Goal: Answer question/provide support

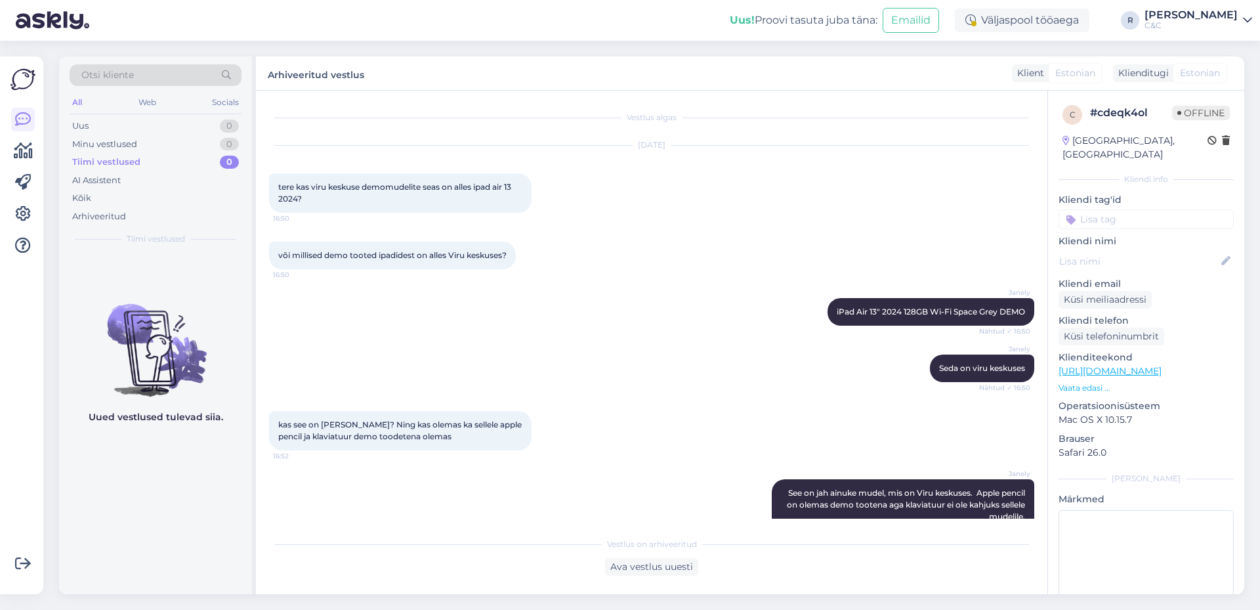
scroll to position [207, 0]
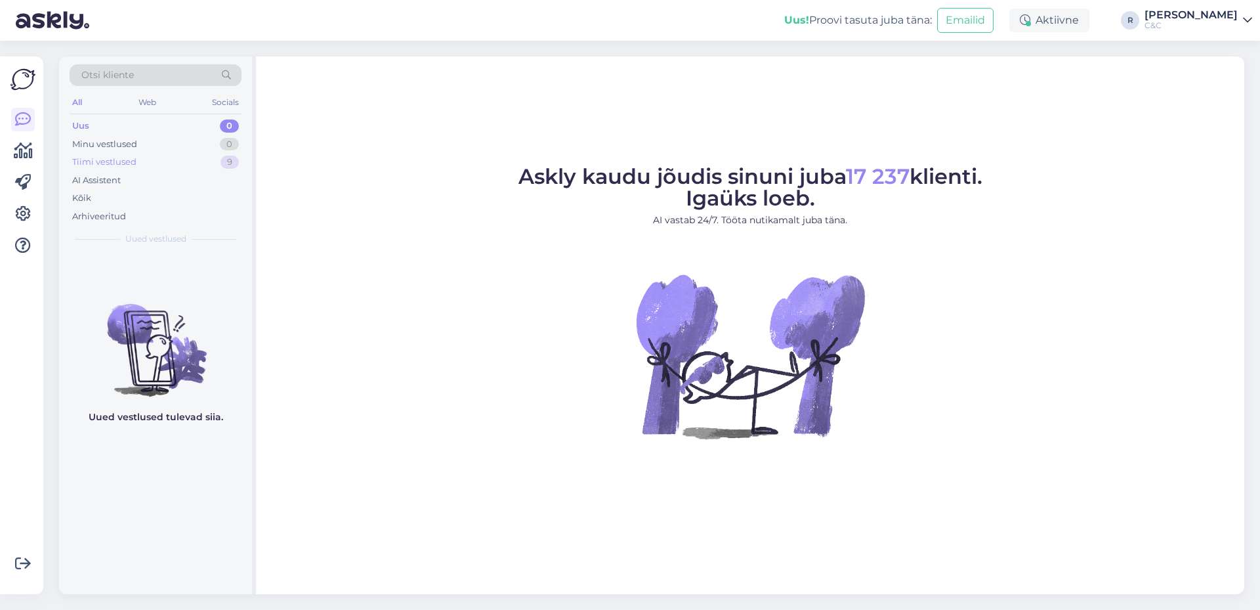
click at [194, 164] on div "Tiimi vestlused 9" at bounding box center [156, 162] width 172 height 18
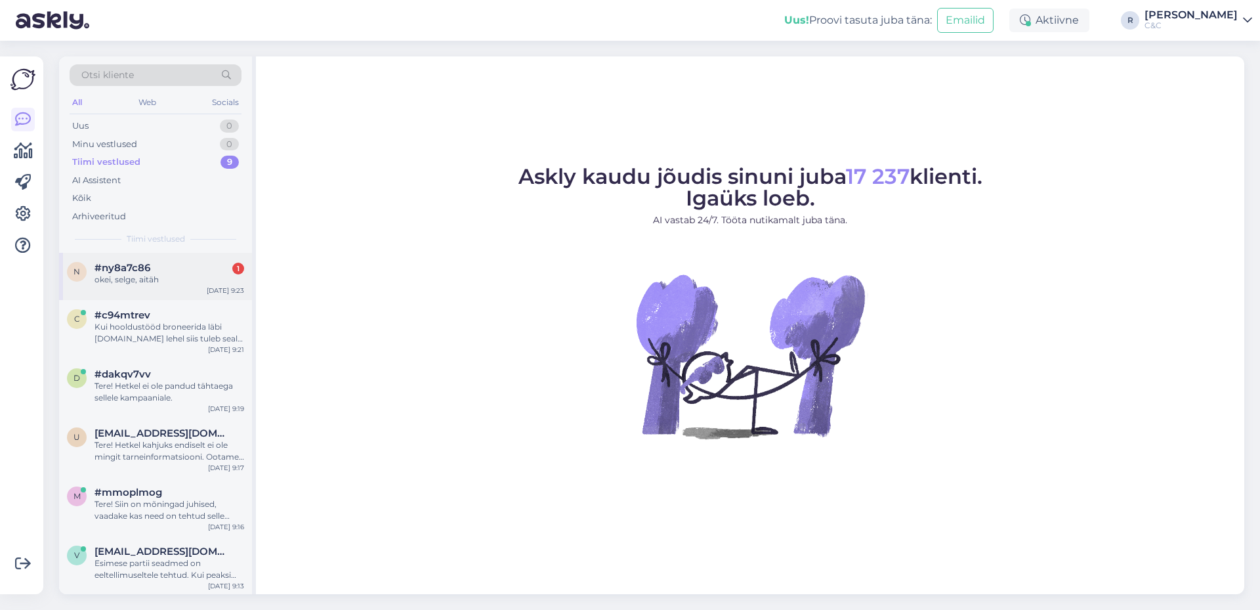
click at [162, 272] on div "#ny8a7c86 1" at bounding box center [169, 268] width 150 height 12
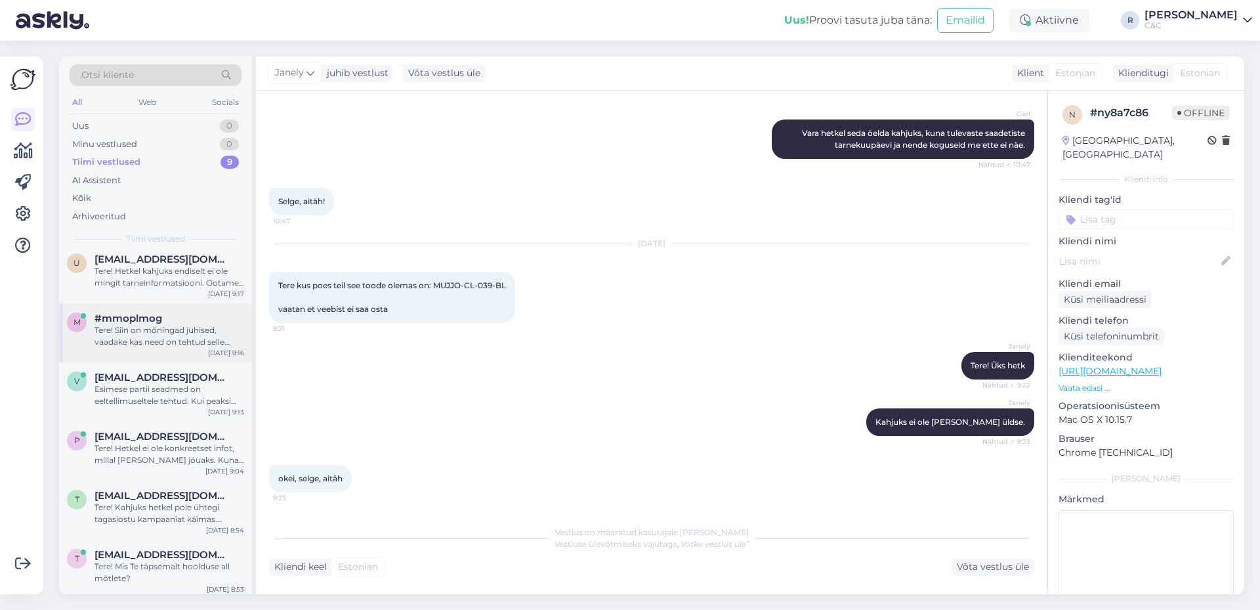
scroll to position [178, 0]
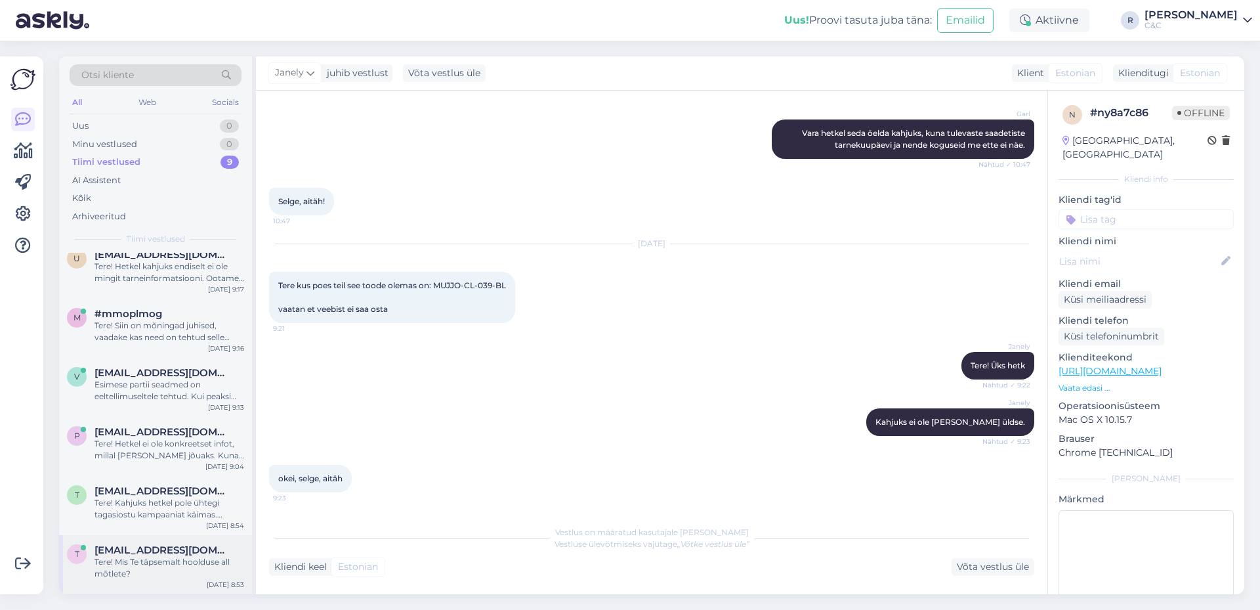
click at [151, 545] on span "[EMAIL_ADDRESS][DOMAIN_NAME]" at bounding box center [162, 550] width 136 height 12
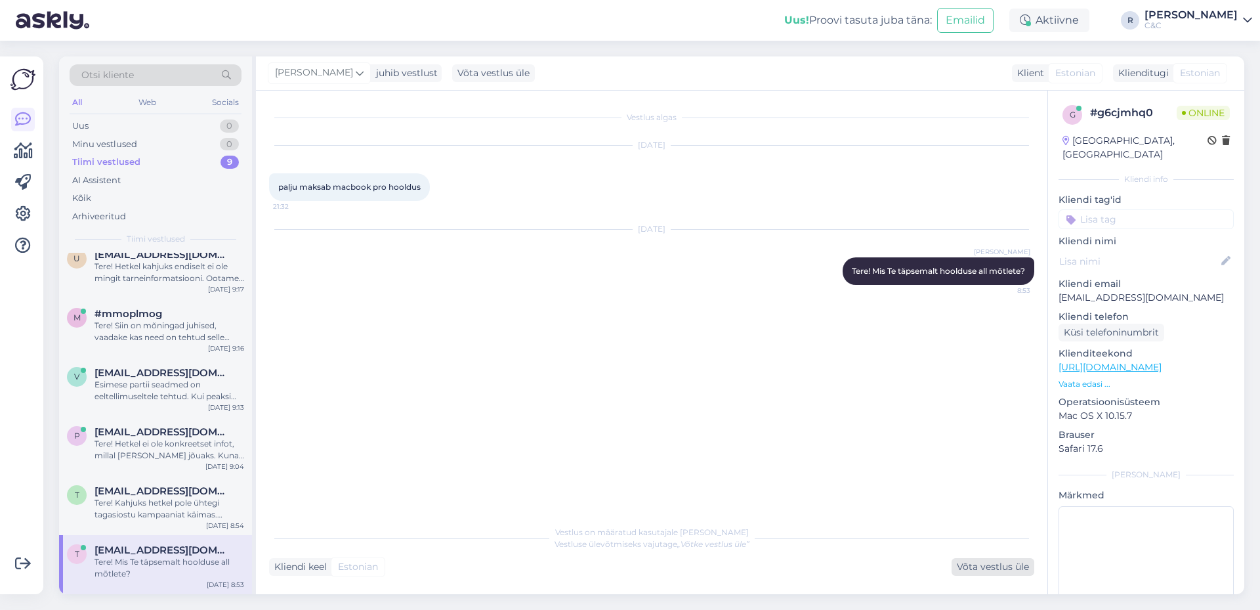
click at [967, 569] on div "Võta vestlus üle" at bounding box center [992, 567] width 83 height 18
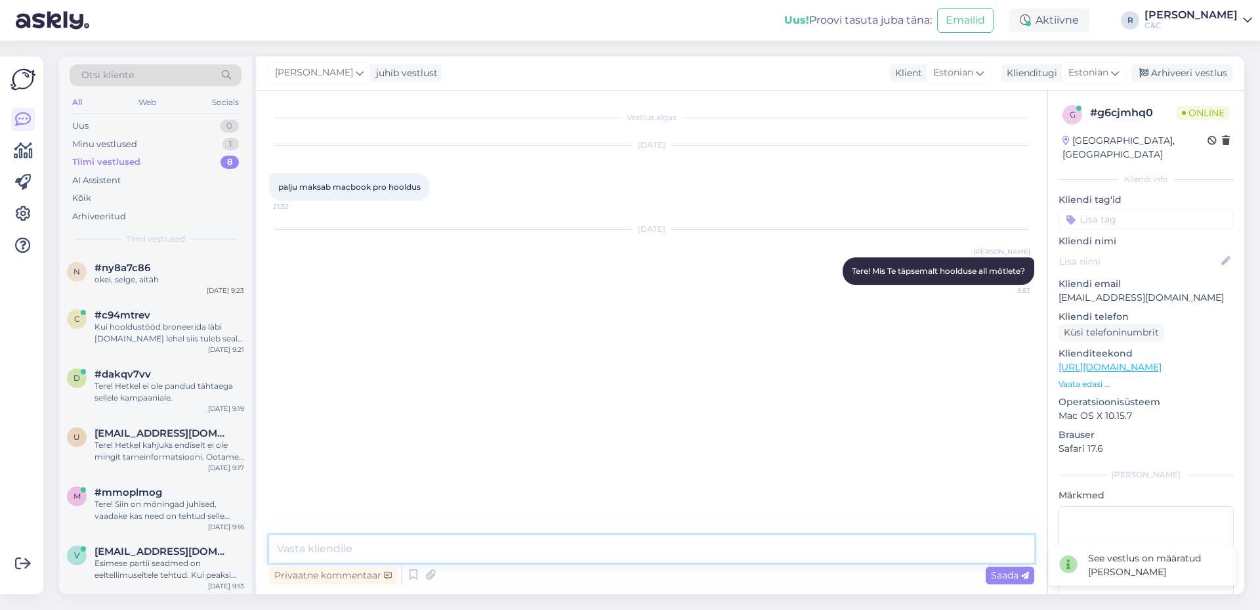
click at [761, 554] on textarea at bounding box center [651, 549] width 765 height 28
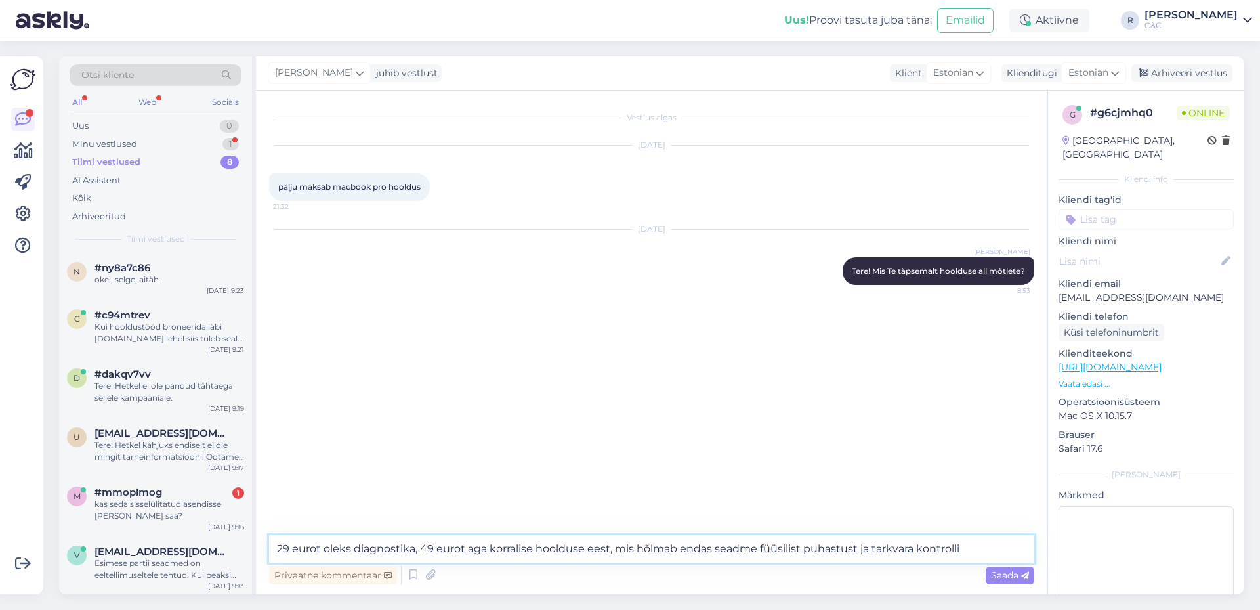
type textarea "29 eurot oleks diagnostika, 49 eurot aga korralise hoolduse eest, mis hõlmab en…"
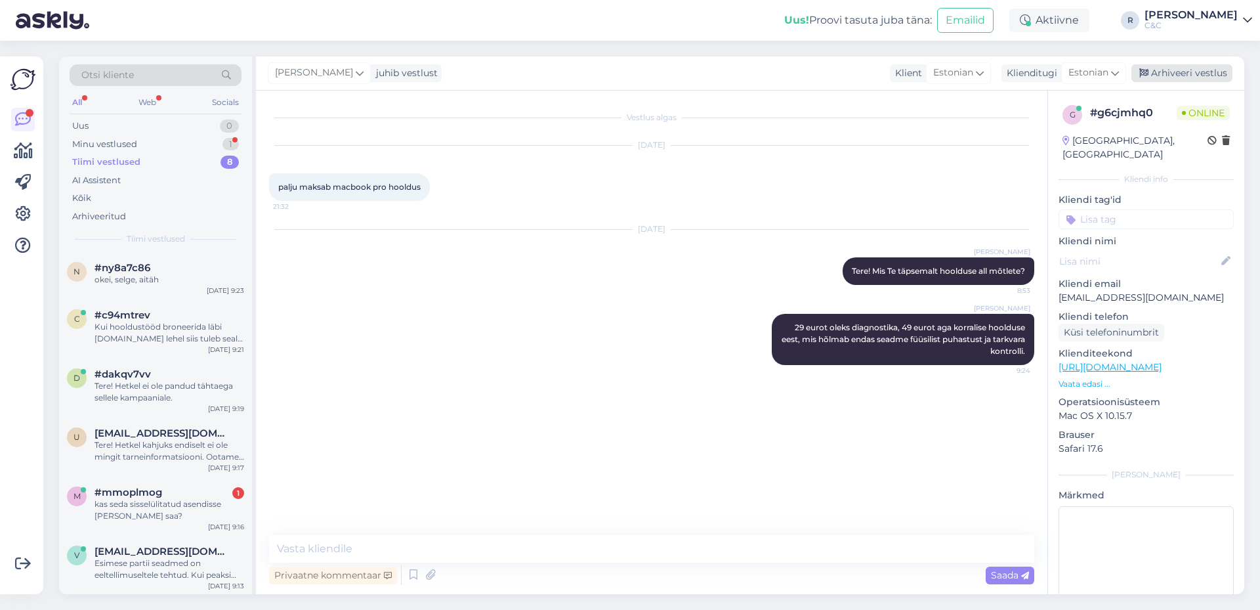
click at [1167, 74] on div "Arhiveeri vestlus" at bounding box center [1181, 73] width 101 height 18
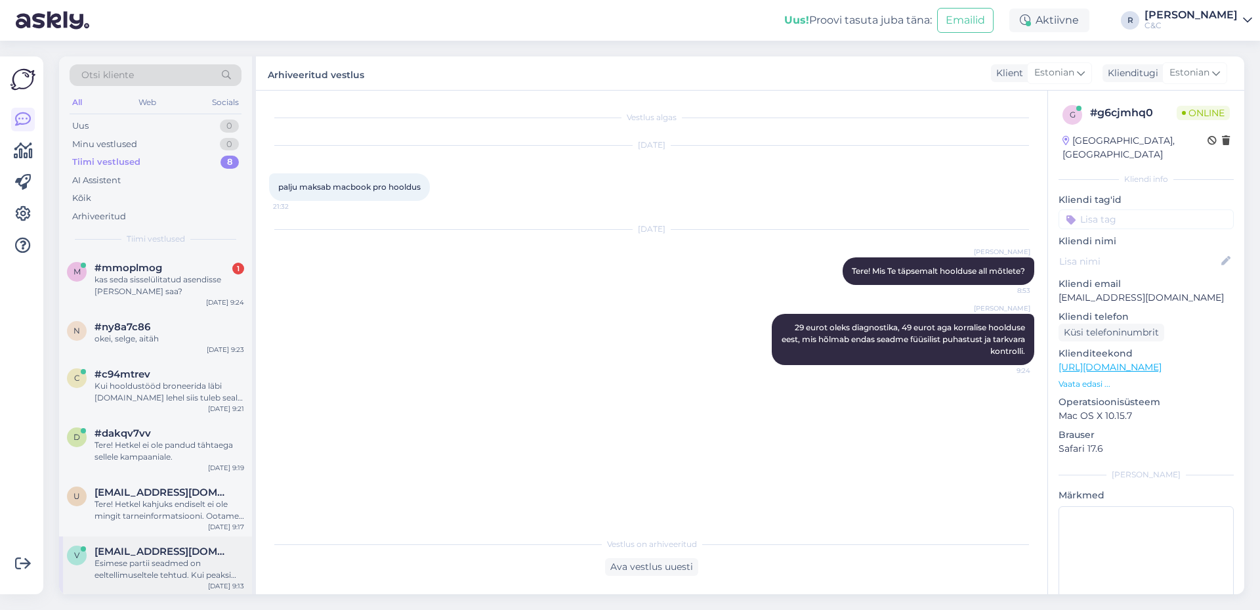
click at [154, 585] on div "v [EMAIL_ADDRESS][DOMAIN_NAME] Esimese partii seadmed on eeltellimuseltele teht…" at bounding box center [155, 565] width 193 height 59
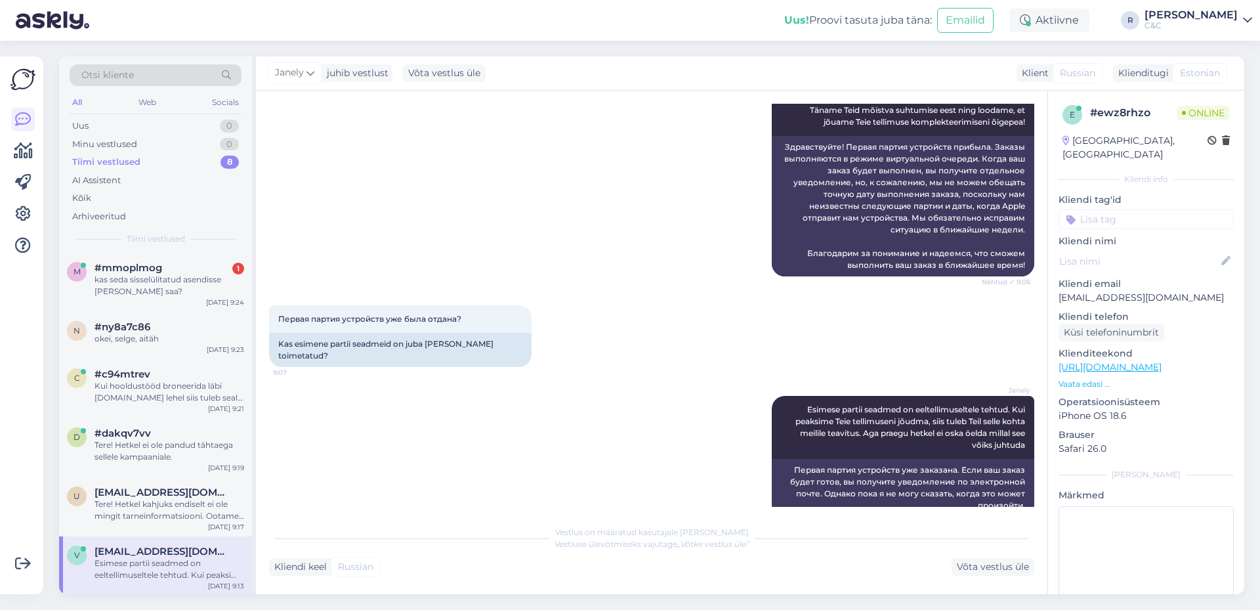
scroll to position [274, 0]
click at [186, 262] on div "#mmoplmog 1" at bounding box center [169, 268] width 150 height 12
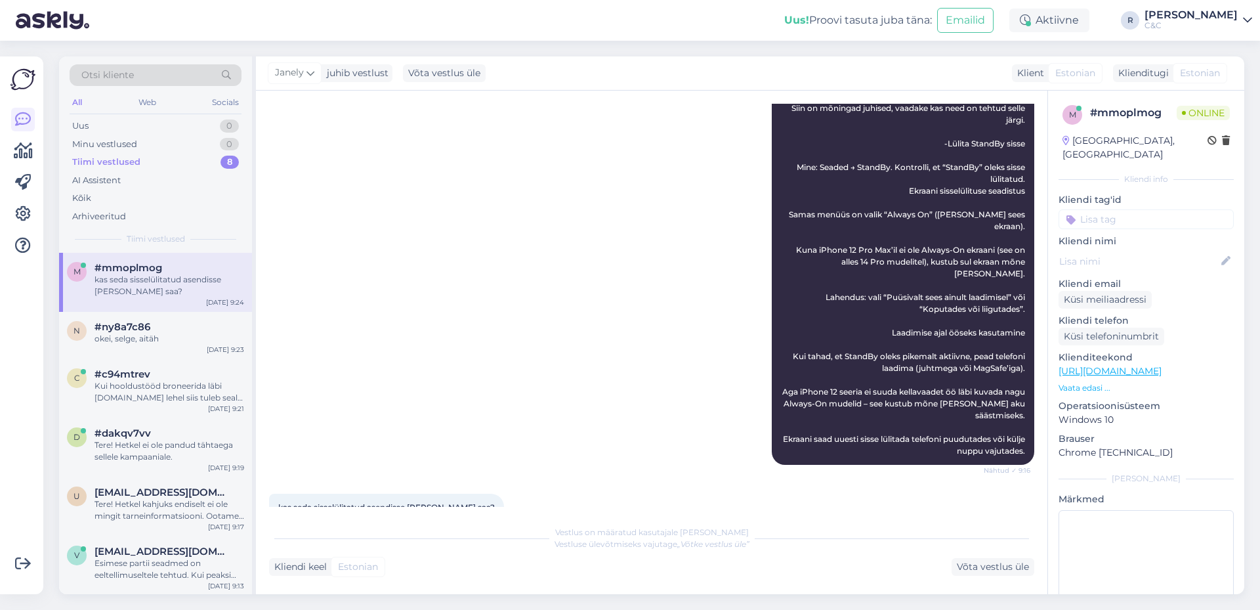
scroll to position [199, 0]
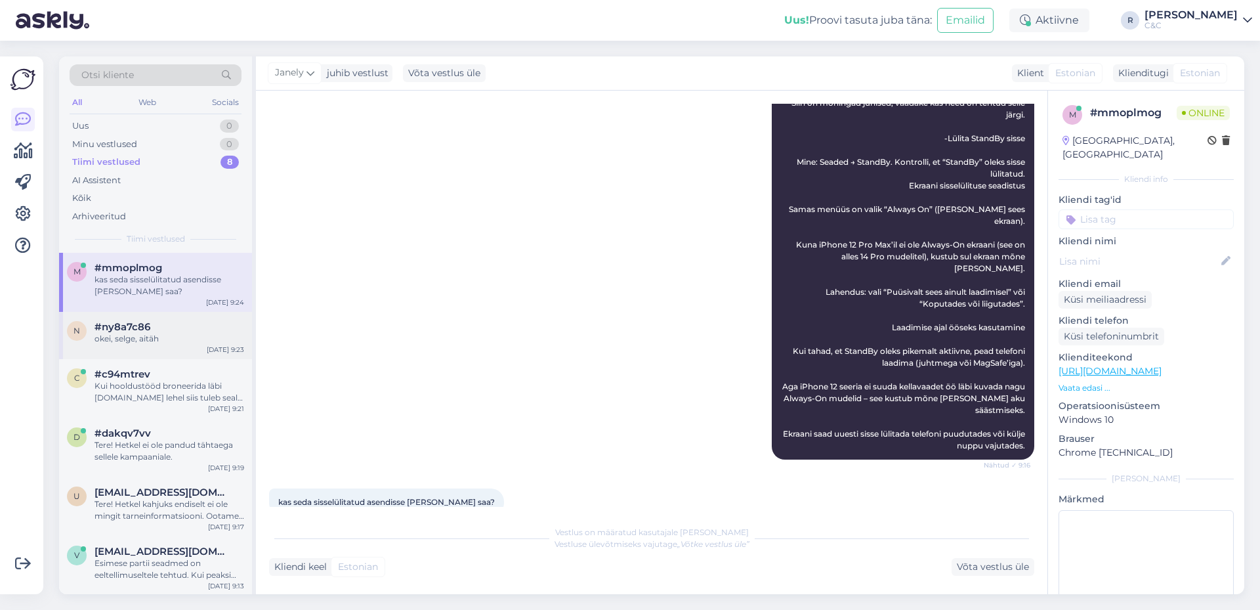
click at [174, 331] on div "#ny8a7c86" at bounding box center [169, 327] width 150 height 12
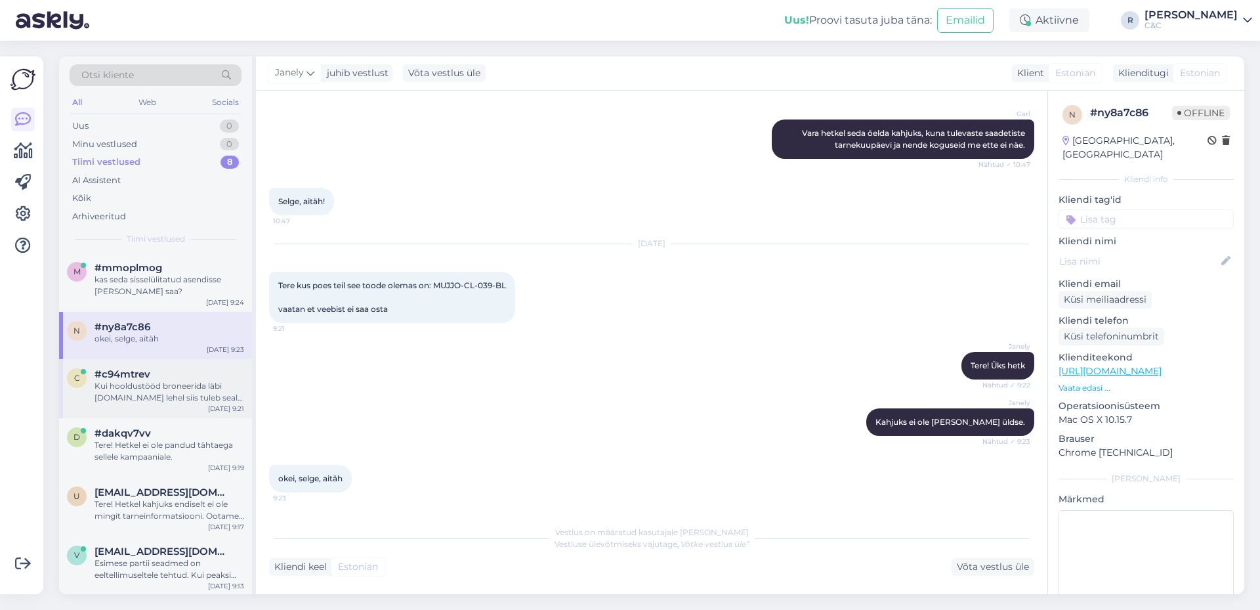
click at [178, 389] on div "Kui hooldustööd broneerida läbi [DOMAIN_NAME] lehel siis tuleb seal hinnakiri e…" at bounding box center [169, 392] width 150 height 24
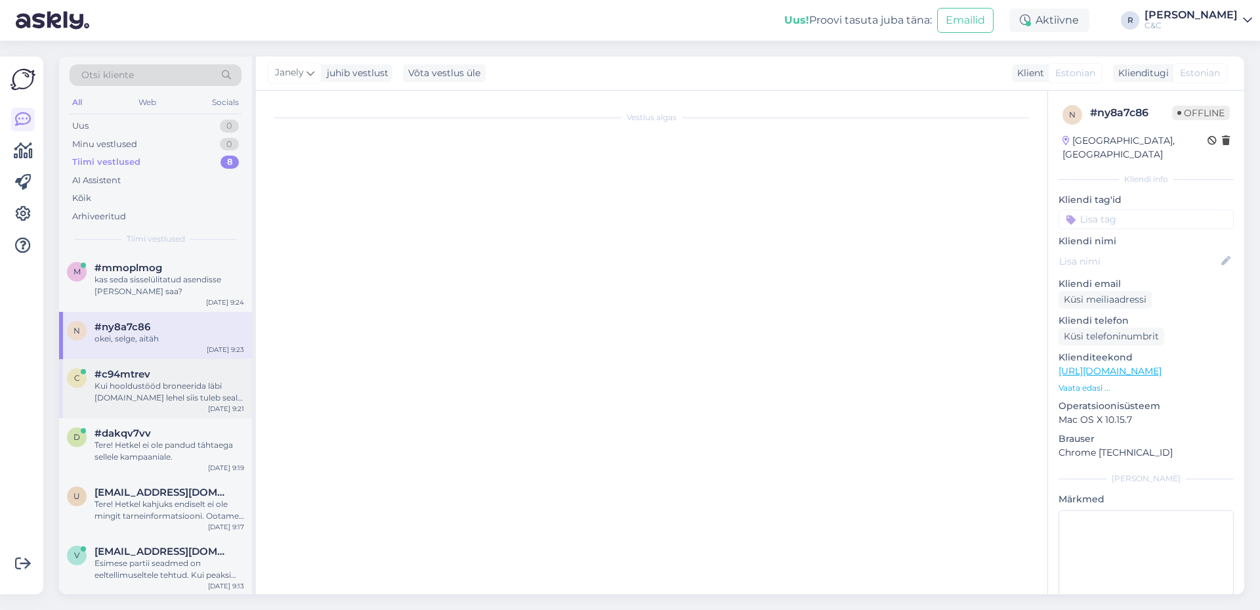
scroll to position [81, 0]
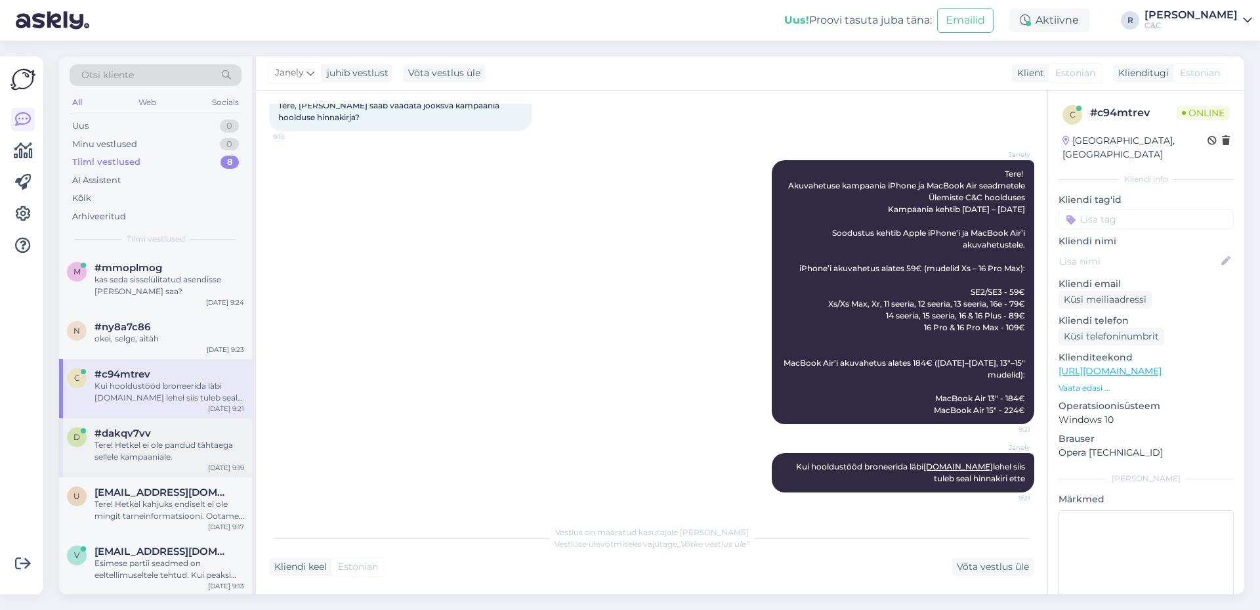
click at [152, 427] on div "#dakqv7vv" at bounding box center [169, 433] width 150 height 12
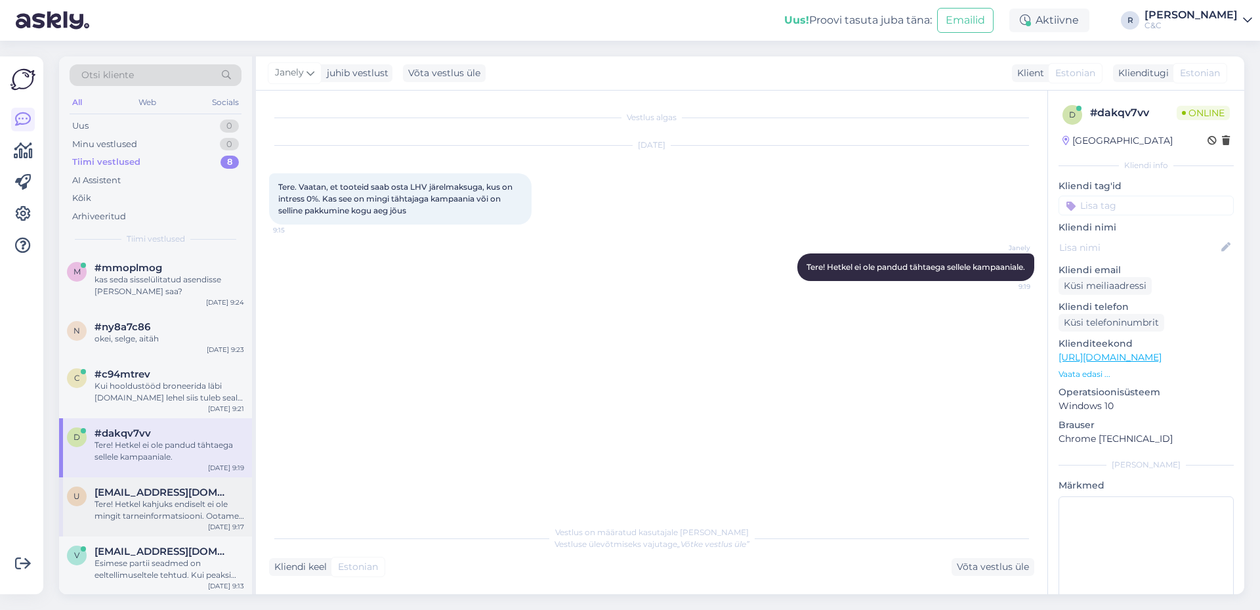
click at [171, 496] on span "[EMAIL_ADDRESS][DOMAIN_NAME]" at bounding box center [162, 492] width 136 height 12
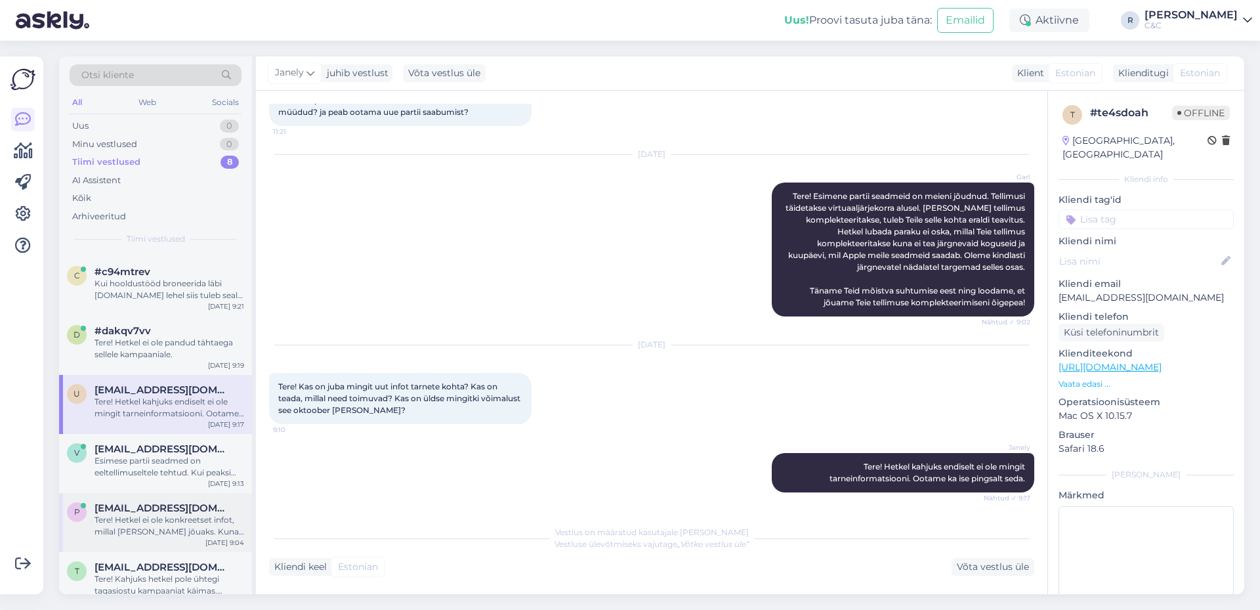
scroll to position [119, 0]
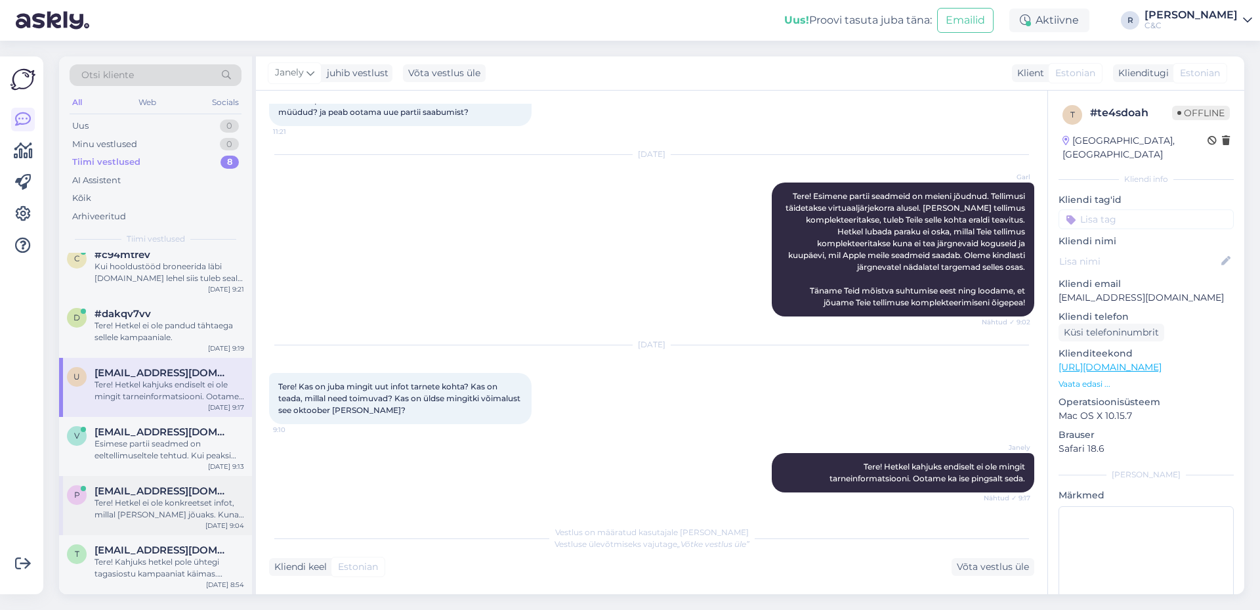
click at [172, 501] on div "Tere! Hetkel ei ole konkreetset infot, millal [PERSON_NAME] jõuaks. Kuna eeltel…" at bounding box center [169, 509] width 150 height 24
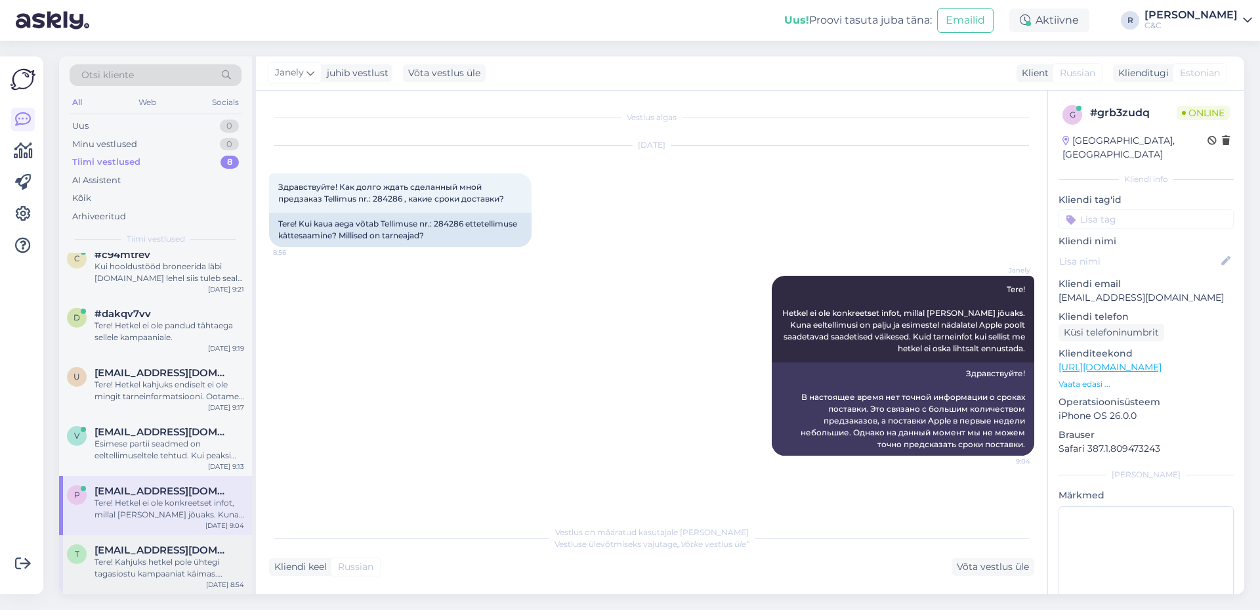
click at [154, 535] on div "t [EMAIL_ADDRESS][DOMAIN_NAME] Tere! Kahjuks hetkel pole ühtegi tagasiostu kamp…" at bounding box center [155, 564] width 193 height 59
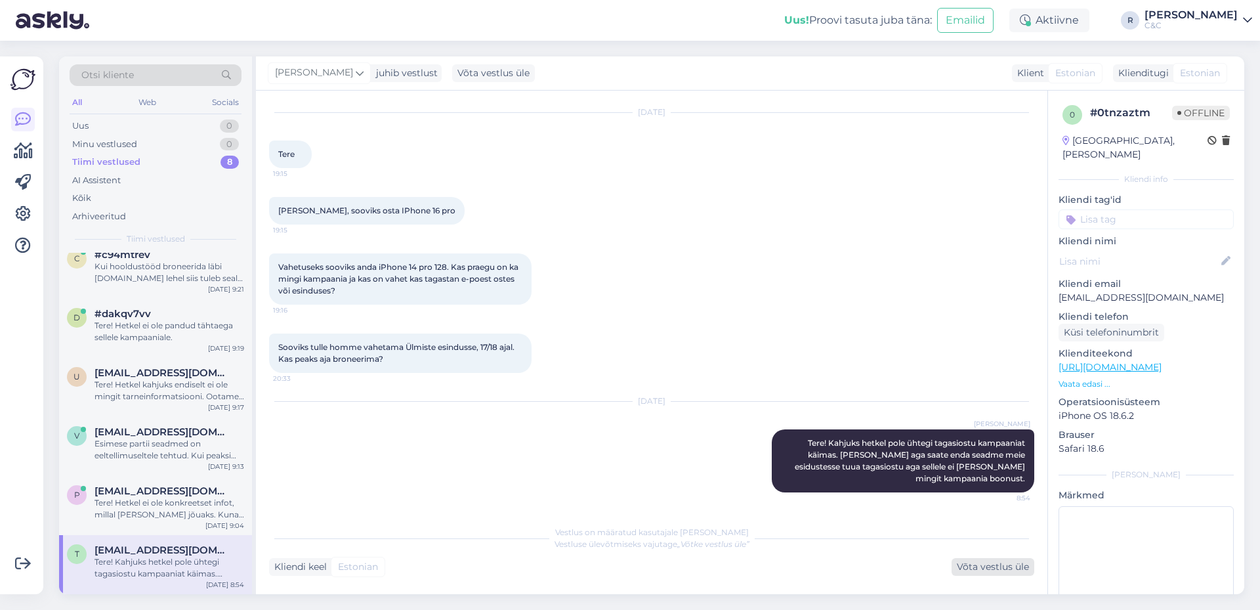
click at [979, 568] on div "Võta vestlus üle" at bounding box center [992, 567] width 83 height 18
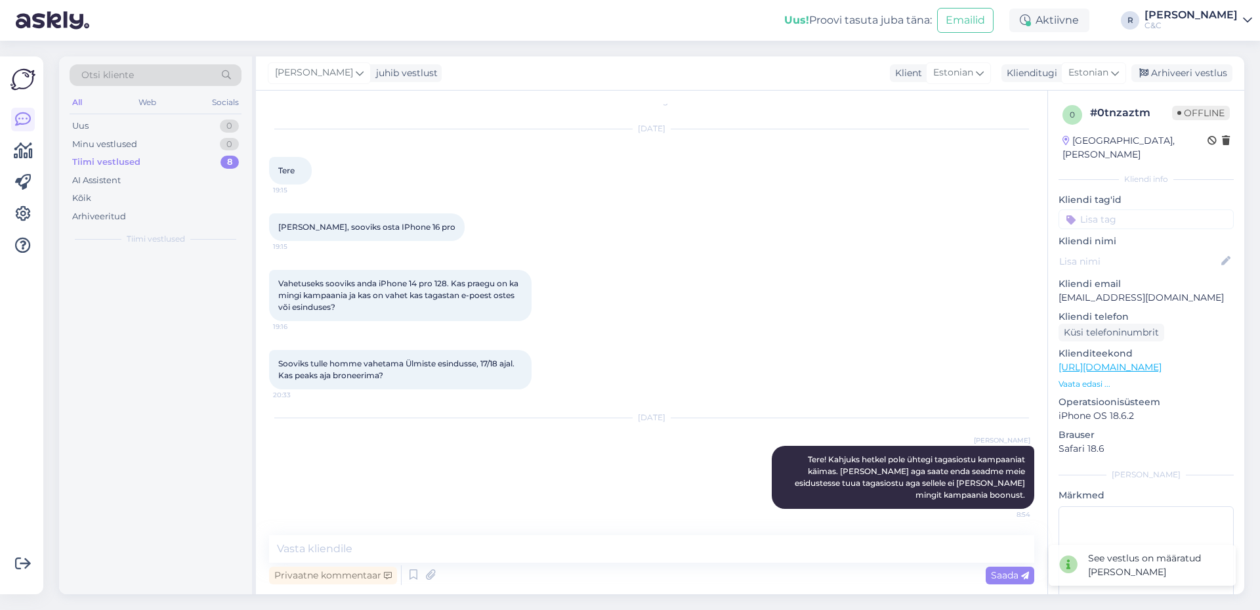
scroll to position [0, 0]
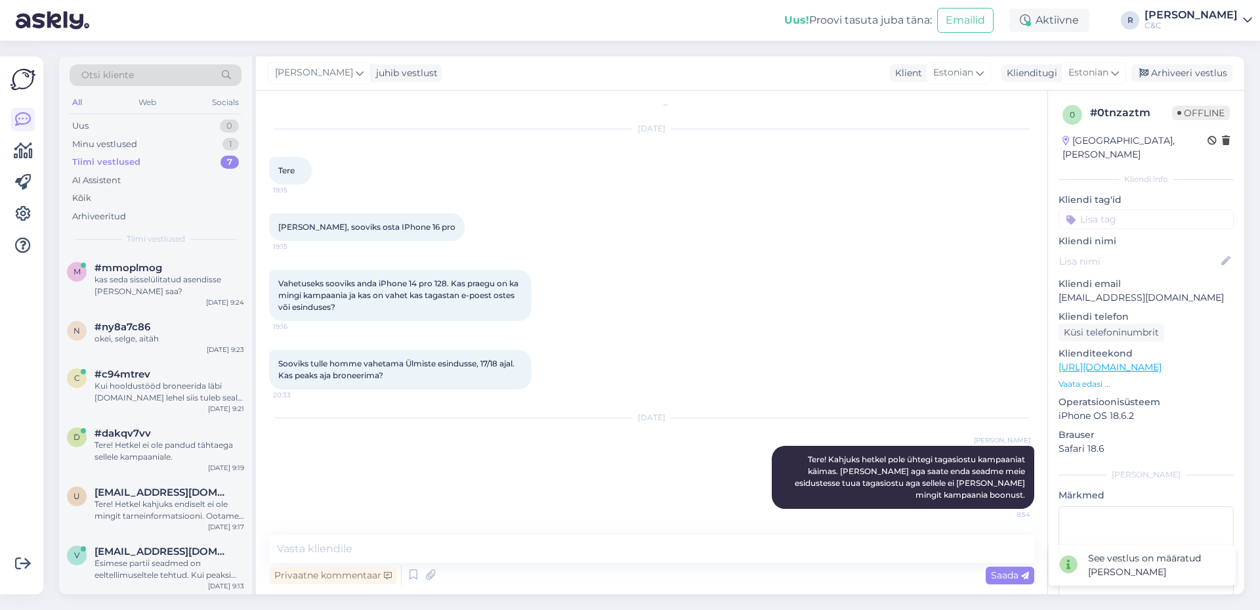
click at [1188, 82] on div "[PERSON_NAME] juhib vestlust Klient [DEMOGRAPHIC_DATA] Klienditugi Estonian Arh…" at bounding box center [750, 73] width 988 height 34
click at [1188, 72] on div "Arhiveeri vestlus" at bounding box center [1181, 73] width 101 height 18
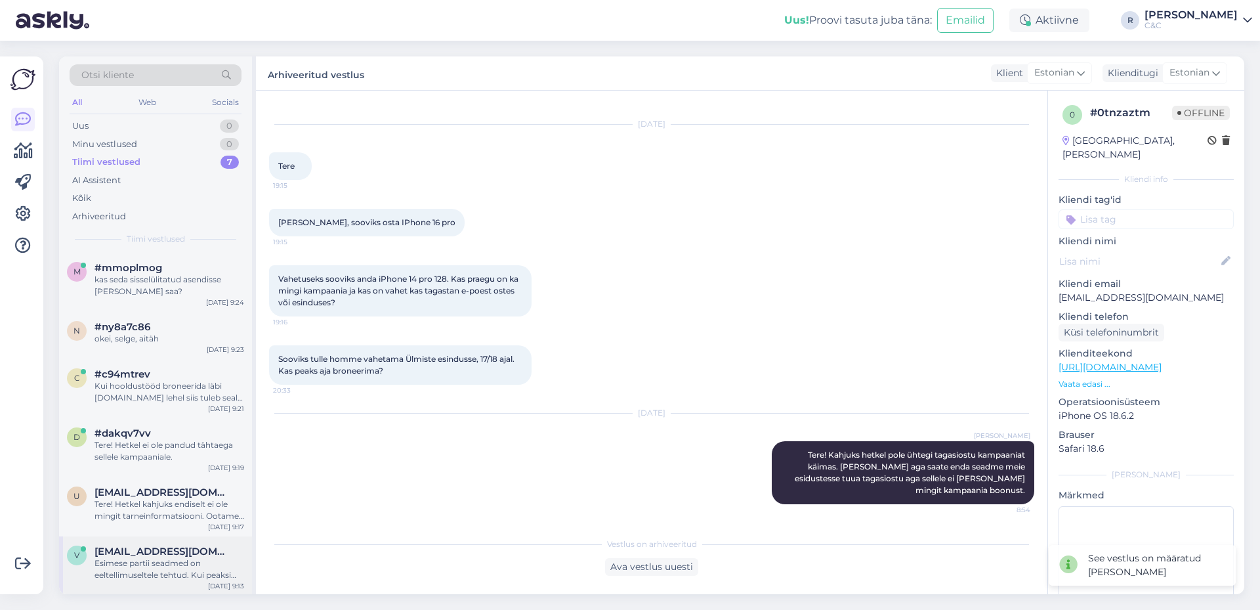
click at [228, 538] on div "v [EMAIL_ADDRESS][DOMAIN_NAME] Esimese partii seadmed on eeltellimuseltele teht…" at bounding box center [155, 565] width 193 height 59
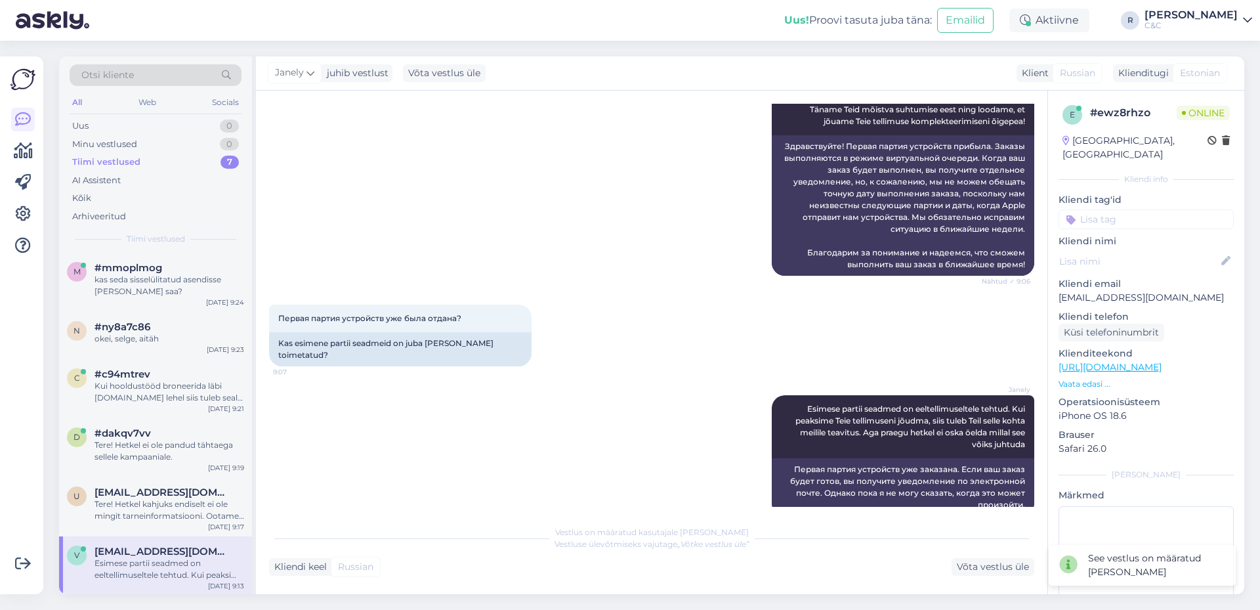
click at [212, 550] on span "[EMAIL_ADDRESS][DOMAIN_NAME]" at bounding box center [162, 551] width 136 height 12
click at [125, 501] on div "Tere! Hetkel kahjuks endiselt ei ole mingit tarneinformatsiooni. Ootame ka ise …" at bounding box center [169, 510] width 150 height 24
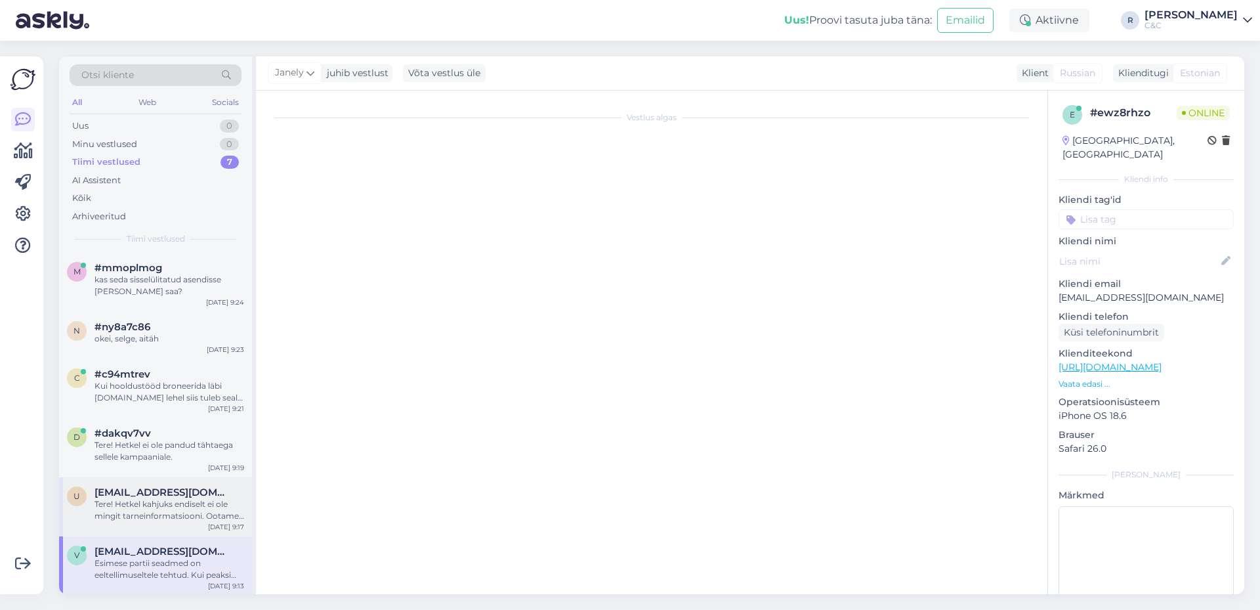
scroll to position [98, 0]
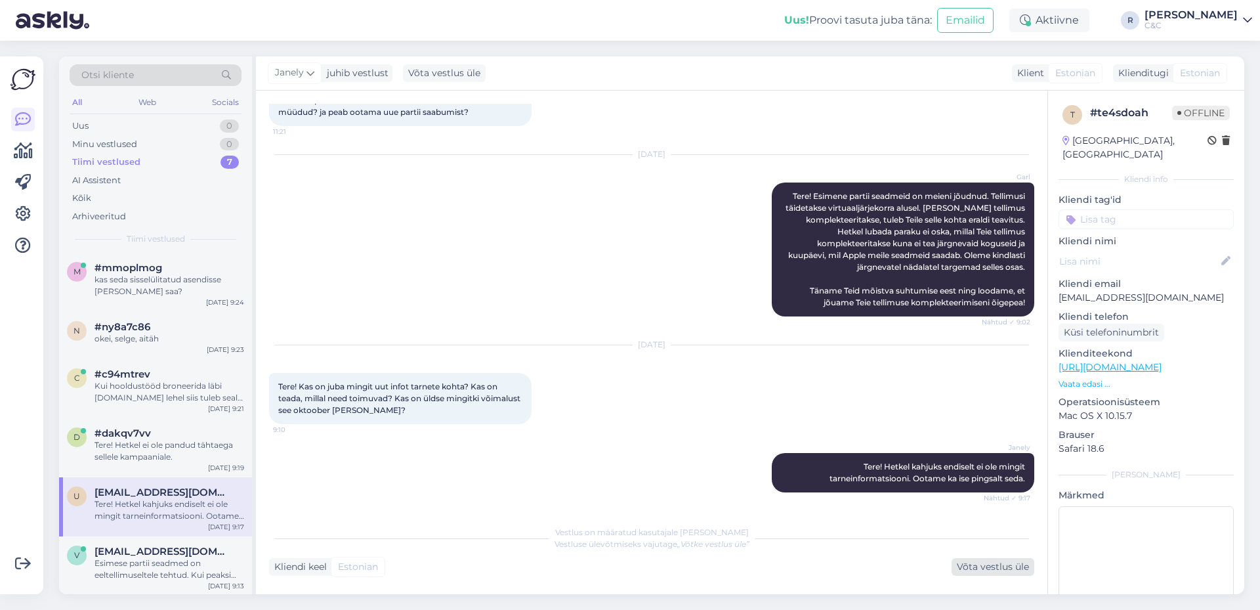
click at [977, 563] on div "Võta vestlus üle" at bounding box center [992, 567] width 83 height 18
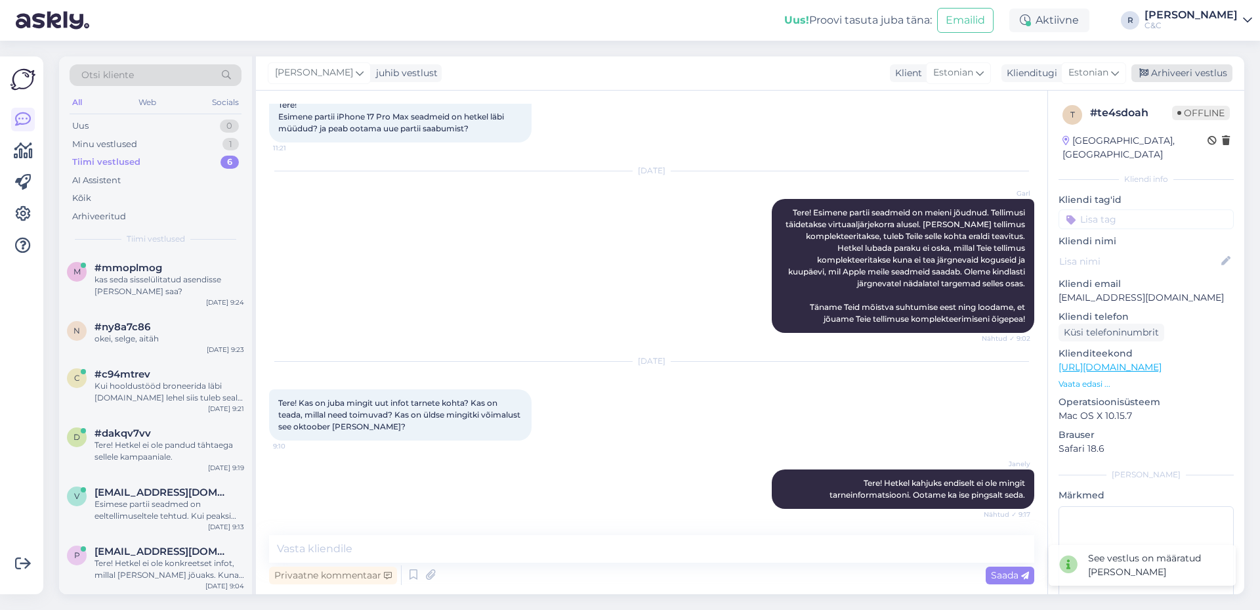
click at [1144, 72] on icon at bounding box center [1143, 73] width 9 height 9
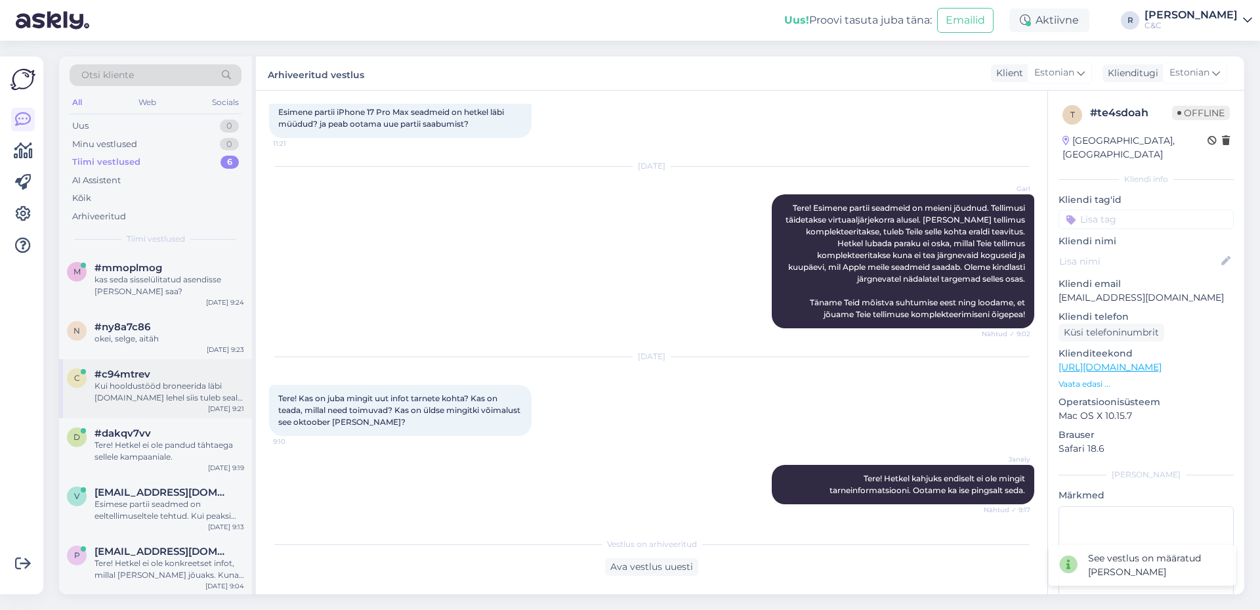
click at [132, 412] on div "c #c94mtrev Kui hooldustööd broneerida läbi [DOMAIN_NAME] lehel siis tuleb seal…" at bounding box center [155, 388] width 193 height 59
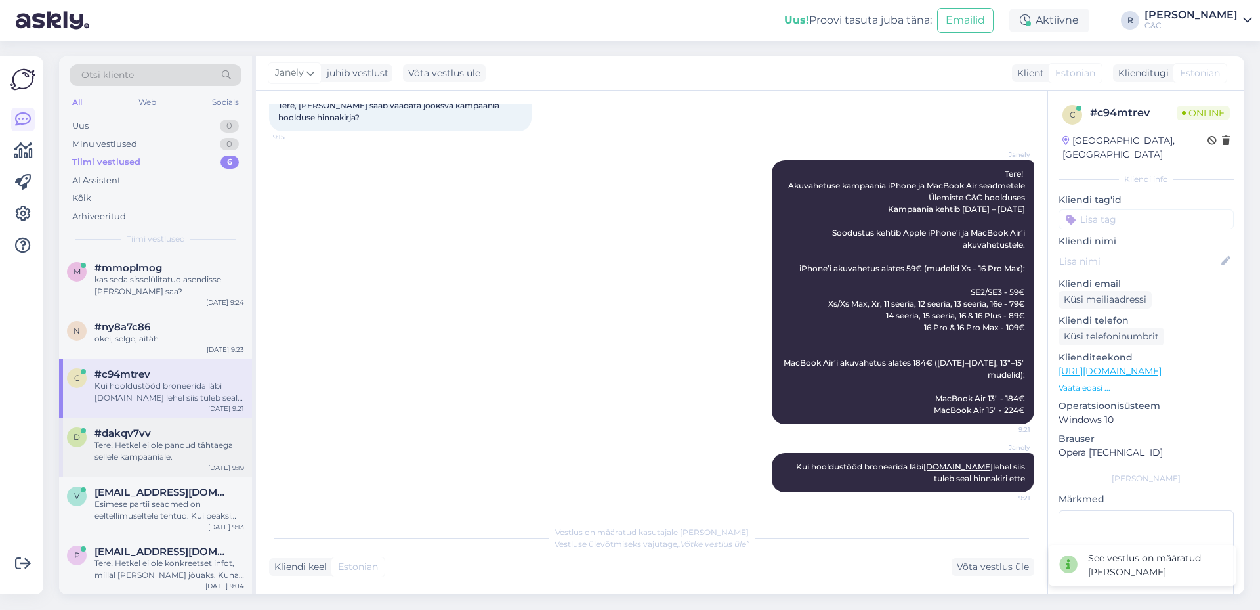
click at [144, 442] on div "Tere! Hetkel ei ole pandud tähtaega sellele kampaaniale." at bounding box center [169, 451] width 150 height 24
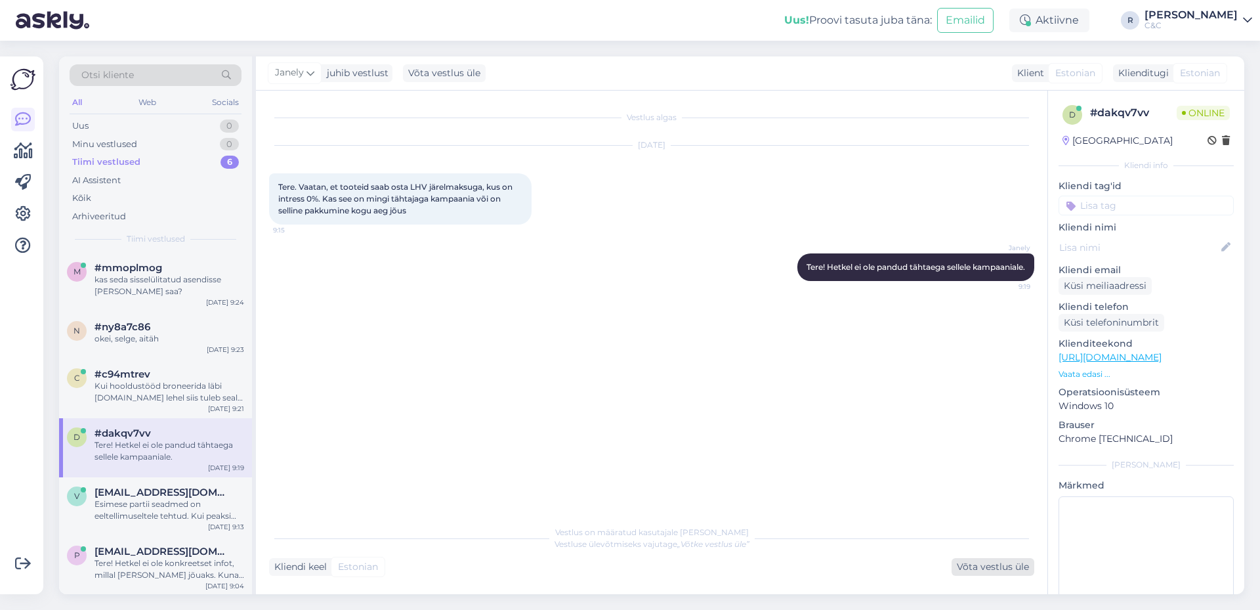
click at [974, 560] on div "Võta vestlus üle" at bounding box center [992, 567] width 83 height 18
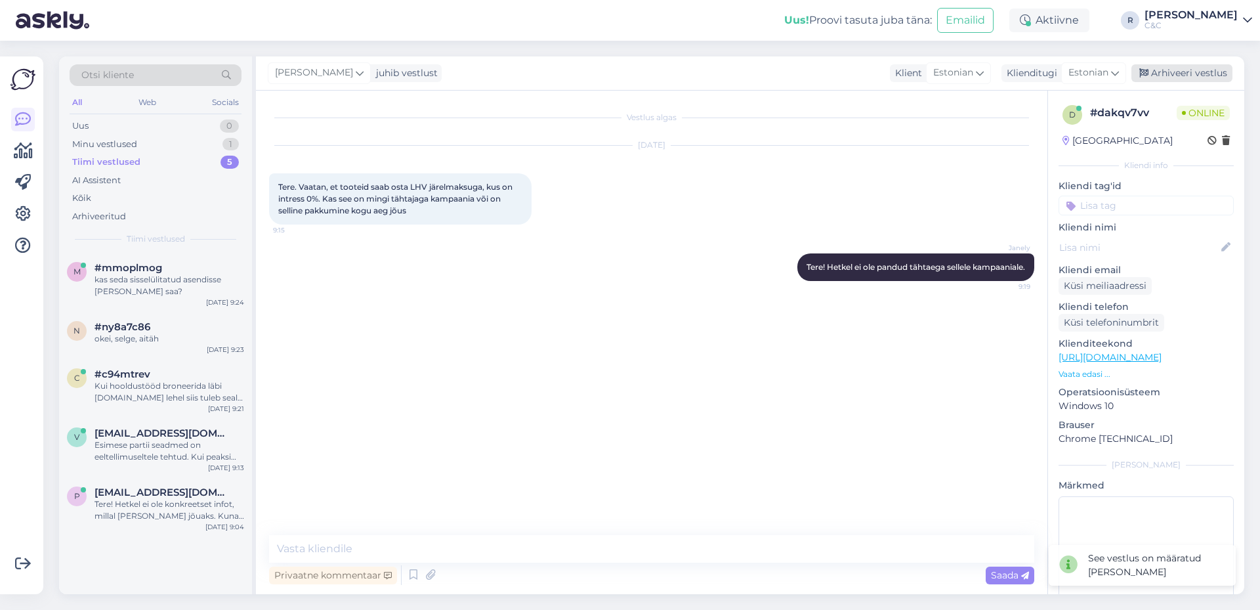
click at [1212, 70] on div "Arhiveeri vestlus" at bounding box center [1181, 73] width 101 height 18
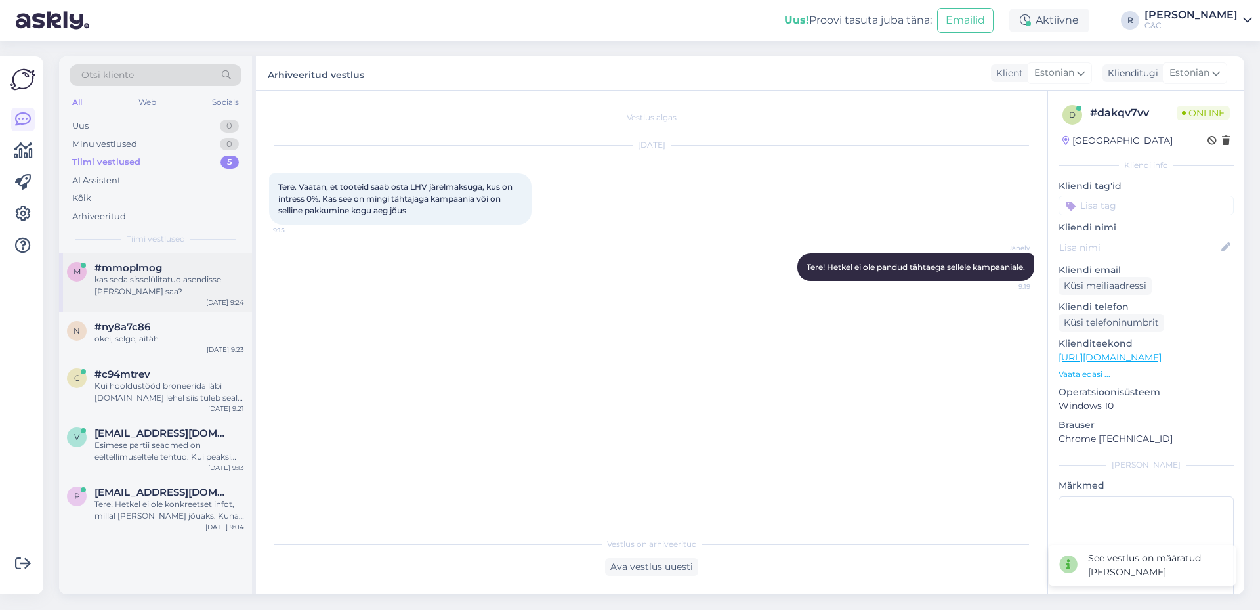
click at [188, 267] on div "#mmoplmog" at bounding box center [169, 268] width 150 height 12
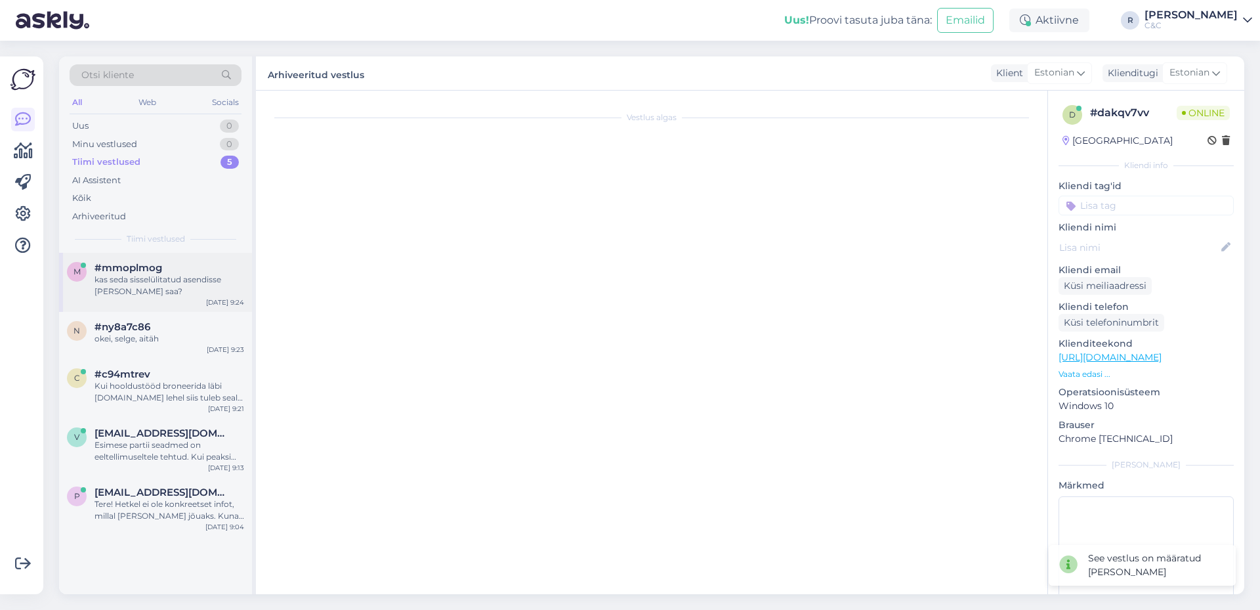
scroll to position [199, 0]
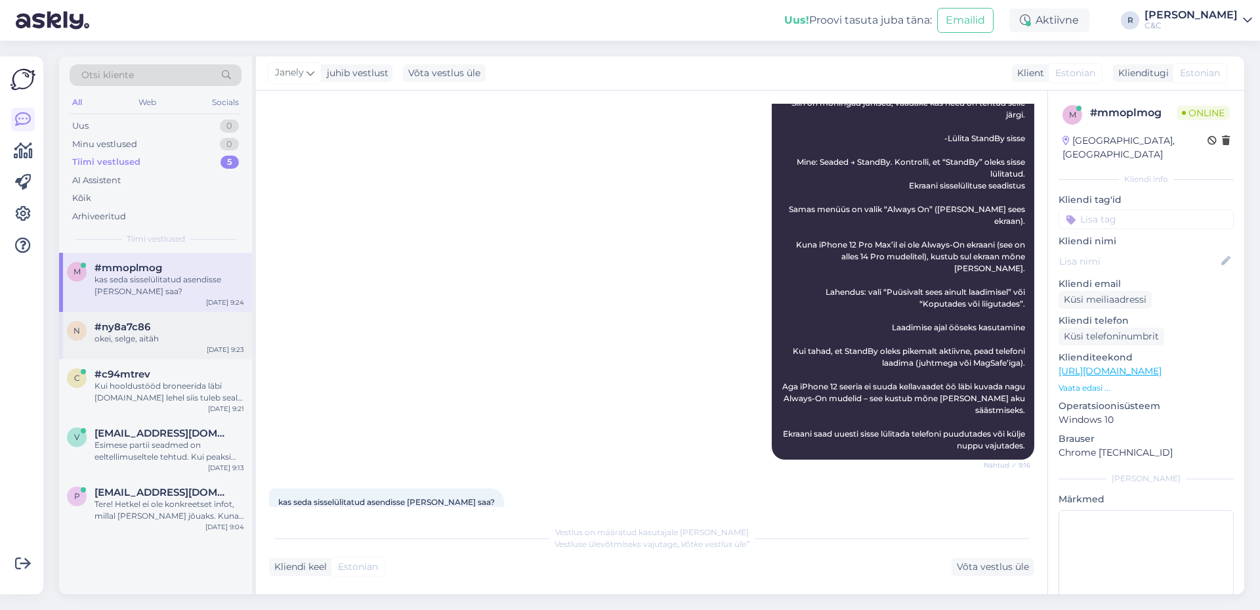
click at [211, 346] on div "[DATE] 9:23" at bounding box center [225, 349] width 37 height 10
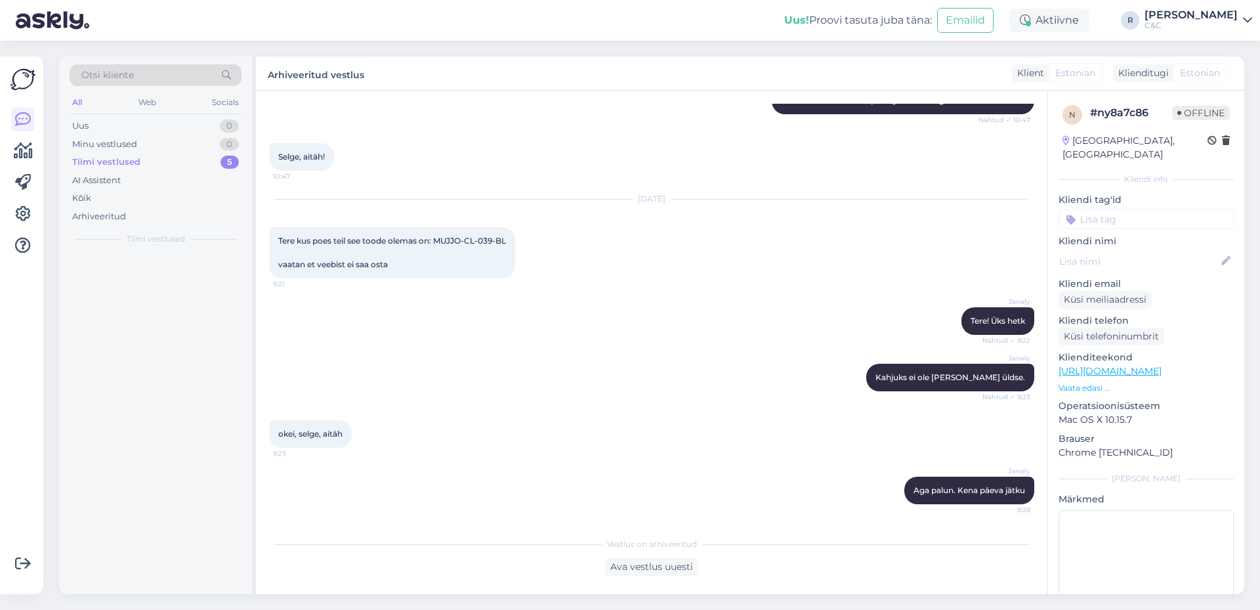
scroll to position [600, 0]
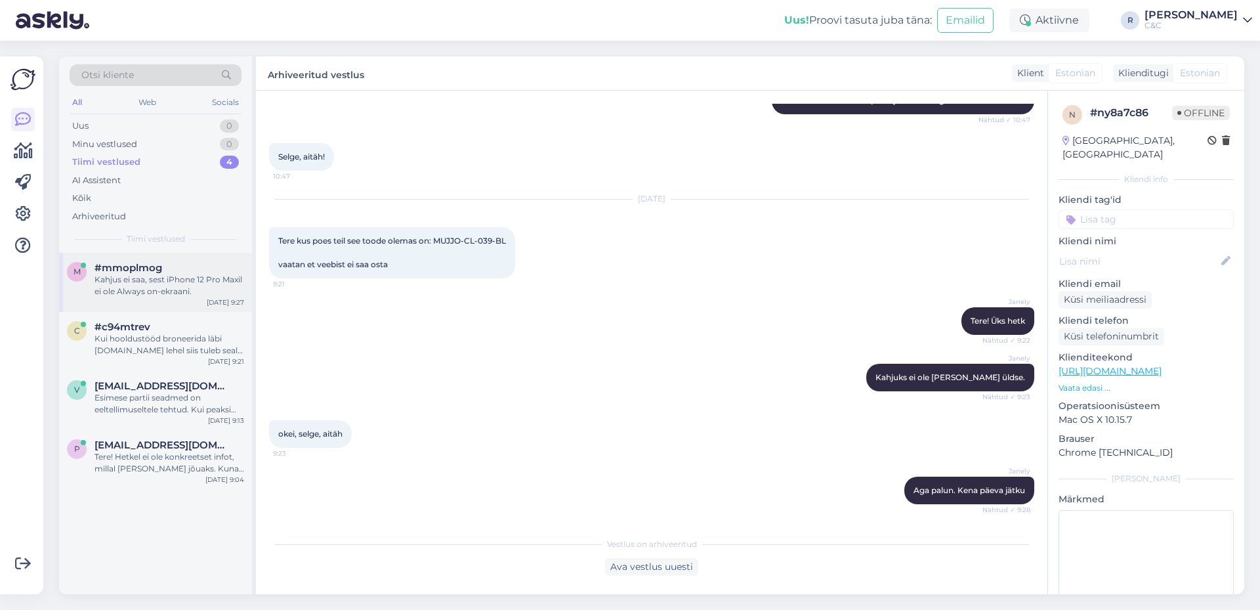
drag, startPoint x: 176, startPoint y: 239, endPoint x: 177, endPoint y: 258, distance: 18.4
click at [177, 241] on span "Tiimi vestlused" at bounding box center [156, 239] width 58 height 12
click at [172, 299] on div "m #mmoplmog Kahjus ei saa, sest iPhone 12 Pro Maxil ei ole Always on-ekraani. […" at bounding box center [155, 282] width 193 height 59
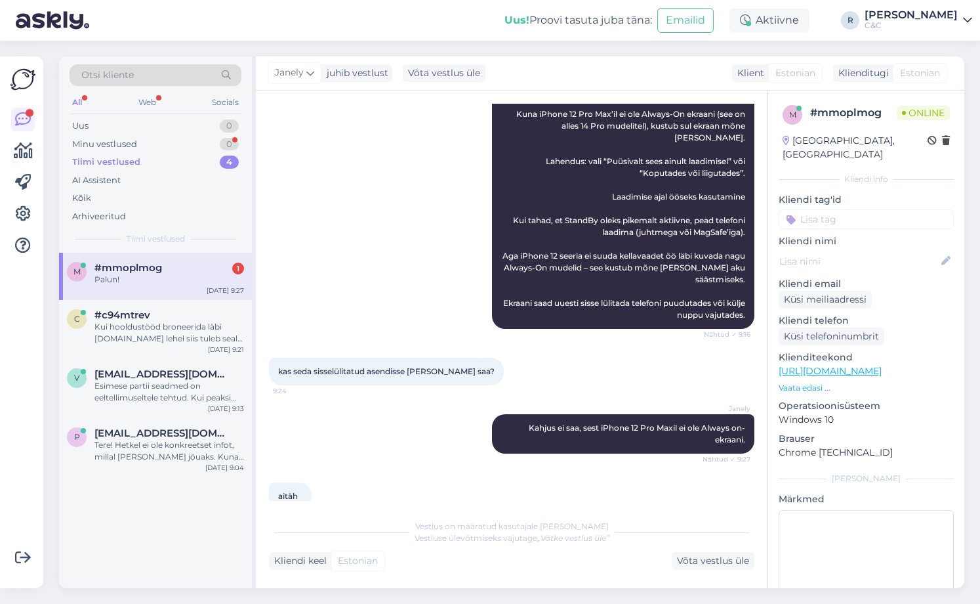
scroll to position [386, 0]
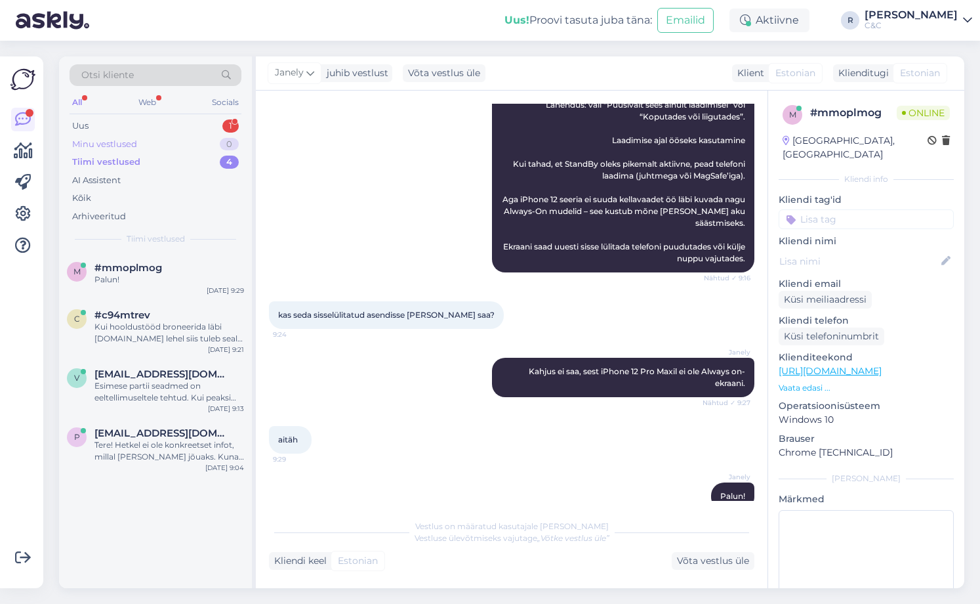
click at [190, 136] on div "Minu vestlused 0" at bounding box center [156, 144] width 172 height 18
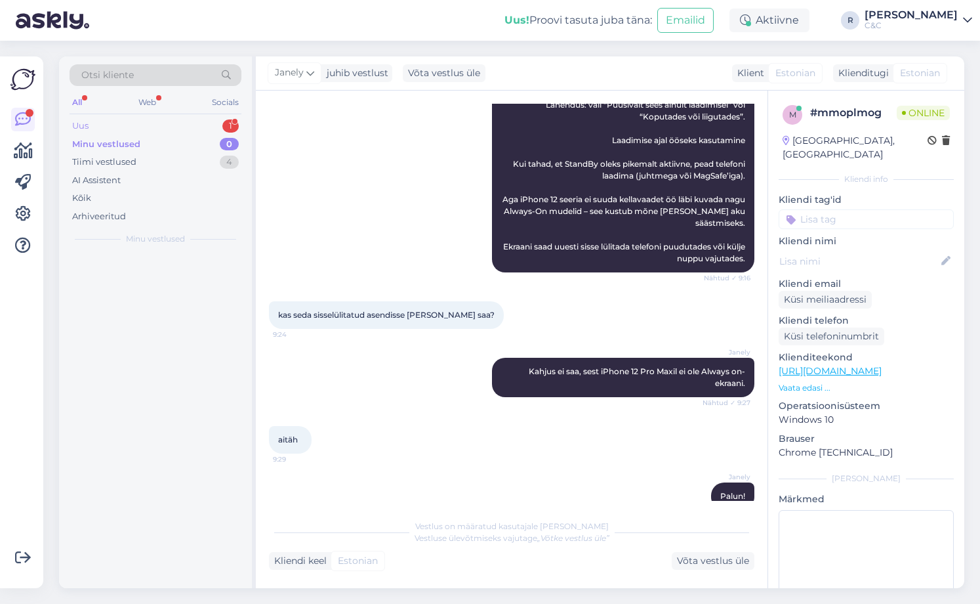
click at [189, 128] on div "Uus 1" at bounding box center [156, 126] width 172 height 18
click at [197, 285] on div "Tere, mis [PERSON_NAME] on SWE ja INT klaviatuuril?" at bounding box center [169, 286] width 150 height 24
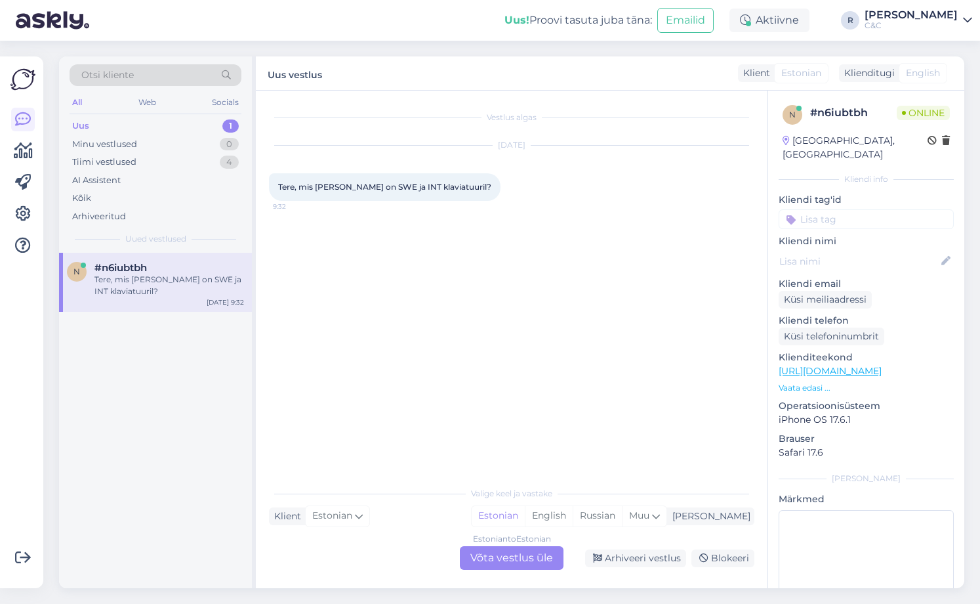
click at [531, 549] on div "Estonian to Estonian Võta vestlus üle" at bounding box center [512, 558] width 104 height 24
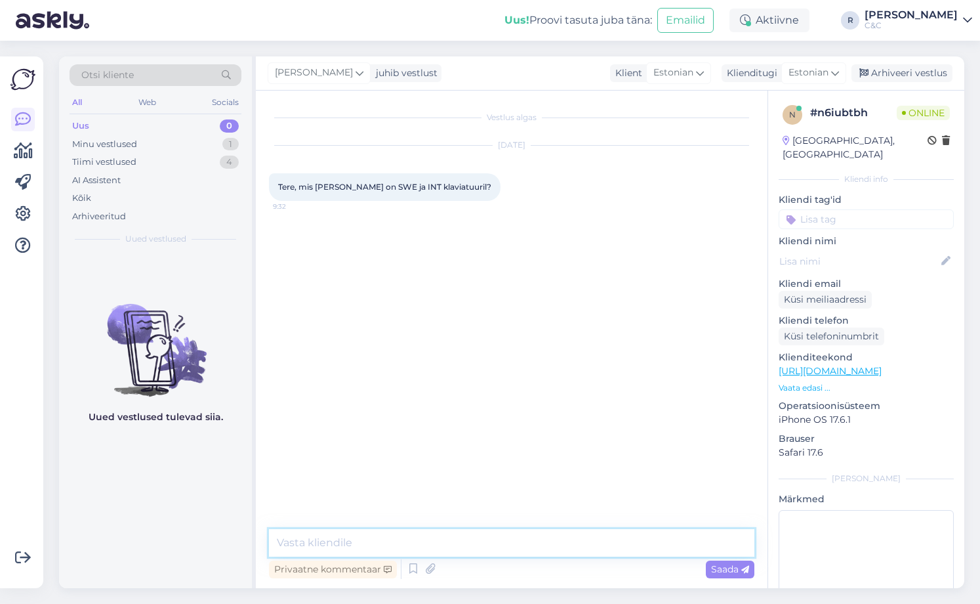
click at [520, 541] on textarea at bounding box center [512, 543] width 486 height 28
type textarea "Tere!"
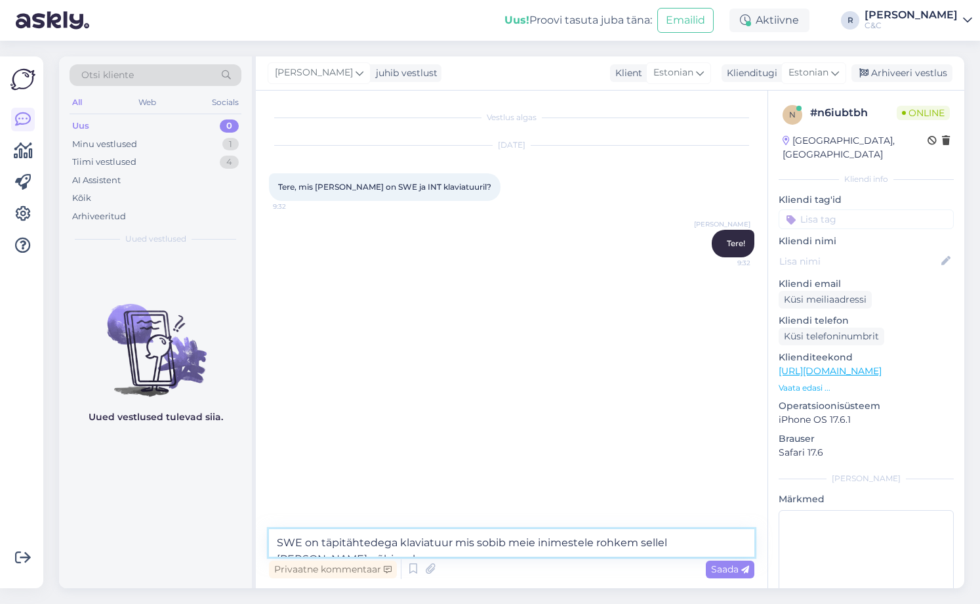
type textarea "SWE on täpitähtedega klaviatuur mis sobib meie inimestele rohkem sellel [PERSON…"
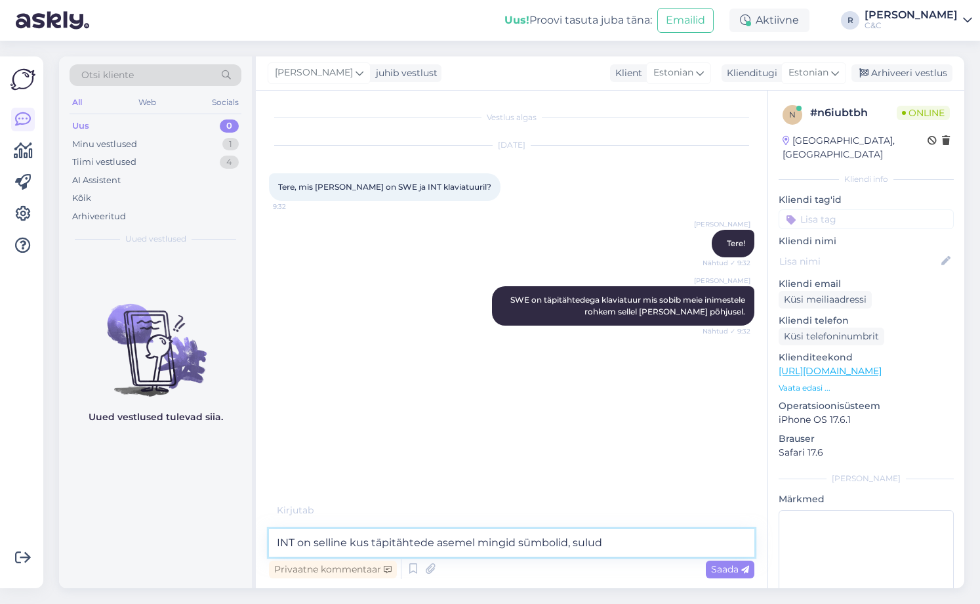
type textarea "INT on selline kus täpitähtede asemel mingid sümbolid, sulud."
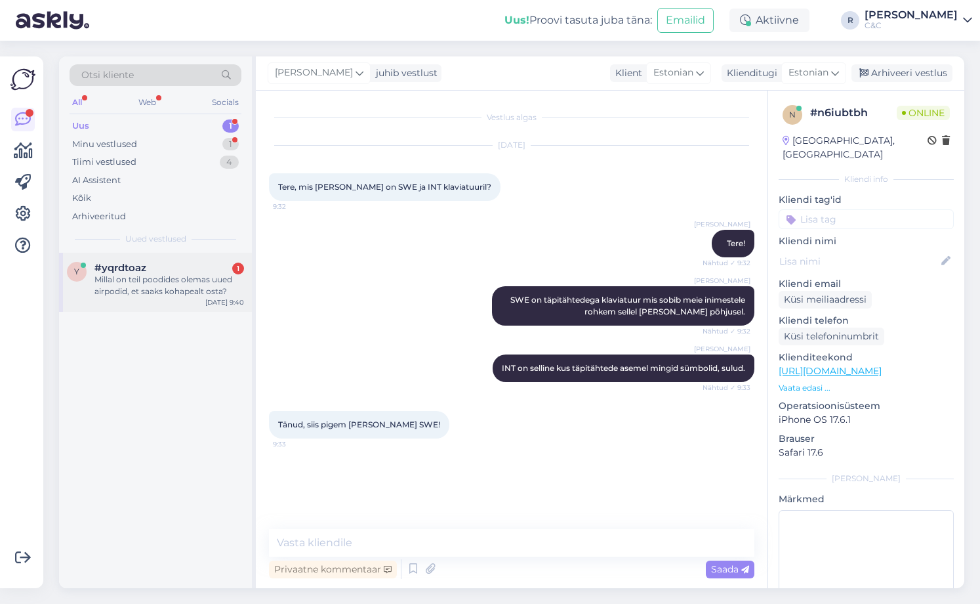
click at [200, 282] on div "Millal on teil poodides olemas uued airpodid, et saaks kohapealt osta?" at bounding box center [169, 286] width 150 height 24
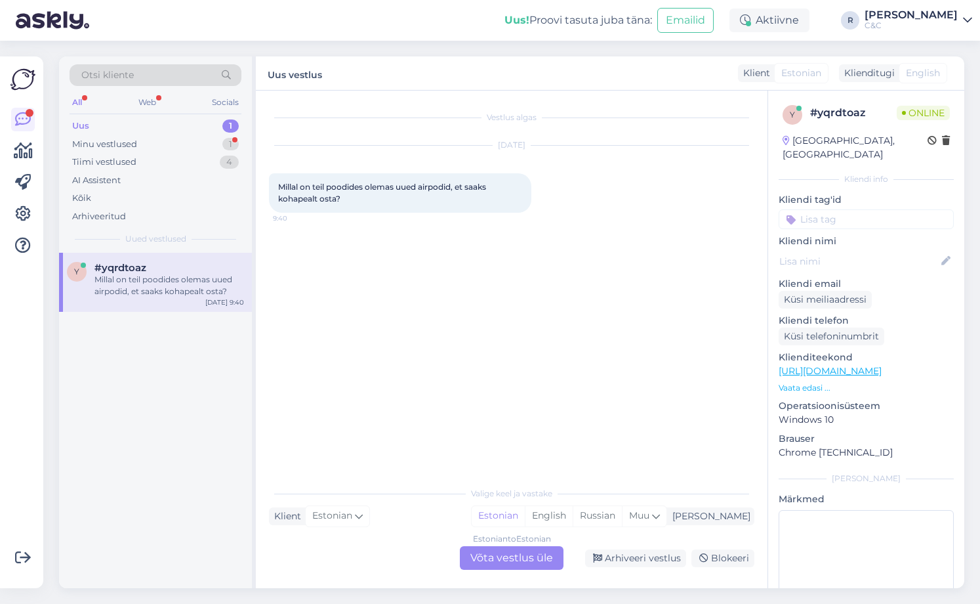
click at [545, 560] on div "Estonian to Estonian Võta vestlus üle" at bounding box center [512, 558] width 104 height 24
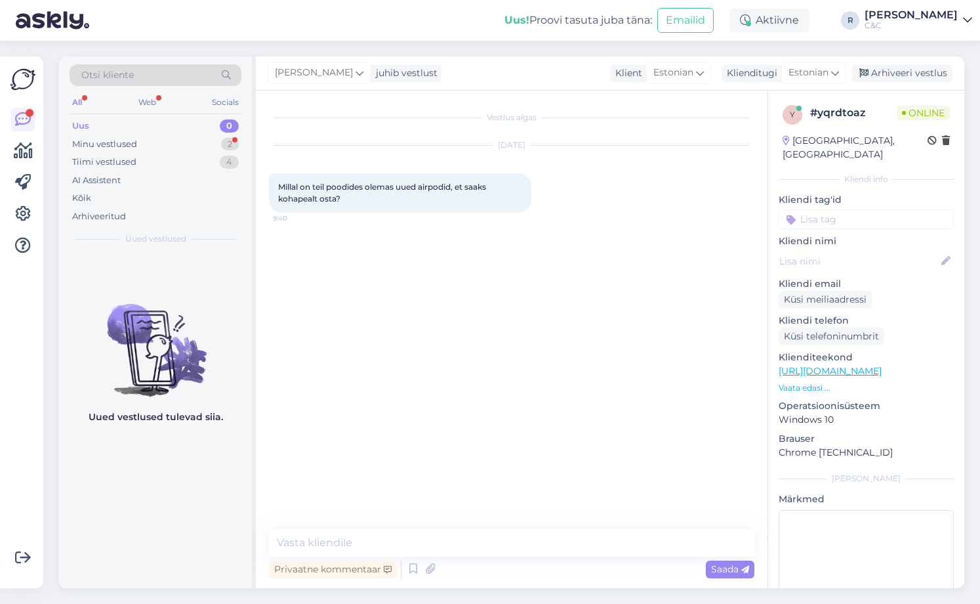
click at [402, 568] on div "Privaatne kommentaar Saada" at bounding box center [512, 568] width 486 height 25
click at [407, 568] on icon at bounding box center [413, 569] width 16 height 20
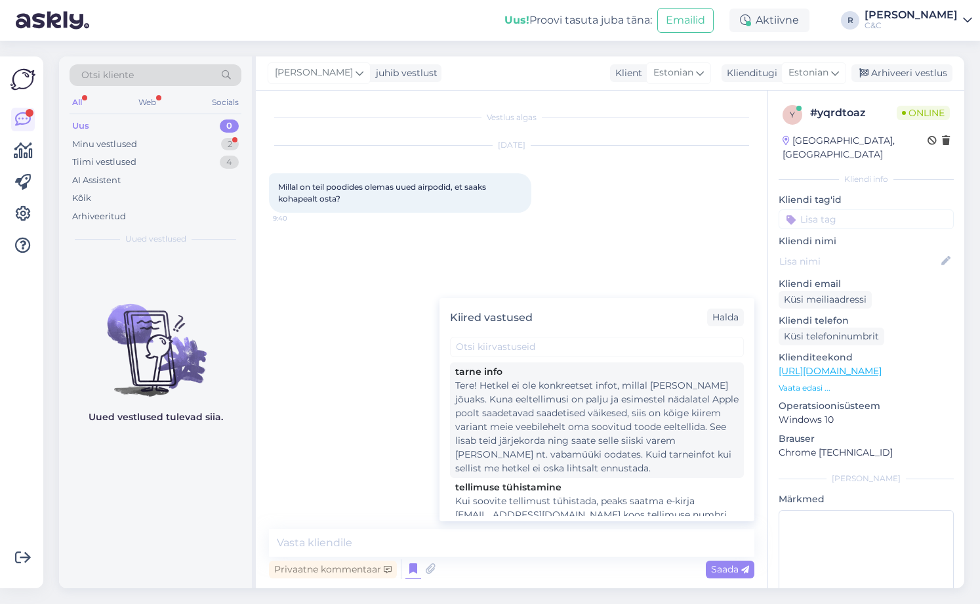
click at [534, 444] on div "Tere! Hetkel ei ole konkreetset infot, millal [PERSON_NAME] jõuaks. Kuna eeltel…" at bounding box center [596, 427] width 283 height 96
type textarea "Tere! Hetkel ei ole konkreetset infot, millal [PERSON_NAME] jõuaks. Kuna eeltel…"
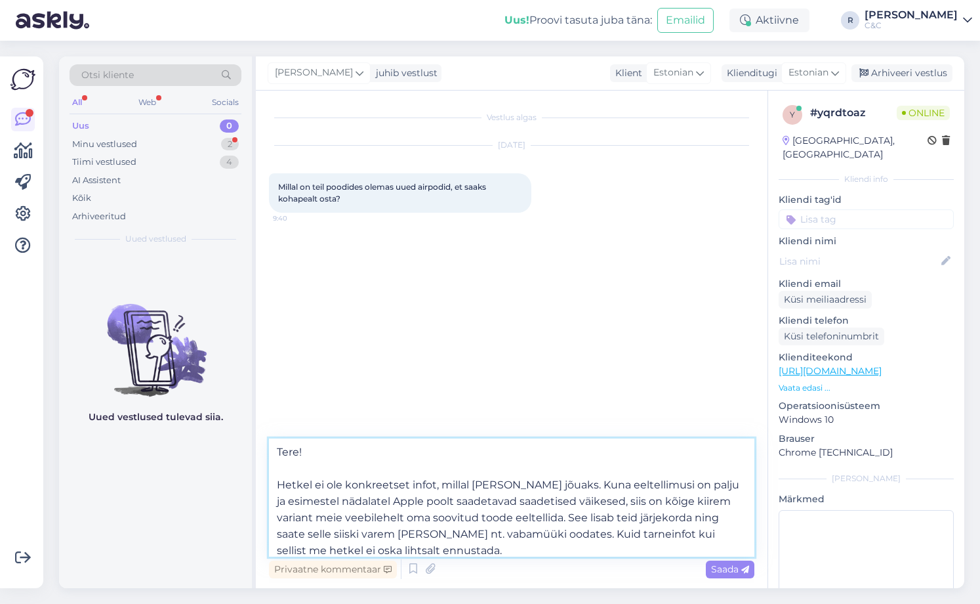
click at [463, 528] on textarea "Tere! Hetkel ei ole konkreetset infot, millal [PERSON_NAME] jõuaks. Kuna eeltel…" at bounding box center [512, 497] width 486 height 118
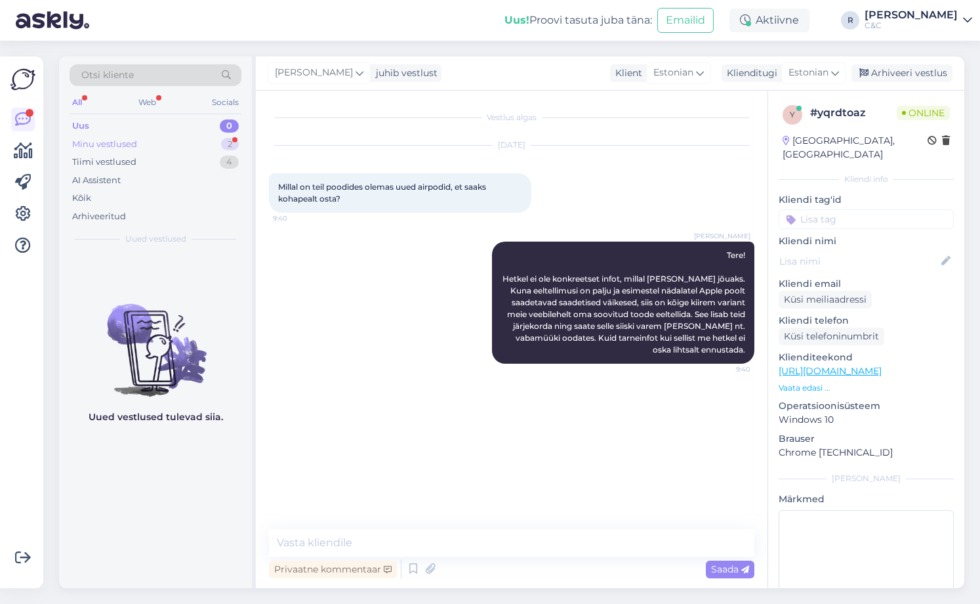
click at [197, 147] on div "Minu vestlused 2" at bounding box center [156, 144] width 172 height 18
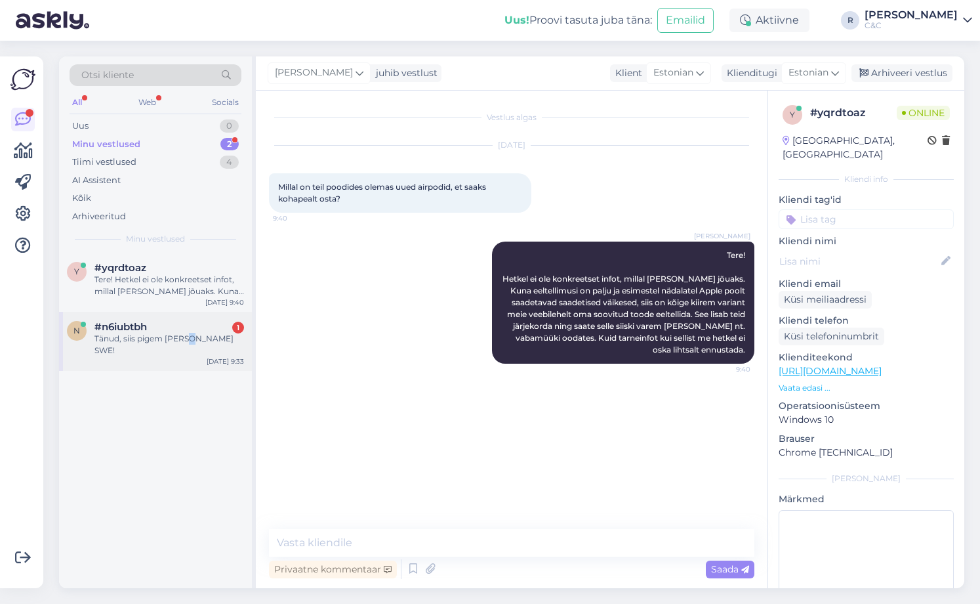
click at [183, 335] on div "Tänud, siis pigem [PERSON_NAME] SWE!" at bounding box center [169, 345] width 150 height 24
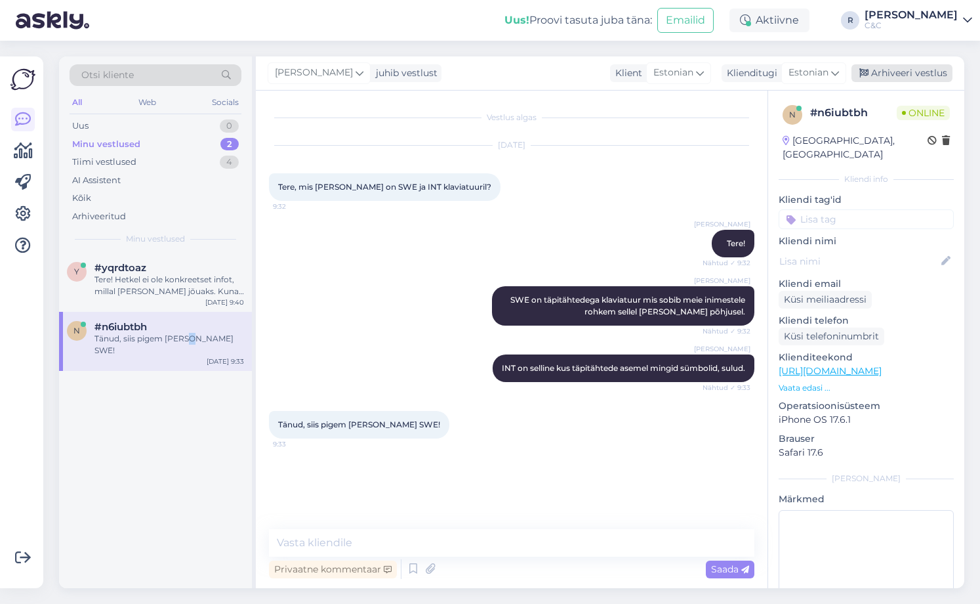
click at [897, 69] on div "Arhiveeri vestlus" at bounding box center [902, 73] width 101 height 18
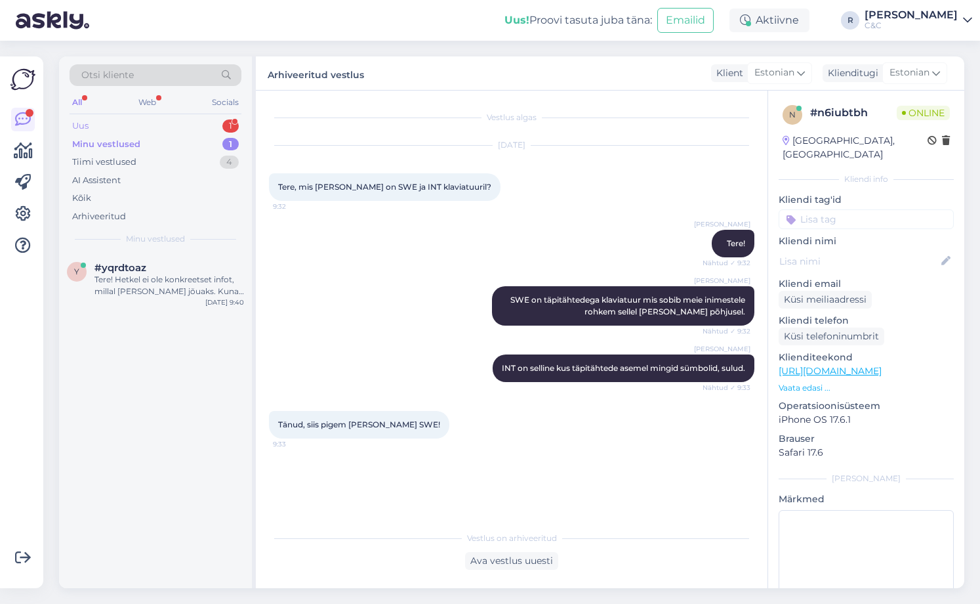
click at [121, 119] on div "Uus 1" at bounding box center [156, 126] width 172 height 18
click at [138, 272] on span "#0dvnjuk2" at bounding box center [121, 268] width 54 height 12
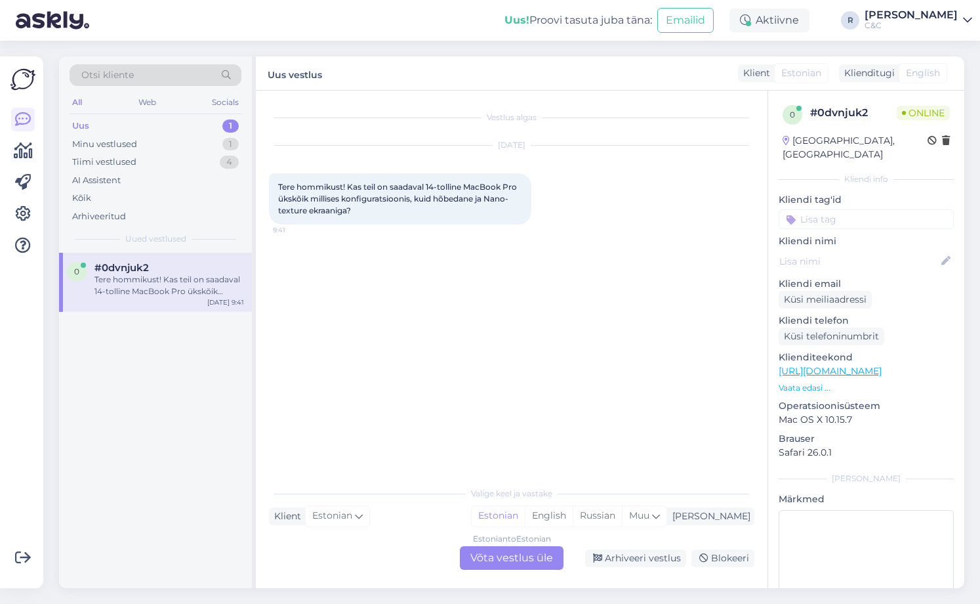
click at [503, 556] on div "Estonian to Estonian Võta vestlus üle" at bounding box center [512, 558] width 104 height 24
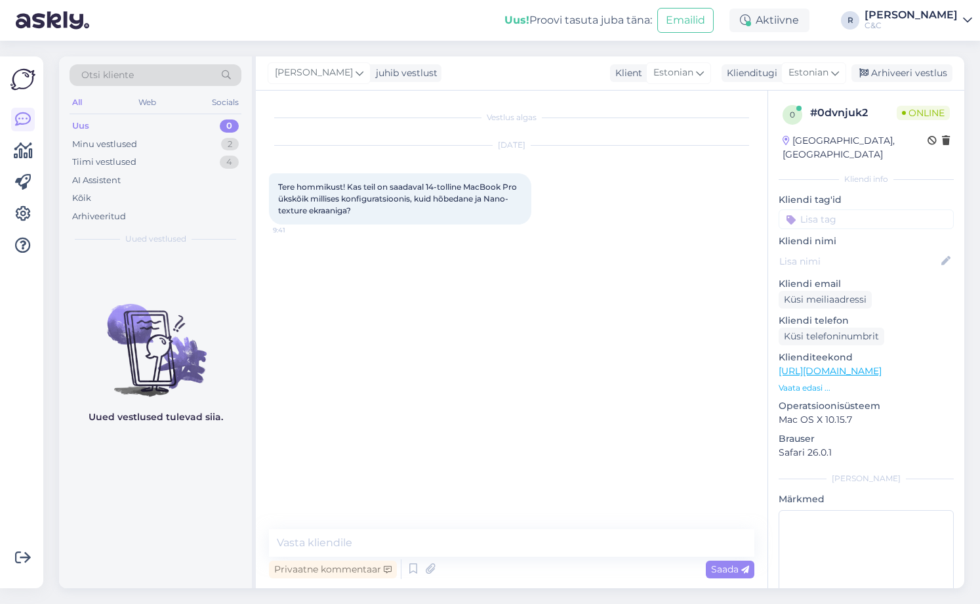
click at [814, 365] on link "[URL][DOMAIN_NAME]" at bounding box center [830, 371] width 103 height 12
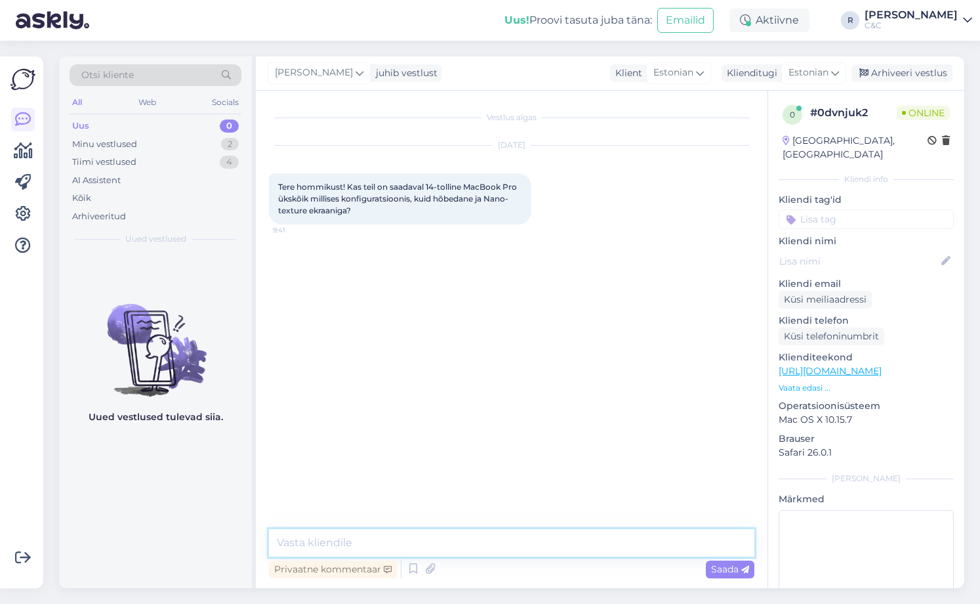
click at [429, 536] on textarea at bounding box center [512, 543] width 486 height 28
type textarea "Tere!"
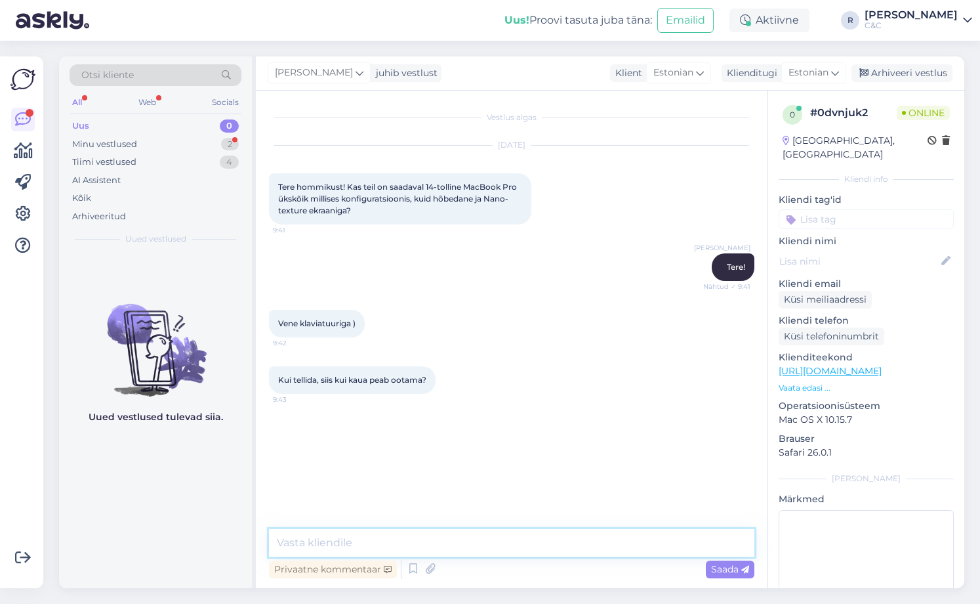
click at [369, 532] on textarea at bounding box center [512, 543] width 486 height 28
type textarea "Ei ole kahjuks laos üldse. Tellides peaks arvestama paari nädalaga."
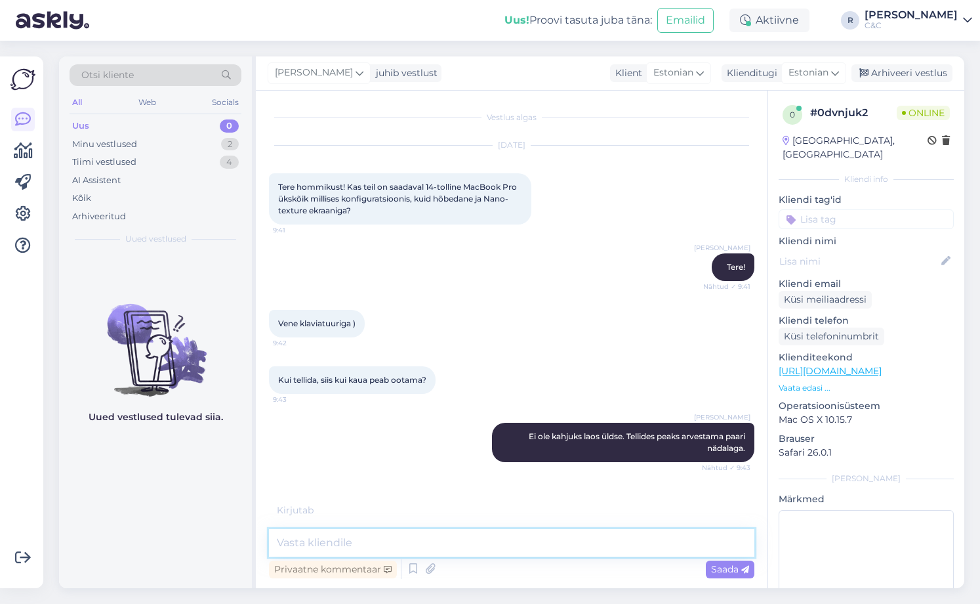
scroll to position [16, 0]
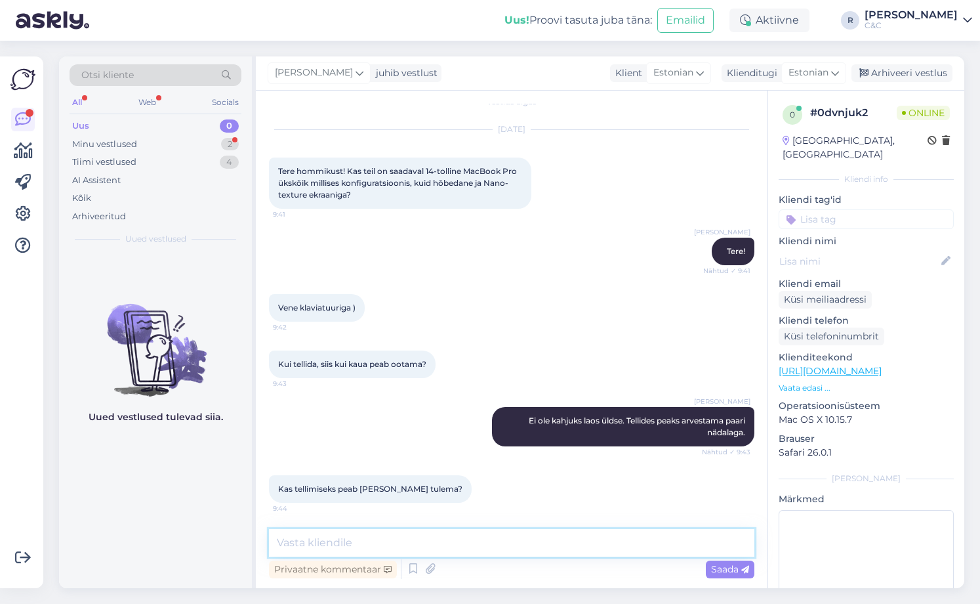
click at [344, 530] on textarea at bounding box center [512, 543] width 486 height 28
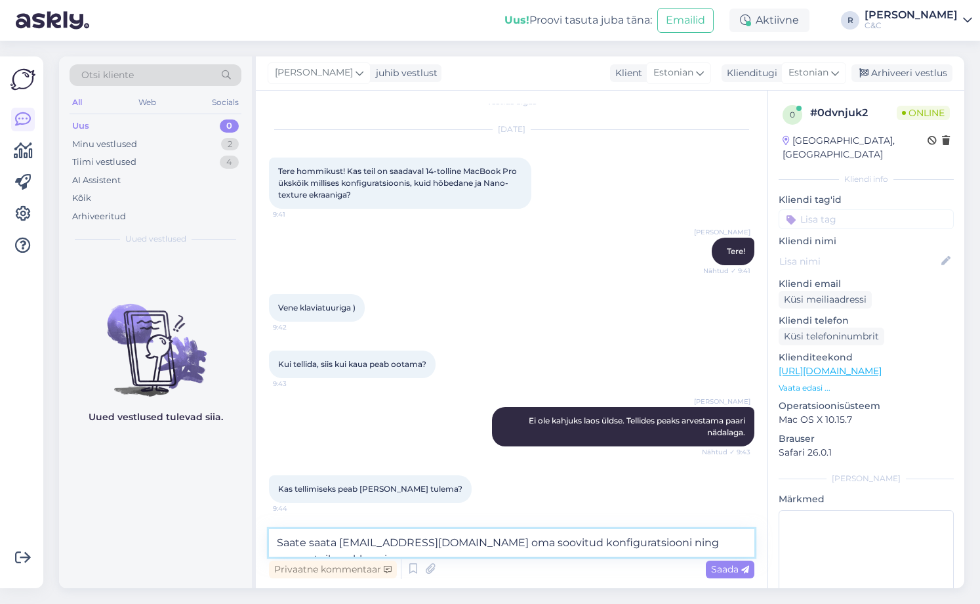
scroll to position [30, 0]
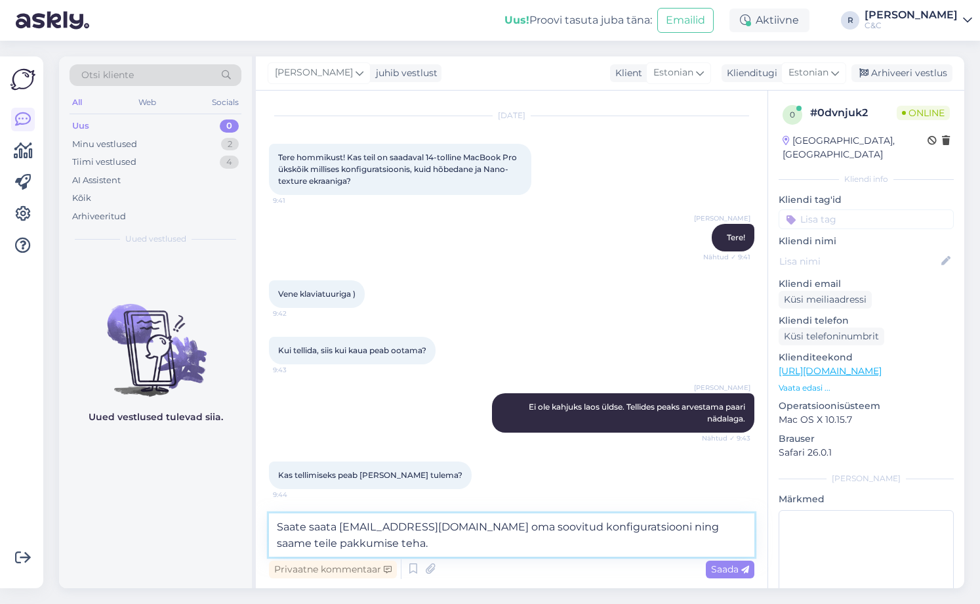
type textarea "Saate saata [EMAIL_ADDRESS][DOMAIN_NAME] oma soovitud konfiguratsiooni ning saa…"
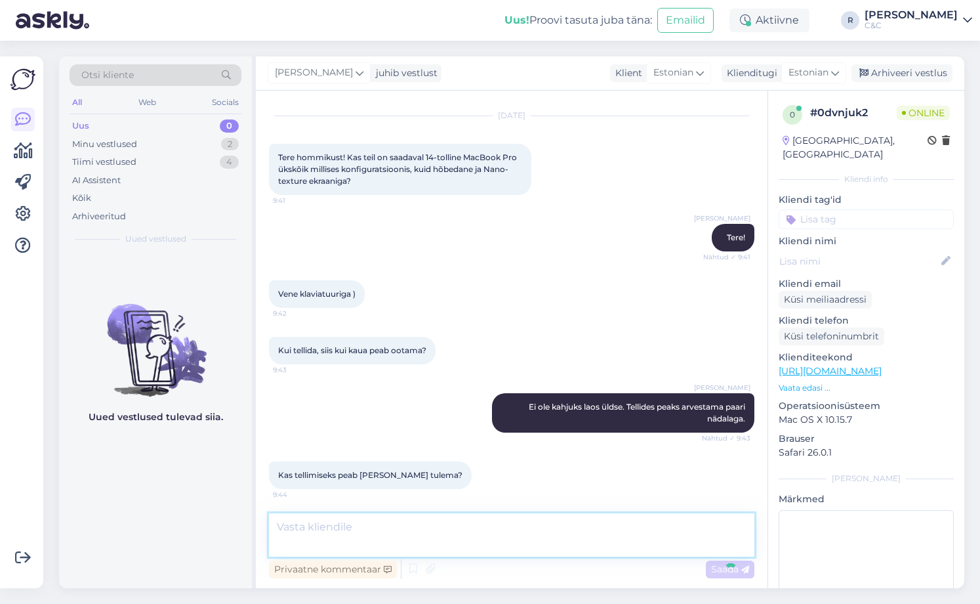
scroll to position [84, 0]
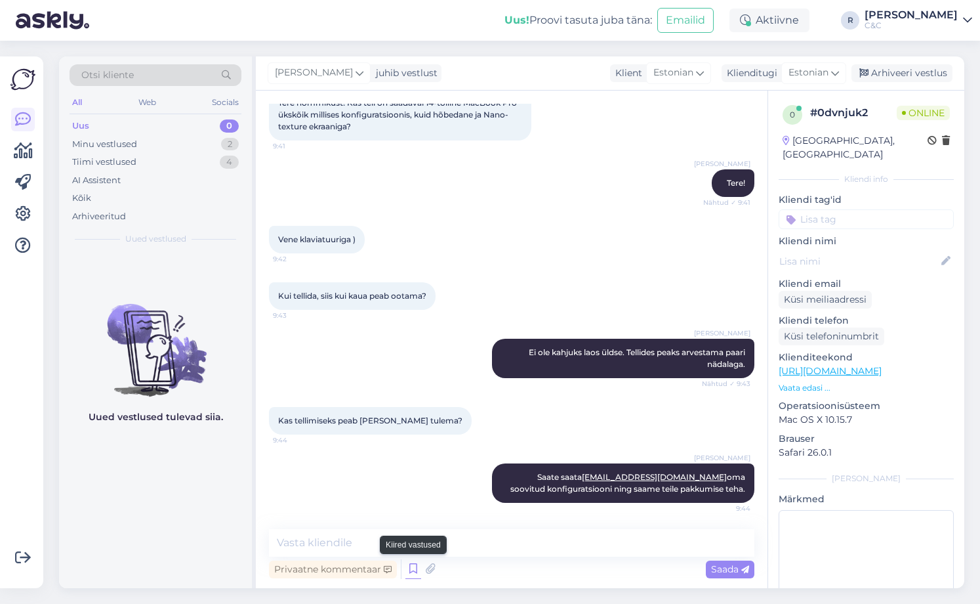
click at [413, 569] on icon at bounding box center [413, 569] width 16 height 20
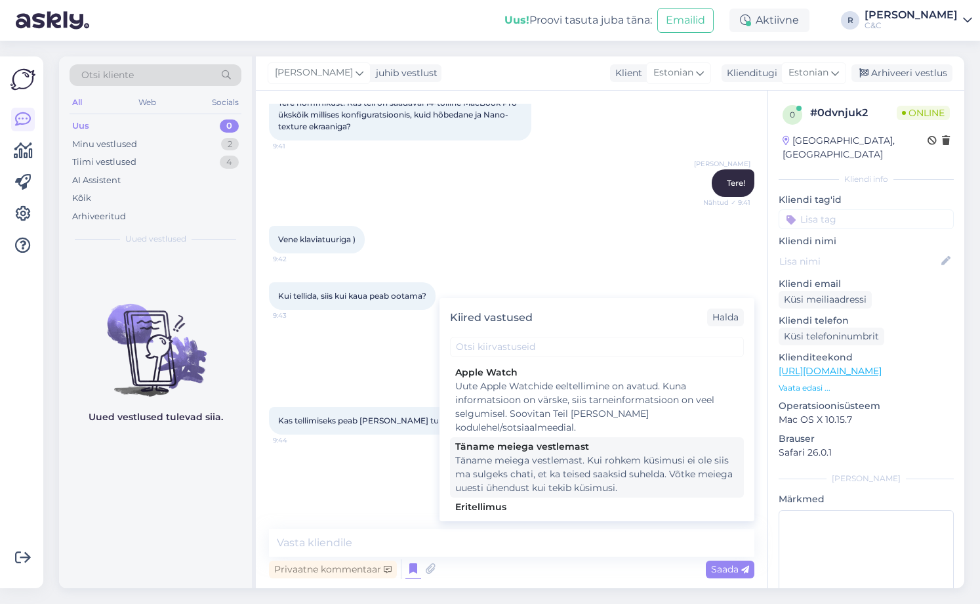
scroll to position [2424, 0]
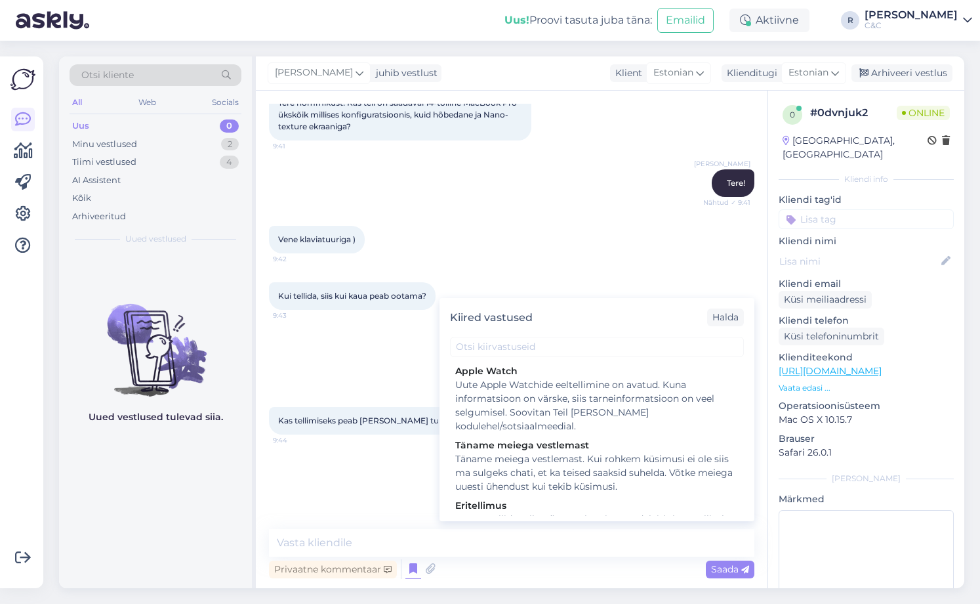
click at [345, 479] on div "[PERSON_NAME] Saate saata [EMAIL_ADDRESS][DOMAIN_NAME] oma soovitud konfigurats…" at bounding box center [512, 483] width 486 height 68
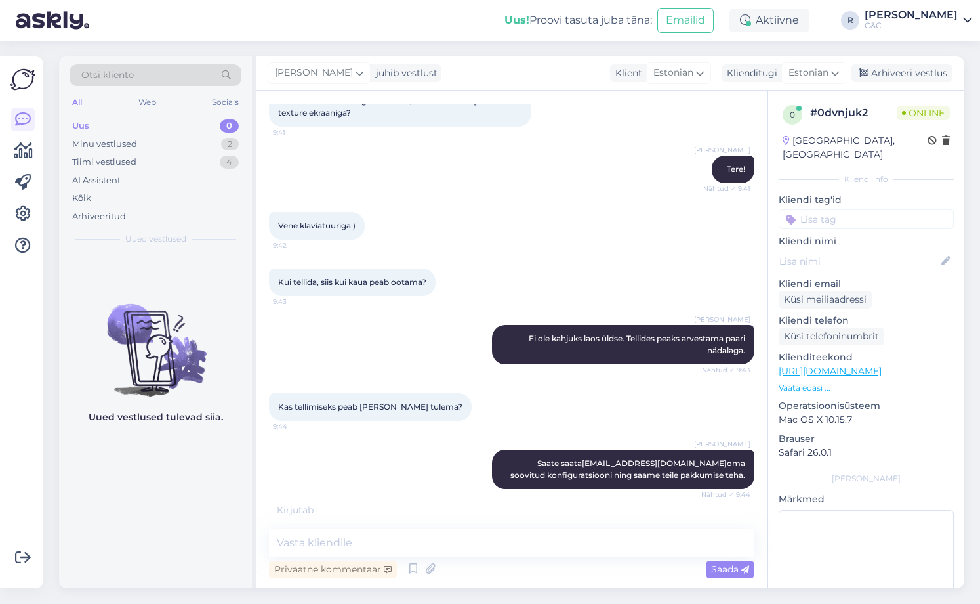
scroll to position [140, 0]
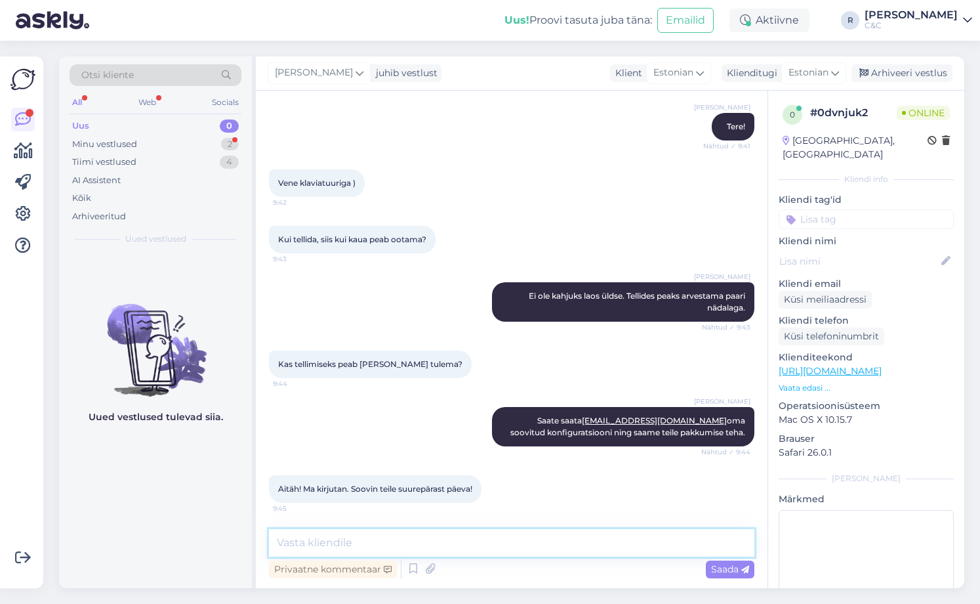
click at [358, 538] on textarea at bounding box center [512, 543] width 486 height 28
type textarea "Aitäh :) Teile ka!"
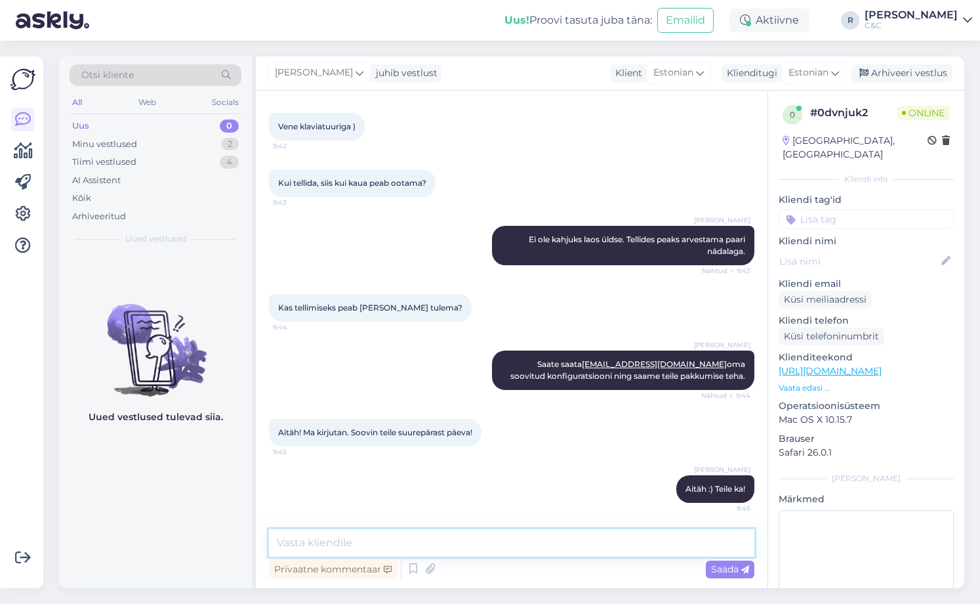
click at [364, 531] on textarea at bounding box center [512, 543] width 486 height 28
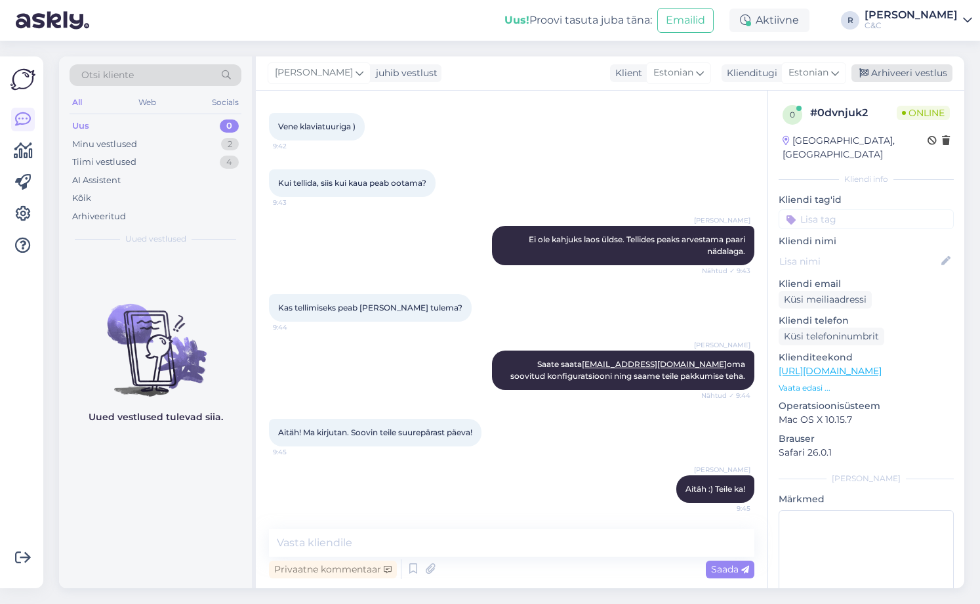
click at [882, 75] on div "Arhiveeri vestlus" at bounding box center [902, 73] width 101 height 18
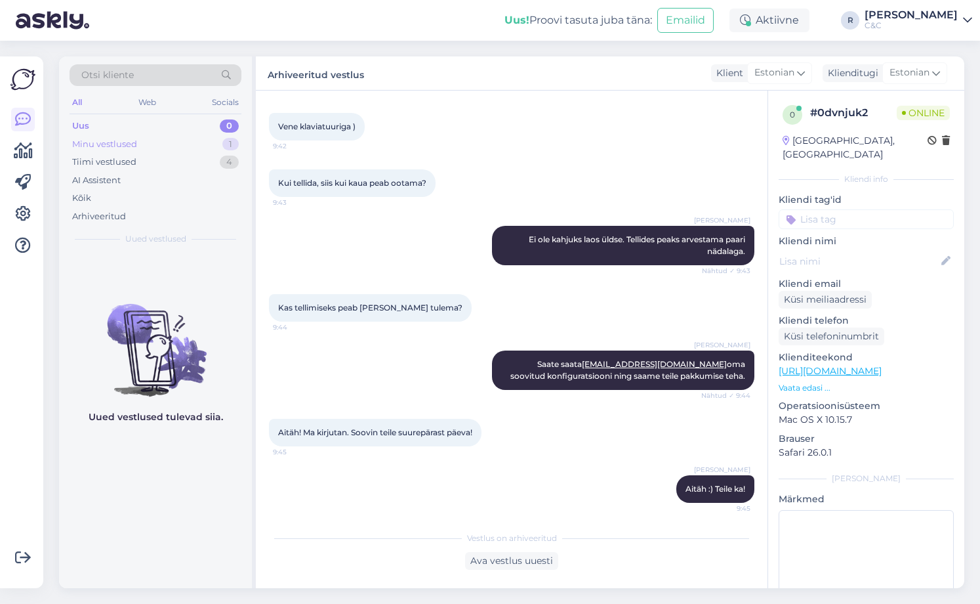
click at [190, 146] on div "Minu vestlused 1" at bounding box center [156, 144] width 172 height 18
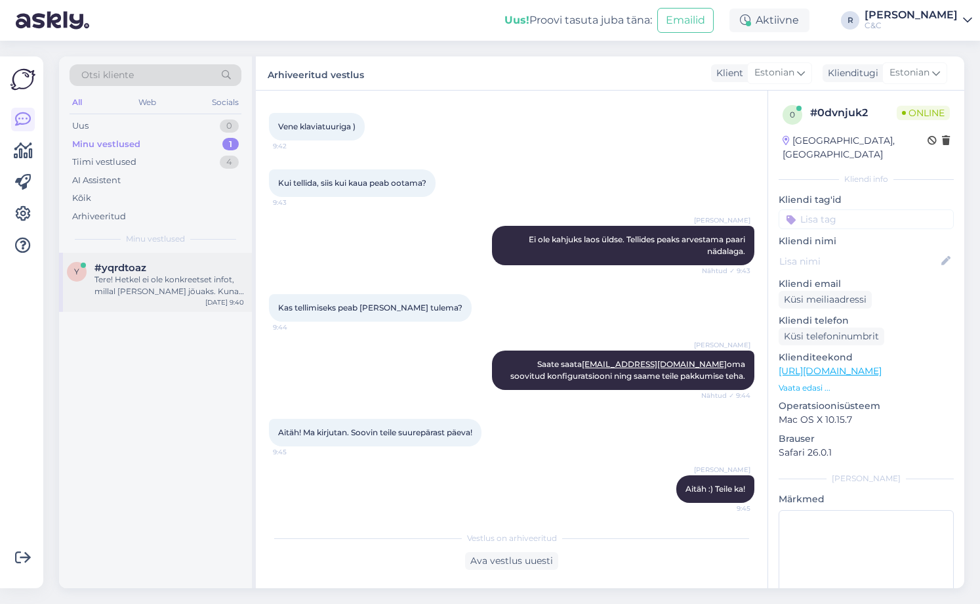
click at [157, 282] on div "Tere! Hetkel ei ole konkreetset infot, millal [PERSON_NAME] jõuaks. Kuna eeltel…" at bounding box center [169, 286] width 150 height 24
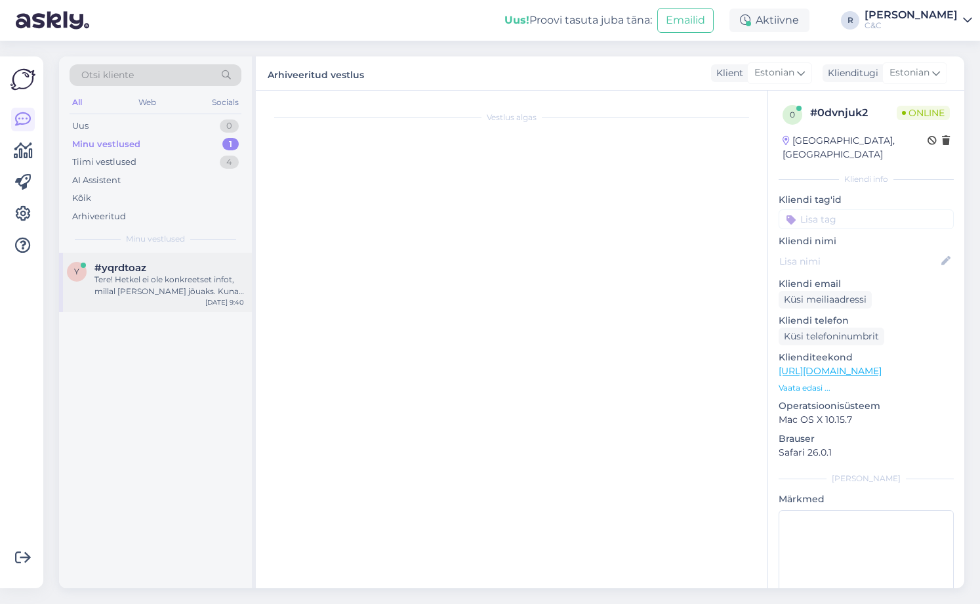
scroll to position [0, 0]
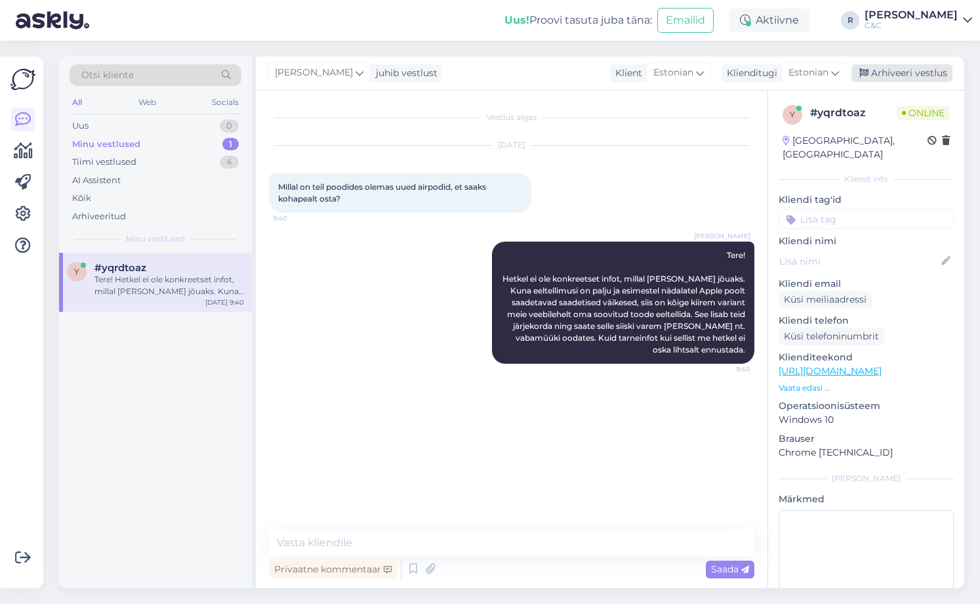
click at [896, 71] on div "Arhiveeri vestlus" at bounding box center [902, 73] width 101 height 18
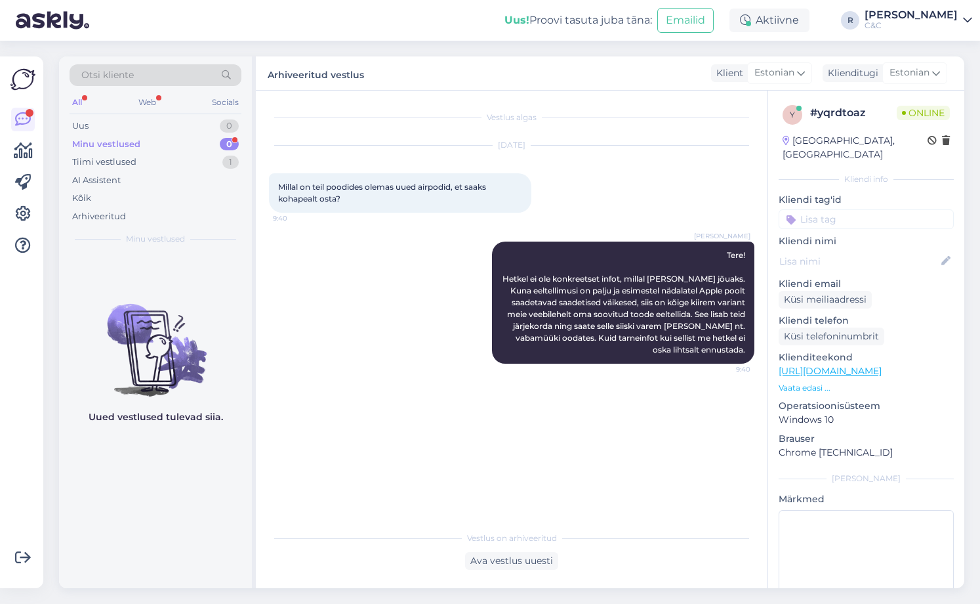
drag, startPoint x: 241, startPoint y: 146, endPoint x: 234, endPoint y: 146, distance: 7.9
click at [241, 146] on div "Otsi kliente All Web Socials Uus 0 Minu vestlused 0 Tiimi vestlused 1 AI Assist…" at bounding box center [155, 154] width 193 height 196
click at [230, 146] on div "0" at bounding box center [229, 144] width 19 height 13
click at [220, 146] on div "0" at bounding box center [229, 144] width 19 height 13
click at [200, 169] on div "Tiimi vestlused 1" at bounding box center [156, 162] width 172 height 18
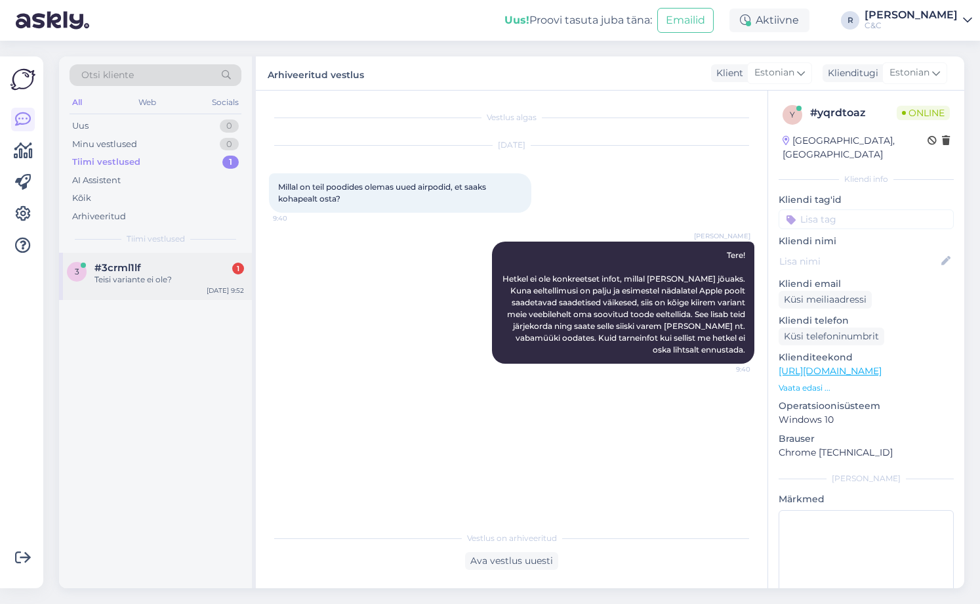
click at [206, 267] on div "#3crml1lf 1" at bounding box center [169, 268] width 150 height 12
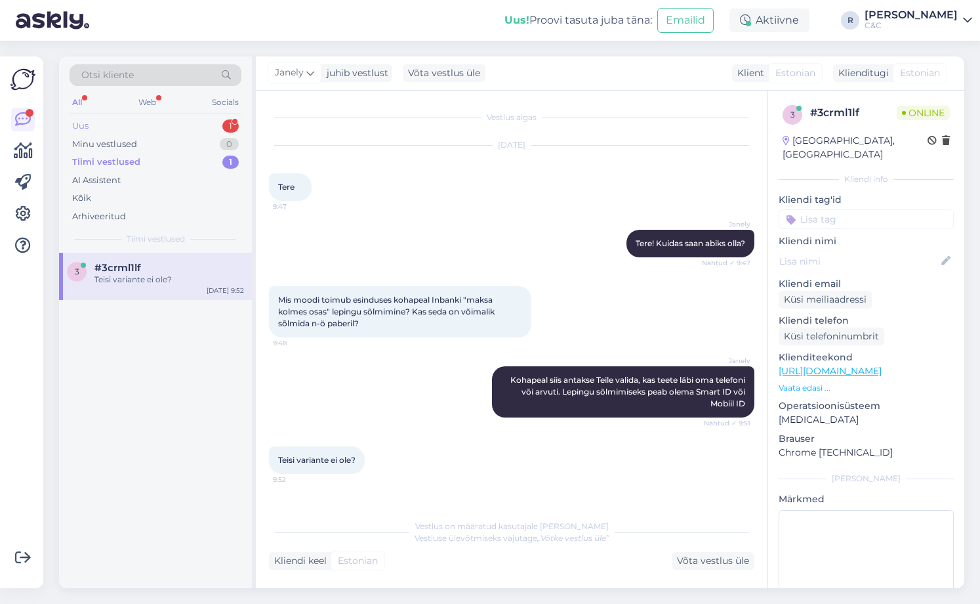
click at [228, 134] on div "Uus 1" at bounding box center [156, 126] width 172 height 18
click at [218, 268] on div "#7iiwdhsv 1" at bounding box center [169, 268] width 150 height 12
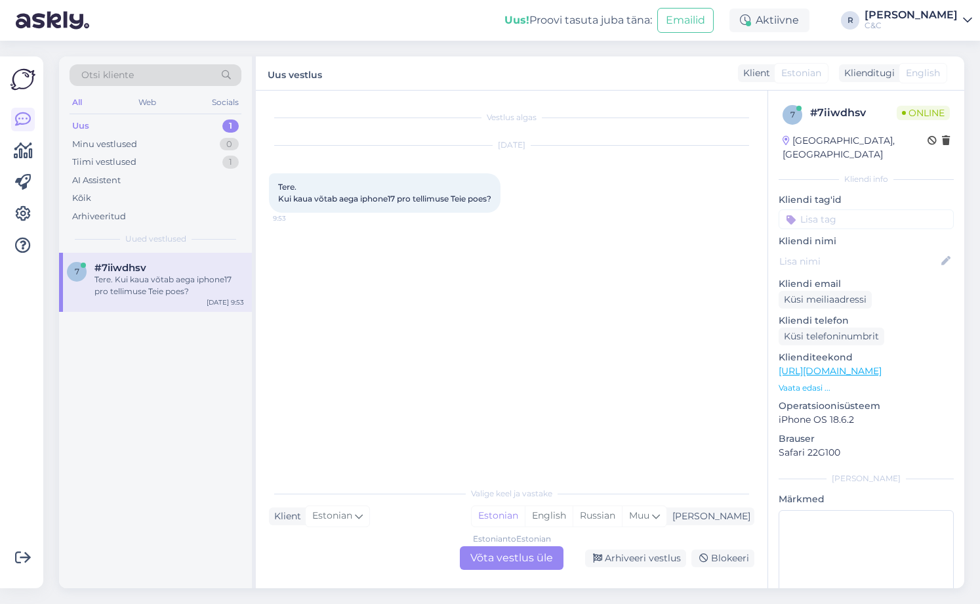
click at [496, 539] on div "Estonian to Estonian" at bounding box center [512, 539] width 78 height 12
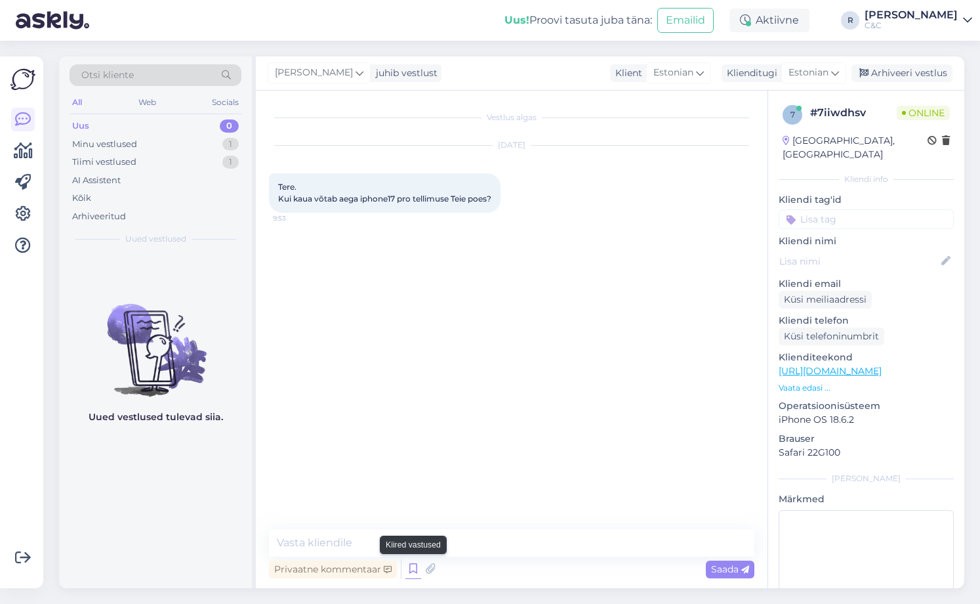
click at [413, 562] on icon at bounding box center [413, 569] width 16 height 20
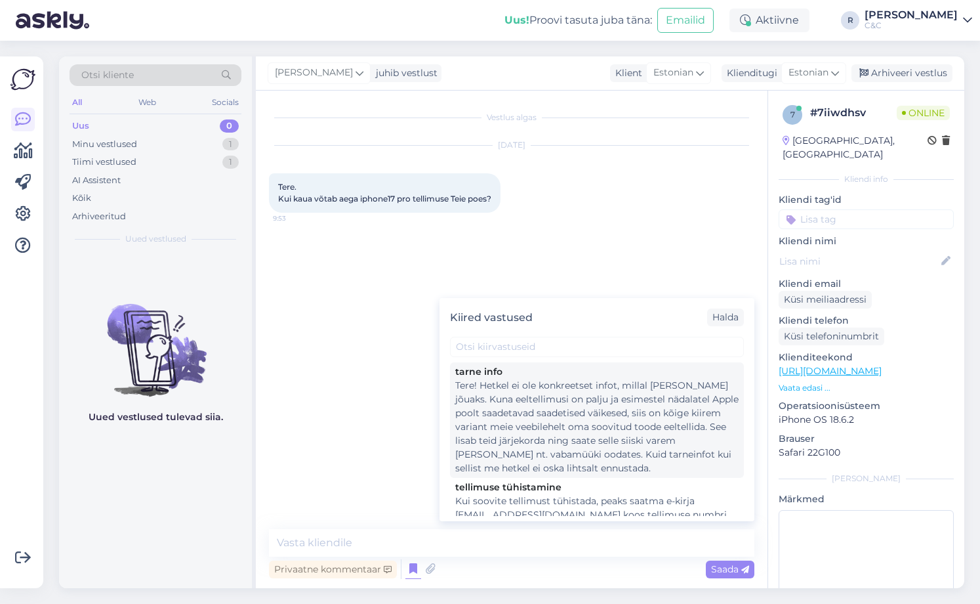
click at [543, 430] on div "Tere! Hetkel ei ole konkreetset infot, millal [PERSON_NAME] jõuaks. Kuna eeltel…" at bounding box center [596, 427] width 283 height 96
type textarea "Tere! Hetkel ei ole konkreetset infot, millal [PERSON_NAME] jõuaks. Kuna eeltel…"
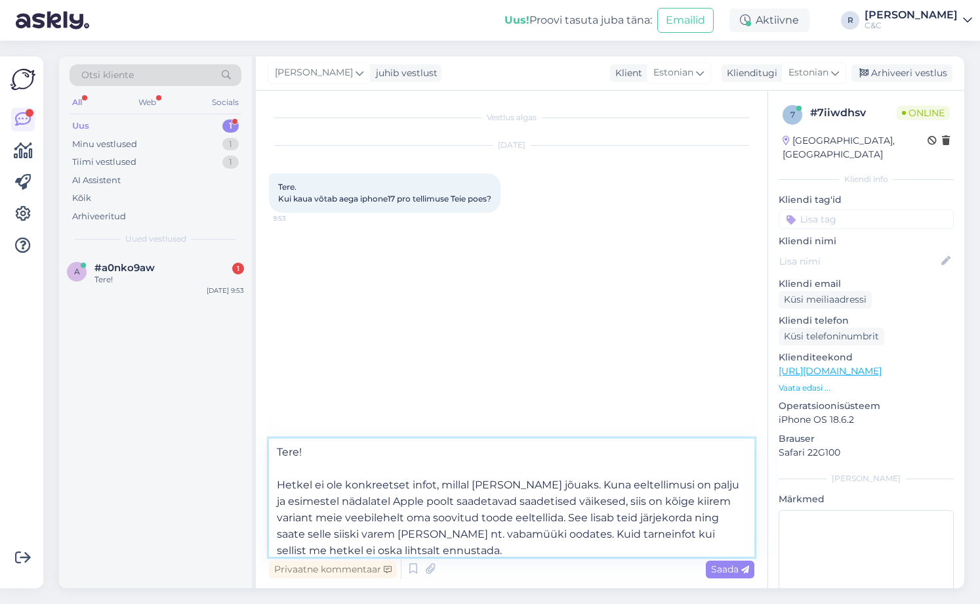
click at [541, 497] on textarea "Tere! Hetkel ei ole konkreetset infot, millal [PERSON_NAME] jõuaks. Kuna eeltel…" at bounding box center [512, 497] width 486 height 118
click at [542, 497] on textarea "Tere! Hetkel ei ole konkreetset infot, millal [PERSON_NAME] jõuaks. Kuna eeltel…" at bounding box center [512, 497] width 486 height 118
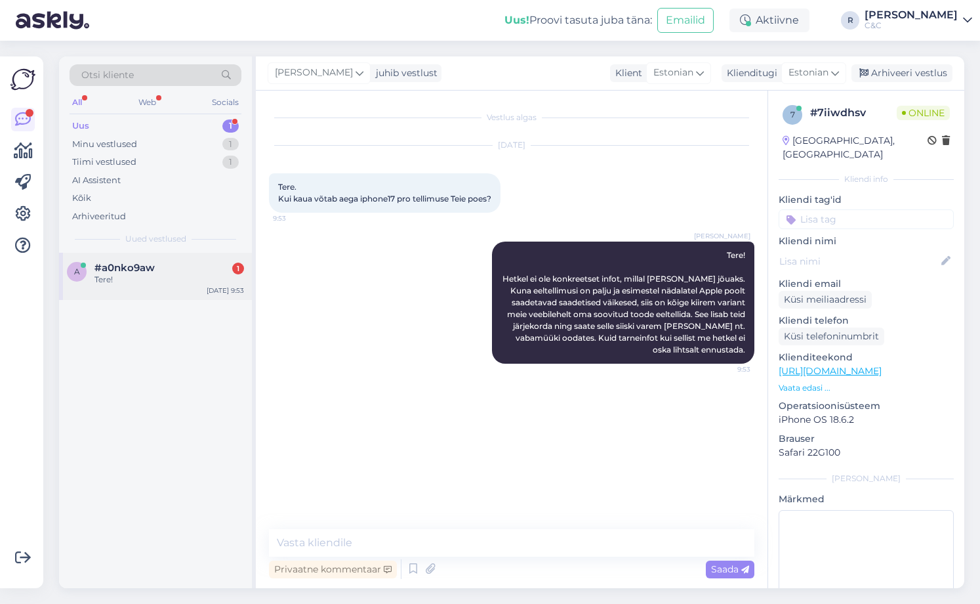
click at [190, 287] on div "a #a0nko9aw 1 Tere! [DATE] 9:53" at bounding box center [155, 276] width 193 height 47
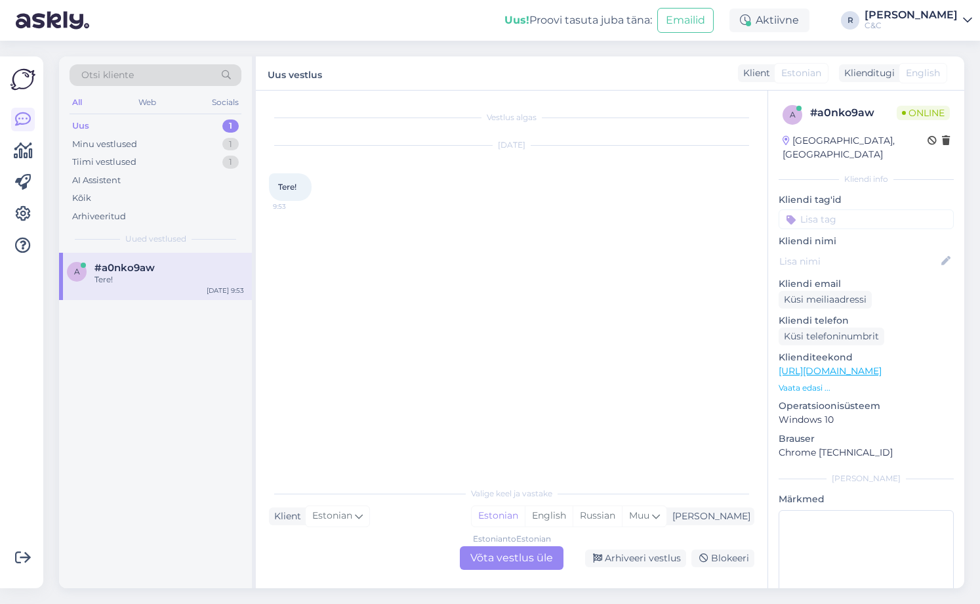
click at [497, 555] on div "Estonian to Estonian Võta vestlus üle" at bounding box center [512, 558] width 104 height 24
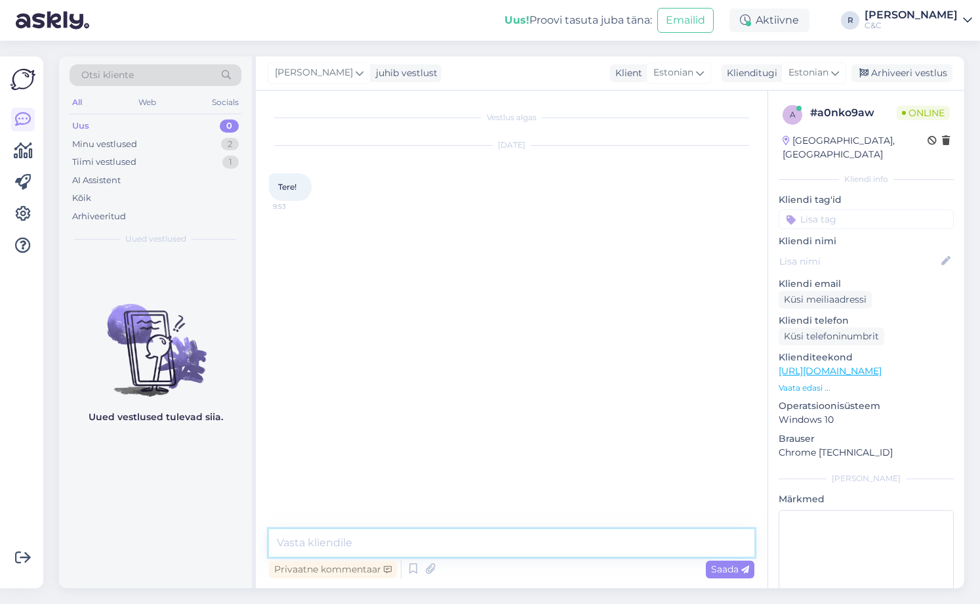
click at [409, 550] on textarea at bounding box center [512, 543] width 486 height 28
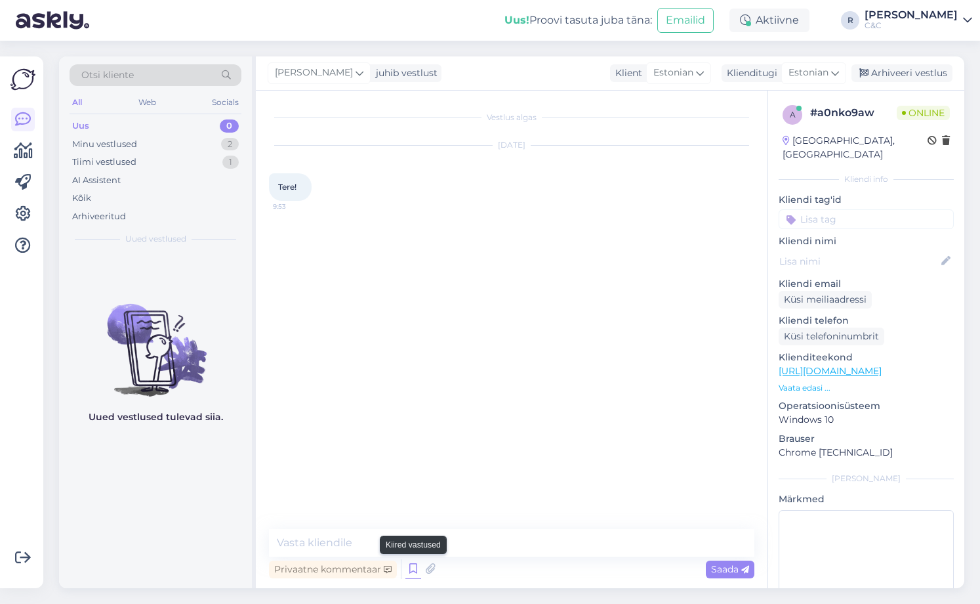
click at [417, 562] on icon at bounding box center [413, 569] width 16 height 20
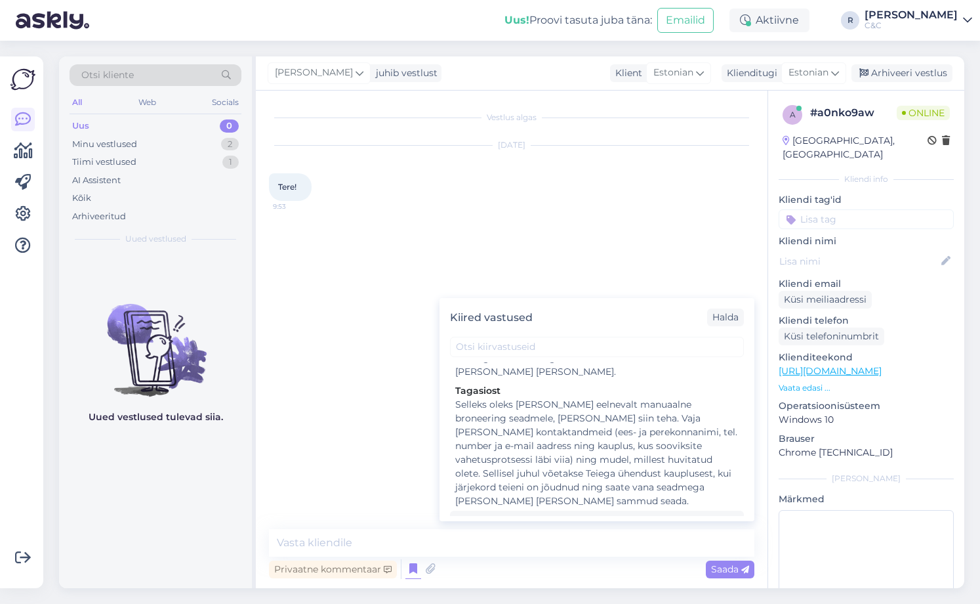
scroll to position [2599, 0]
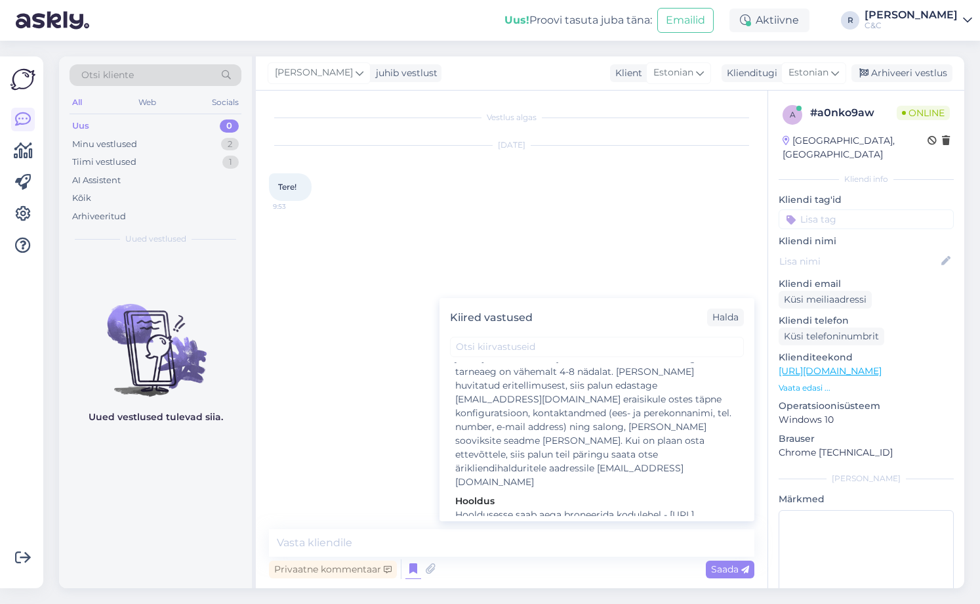
click at [511, 609] on div "Tere! Kuidas saan teid abistada?" at bounding box center [596, 617] width 283 height 14
type textarea "Tere! Kuidas saan teid abistada?"
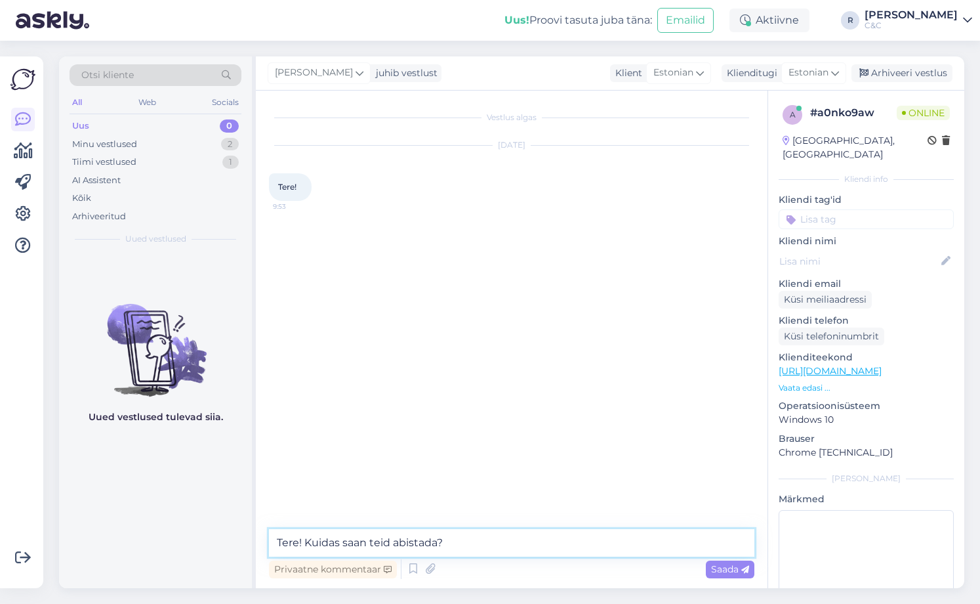
click at [516, 531] on textarea "Tere! Kuidas saan teid abistada?" at bounding box center [512, 543] width 486 height 28
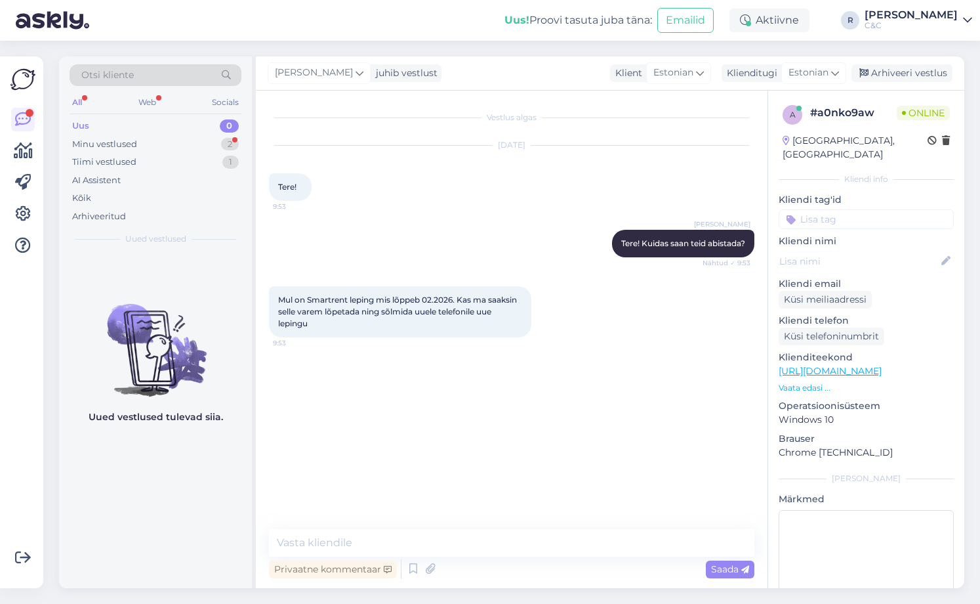
click at [648, 525] on div "Vestlus algas [DATE] Tere! 9:53 [PERSON_NAME] Tere! Kuidas saan teid abistada? …" at bounding box center [512, 339] width 512 height 497
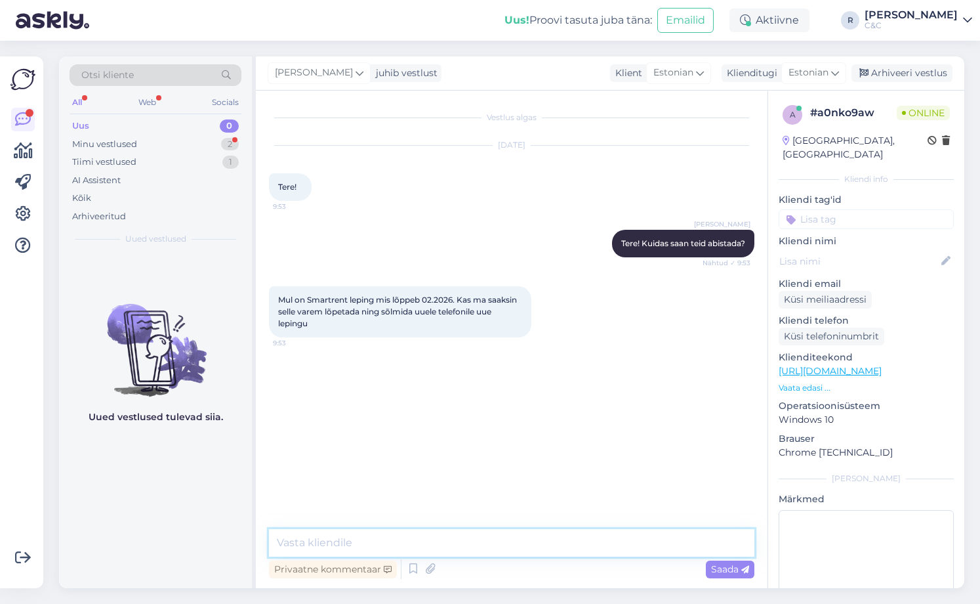
click at [642, 532] on textarea at bounding box center [512, 543] width 486 height 28
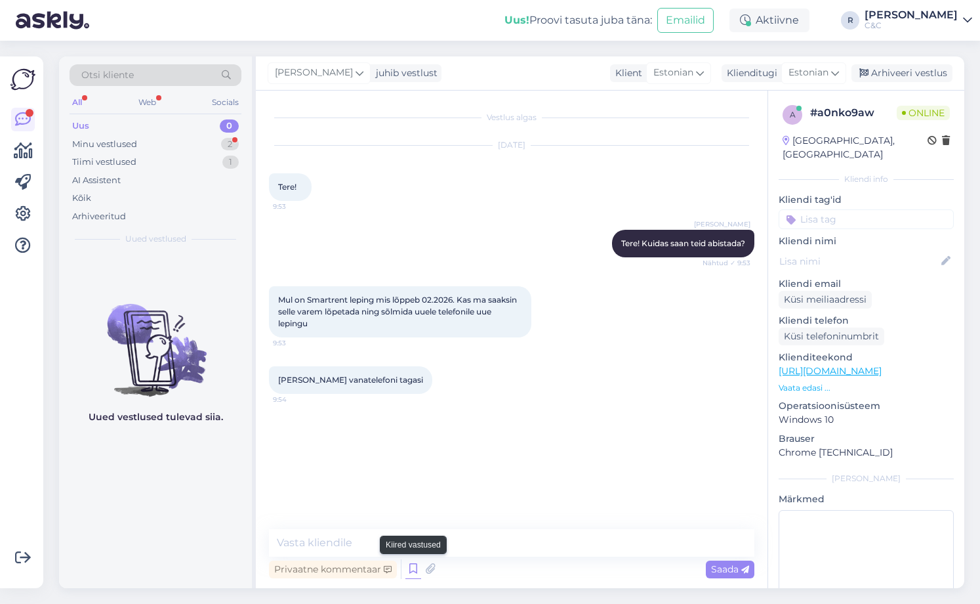
click at [410, 567] on icon at bounding box center [413, 569] width 16 height 20
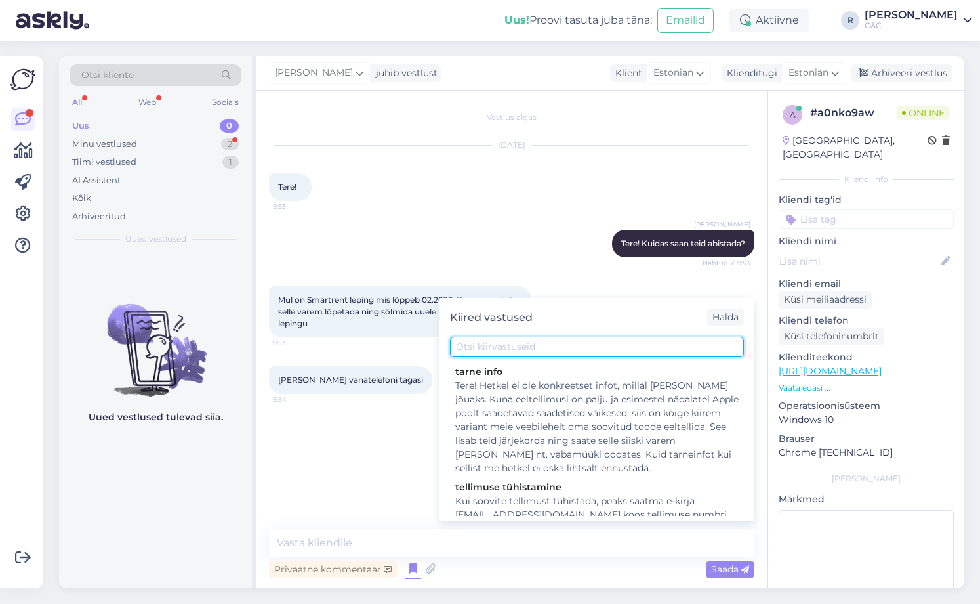
click at [529, 352] on input "text" at bounding box center [597, 347] width 294 height 20
click at [548, 337] on input "info" at bounding box center [597, 347] width 294 height 20
drag, startPoint x: 502, startPoint y: 340, endPoint x: 442, endPoint y: 334, distance: 60.7
click at [442, 335] on div "Kiired vastused Halda info tarne info Tere! Hetkel ei ole konkreetset infot, mi…" at bounding box center [597, 409] width 315 height 223
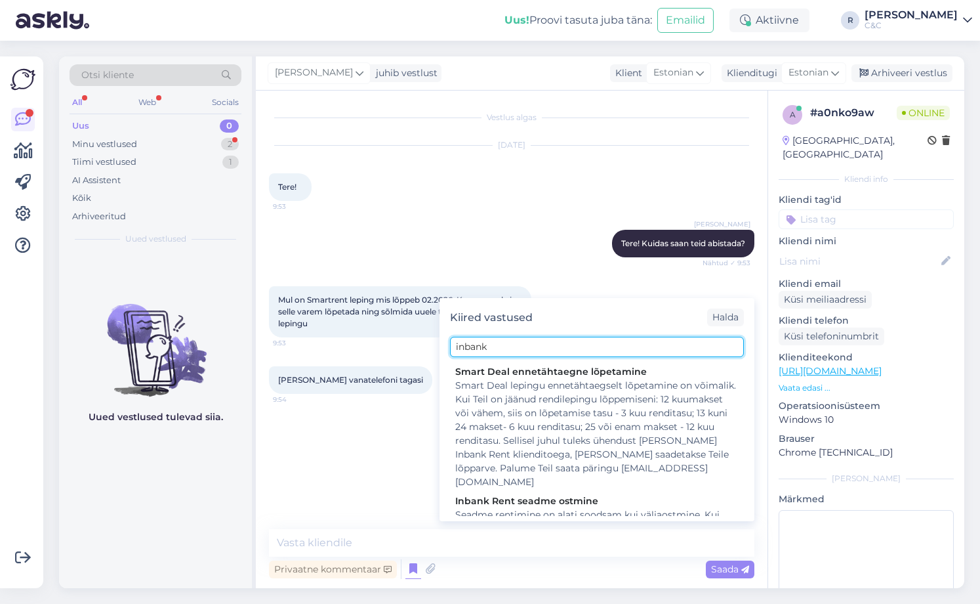
type input "inbank"
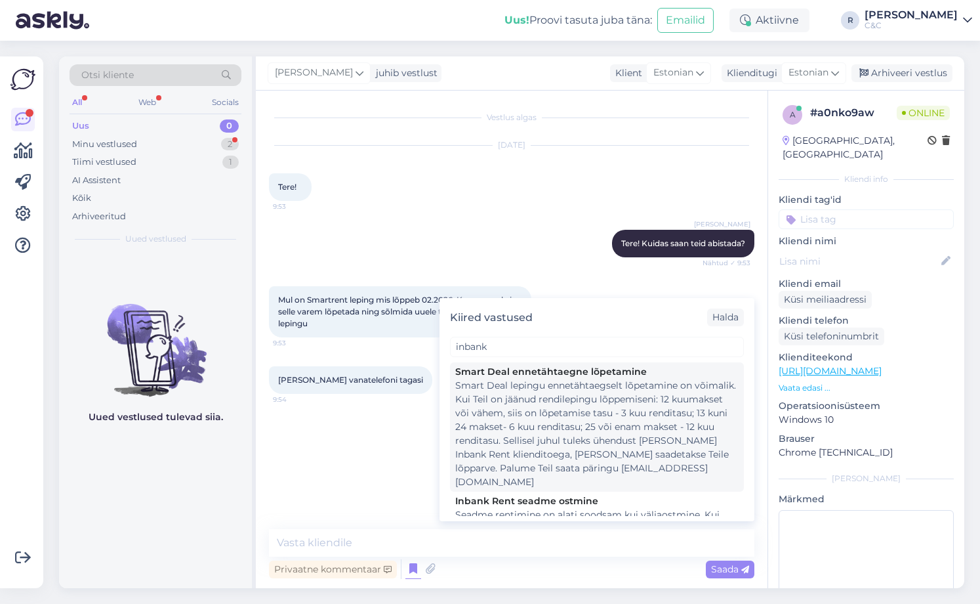
click at [581, 394] on div "Smart Deal lepingu ennetähtaegselt lõpetamine on võimalik. Kui Teil on jäänud r…" at bounding box center [596, 434] width 283 height 110
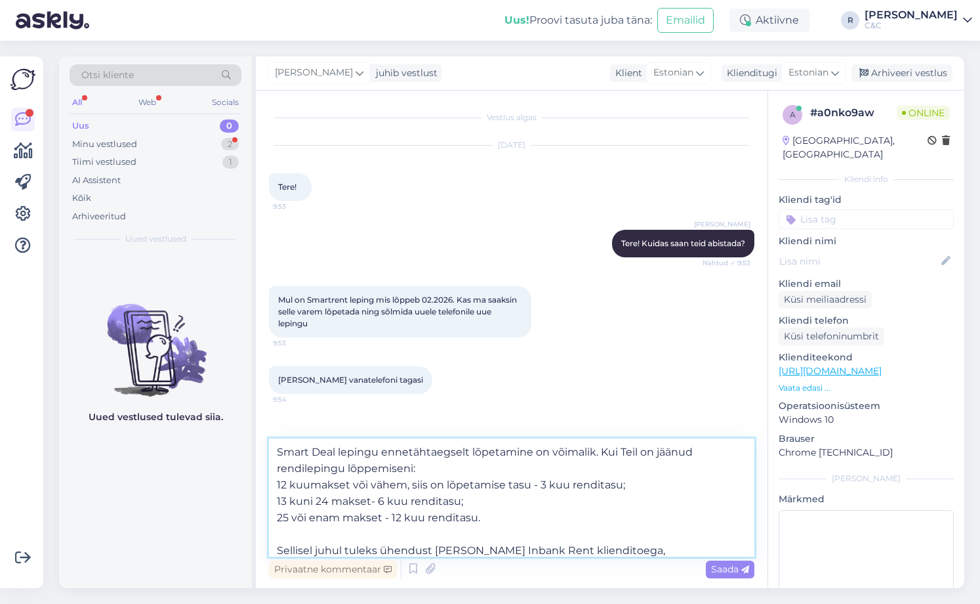
click at [516, 516] on textarea "Smart Deal lepingu ennetähtaegselt lõpetamine on võimalik. Kui Teil on jäänud r…" at bounding box center [512, 497] width 486 height 118
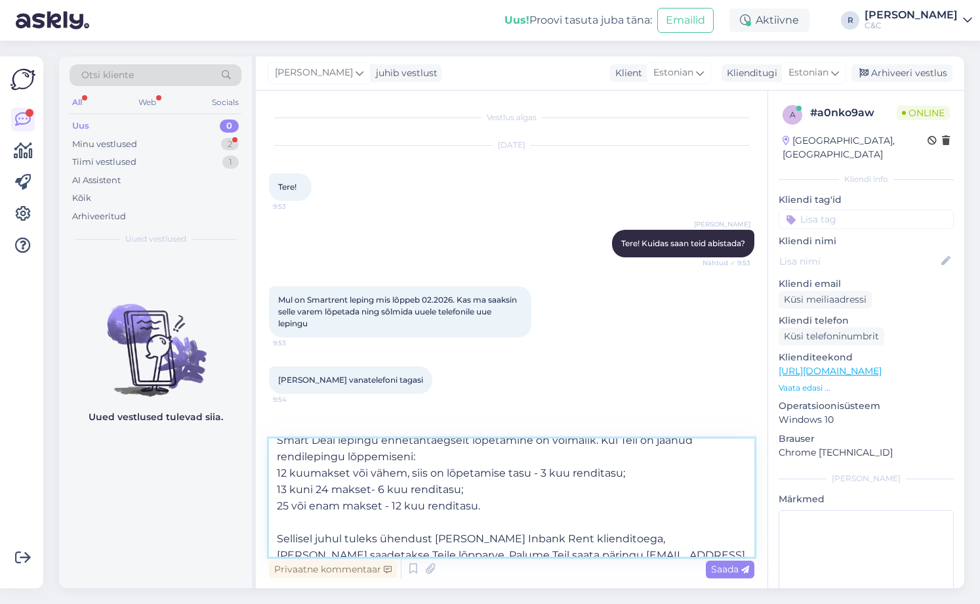
scroll to position [24, 0]
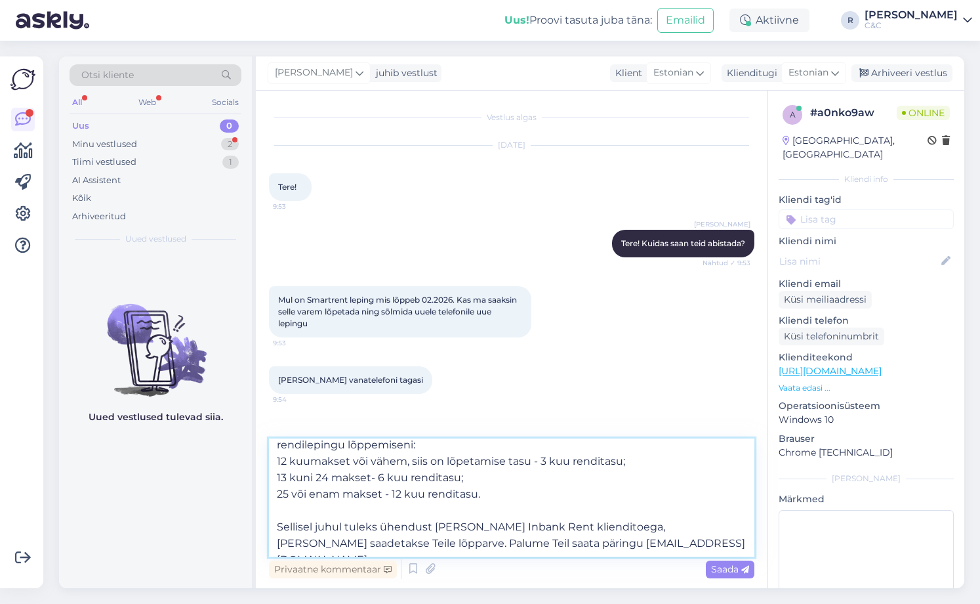
click at [532, 528] on textarea "Smart Deal lepingu ennetähtaegselt lõpetamine on võimalik. Kui Teil on jäänud r…" at bounding box center [512, 497] width 486 height 118
type textarea "Smart Deal lepingu ennetähtaegselt lõpetamine on võimalik. Kui Teil on jäänud r…"
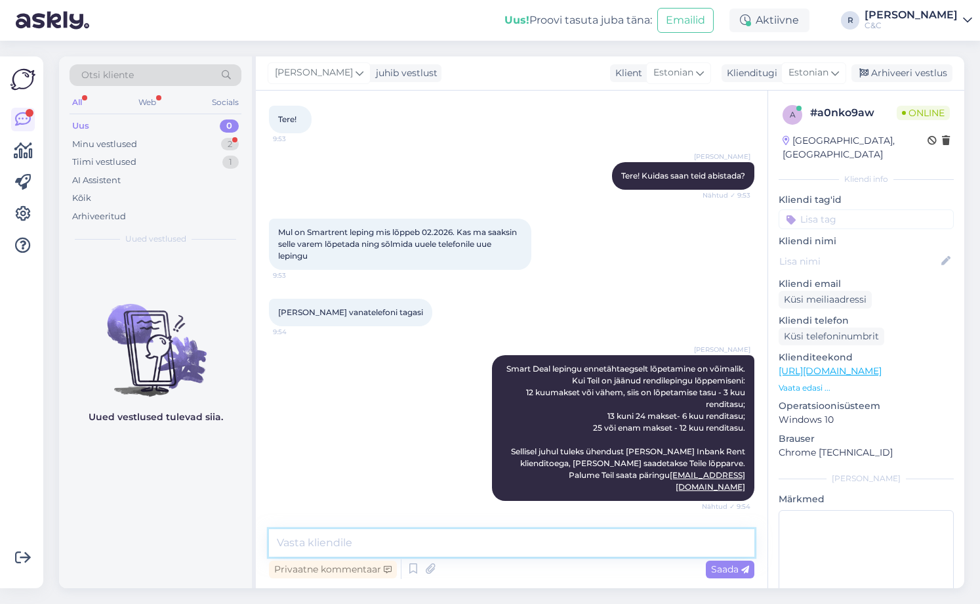
scroll to position [110, 0]
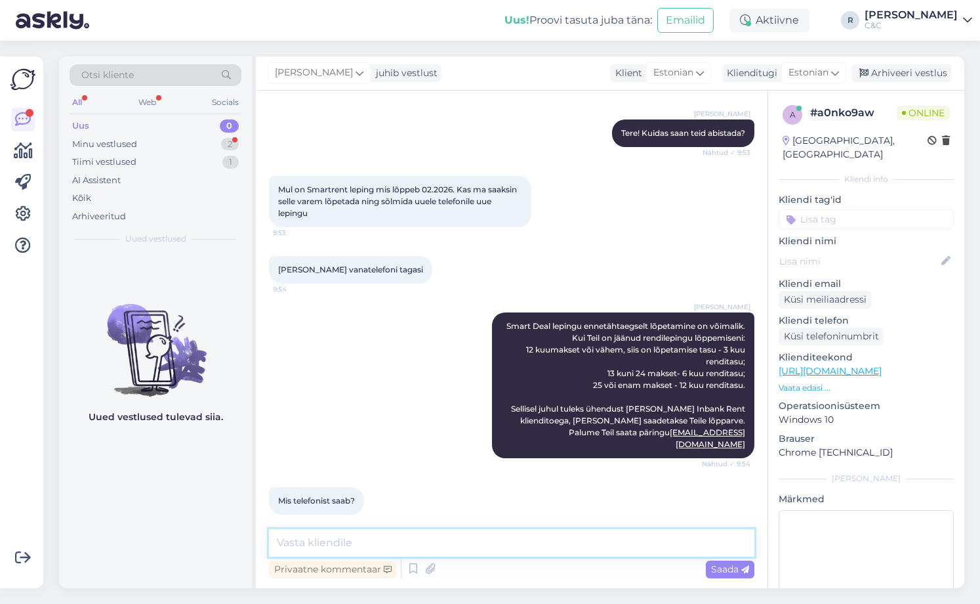
click at [514, 544] on textarea at bounding box center [512, 543] width 486 height 28
type textarea "Tagastate."
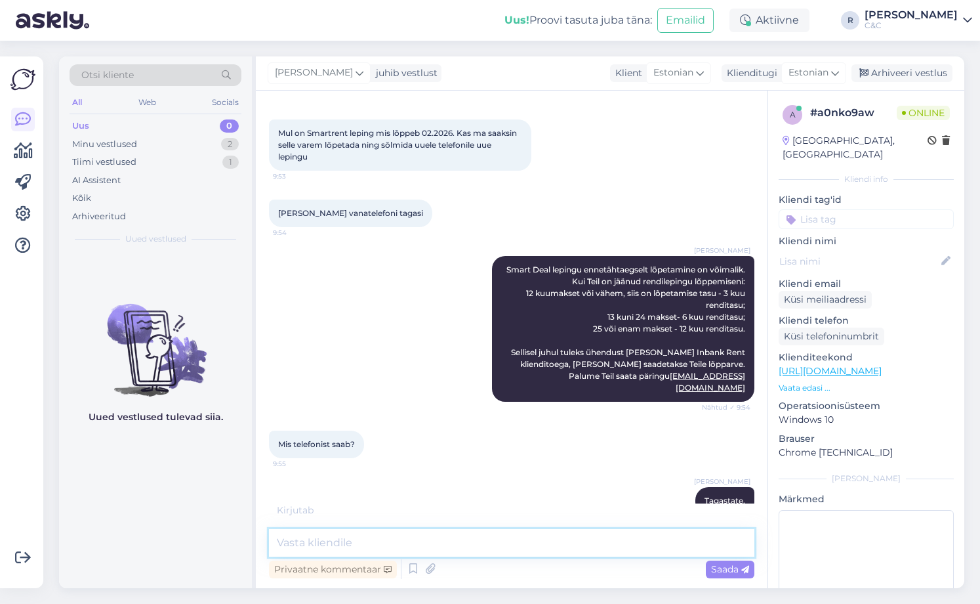
scroll to position [223, 0]
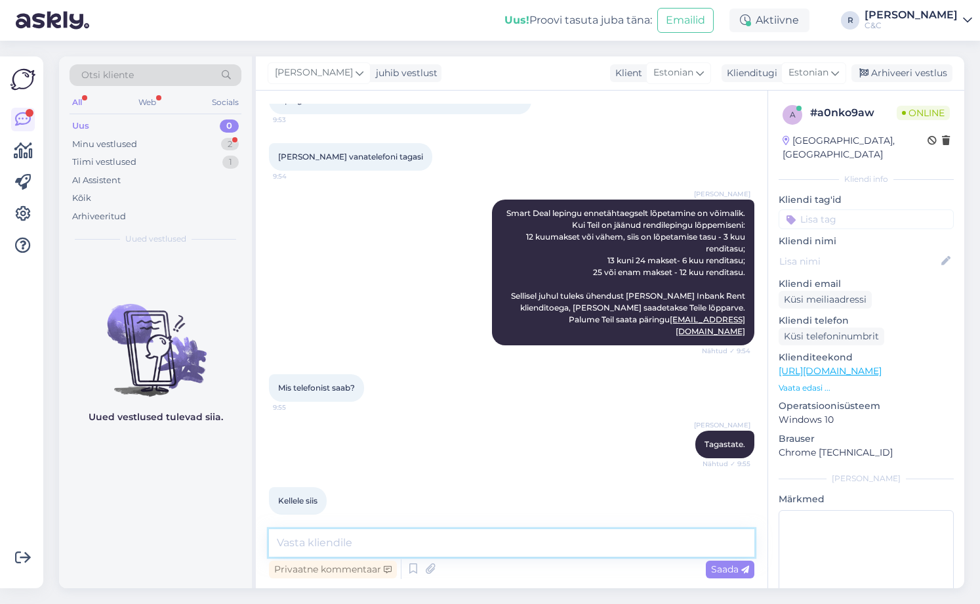
click at [504, 546] on textarea at bounding box center [512, 543] width 486 height 28
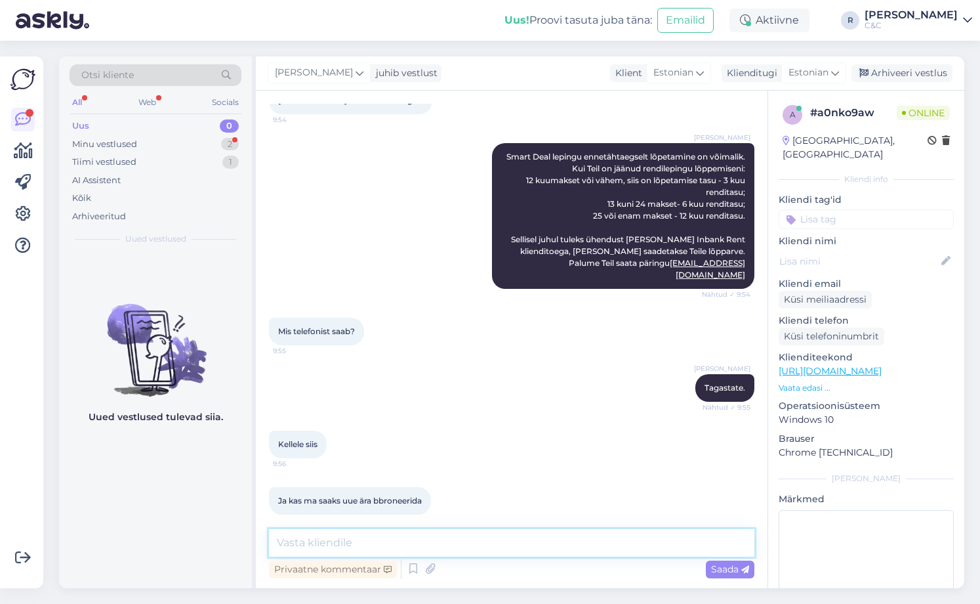
click at [503, 547] on textarea at bounding box center [512, 543] width 486 height 28
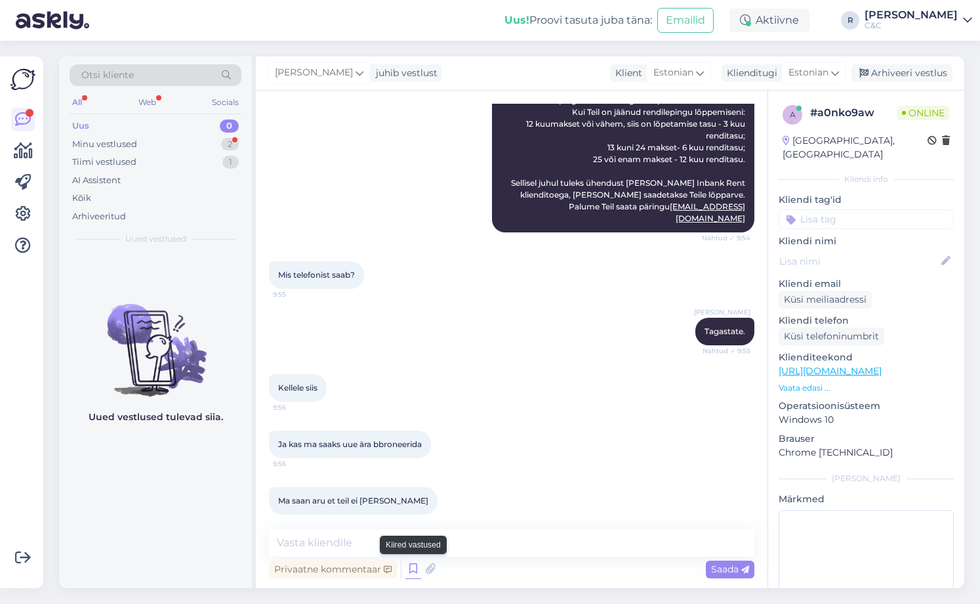
click at [408, 570] on icon at bounding box center [413, 569] width 16 height 20
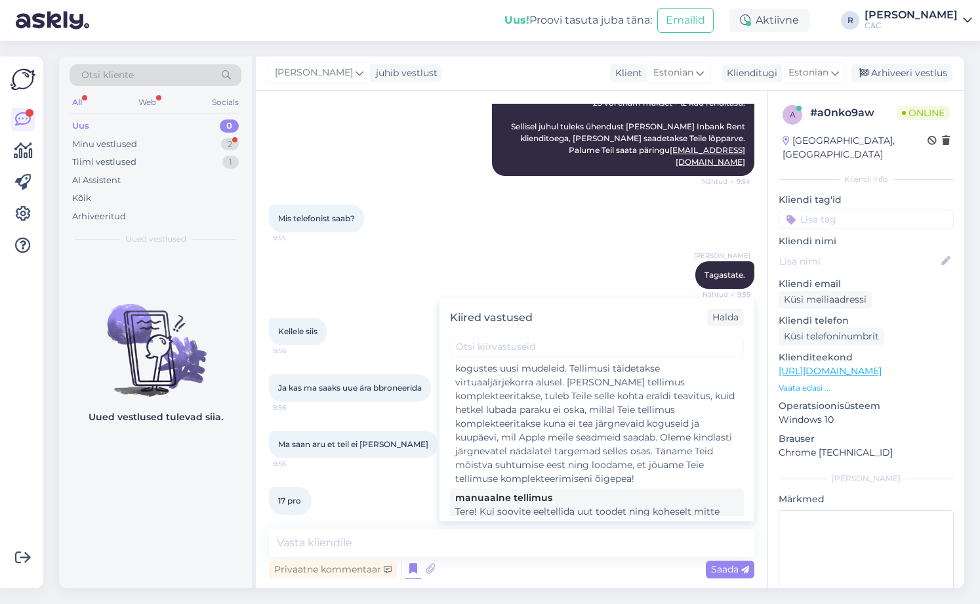
scroll to position [350, 0]
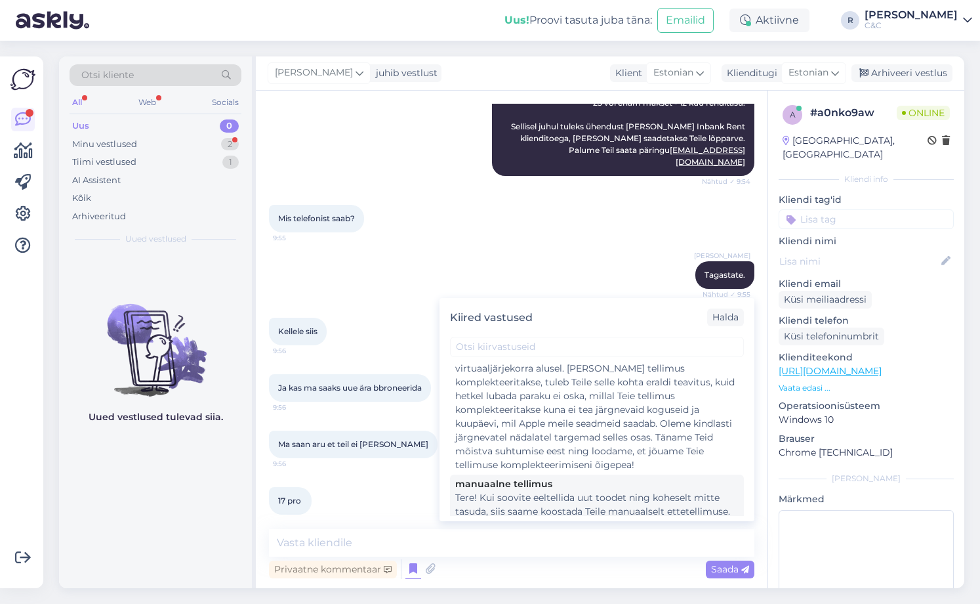
click at [533, 491] on div "Tere! Kui soovite eeltellida uut toodet ning koheselt mitte tasuda, siis saame …" at bounding box center [596, 553] width 283 height 124
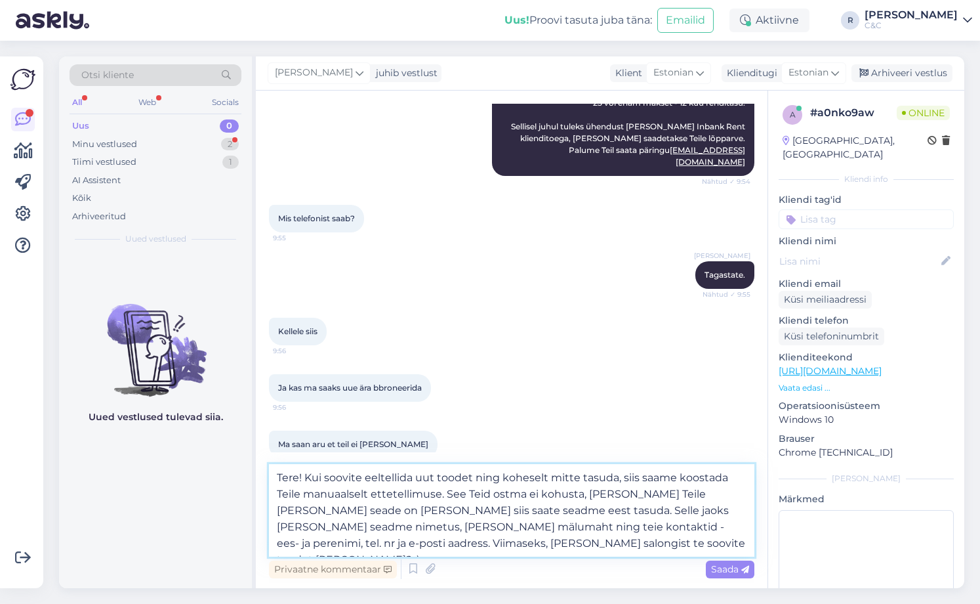
drag, startPoint x: 671, startPoint y: 473, endPoint x: 252, endPoint y: 459, distance: 418.9
click at [252, 459] on div "Otsi kliente All Web Socials Uus 0 Minu vestlused 2 Tiimi vestlused 1 AI Assist…" at bounding box center [511, 321] width 905 height 531
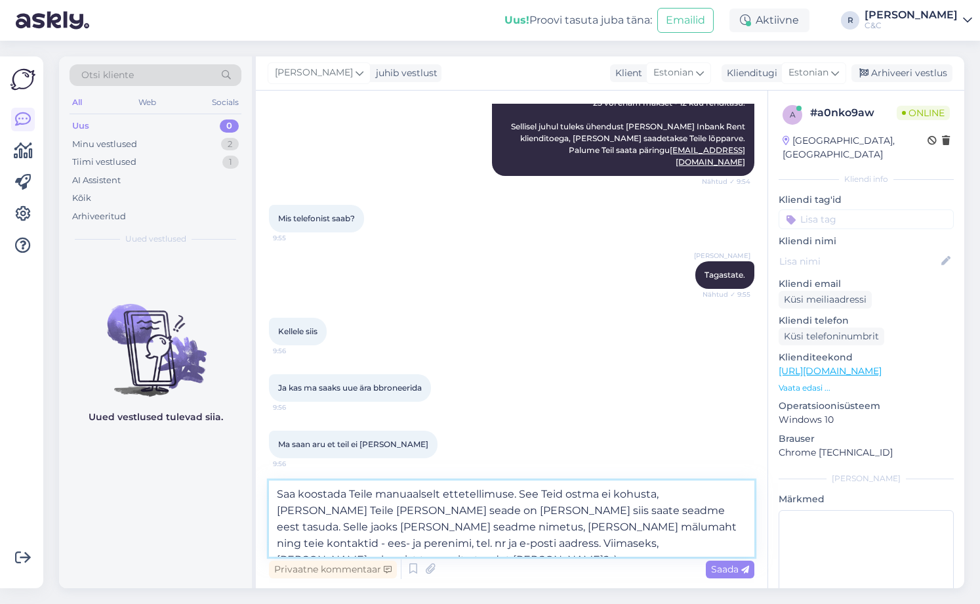
type textarea "Saan koostada Teile manuaalselt ettetellimuse. See Teid ostma ei kohusta, [PERS…"
click at [552, 522] on textarea "Saan koostada Teile manuaalselt ettetellimuse. See Teid ostma ei kohusta, [PERS…" at bounding box center [512, 518] width 486 height 76
click at [627, 546] on textarea "Saan koostada Teile manuaalselt ettetellimuse. See Teid ostma ei kohusta, [PERS…" at bounding box center [512, 518] width 486 height 76
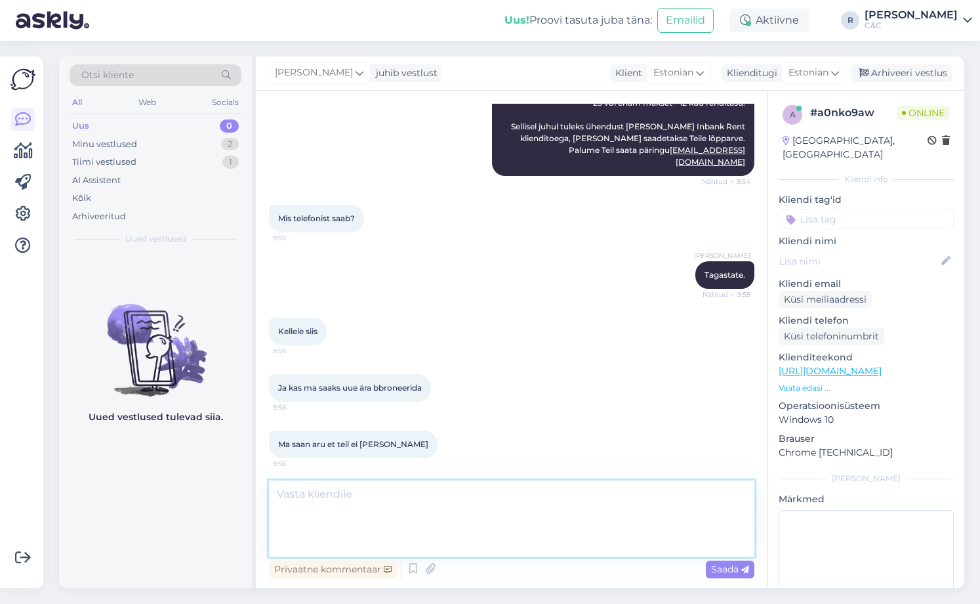
scroll to position [508, 0]
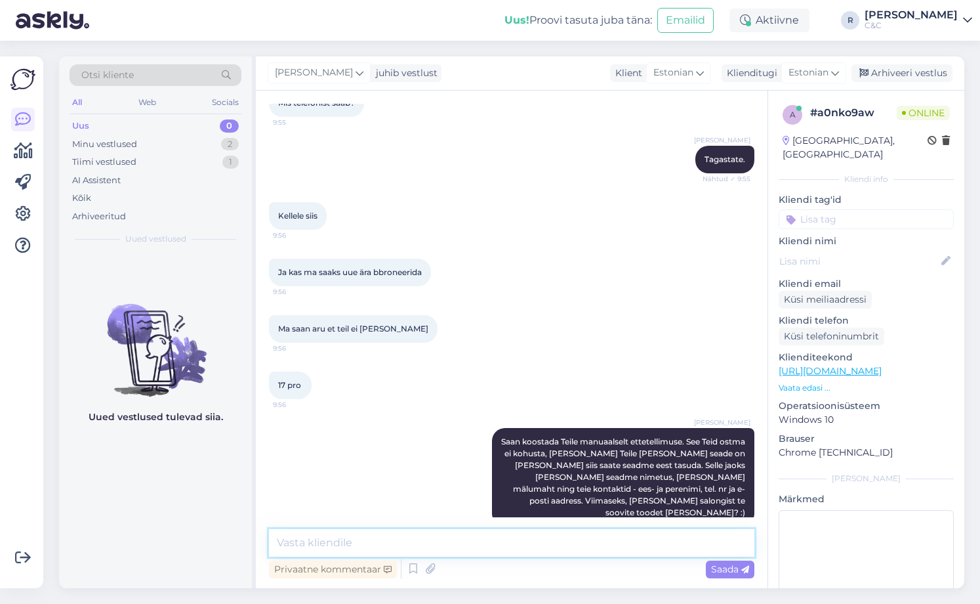
click at [619, 544] on textarea at bounding box center [512, 543] width 486 height 28
type textarea "B"
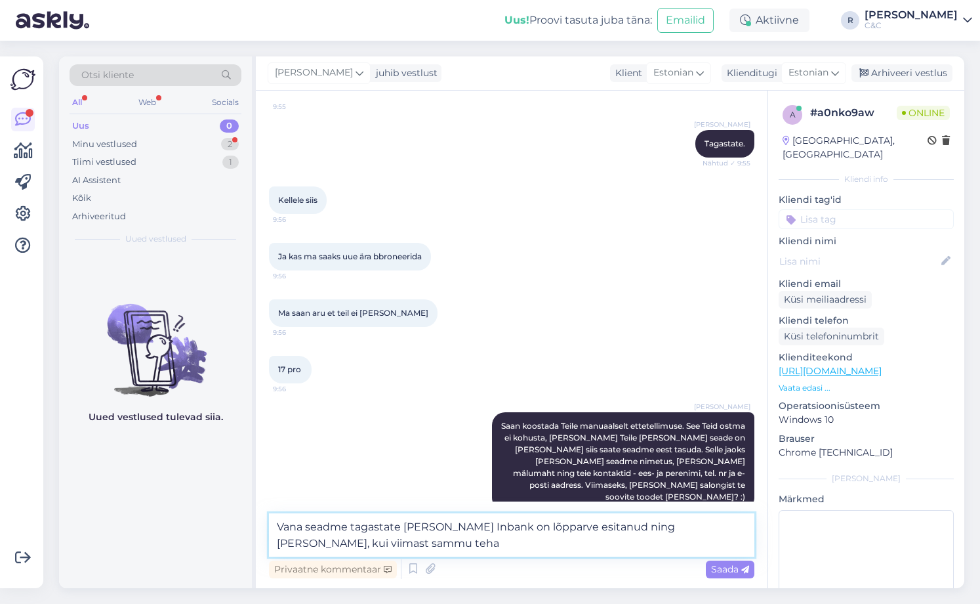
type textarea "Vana seadme tagastate [PERSON_NAME] Inbank on lõpparve esitanud ning [PERSON_NA…"
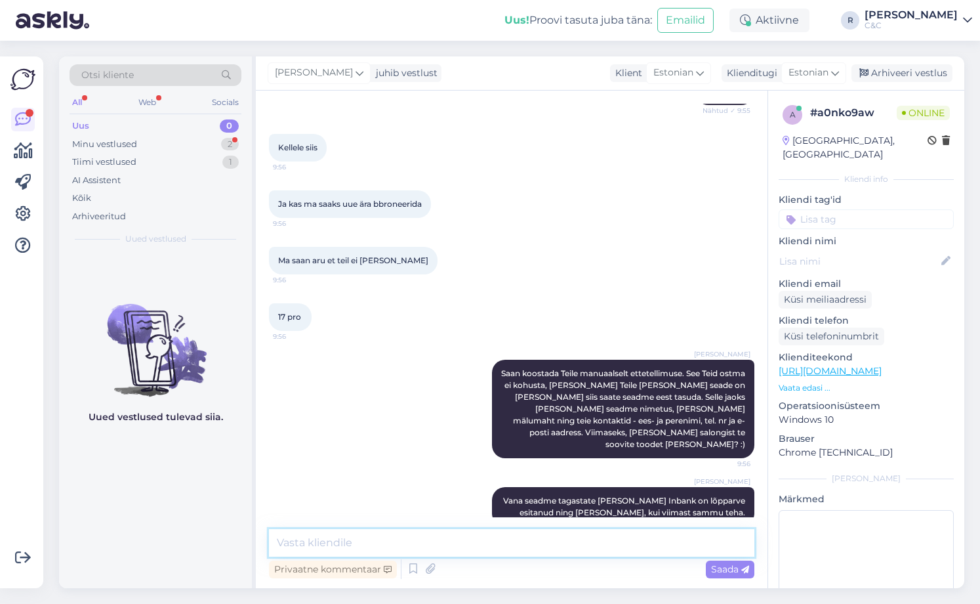
click at [615, 545] on textarea at bounding box center [512, 543] width 486 height 28
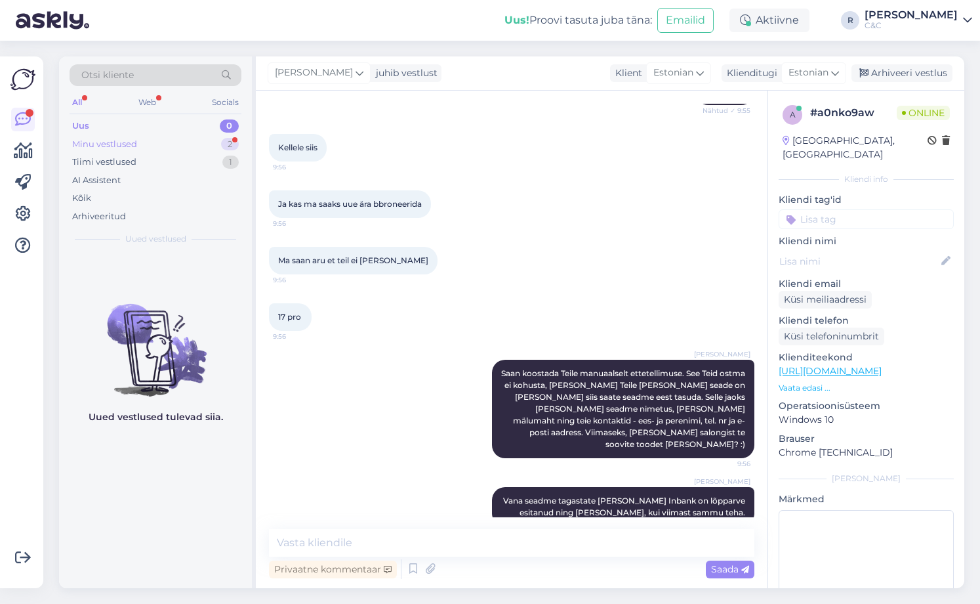
click at [180, 140] on div "Minu vestlused 2" at bounding box center [156, 144] width 172 height 18
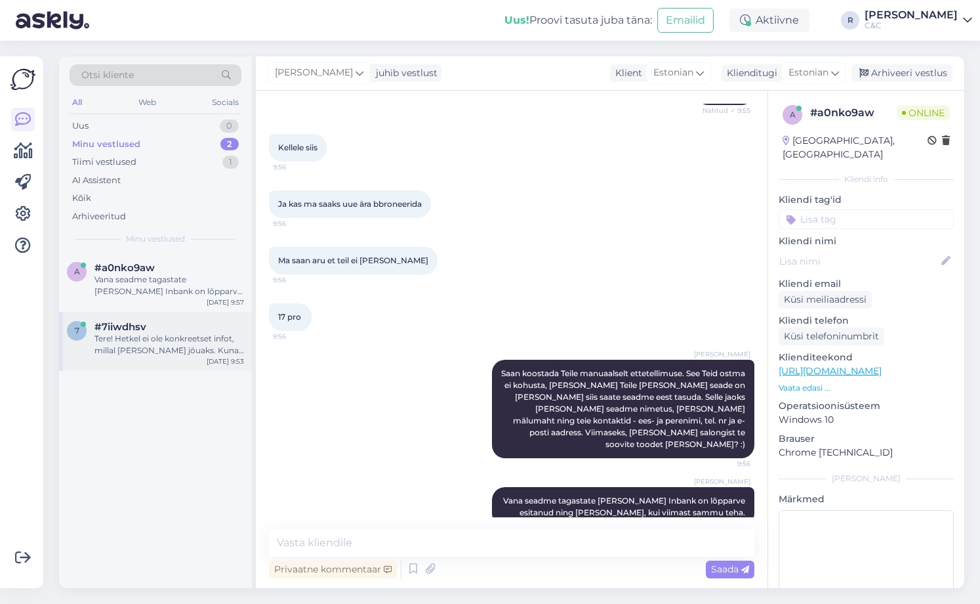
click at [163, 329] on div "#7iiwdhsv" at bounding box center [169, 327] width 150 height 12
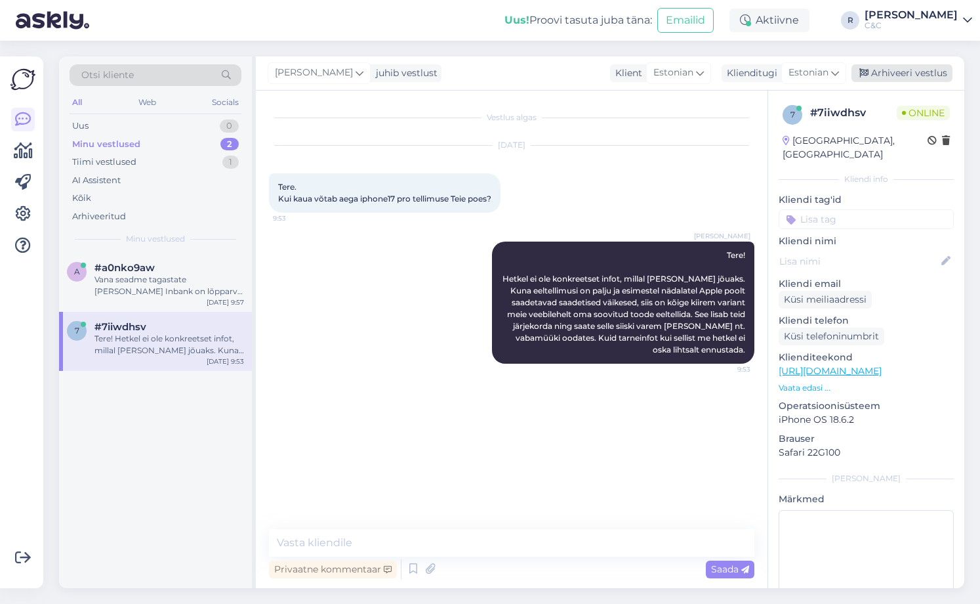
click at [903, 73] on div "Arhiveeri vestlus" at bounding box center [902, 73] width 101 height 18
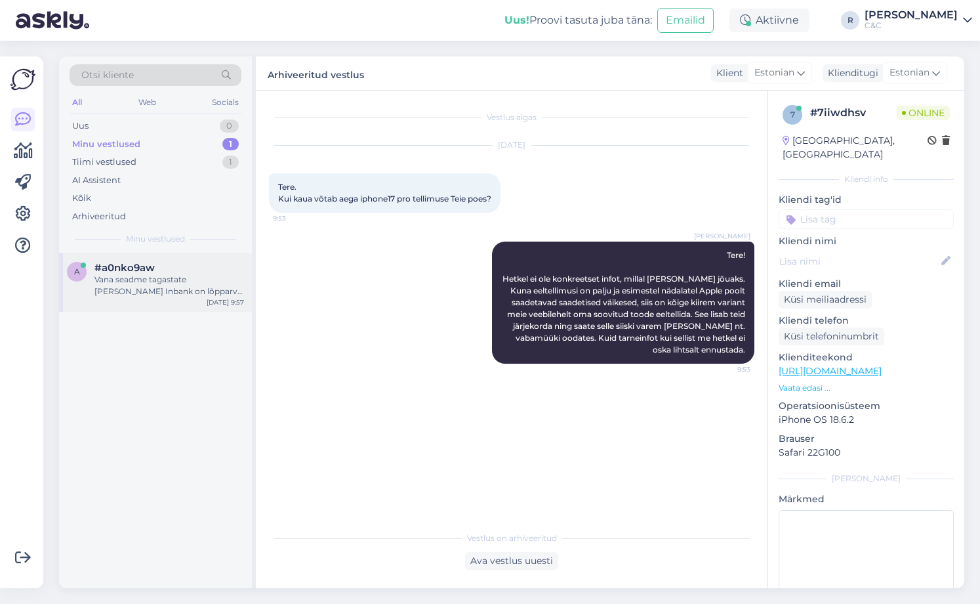
click at [207, 272] on div "#a0nko9aw" at bounding box center [169, 268] width 150 height 12
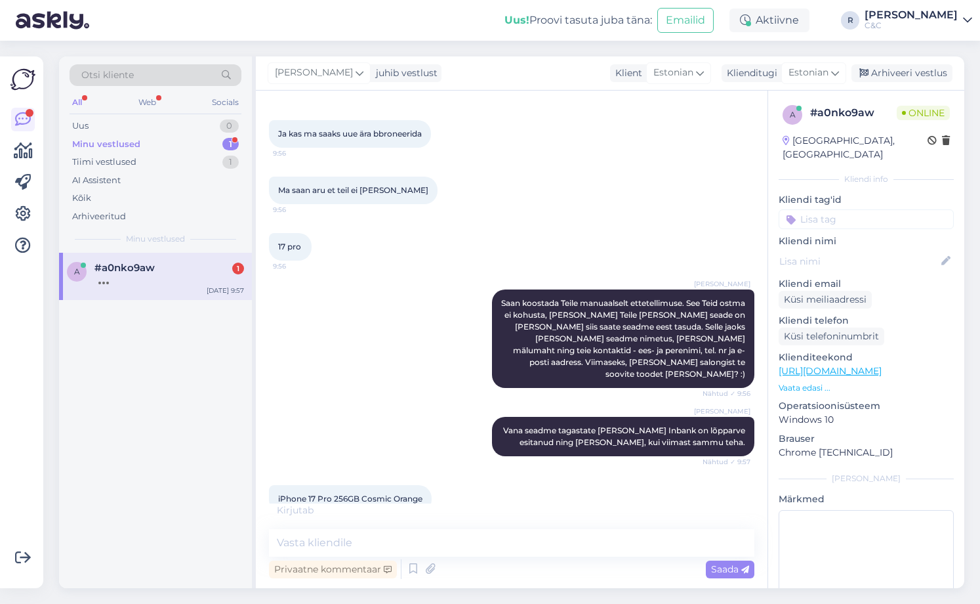
scroll to position [633, 0]
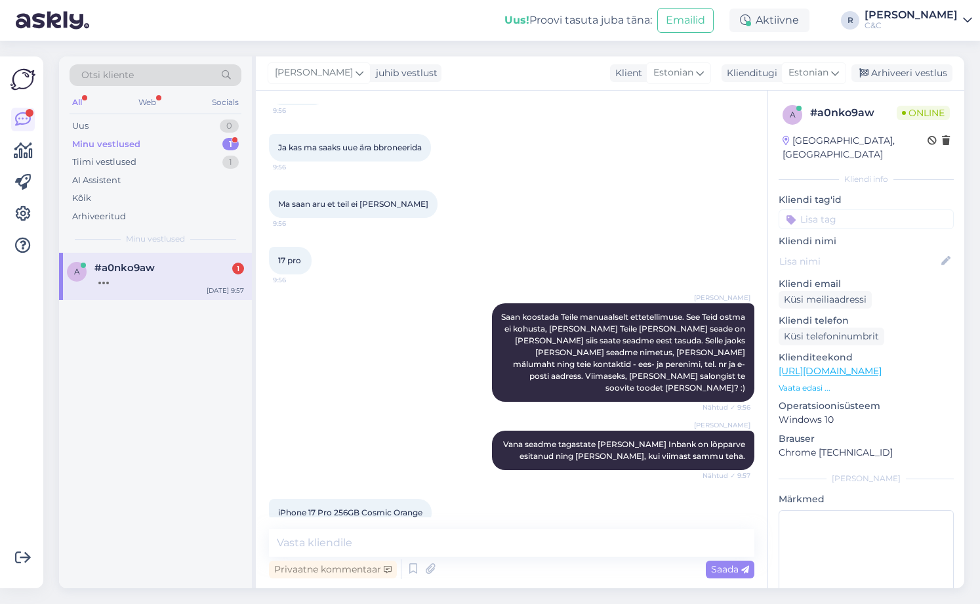
click at [363, 507] on span "iPhone 17 Pro 256GB Cosmic Orange" at bounding box center [350, 512] width 144 height 10
copy div "iPhone 17 Pro 256GB Cosmic Orange 9:57"
click at [374, 208] on div "Ma saan aru et teil ei [PERSON_NAME] 9:56" at bounding box center [512, 204] width 486 height 56
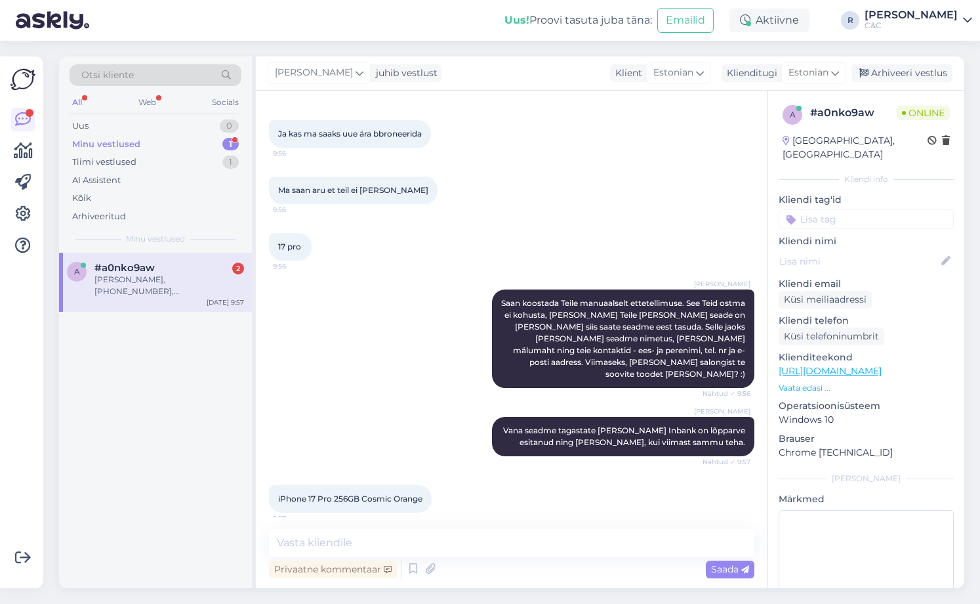
scroll to position [689, 0]
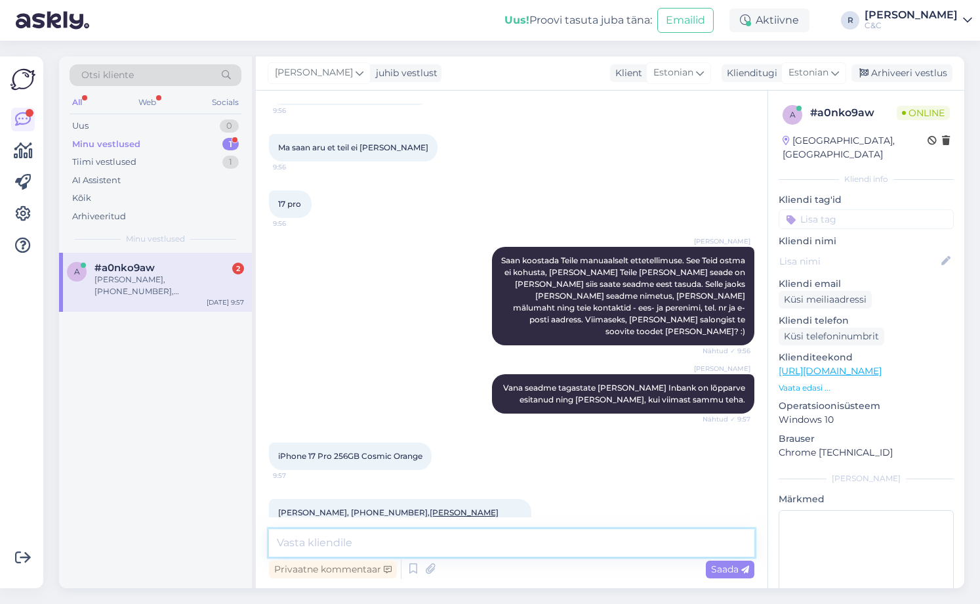
click at [643, 537] on textarea at bounding box center [512, 543] width 486 height 28
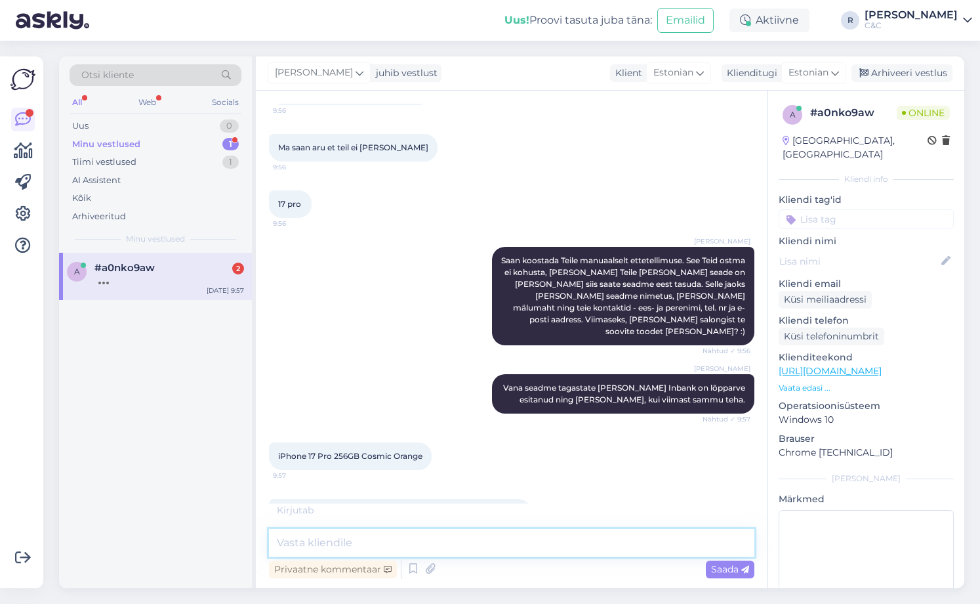
scroll to position [703, 0]
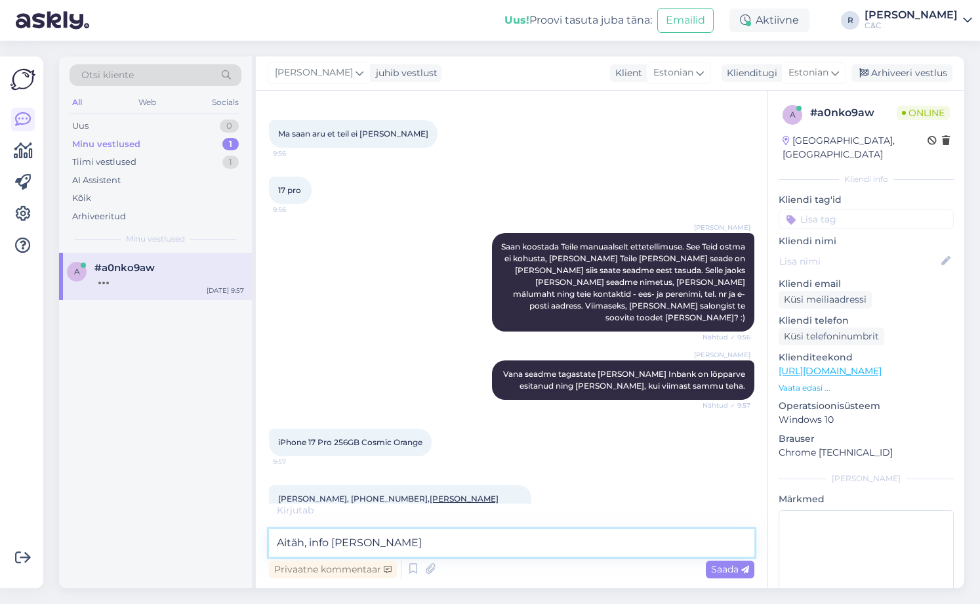
type textarea "Aitäh, info [PERSON_NAME]."
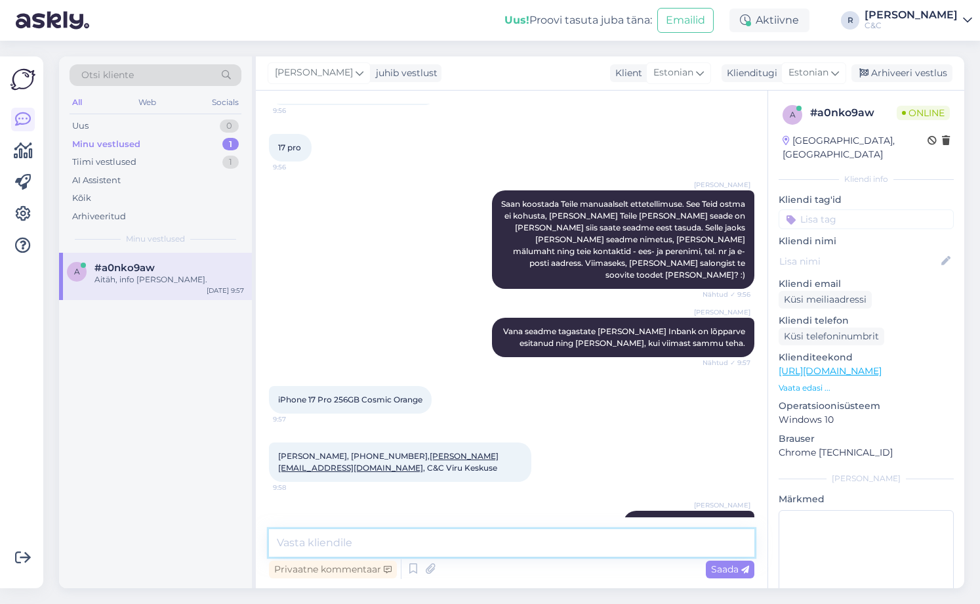
scroll to position [802, 0]
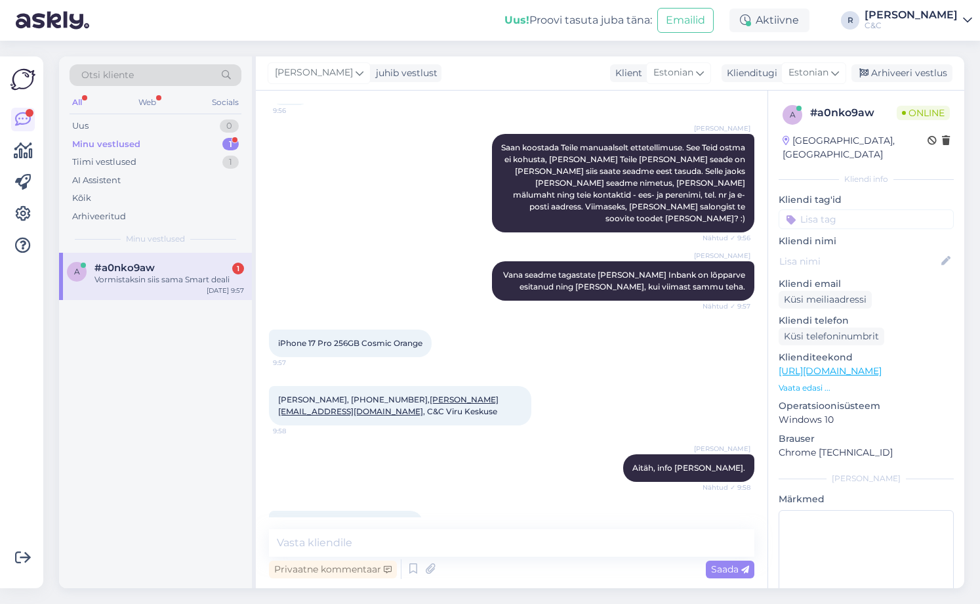
click at [581, 524] on div "Vestlus algas [DATE] Tere! 9:53 [PERSON_NAME] Tere! Kuidas saan teid abistada? …" at bounding box center [512, 339] width 512 height 497
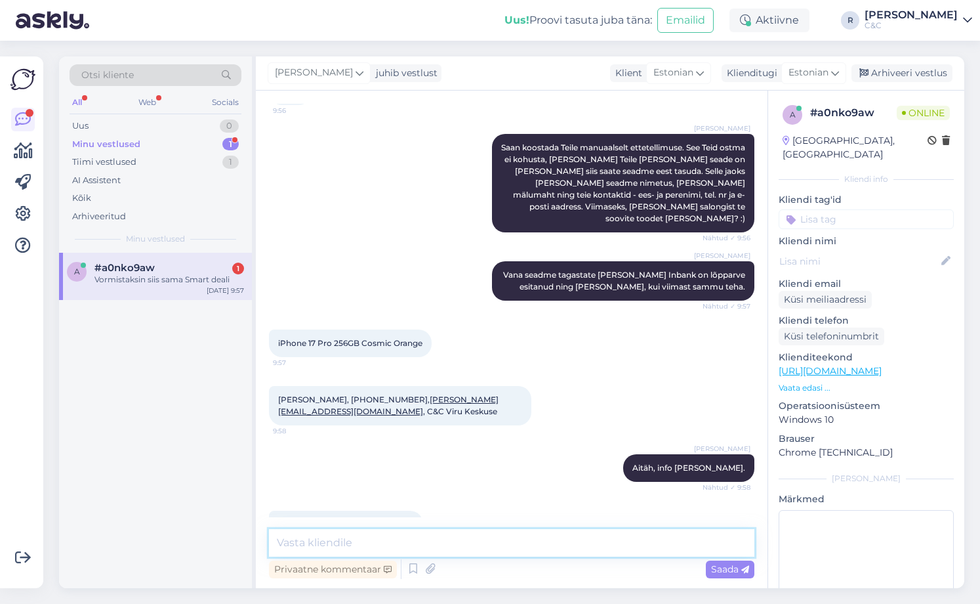
click at [576, 532] on textarea at bounding box center [512, 543] width 486 height 28
type textarea "Teeme nii, tarned nii kehvad võib-olla jõuabki veebruariks"
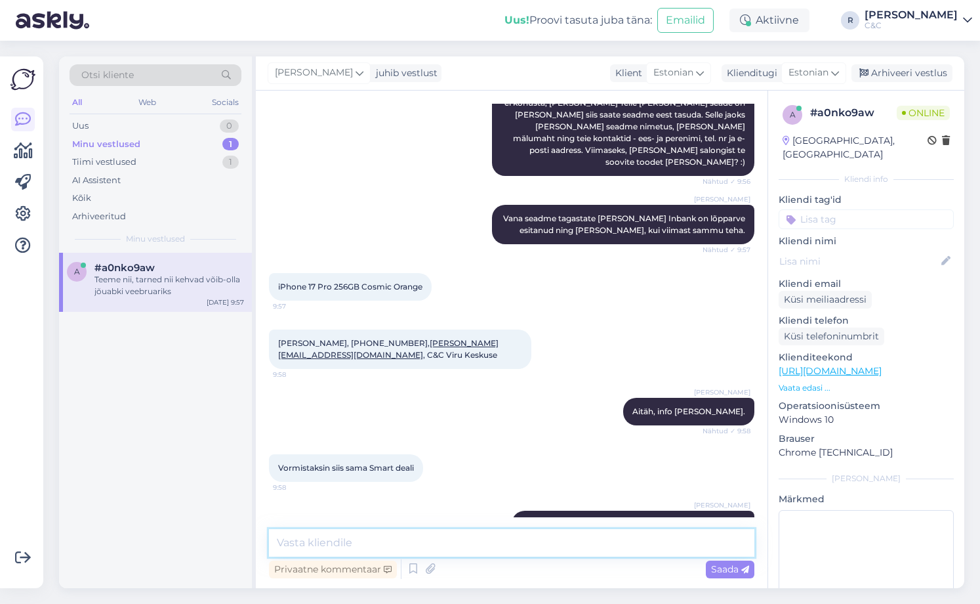
drag, startPoint x: 570, startPoint y: 531, endPoint x: 622, endPoint y: 531, distance: 51.8
click at [577, 531] on textarea at bounding box center [512, 543] width 486 height 28
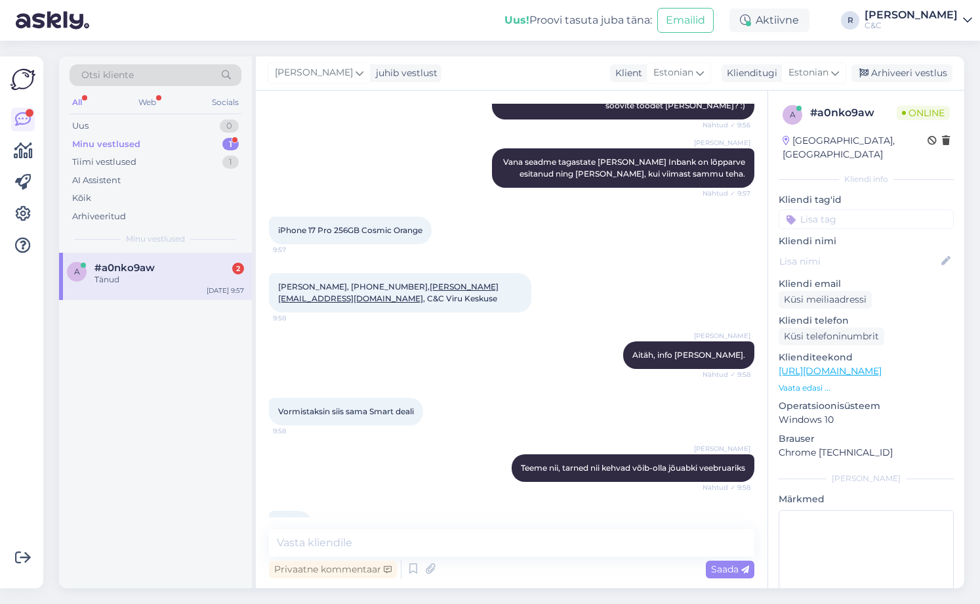
scroll to position [971, 0]
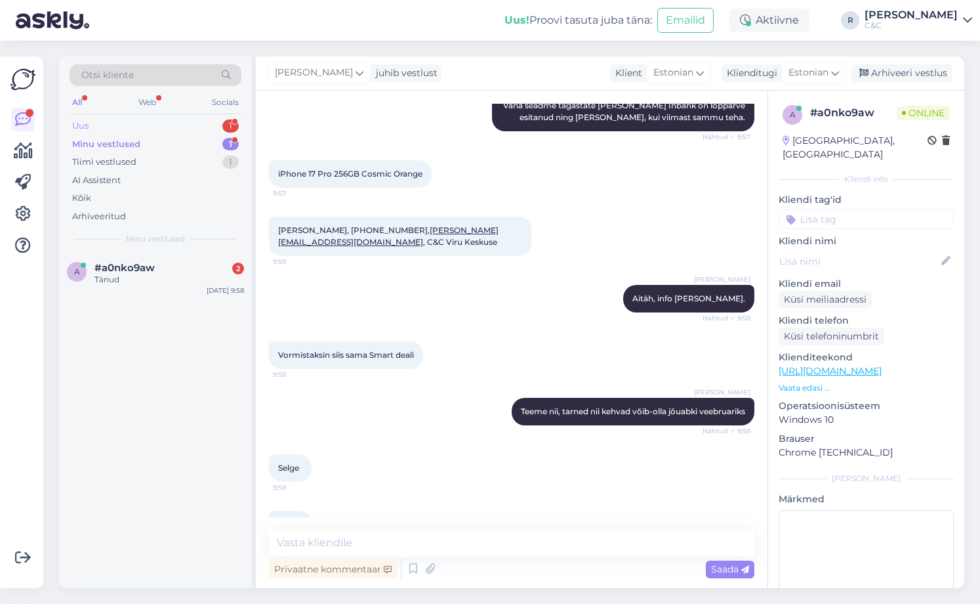
click at [186, 129] on div "Uus 1" at bounding box center [156, 126] width 172 height 18
click at [175, 257] on div "t [EMAIL_ADDRESS][DOMAIN_NAME] Aga kas peaks aja broneerima või saab kõik tõste…" at bounding box center [155, 282] width 193 height 59
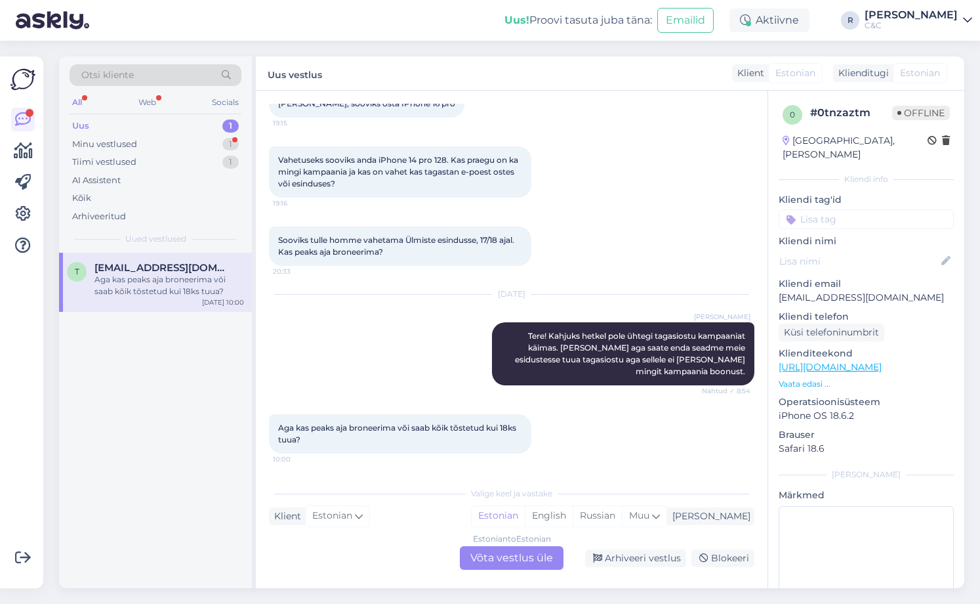
click at [518, 566] on div "Estonian to Estonian Võta vestlus üle" at bounding box center [512, 558] width 104 height 24
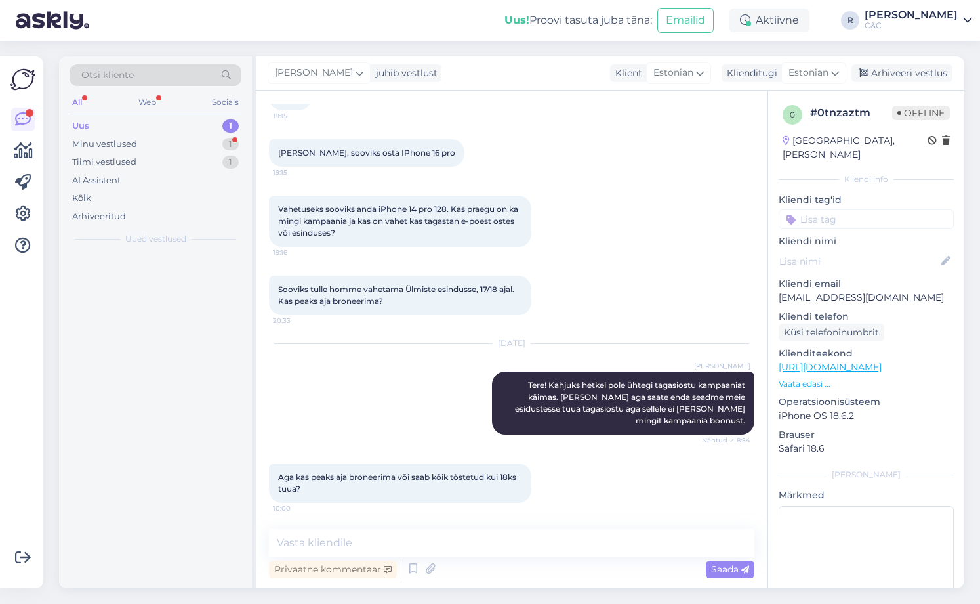
scroll to position [91, 0]
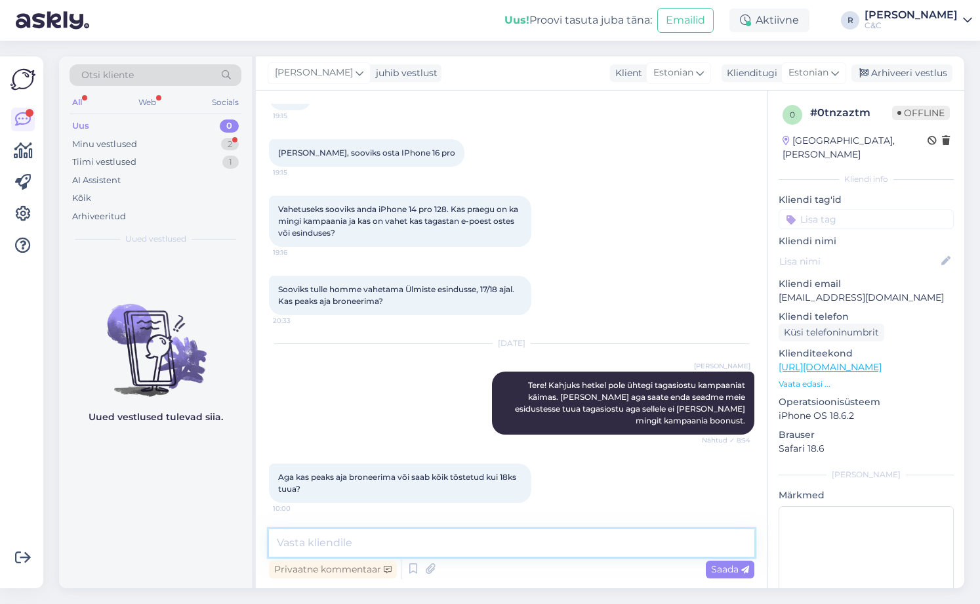
click at [512, 554] on textarea at bounding box center [512, 543] width 486 height 28
click at [471, 547] on textarea at bounding box center [512, 543] width 486 height 28
type textarea "B"
type textarea "Aega broneerima ei pea."
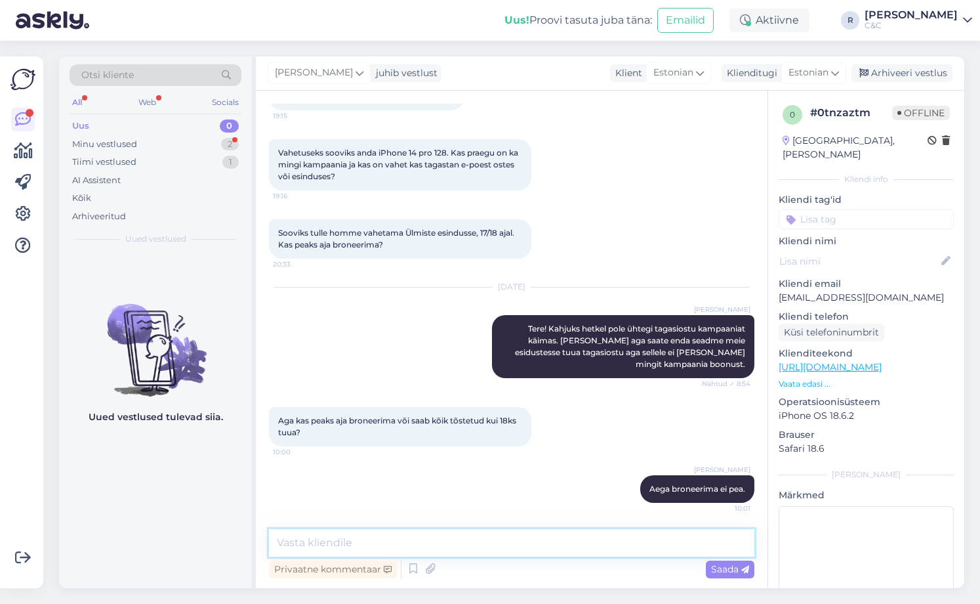
type textarea "P"
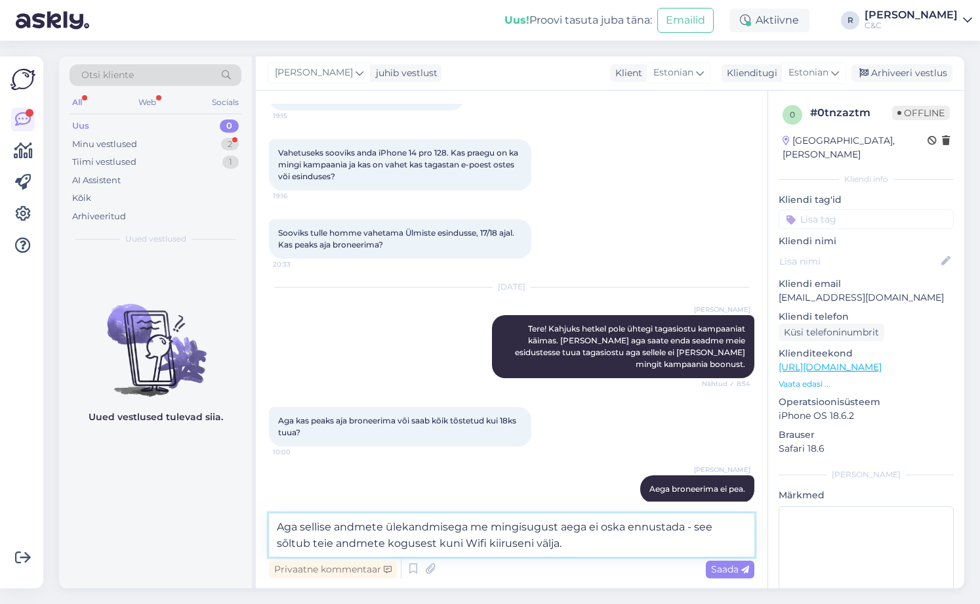
type textarea "Aga sellise andmete ülekandmisega me mingisugust aega ei oska ennustada - see s…"
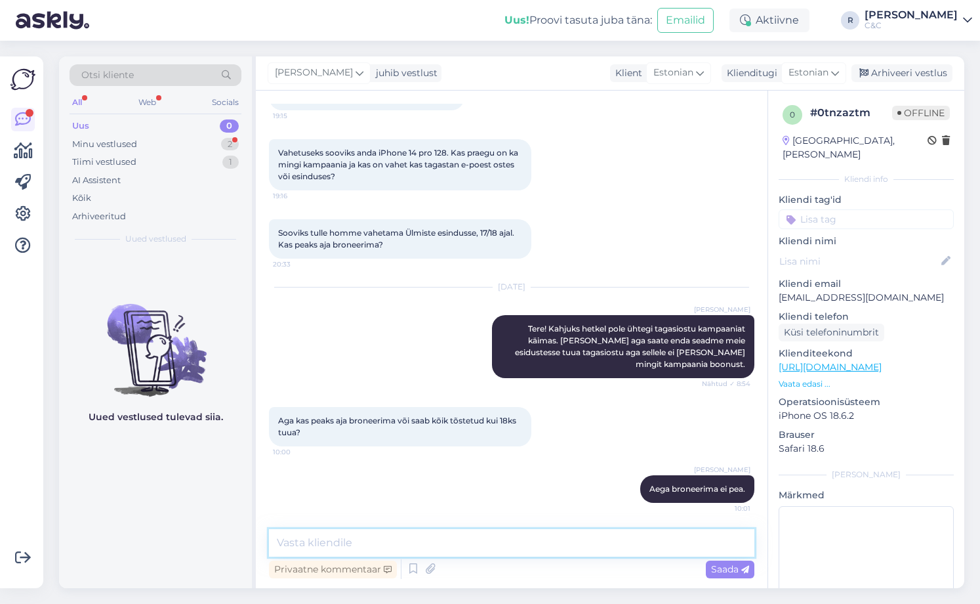
scroll to position [227, 0]
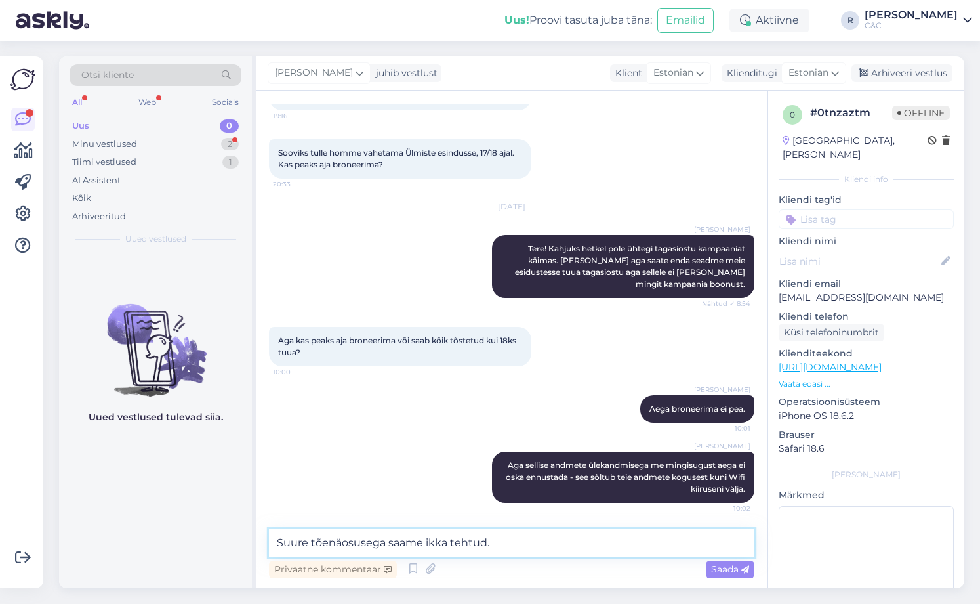
type textarea "Suure tõenäosusega saame ikka tehtud."
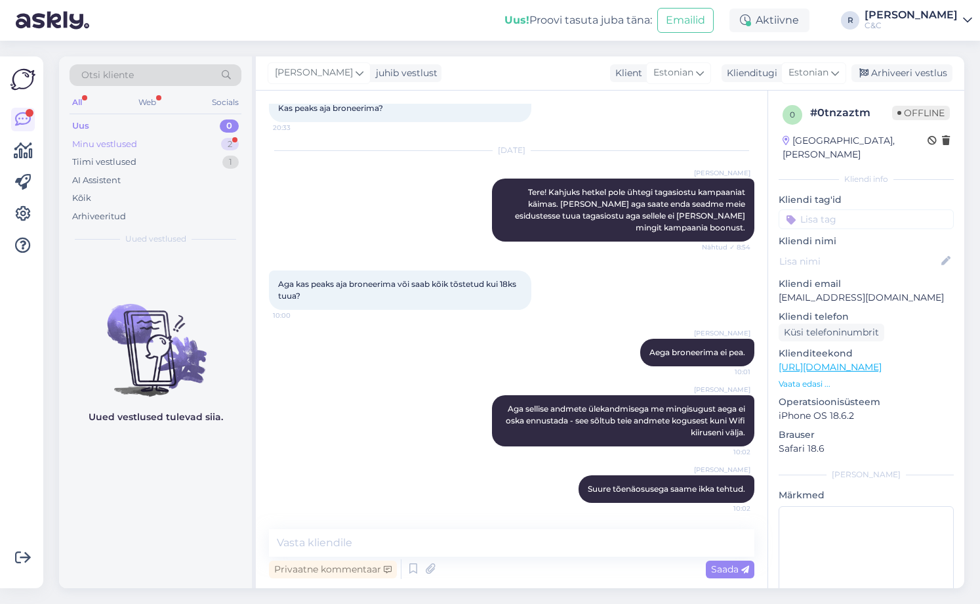
click at [187, 144] on div "Minu vestlused 2" at bounding box center [156, 144] width 172 height 18
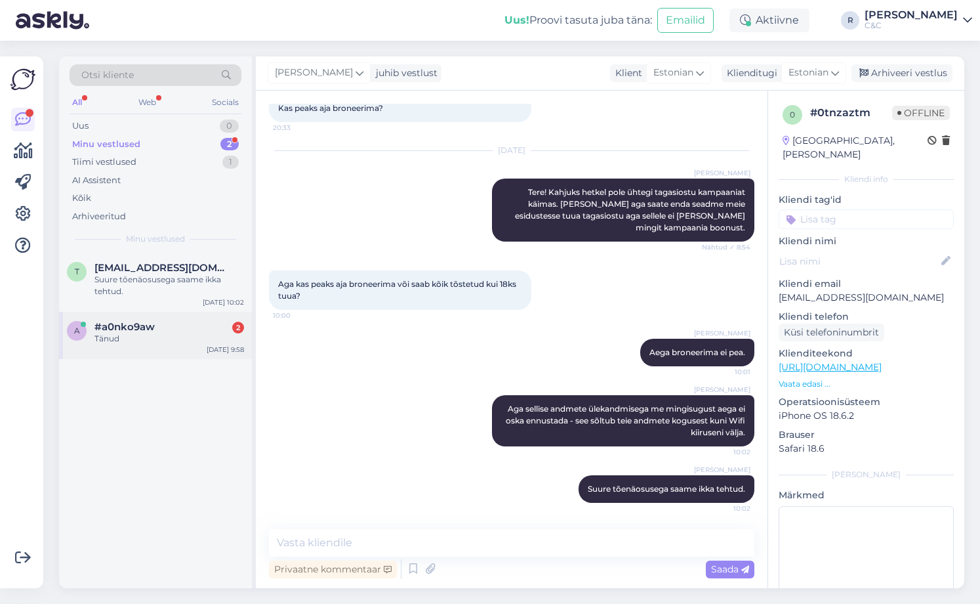
click at [156, 332] on div "#a0nko9aw 2" at bounding box center [169, 327] width 150 height 12
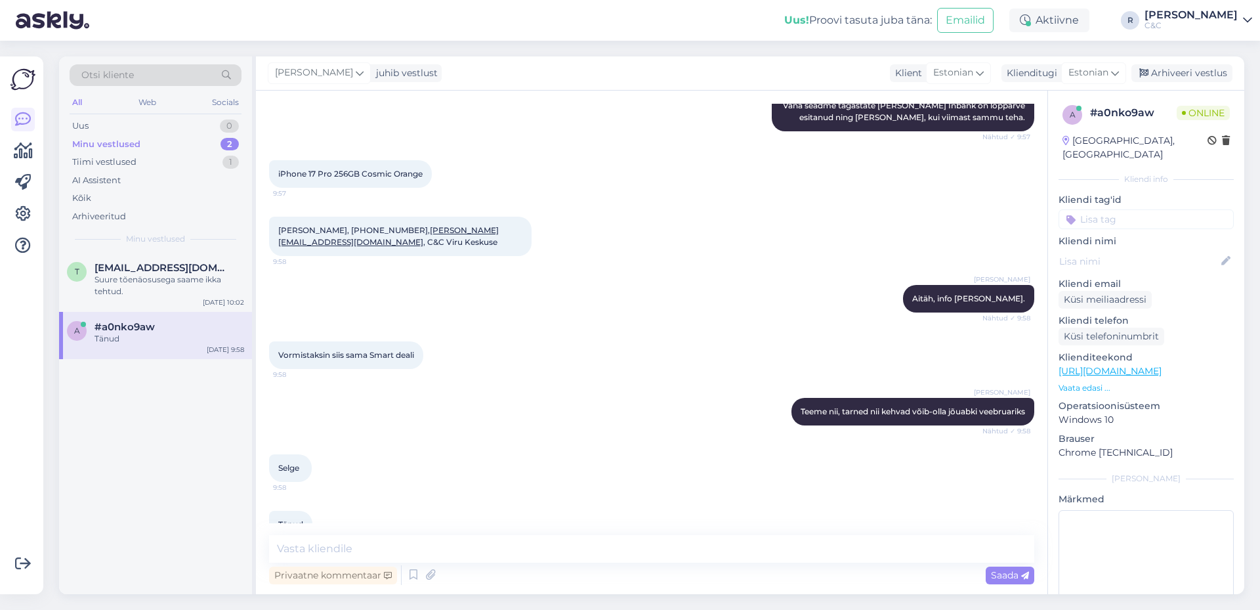
scroll to position [965, 0]
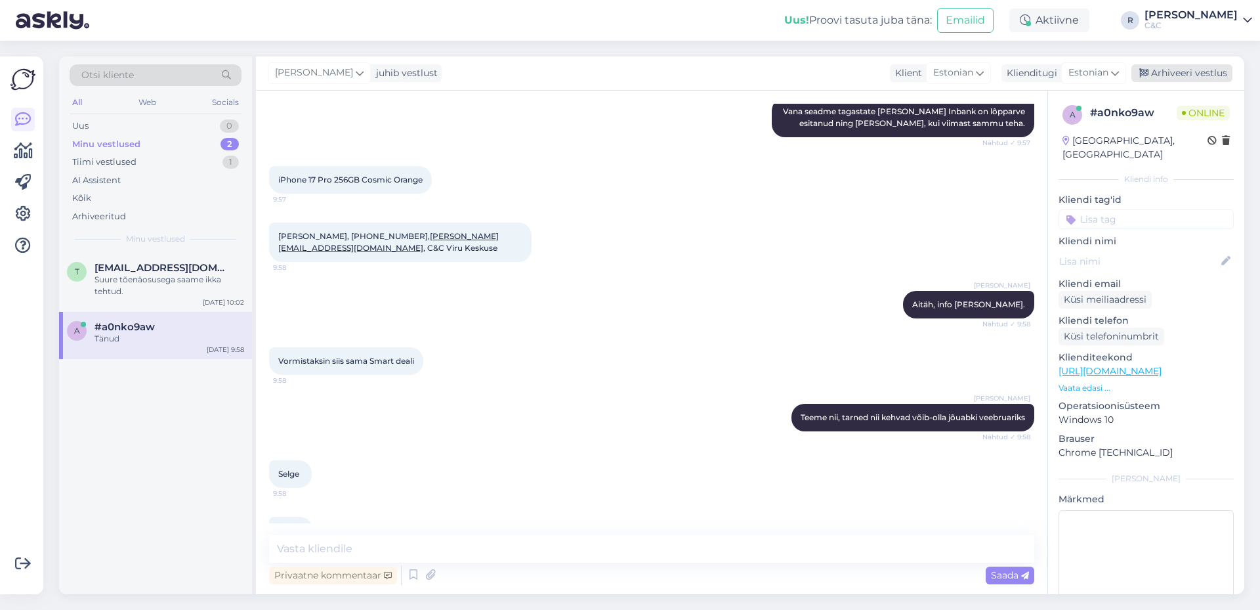
click at [1193, 74] on div "Arhiveeri vestlus" at bounding box center [1181, 73] width 101 height 18
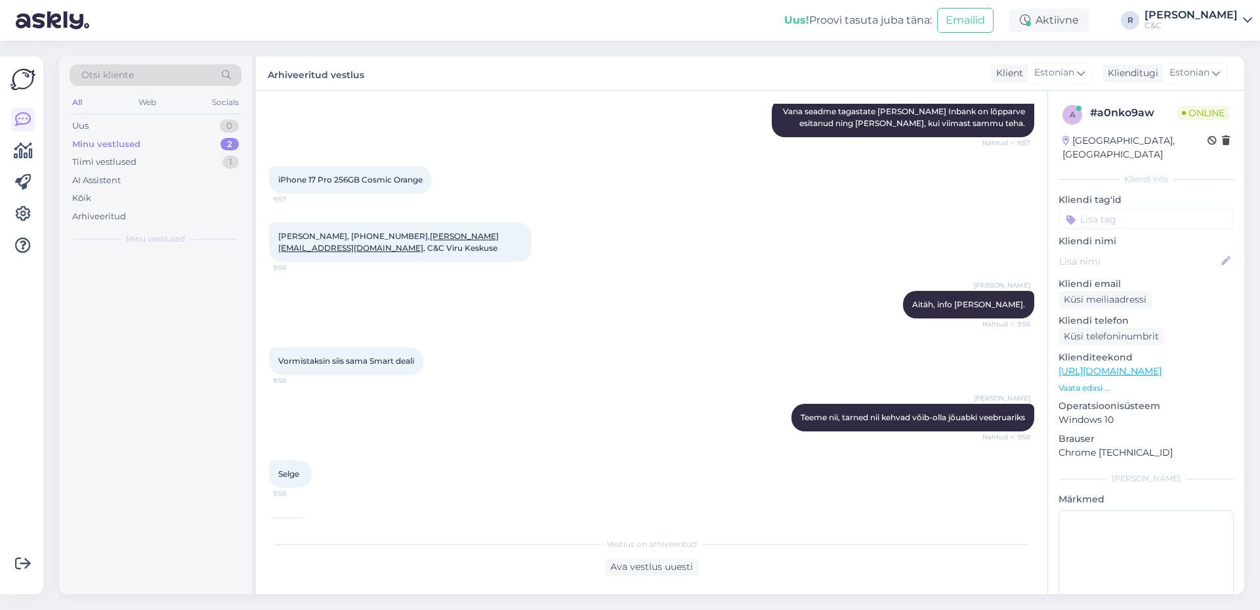
scroll to position [970, 0]
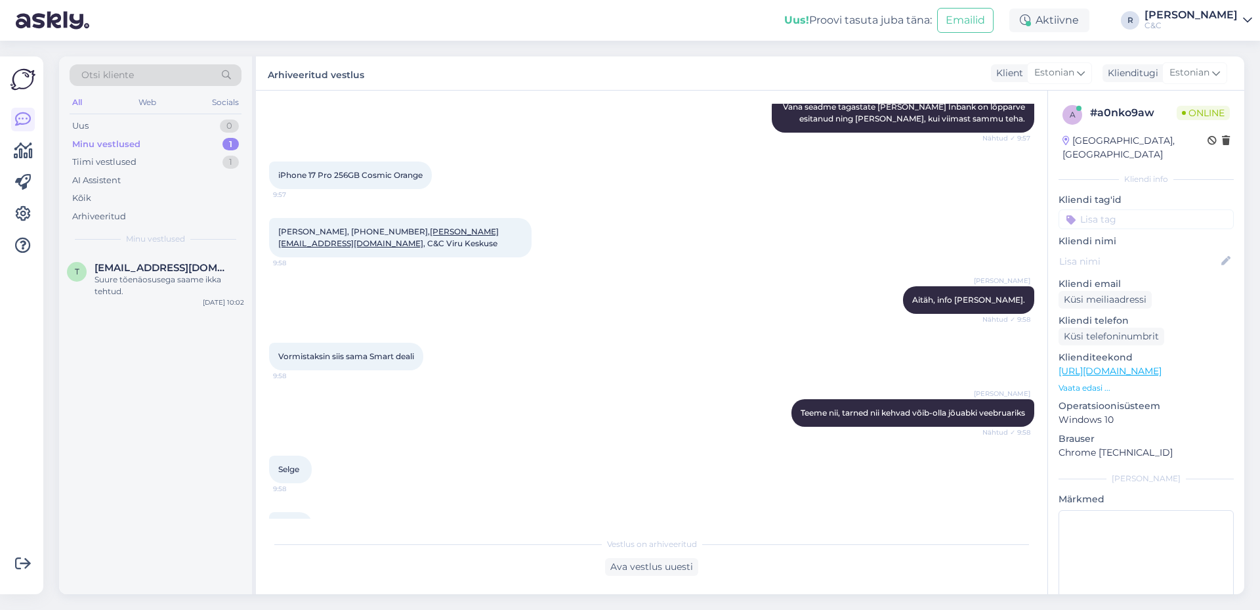
click at [222, 148] on div "Minu vestlused 1" at bounding box center [156, 144] width 172 height 18
click at [190, 138] on div "Minu vestlused 1" at bounding box center [156, 144] width 172 height 18
click at [184, 156] on div "Tiimi vestlused 1" at bounding box center [156, 162] width 172 height 18
click at [206, 139] on div "Minu vestlused 1" at bounding box center [156, 144] width 172 height 18
click at [176, 289] on div "Suure tõenäosusega saame ikka tehtud." at bounding box center [169, 286] width 150 height 24
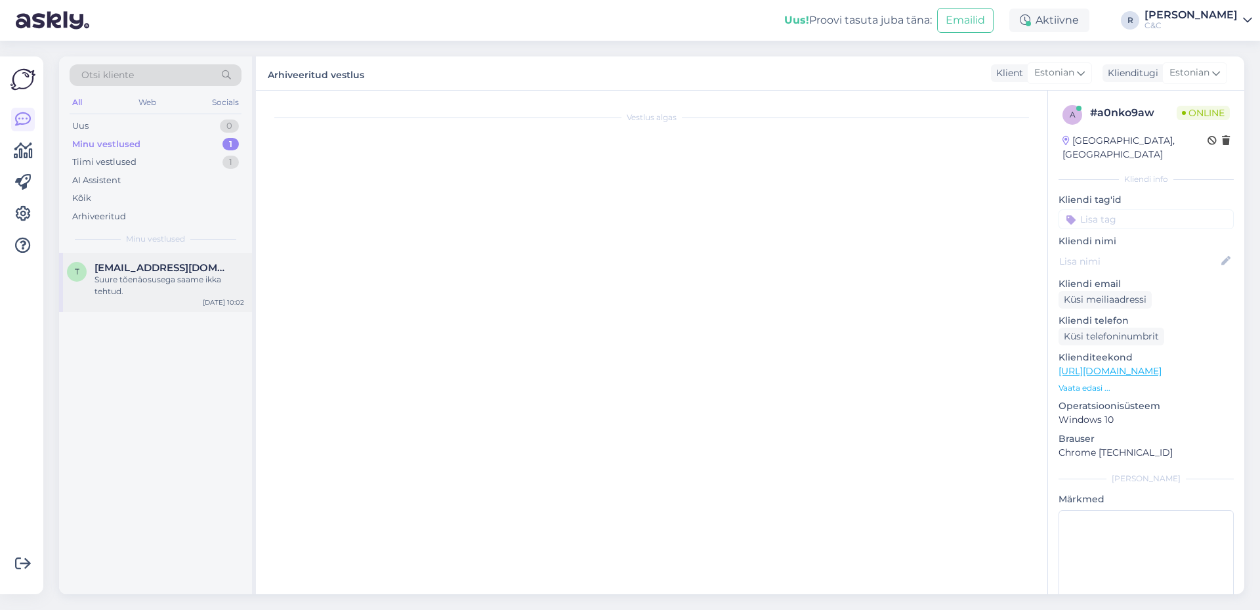
scroll to position [278, 0]
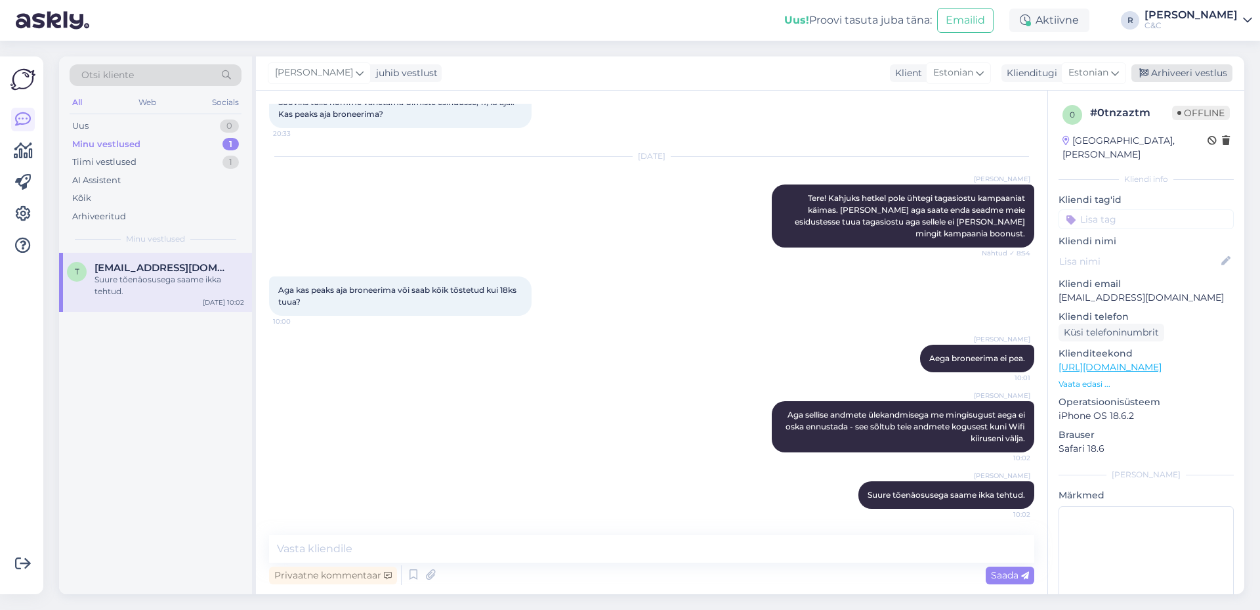
click at [1160, 68] on div "Arhiveeri vestlus" at bounding box center [1181, 73] width 101 height 18
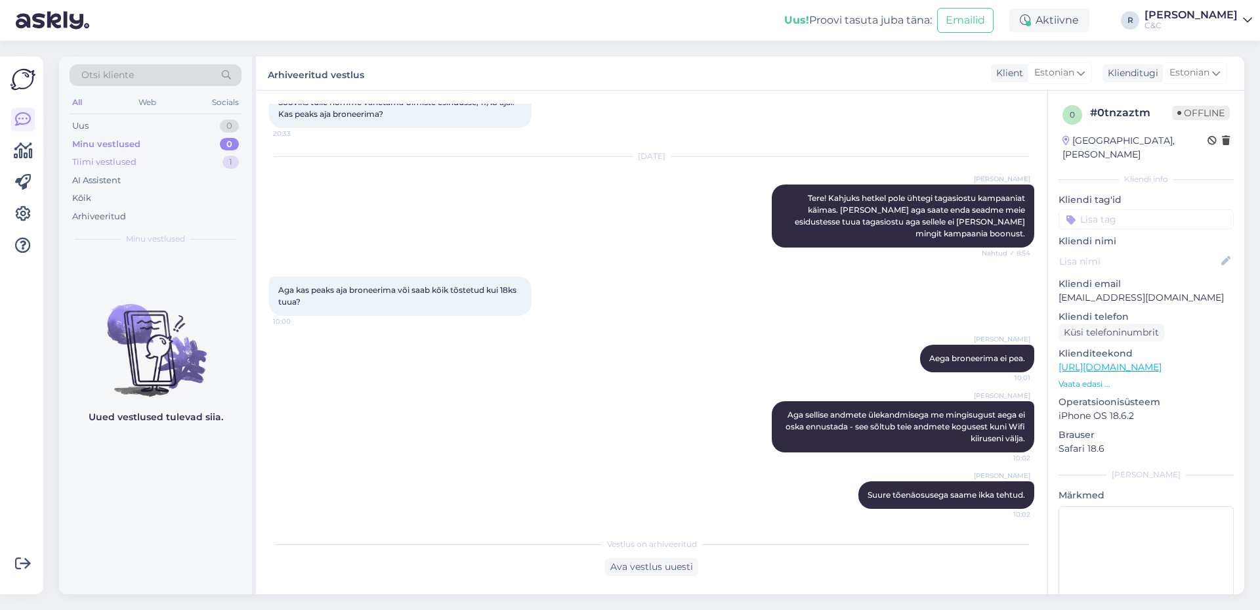
click at [152, 157] on div "Tiimi vestlused 1" at bounding box center [156, 162] width 172 height 18
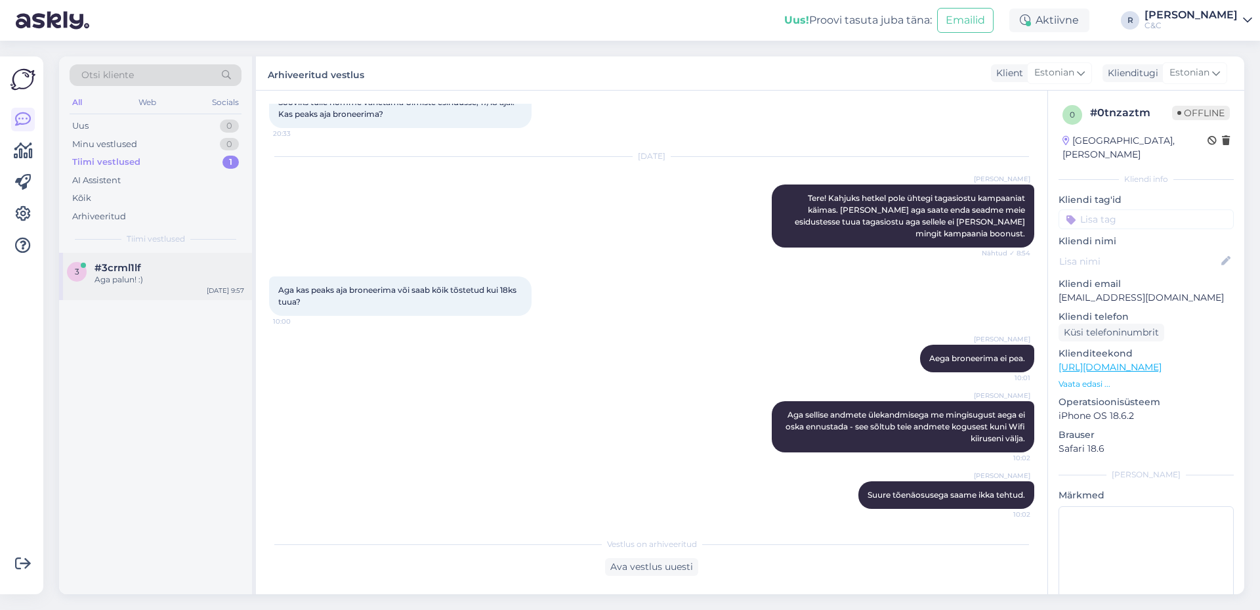
click at [140, 274] on div "Aga palun! :)" at bounding box center [169, 280] width 150 height 12
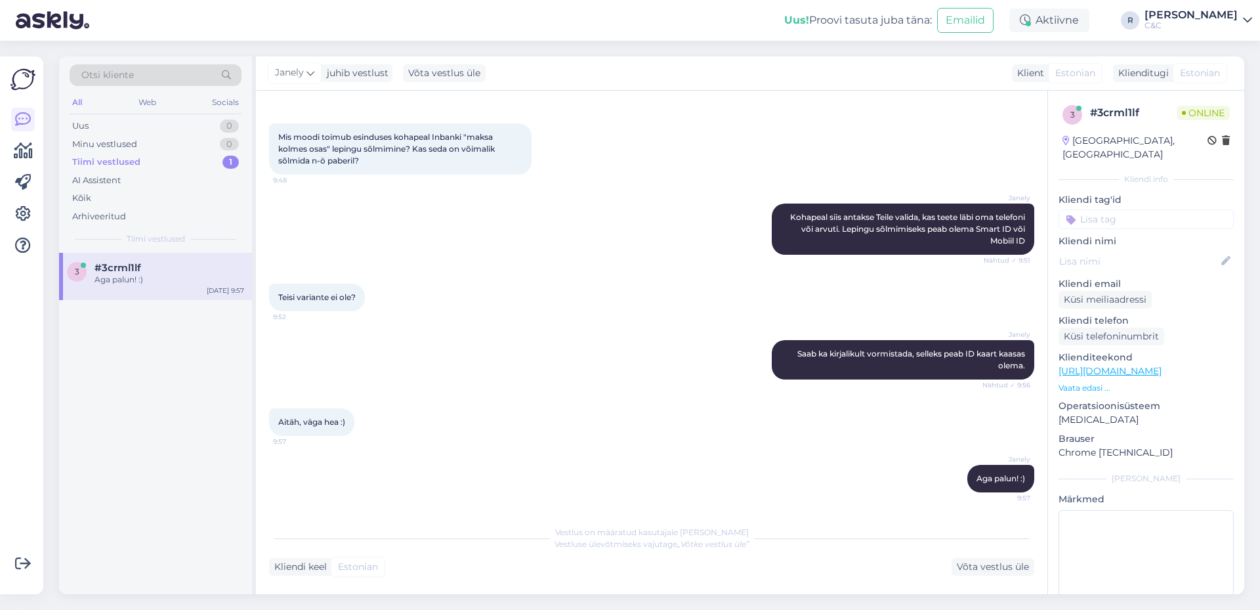
scroll to position [151, 0]
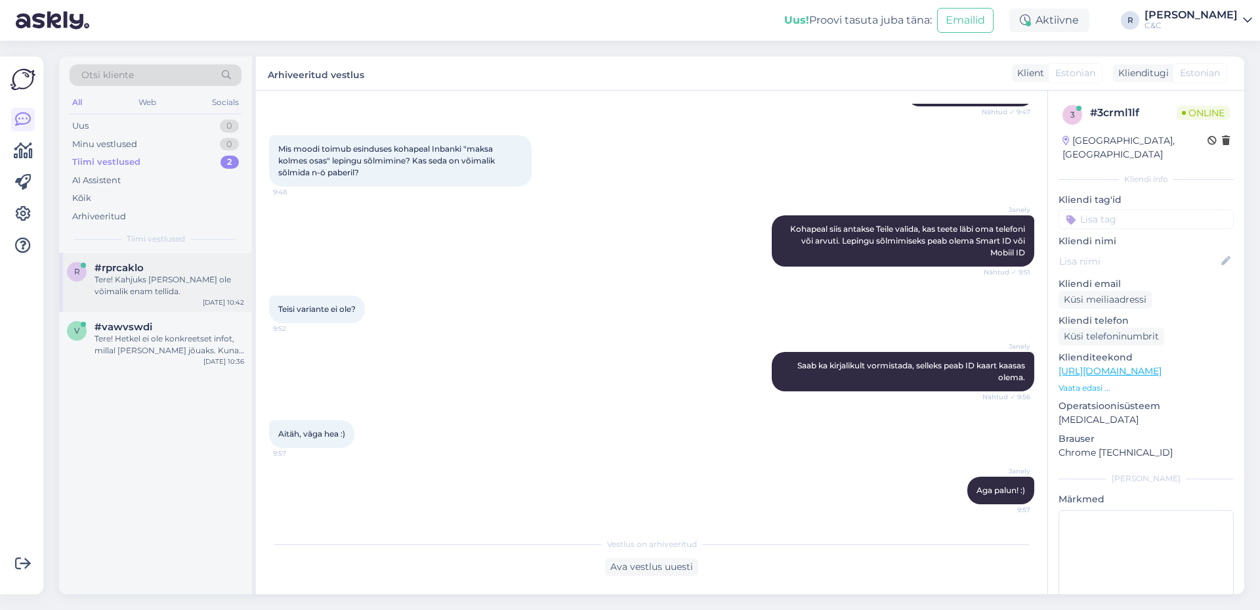
click at [209, 274] on div "Tere! Kahjuks [PERSON_NAME] ole võimalik enam tellida." at bounding box center [169, 286] width 150 height 24
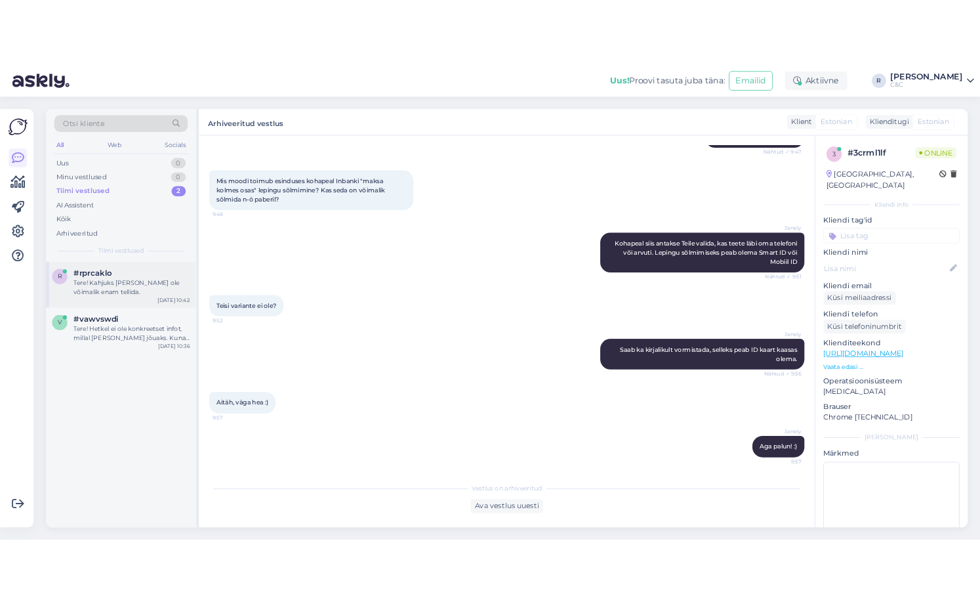
scroll to position [0, 0]
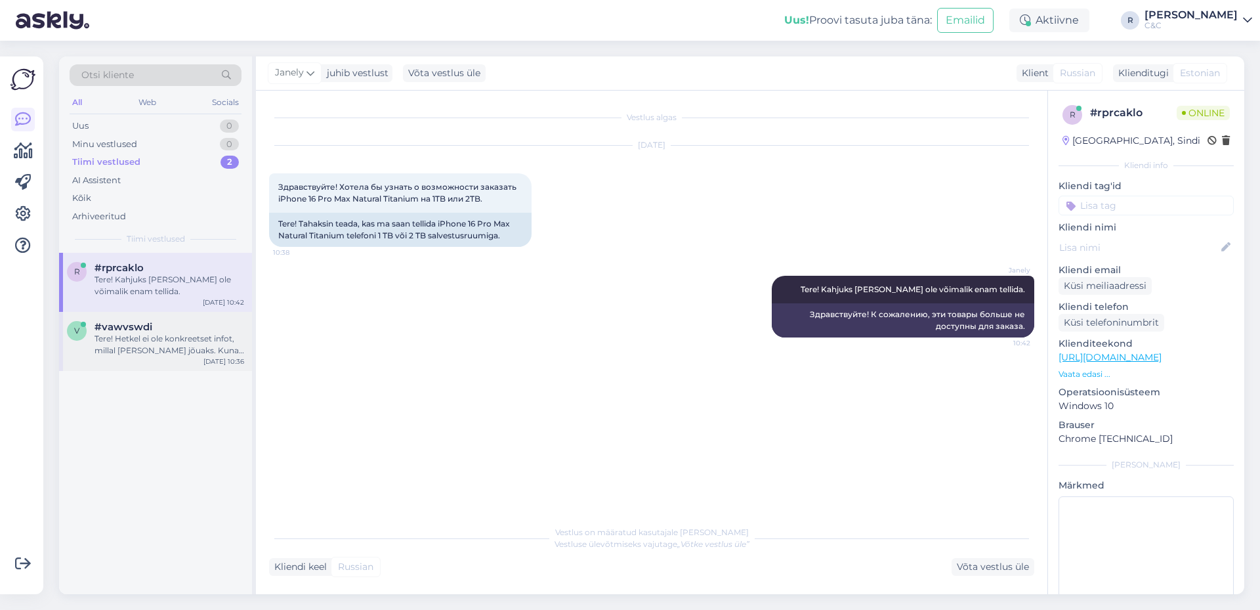
click at [134, 352] on div "Tere! Hetkel ei ole konkreetset infot, millal [PERSON_NAME] jõuaks. Kuna eeltel…" at bounding box center [169, 345] width 150 height 24
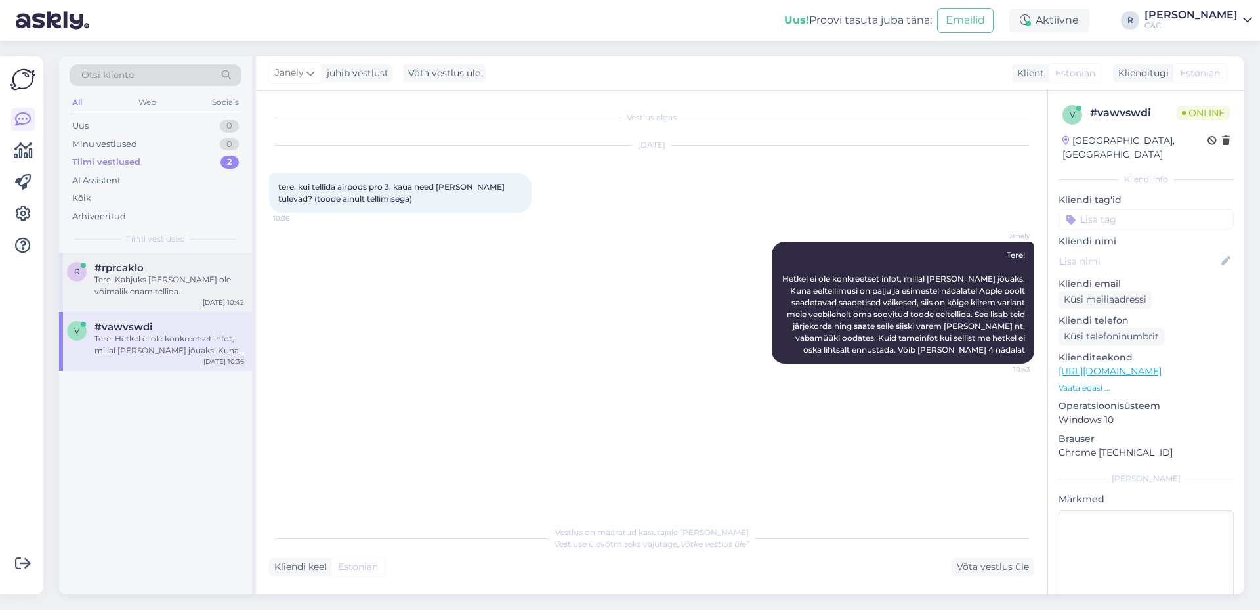
click at [192, 278] on div "Tere! Kahjuks [PERSON_NAME] ole võimalik enam tellida." at bounding box center [169, 286] width 150 height 24
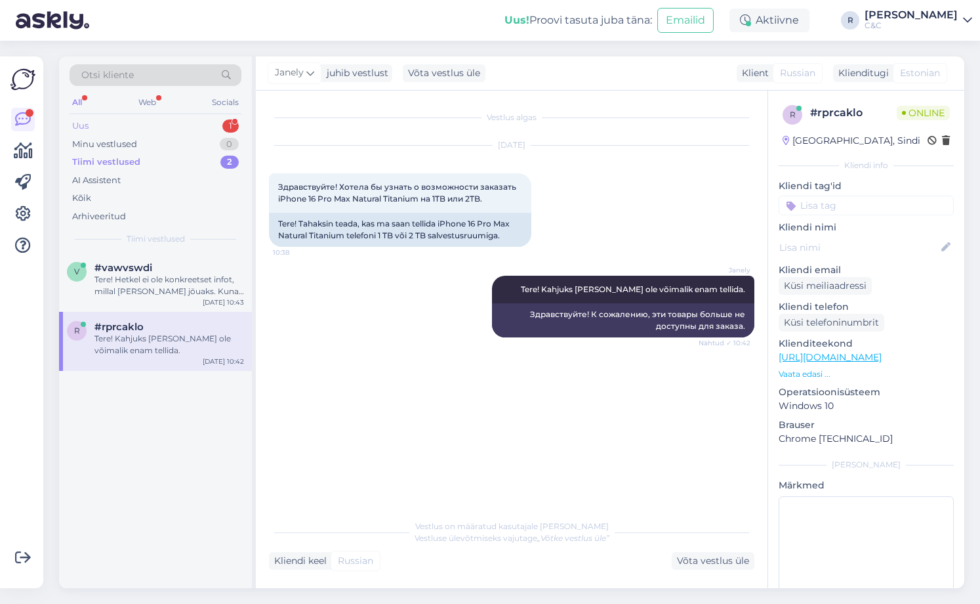
click at [224, 129] on div "1" at bounding box center [230, 125] width 16 height 13
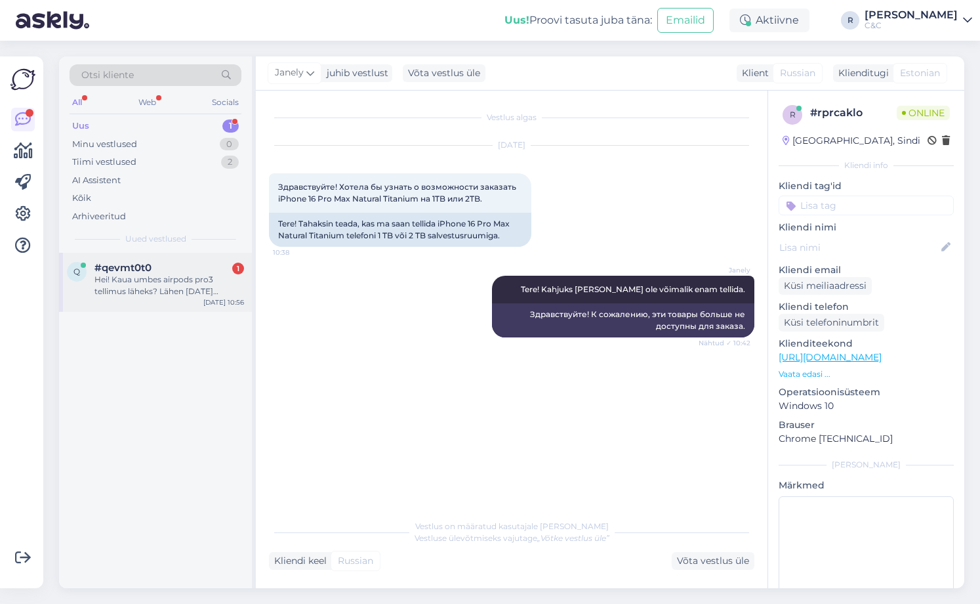
click at [197, 296] on div "Hei! Kaua umbes airpods pro3 tellimus läheks? Lähen [DATE] [GEOGRAPHIC_DATA], k…" at bounding box center [169, 286] width 150 height 24
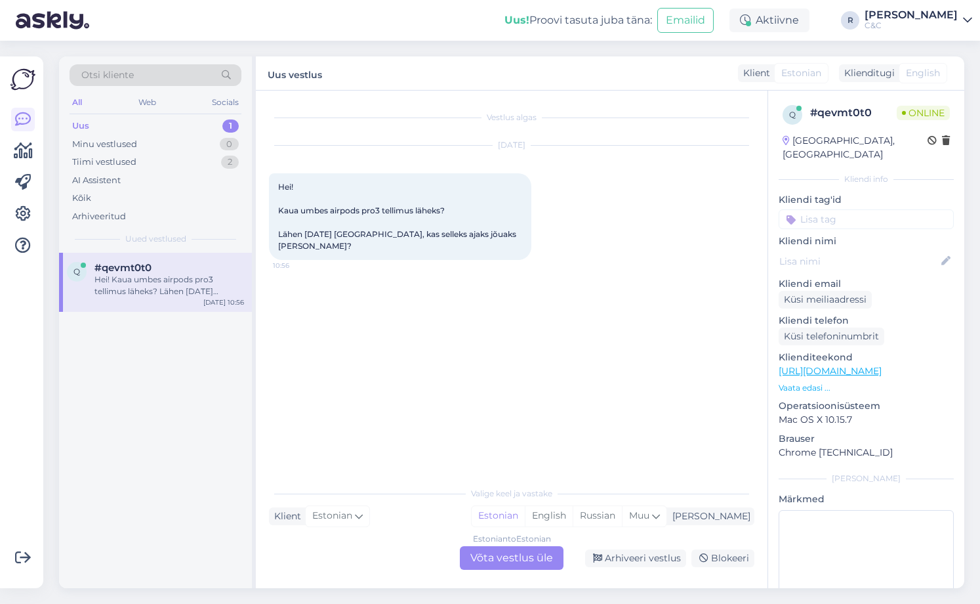
click at [483, 534] on div "Valige [PERSON_NAME] vastake Klient Estonian Mina Estonian English Russian Muu …" at bounding box center [512, 525] width 486 height 90
click at [489, 543] on div "Estonian to Estonian" at bounding box center [512, 539] width 78 height 12
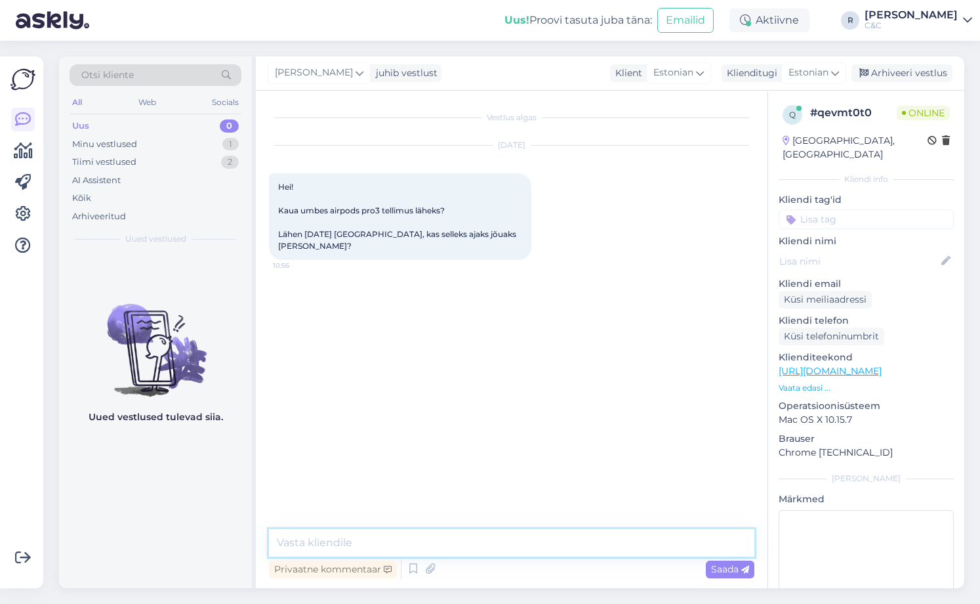
click at [449, 543] on textarea at bounding box center [512, 543] width 486 height 28
type textarea "Tere! Vaevalt, ei julge garanteerida"
click at [610, 539] on textarea at bounding box center [512, 543] width 486 height 28
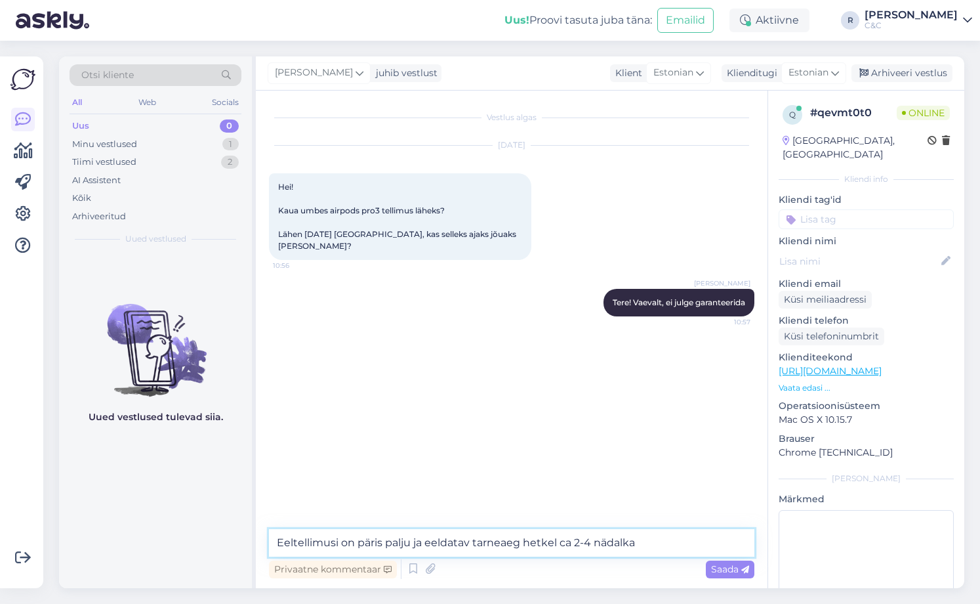
type textarea "Eeltellimusi on päris palju ja eeldatav tarneaeg hetkel ca 2-4 nädalkat"
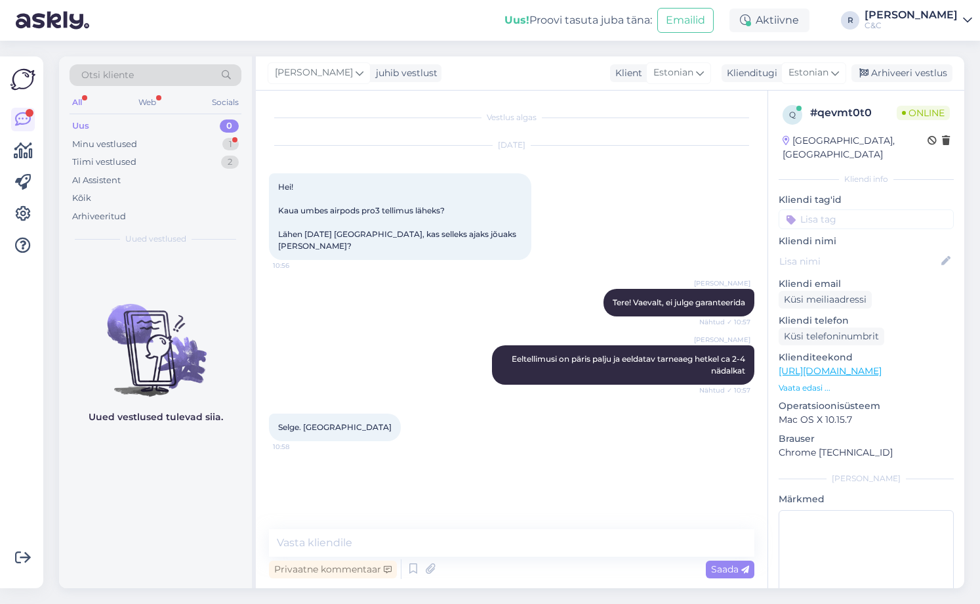
click at [726, 250] on div "[DATE] Hei! Kaua umbes airpods pro3 tellimus läheks? Lähen [DATE] [GEOGRAPHIC_D…" at bounding box center [512, 202] width 486 height 143
click at [920, 81] on div "Arhiveeri vestlus" at bounding box center [902, 73] width 101 height 18
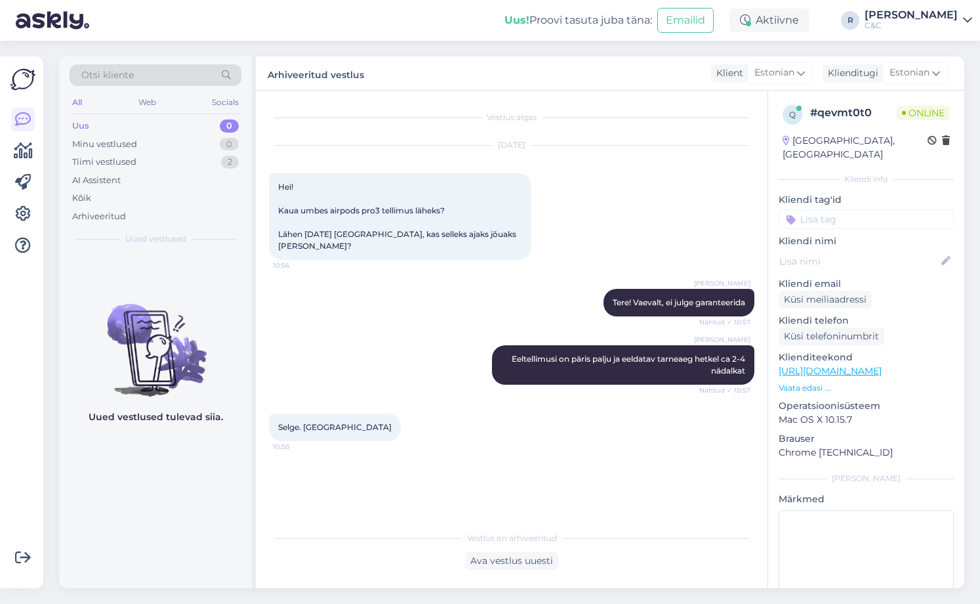
click at [245, 176] on div "Otsi kliente All Web Socials Uus 0 Minu vestlused 0 Tiimi vestlused 2 AI Assist…" at bounding box center [155, 154] width 193 height 196
click at [232, 171] on div "AI Assistent" at bounding box center [156, 180] width 172 height 18
click at [221, 159] on div "2" at bounding box center [230, 162] width 18 height 13
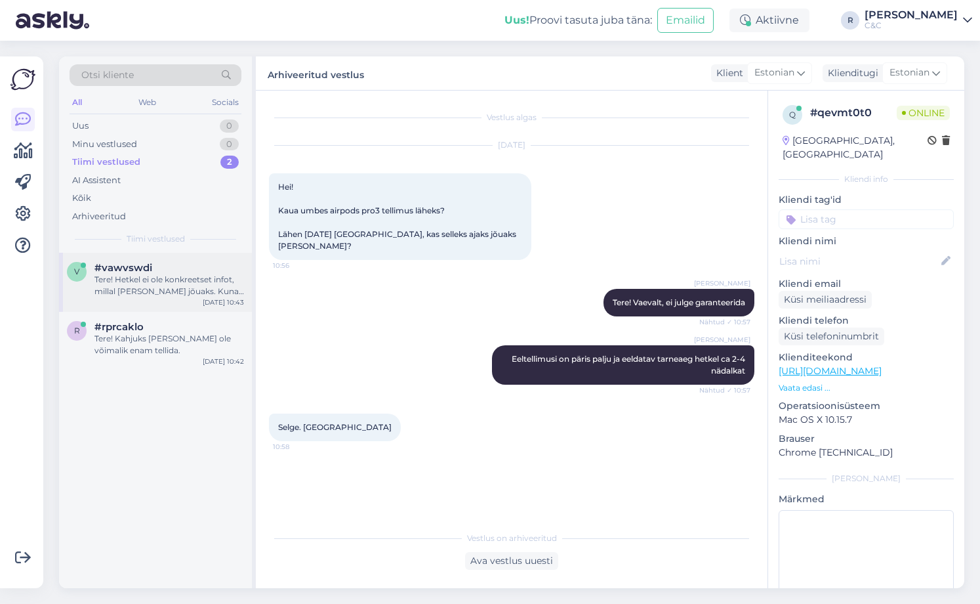
click at [213, 272] on div "#vawvswdi" at bounding box center [169, 268] width 150 height 12
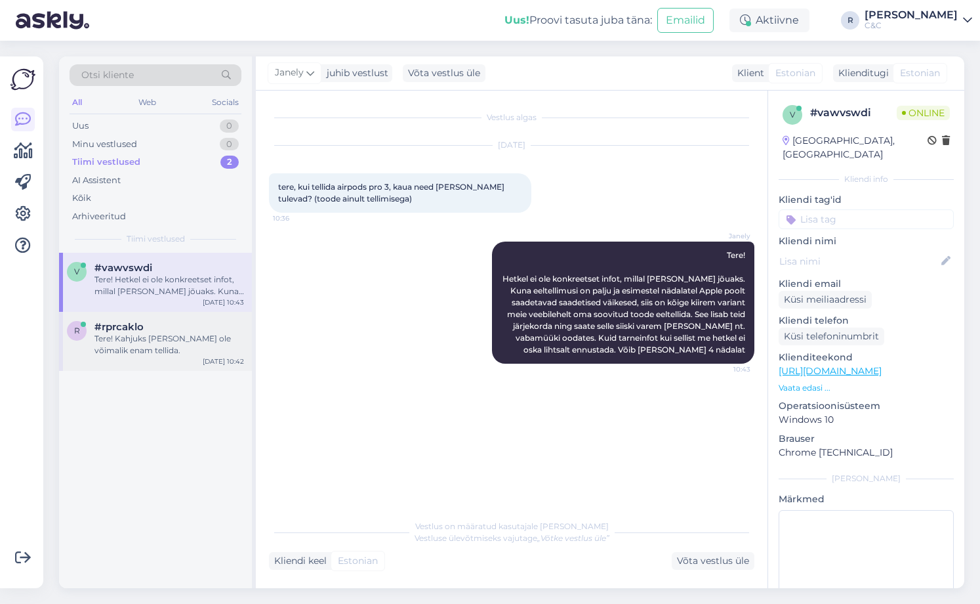
click at [173, 332] on div "#rprcaklo" at bounding box center [169, 327] width 150 height 12
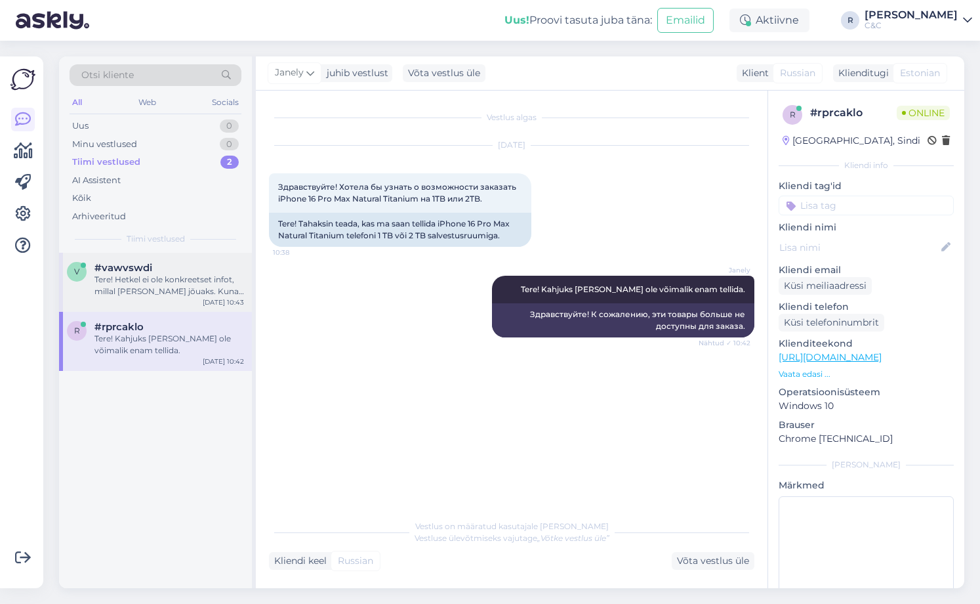
click at [179, 291] on div "Tere! Hetkel ei ole konkreetset infot, millal [PERSON_NAME] jõuaks. Kuna eeltel…" at bounding box center [169, 286] width 150 height 24
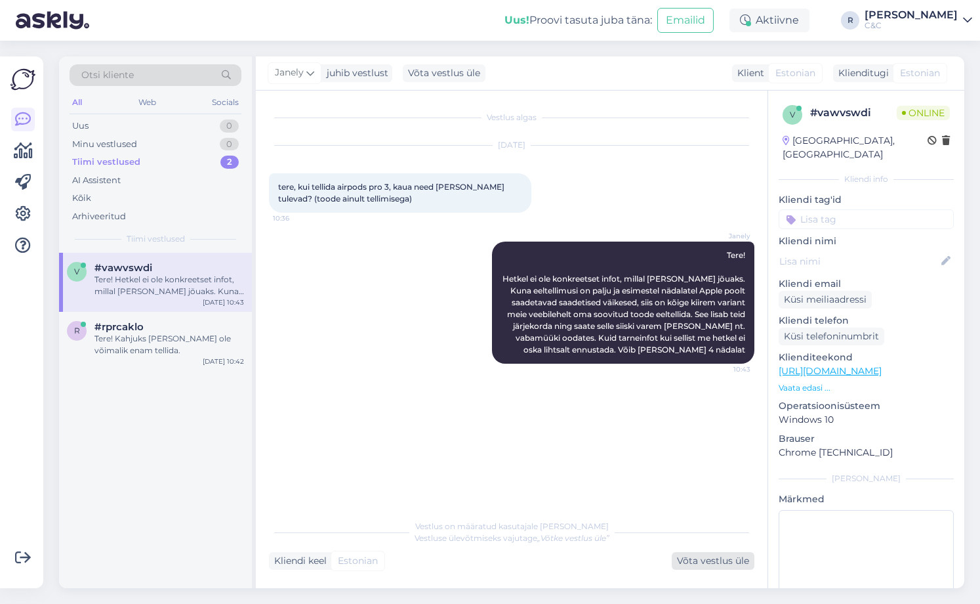
click at [674, 552] on div "Kliendi keel Estonian Võta vestlus üle" at bounding box center [512, 561] width 486 height 18
click at [698, 550] on div "Vestlus on määratud kasutajale [PERSON_NAME] ülevõtmiseks vajutage „Võtke vestl…" at bounding box center [512, 540] width 486 height 57
click at [695, 560] on div "Võta vestlus üle" at bounding box center [713, 561] width 83 height 18
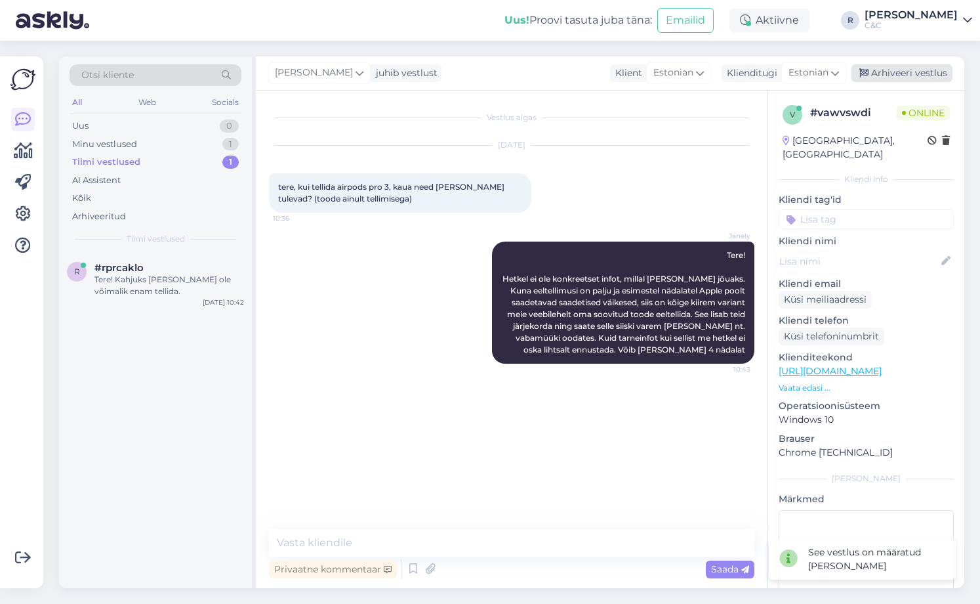
click at [886, 72] on div "Arhiveeri vestlus" at bounding box center [902, 73] width 101 height 18
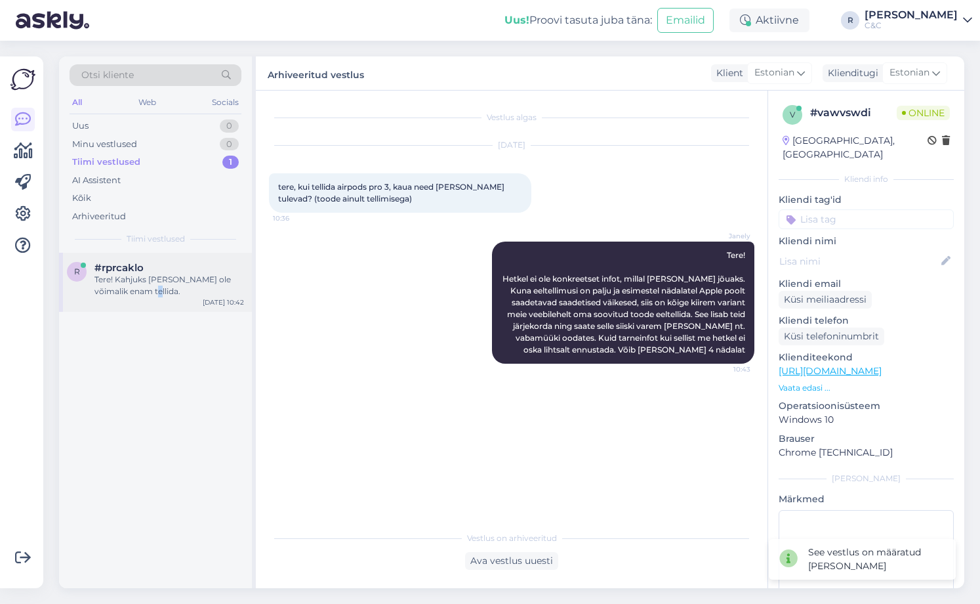
click at [143, 294] on div "Tere! Kahjuks [PERSON_NAME] ole võimalik enam tellida." at bounding box center [169, 286] width 150 height 24
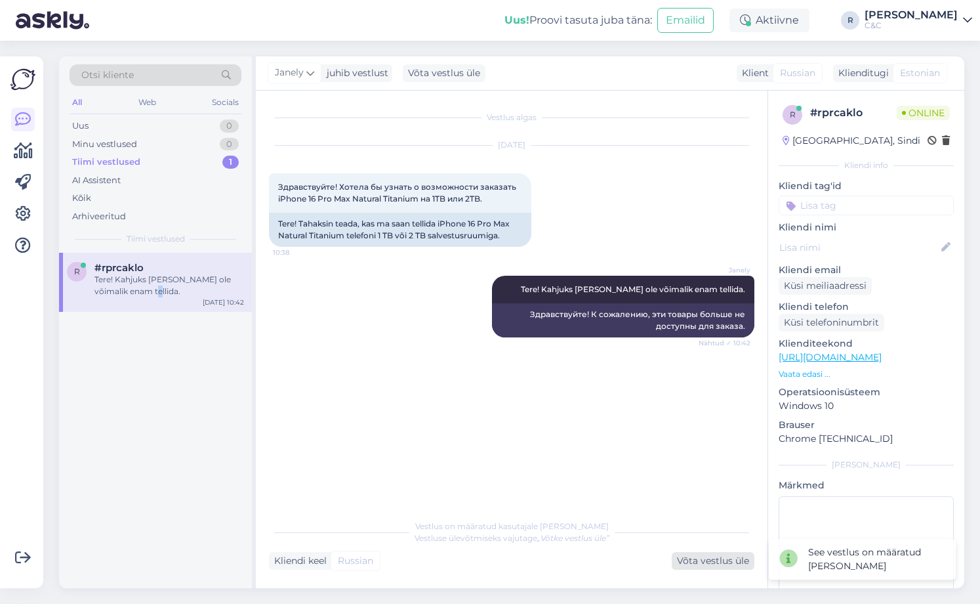
click at [692, 568] on div "Võta vestlus üle" at bounding box center [713, 561] width 83 height 18
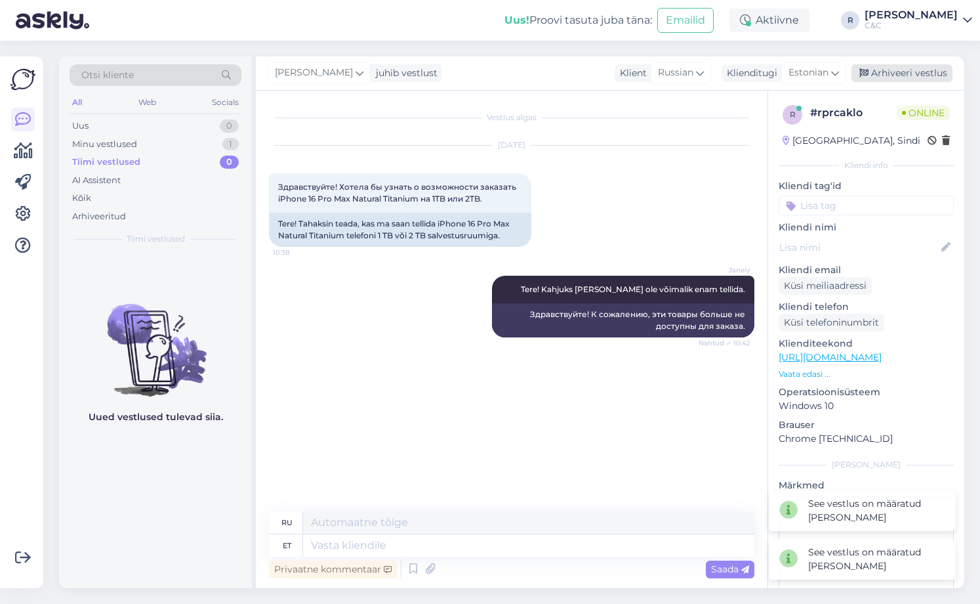
click at [863, 75] on div "Arhiveeri vestlus" at bounding box center [902, 73] width 101 height 18
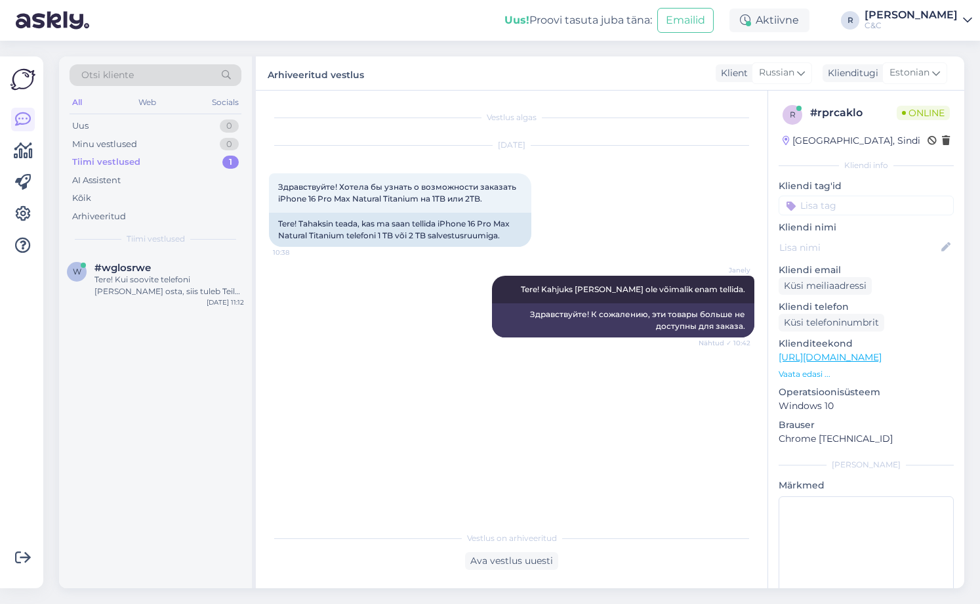
click at [182, 163] on div "Tiimi vestlused 1" at bounding box center [156, 162] width 172 height 18
click at [159, 270] on div "#wglosrwe" at bounding box center [169, 268] width 150 height 12
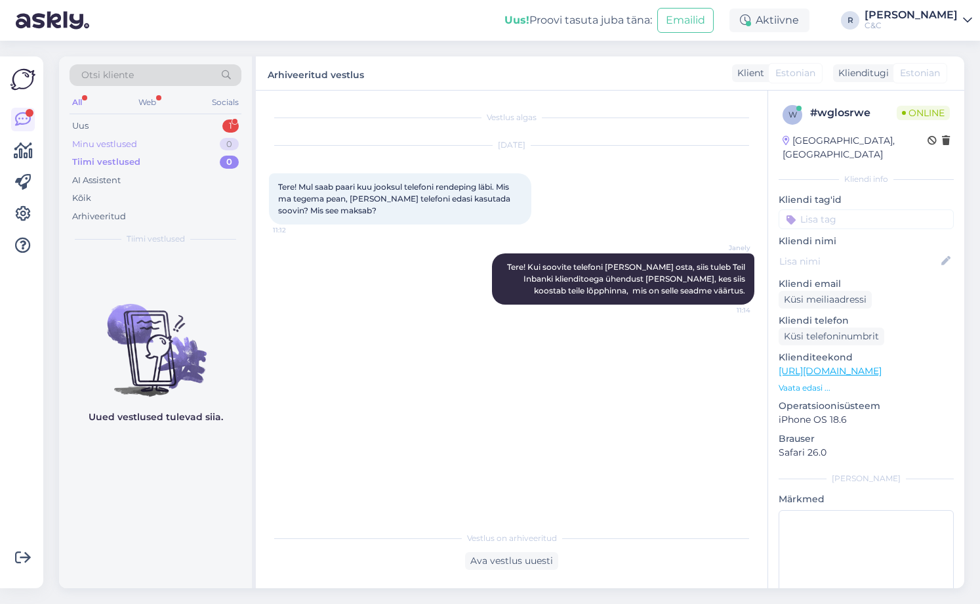
click at [121, 151] on div "Minu vestlused 0" at bounding box center [156, 144] width 172 height 18
click at [162, 124] on div "Uus 1" at bounding box center [156, 126] width 172 height 18
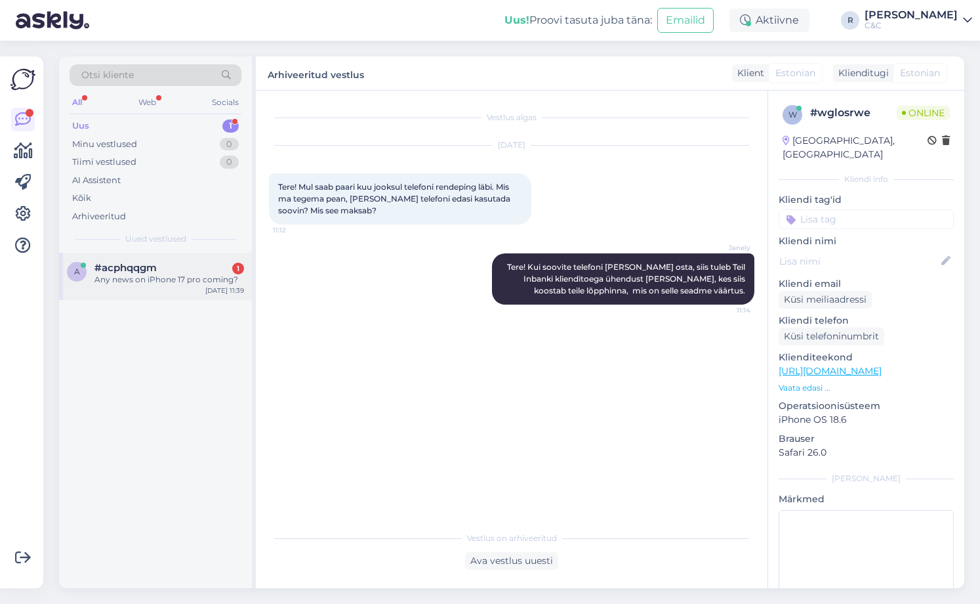
click at [174, 289] on div "a #acphqqgm 1 Any news on iPhone 17 pro coming? [DATE] 11:39" at bounding box center [155, 276] width 193 height 47
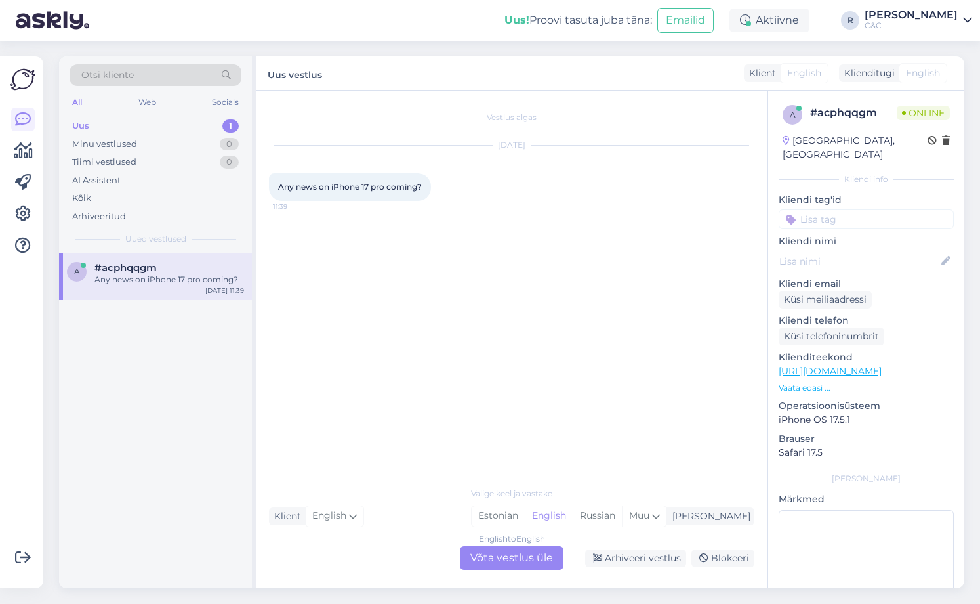
click at [518, 562] on div "English to English Võta vestlus üle" at bounding box center [512, 558] width 104 height 24
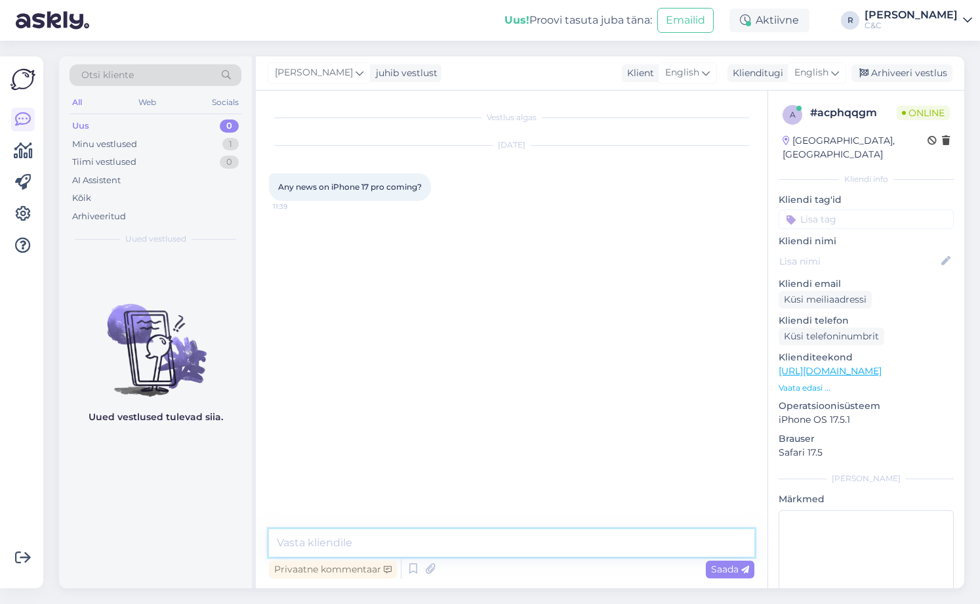
click at [472, 543] on textarea at bounding box center [512, 543] width 486 height 28
type textarea "Hello! We are still trying to fullfill the pre-orders."
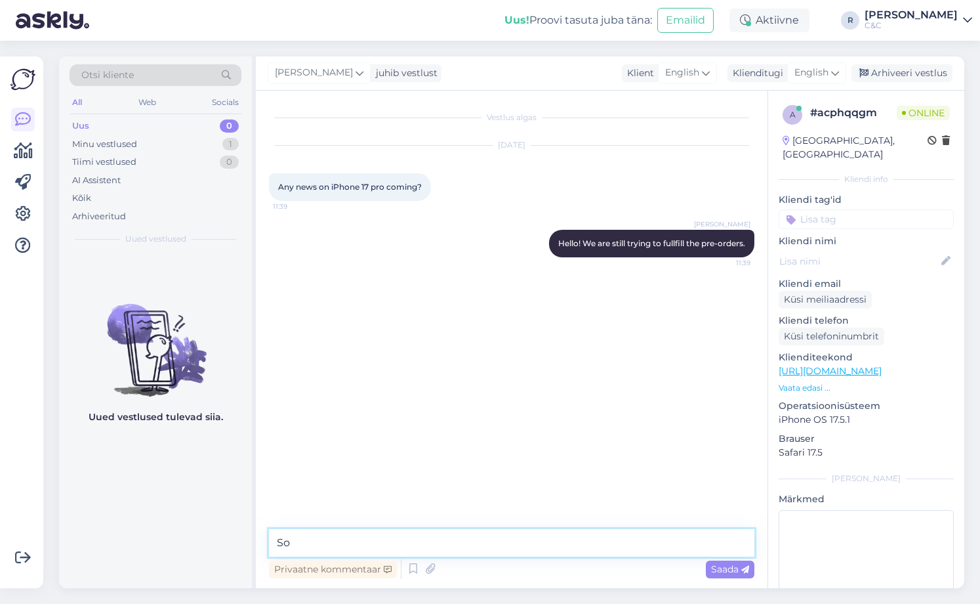
type textarea "S"
type textarea "So its coming as we speak but with very small quanitities."
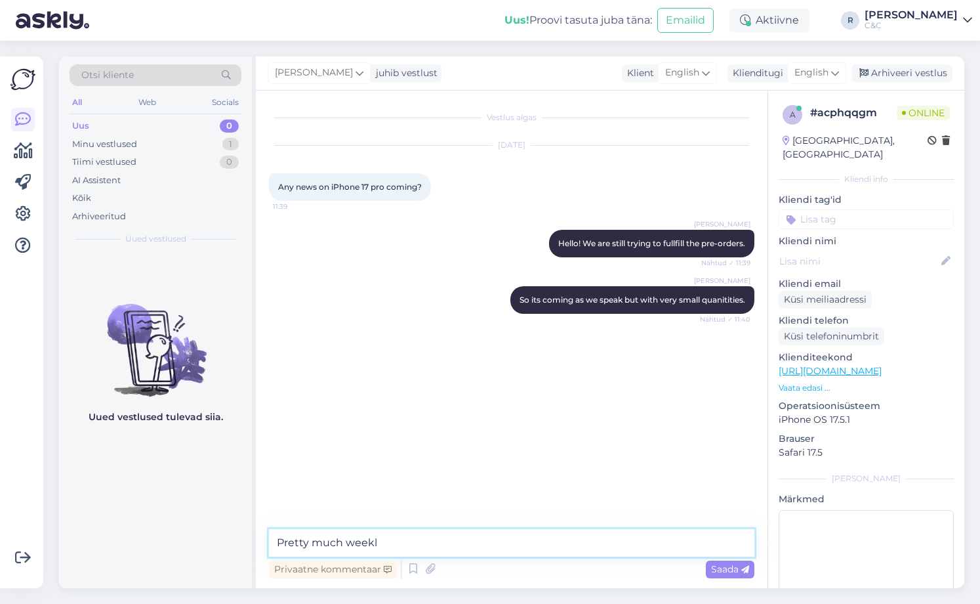
type textarea "Pretty much weekly"
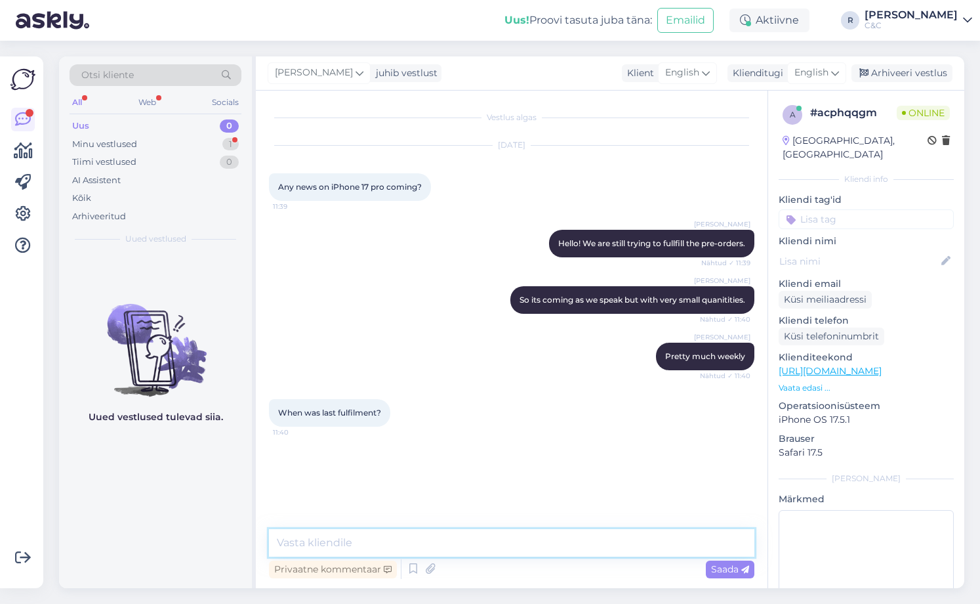
click at [383, 541] on textarea at bounding box center [512, 543] width 486 height 28
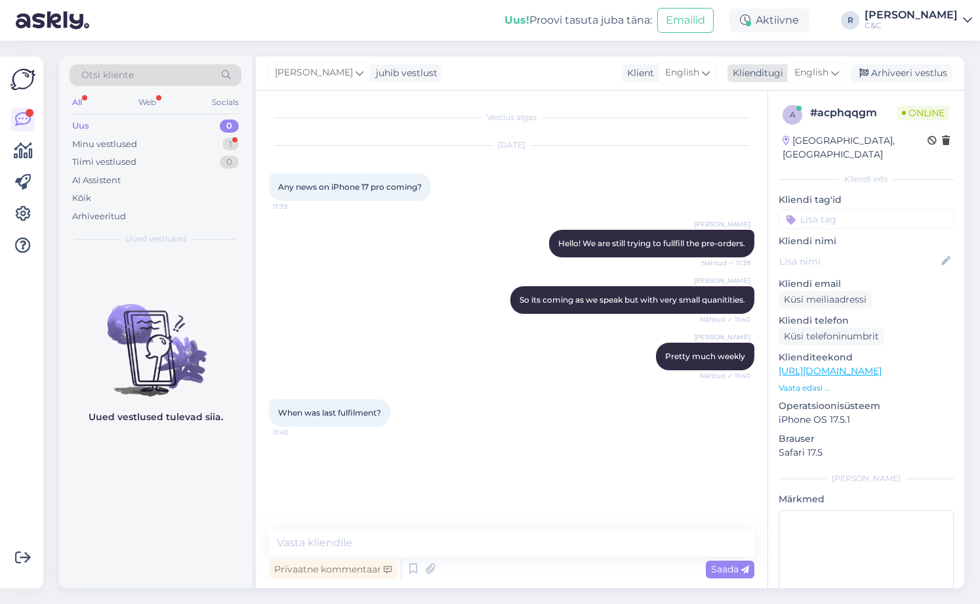
click at [832, 77] on icon at bounding box center [835, 73] width 8 height 14
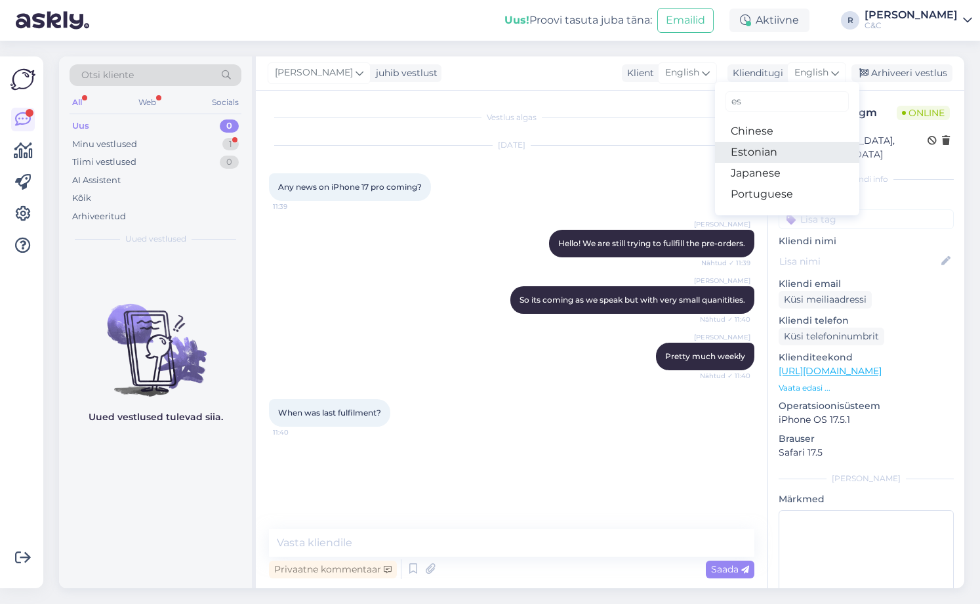
type input "es"
click at [772, 150] on link "Estonian" at bounding box center [787, 152] width 144 height 21
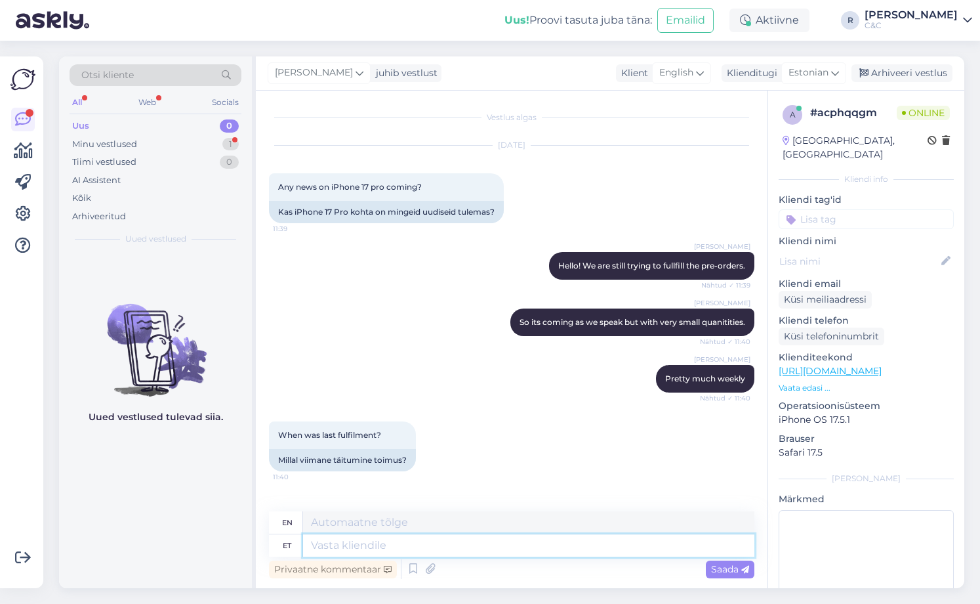
click at [393, 542] on textarea at bounding box center [528, 545] width 451 height 22
type textarea "Yesterdf"
type textarea "Eelmise n"
type textarea "Previous"
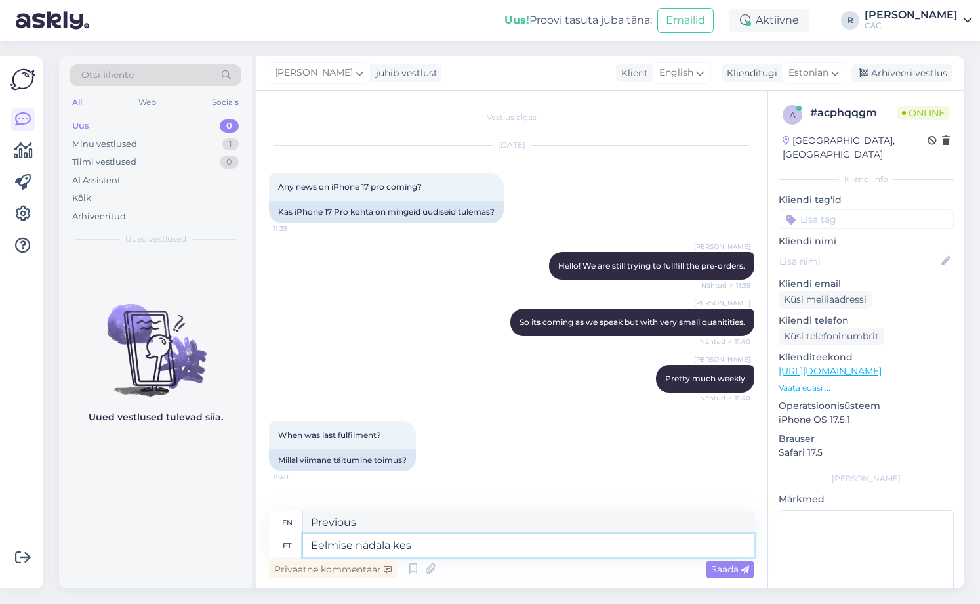
type textarea "Eelmise nädala kesk"
type textarea "Last week"
type textarea "Eelmise nädala keskpaigas."
type textarea "In the middle of last week."
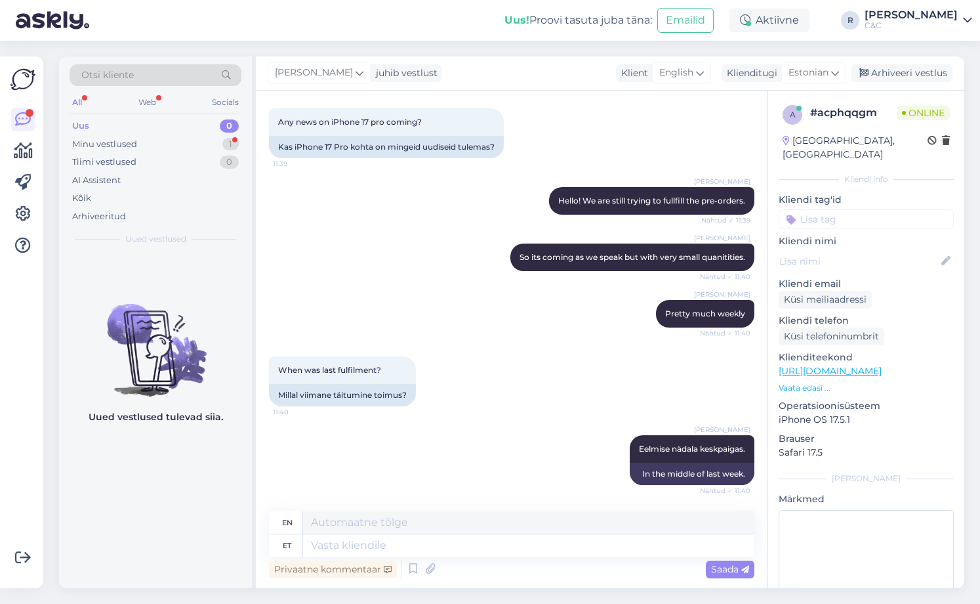
scroll to position [144, 0]
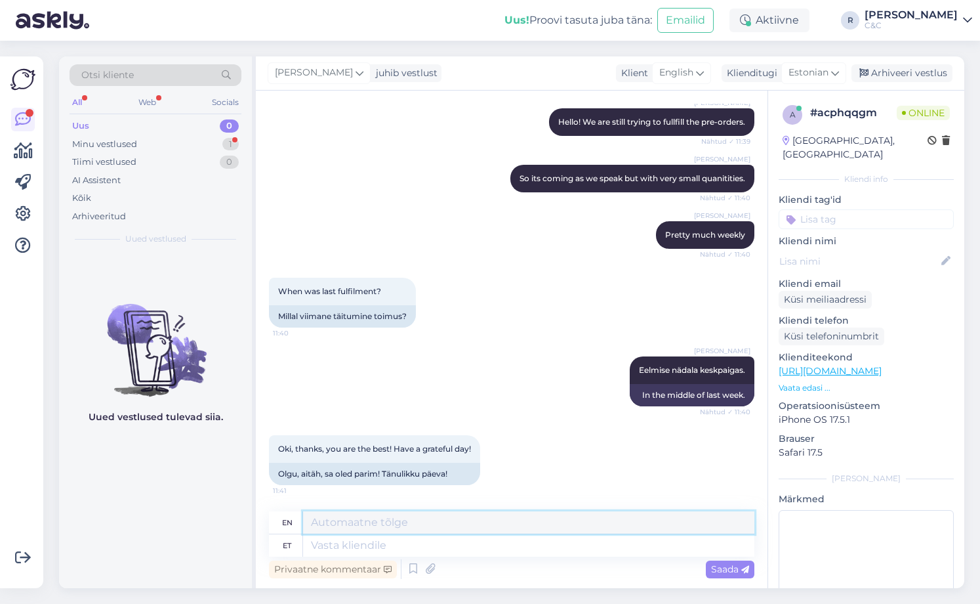
click at [419, 534] on div "en et" at bounding box center [512, 533] width 486 height 45
click at [416, 545] on textarea at bounding box center [528, 545] width 451 height 22
type textarea ":)"
type textarea ":) You too"
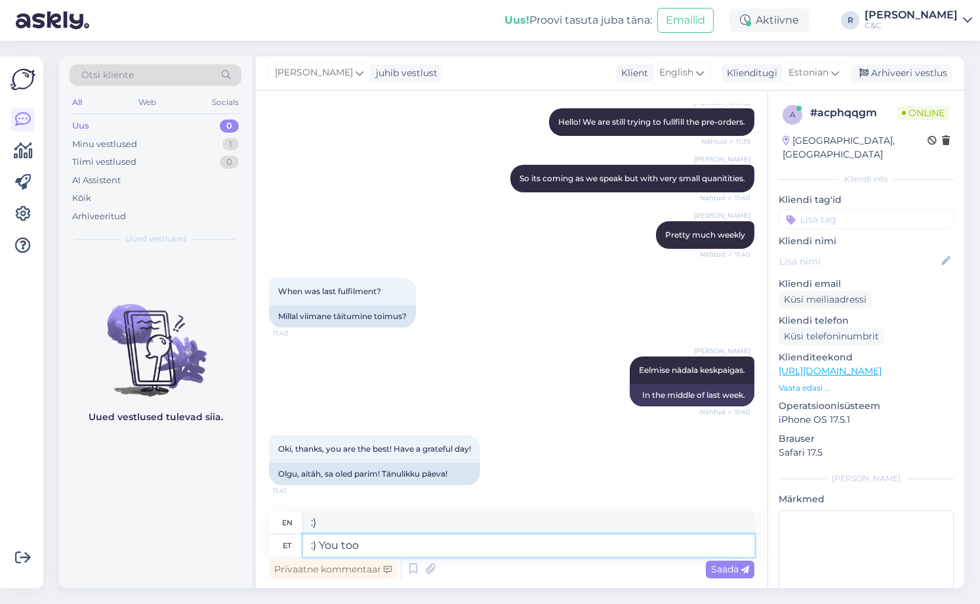
type textarea ":) You"
type textarea ":)"
type textarea ":()"
type textarea ":"
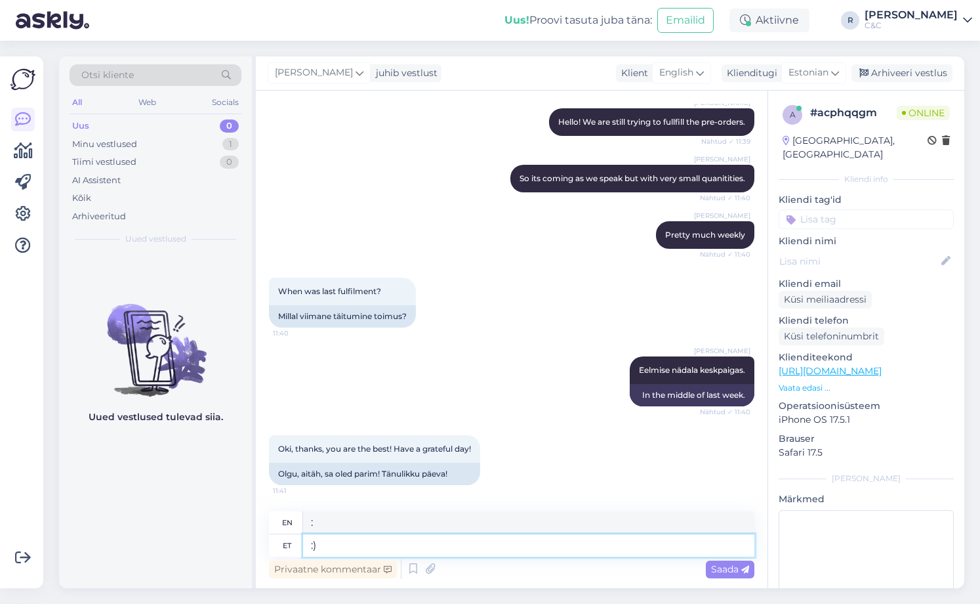
type textarea ":)"
type textarea ":) [PERSON_NAME]"
type textarea ":) Feather"
type textarea ":) Sulle ka"
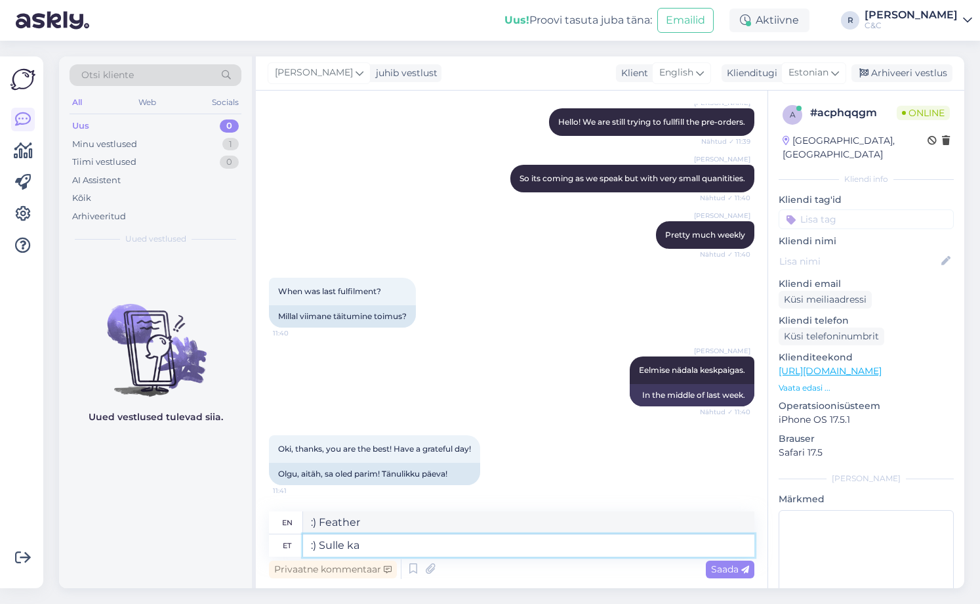
type textarea ":) For you"
type textarea ":) Sulle ka!"
type textarea ":) To you too!"
type textarea ":) Sulle ka!"
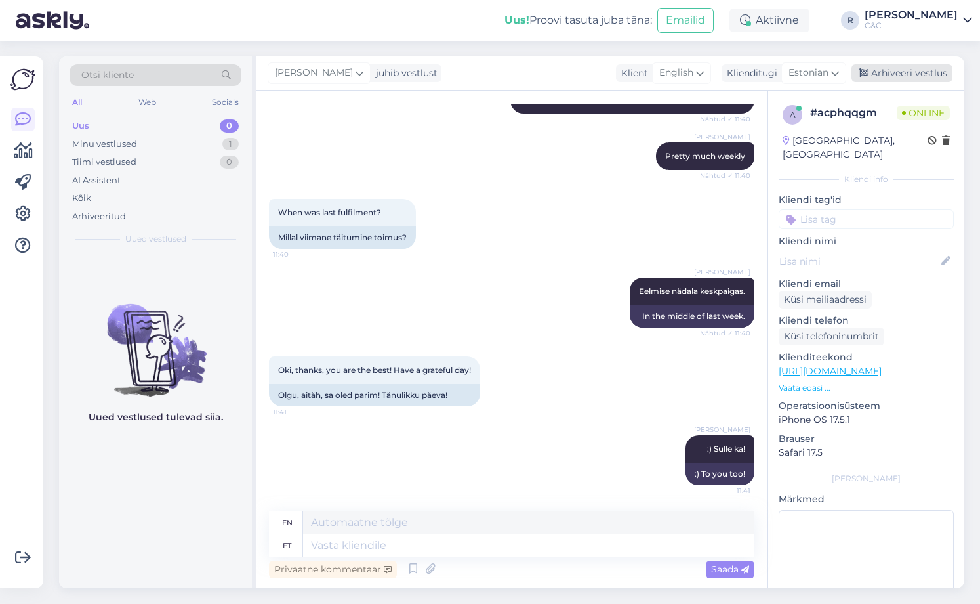
click at [907, 70] on div "Arhiveeri vestlus" at bounding box center [902, 73] width 101 height 18
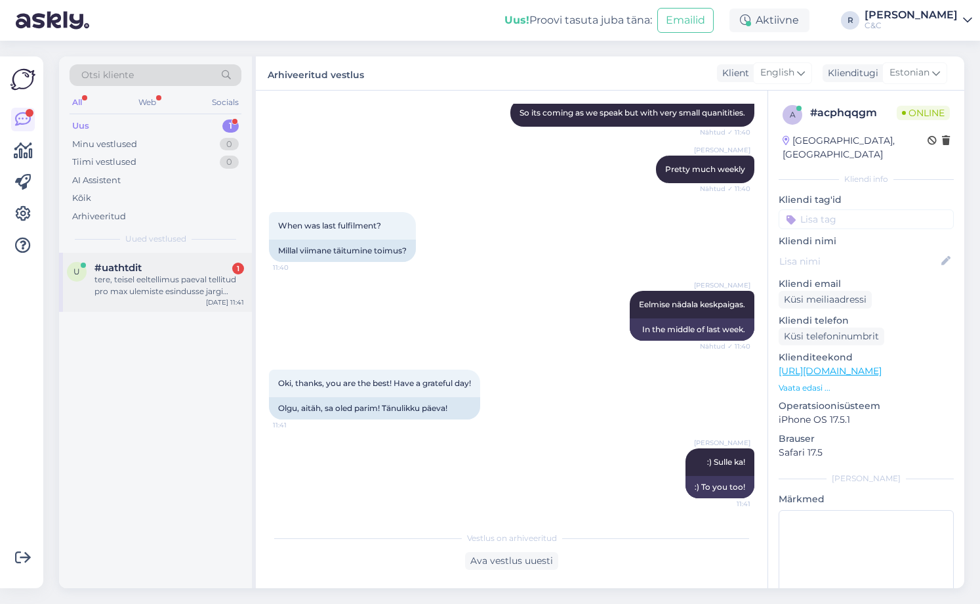
click at [190, 270] on div "#uathtdit 1" at bounding box center [169, 268] width 150 height 12
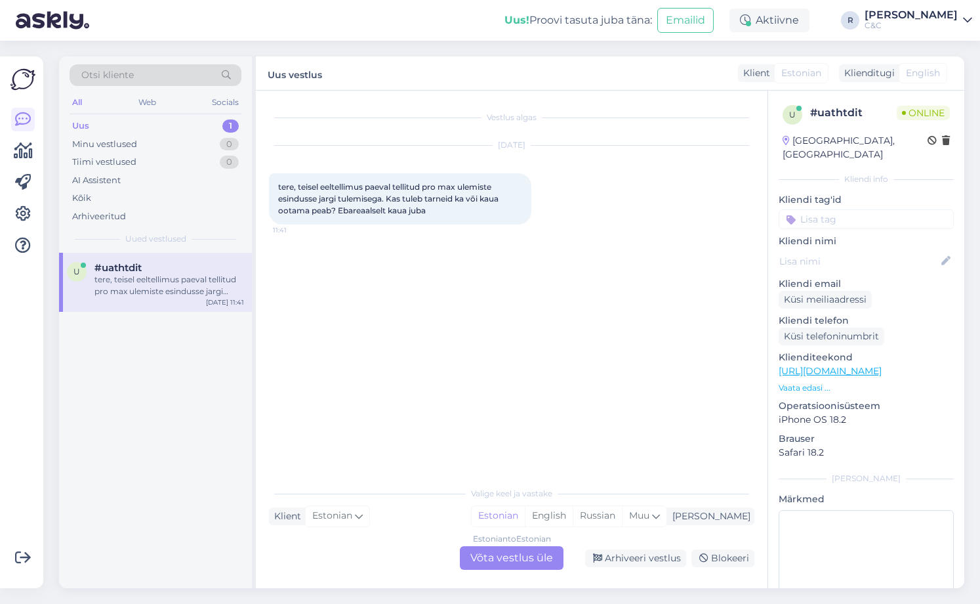
click at [449, 550] on div "Estonian to Estonian Võta vestlus üle Arhiveeri vestlus Blokeeri" at bounding box center [512, 558] width 486 height 24
click at [465, 554] on div "Estonian to Estonian Võta vestlus üle" at bounding box center [512, 558] width 104 height 24
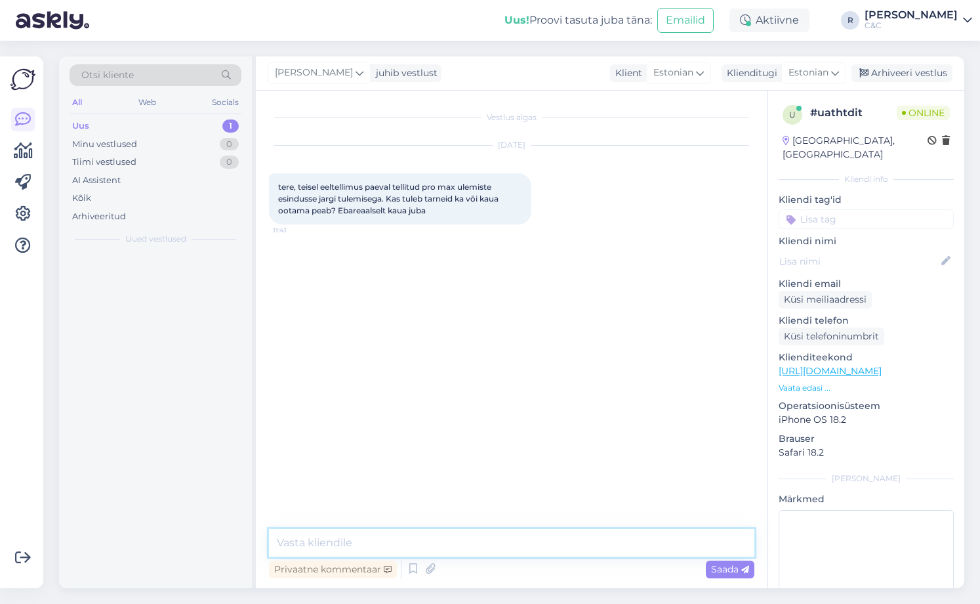
click at [453, 533] on textarea at bounding box center [512, 543] width 486 height 28
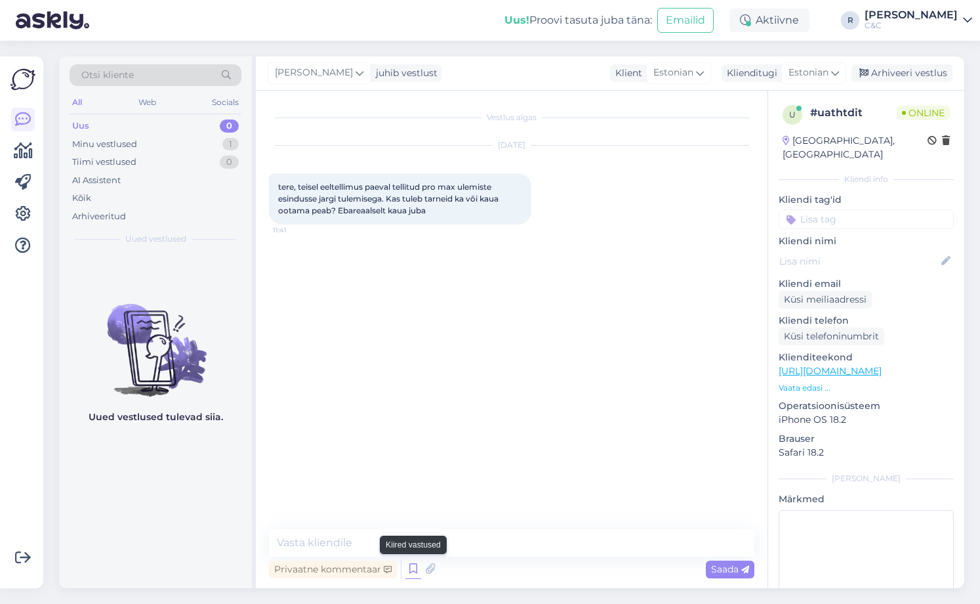
click at [417, 569] on icon at bounding box center [413, 569] width 16 height 20
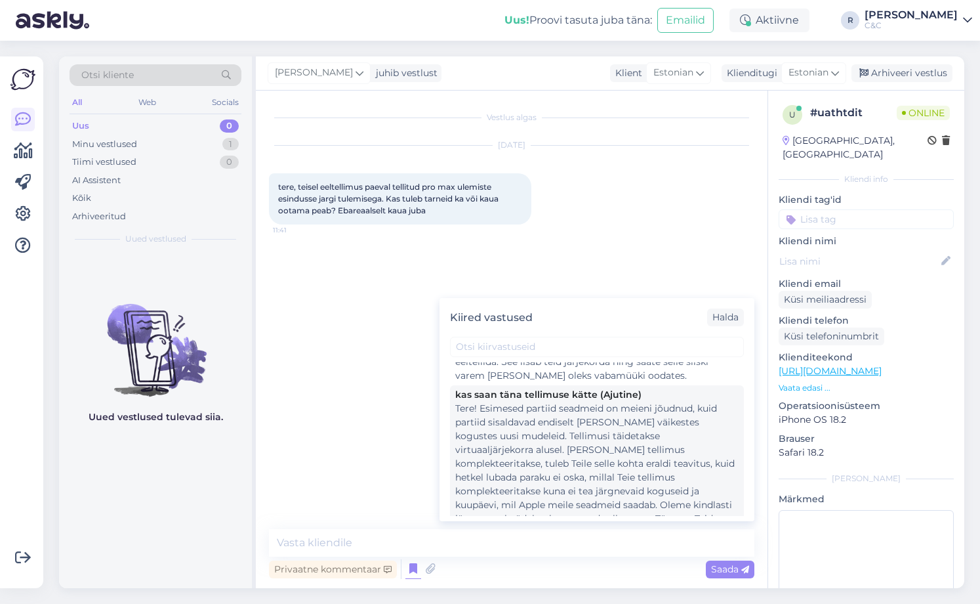
scroll to position [262, 0]
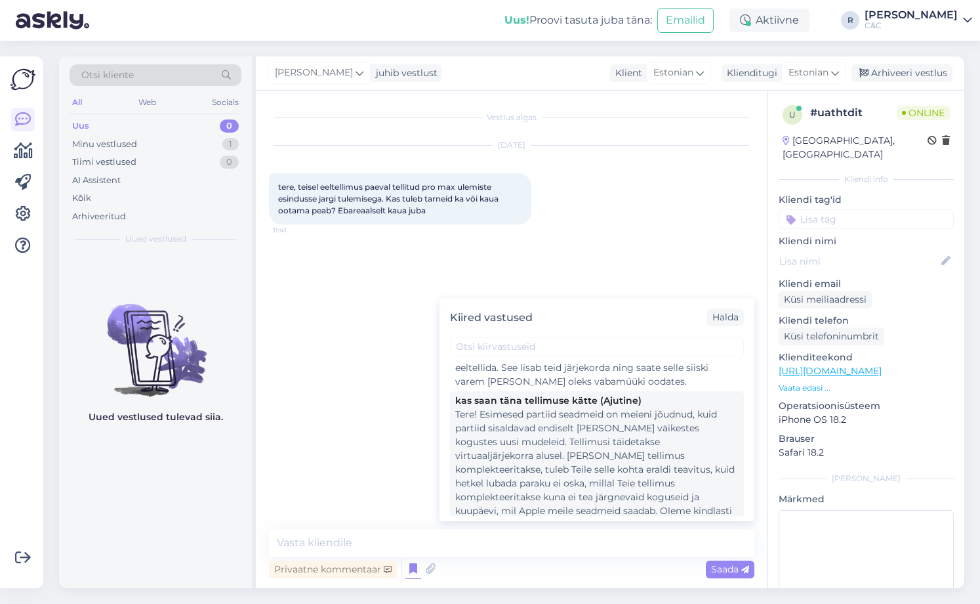
click at [533, 448] on div "Tere! Esimesed partiid seadmeid on meieni jõudnud, kuid partiid sisaldavad endi…" at bounding box center [596, 483] width 283 height 152
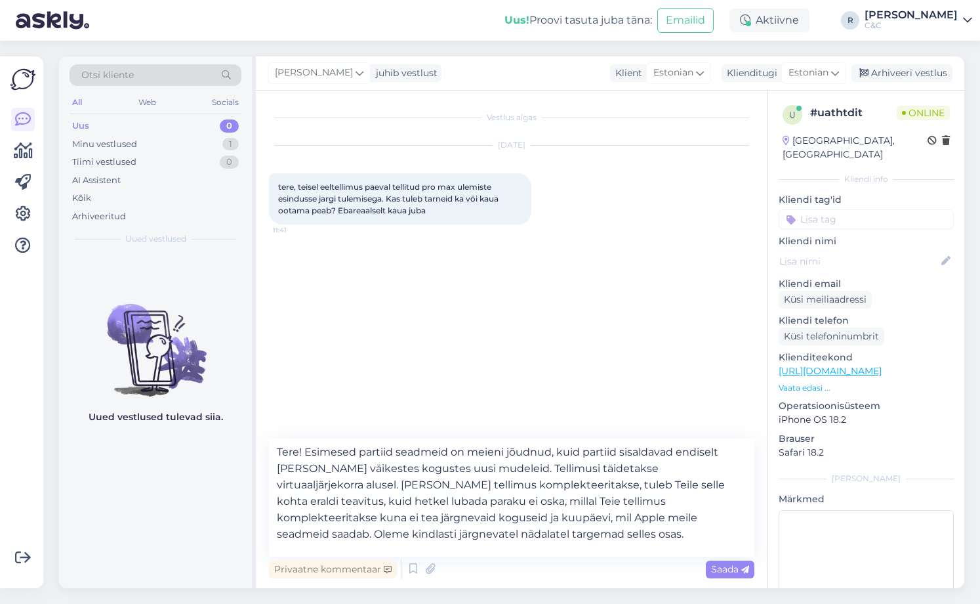
type textarea "Tere! Esimesed partiid seadmeid on meieni jõudnud, kuid partiid sisaldavad endi…"
click at [473, 485] on textarea "Tere! Esimesed partiid seadmeid on meieni jõudnud, kuid partiid sisaldavad endi…" at bounding box center [512, 497] width 486 height 118
click at [528, 539] on textarea "Tere! Esimesed partiid seadmeid on meieni jõudnud, kuid partiid sisaldavad endi…" at bounding box center [512, 497] width 486 height 118
click at [533, 533] on textarea "Tere! Esimesed partiid seadmeid on meieni jõudnud, kuid partiid sisaldavad endi…" at bounding box center [512, 497] width 486 height 118
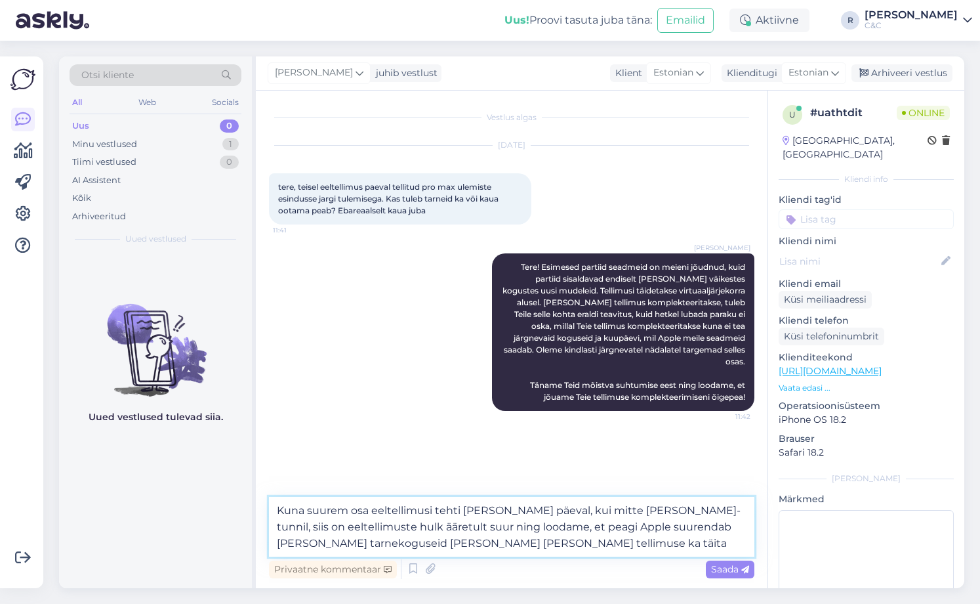
type textarea "Kuna suurem osa eeltellimusi tehti [PERSON_NAME] päeval, kui mitte [PERSON_NAME…"
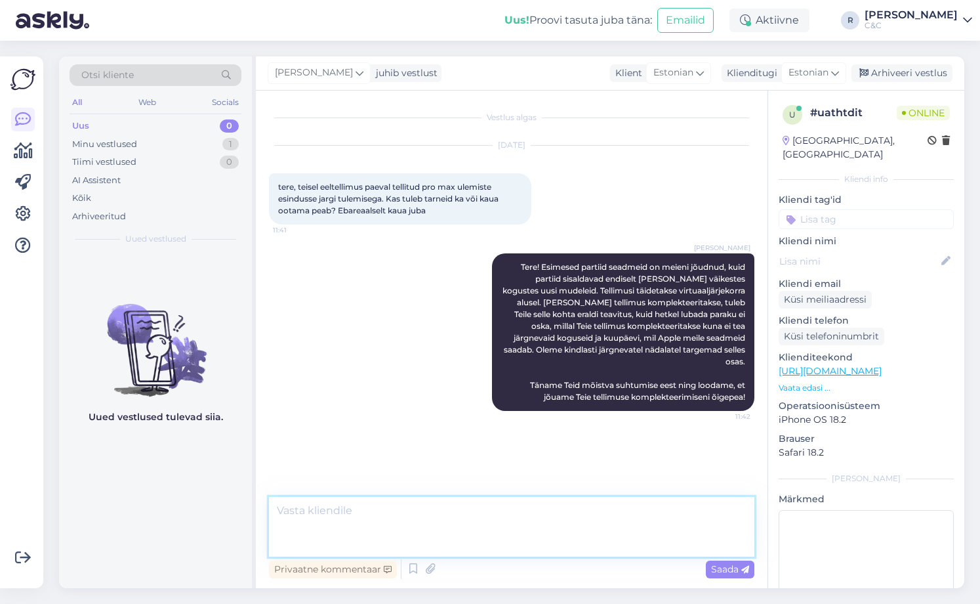
scroll to position [0, 0]
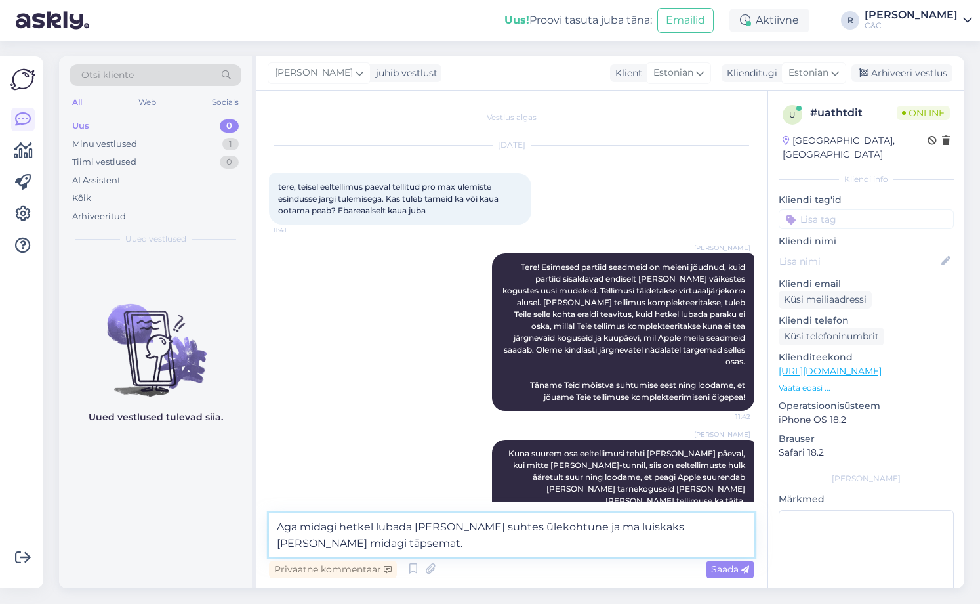
type textarea "Aga midagi hetkel lubada [PERSON_NAME] suhtes ülekohtune ja ma luiskaks [PERSON…"
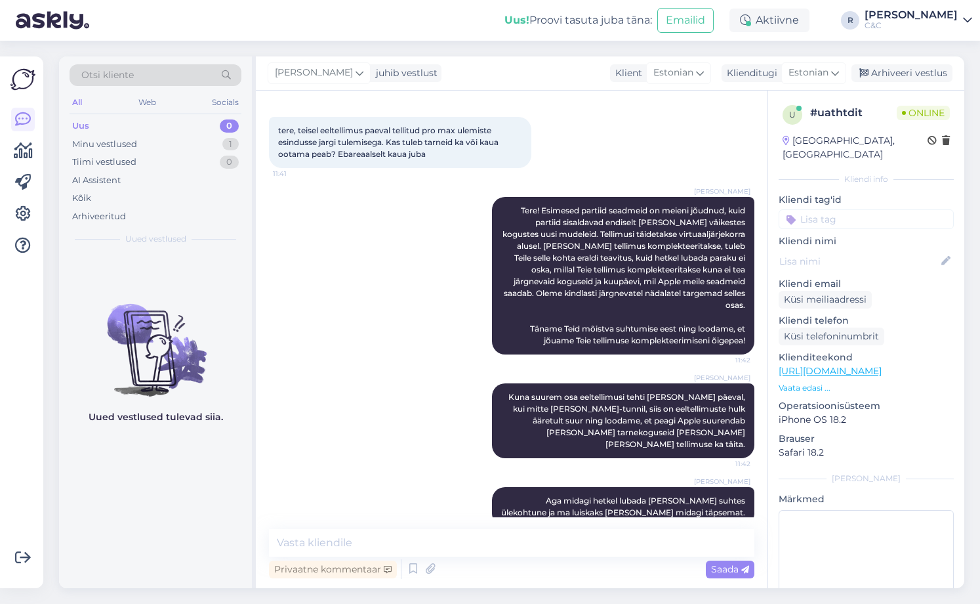
click at [90, 406] on figure "Uued vestlused tulevad siia." at bounding box center [155, 357] width 193 height 154
click at [117, 269] on div "Uued vestlused tulevad siia." at bounding box center [155, 420] width 193 height 335
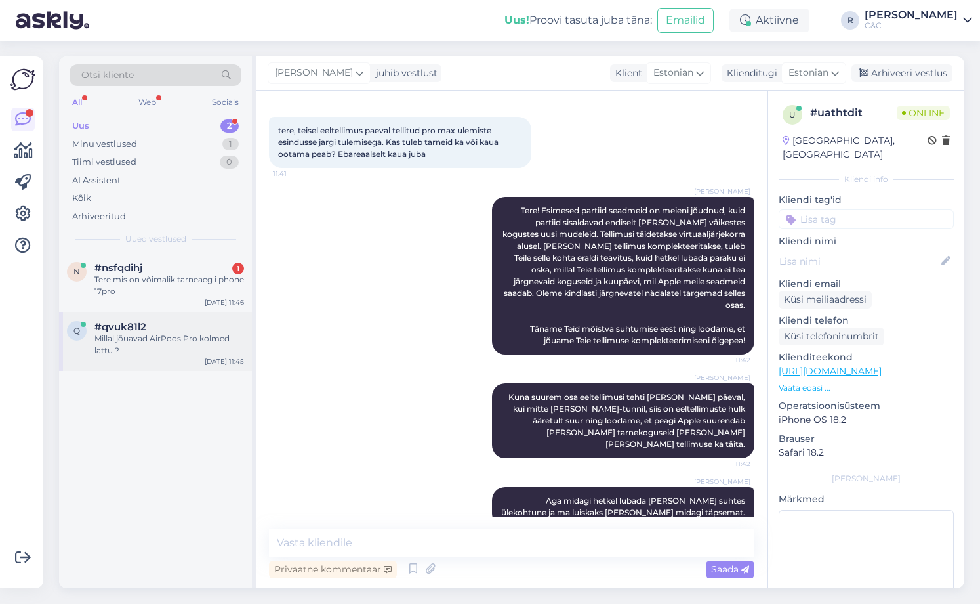
click at [207, 348] on div "Millal jõuavad AirPods Pro kolmed lattu ?" at bounding box center [169, 345] width 150 height 24
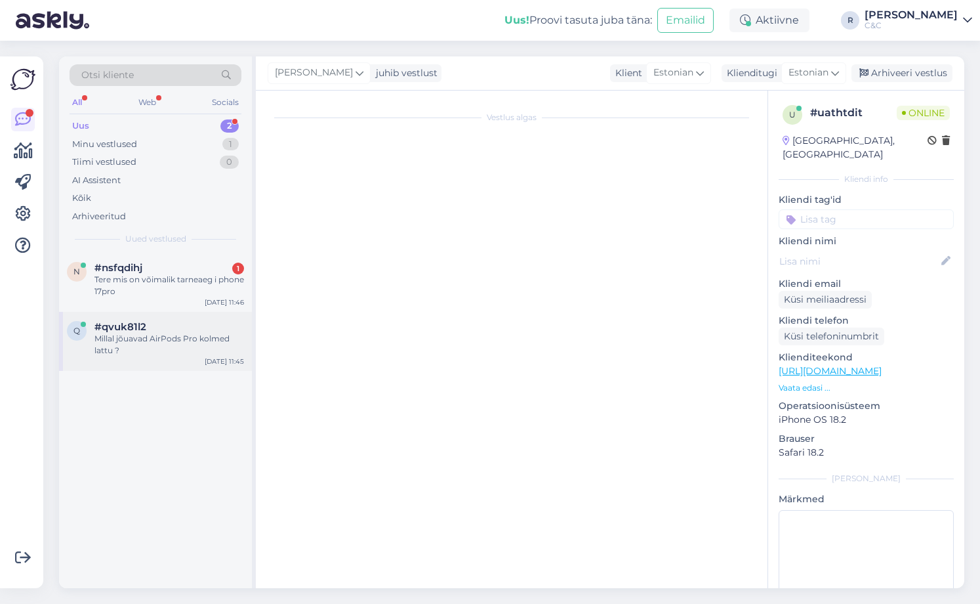
scroll to position [0, 0]
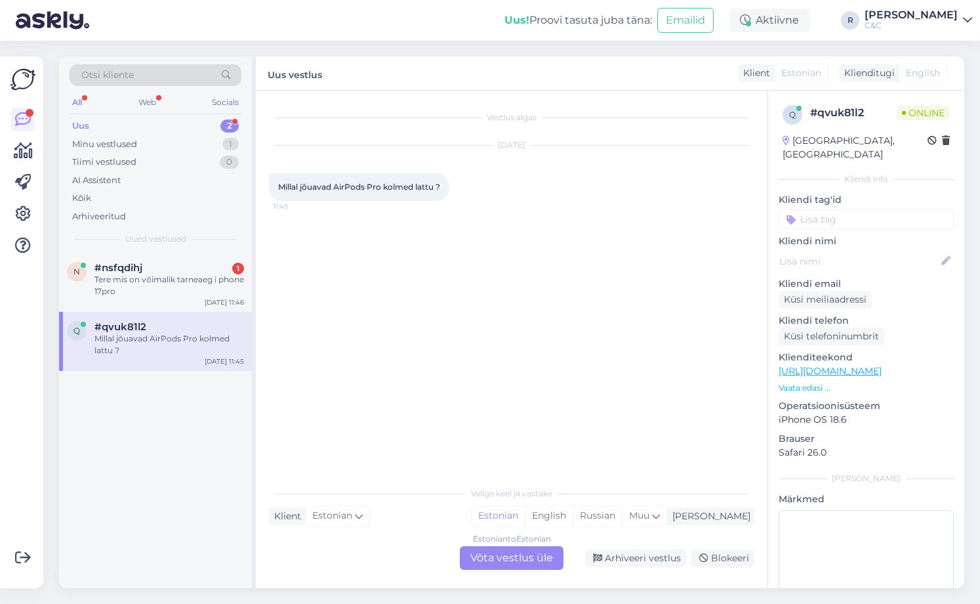
click at [484, 560] on div "Estonian to Estonian Võta vestlus üle" at bounding box center [512, 558] width 104 height 24
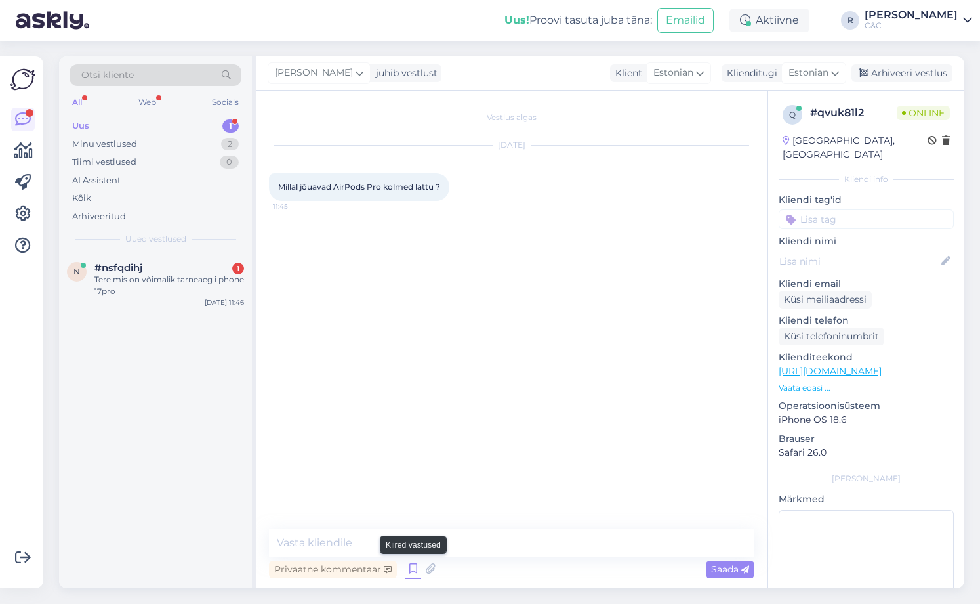
click at [412, 571] on icon at bounding box center [413, 569] width 16 height 20
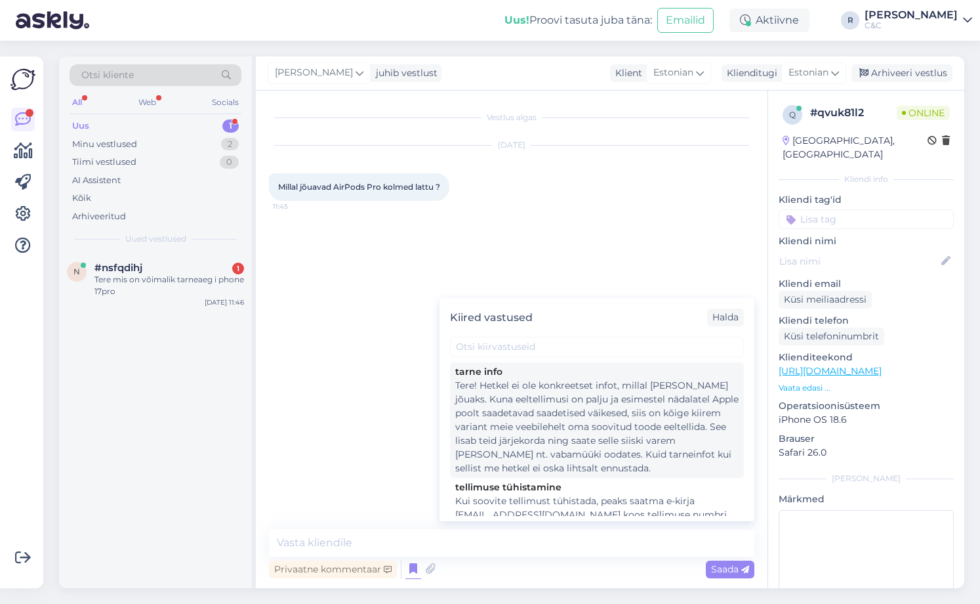
click at [508, 419] on div "Tere! Hetkel ei ole konkreetset infot, millal [PERSON_NAME] jõuaks. Kuna eeltel…" at bounding box center [596, 427] width 283 height 96
type textarea "Tere! Hetkel ei ole konkreetset infot, millal [PERSON_NAME] jõuaks. Kuna eeltel…"
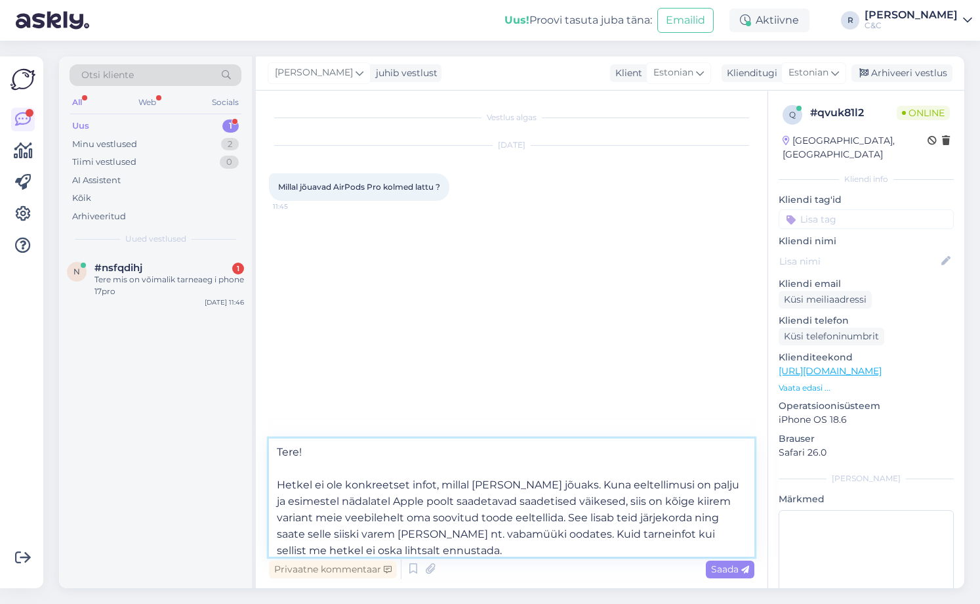
click at [517, 496] on textarea "Tere! Hetkel ei ole konkreetset infot, millal [PERSON_NAME] jõuaks. Kuna eeltel…" at bounding box center [512, 497] width 486 height 118
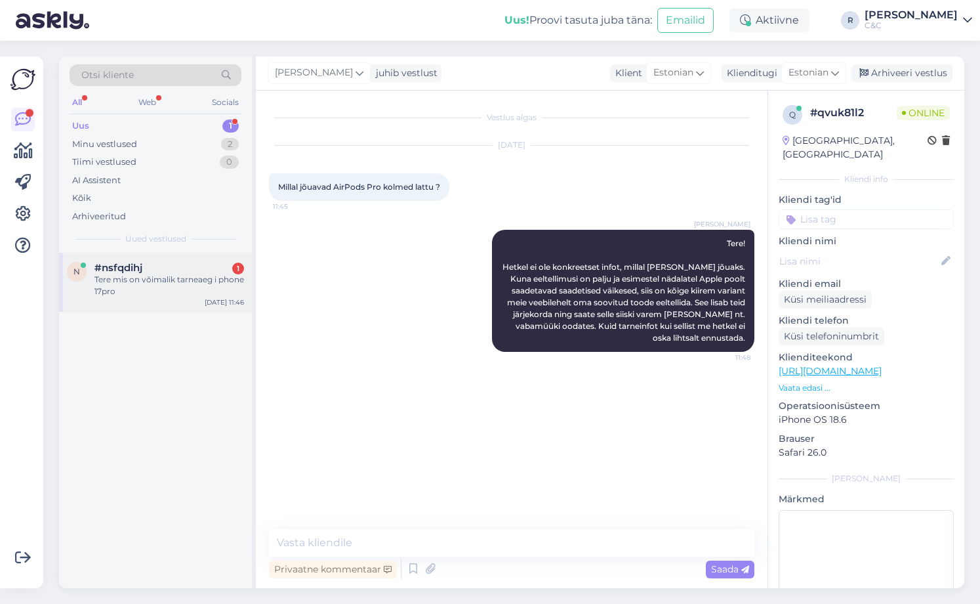
click at [204, 293] on div "Tere mis on võimalik tarneaeg i phone 17pro" at bounding box center [169, 286] width 150 height 24
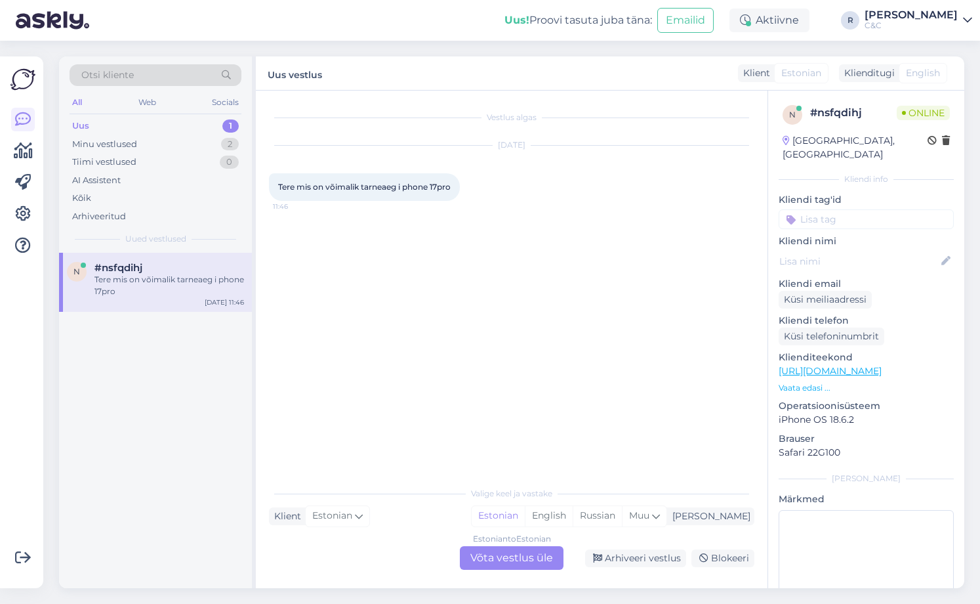
click at [546, 565] on div "Estonian to Estonian Võta vestlus üle" at bounding box center [512, 558] width 104 height 24
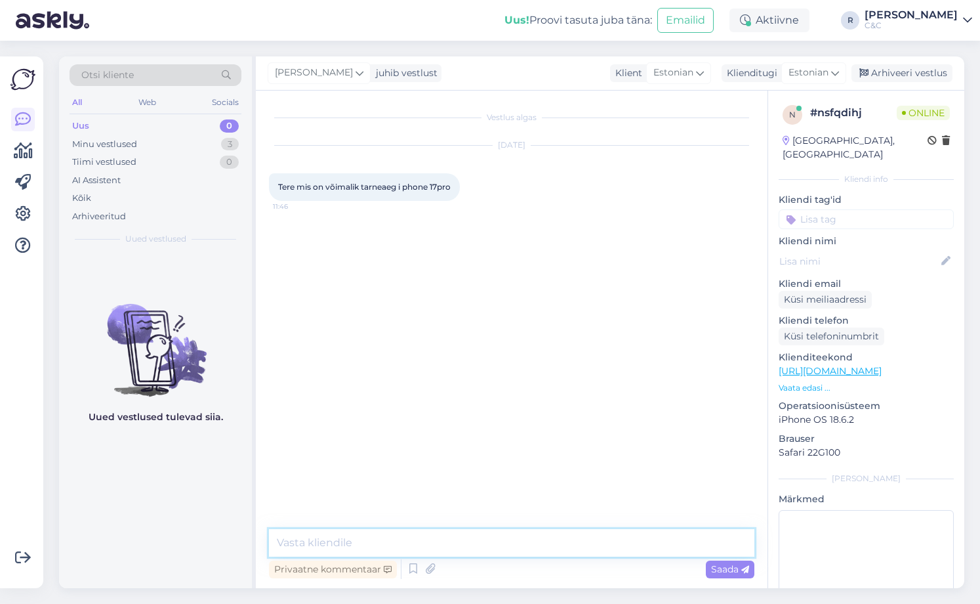
click at [506, 547] on textarea at bounding box center [512, 543] width 486 height 28
type textarea "Tere! Hetkel tellides peaks arvestama ca. 4-6 nädalaga."
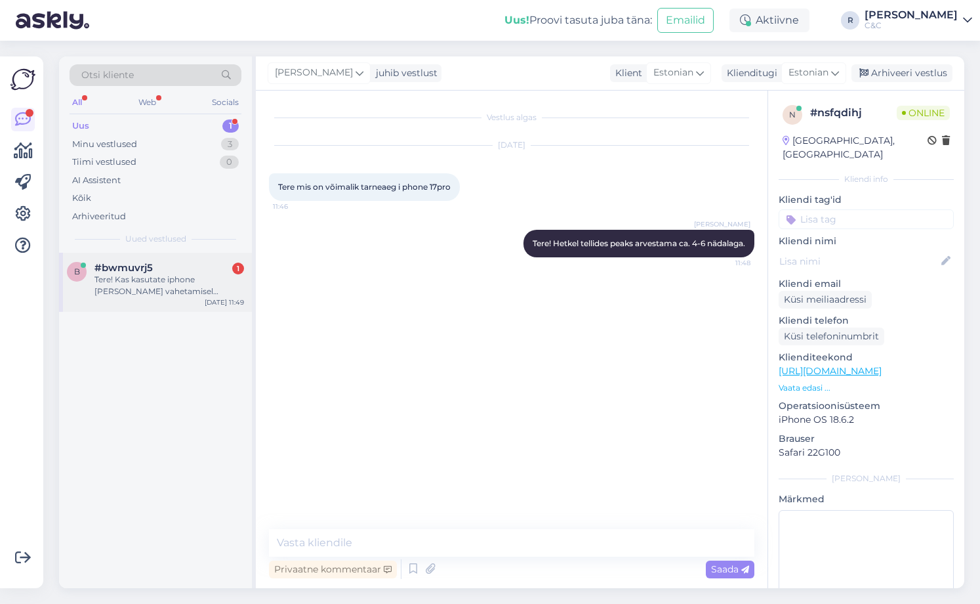
click at [112, 276] on div "Tere! Kas kasutate iphone [PERSON_NAME] vahetamisel originaal akusi?" at bounding box center [169, 286] width 150 height 24
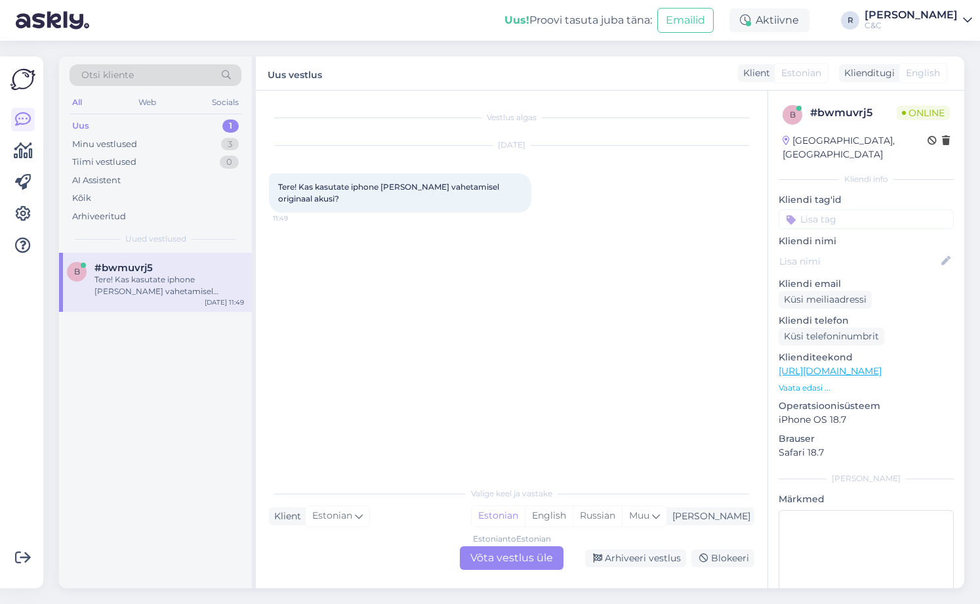
click at [537, 556] on div "Estonian to Estonian Võta vestlus üle" at bounding box center [512, 558] width 104 height 24
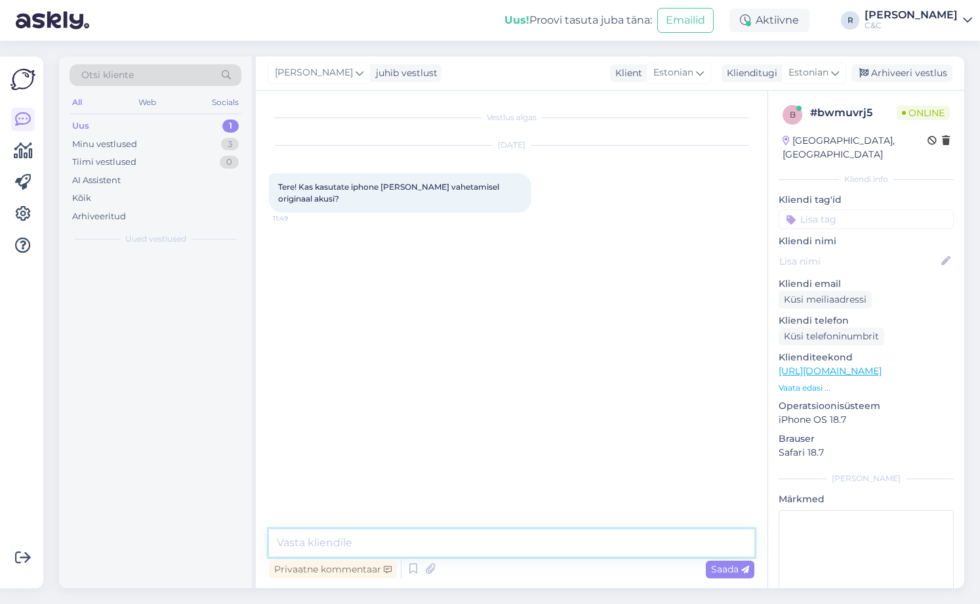
click at [473, 544] on textarea at bounding box center [512, 543] width 486 height 28
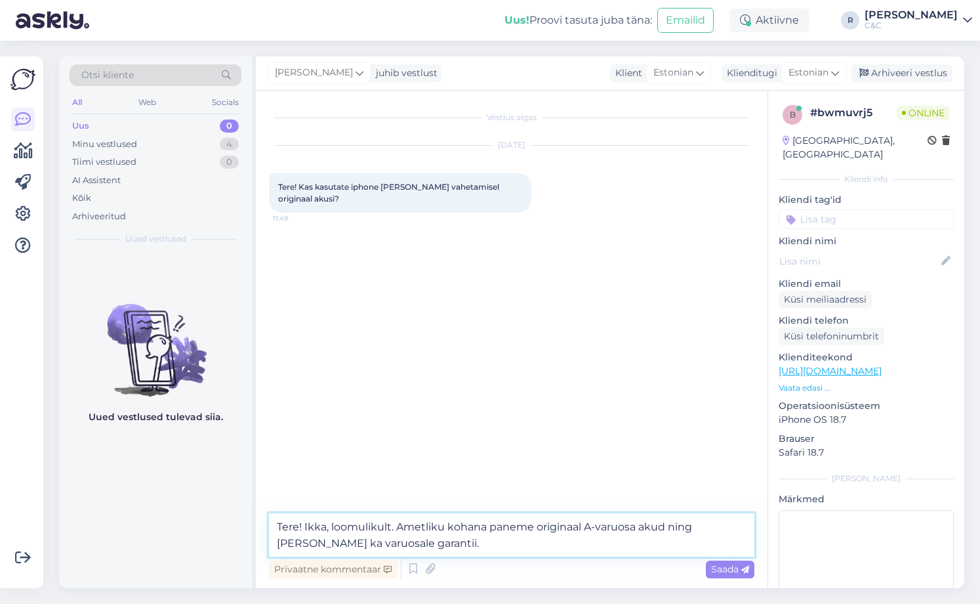
type textarea "Tere! Ikka, loomulikult. Ametliku kohana paneme originaal A-varuosa akud ning […"
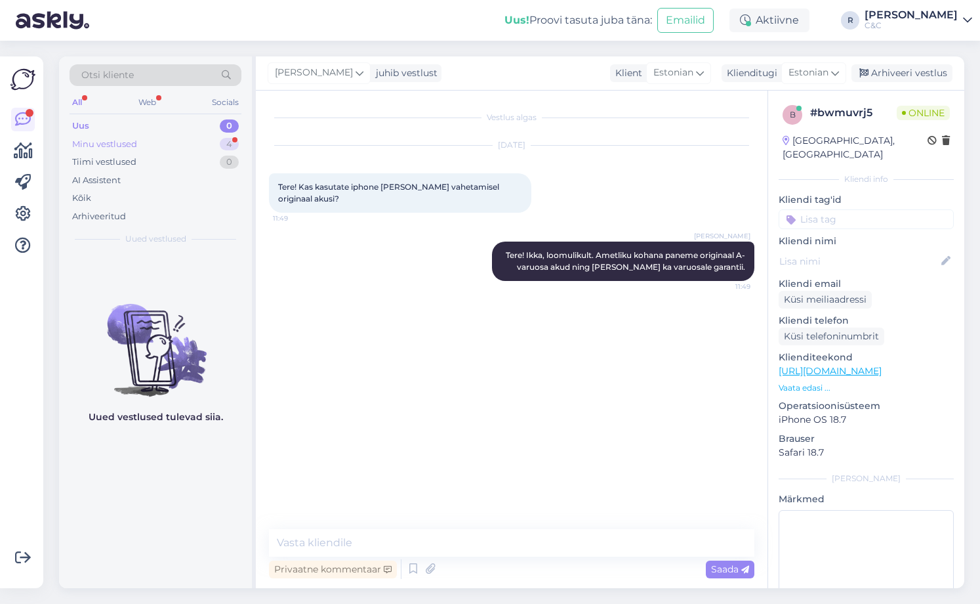
click at [203, 146] on div "Minu vestlused 4" at bounding box center [156, 144] width 172 height 18
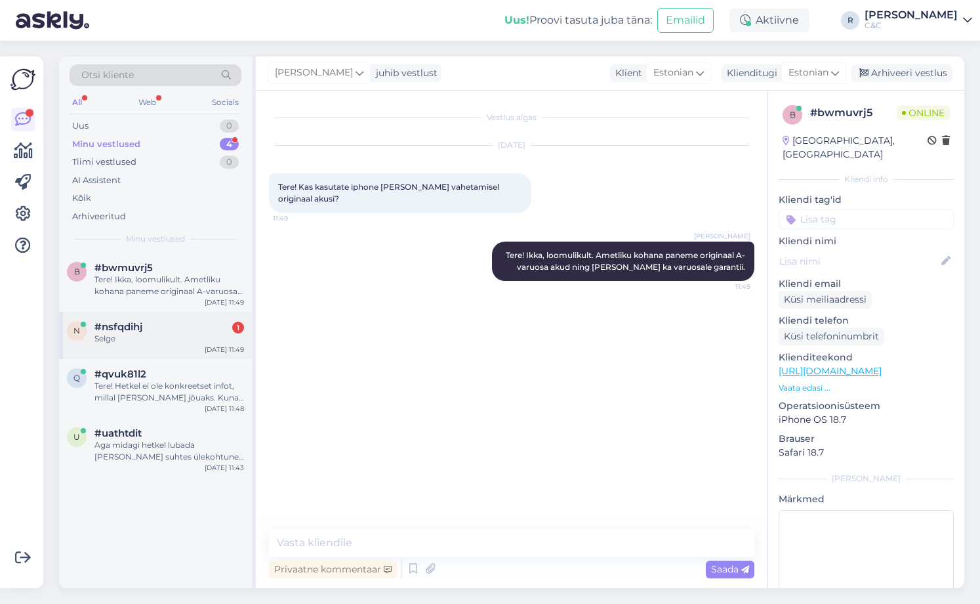
click at [166, 344] on div "Selge" at bounding box center [169, 339] width 150 height 12
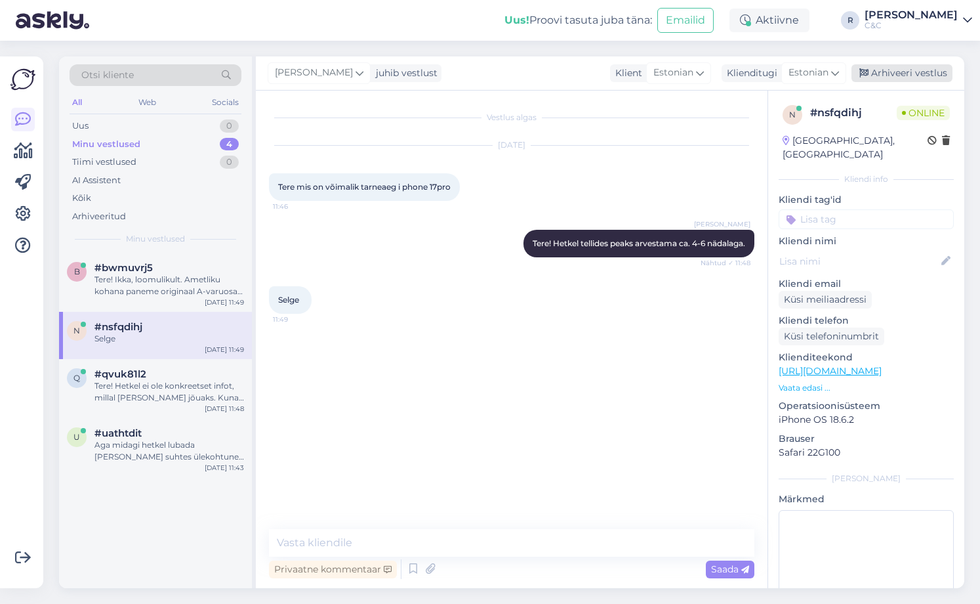
click at [907, 72] on div "Arhiveeri vestlus" at bounding box center [902, 73] width 101 height 18
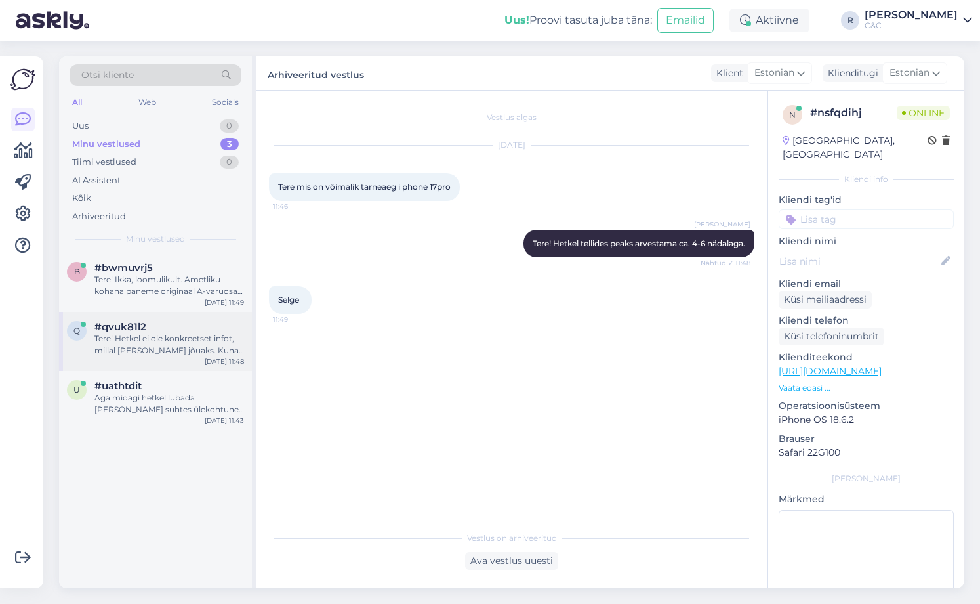
click at [236, 352] on div "Tere! Hetkel ei ole konkreetset infot, millal [PERSON_NAME] jõuaks. Kuna eeltel…" at bounding box center [169, 345] width 150 height 24
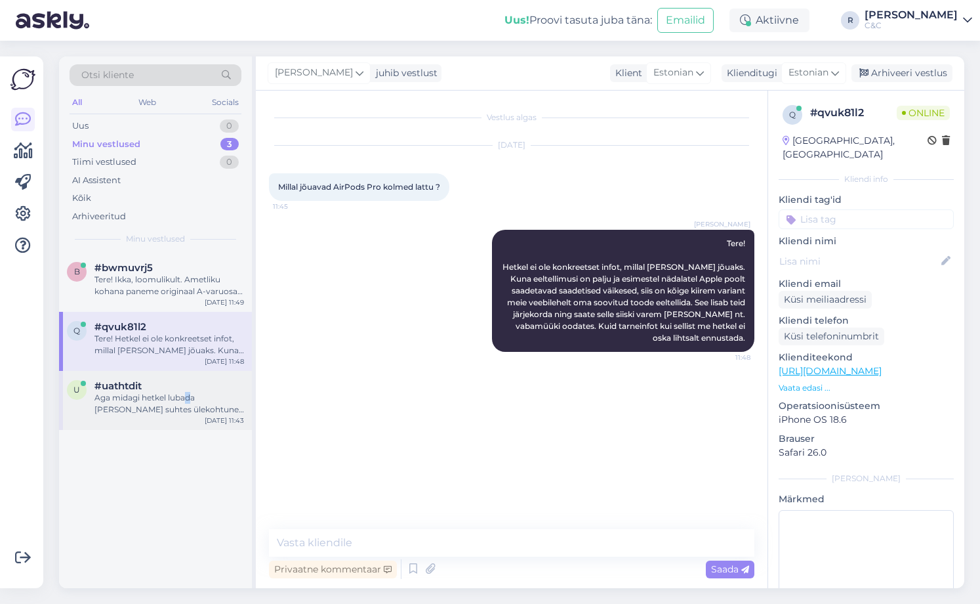
click at [189, 396] on div "Aga midagi hetkel lubada [PERSON_NAME] suhtes ülekohtune ja ma luiskaks [PERSON…" at bounding box center [169, 404] width 150 height 24
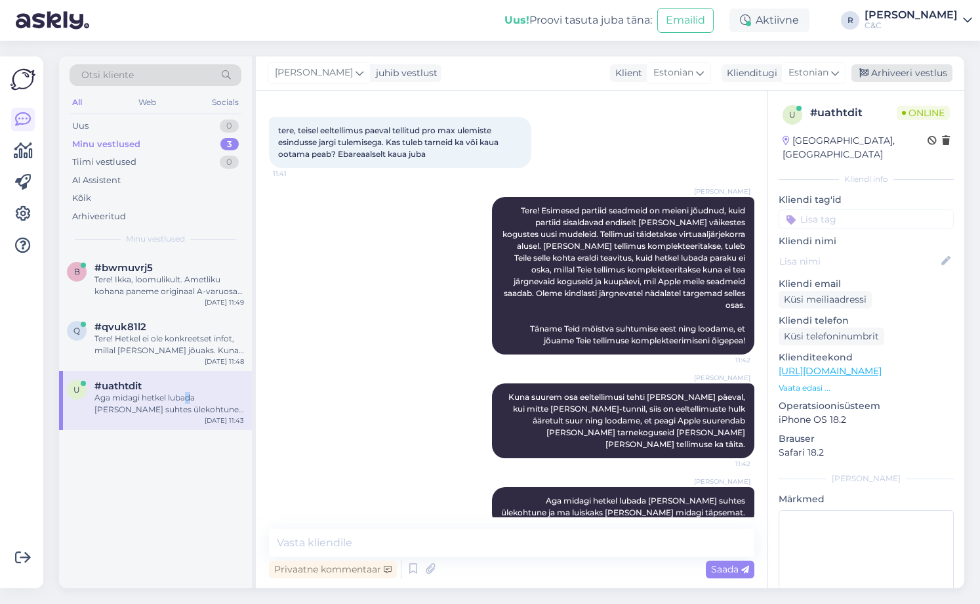
click at [906, 72] on div "Arhiveeri vestlus" at bounding box center [902, 73] width 101 height 18
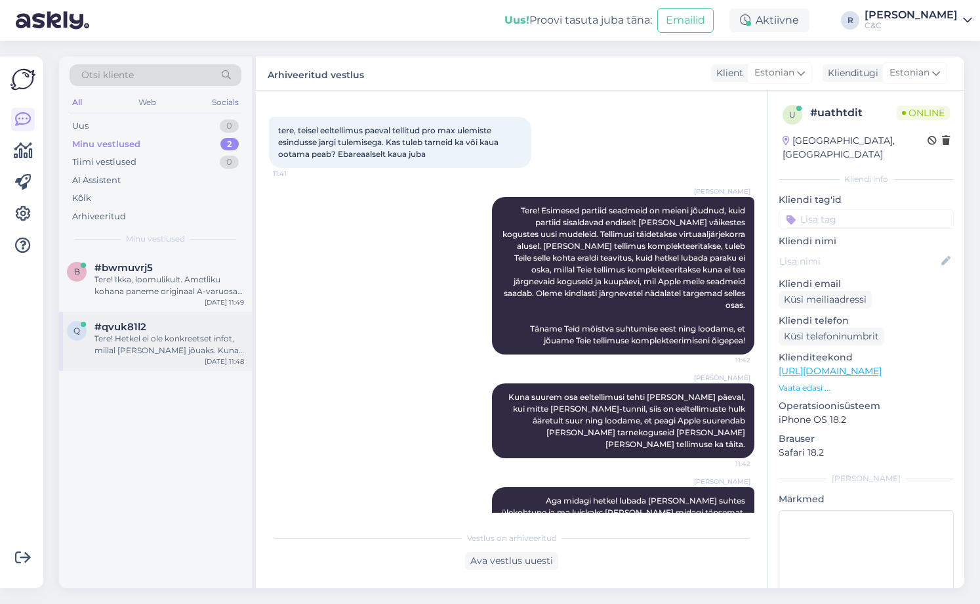
click at [220, 331] on div "#qvuk81l2" at bounding box center [169, 327] width 150 height 12
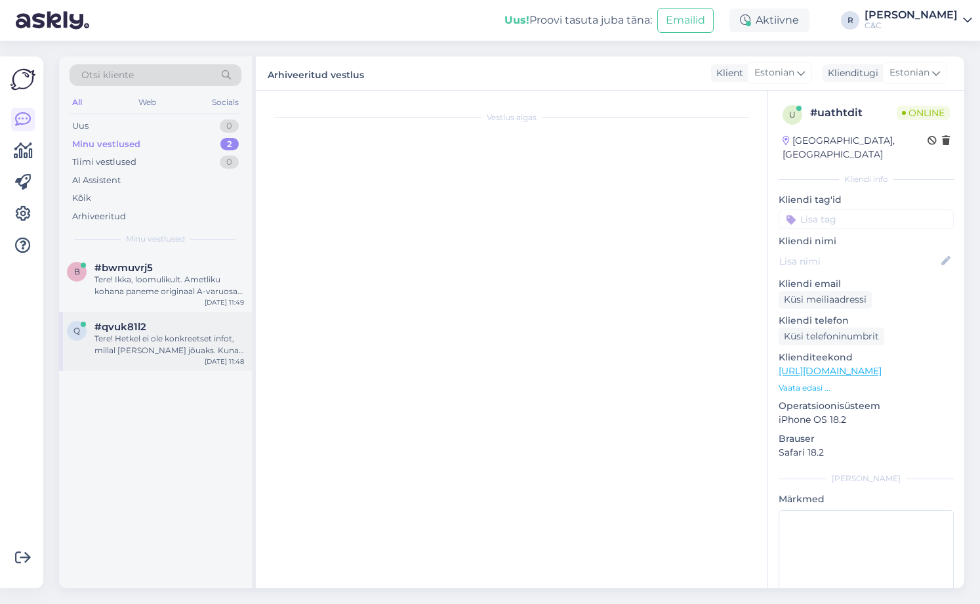
scroll to position [0, 0]
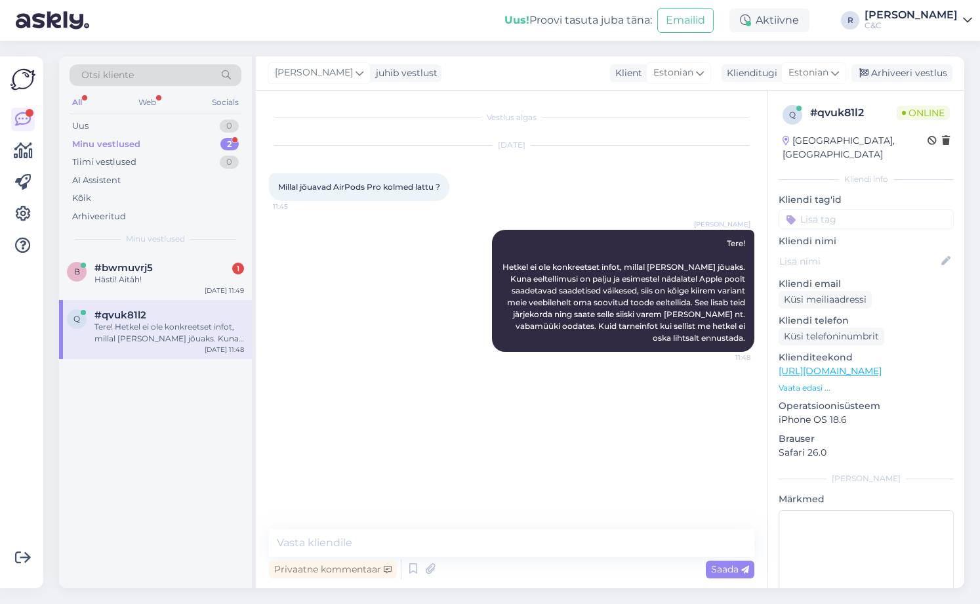
click at [51, 268] on div "Otsi kliente All Web Socials Uus 0 Minu vestlused 2 Tiimi vestlused 0 AI Assist…" at bounding box center [515, 322] width 929 height 563
click at [114, 276] on div "Hästi! Aitäh!" at bounding box center [169, 280] width 150 height 12
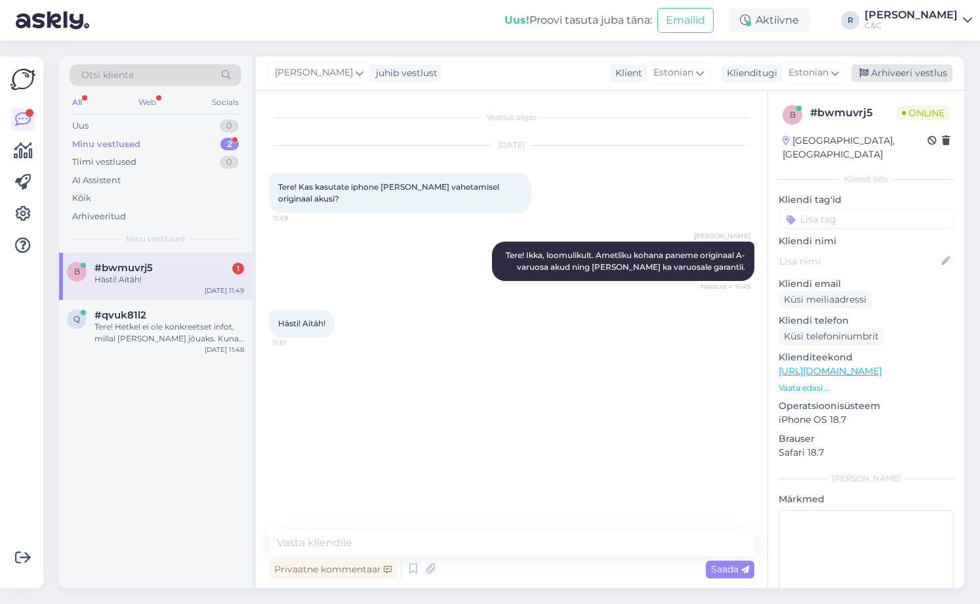
click at [897, 71] on div "Arhiveeri vestlus" at bounding box center [902, 73] width 101 height 18
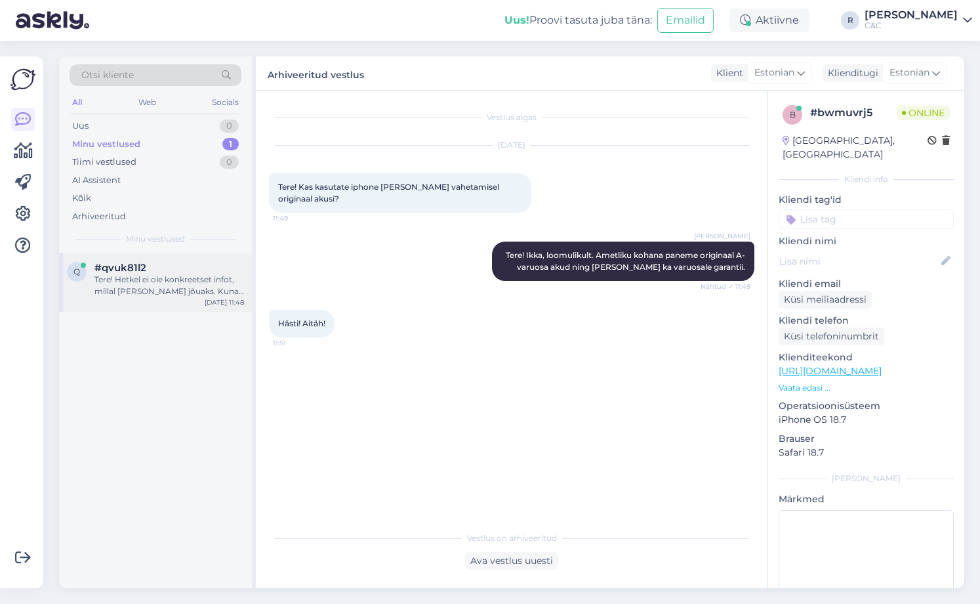
click at [225, 297] on div "[DATE] 11:48" at bounding box center [224, 302] width 39 height 10
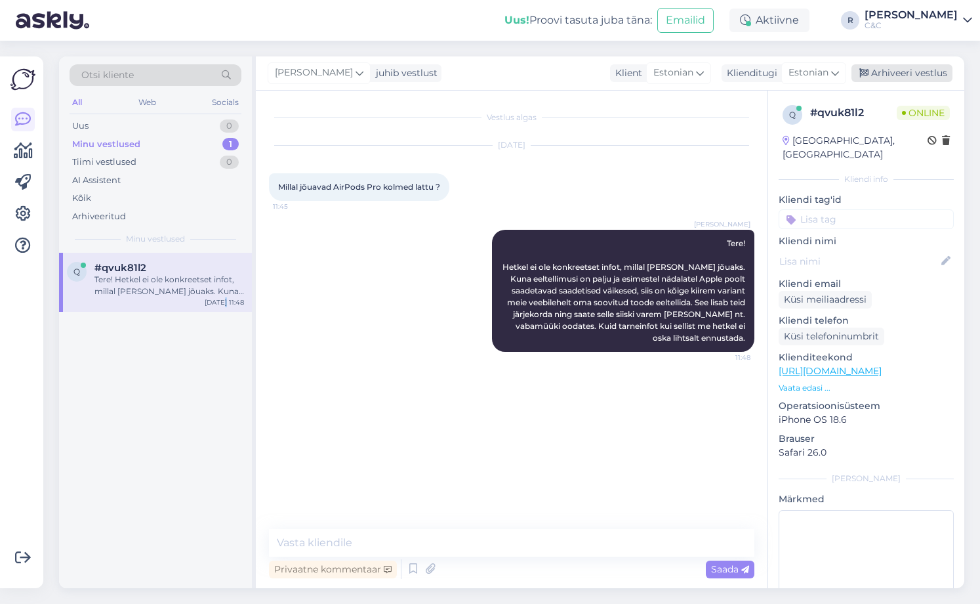
click at [880, 74] on div "Arhiveeri vestlus" at bounding box center [902, 73] width 101 height 18
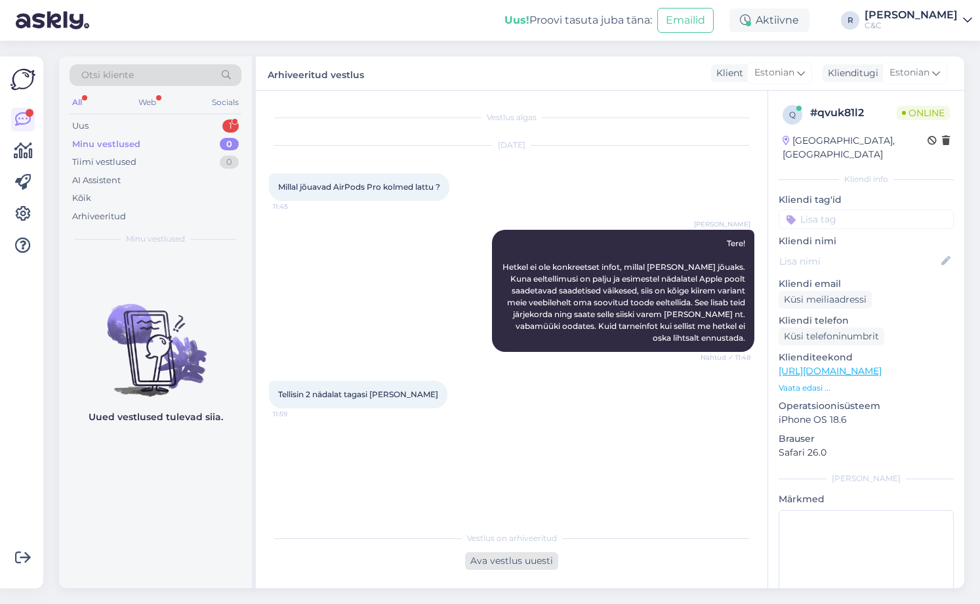
click at [502, 558] on div "Ava vestlus uuesti" at bounding box center [511, 561] width 93 height 18
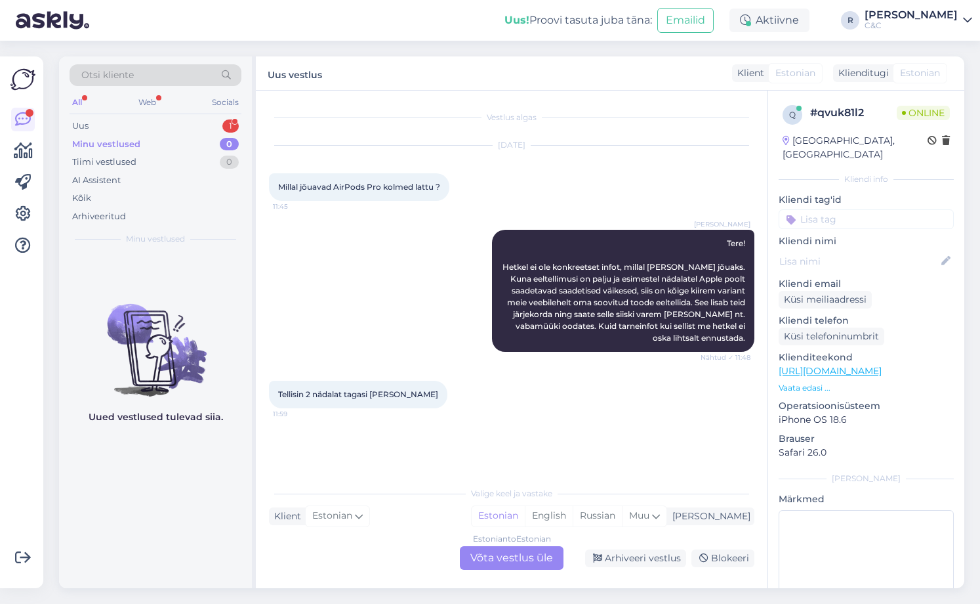
click at [509, 549] on div "Estonian to Estonian Võta vestlus üle" at bounding box center [512, 558] width 104 height 24
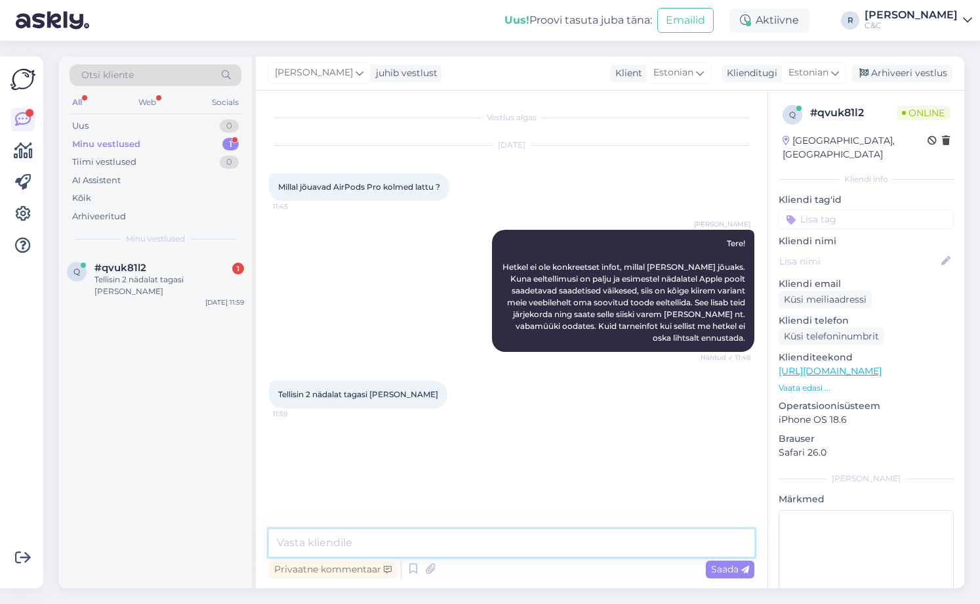
click at [472, 534] on textarea at bounding box center [512, 543] width 486 height 28
type textarea "S"
type textarea "Oleme hje"
type textarea "K"
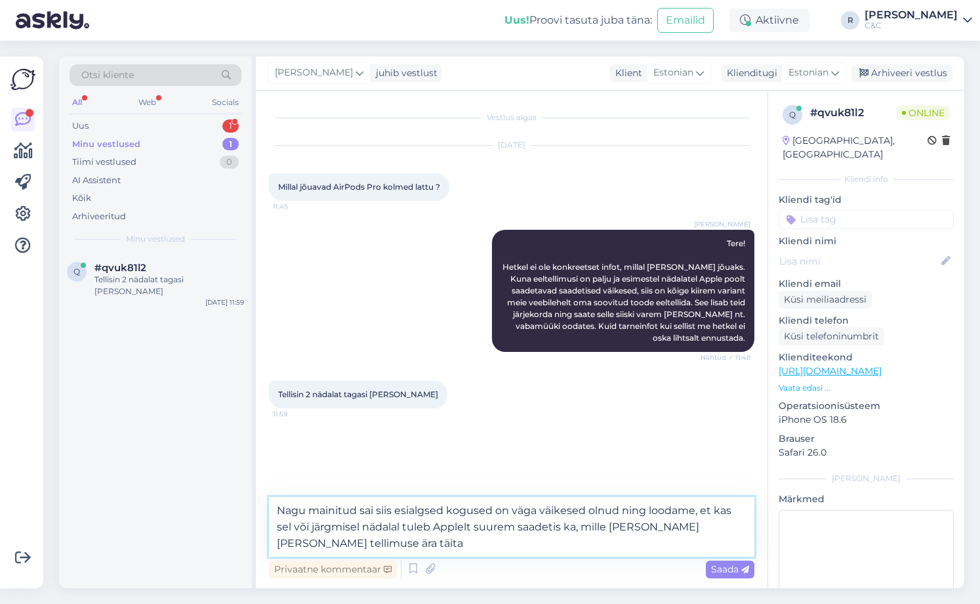
type textarea "Nagu mainitud sai siis esialgsed kogused on väga väikesed olnud ning loodame, e…"
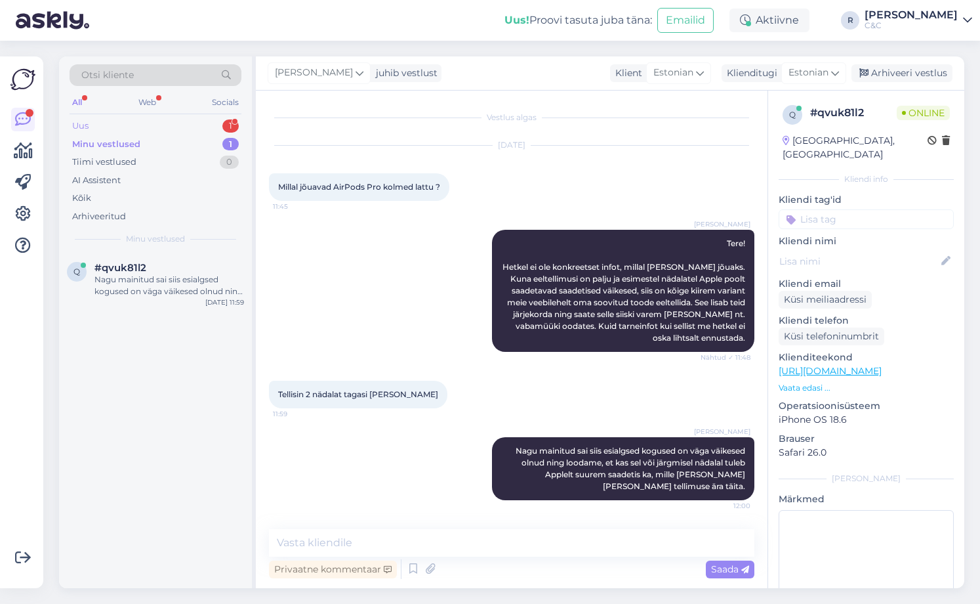
click at [180, 126] on div "Uus 1" at bounding box center [156, 126] width 172 height 18
click at [150, 259] on div "a #ak2zevim 1 How big is que for [DATE] 12:00" at bounding box center [155, 276] width 193 height 47
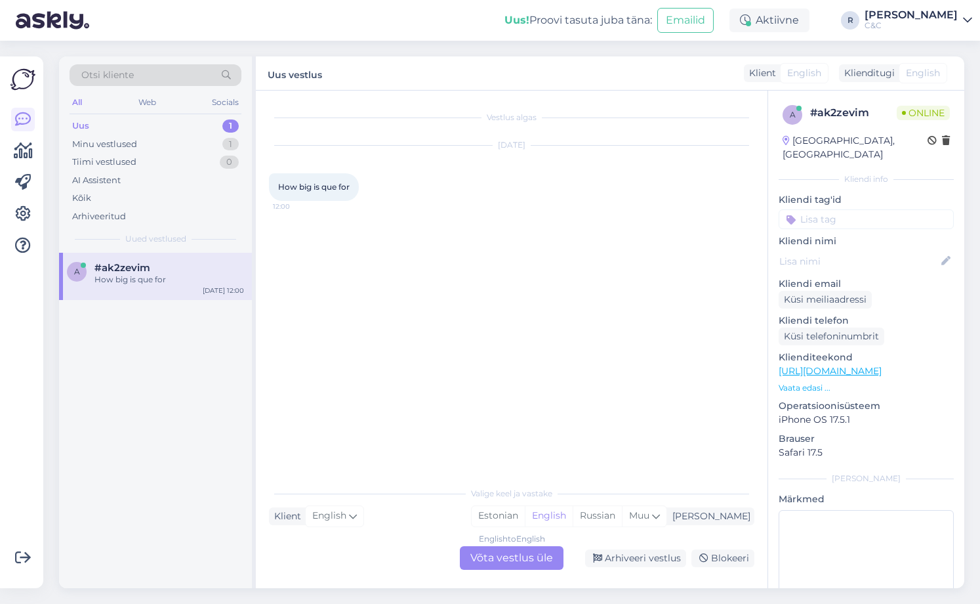
click at [526, 555] on div "English to English Võta vestlus üle" at bounding box center [512, 558] width 104 height 24
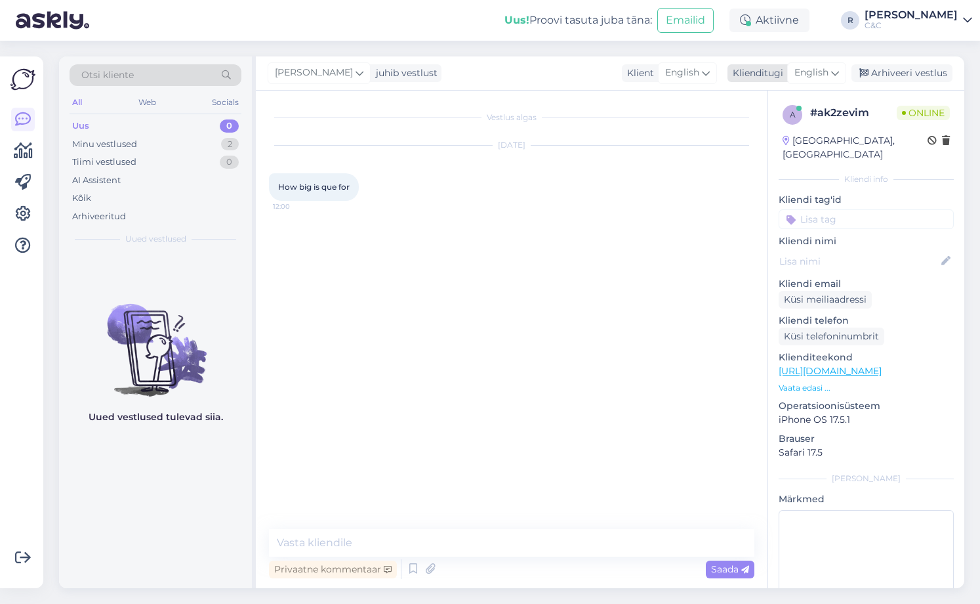
click at [827, 71] on span "English" at bounding box center [812, 73] width 34 height 14
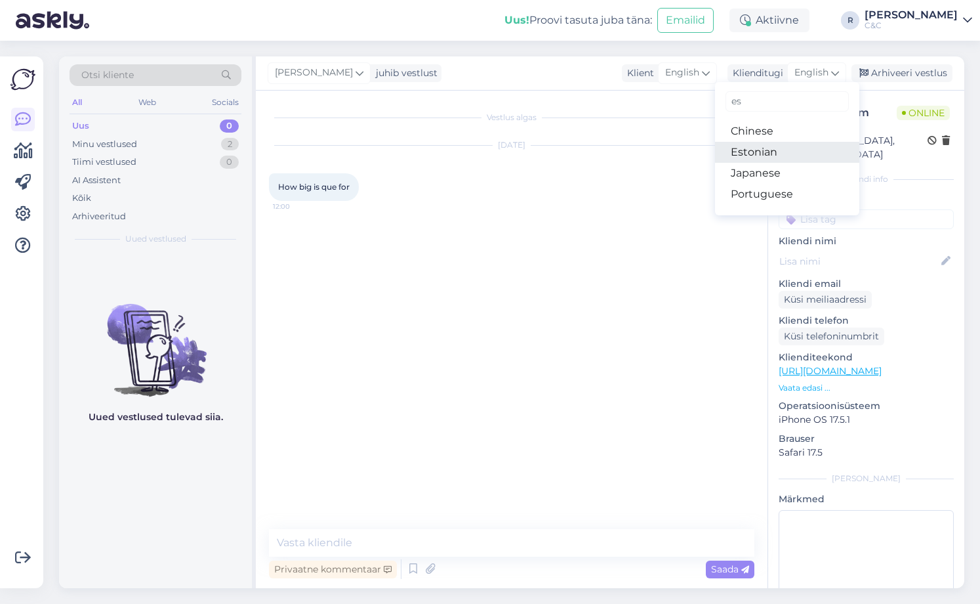
click at [771, 145] on link "Estonian" at bounding box center [787, 152] width 144 height 21
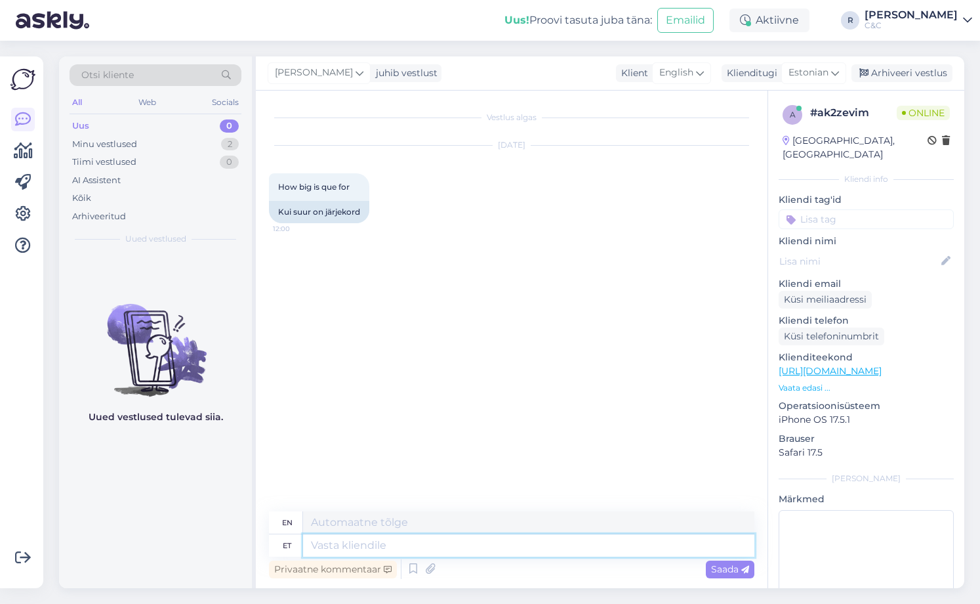
click at [388, 554] on textarea at bounding box center [528, 545] width 451 height 22
type textarea "Hello!"
type textarea "Hello! How ca"
type textarea "Hello! How are you?"
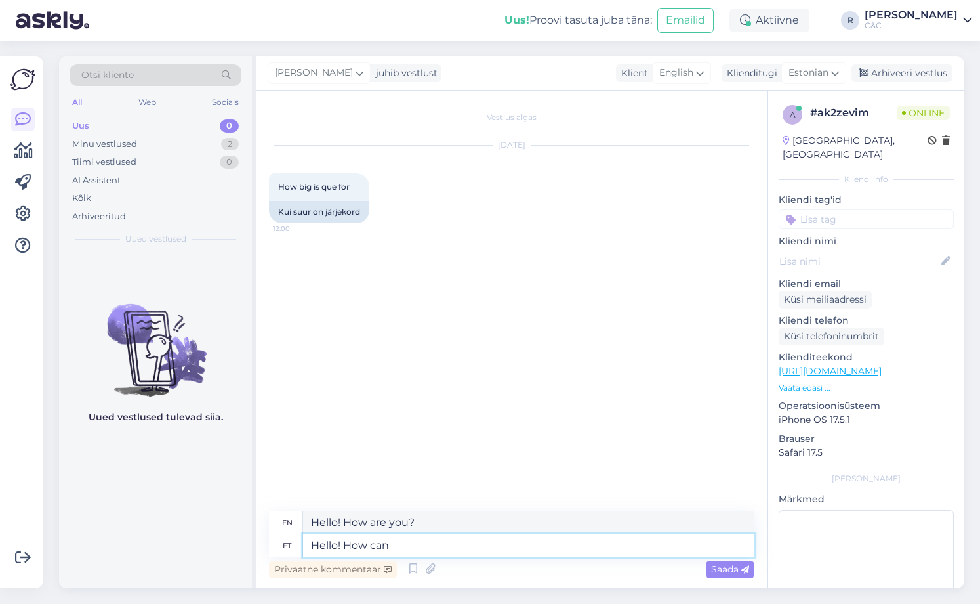
type textarea "Hello! How can I"
type textarea "Hello! How can"
type textarea "Hello! How can I h"
type textarea "Hello! How can I"
type textarea "Hello! How can I help youy"
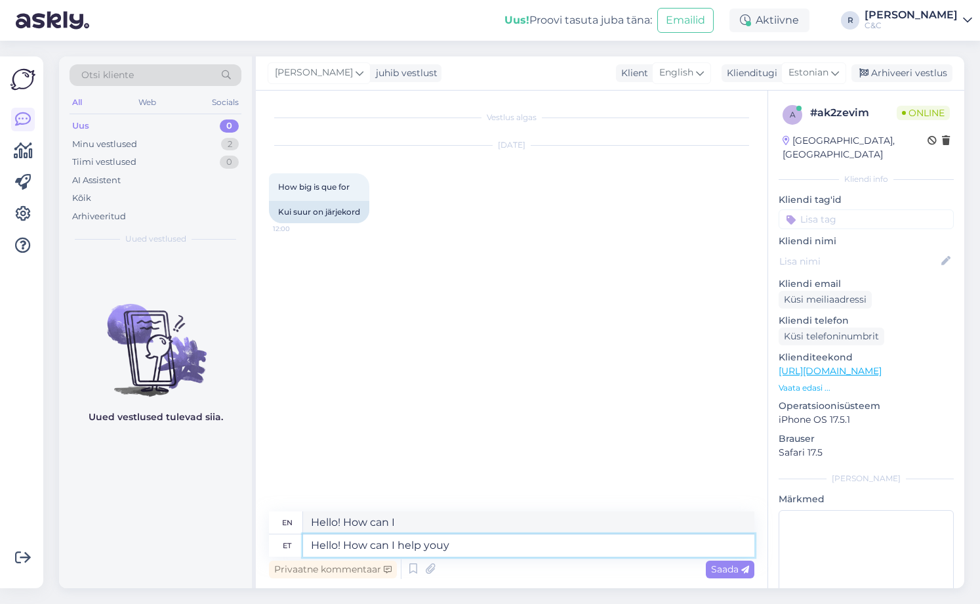
type textarea "Hello! How can I help?"
type textarea "Hello! How can I help you?"
type textarea "Tere! K"
type textarea "Hello!"
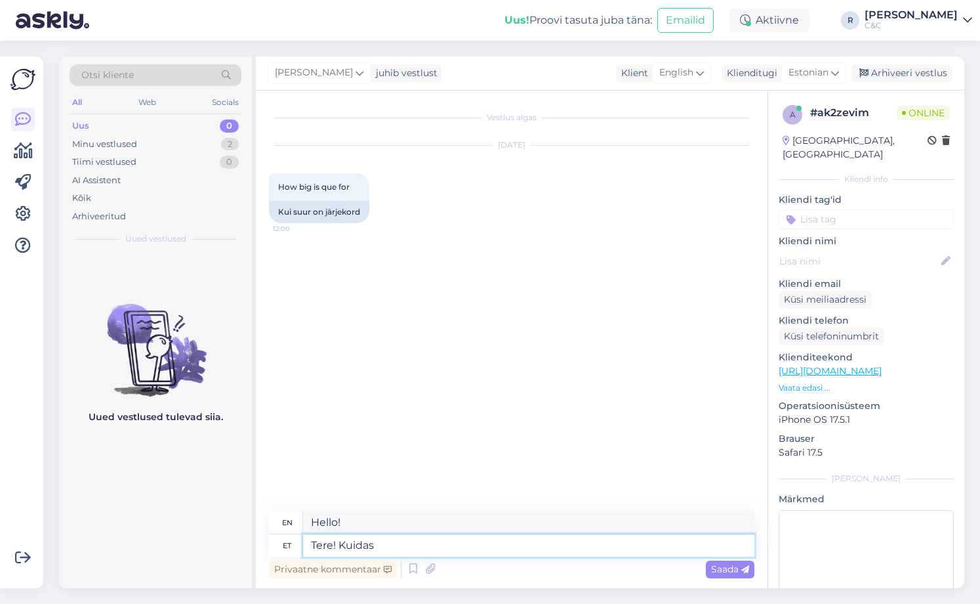
type textarea "Tere! Kuidas"
type textarea "Hello! How are you?"
type textarea "Tere! Kuidas saan te"
type textarea "Hello! How can I"
type textarea "Tere! Kuidas saan teid a"
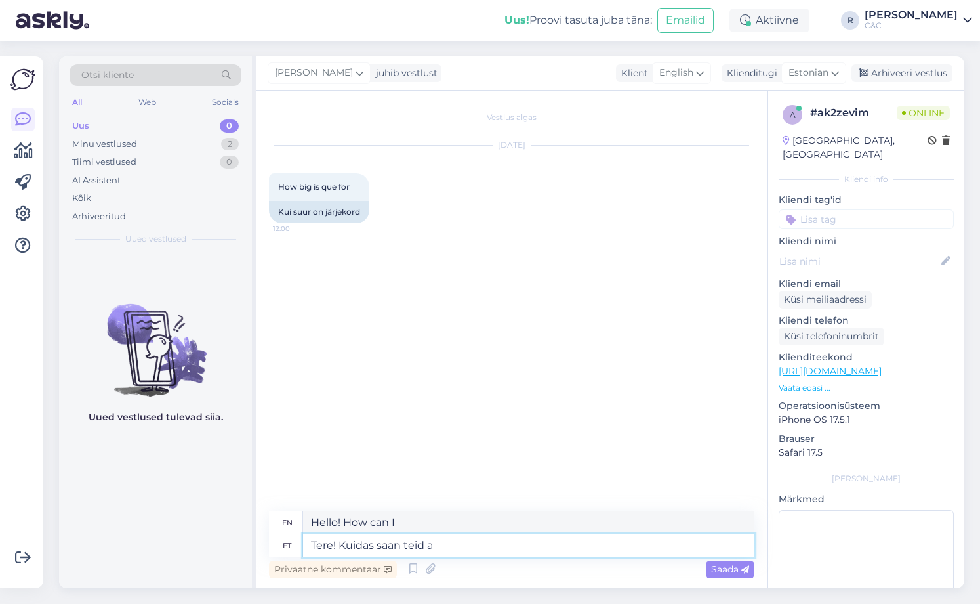
type textarea "Hello! How can I contact you?"
type textarea "Tere! Kuidas saan teid abistada?"
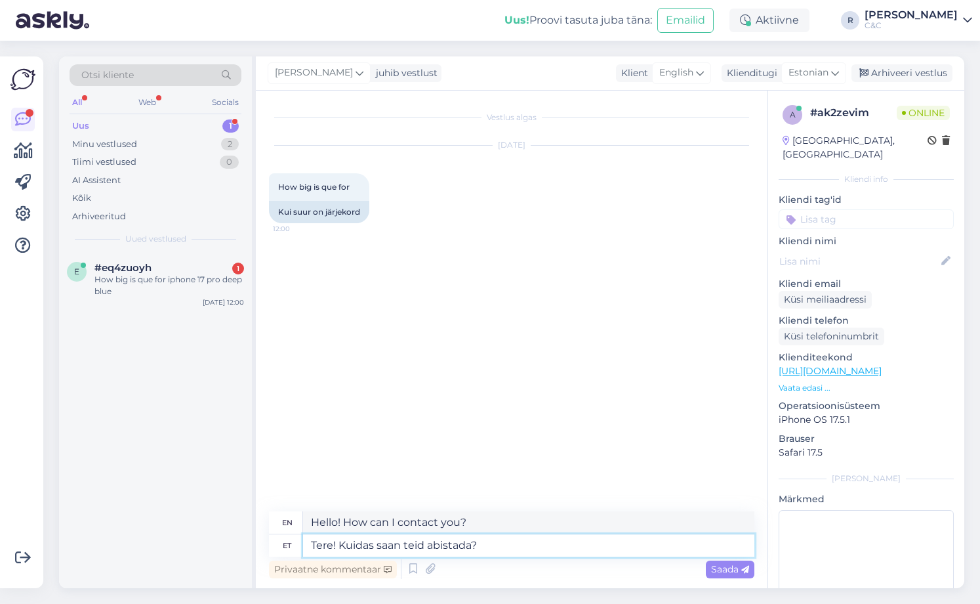
type textarea "Hello! How can I help you?"
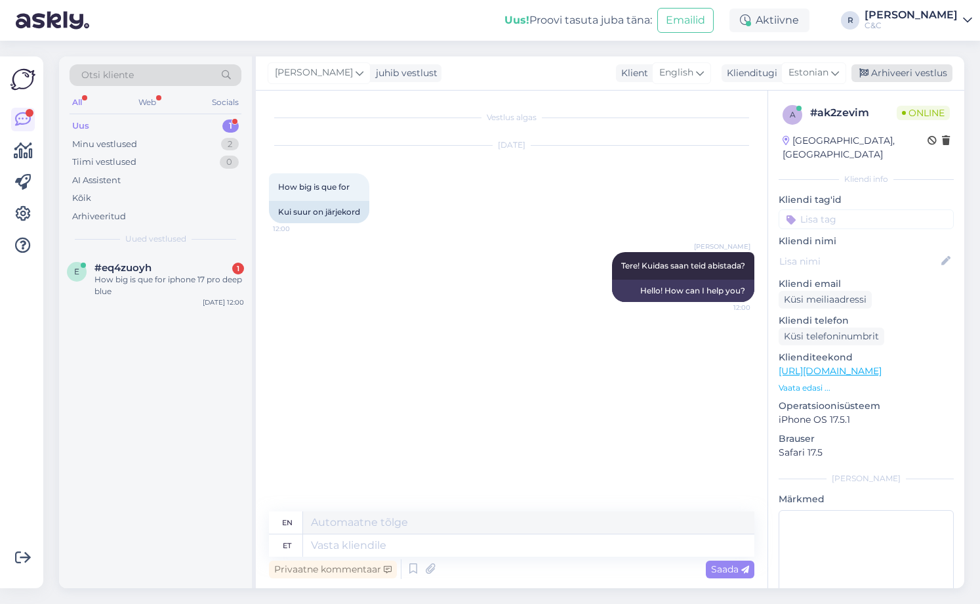
click at [900, 65] on div "Arhiveeri vestlus" at bounding box center [902, 73] width 101 height 18
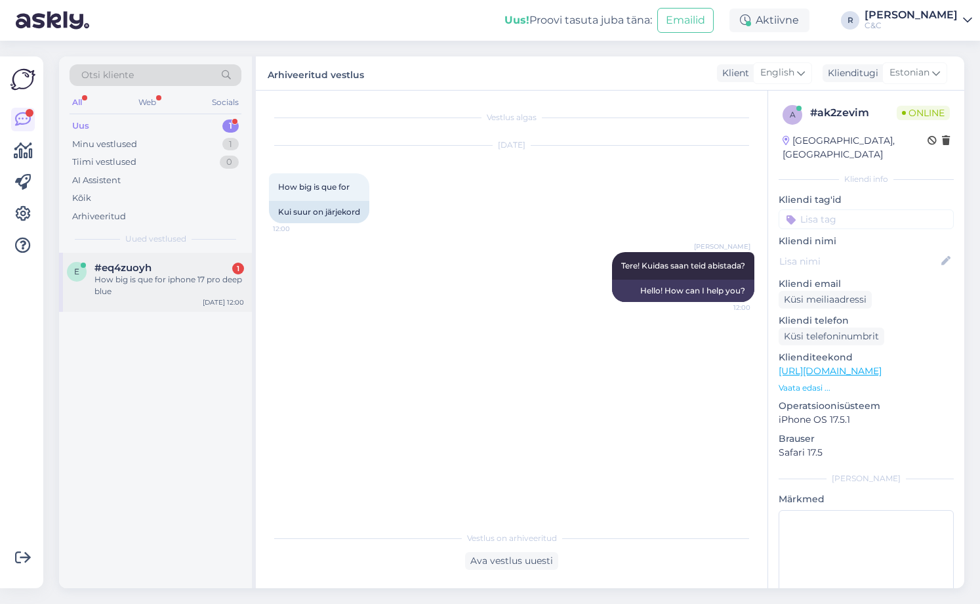
click at [204, 265] on div "#eq4zuoyh 1" at bounding box center [169, 268] width 150 height 12
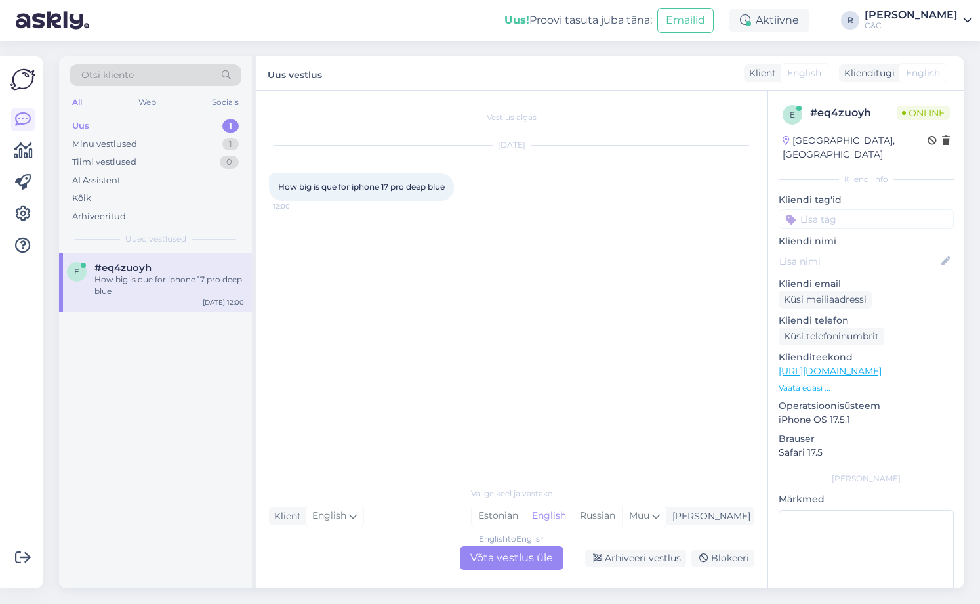
click at [522, 565] on div "English to English Võta vestlus üle" at bounding box center [512, 558] width 104 height 24
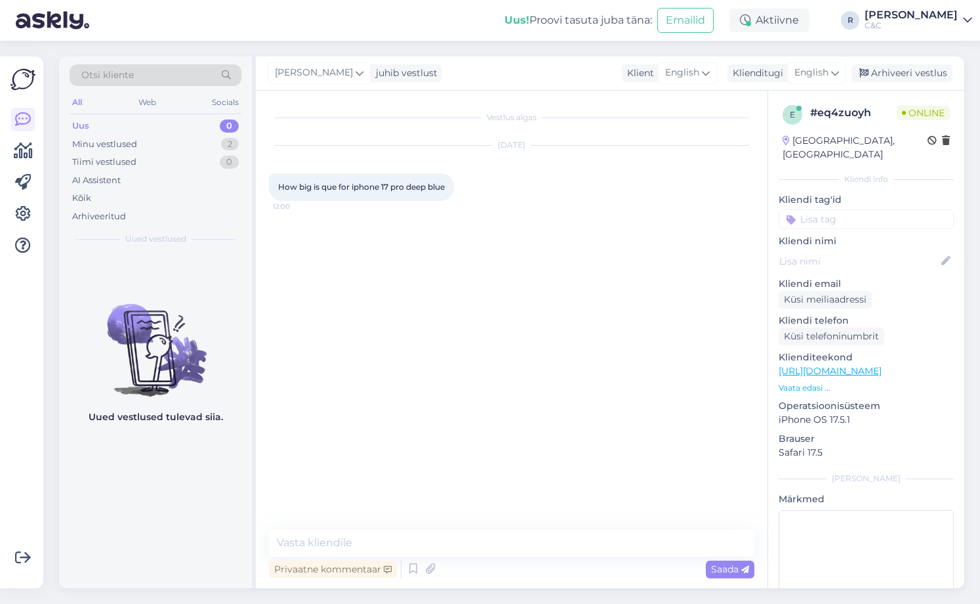
click at [509, 556] on div "Privaatne kommentaar Saada" at bounding box center [512, 568] width 486 height 25
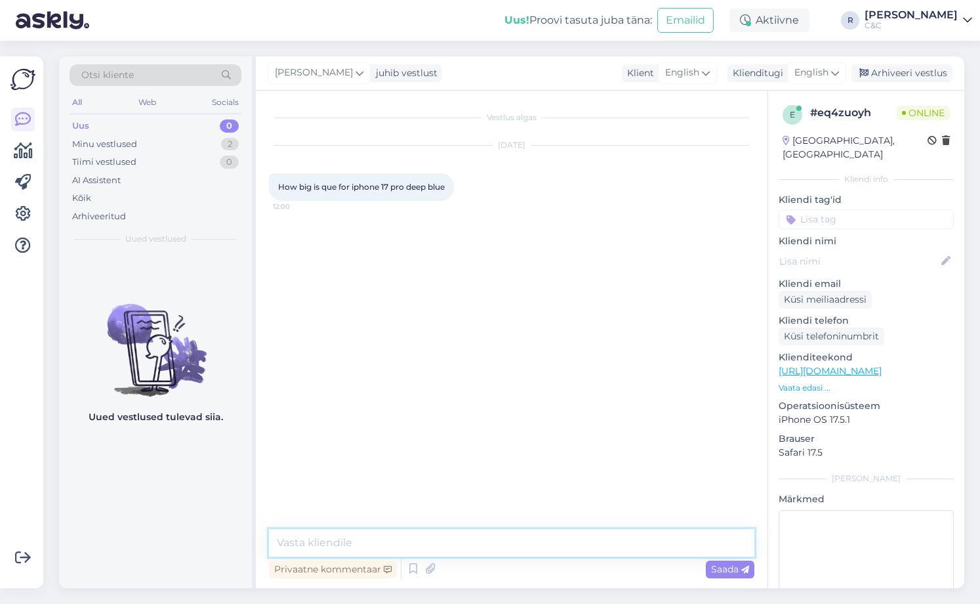
click at [504, 553] on textarea at bounding box center [512, 543] width 486 height 28
type textarea "h"
type textarea "H"
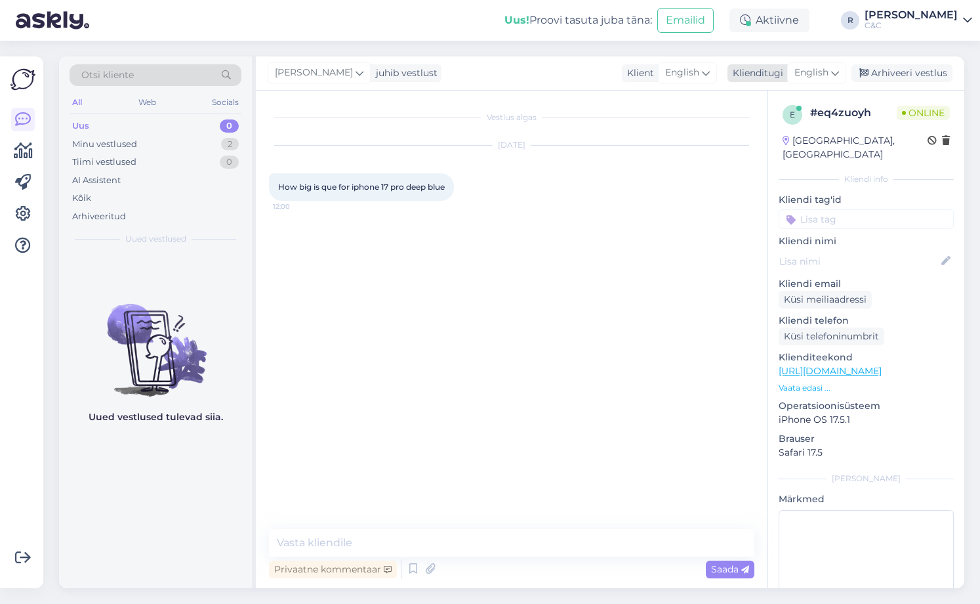
click at [809, 68] on span "English" at bounding box center [812, 73] width 34 height 14
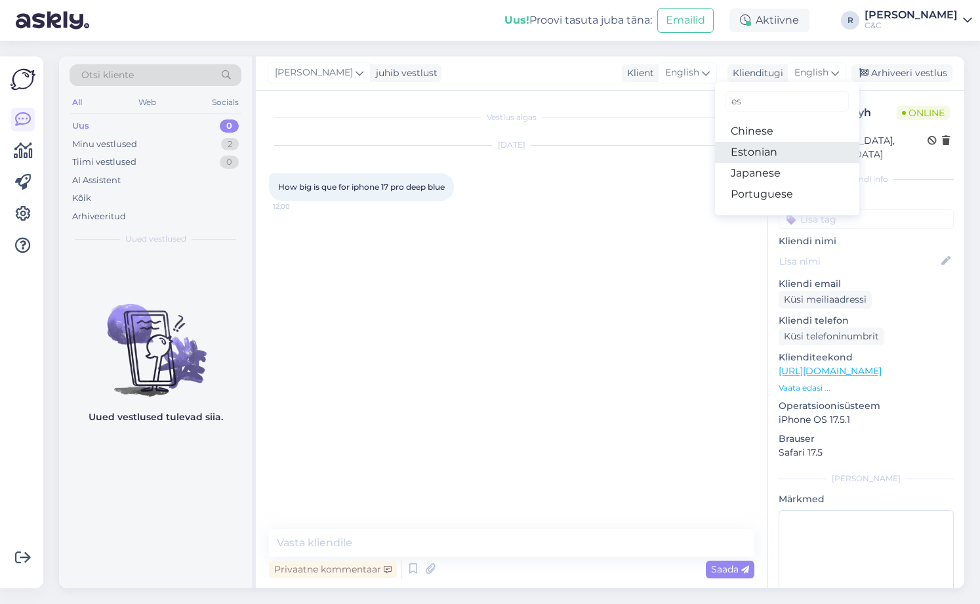
click at [770, 148] on link "Estonian" at bounding box center [787, 152] width 144 height 21
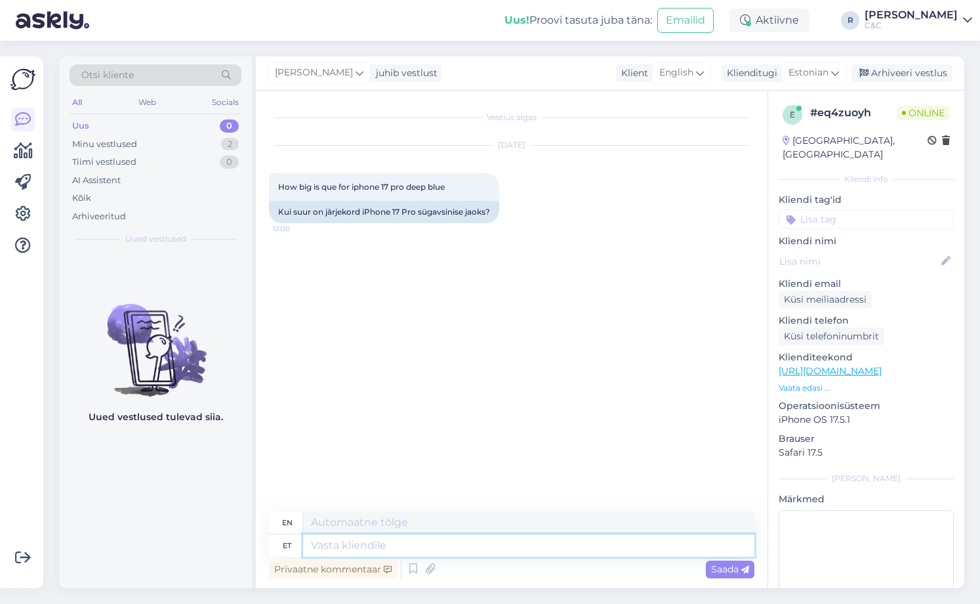
click at [376, 539] on textarea at bounding box center [528, 545] width 451 height 22
type textarea "Tere!"
type textarea "Hello!"
type textarea "Tere! Praegu tel"
type textarea "Hello! Right now"
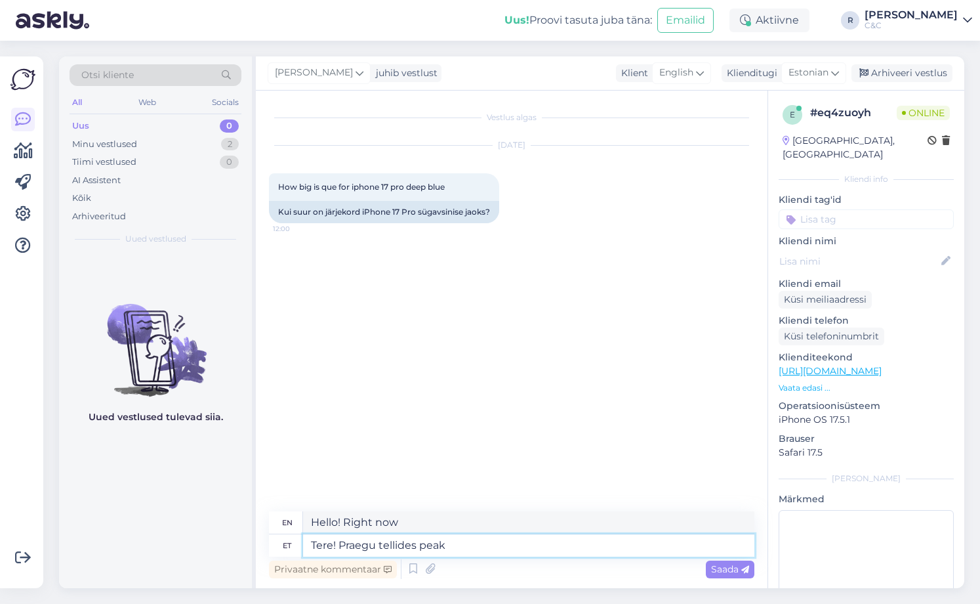
type textarea "Tere! Praegu tellides peaks"
type textarea "Hello! Currently ordering"
type textarea "Tere! Praegu tellides peaks ar"
type textarea "Hello! If you order now, you should"
type textarea "Tere! Praegu tellides peaks arvetama ca."
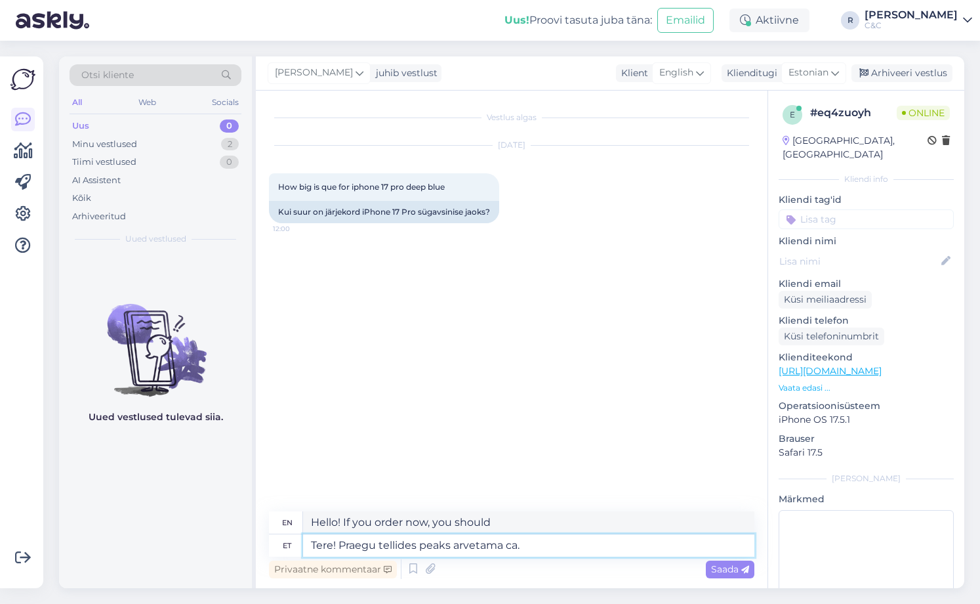
type textarea "Hello! When ordering now, you should calculate"
type textarea "Tere! Praegu tellides peaks arvetama ca."
type textarea "Hello! If you order now, you should expect to pay approx."
type textarea "Tere! Praegu tellides peaks arvetama ca. 4-6 n"
type textarea "Hello! If you order now, you should expect to pay approx. 4-6"
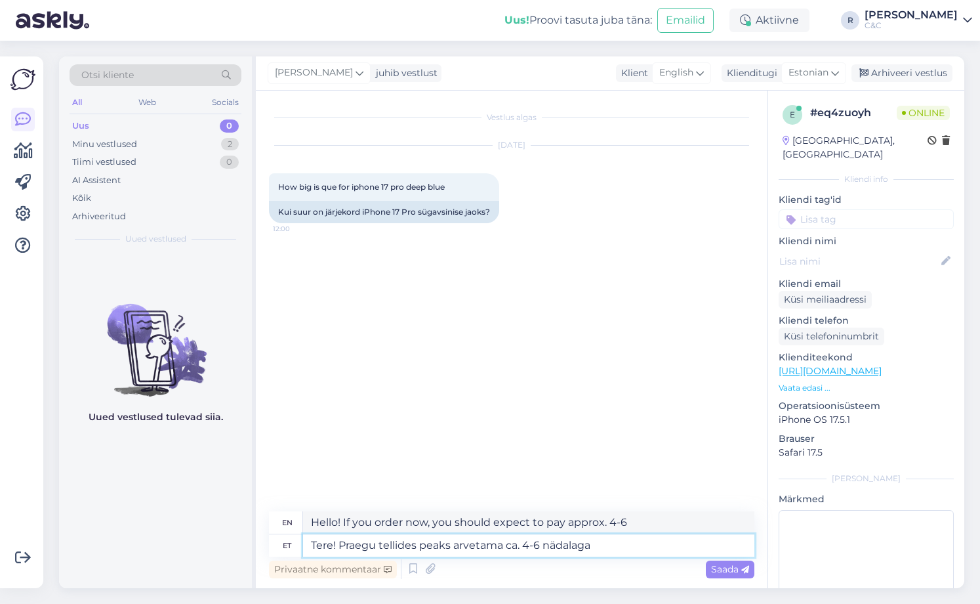
type textarea "Tere! Praegu tellides peaks arvetama ca. 4-6 nädalaga."
type textarea "Hello! If you order now, you should expect approx. 4-6 weeks."
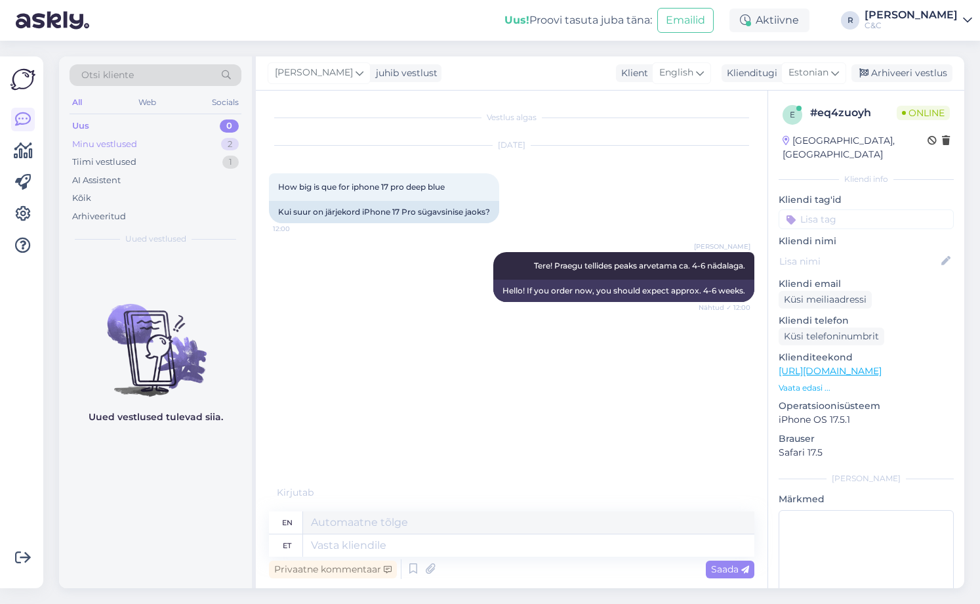
click at [192, 139] on div "Minu vestlused 2" at bounding box center [156, 144] width 172 height 18
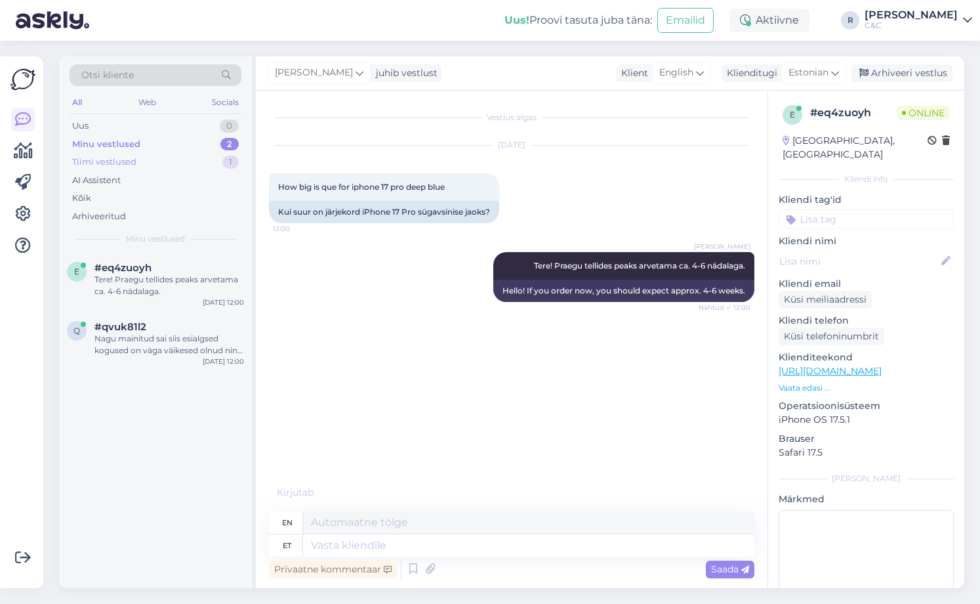
click at [186, 156] on div "Tiimi vestlused 1" at bounding box center [156, 162] width 172 height 18
click at [187, 145] on div "Minu vestlused 2" at bounding box center [156, 144] width 172 height 18
click at [171, 322] on div "#qvuk81l2" at bounding box center [169, 327] width 150 height 12
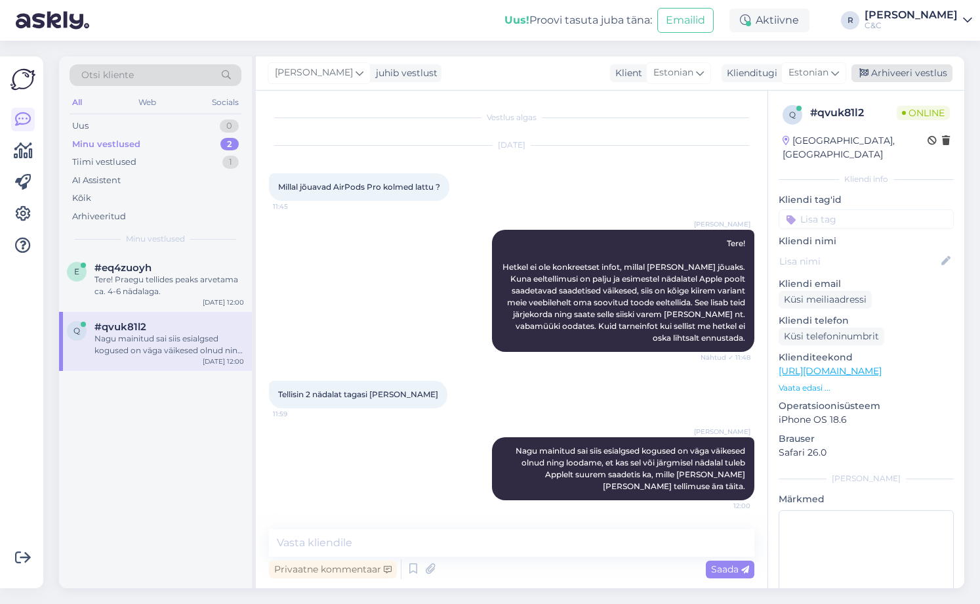
click at [911, 70] on div "Arhiveeri vestlus" at bounding box center [902, 73] width 101 height 18
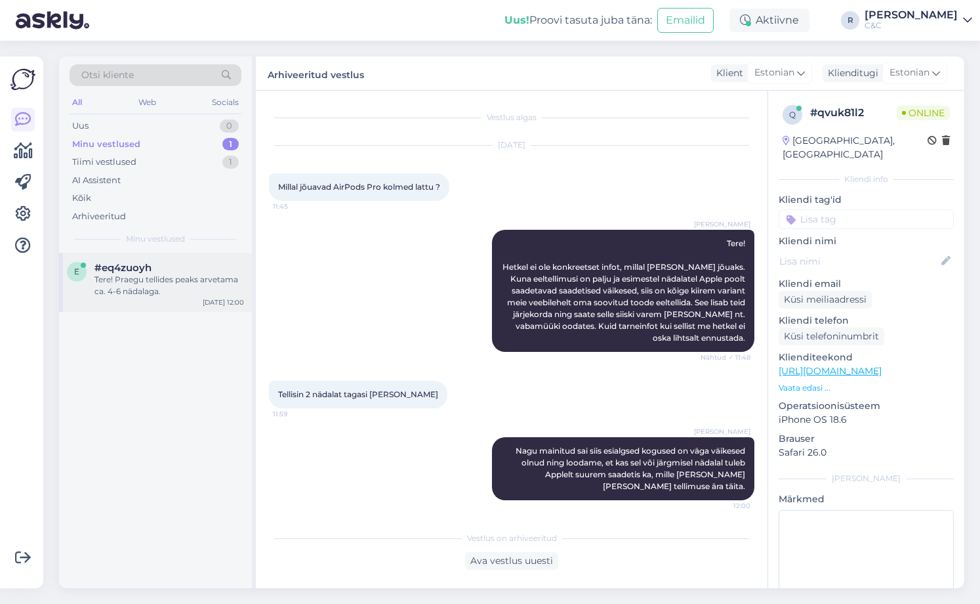
click at [226, 270] on div "#eq4zuoyh" at bounding box center [169, 268] width 150 height 12
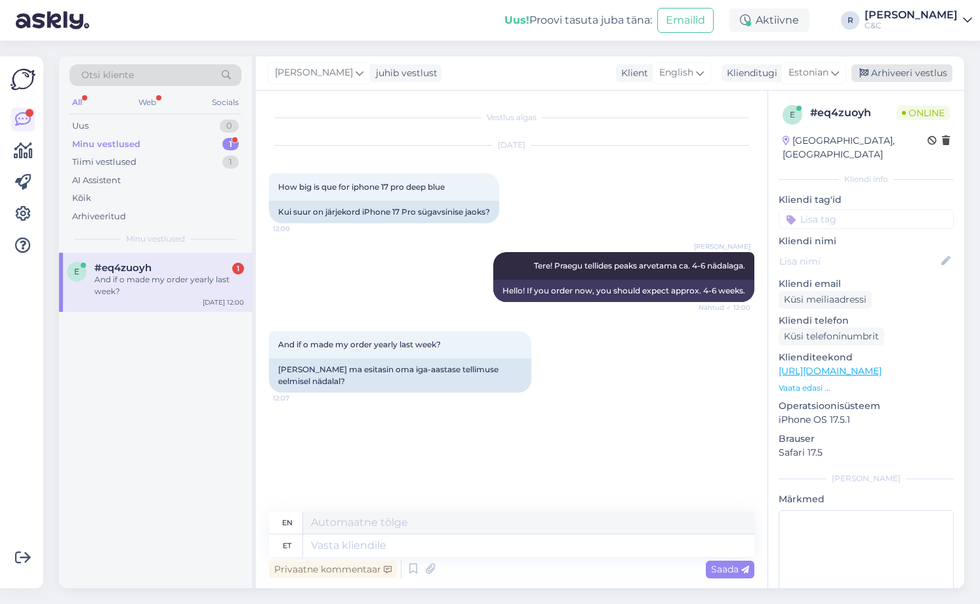
click at [884, 72] on div "Arhiveeri vestlus" at bounding box center [902, 73] width 101 height 18
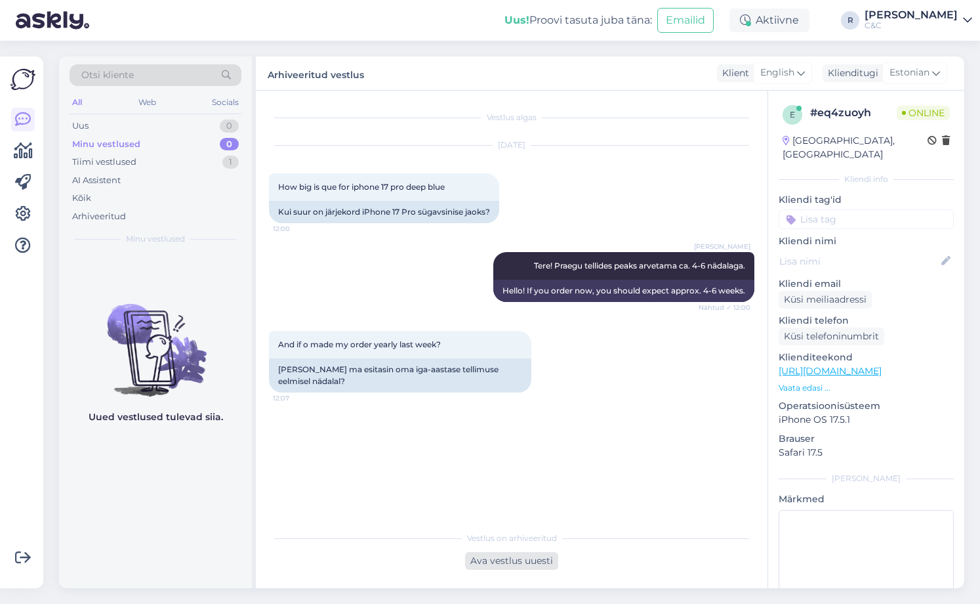
click at [481, 555] on div "Ava vestlus uuesti" at bounding box center [511, 561] width 93 height 18
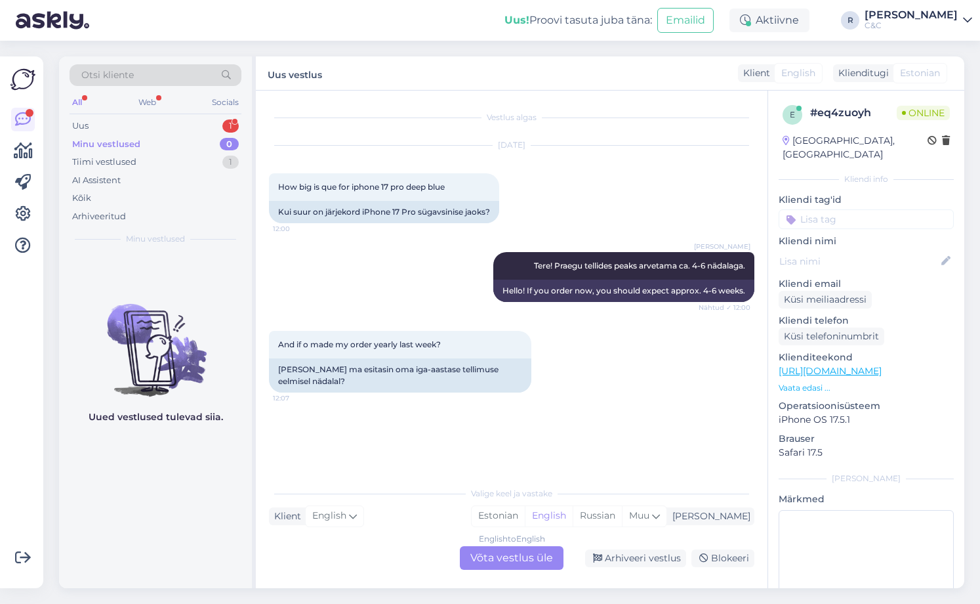
click at [490, 552] on div "English to English Võta vestlus üle" at bounding box center [512, 558] width 104 height 24
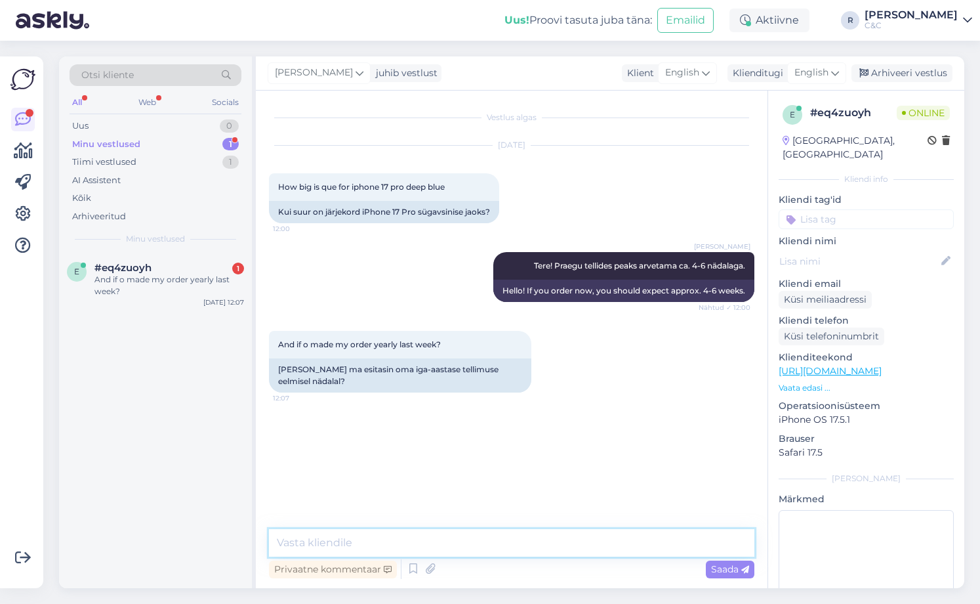
click at [468, 545] on textarea at bounding box center [512, 543] width 486 height 28
click at [458, 532] on textarea at bounding box center [512, 543] width 486 height 28
click at [459, 539] on textarea at bounding box center [512, 543] width 486 height 28
type textarea "Siis peab ootama"
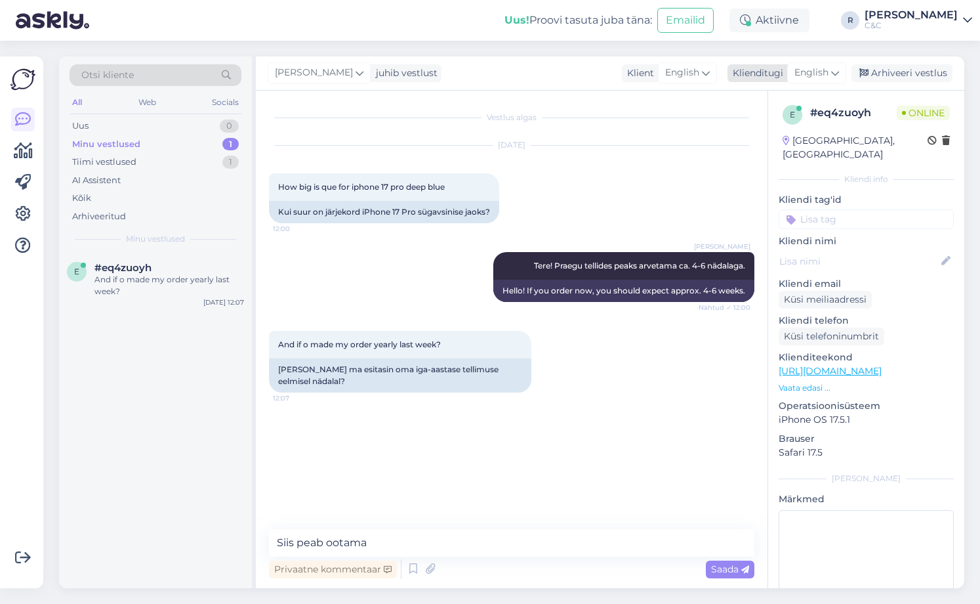
click at [839, 67] on icon at bounding box center [835, 73] width 8 height 14
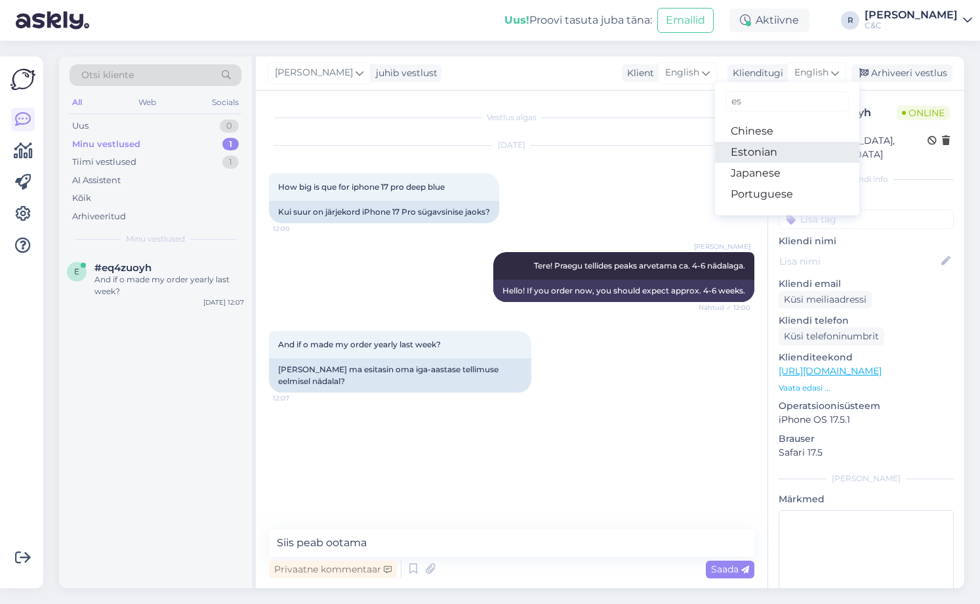
click at [783, 145] on link "Estonian" at bounding box center [787, 152] width 144 height 21
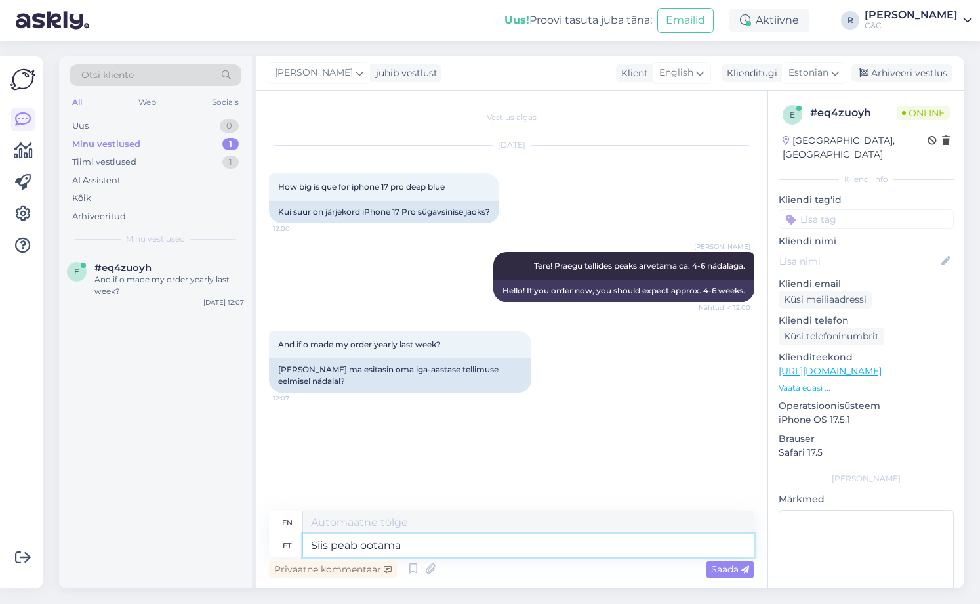
click at [433, 547] on textarea "Siis peab ootama" at bounding box center [528, 545] width 451 height 22
type textarea "Then you have to wait."
type textarea "Siis peab ootama meiepoolset ki"
type textarea "Then you have to wait for our turn."
type textarea "Siis peab ootama meiepoolset kinnitust ka"
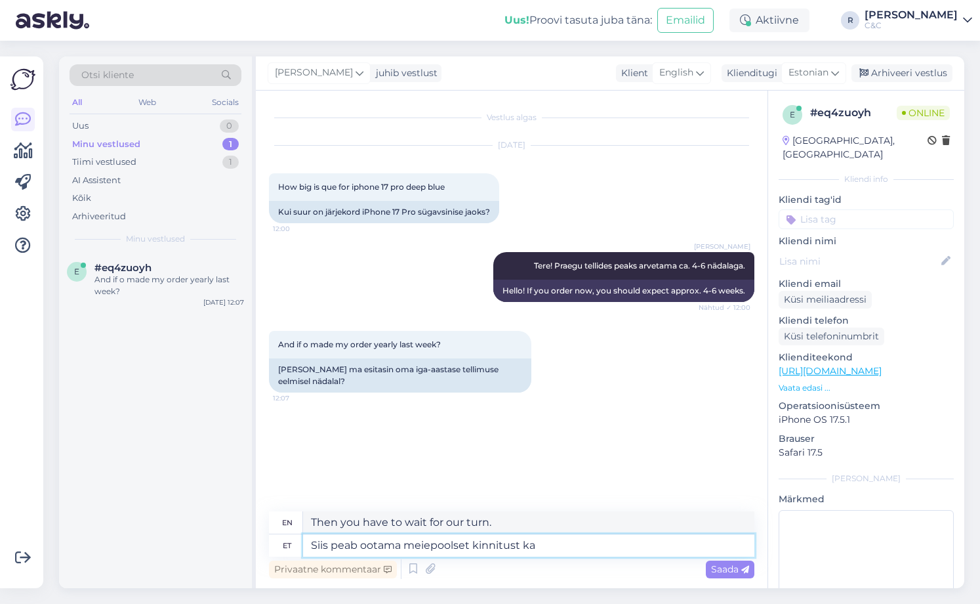
type textarea "Then you have to wait for our confirmation."
type textarea "Siis peab ootama meiepoolset kinnitust kannatlikult"
type textarea "Then you must wait patiently for our confirmation."
type textarea "Siis peab ootama meiepoolset kinnitust kannatlikult. Midagi konk"
type textarea "Then you have to wait patiently for our confirmation. Something"
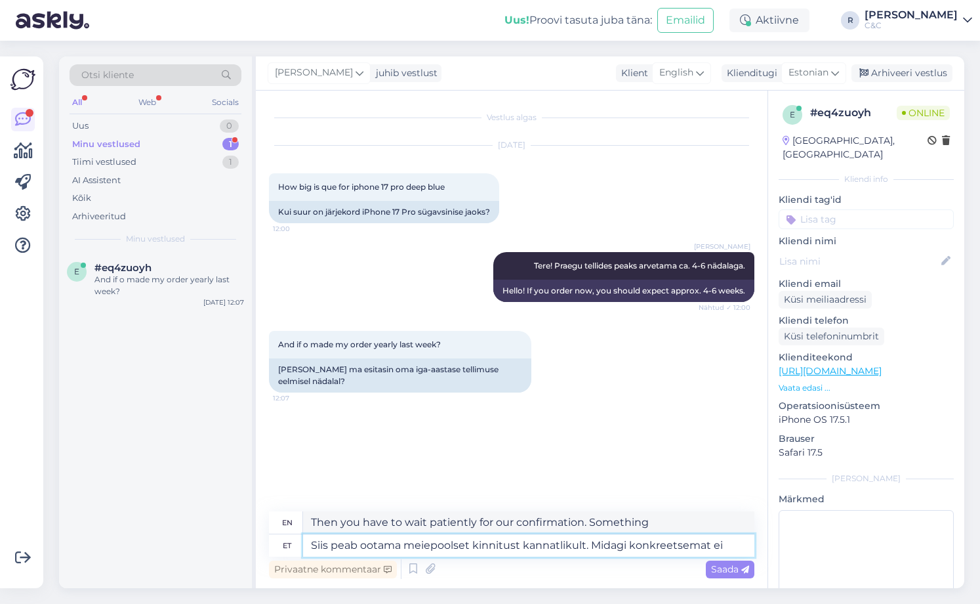
type textarea "Siis peab ootama meiepoolset kinnitust kannatlikult. Midagi konkreetsemat ei"
type textarea "Then you have to wait patiently for our confirmation. Something more specific"
type textarea "Siis peab ootama meiepoolset kinnitust kannatlikult. Midagi konkreetsemat ei os"
type textarea "Then you have to wait patiently for our confirmation. Nothing more specific."
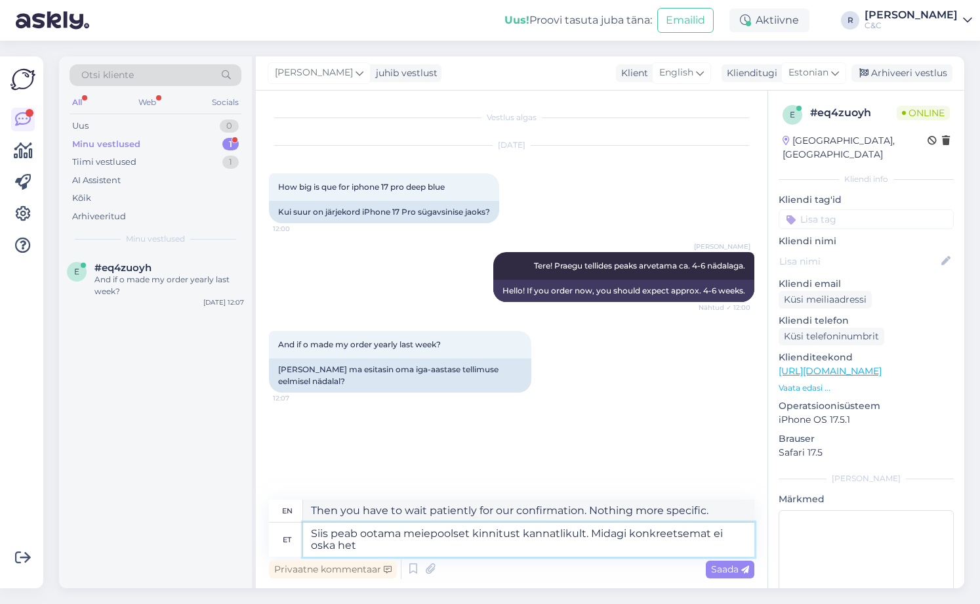
type textarea "Siis peab ootama meiepoolset kinnitust kannatlikult. Midagi konkreetsemat ei os…"
type textarea "Then you have to wait patiently for our confirmation. I can't give you anything…"
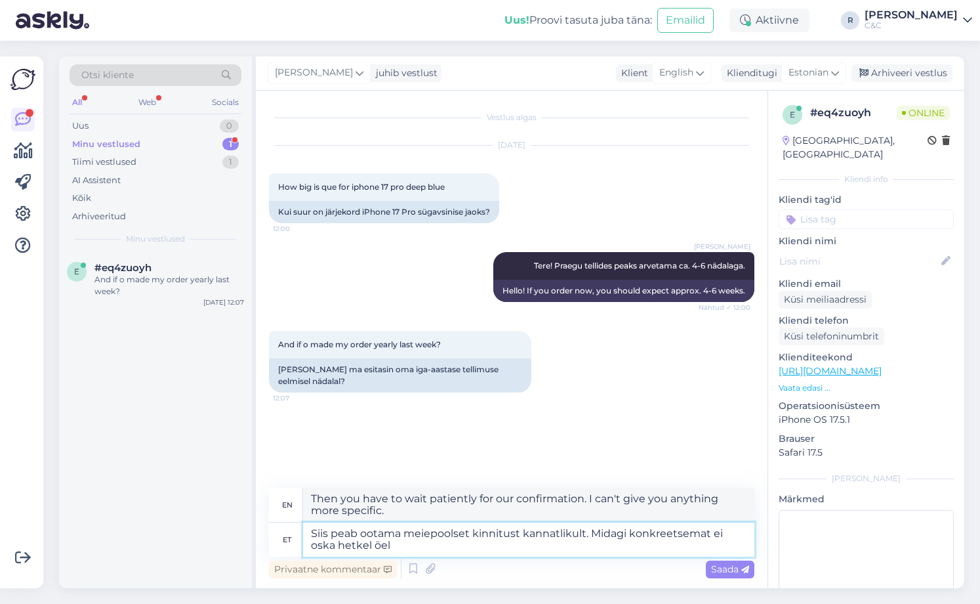
type textarea "Siis peab ootama meiepoolset kinnitust kannatlikult. Midagi konkreetsemat ei os…"
type textarea "Then you have to wait patiently for our confirmation. I can't give you anything…"
type textarea "Siis peab ootama meiepoolset kinnitust kannatlikult. Midagi konkreetsemat ei os…"
type textarea "Then you will have to wait patiently for our confirmation. I can't say anything…"
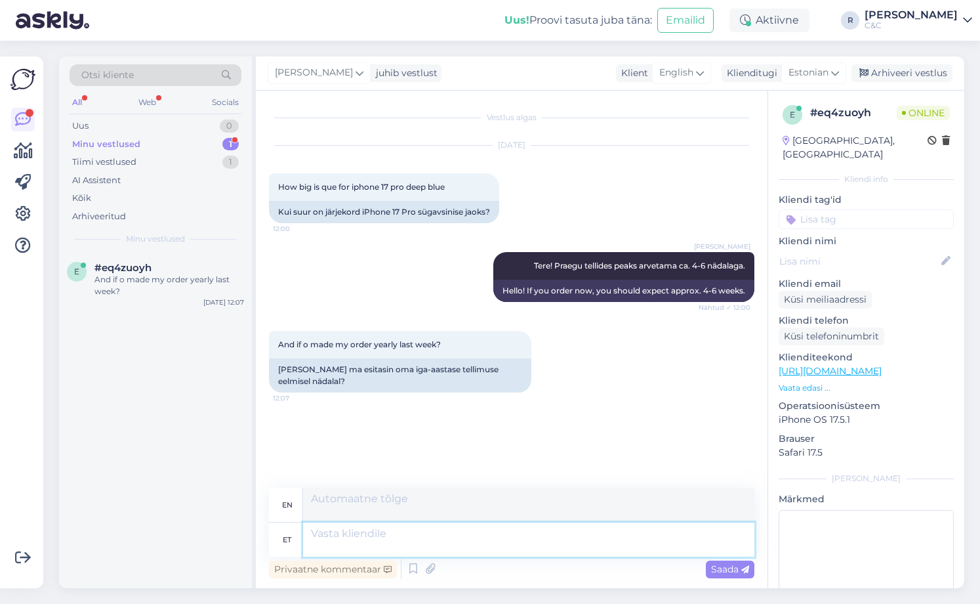
scroll to position [10, 0]
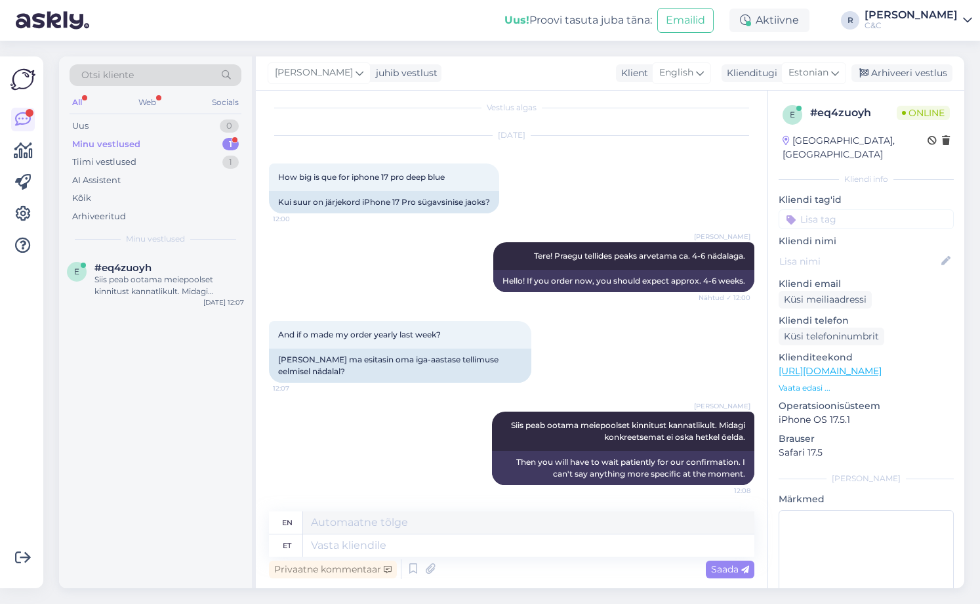
click at [188, 148] on div "Minu vestlused 1" at bounding box center [156, 144] width 172 height 18
click at [164, 284] on div "Siis peab ootama meiepoolset kinnitust kannatlikult. Midagi konkreetsemat ei os…" at bounding box center [169, 286] width 150 height 24
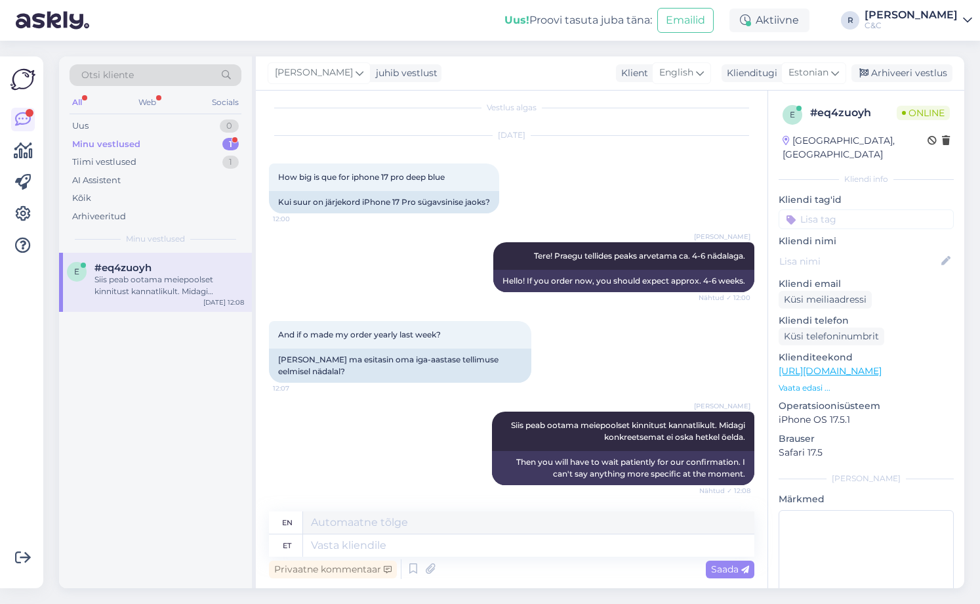
drag, startPoint x: 112, startPoint y: 294, endPoint x: 119, endPoint y: 287, distance: 9.8
click at [112, 294] on div "Siis peab ootama meiepoolset kinnitust kannatlikult. Midagi konkreetsemat ei os…" at bounding box center [169, 286] width 150 height 24
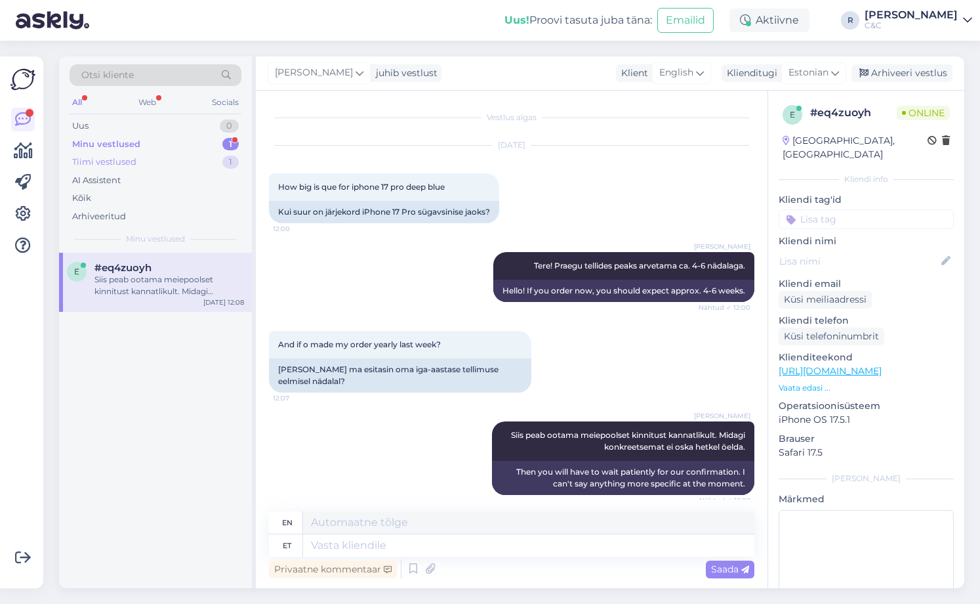
click at [203, 161] on div "Tiimi vestlused 1" at bounding box center [156, 162] width 172 height 18
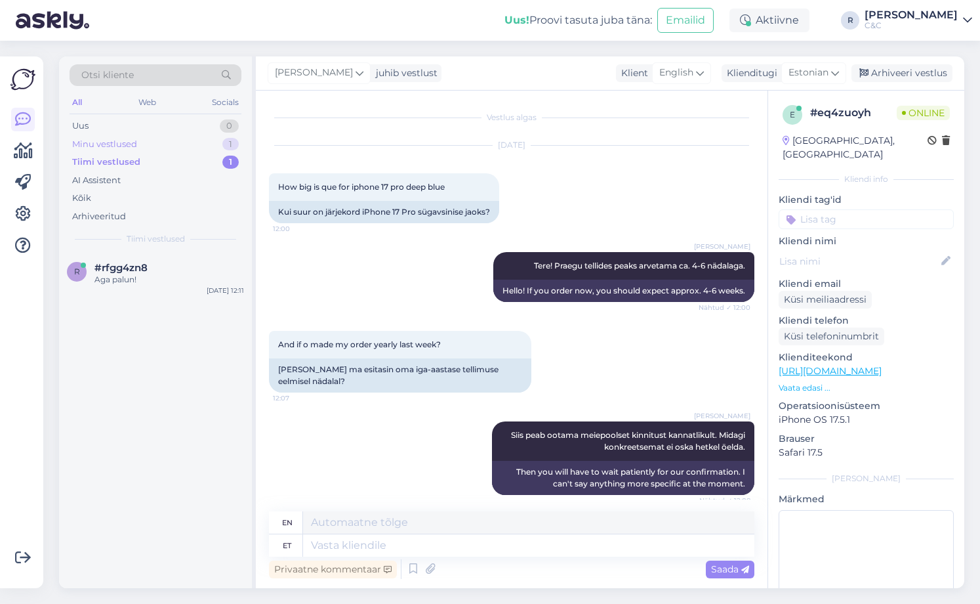
click at [206, 146] on div "Minu vestlused 1" at bounding box center [156, 144] width 172 height 18
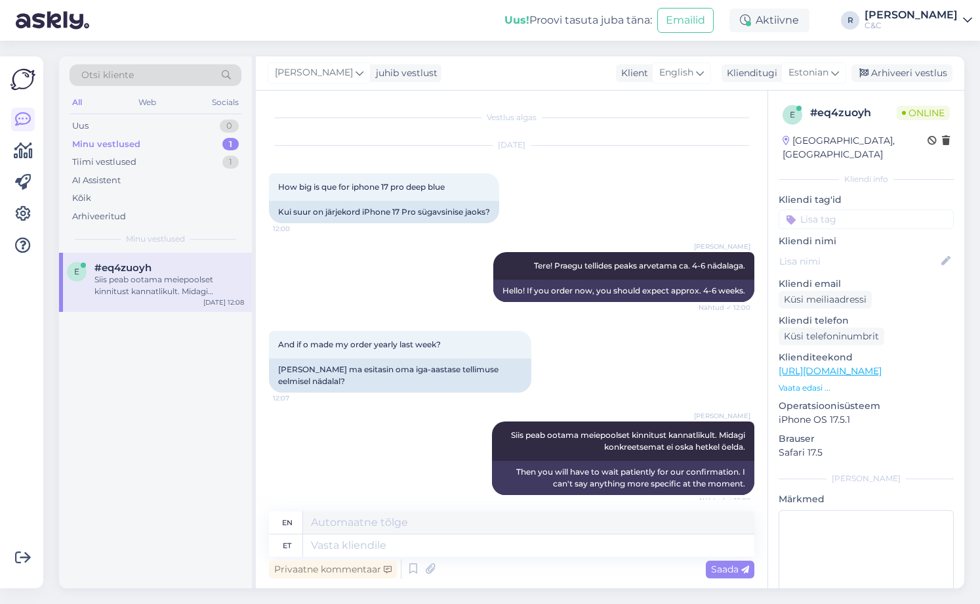
click at [172, 270] on div "#eq4zuoyh" at bounding box center [169, 268] width 150 height 12
click at [217, 286] on div "Siis peab ootama meiepoolset kinnitust kannatlikult. Midagi konkreetsemat ei os…" at bounding box center [169, 286] width 150 height 24
click at [228, 345] on div "e #eq4zuoyh Siis peab ootama meiepoolset kinnitust kannatlikult. Midagi konkree…" at bounding box center [155, 420] width 193 height 335
click at [895, 76] on div "Arhiveeri vestlus" at bounding box center [902, 73] width 101 height 18
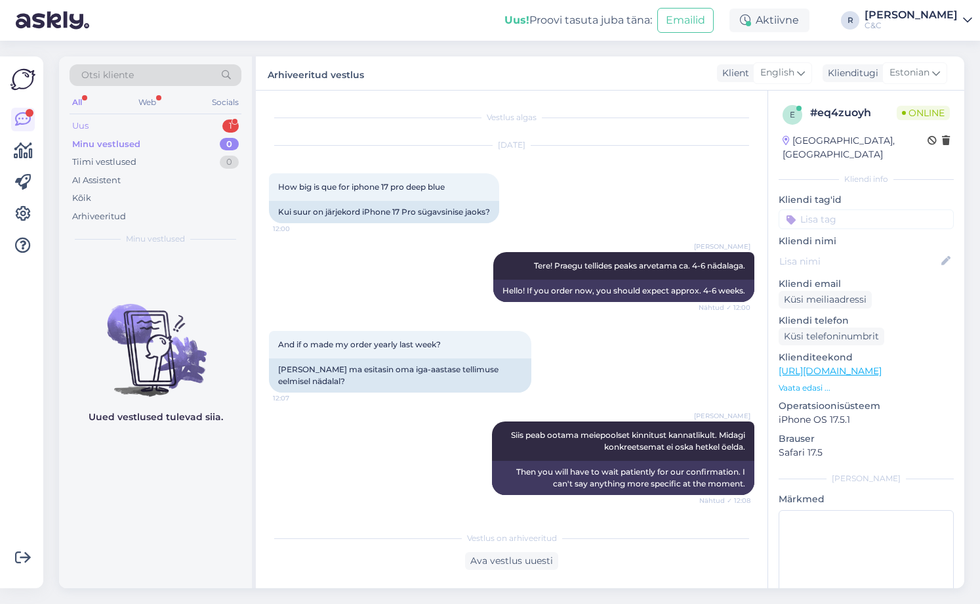
click at [189, 123] on div "Uus 1" at bounding box center [156, 126] width 172 height 18
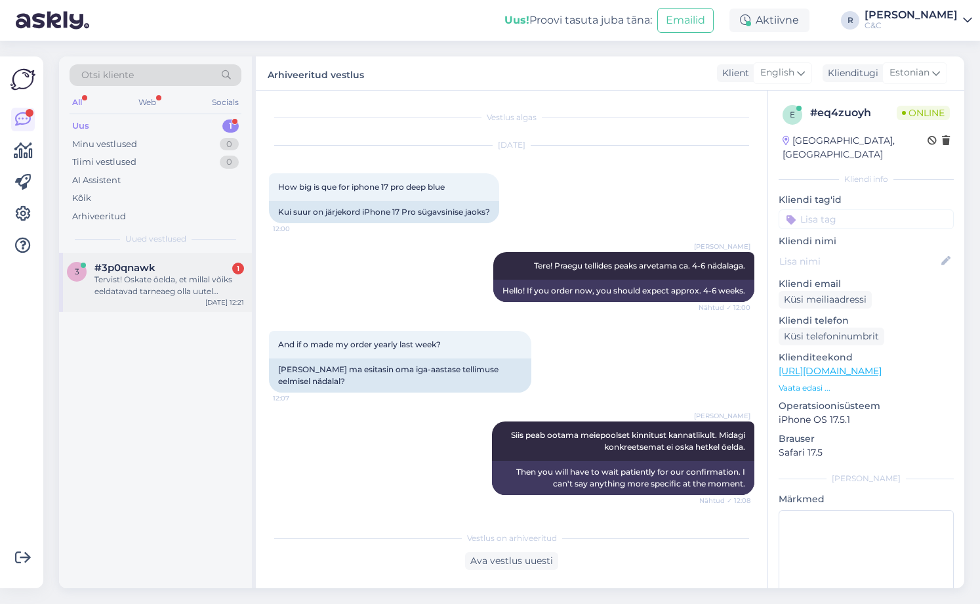
click at [178, 280] on div "Tervist! Oskate öelda, et millal võiks eeldatavad tarneaeg olla uutel AirPods P…" at bounding box center [169, 286] width 150 height 24
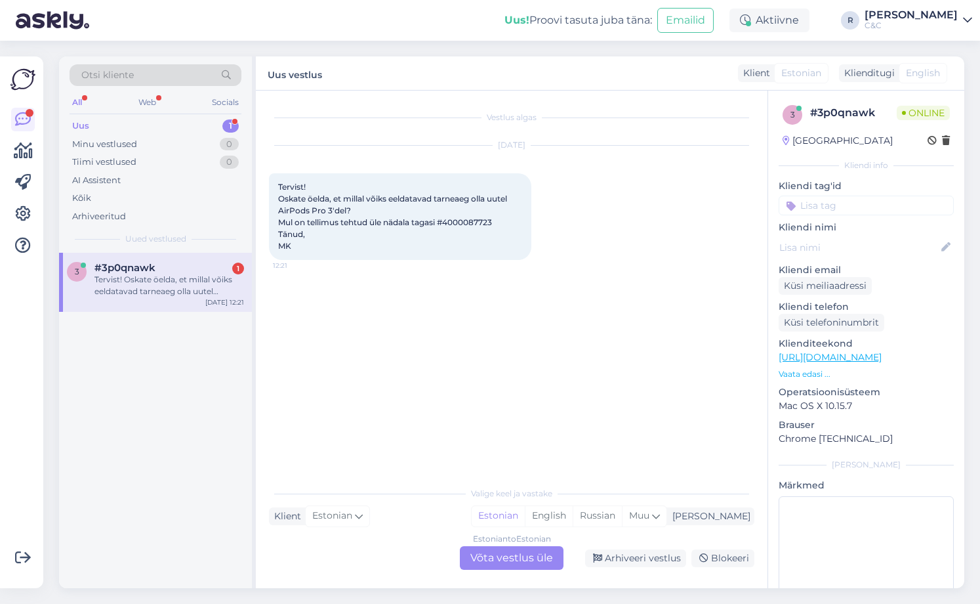
click at [503, 556] on div "Estonian to Estonian Võta vestlus üle" at bounding box center [512, 558] width 104 height 24
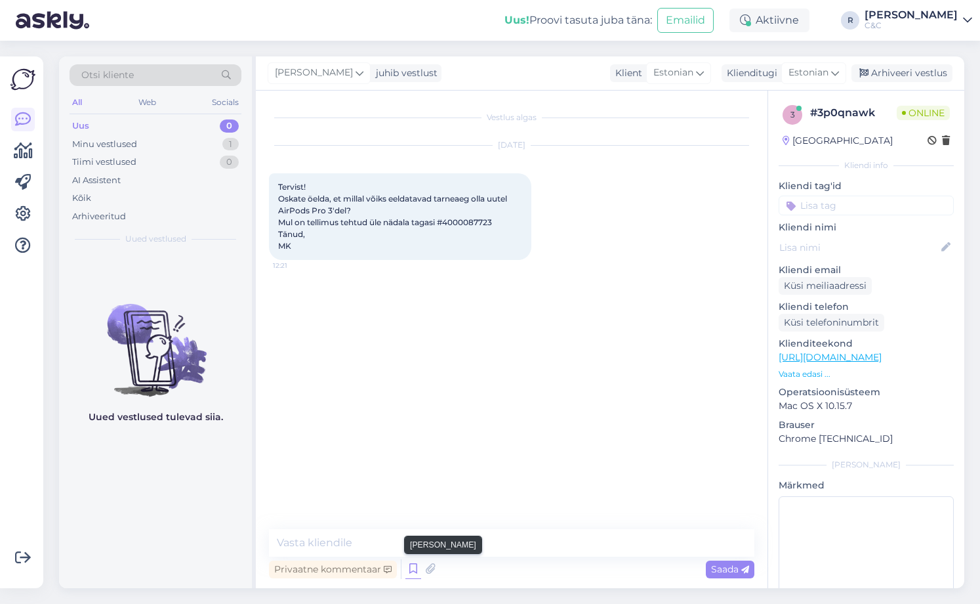
click at [415, 567] on icon at bounding box center [413, 569] width 16 height 20
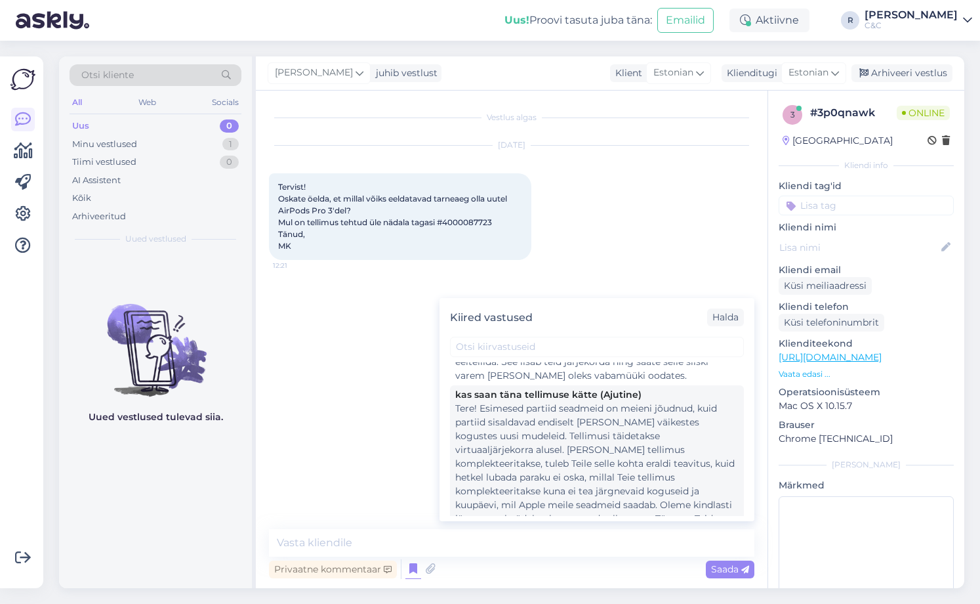
scroll to position [262, 0]
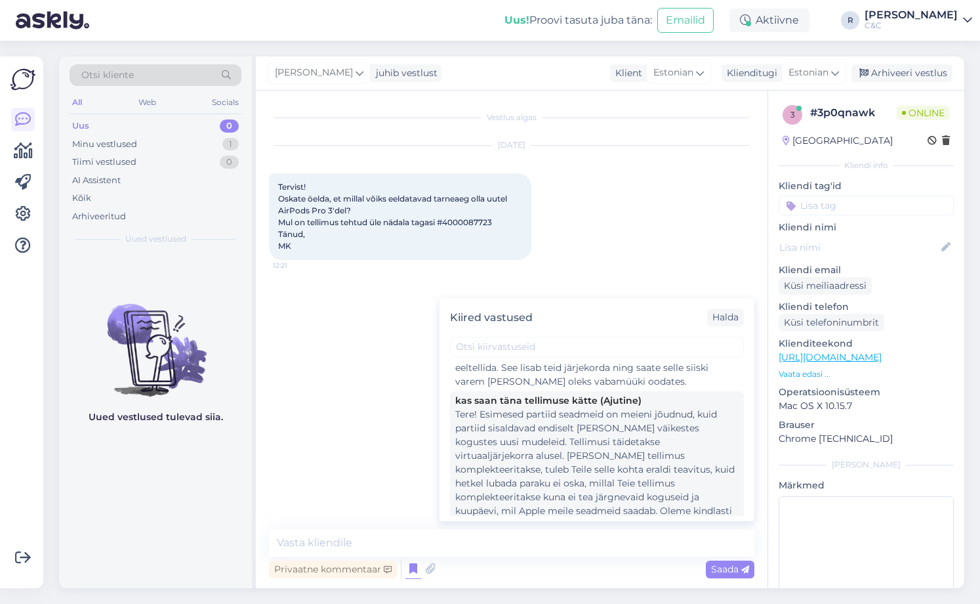
click at [534, 458] on div "Tere! Esimesed partiid seadmeid on meieni jõudnud, kuid partiid sisaldavad endi…" at bounding box center [596, 483] width 283 height 152
type textarea "Tere! Esimesed partiid seadmeid on meieni jõudnud, kuid partiid sisaldavad endi…"
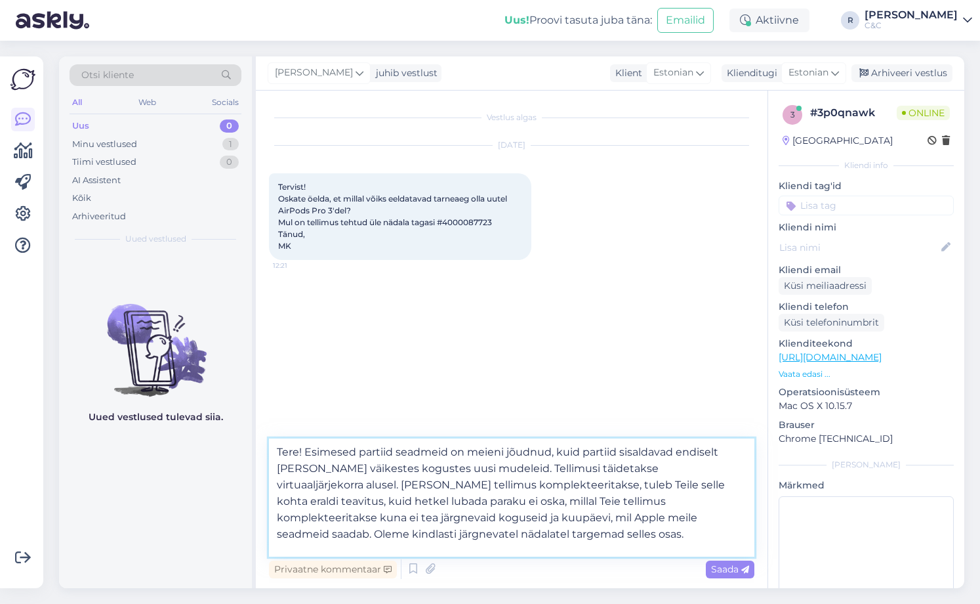
click at [512, 509] on textarea "Tere! Esimesed partiid seadmeid on meieni jõudnud, kuid partiid sisaldavad endi…" at bounding box center [512, 497] width 486 height 118
click at [724, 566] on span "Saada" at bounding box center [730, 569] width 38 height 12
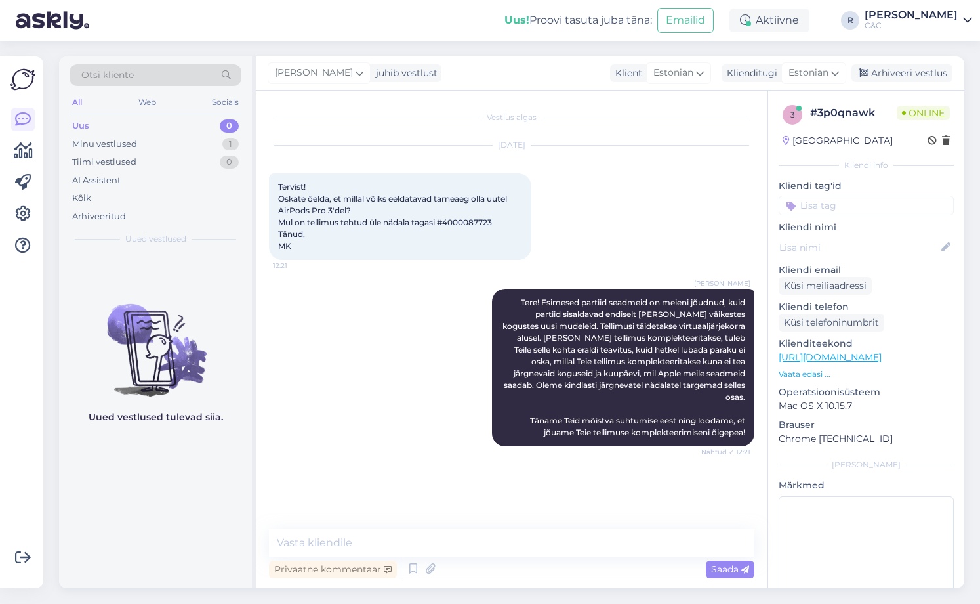
scroll to position [12, 0]
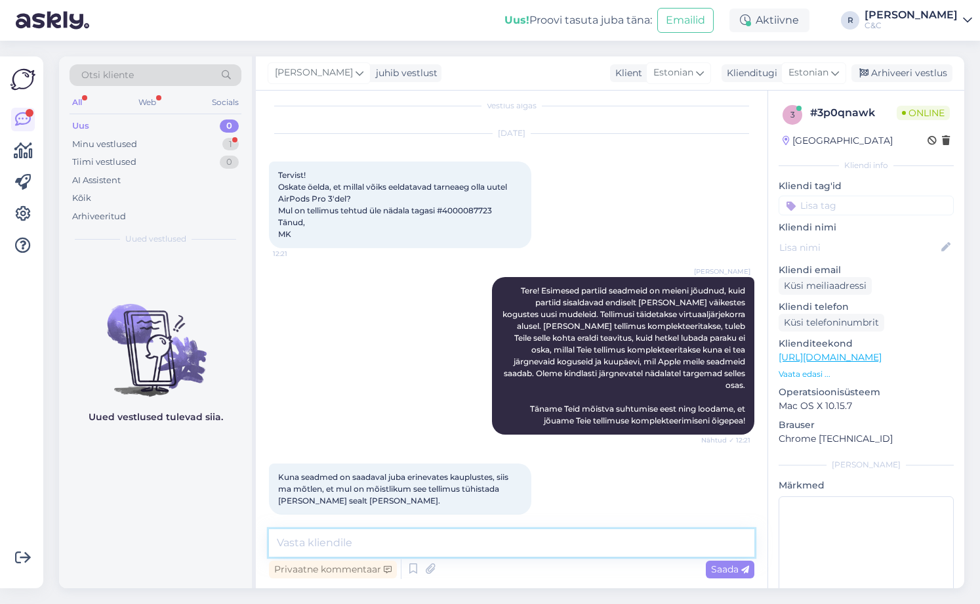
click at [430, 541] on textarea at bounding box center [512, 543] width 486 height 28
type textarea "e"
click at [353, 552] on textarea "e" at bounding box center [512, 543] width 486 height 28
type textarea "See võimalus on teil loomulikult olemas."
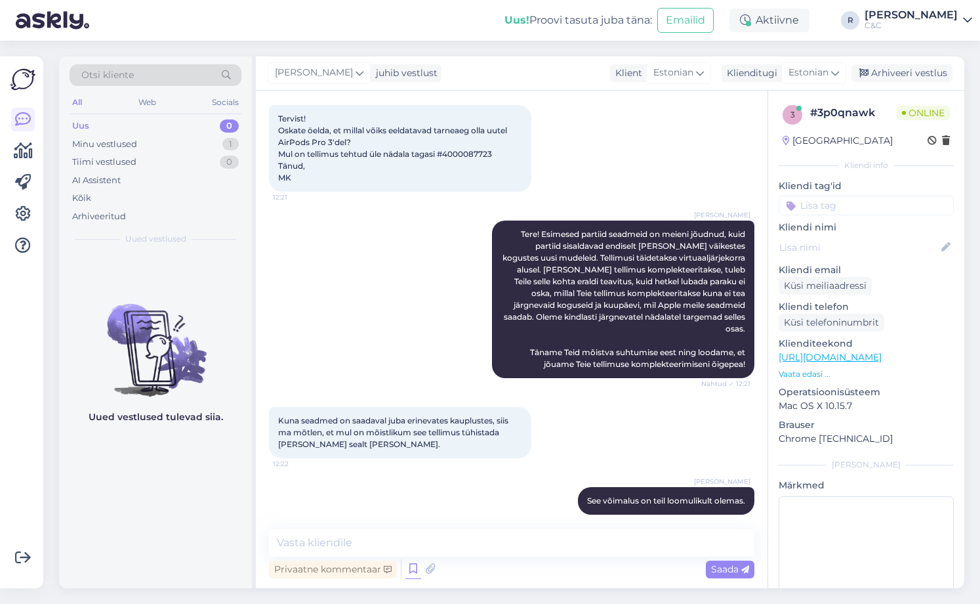
click at [419, 566] on icon at bounding box center [413, 569] width 16 height 20
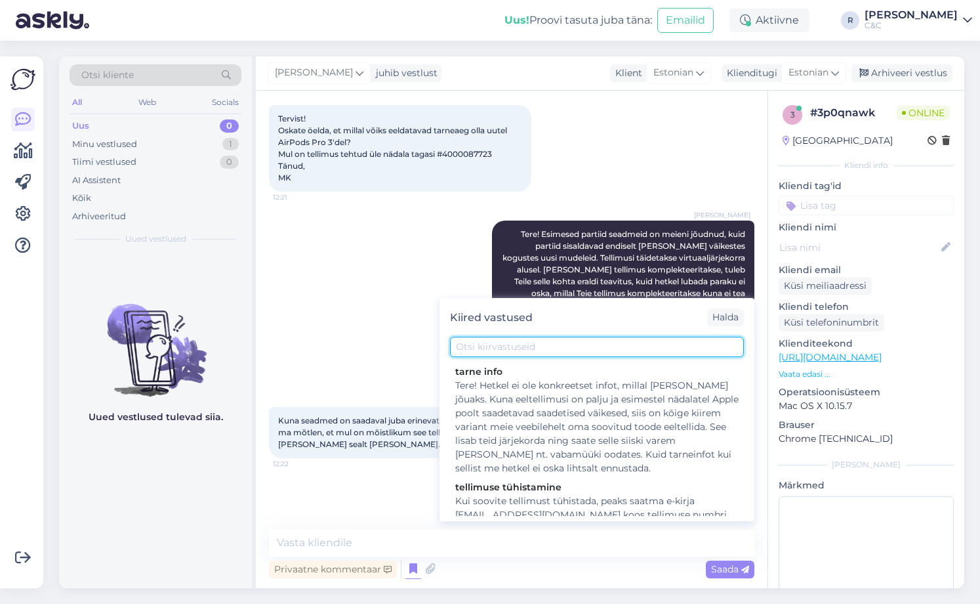
click at [501, 356] on input "text" at bounding box center [597, 347] width 294 height 20
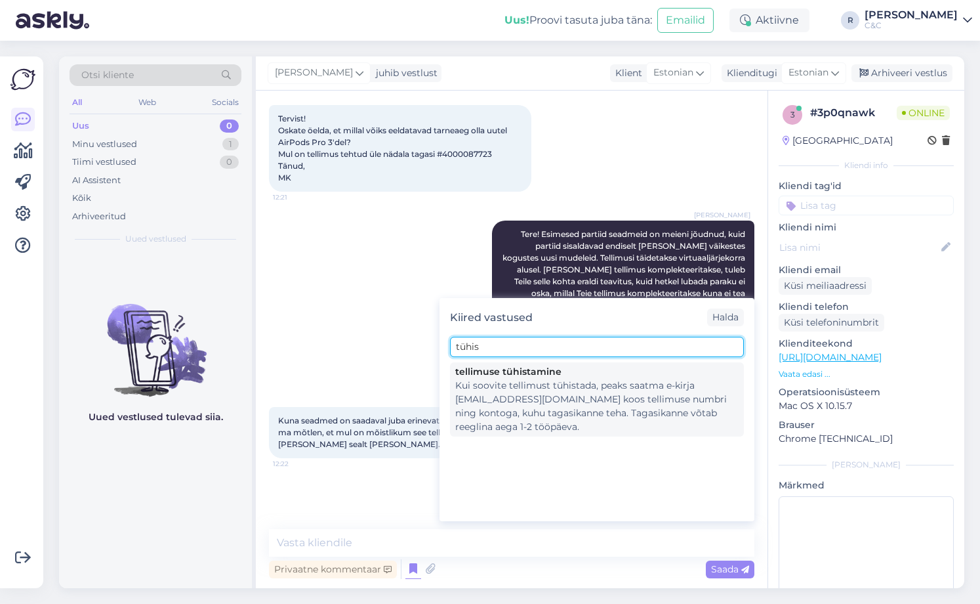
type input "tühis"
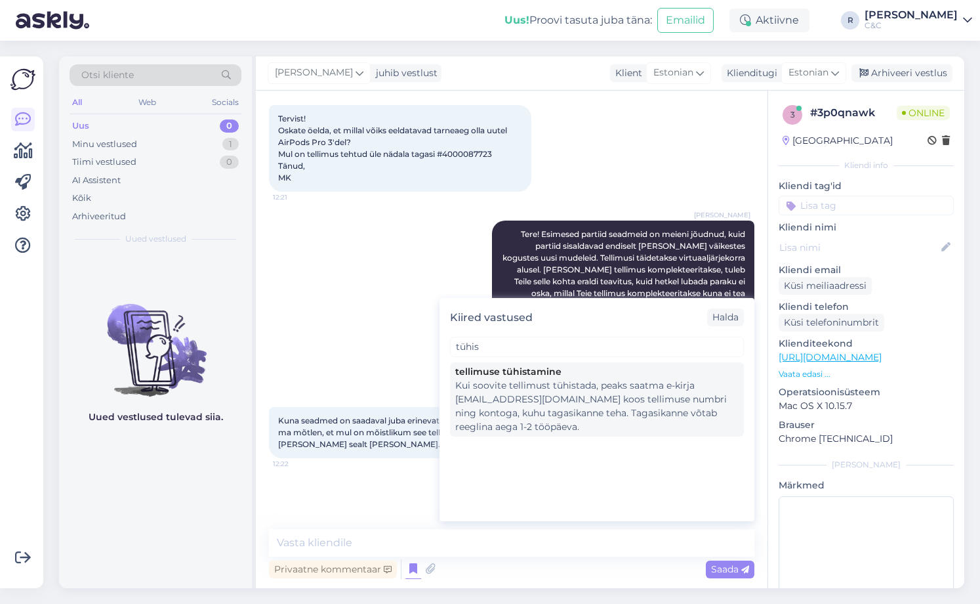
click at [517, 379] on div "Kui soovite tellimust tühistada, peaks saatma e-kirja [EMAIL_ADDRESS][DOMAIN_NA…" at bounding box center [596, 406] width 283 height 55
type textarea "Kui soovite tellimust tühistada, peaks saatma e-kirja [EMAIL_ADDRESS][DOMAIN_NA…"
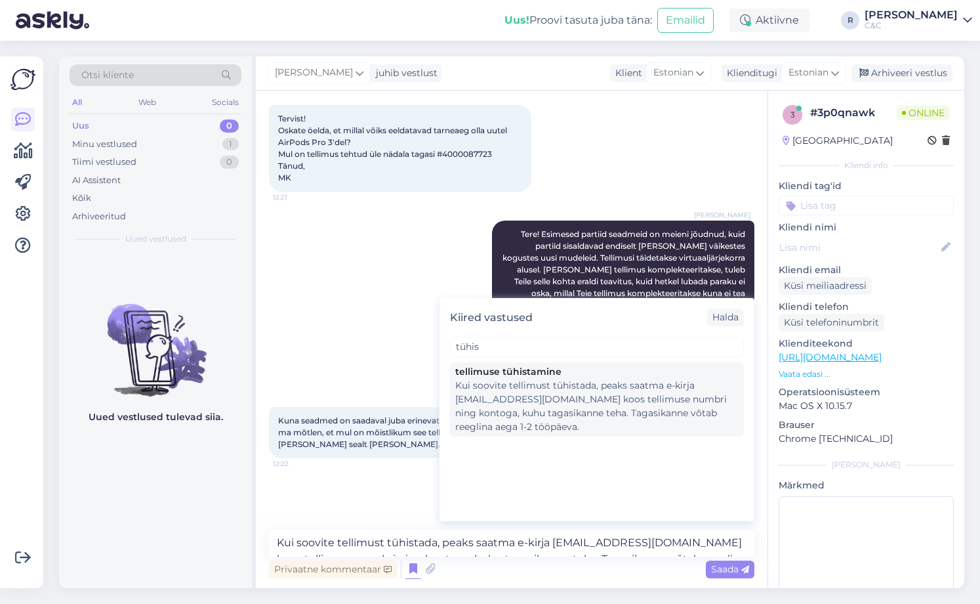
scroll to position [82, 0]
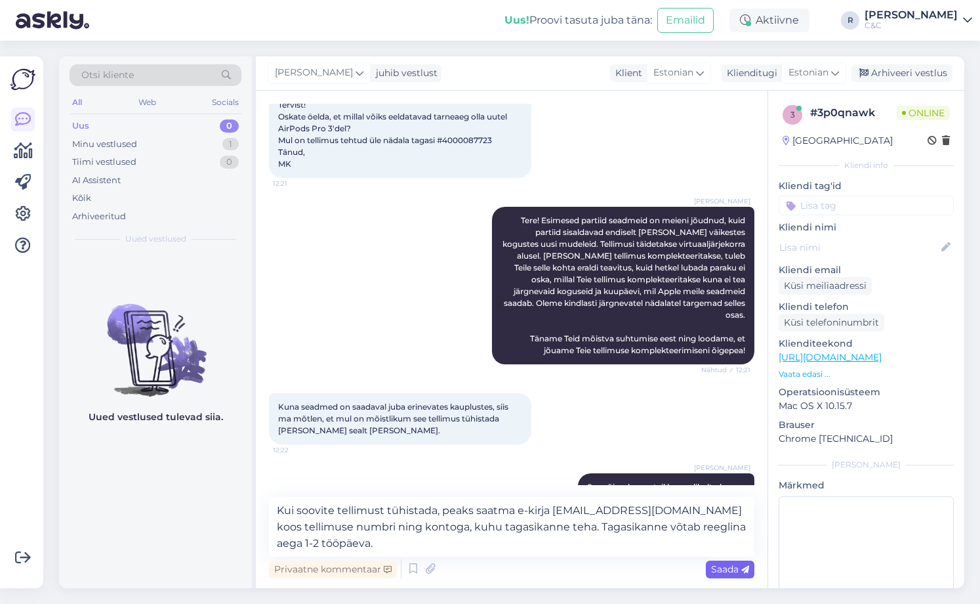
click at [729, 571] on span "Saada" at bounding box center [730, 569] width 38 height 12
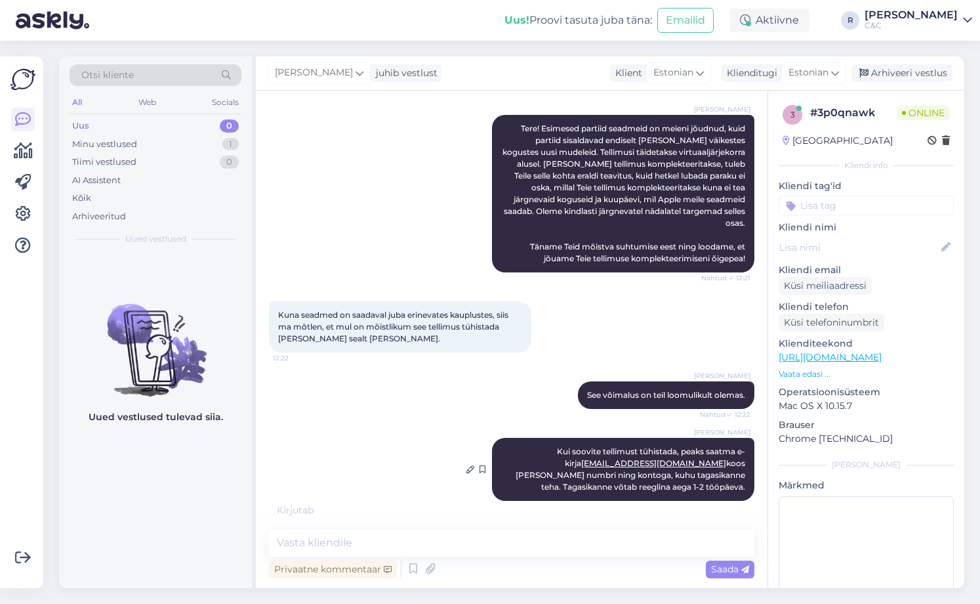
scroll to position [217, 0]
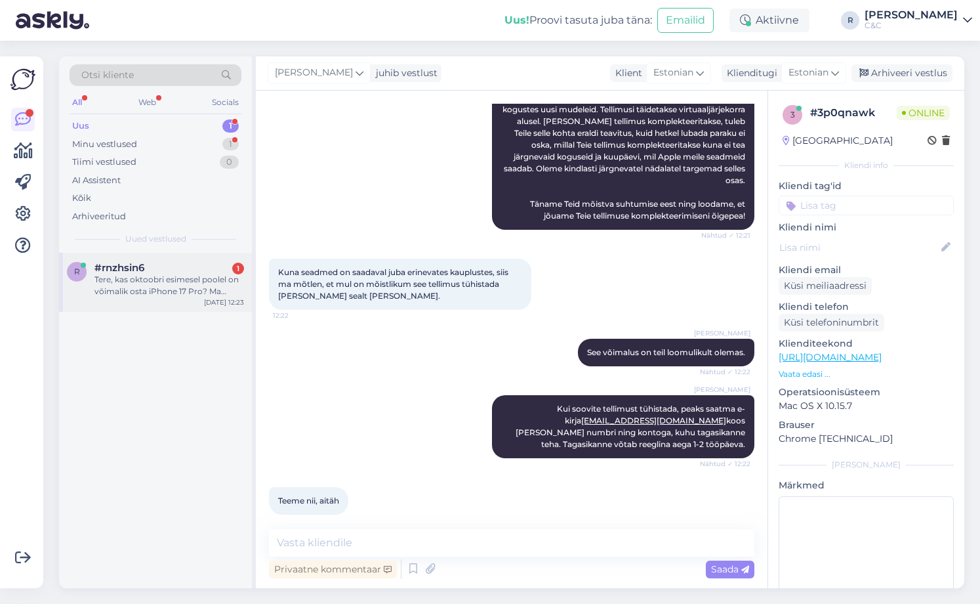
click at [156, 280] on div "Tere, kas oktoobri esimesel poolel on võimalik osta iPhone 17 Pro? Ma [PERSON_N…" at bounding box center [169, 286] width 150 height 24
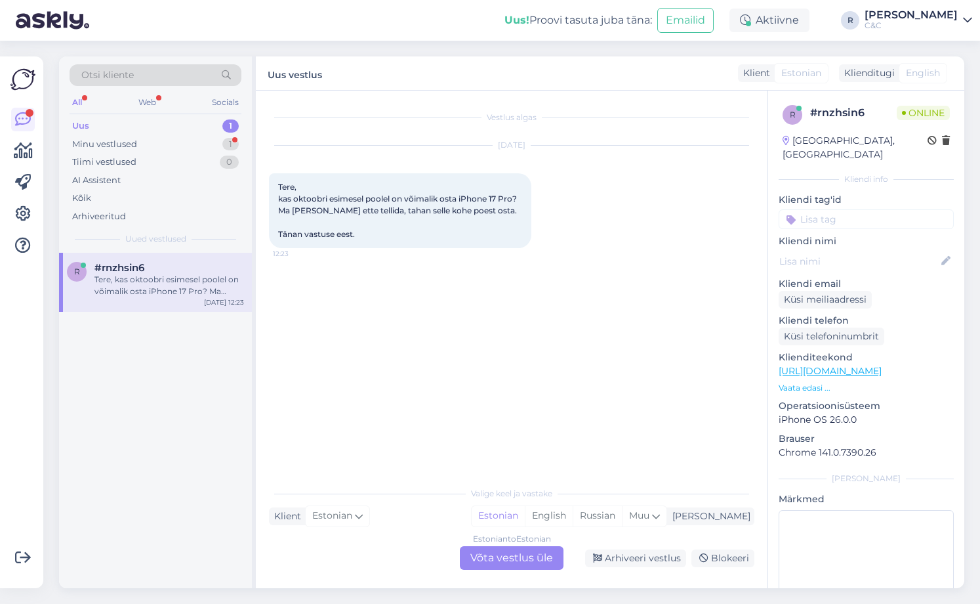
click at [535, 548] on div "Estonian to Estonian Võta vestlus üle" at bounding box center [512, 558] width 104 height 24
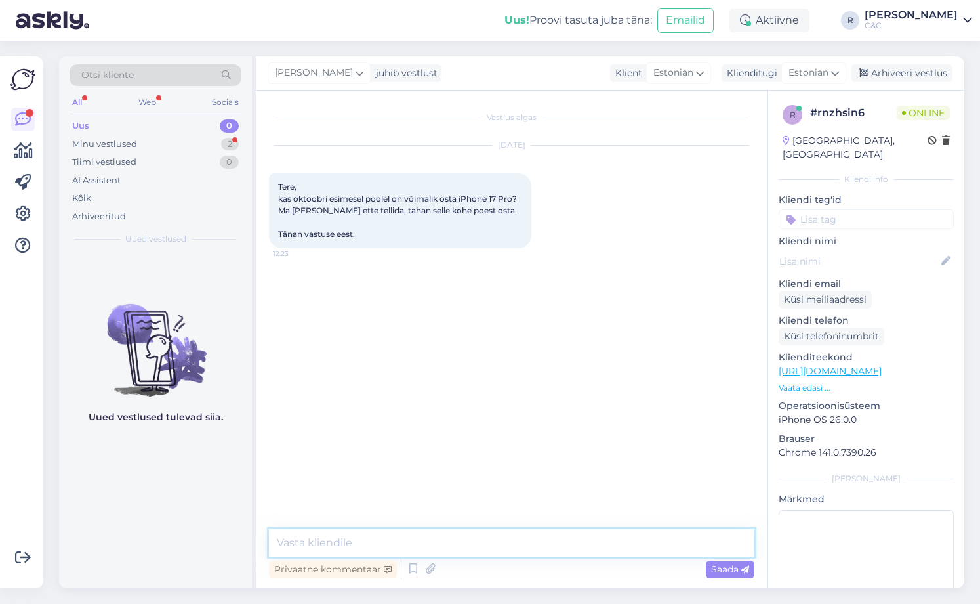
click at [488, 546] on textarea at bounding box center [512, 543] width 486 height 28
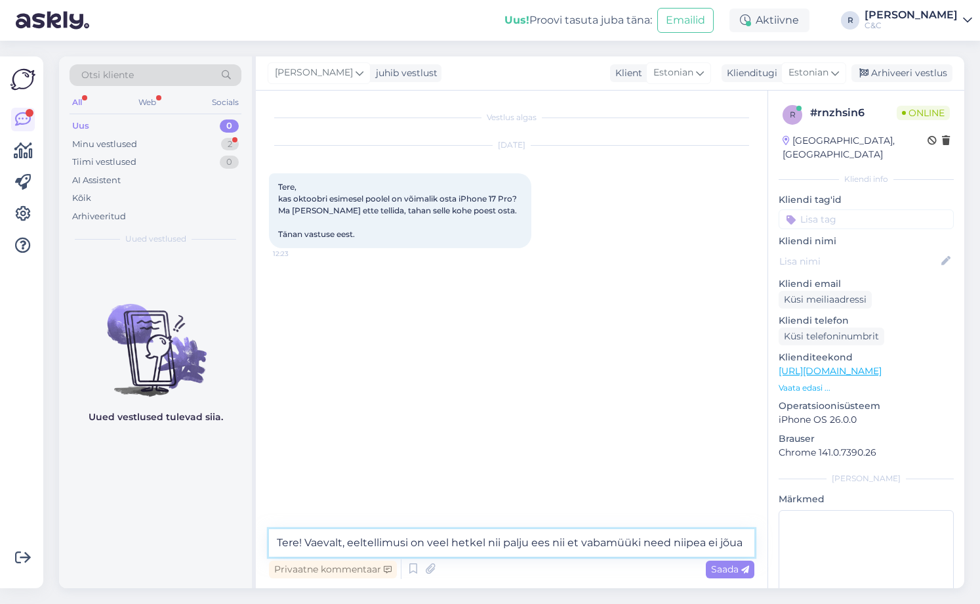
type textarea "Tere! Vaevalt, eeltellimusi on veel hetkel nii palju ees nii et vabamüüki need …"
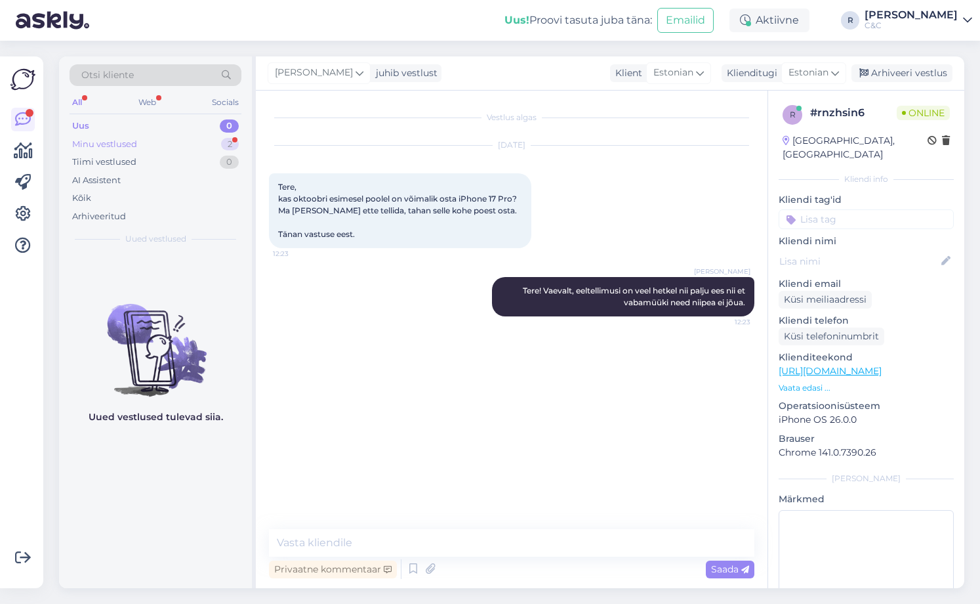
click at [207, 142] on div "Minu vestlused 2" at bounding box center [156, 144] width 172 height 18
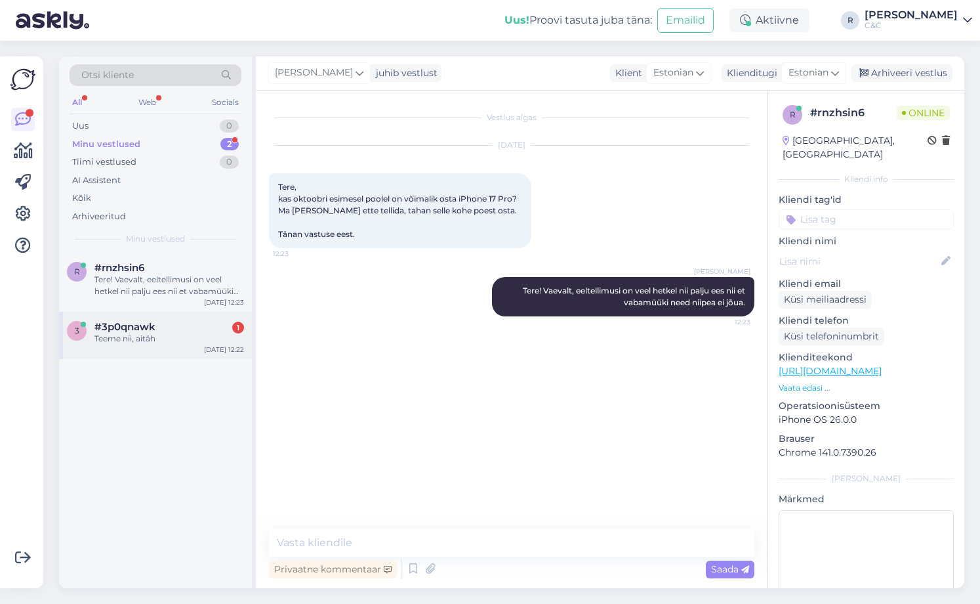
click at [180, 317] on div "3 #3p0qnawk 1 Teeme nii, aitäh [DATE] 12:22" at bounding box center [155, 335] width 193 height 47
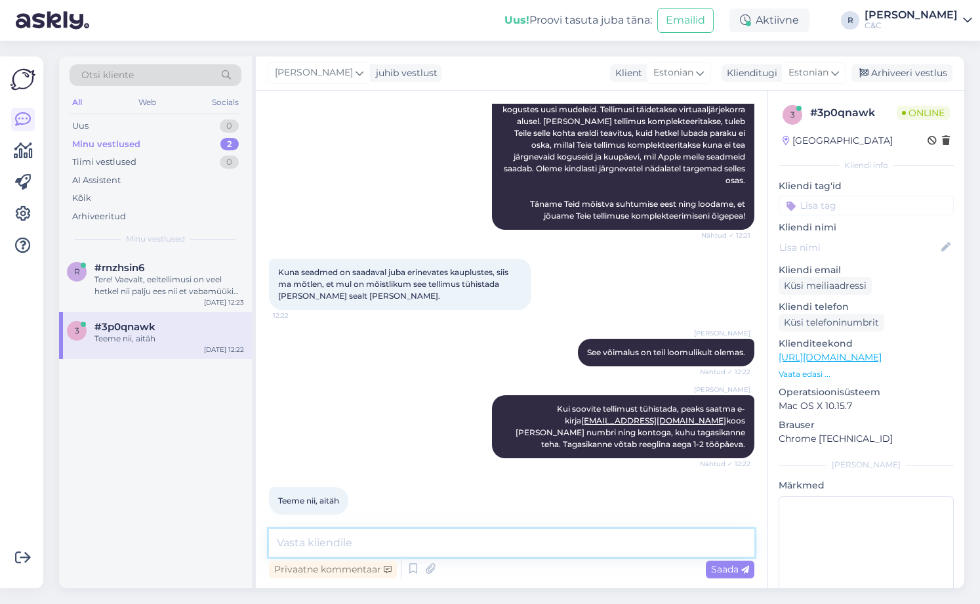
click at [470, 534] on textarea at bounding box center [512, 543] width 486 height 28
type textarea "Ikka, head!"
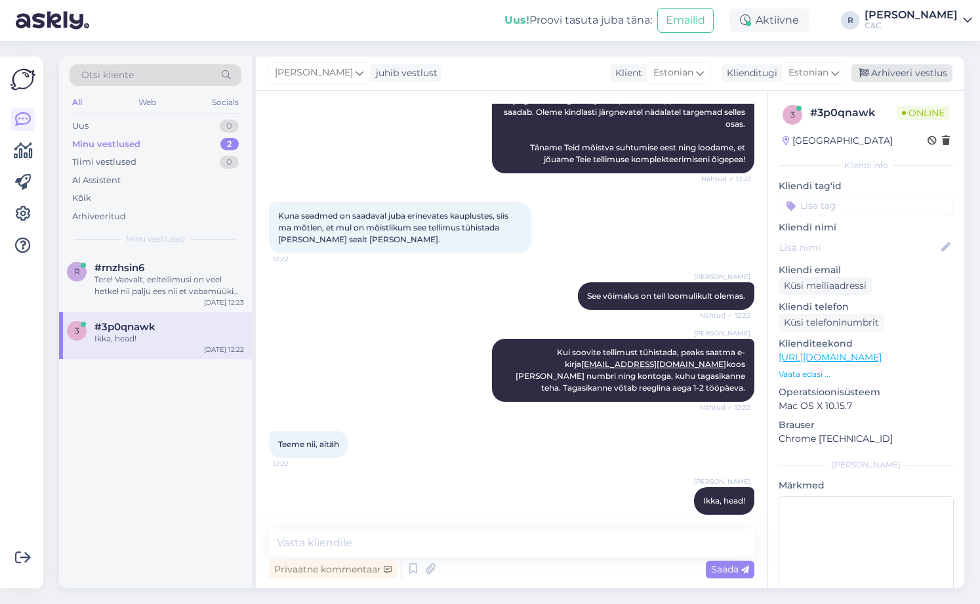
click at [928, 64] on div "Arhiveeri vestlus" at bounding box center [902, 73] width 101 height 18
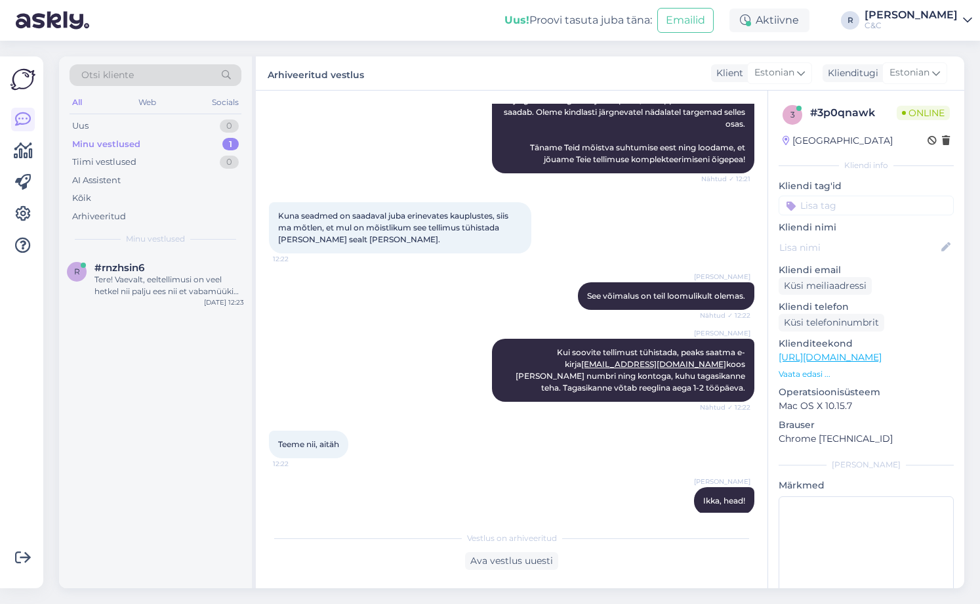
click at [208, 342] on div "r #rnzhsin6 Tere! Vaevalt, eeltellimusi on veel hetkel nii palju ees nii et vab…" at bounding box center [155, 420] width 193 height 335
click at [245, 270] on div "r #rnzhsin6 Tere! Vaevalt, eeltellimusi on veel hetkel nii palju ees nii et vab…" at bounding box center [155, 282] width 193 height 59
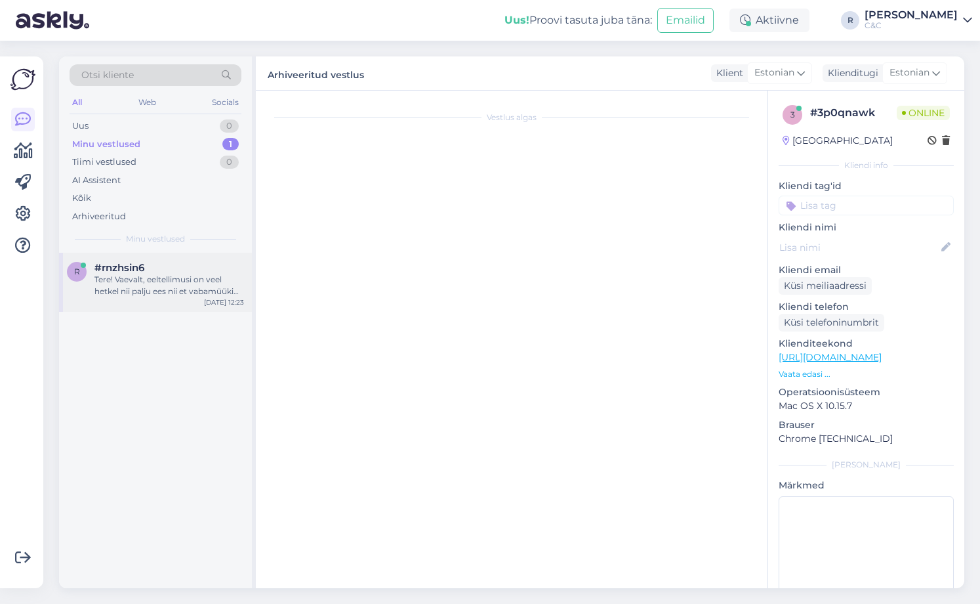
scroll to position [0, 0]
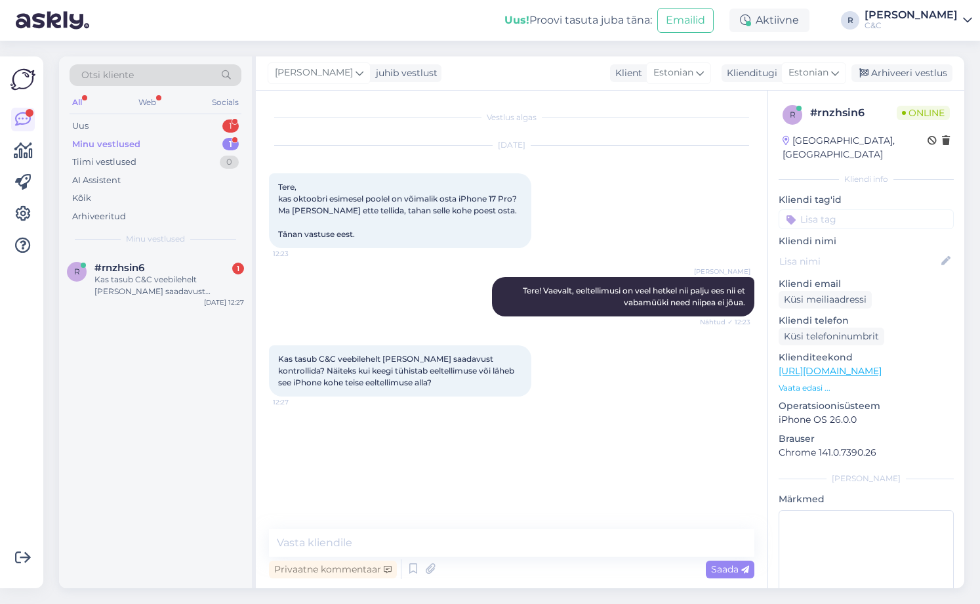
click at [143, 331] on div "r #rnzhsin6 1 Kas tasub C&C veebilehelt [PERSON_NAME] saadavust kontrollida? Nä…" at bounding box center [155, 420] width 193 height 335
click at [138, 289] on div "Kas tasub C&C veebilehelt [PERSON_NAME] saadavust kontrollida? Näiteks kui keeg…" at bounding box center [169, 286] width 150 height 24
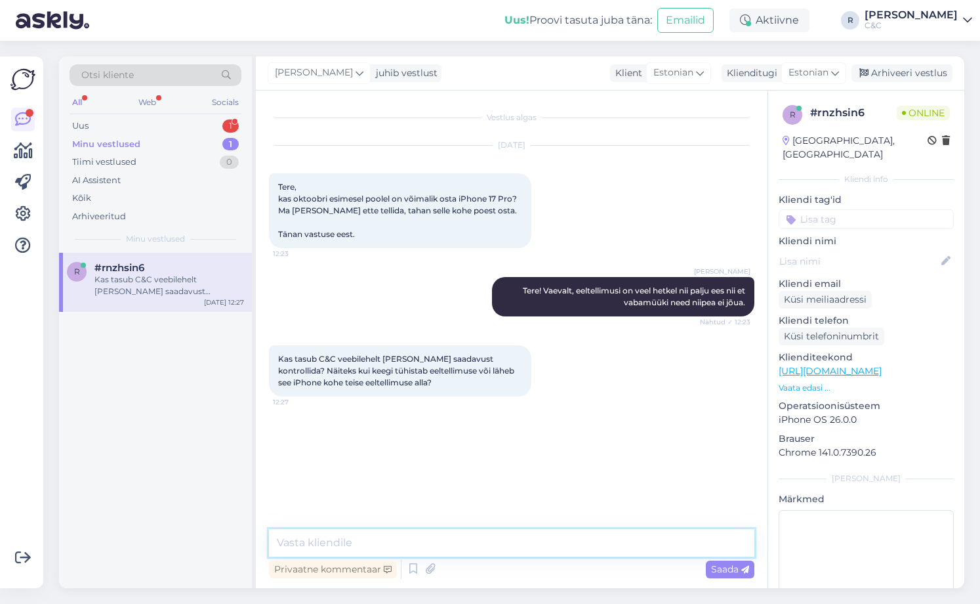
click at [376, 551] on textarea at bounding box center [512, 543] width 486 height 28
type textarea "Läheb järgmise eeltellimuse alla."
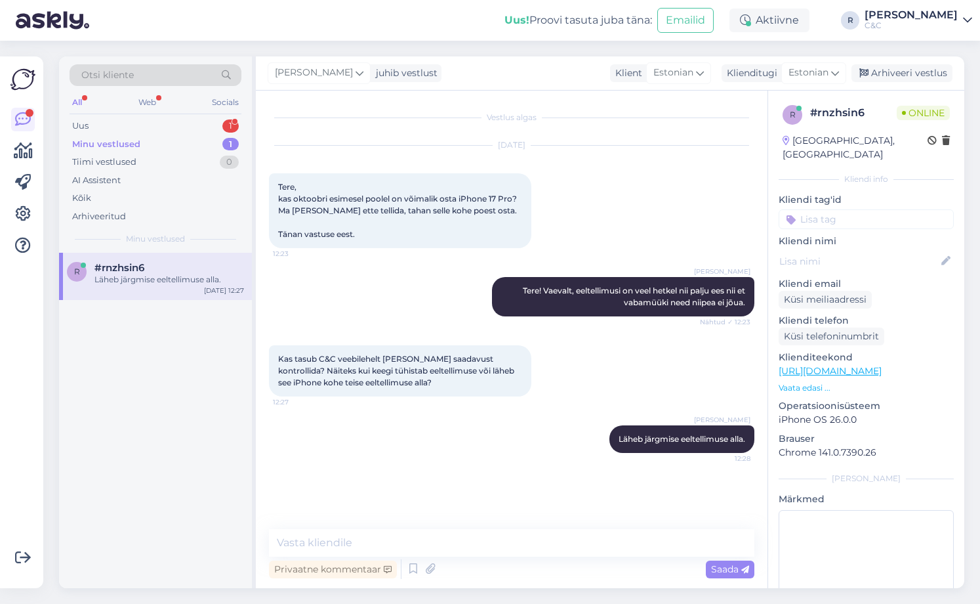
click at [192, 140] on div "Minu vestlused 1" at bounding box center [156, 144] width 172 height 18
click at [196, 127] on div "Uus 1" at bounding box center [156, 126] width 172 height 18
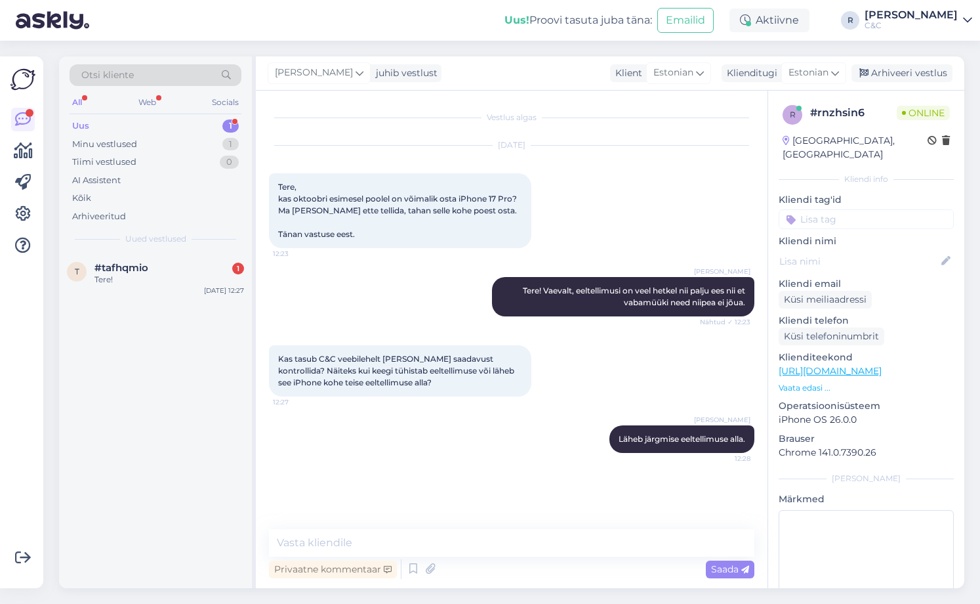
click at [174, 314] on div "t #tafhqmio 1 Tere! [DATE] 12:27" at bounding box center [155, 420] width 193 height 335
click at [177, 283] on div "Tere!" at bounding box center [169, 280] width 150 height 12
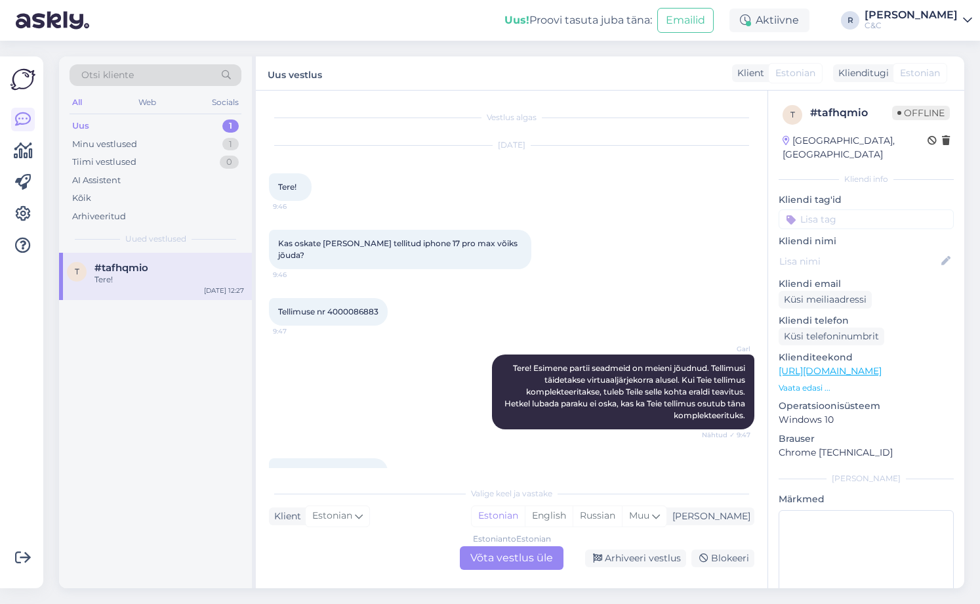
scroll to position [116, 0]
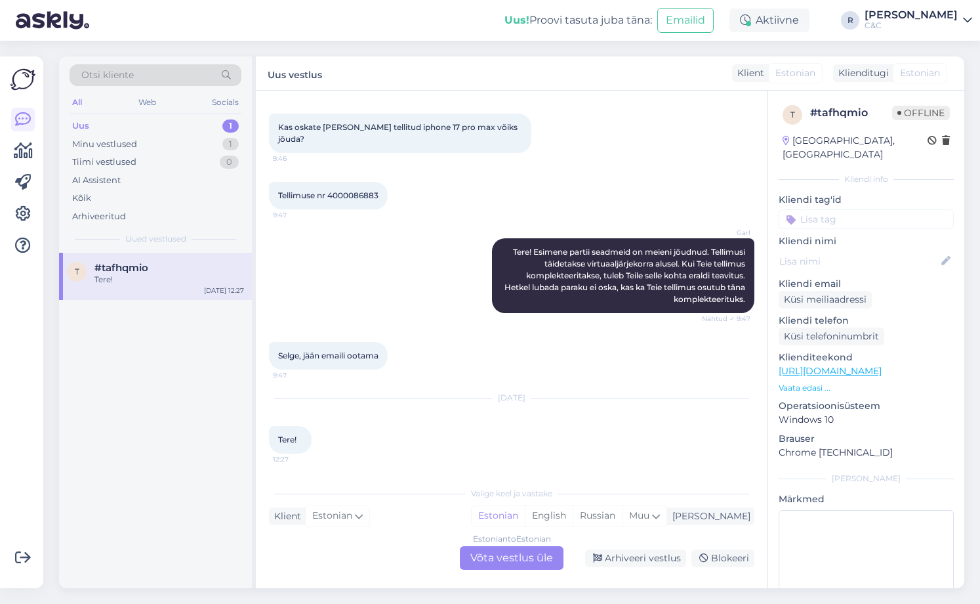
click at [484, 556] on div "Estonian to Estonian Võta vestlus üle" at bounding box center [512, 558] width 104 height 24
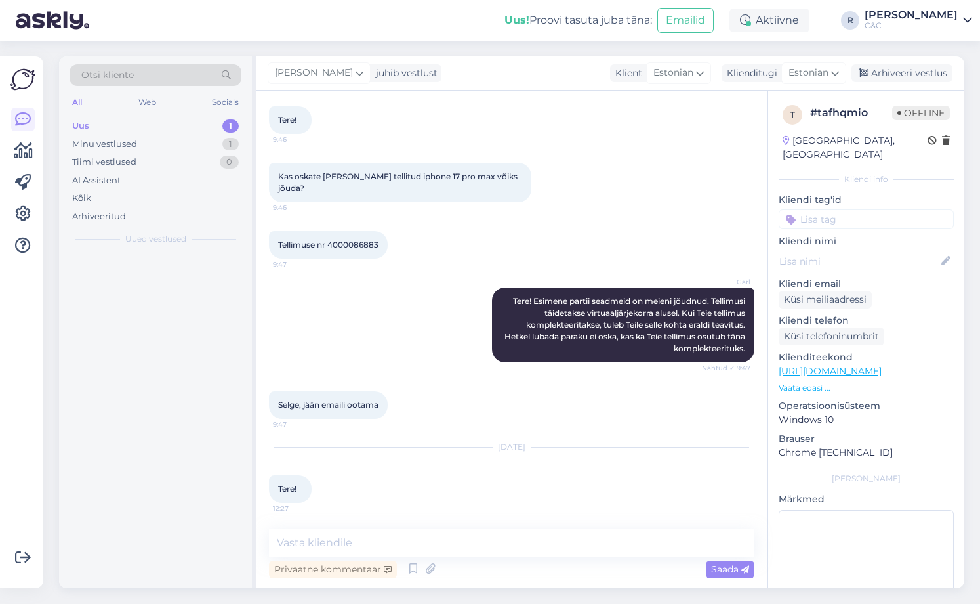
scroll to position [67, 0]
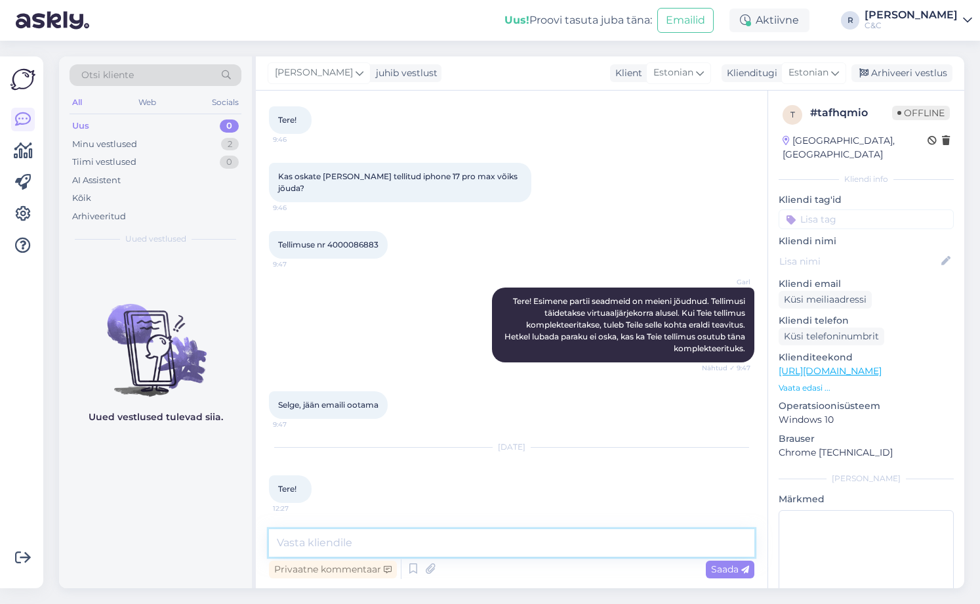
click at [419, 548] on textarea at bounding box center [512, 543] width 486 height 28
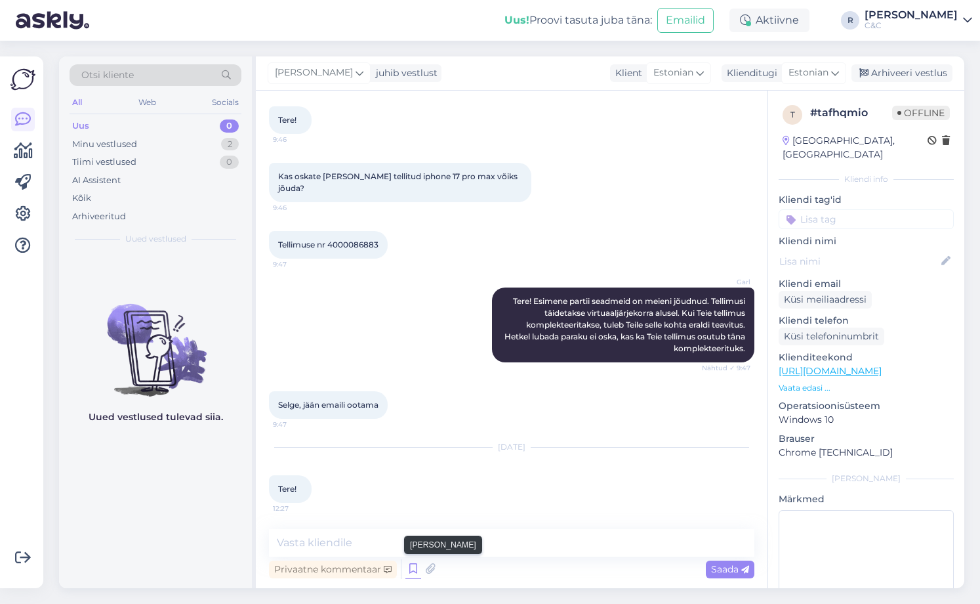
click at [411, 573] on icon at bounding box center [413, 569] width 16 height 20
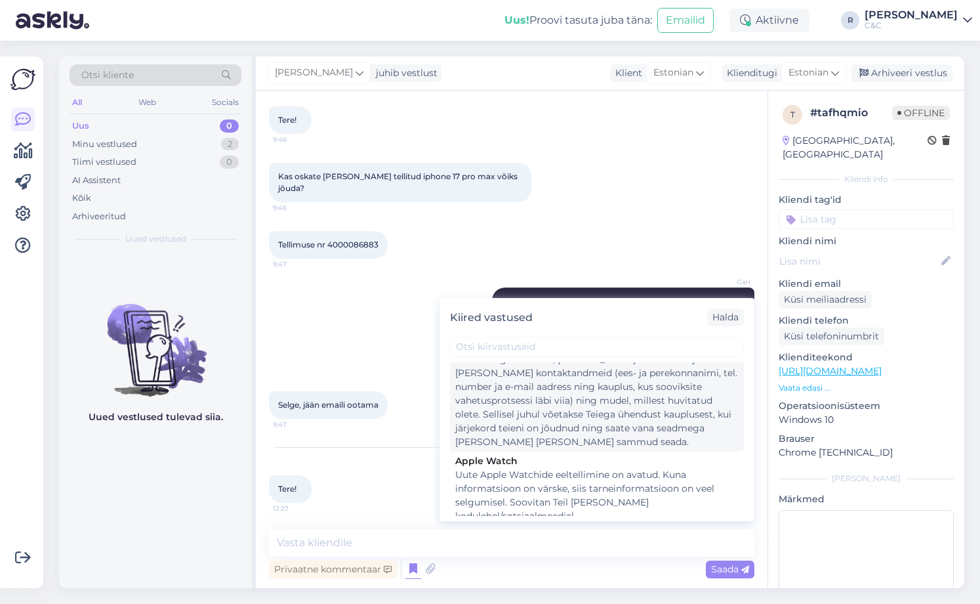
scroll to position [2599, 0]
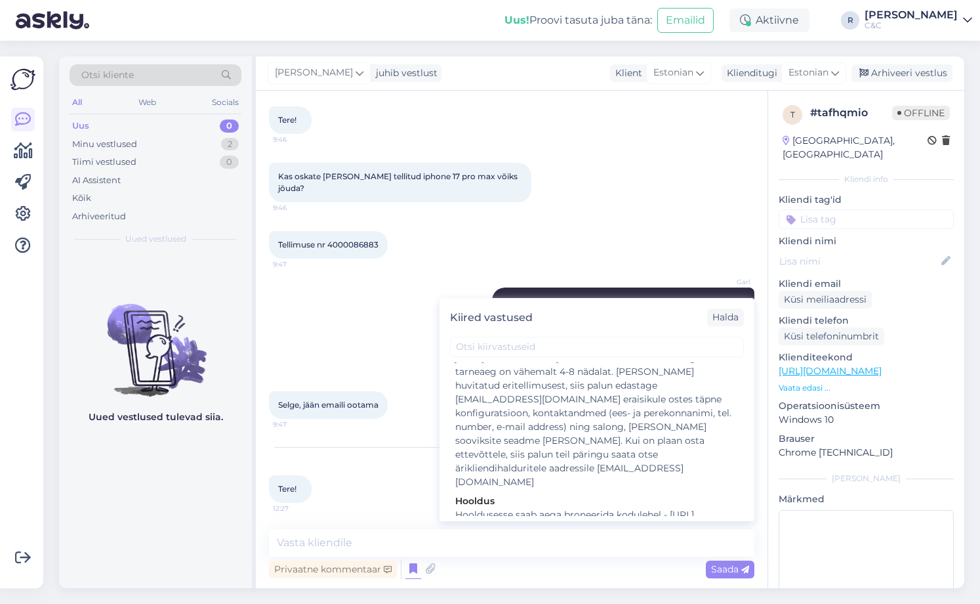
click at [512, 609] on div "Tere! Kuidas saan teid abistada?" at bounding box center [596, 617] width 283 height 14
type textarea "Tere! Kuidas saan teid abistada?"
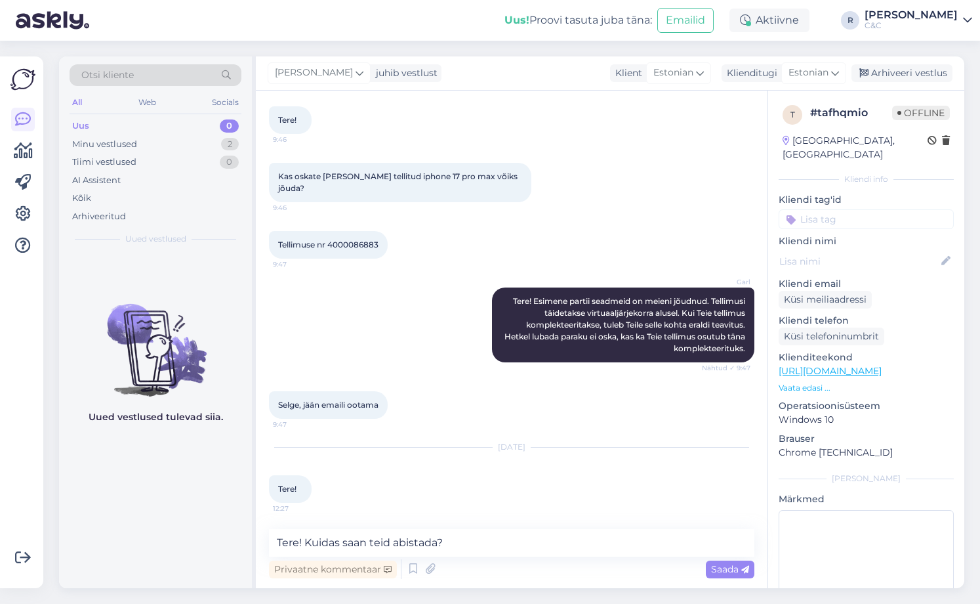
click at [721, 562] on div "Saada" at bounding box center [730, 569] width 49 height 18
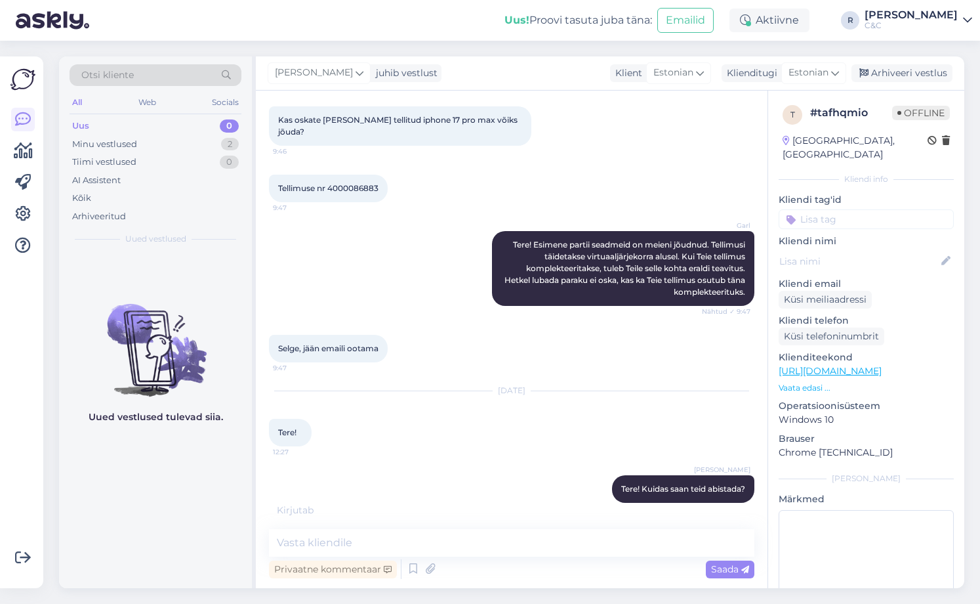
scroll to position [192, 0]
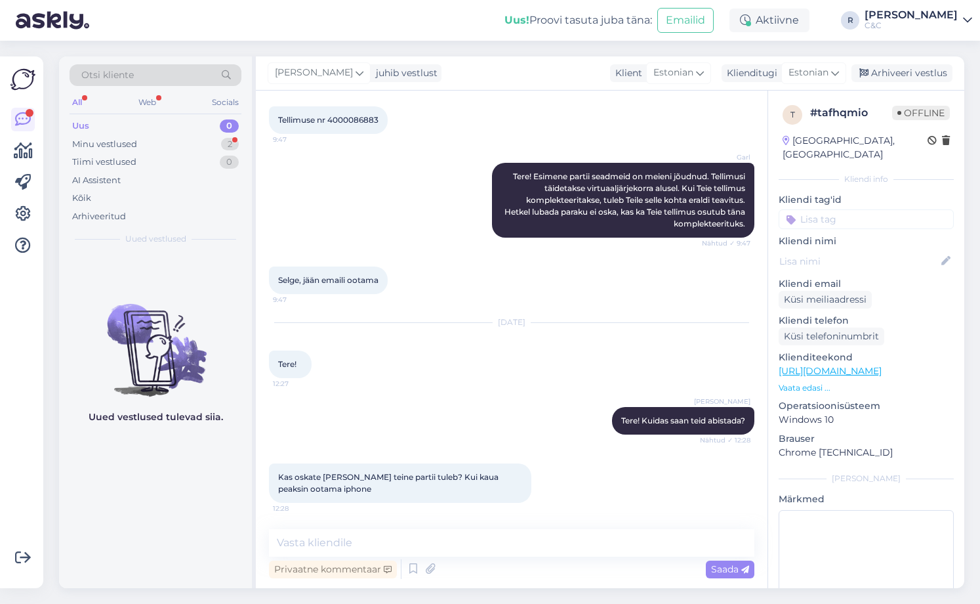
click at [417, 520] on div "Vestlus algas [DATE] Tere! 9:46 Kas oskate öelda millal tellitud iphone 17 pro …" at bounding box center [512, 339] width 512 height 497
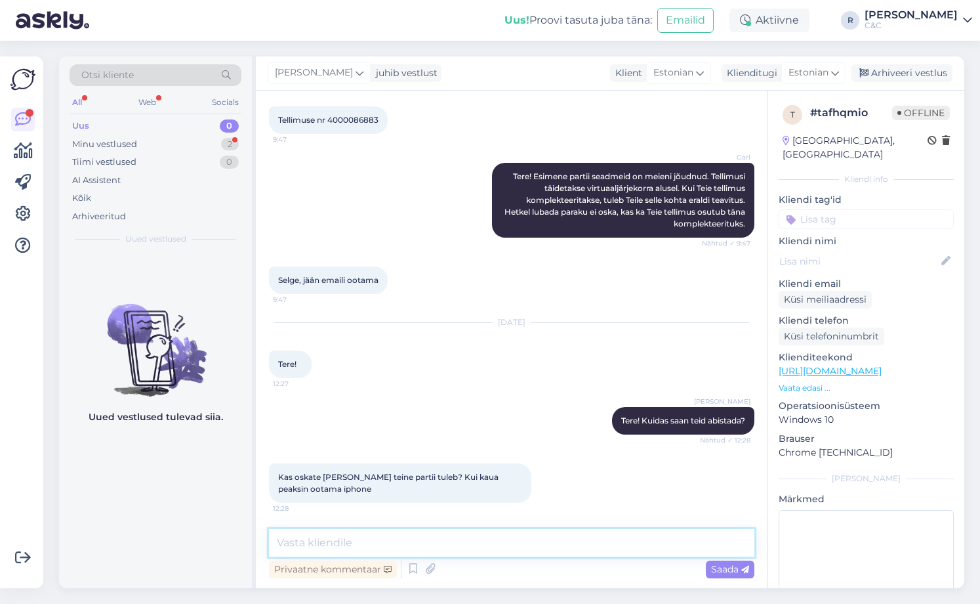
click at [401, 539] on textarea at bounding box center [512, 543] width 486 height 28
click at [395, 528] on div "Vestlus algas [DATE] Tere! 9:46 Kas oskate öelda millal tellitud iphone 17 pro …" at bounding box center [512, 339] width 512 height 497
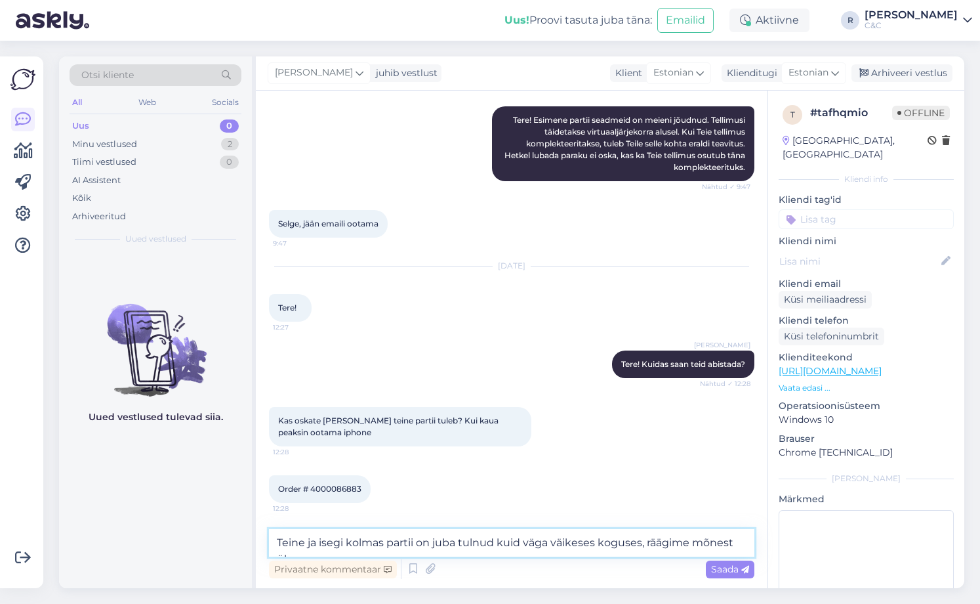
scroll to position [262, 0]
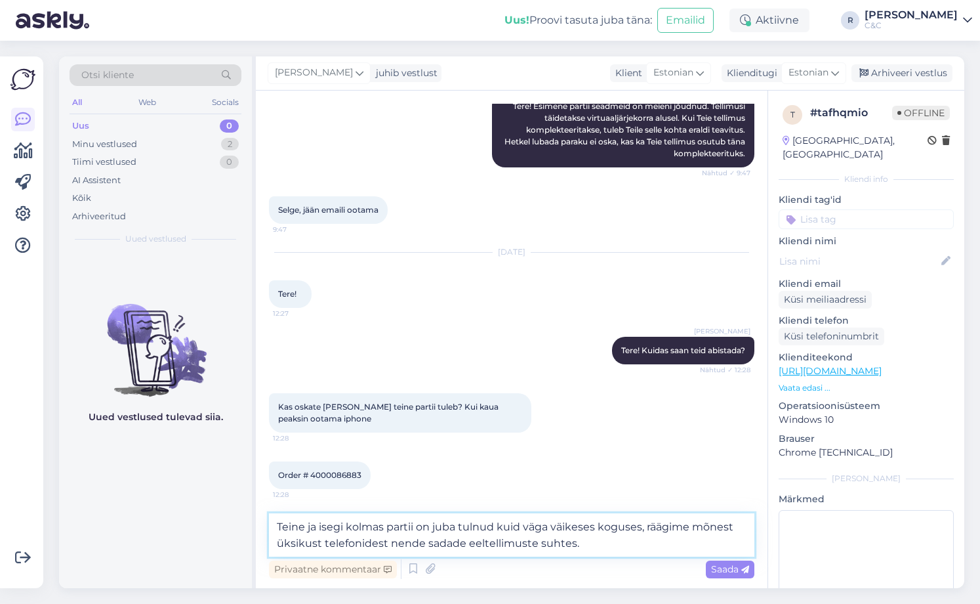
type textarea "Teine ja isegi kolmas partii on juba tulnud kuid väga väikeses koguses, räägime…"
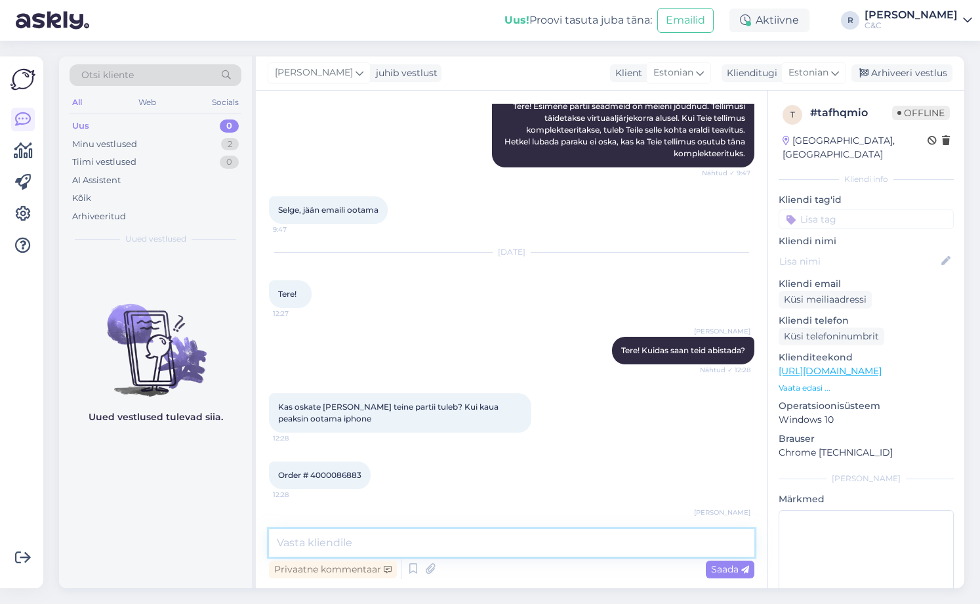
scroll to position [328, 0]
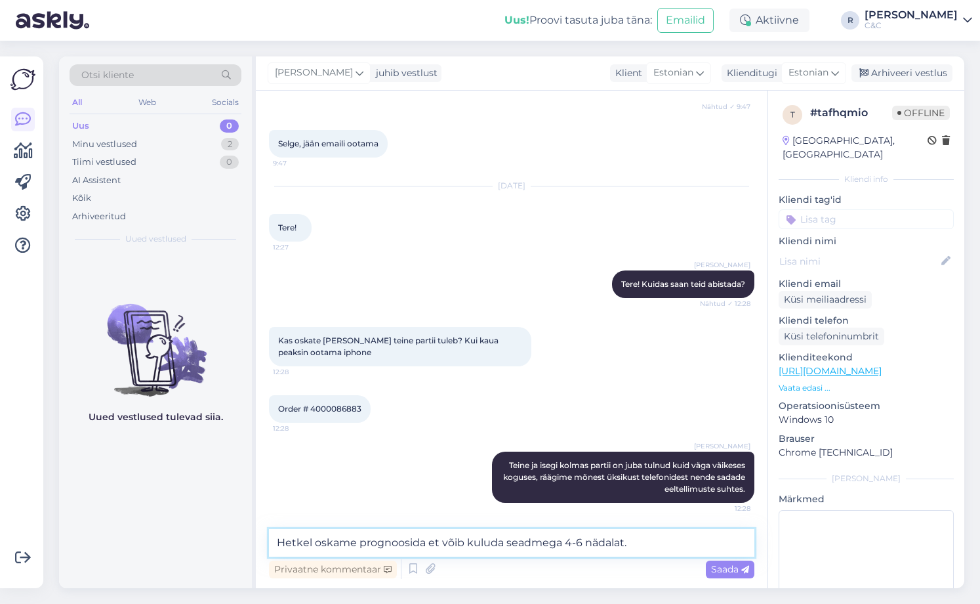
type textarea "Hetkel oskame prognoosida et võib kuluda seadmega 4-6 nädalat."
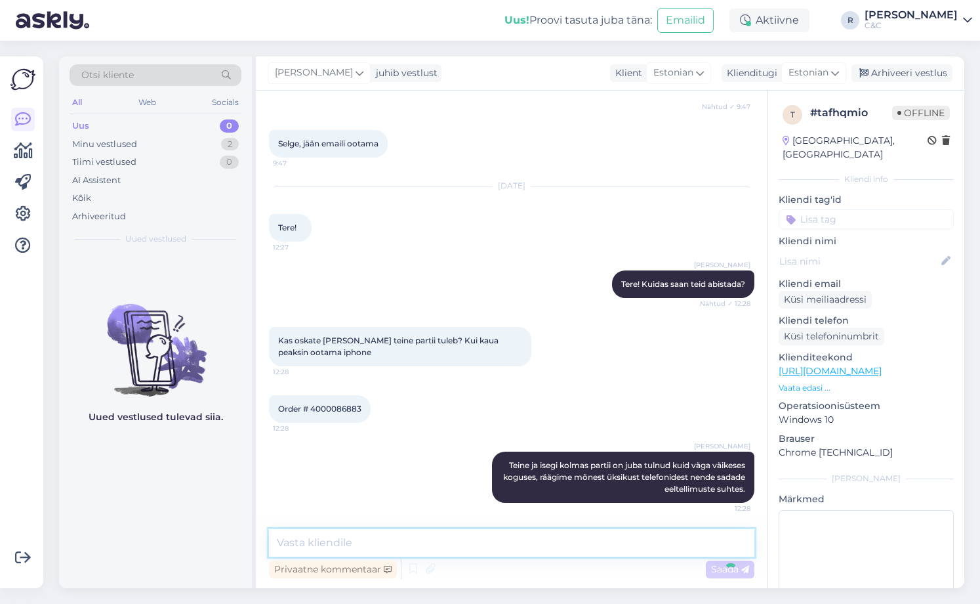
scroll to position [396, 0]
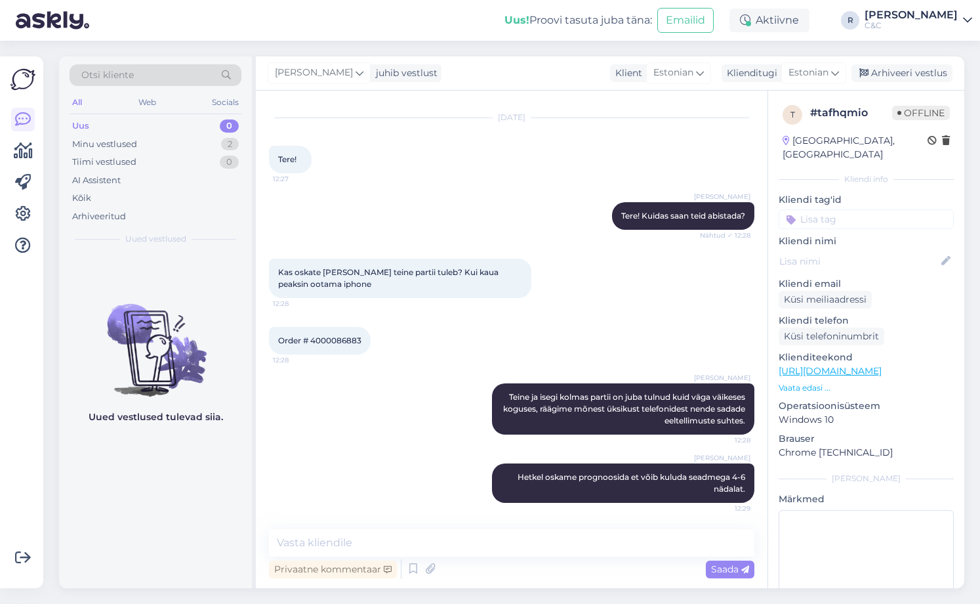
click at [352, 339] on span "Order # 4000086883" at bounding box center [319, 340] width 83 height 10
copy div "4000086883 12:28"
click at [342, 532] on div "Vestlus algas [DATE] Tere! 9:46 Kas oskate öelda millal tellitud iphone 17 pro …" at bounding box center [512, 339] width 512 height 497
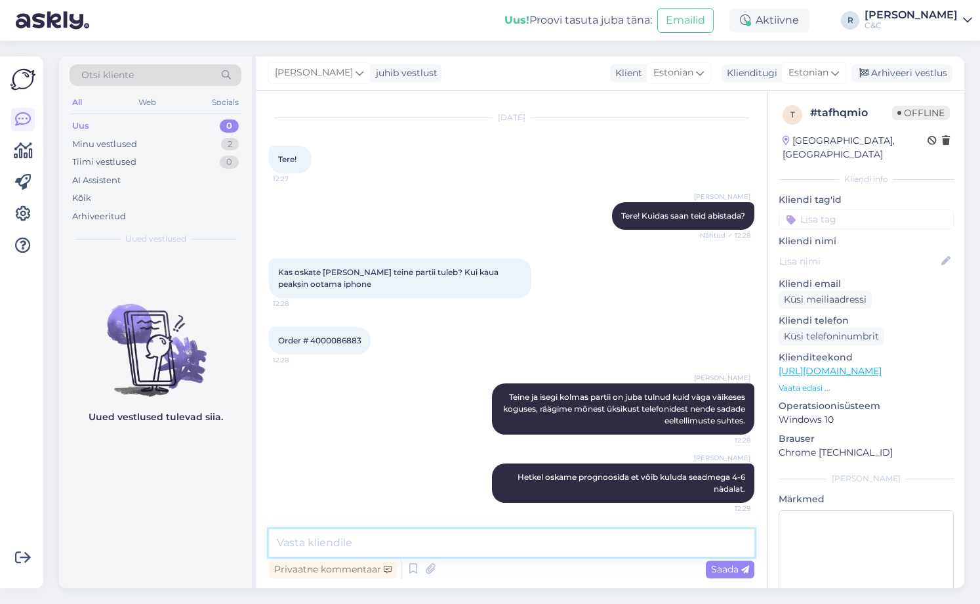
click at [342, 538] on textarea at bounding box center [512, 543] width 486 height 28
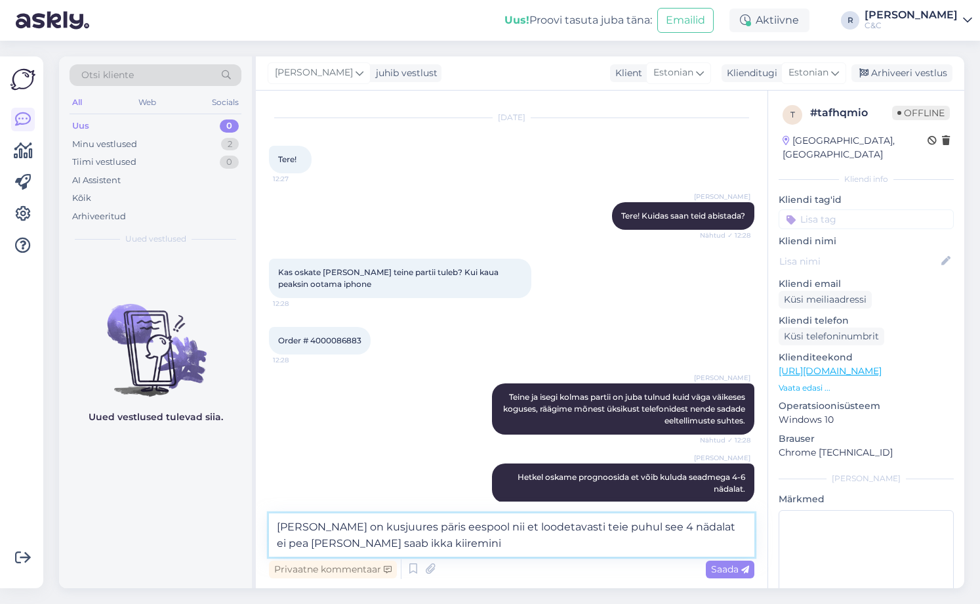
type textarea "[PERSON_NAME] on kusjuures päris eespool nii et loodetavasti teie puhul see 4 n…"
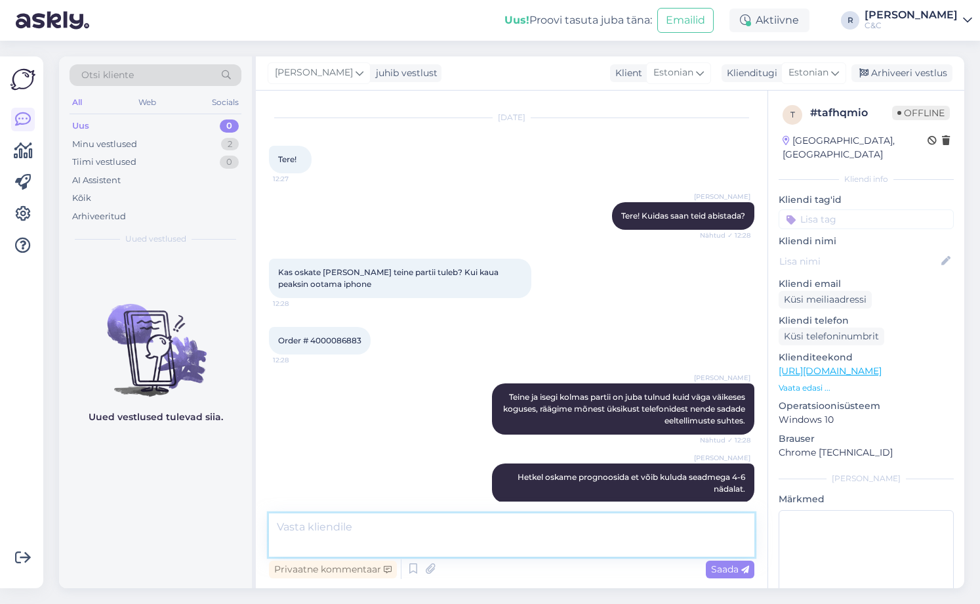
scroll to position [465, 0]
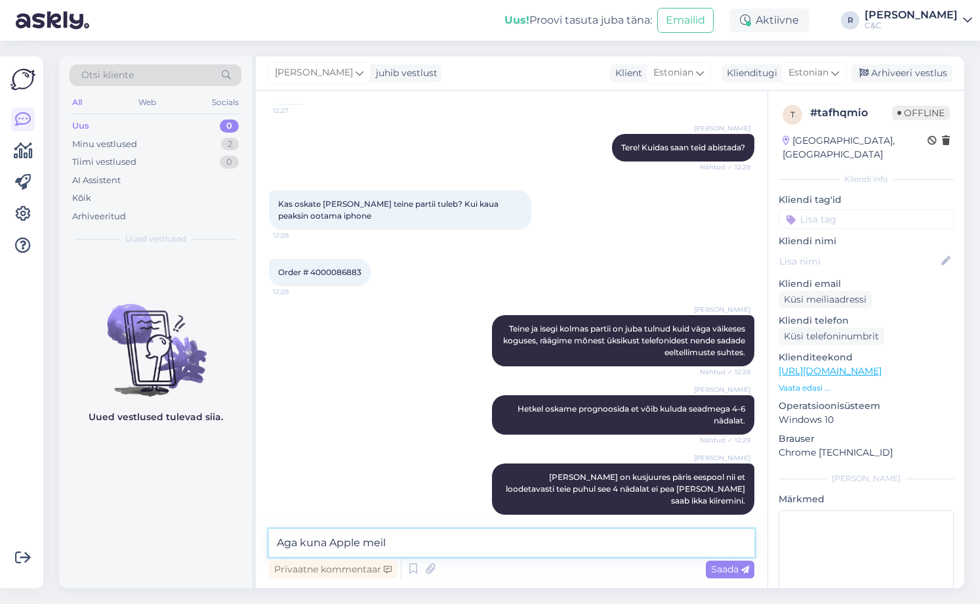
type textarea "Aga kuna Apple meile"
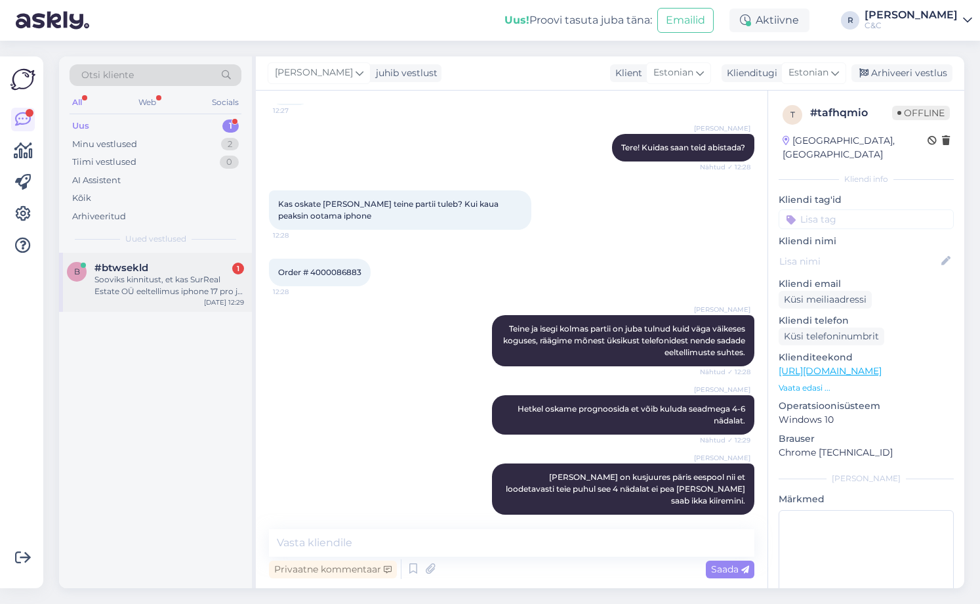
click at [150, 272] on div "#btwsekld 1" at bounding box center [169, 268] width 150 height 12
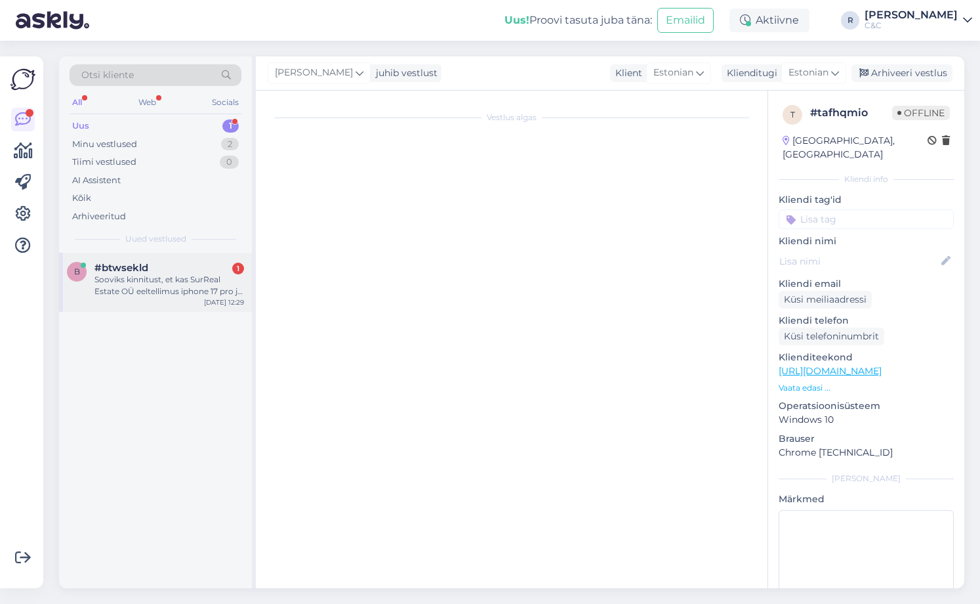
scroll to position [0, 0]
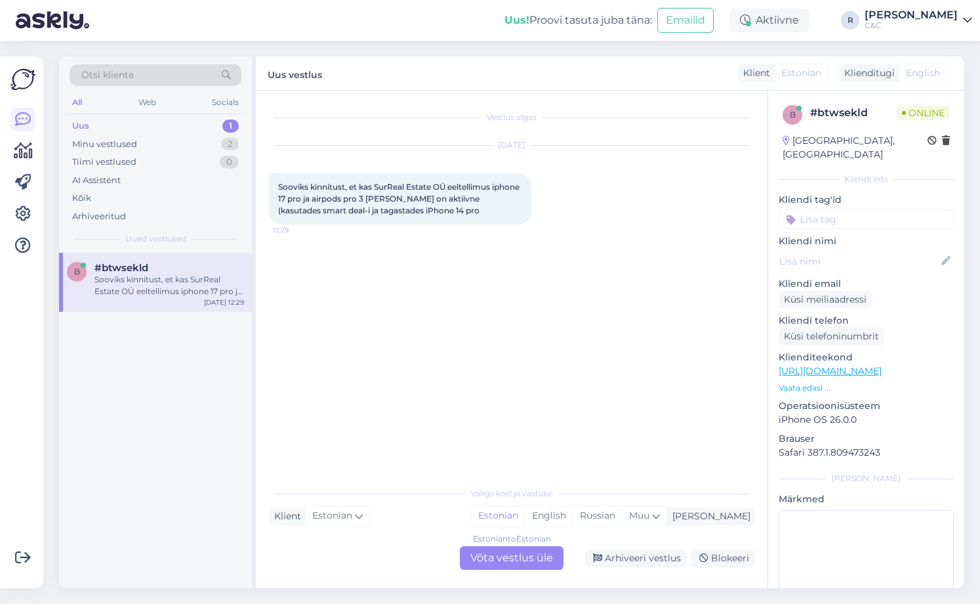
click at [522, 560] on div "Estonian to Estonian Võta vestlus üle" at bounding box center [512, 558] width 104 height 24
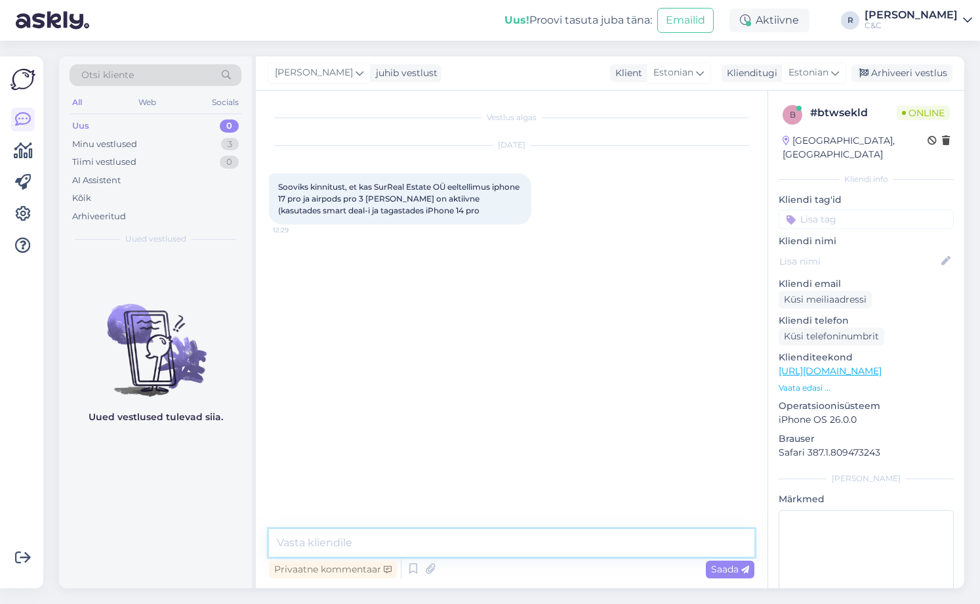
click at [455, 535] on textarea at bounding box center [512, 543] width 486 height 28
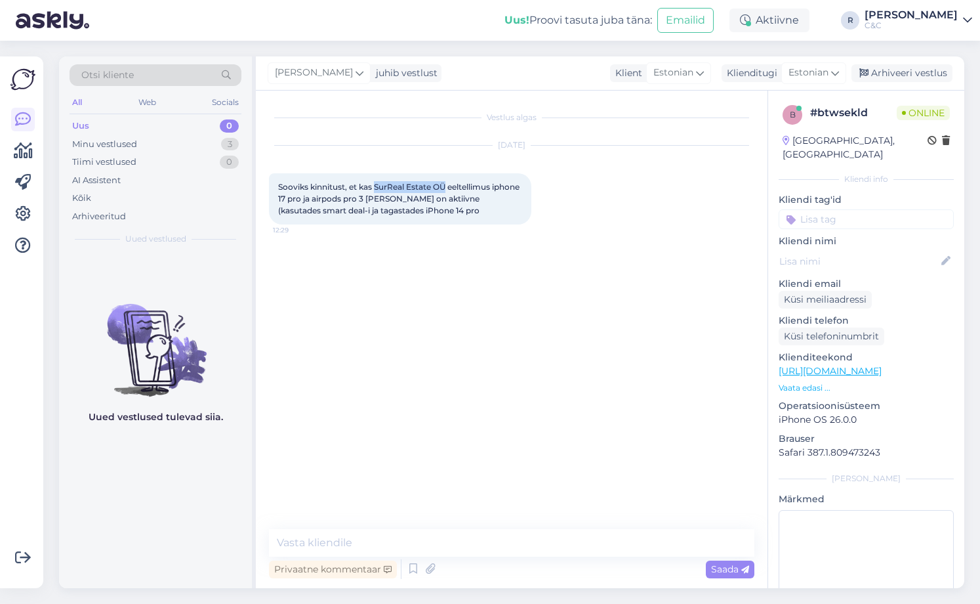
drag, startPoint x: 447, startPoint y: 184, endPoint x: 375, endPoint y: 186, distance: 72.2
click at [375, 186] on span "Sooviks kinnitust, et kas SurReal Estate OÜ eeltellimus iphone 17 pro ja airpod…" at bounding box center [399, 198] width 243 height 33
copy span "SurReal Estate OÜ"
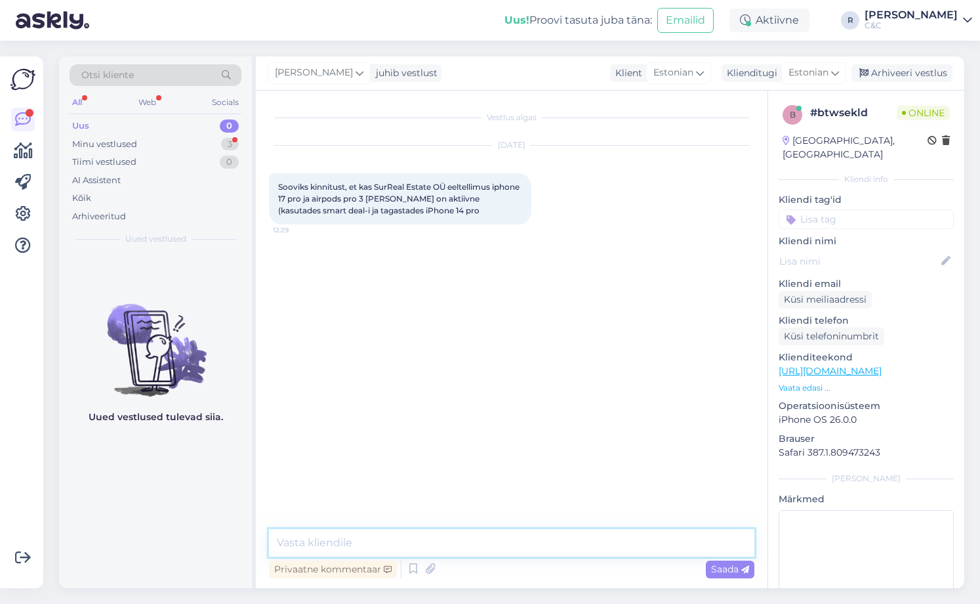
click at [350, 537] on textarea at bounding box center [512, 543] width 486 height 28
type textarea "Tere! [PERSON_NAME] on aktiivne ja ootame hetkel toodete järgi."
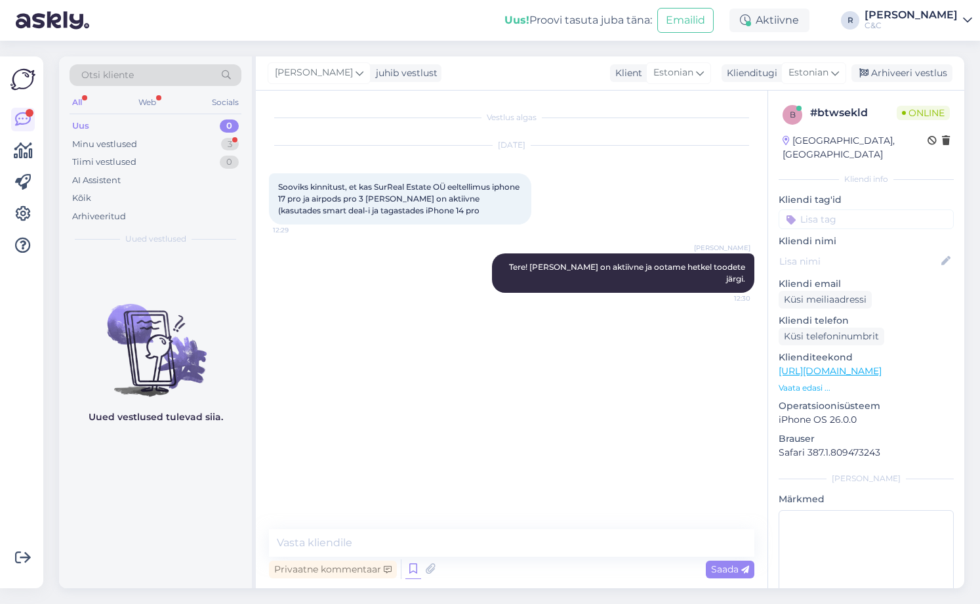
click at [412, 568] on icon at bounding box center [413, 569] width 16 height 20
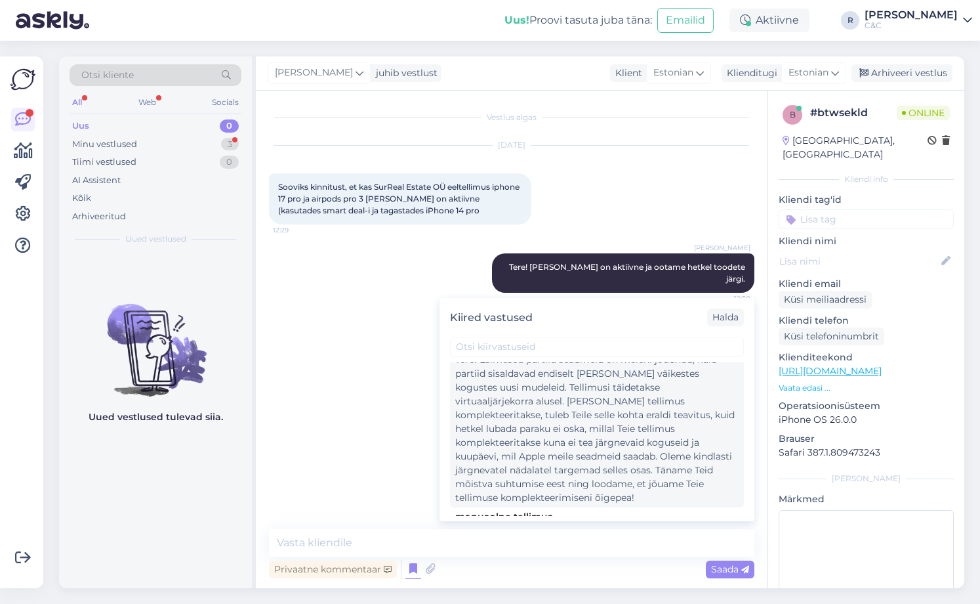
scroll to position [262, 0]
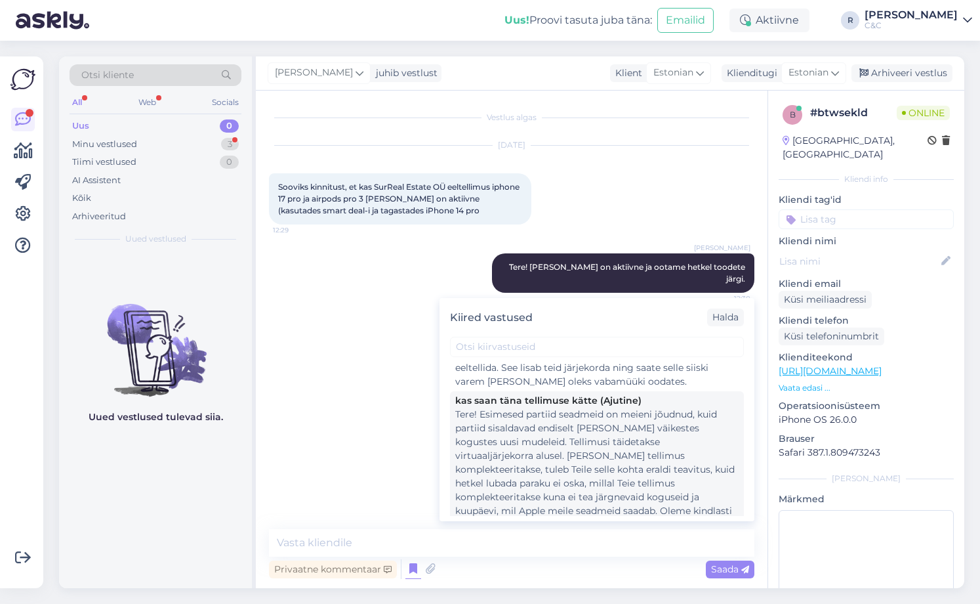
click at [535, 461] on div "Tere! Esimesed partiid seadmeid on meieni jõudnud, kuid partiid sisaldavad endi…" at bounding box center [596, 483] width 283 height 152
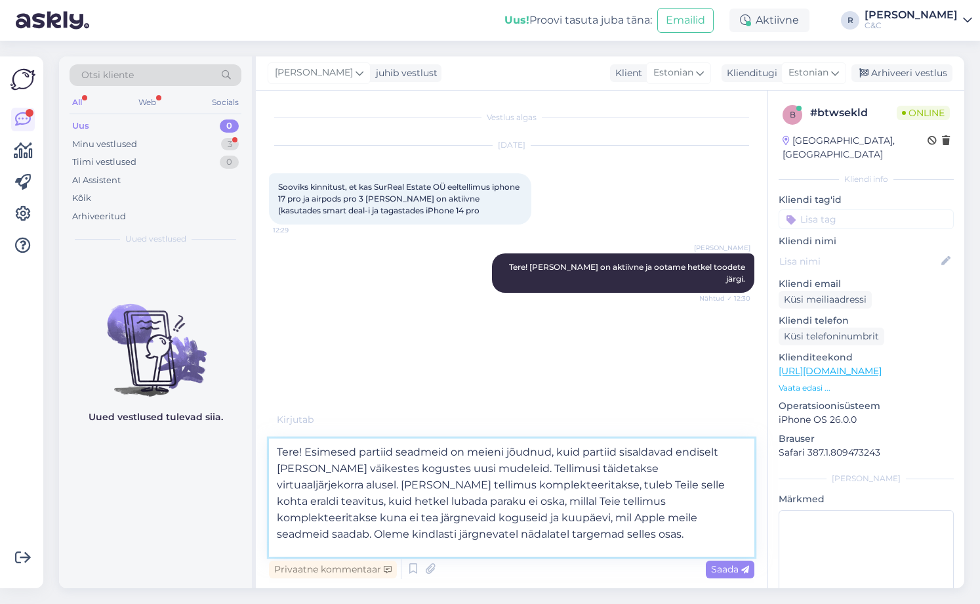
drag, startPoint x: 307, startPoint y: 450, endPoint x: 269, endPoint y: 451, distance: 38.1
click at [269, 451] on textarea "Tere! Esimesed partiid seadmeid on meieni jõudnud, kuid partiid sisaldavad endi…" at bounding box center [512, 497] width 486 height 118
type textarea "Esimesed partiid seadmeid on meieni jõudnud, kuid partiid sisaldavad endiselt […"
click at [499, 539] on textarea "Esimesed partiid seadmeid on meieni jõudnud, kuid partiid sisaldavad endiselt […" at bounding box center [512, 497] width 486 height 118
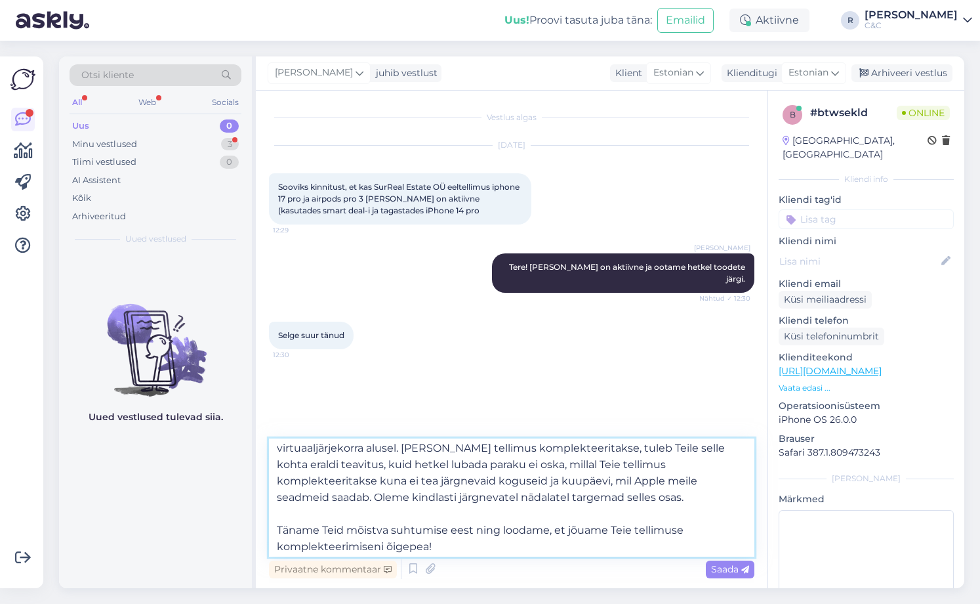
scroll to position [40, 0]
click at [497, 528] on textarea "Esimesed partiid seadmeid on meieni jõudnud, kuid partiid sisaldavad endiselt […" at bounding box center [512, 497] width 486 height 118
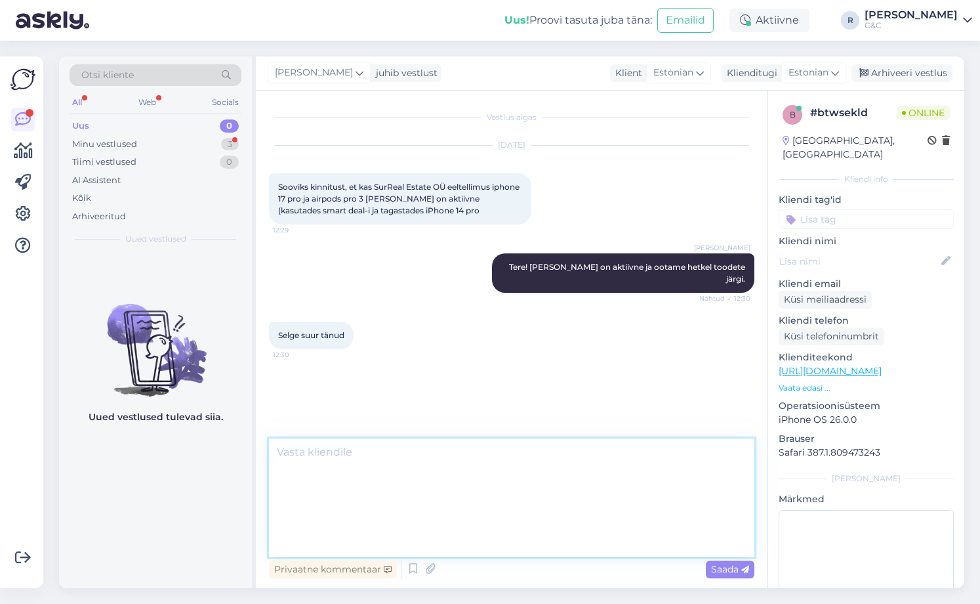
scroll to position [0, 0]
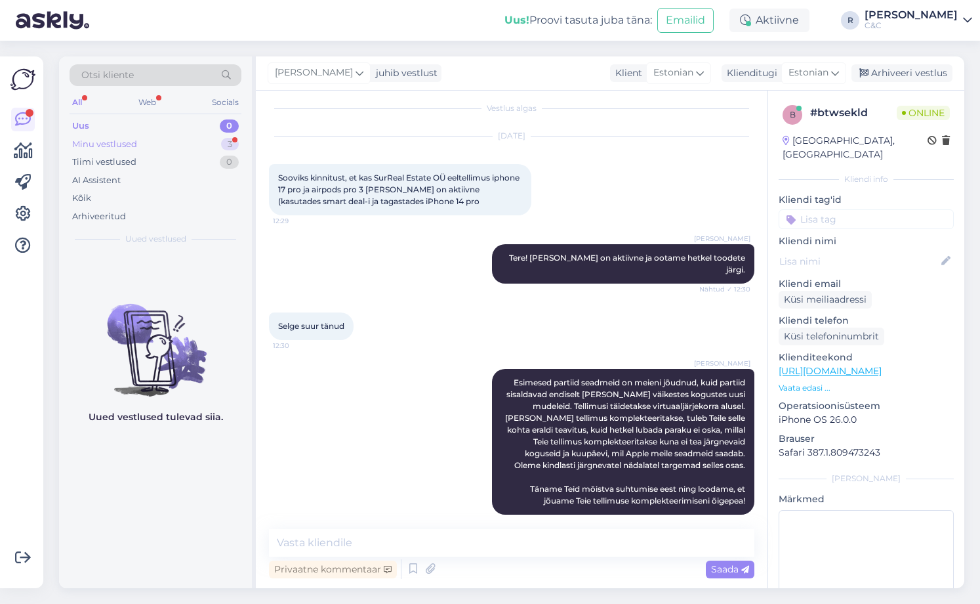
click at [209, 135] on div "Minu vestlused 3" at bounding box center [156, 144] width 172 height 18
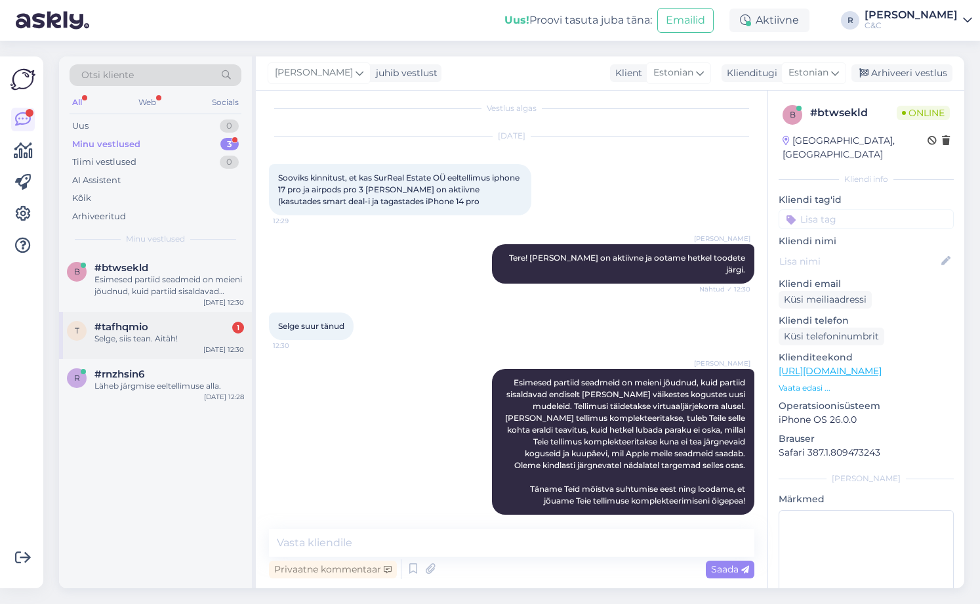
click at [157, 341] on div "Selge, siis tean. Aitäh!" at bounding box center [169, 339] width 150 height 12
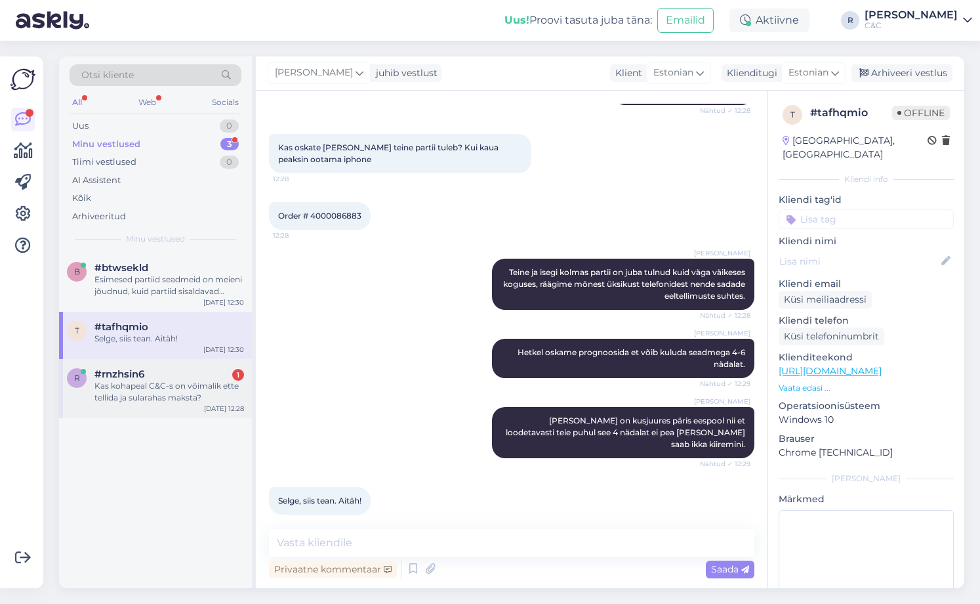
click at [226, 388] on div "Kas kohapeal C&C-s on võimalik ette tellida ja sularahas maksta?" at bounding box center [169, 392] width 150 height 24
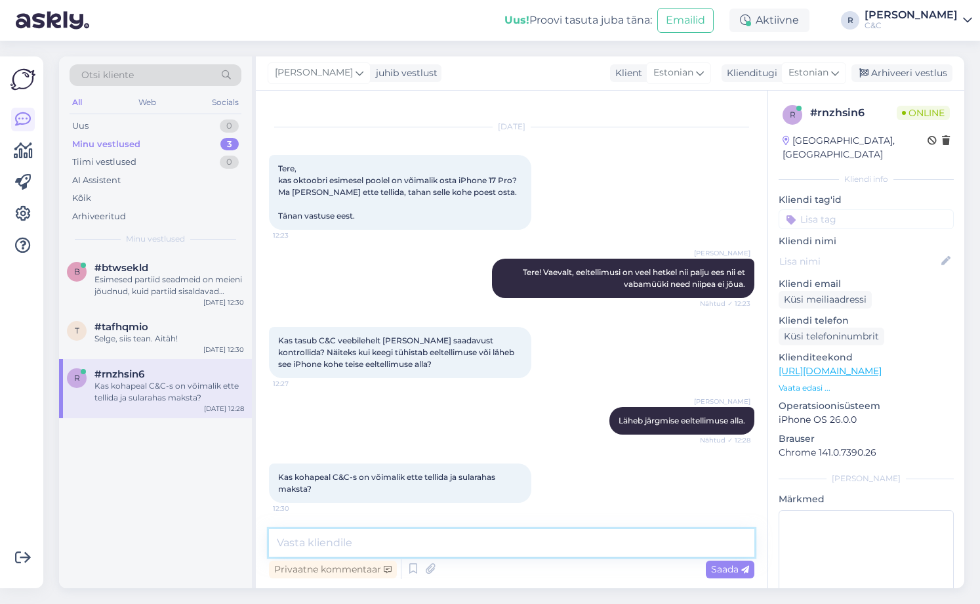
click at [450, 530] on textarea at bounding box center [512, 543] width 486 height 28
type textarea "Ikka!"
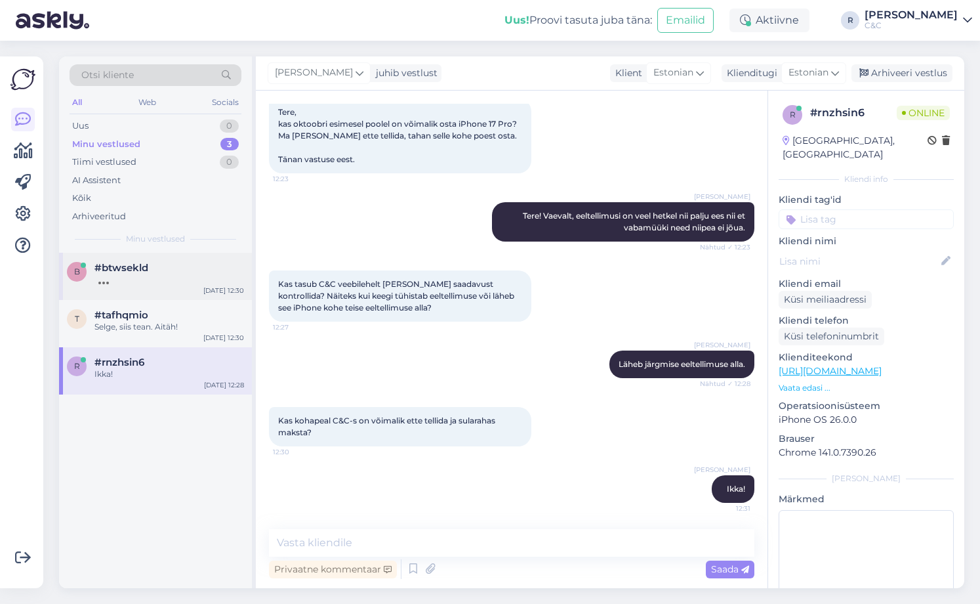
click at [187, 289] on div "b #btwsekld [DATE] 12:30" at bounding box center [155, 276] width 193 height 47
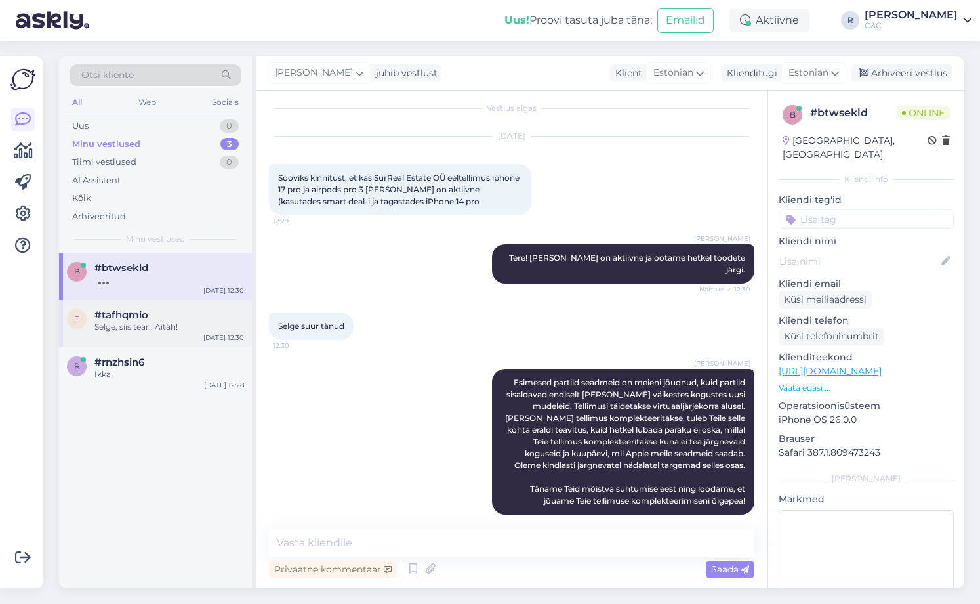
click at [202, 322] on div "Selge, siis tean. Aitäh!" at bounding box center [169, 327] width 150 height 12
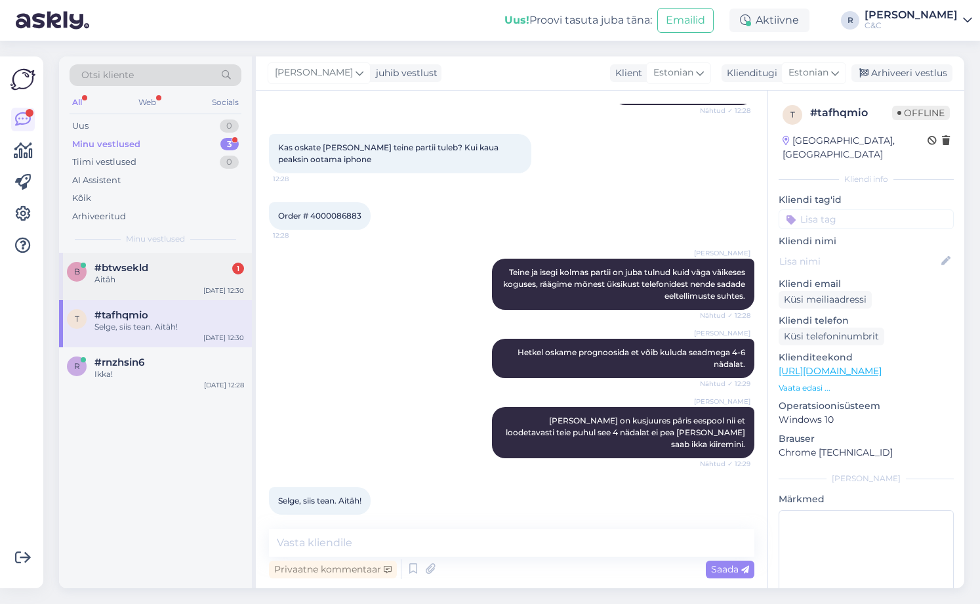
click at [239, 282] on div "Aitäh" at bounding box center [169, 280] width 150 height 12
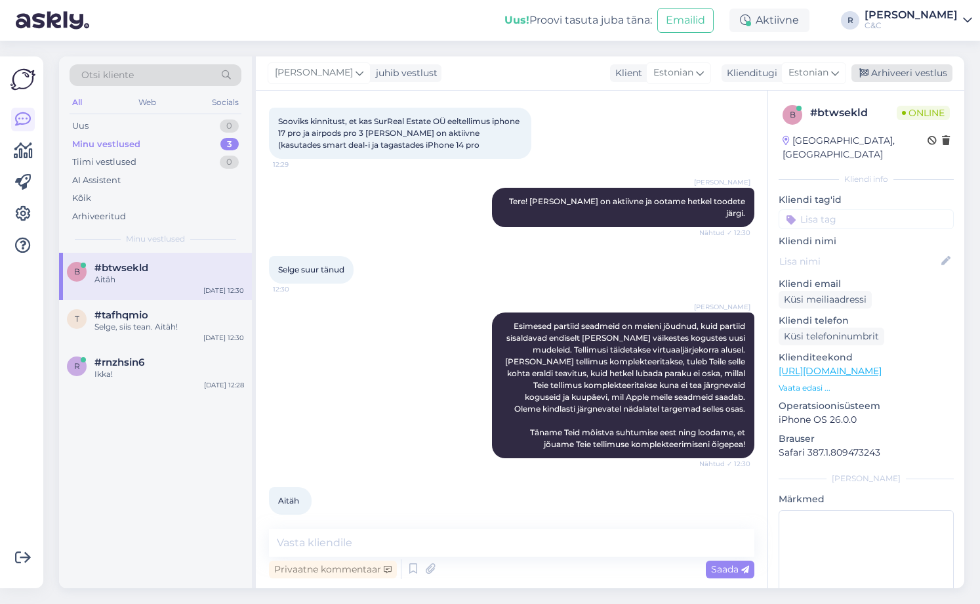
click at [882, 70] on div "Arhiveeri vestlus" at bounding box center [902, 73] width 101 height 18
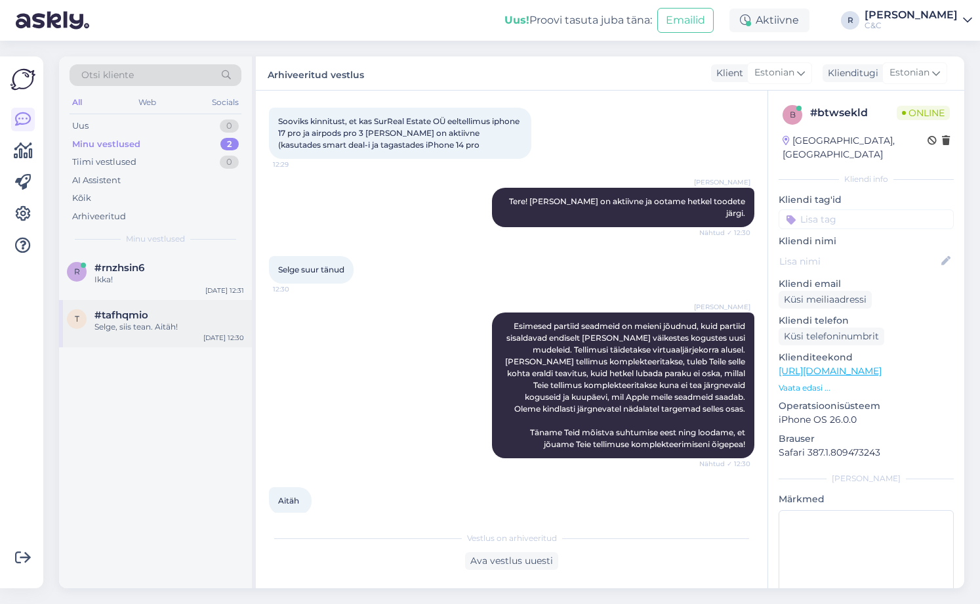
click at [184, 307] on div "t #tafhqmio Selge, siis tean. Aitäh! [DATE] 12:30" at bounding box center [155, 323] width 193 height 47
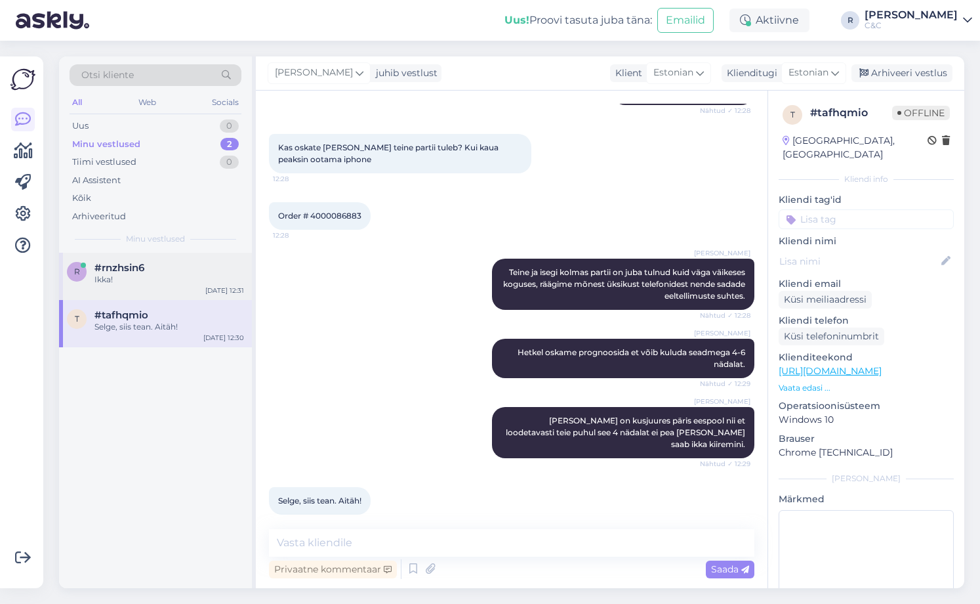
click at [187, 287] on div "r #rnzhsin6 Ikka! [DATE] 12:31" at bounding box center [155, 276] width 193 height 47
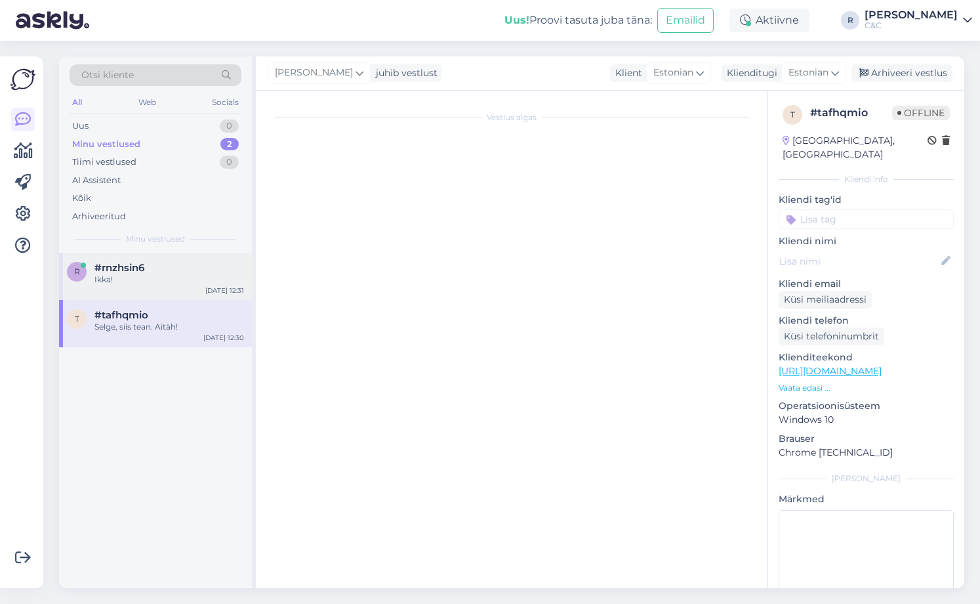
scroll to position [75, 0]
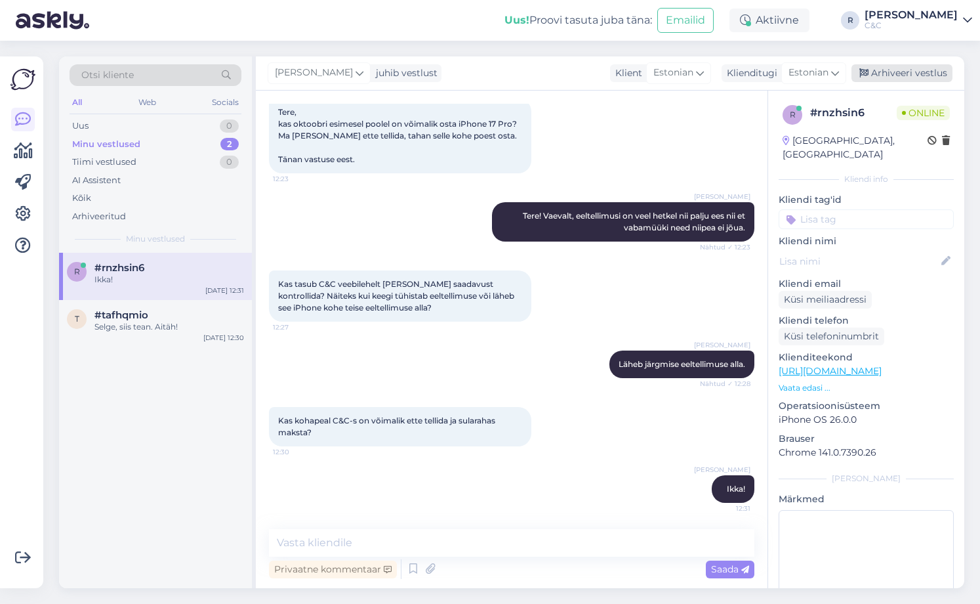
click at [907, 66] on div "Arhiveeri vestlus" at bounding box center [902, 73] width 101 height 18
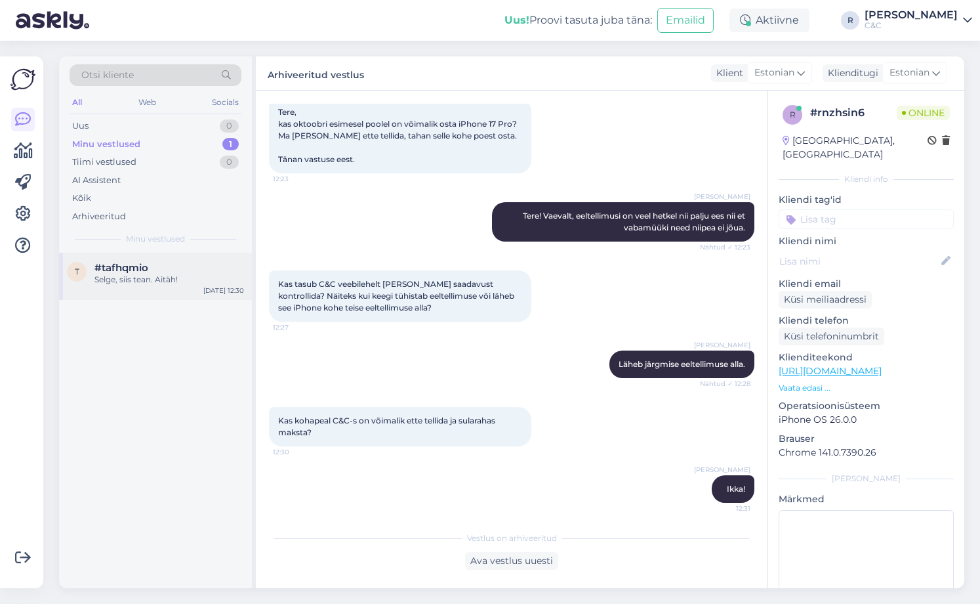
click at [103, 290] on div "t #tafhqmio Selge, siis tean. Aitäh! [DATE] 12:30" at bounding box center [155, 276] width 193 height 47
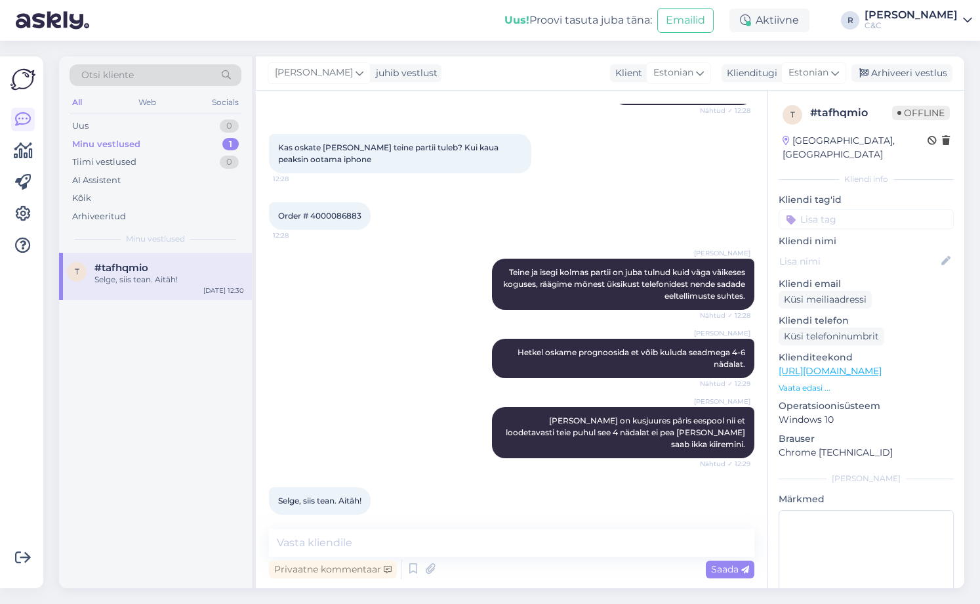
click at [881, 84] on div "[PERSON_NAME] juhib vestlust Klient Estonian Klienditugi Estonian es Chinese Es…" at bounding box center [610, 73] width 709 height 34
click at [884, 81] on div "Arhiveeri vestlus" at bounding box center [902, 73] width 101 height 18
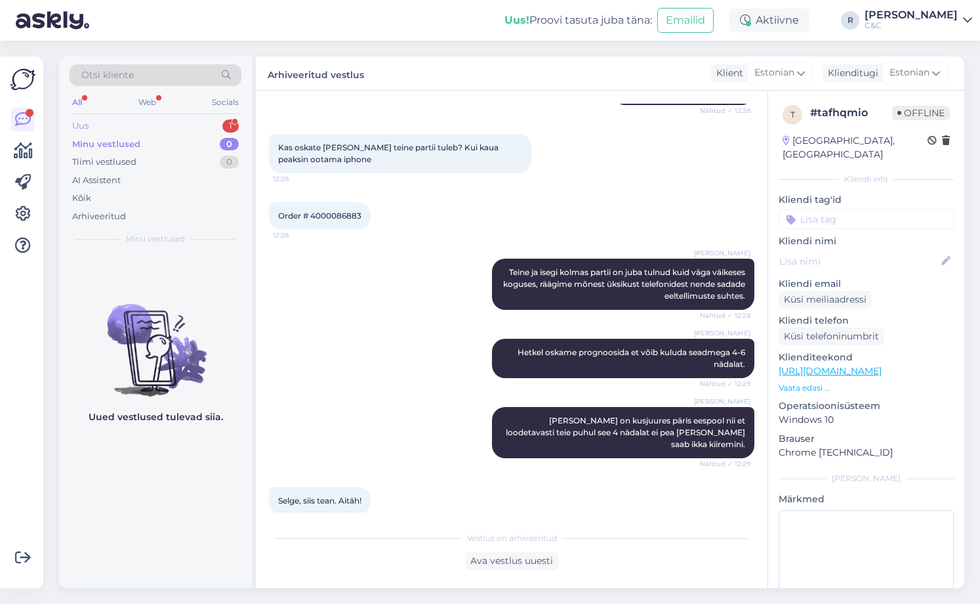
click at [211, 122] on div "Uus 1" at bounding box center [156, 126] width 172 height 18
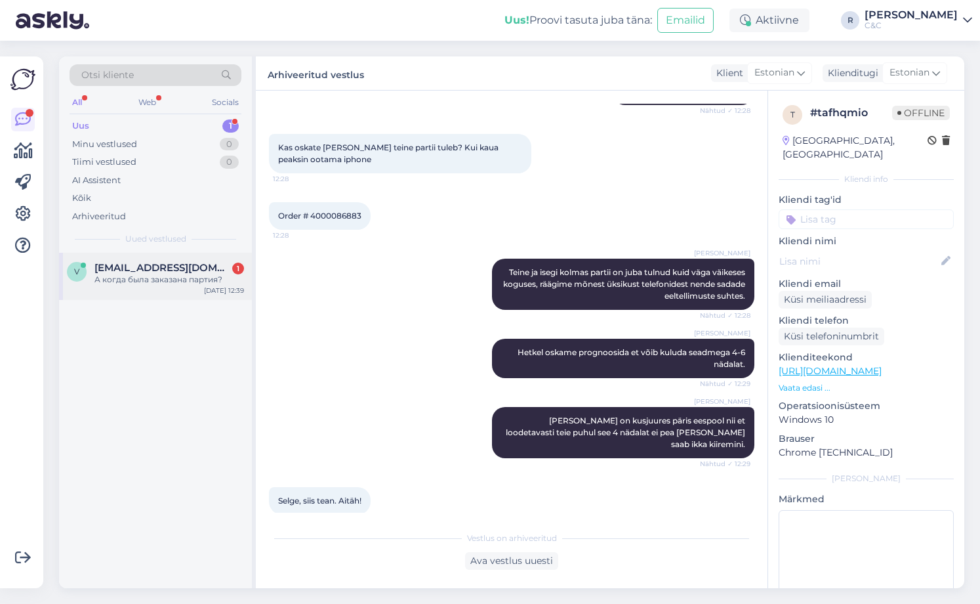
click at [199, 274] on div "А когда была заказана партия?" at bounding box center [169, 280] width 150 height 12
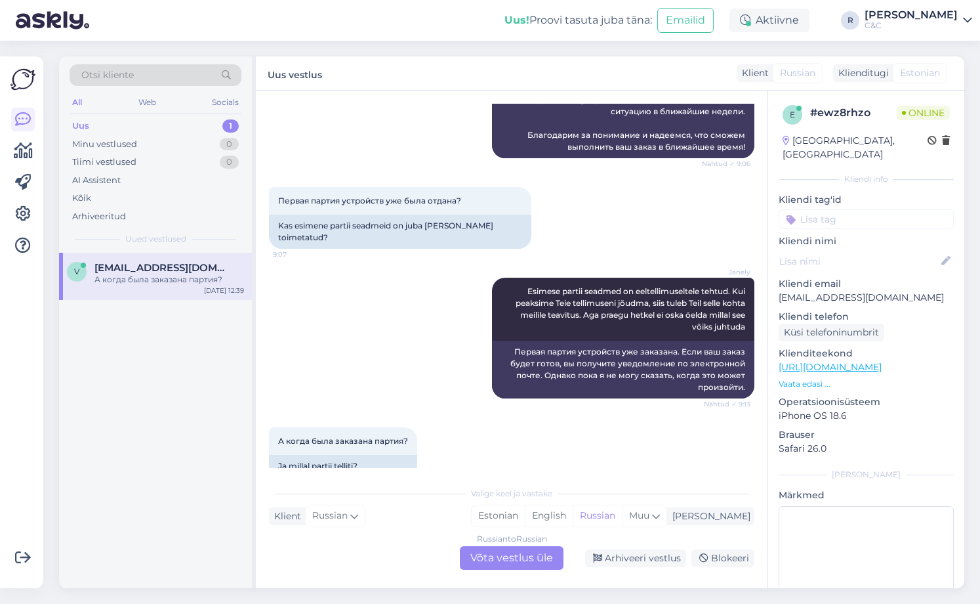
click at [543, 558] on div "Russian to Russian Võta vestlus üle" at bounding box center [512, 558] width 104 height 24
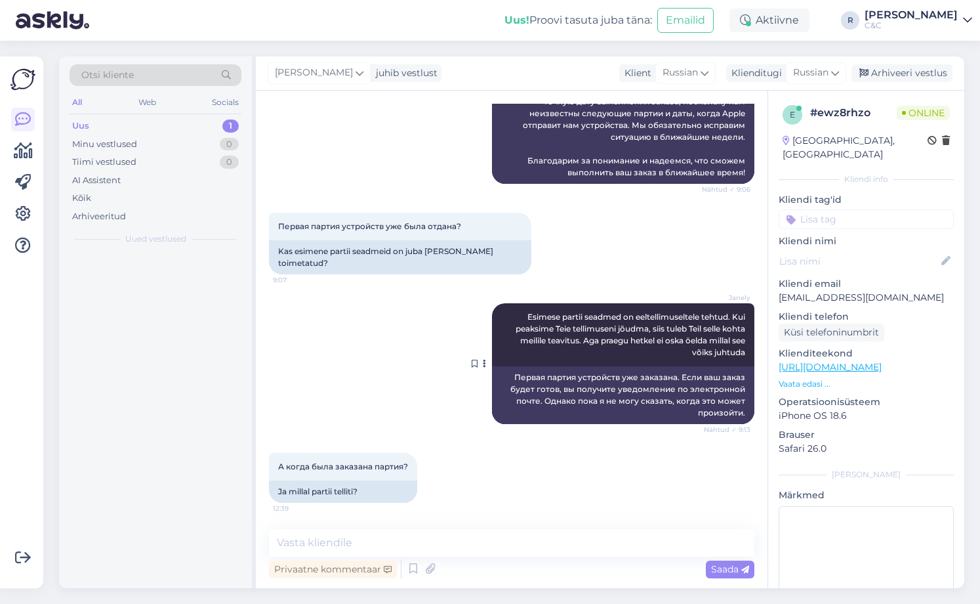
scroll to position [342, 0]
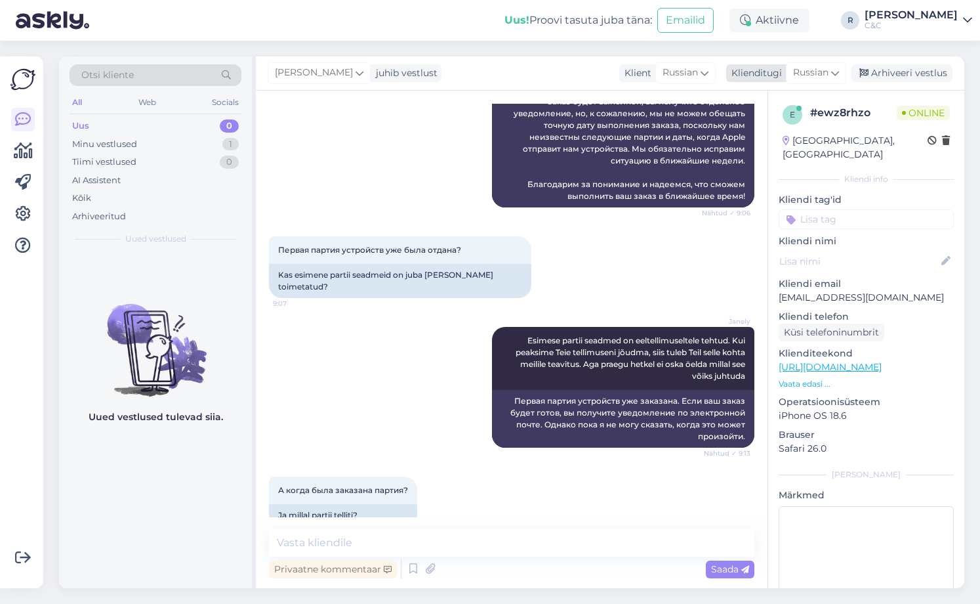
click at [816, 79] on span "Russian" at bounding box center [810, 73] width 35 height 14
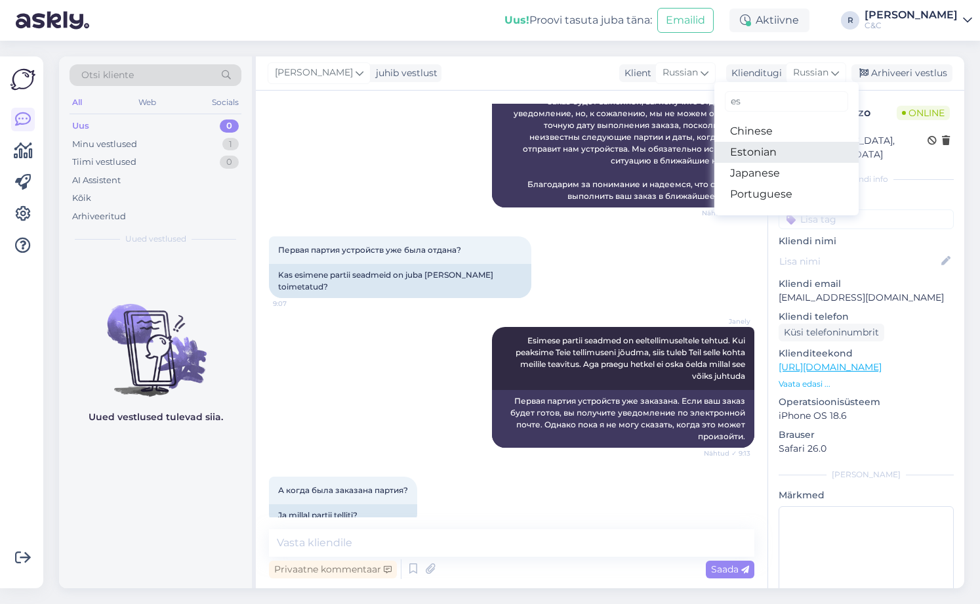
click at [782, 152] on link "Estonian" at bounding box center [787, 152] width 144 height 21
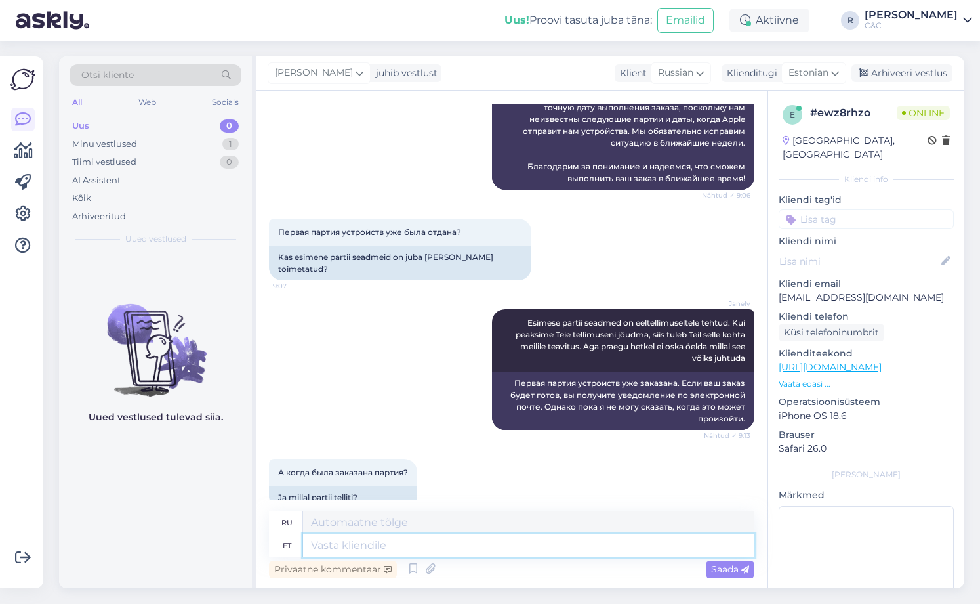
click at [407, 554] on textarea at bounding box center [528, 545] width 451 height 22
type textarea "Iganädal tu"
type textarea "Еженедельно"
type textarea "Iganädal tuleb me"
type textarea "Каждую неделю приходит"
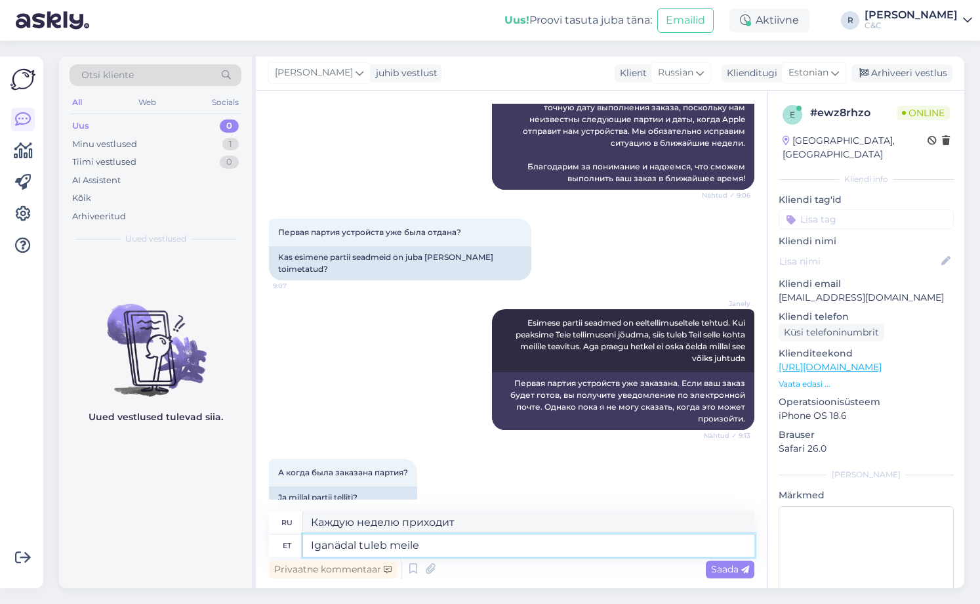
type textarea "Iganädal tuleb meile"
type textarea "Каждую неделю мы приходим"
type textarea "Iganädal tuleb meile saadetis aga"
type textarea "Мы получаем поставку каждую неделю."
type textarea "Iganädal tuleb meile saadetis aga se"
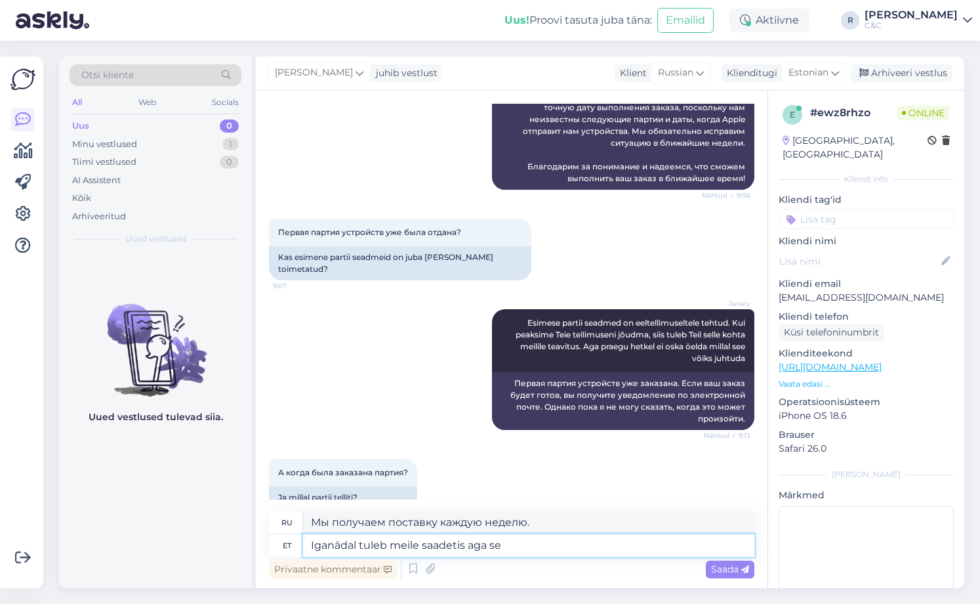
type textarea "Мы получаем поставку каждую неделю, но"
type textarea "Iganädal tuleb meile saadetis aga see on"
type textarea "Каждую неделю мы получаем груз, но этот"
type textarea "Iganädal tuleb meile saadetis aga see on ajo"
type textarea "Мы получаем поставку каждую неделю, но это"
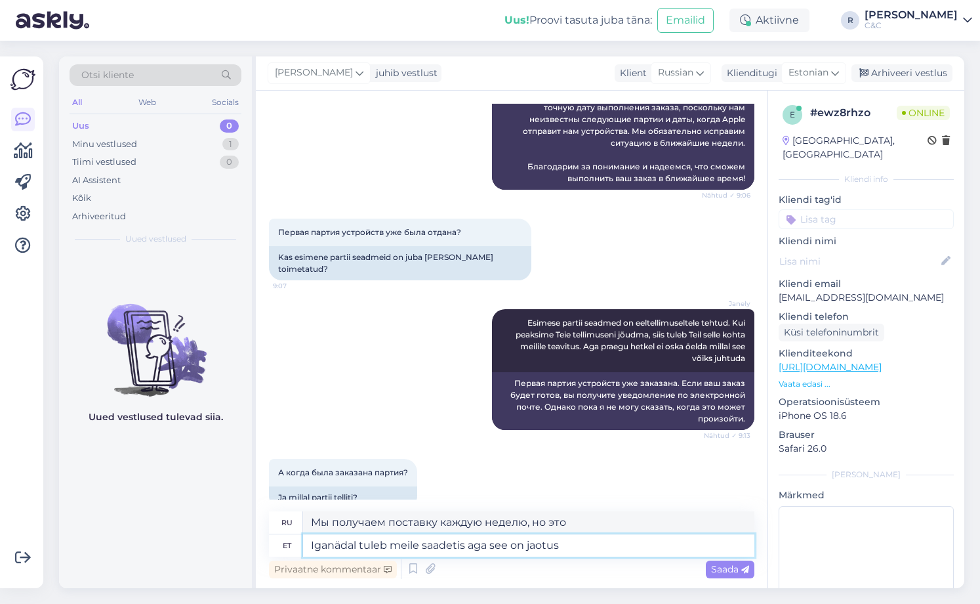
type textarea "Iganädal tuleb meile saadetis aga see on jaotus"
type textarea "Мы получаем поставку каждую неделю, но это дистрибуция."
type textarea "Iganädal tuleb meile saadetis aga see on jaotus Apple poo"
type textarea "Мы получаем поставку каждую неделю, но это дистрибуция от Apple."
type textarea "Iganädal tuleb meile saadetis aga see on jaotus Apple poolt mitte"
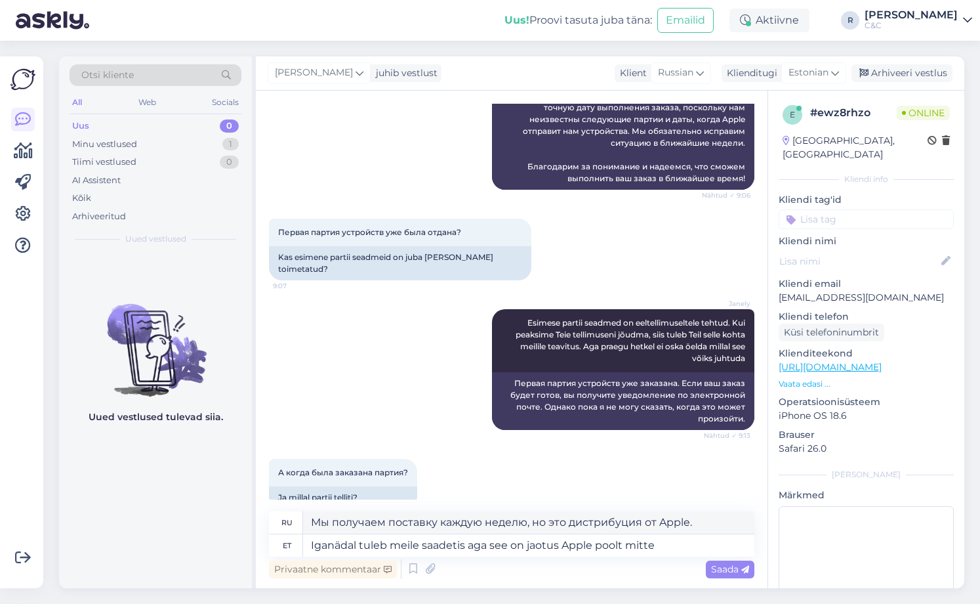
type textarea "Мы получаем поставку каждую неделю, но это дистрибуция от Apple, а не"
type textarea "Iganädal tuleb meile saadetis aga see on jaotus Apple poolt mitte meie eelt"
type textarea "Мы получаем поставку каждую неделю, но это дистрибьюторская компания Apple, а н…"
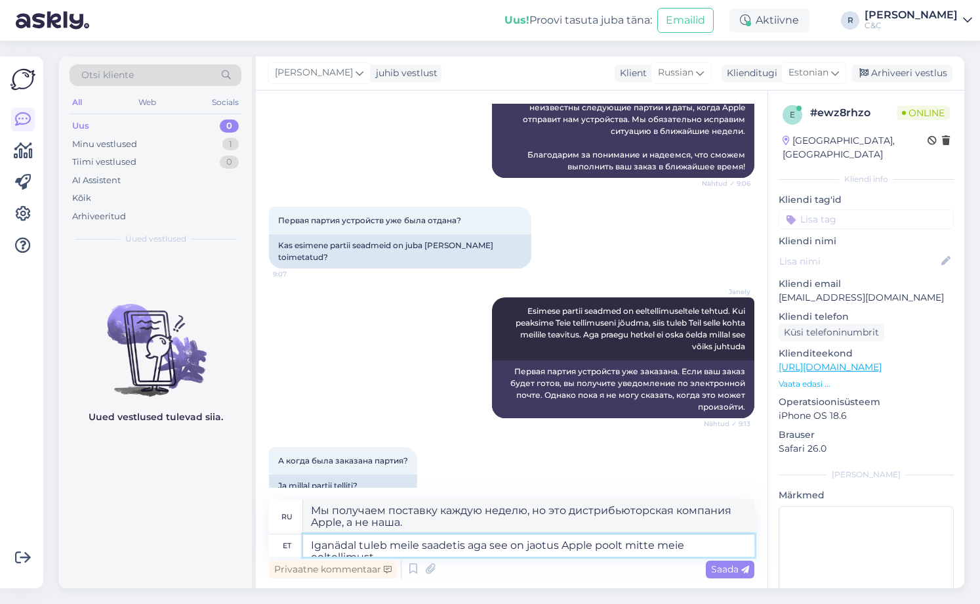
scroll to position [384, 0]
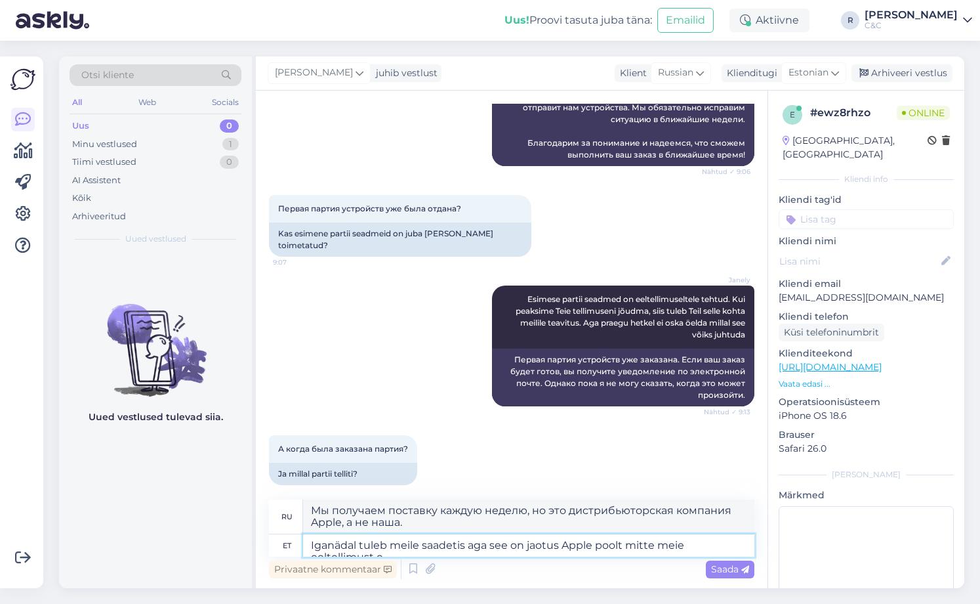
type textarea "Iganädal tuleb meile saadetis aga see on jaotus Apple poolt mitte meie eeltelli…"
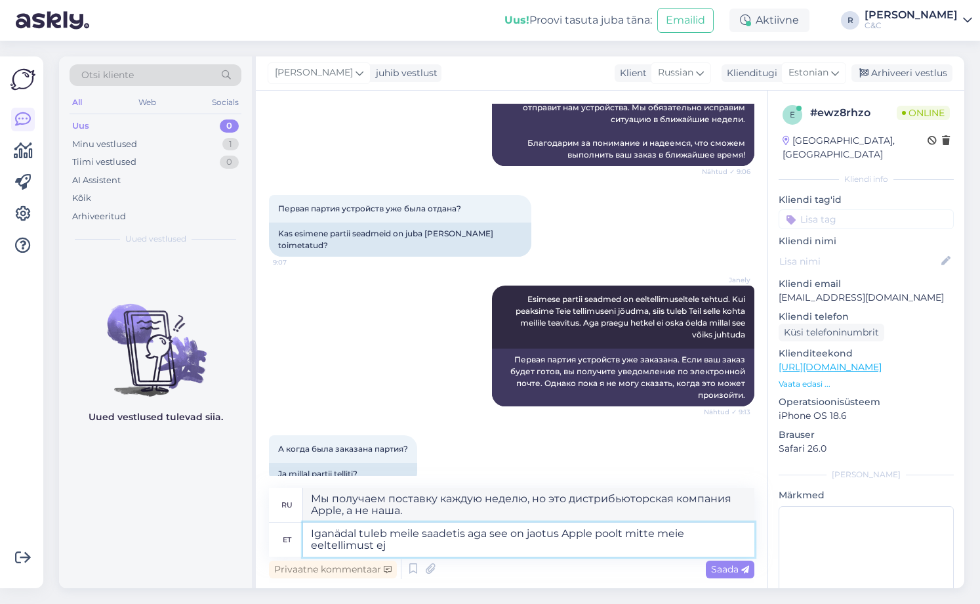
type textarea "Мы получаем поставку каждую неделю, но это дистрибуция от Apple, а не наш предв…"
click at [473, 546] on textarea "Iganädal tuleb meile saadetis aga see on jaotus Apple poolt mitte meie eeltelli…" at bounding box center [528, 539] width 451 height 34
click at [473, 547] on textarea "Iganädal tuleb meile saadetis aga see on jaotus Apple poolt mitte meie eeltelli…" at bounding box center [528, 539] width 451 height 34
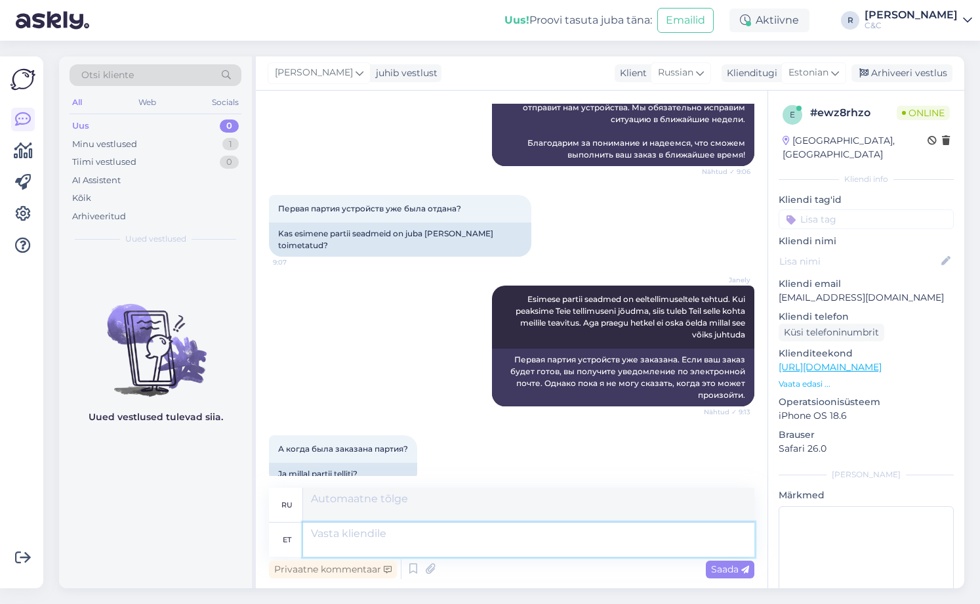
scroll to position [474, 0]
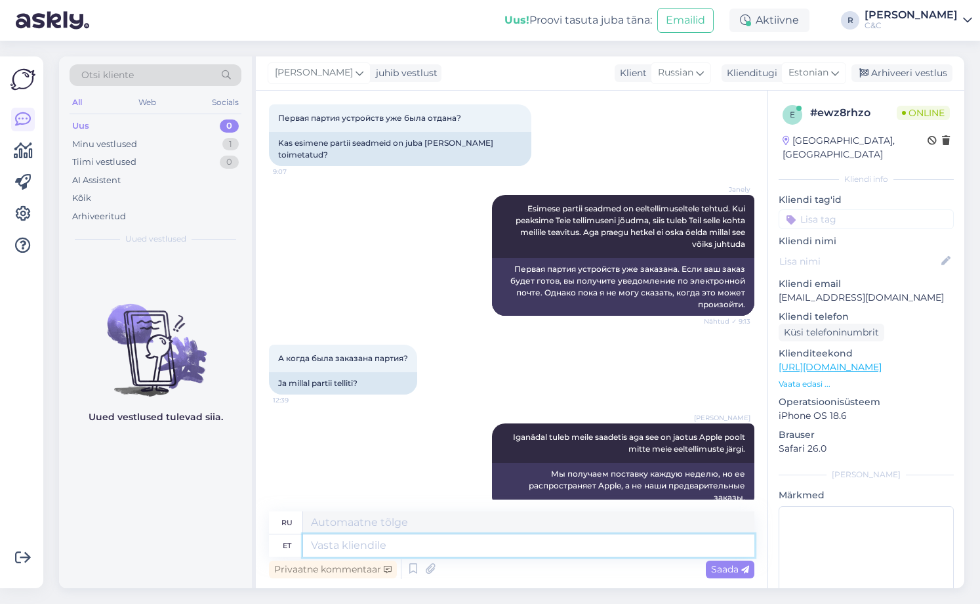
click at [478, 545] on textarea at bounding box center [528, 545] width 451 height 22
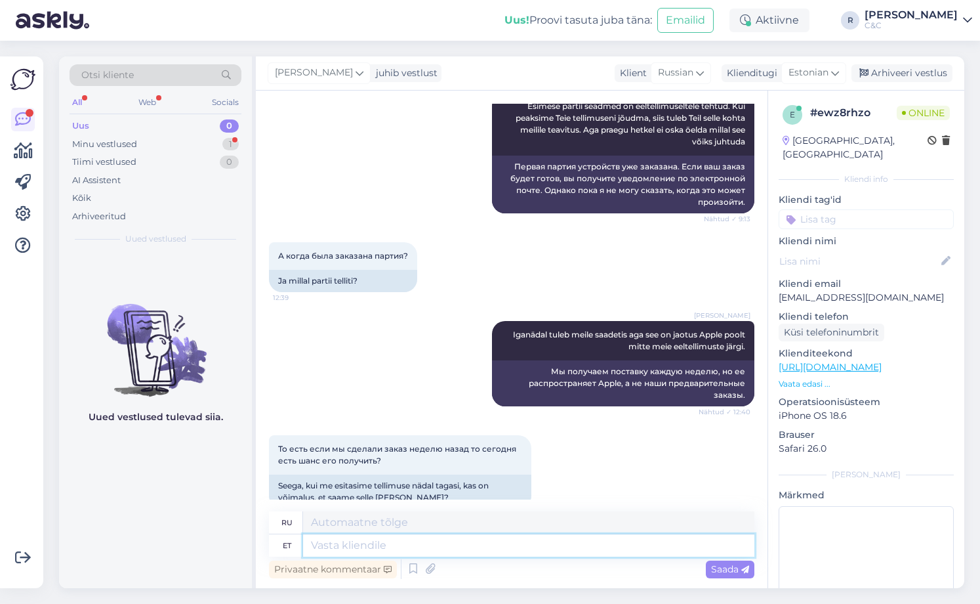
click at [421, 550] on textarea at bounding box center [528, 545] width 451 height 22
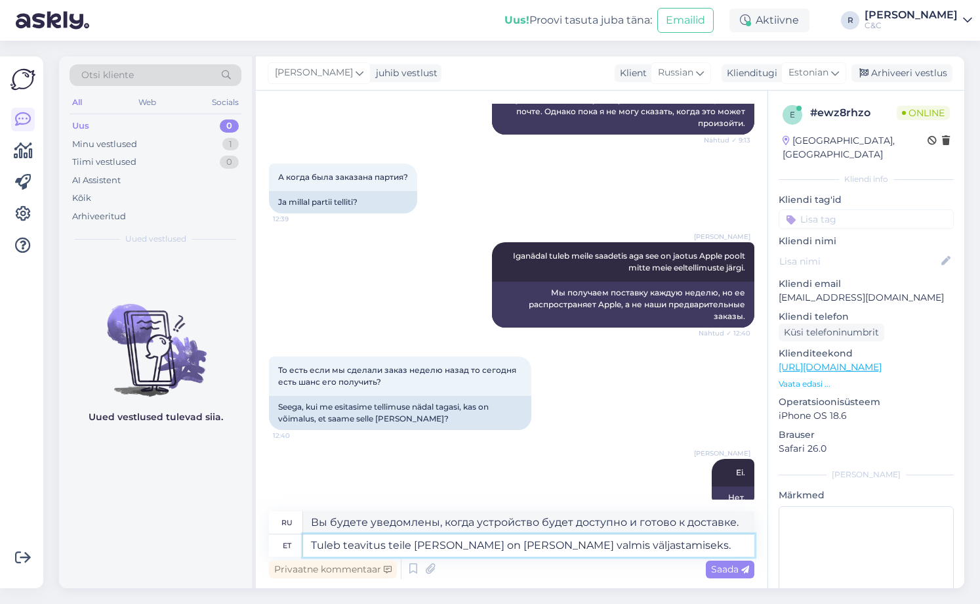
click at [636, 544] on textarea "Tuleb teavitus teile [PERSON_NAME] on [PERSON_NAME] valmis väljastamiseks." at bounding box center [528, 545] width 451 height 22
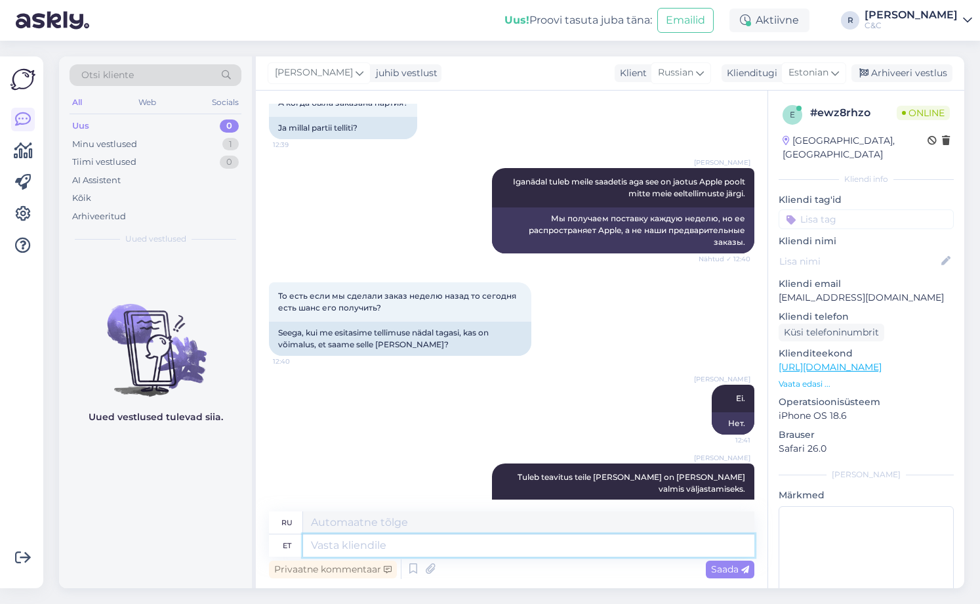
scroll to position [758, 0]
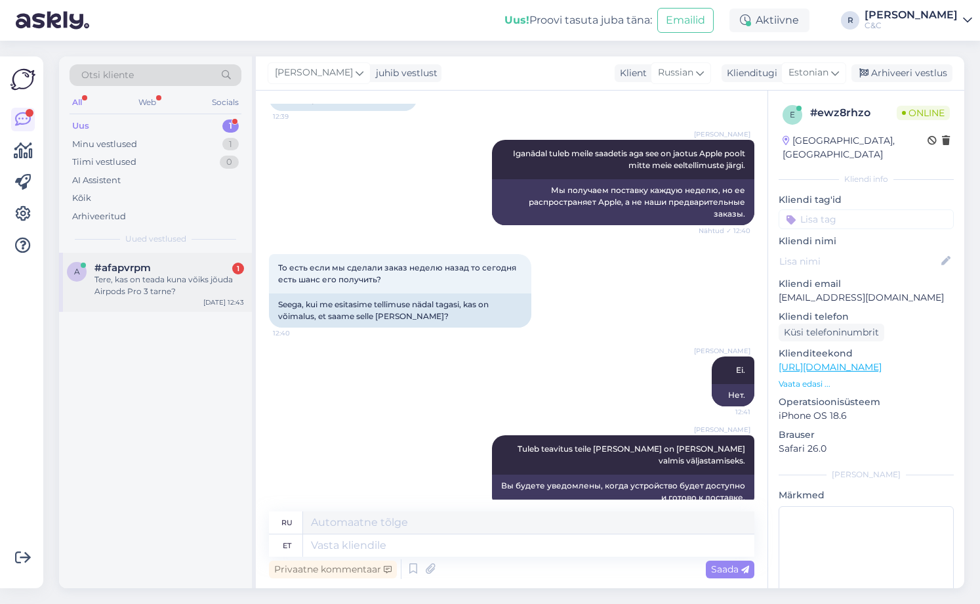
click at [196, 280] on div "Tere, kas on teada kuna võiks jõuda Airpods Pro 3 tarne?" at bounding box center [169, 286] width 150 height 24
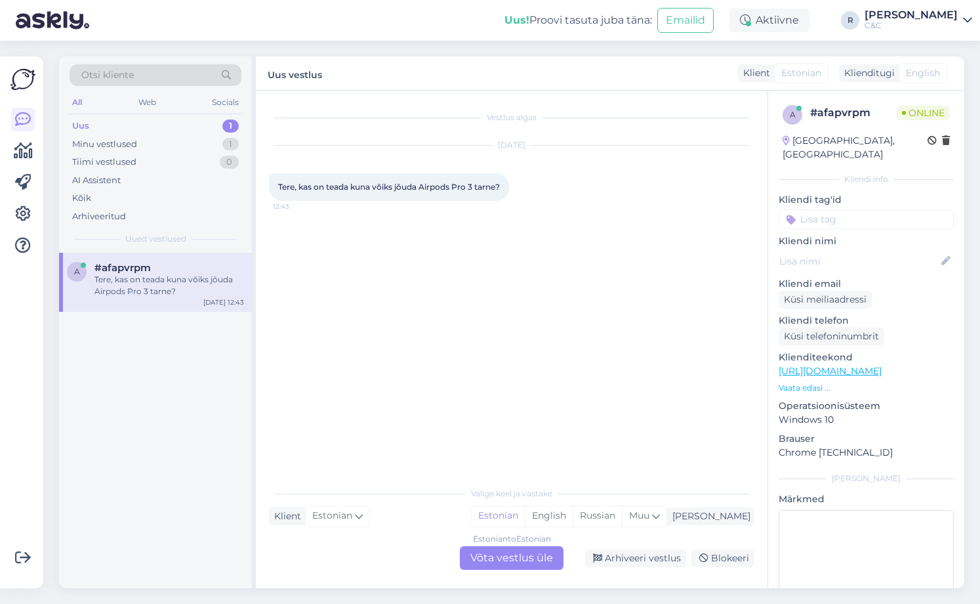
click at [491, 558] on div "Estonian to Estonian Võta vestlus üle" at bounding box center [512, 558] width 104 height 24
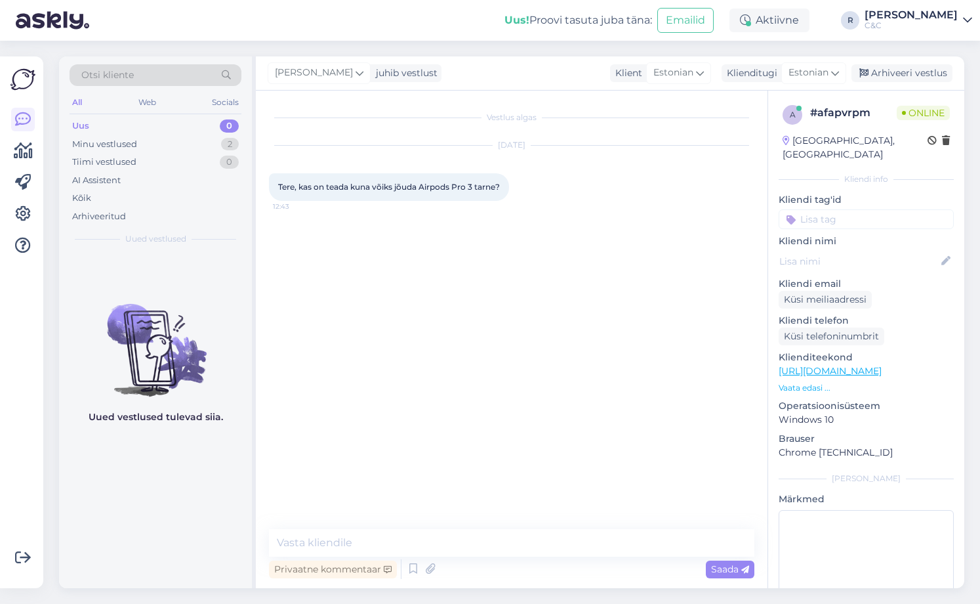
click at [466, 528] on div "Vestlus algas [DATE] Tere, kas on teada kuna võiks jõuda Airpods Pro 3 tarne? 1…" at bounding box center [512, 339] width 512 height 497
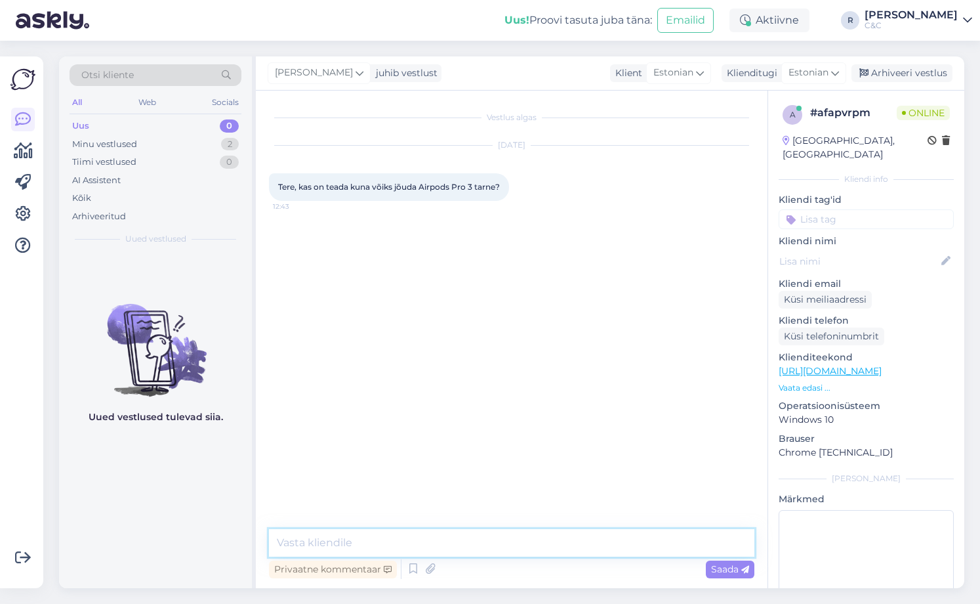
click at [455, 537] on textarea at bounding box center [512, 543] width 486 height 28
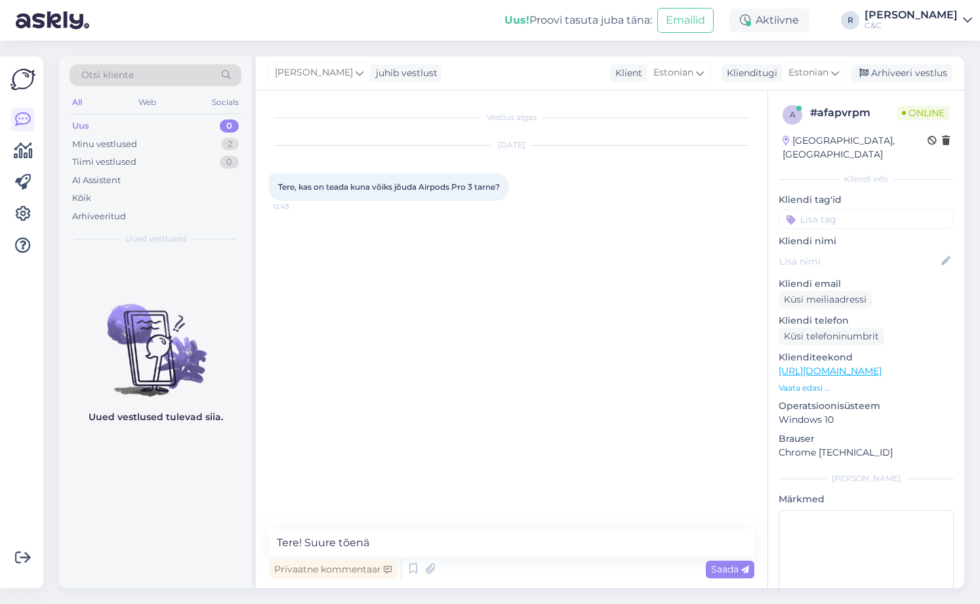
click at [208, 430] on figcaption "Uued vestlused tulevad siia." at bounding box center [156, 422] width 135 height 24
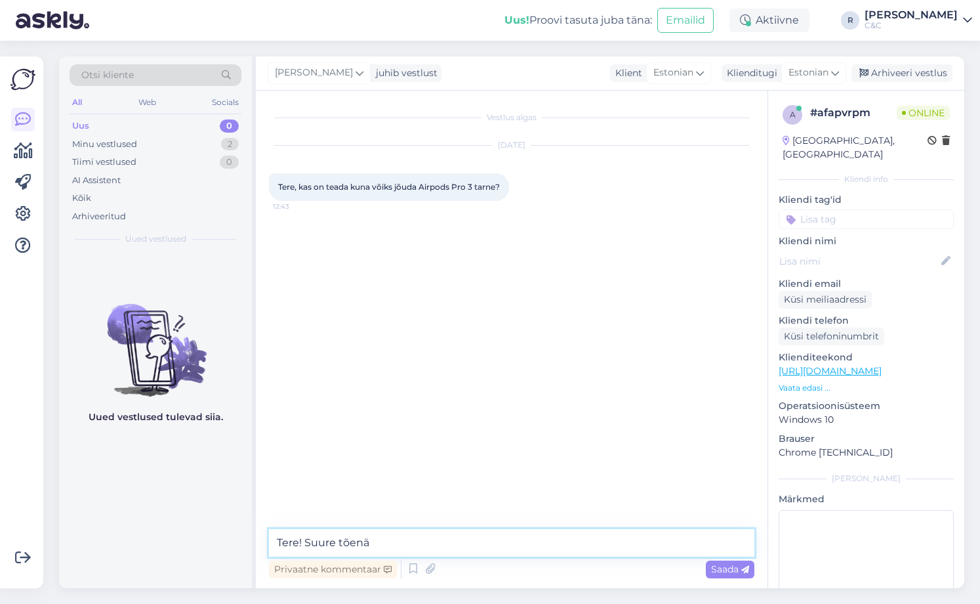
click at [377, 549] on textarea "Tere! Suure tõenä" at bounding box center [512, 543] width 486 height 28
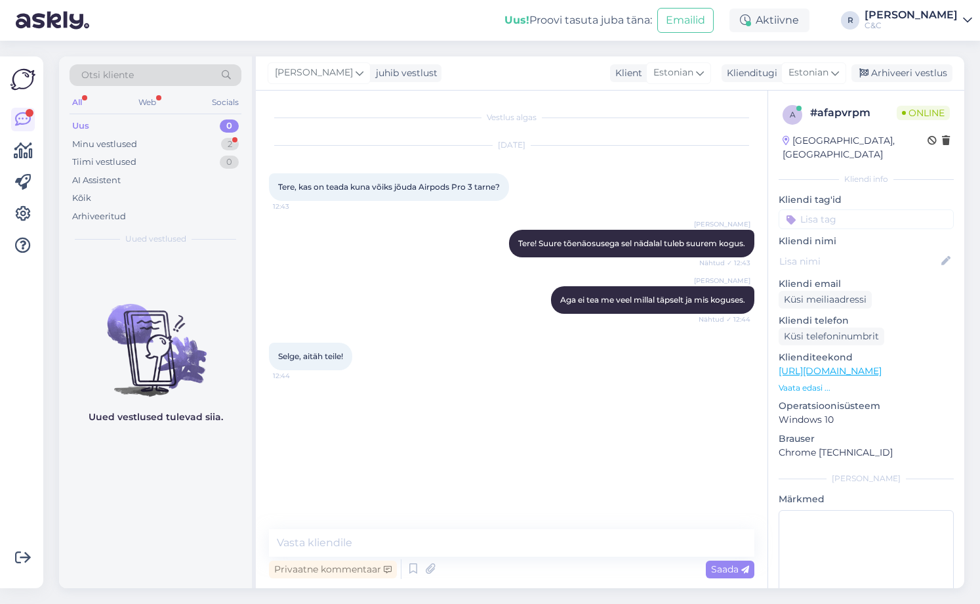
click at [182, 372] on img at bounding box center [155, 339] width 193 height 118
click at [890, 75] on div "Arhiveeri vestlus" at bounding box center [902, 73] width 101 height 18
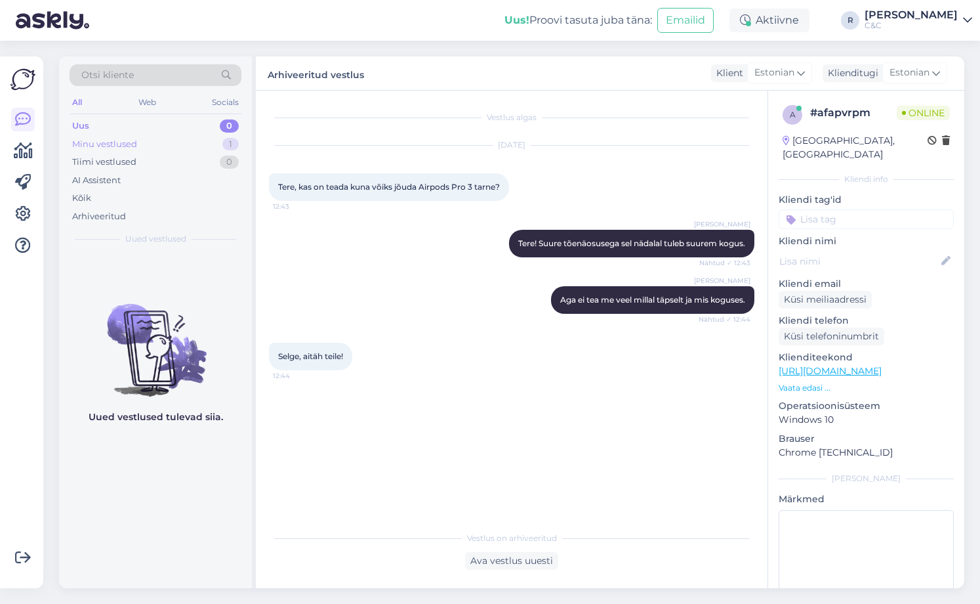
click at [232, 144] on div "1" at bounding box center [230, 144] width 16 height 13
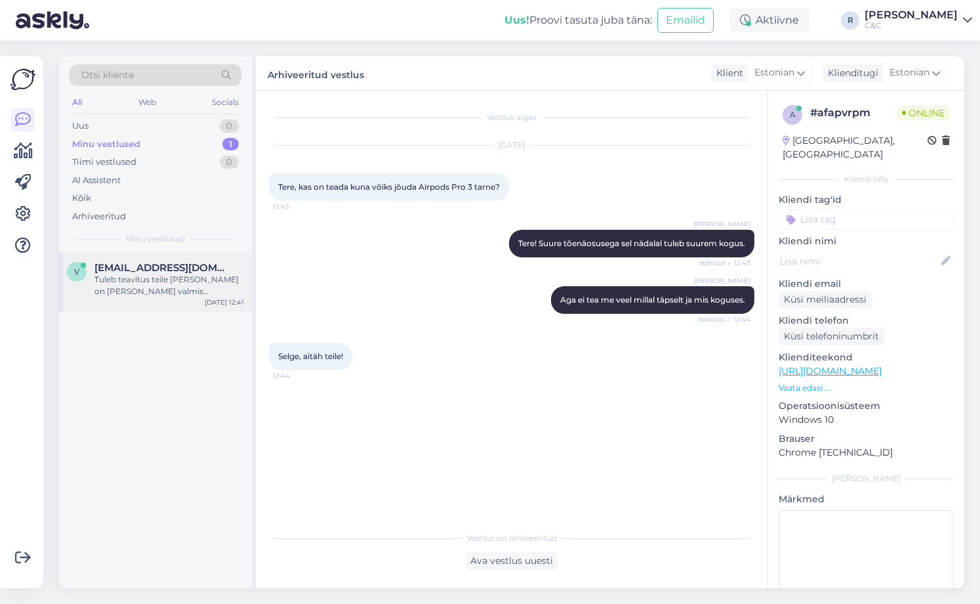
click at [200, 290] on div "Tuleb teavitus teile [PERSON_NAME] on [PERSON_NAME] valmis väljastamiseks." at bounding box center [169, 286] width 150 height 24
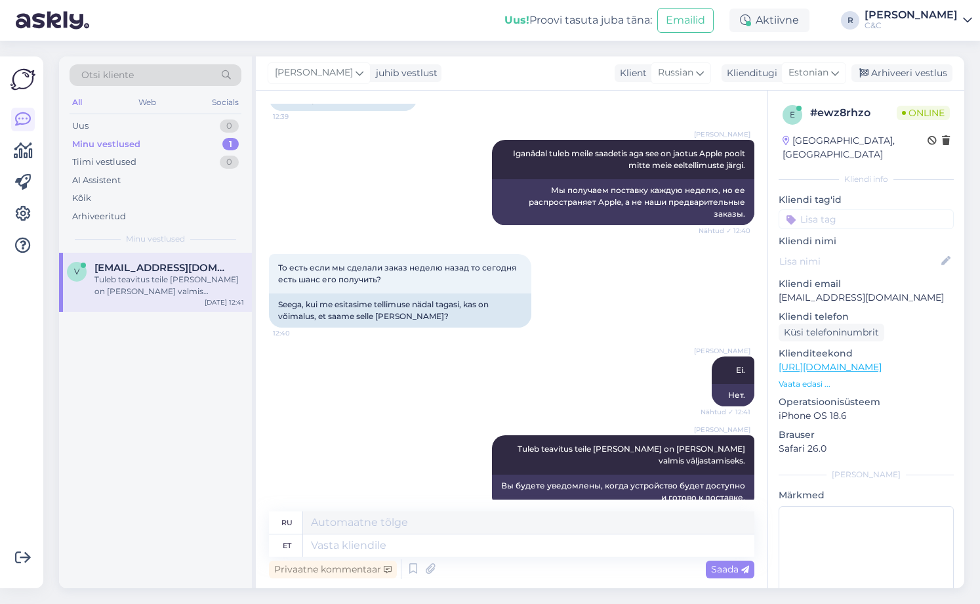
click at [127, 348] on div "v [EMAIL_ADDRESS][DOMAIN_NAME] Tuleb teavitus teile [PERSON_NAME] on [PERSON_NA…" at bounding box center [155, 420] width 193 height 335
click at [209, 124] on div "Uus 1" at bounding box center [156, 126] width 172 height 18
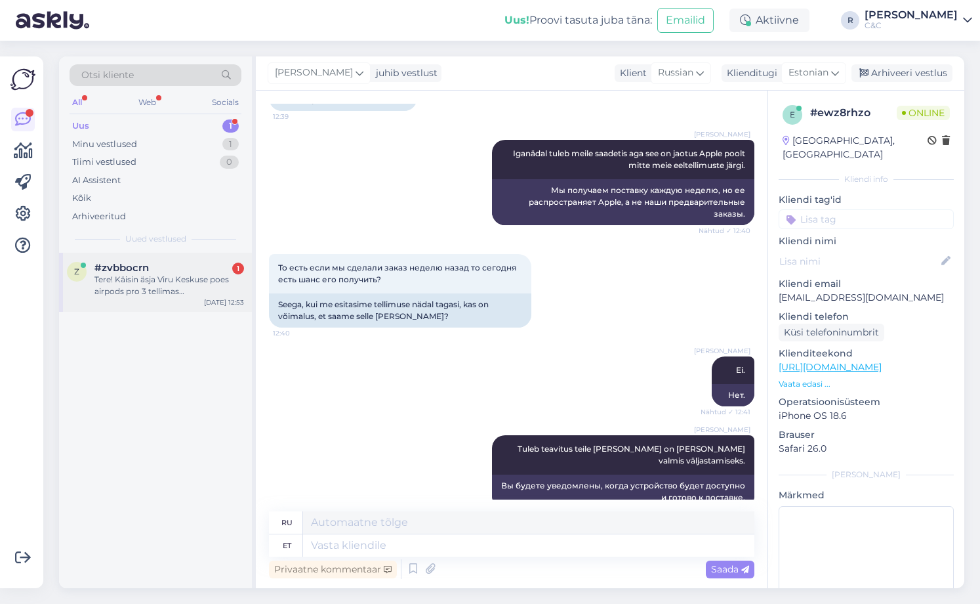
click at [199, 287] on div "Tere! Käisin äsja Viru Keskuse poes airpods pro 3 tellimas [PERSON_NAME] e-post…" at bounding box center [169, 286] width 150 height 24
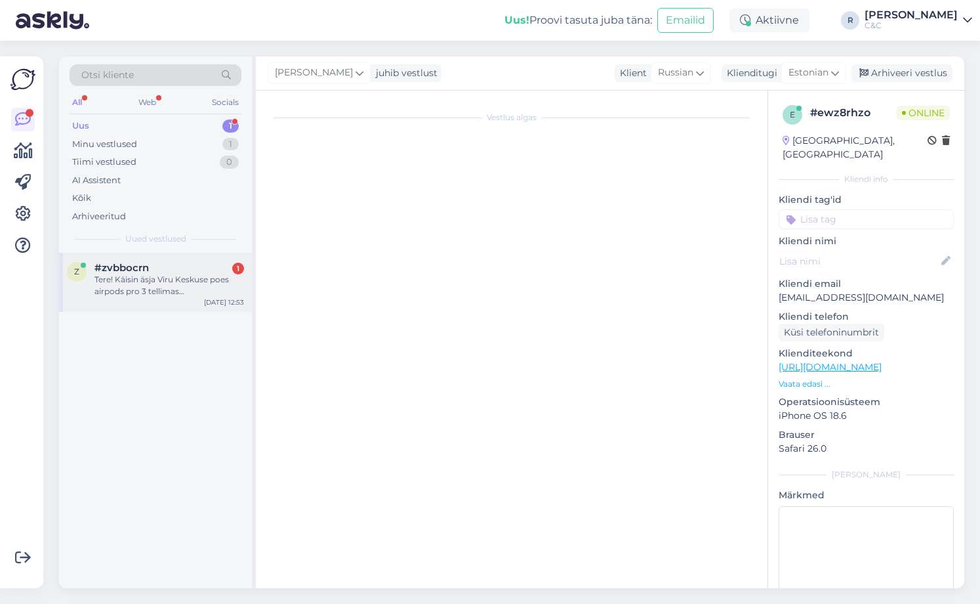
scroll to position [0, 0]
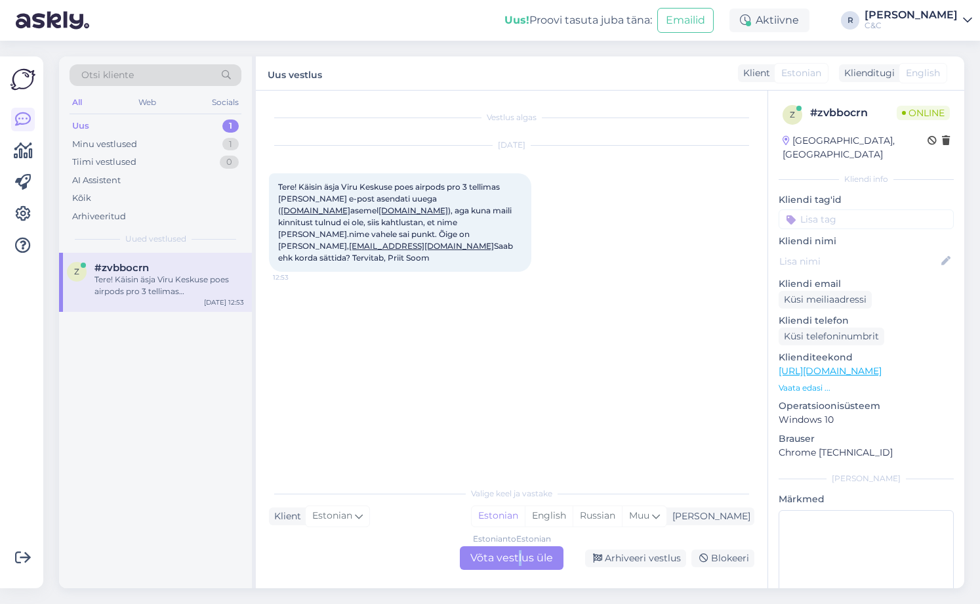
click at [520, 553] on div "Estonian to Estonian Võta vestlus üle" at bounding box center [512, 558] width 104 height 24
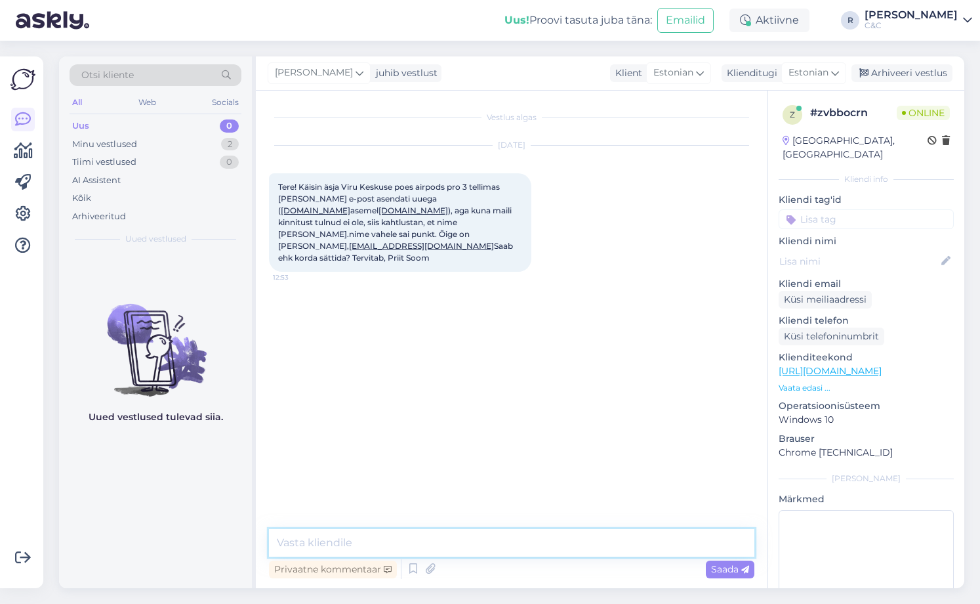
click at [472, 545] on textarea at bounding box center [512, 543] width 486 height 28
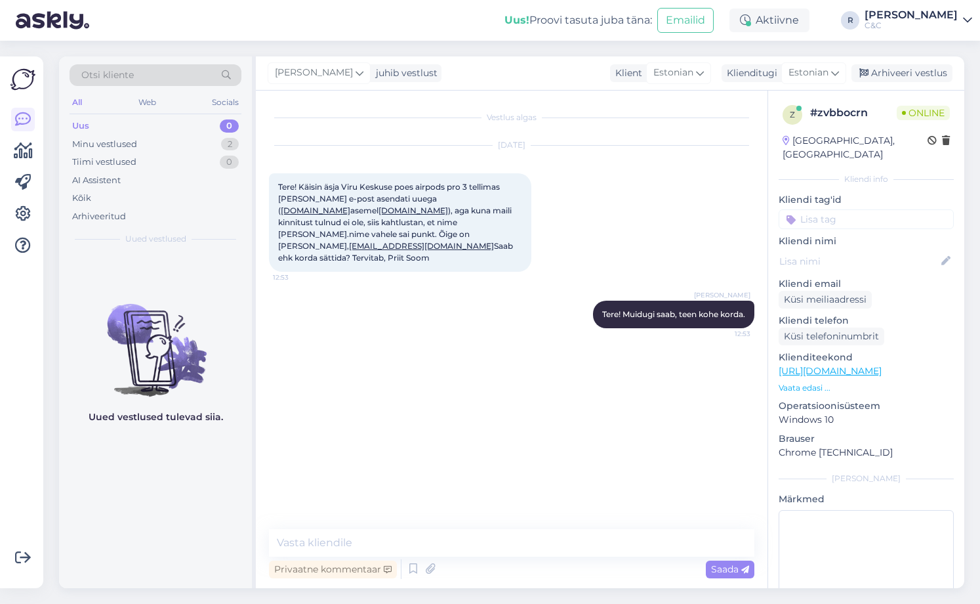
click at [125, 286] on img at bounding box center [155, 339] width 193 height 118
drag, startPoint x: 368, startPoint y: 235, endPoint x: 264, endPoint y: 232, distance: 104.4
click at [264, 232] on div "Vestlus algas [DATE] Tere! Käisin äsja Viru Keskuse poes airpods pro 3 tellimas…" at bounding box center [512, 339] width 512 height 497
copy link "[EMAIL_ADDRESS][DOMAIN_NAME]"
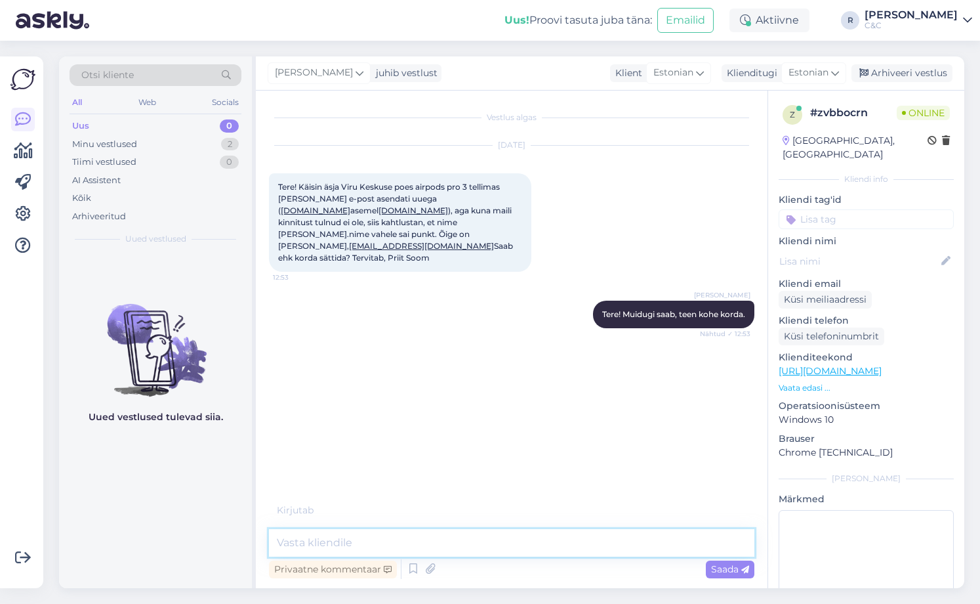
click at [340, 537] on textarea at bounding box center [512, 543] width 486 height 28
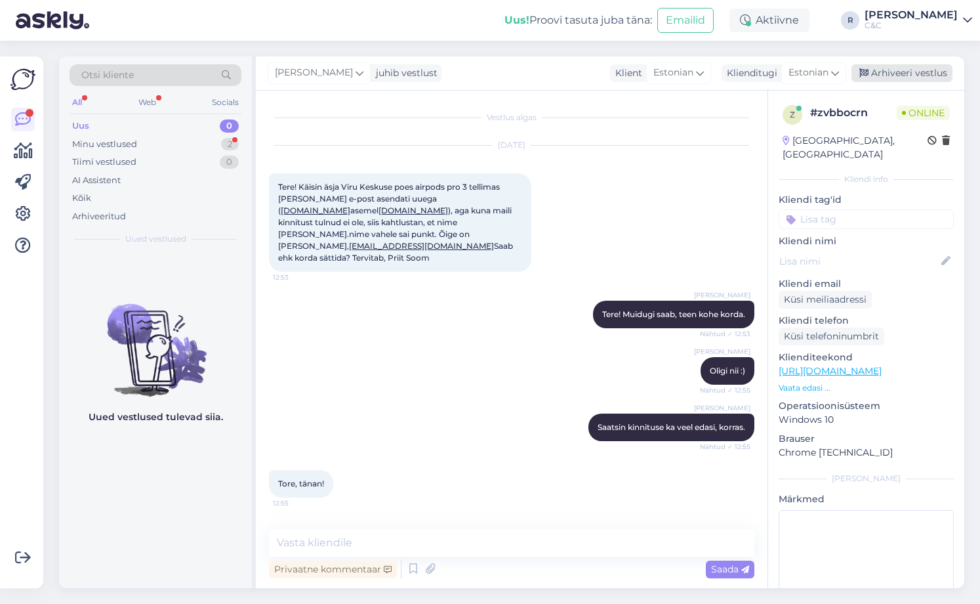
click at [905, 74] on div "Arhiveeri vestlus" at bounding box center [902, 73] width 101 height 18
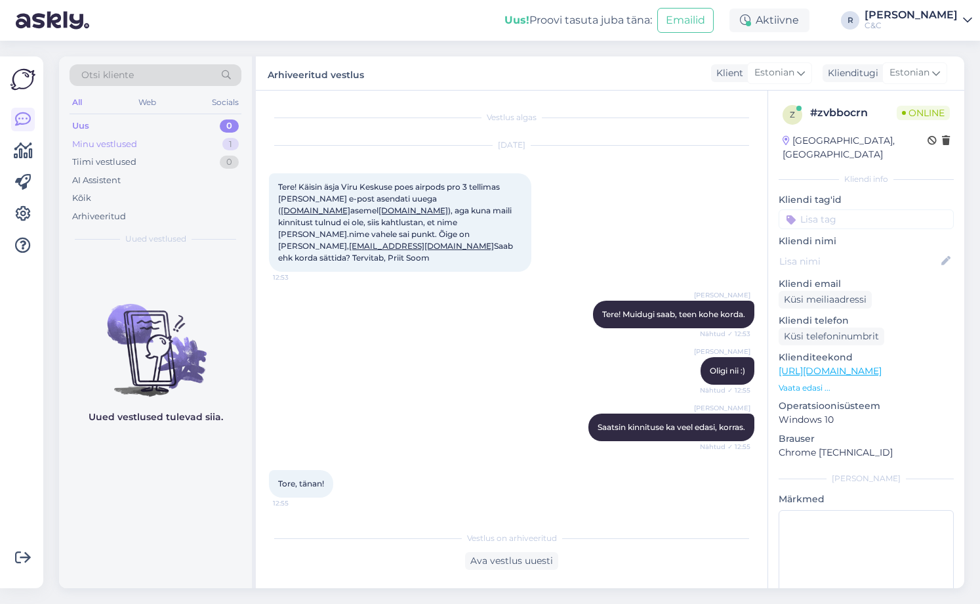
click at [208, 144] on div "Minu vestlused 1" at bounding box center [156, 144] width 172 height 18
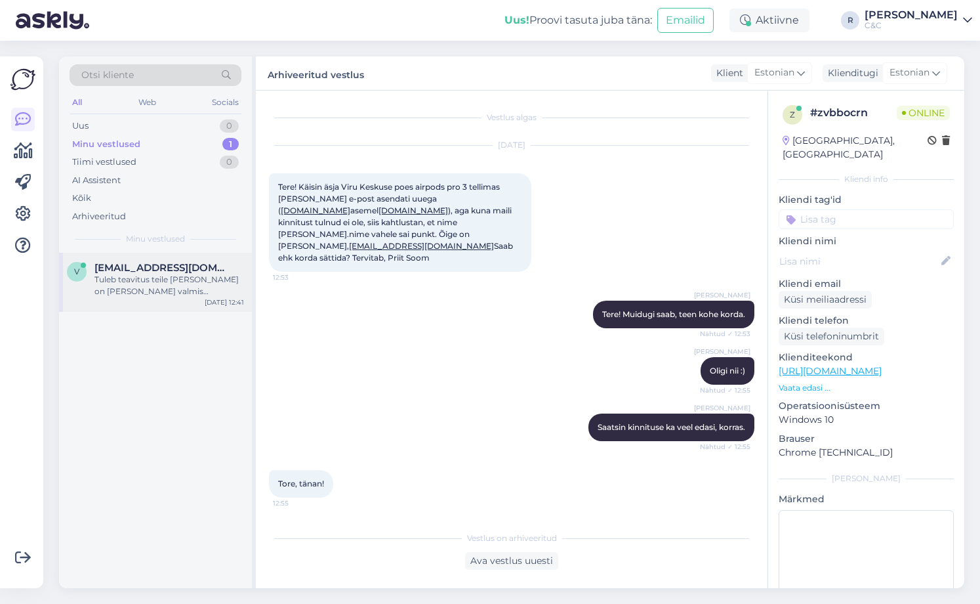
click at [215, 290] on div "Tuleb teavitus teile [PERSON_NAME] on [PERSON_NAME] valmis väljastamiseks." at bounding box center [169, 286] width 150 height 24
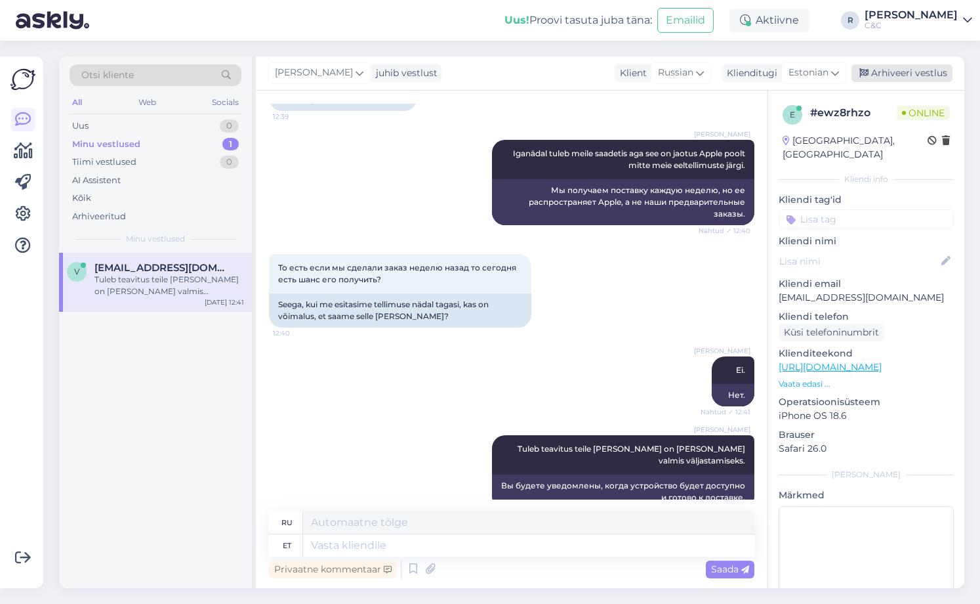
click at [909, 77] on div "Arhiveeri vestlus" at bounding box center [902, 73] width 101 height 18
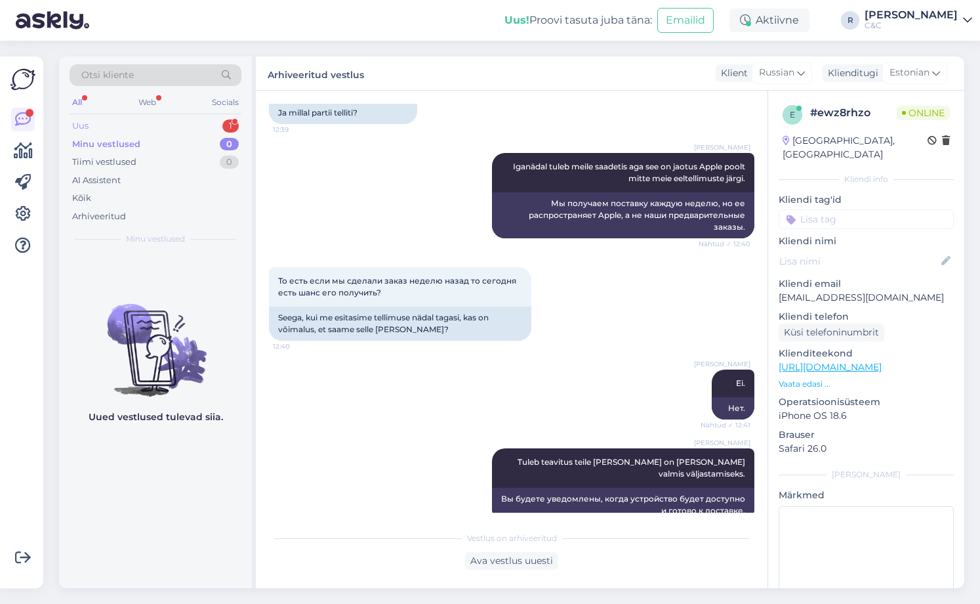
click at [215, 124] on div "Uus 1" at bounding box center [156, 126] width 172 height 18
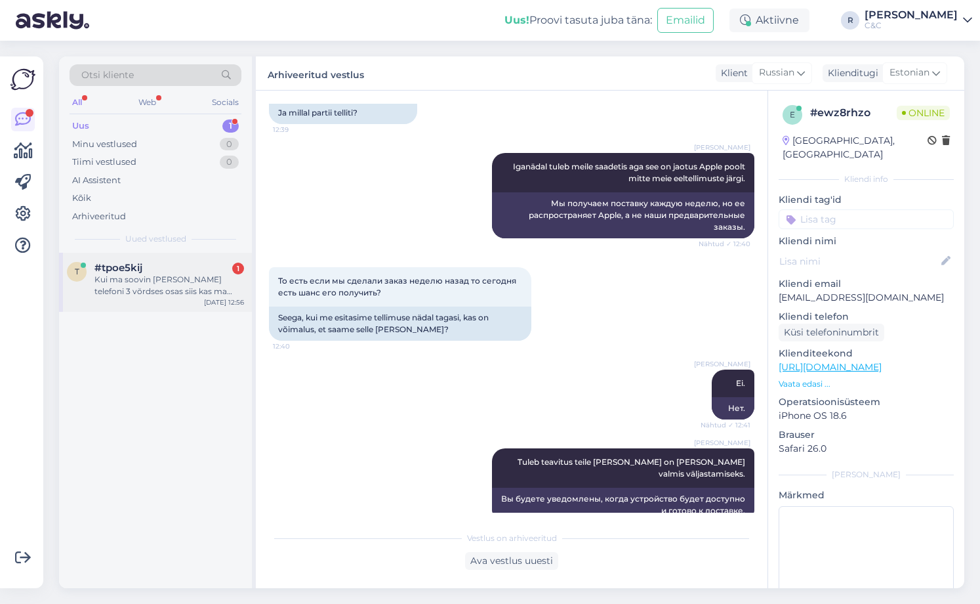
click at [214, 268] on div "#tpoe5kij 1" at bounding box center [169, 268] width 150 height 12
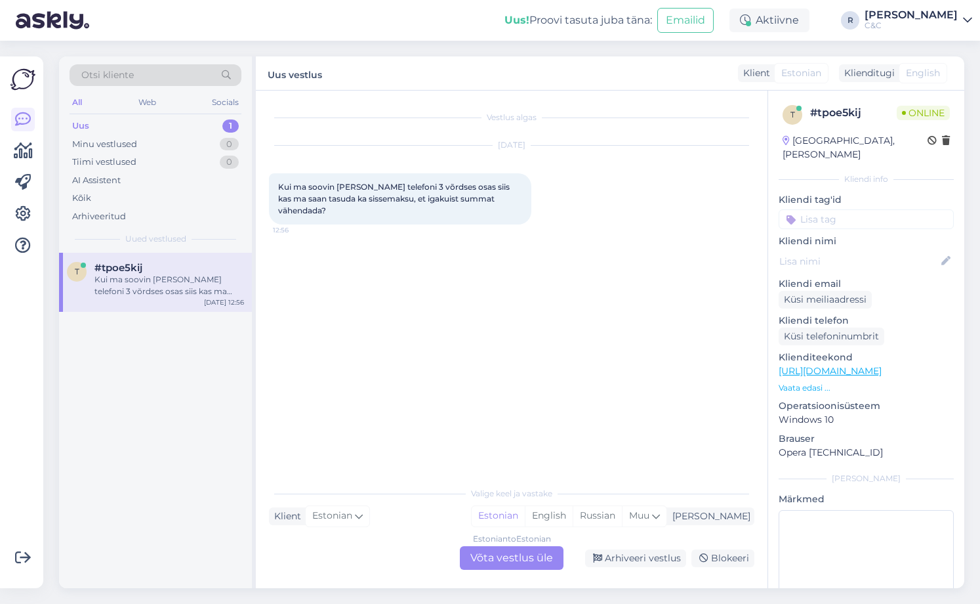
scroll to position [0, 0]
click at [478, 554] on div "Estonian to Estonian Võta vestlus üle" at bounding box center [512, 558] width 104 height 24
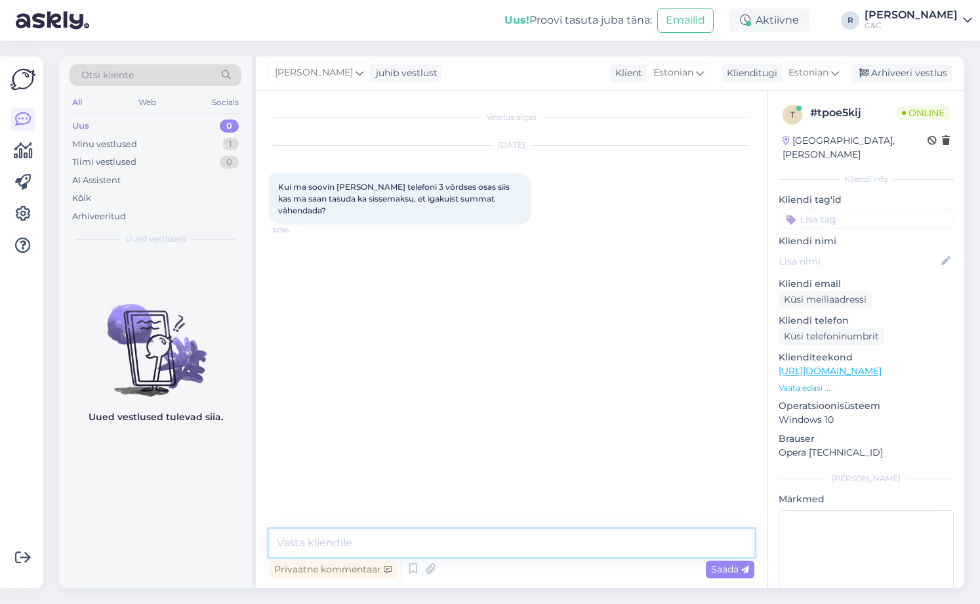
click at [473, 544] on textarea at bounding box center [512, 543] width 486 height 28
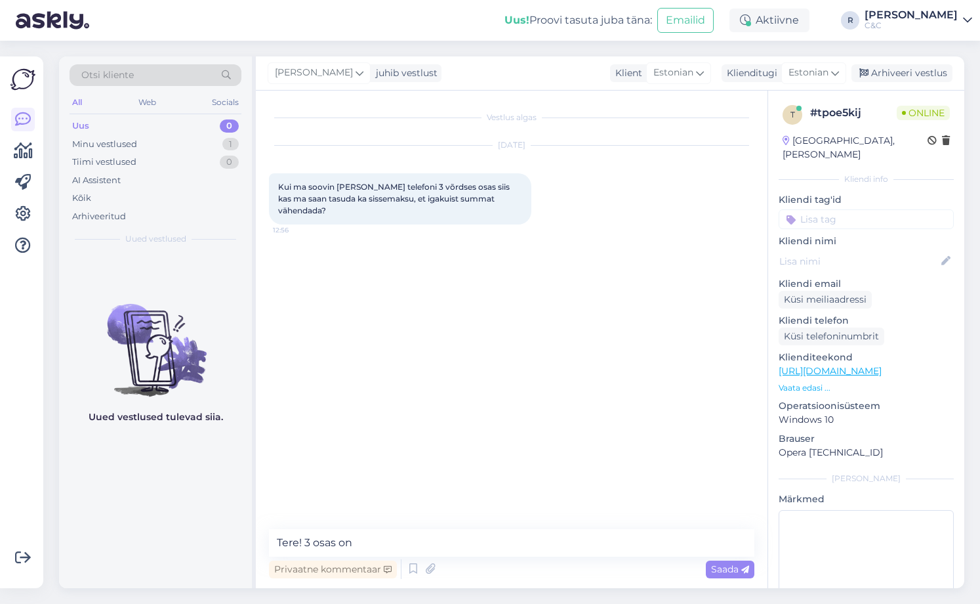
click at [238, 394] on img at bounding box center [155, 339] width 193 height 118
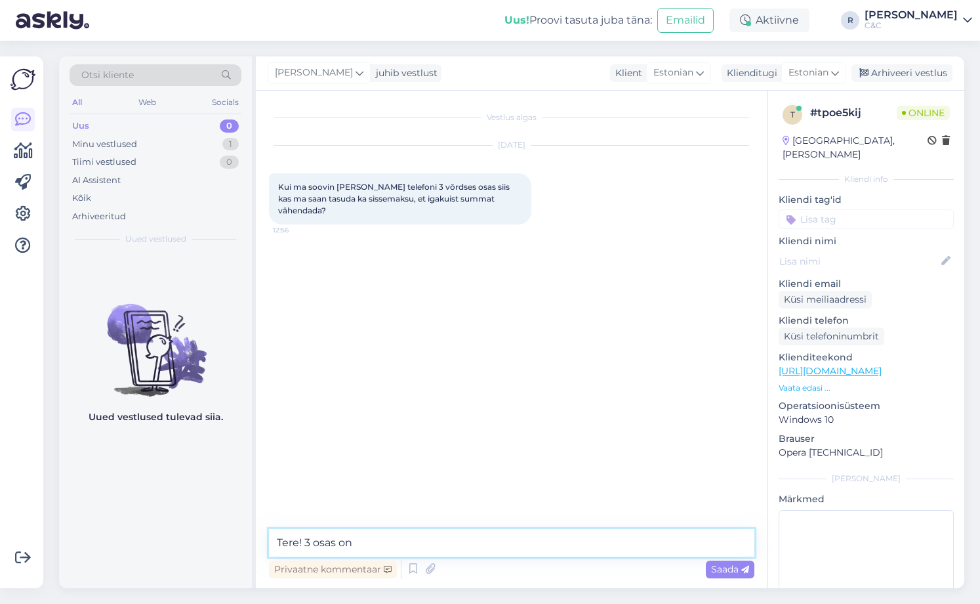
click at [384, 539] on textarea "Tere! 3 osas on" at bounding box center [512, 543] width 486 height 28
drag, startPoint x: 575, startPoint y: 547, endPoint x: 196, endPoint y: 542, distance: 378.6
click at [197, 543] on div "Otsi kliente All Web Socials Uus 0 Minu vestlused 1 Tiimi vestlused 0 AI Assist…" at bounding box center [511, 321] width 905 height 531
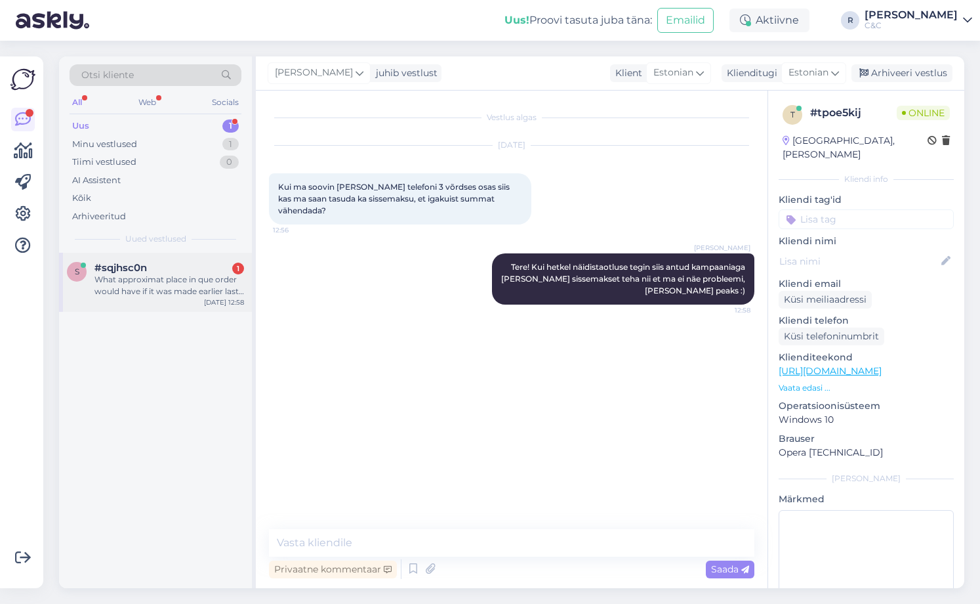
click at [139, 270] on span "#sqjhsc0n" at bounding box center [120, 268] width 52 height 12
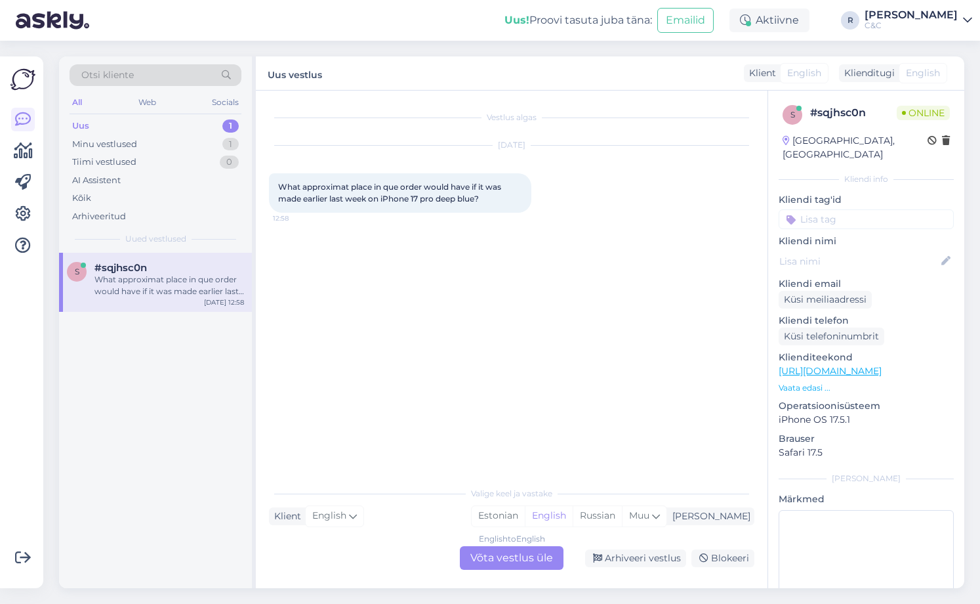
click at [530, 551] on div "English to English Võta vestlus üle" at bounding box center [512, 558] width 104 height 24
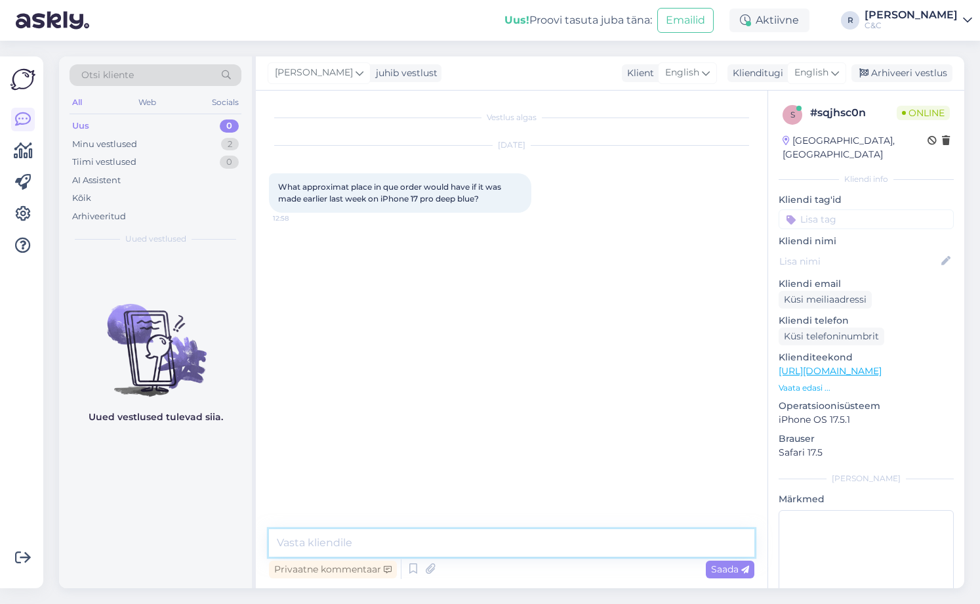
click at [464, 531] on textarea at bounding box center [512, 543] width 486 height 28
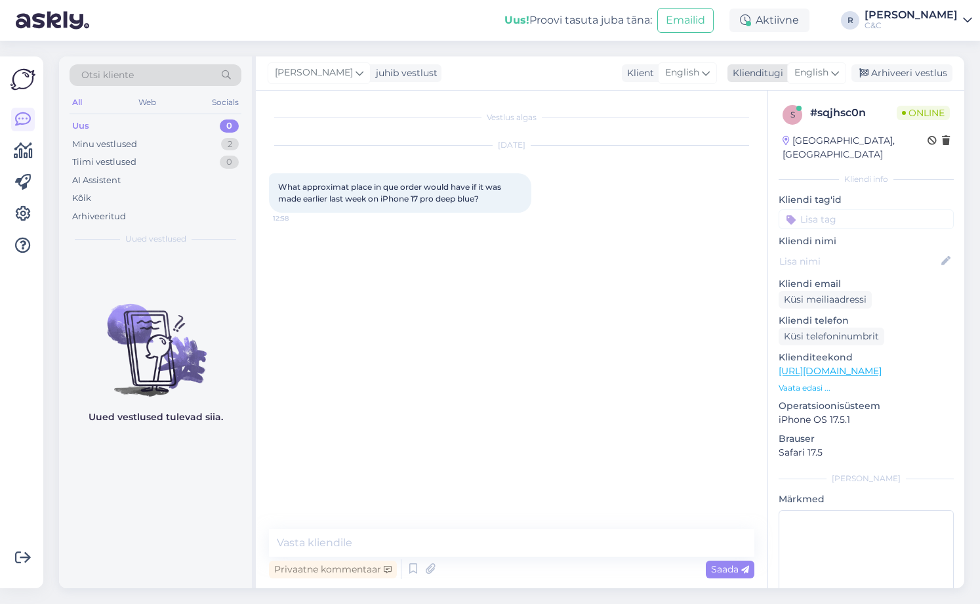
click at [835, 77] on icon at bounding box center [835, 73] width 8 height 14
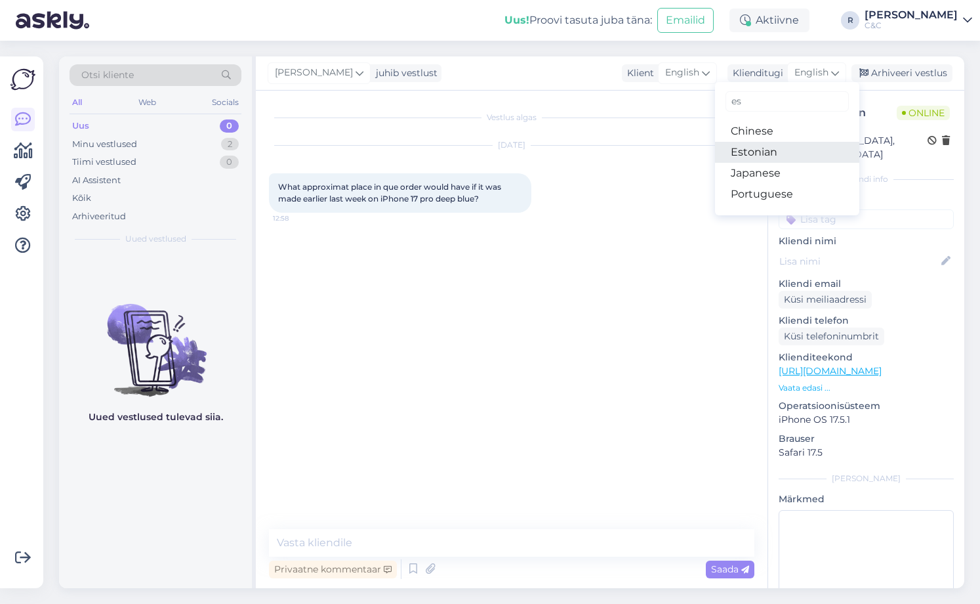
click at [787, 145] on link "Estonian" at bounding box center [787, 152] width 144 height 21
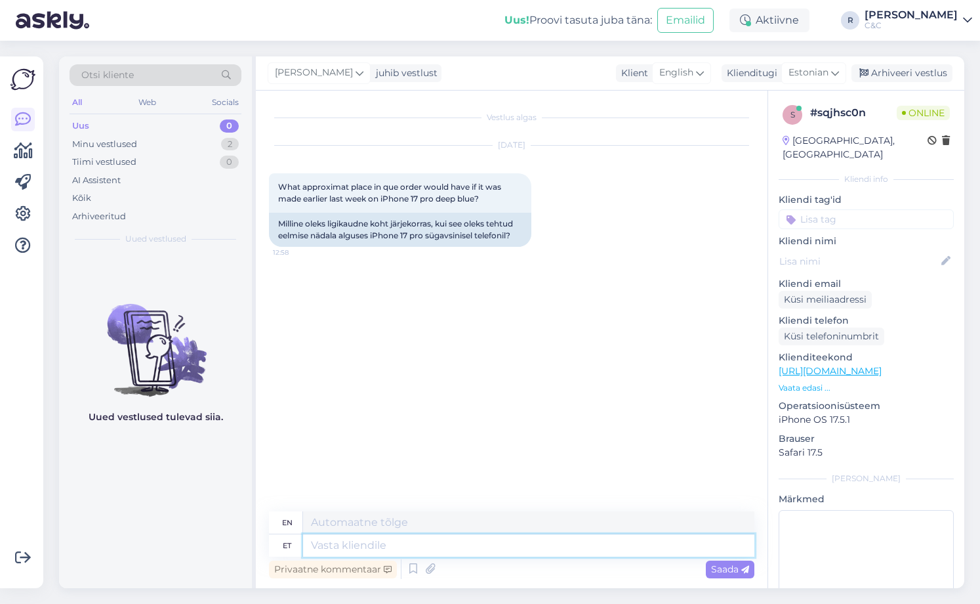
click at [364, 543] on textarea at bounding box center [528, 545] width 451 height 22
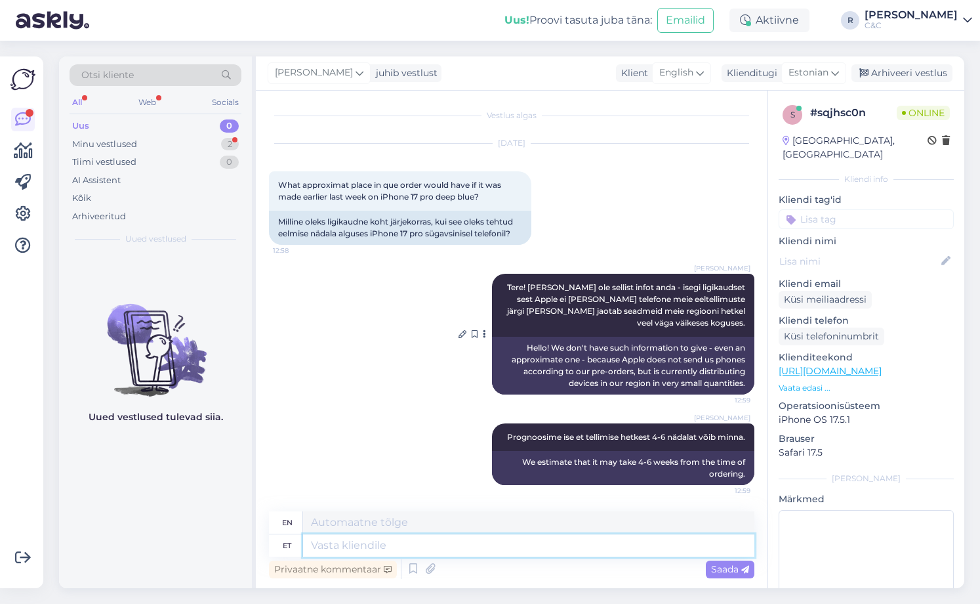
scroll to position [81, 0]
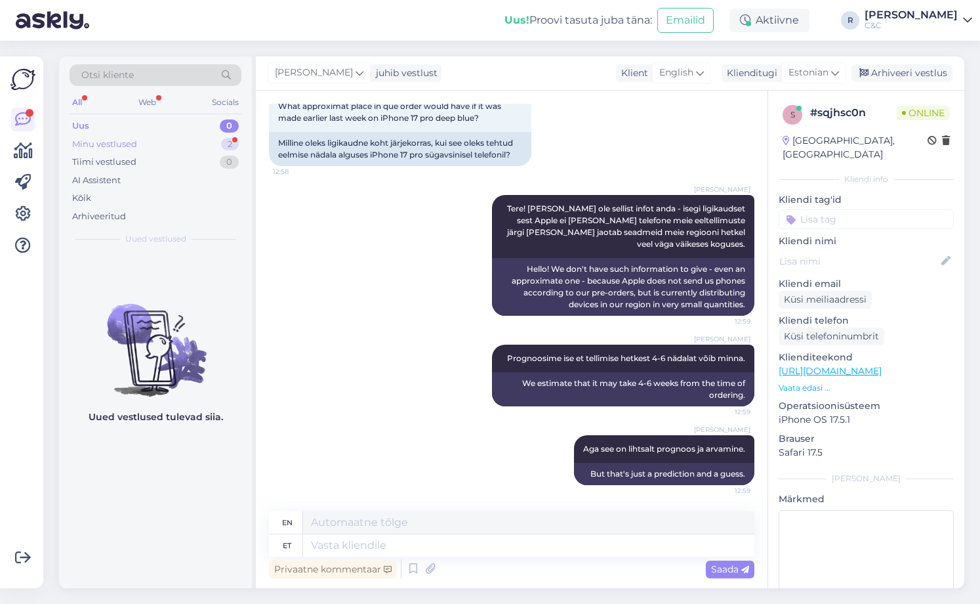
click at [203, 145] on div "Minu vestlused 2" at bounding box center [156, 144] width 172 height 18
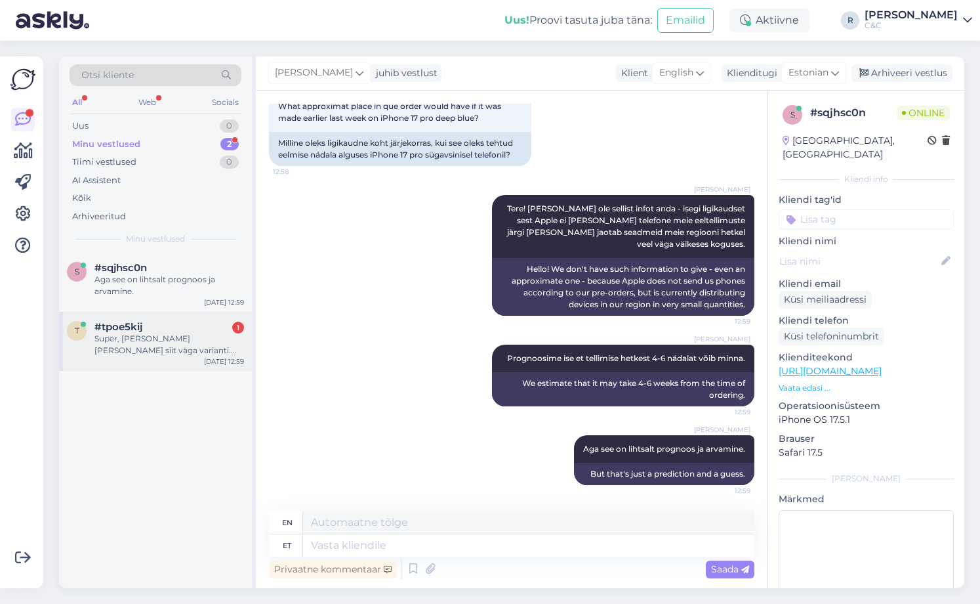
click at [159, 320] on div "t #tpoe5kij 1 Super, [PERSON_NAME] [PERSON_NAME] siit väga varianti. C&C 3 hind…" at bounding box center [155, 341] width 193 height 59
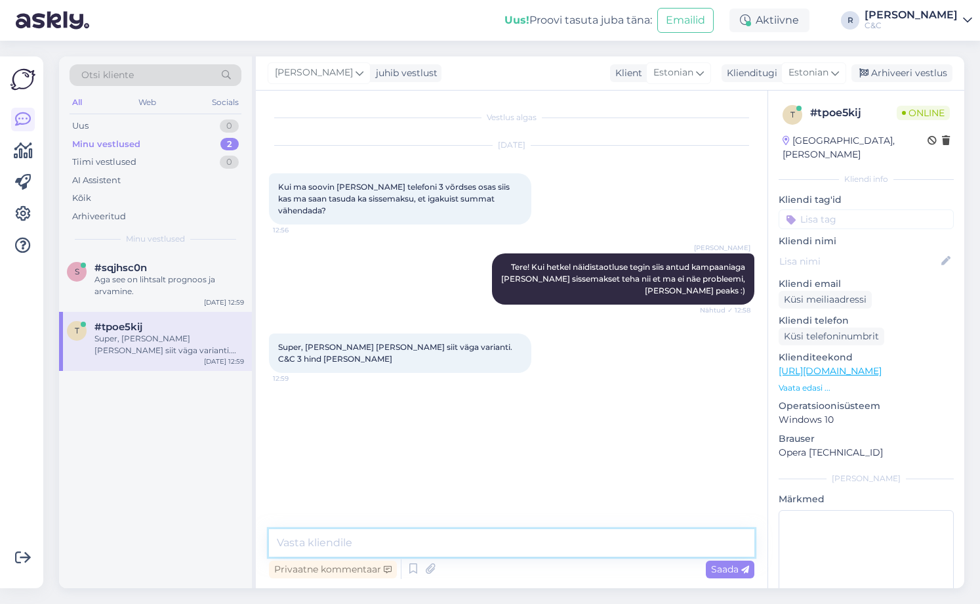
click at [437, 543] on textarea at bounding box center [512, 543] width 486 height 28
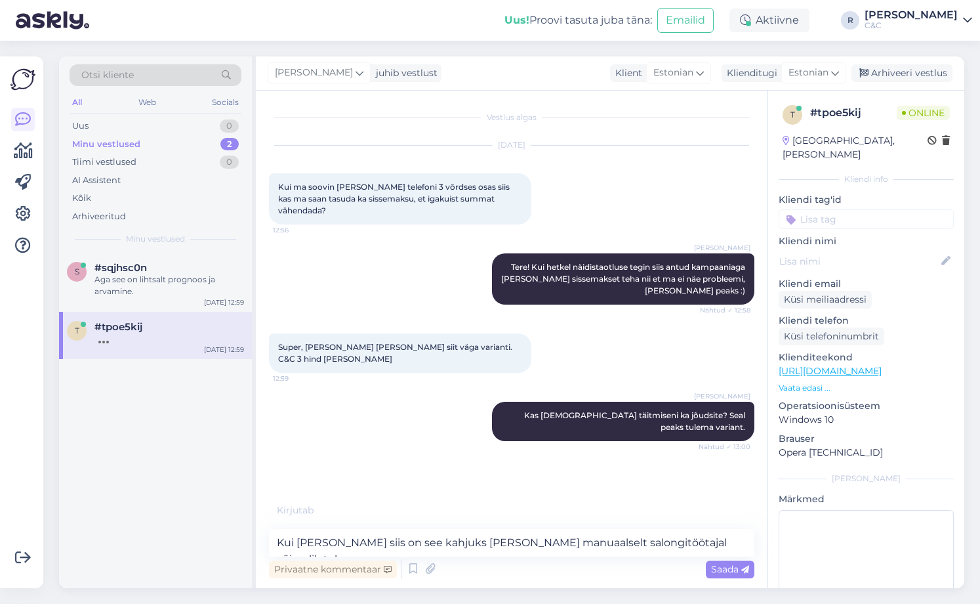
click at [428, 528] on div "Vestlus algas [DATE] Kui ma soovin [PERSON_NAME] telefoni 3 võrdses osas siis k…" at bounding box center [512, 339] width 512 height 497
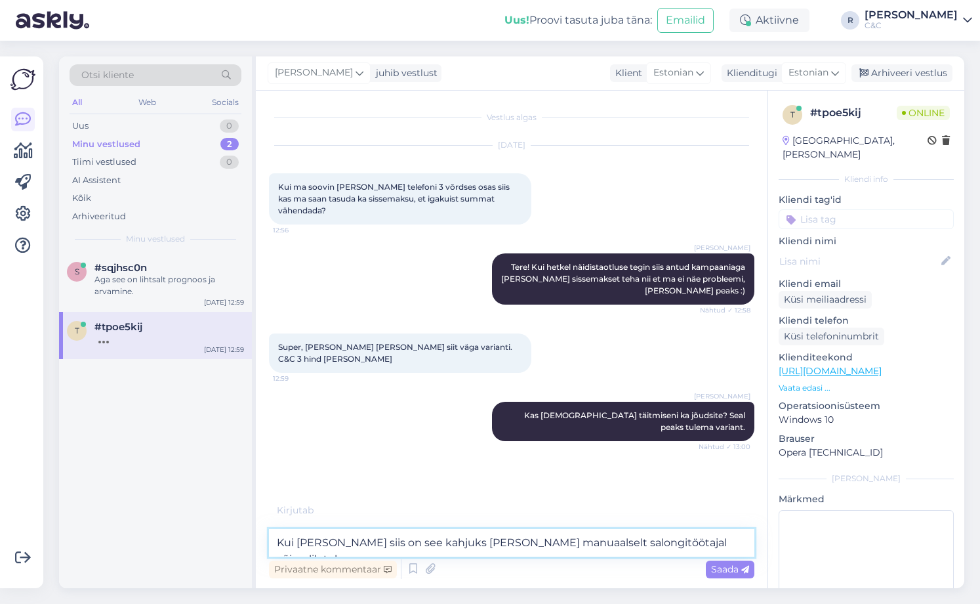
drag, startPoint x: 441, startPoint y: 539, endPoint x: 486, endPoint y: 536, distance: 44.7
click at [442, 539] on textarea "Kui [PERSON_NAME] siis on see kahjuks [PERSON_NAME] manuaalselt salongitöötajal…" at bounding box center [512, 543] width 486 height 28
drag, startPoint x: 686, startPoint y: 538, endPoint x: 284, endPoint y: 593, distance: 406.0
click at [284, 593] on div "Otsi kliente All Web Socials Uus 0 Minu vestlused 2 Tiimi vestlused 0 AI Assist…" at bounding box center [515, 322] width 929 height 563
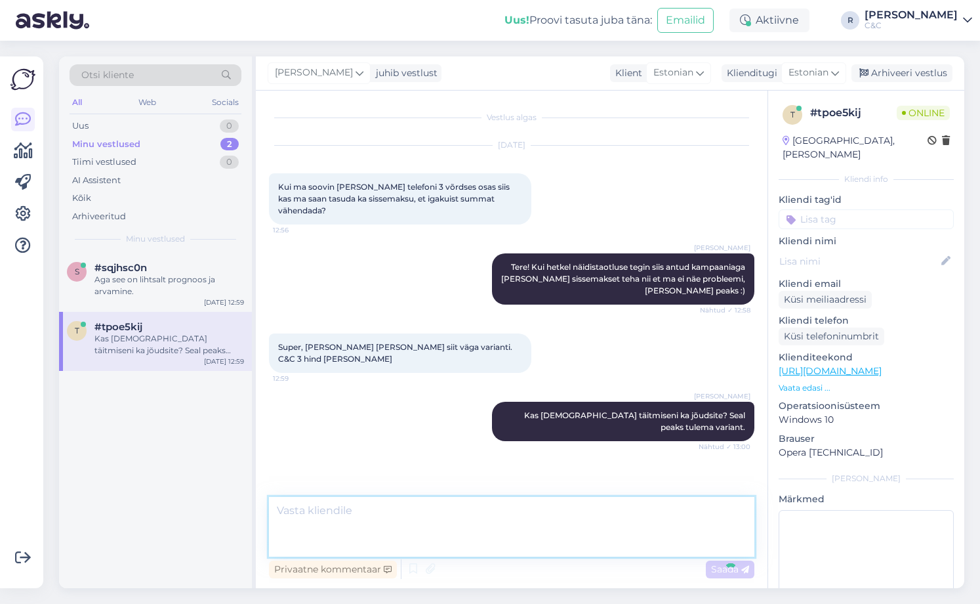
scroll to position [18, 0]
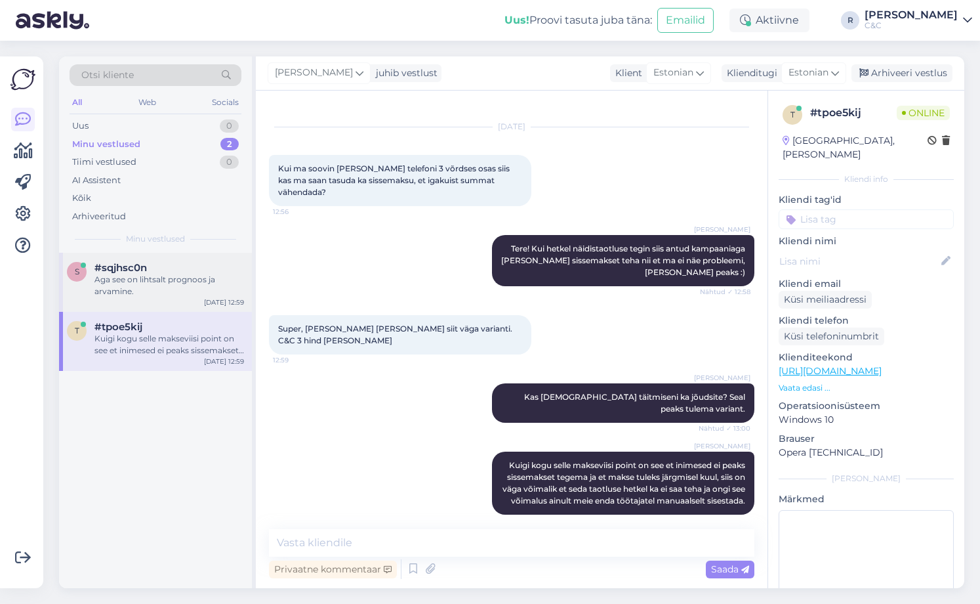
click at [197, 274] on div "Aga see on lihtsalt prognoos ja arvamine." at bounding box center [169, 286] width 150 height 24
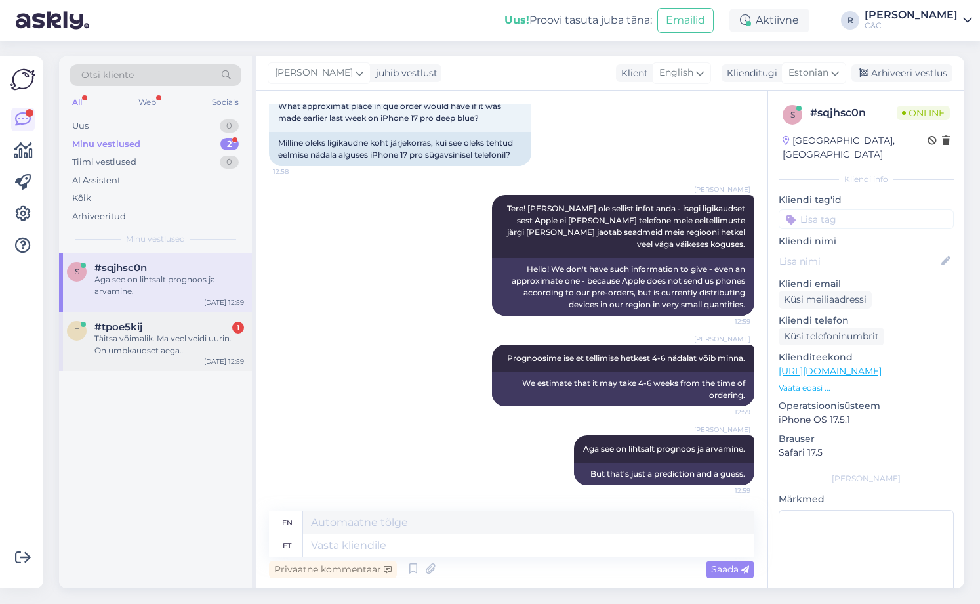
click at [144, 362] on div "t #tpoe5kij 1 Täitsa võimalik. Ma veel veidi uurin. On umbkaudset aega [PERSON_…" at bounding box center [155, 341] width 193 height 59
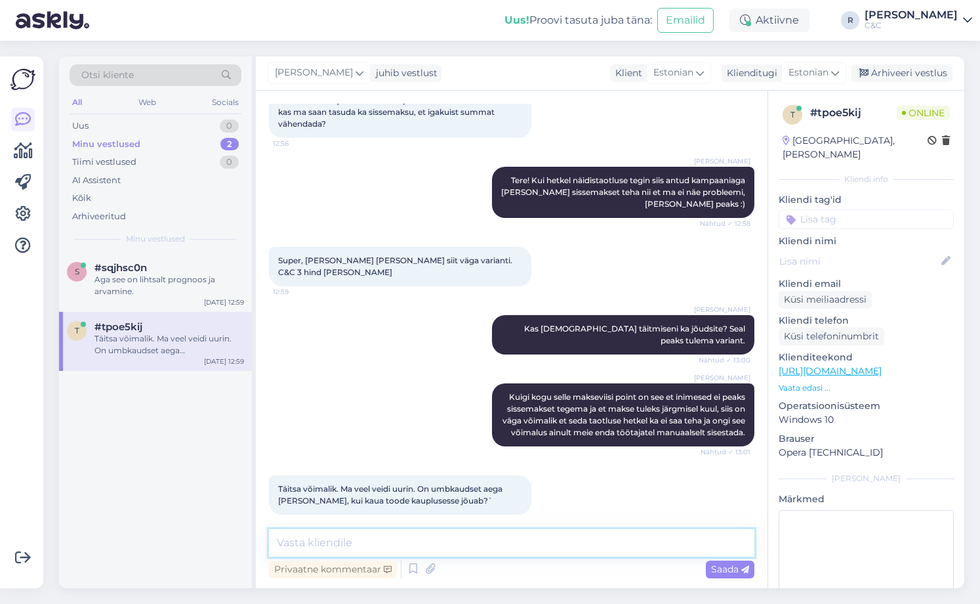
click at [402, 551] on textarea at bounding box center [512, 543] width 486 height 28
click at [411, 547] on textarea at bounding box center [512, 543] width 486 height 28
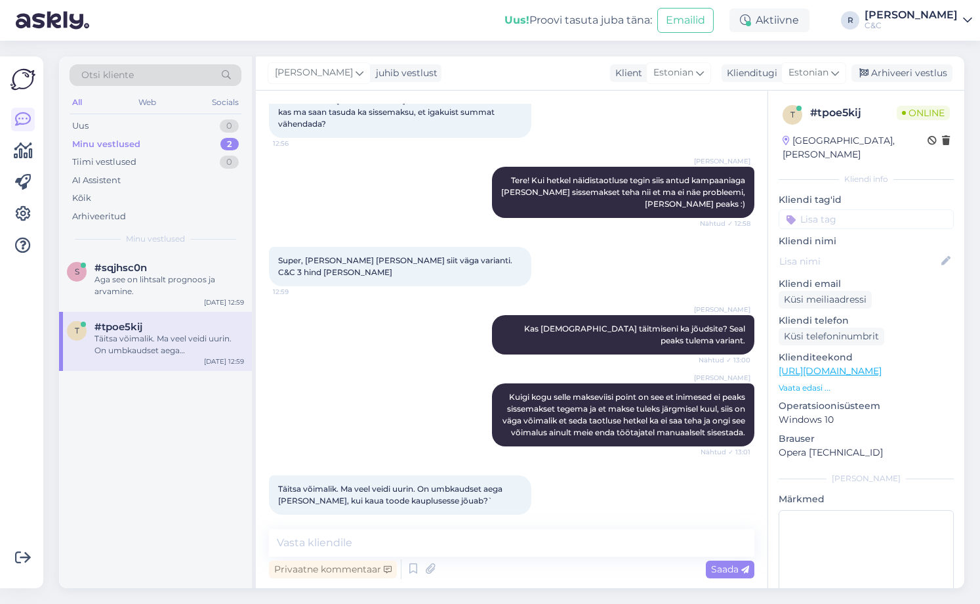
click at [882, 365] on link "[URL][DOMAIN_NAME]" at bounding box center [830, 371] width 103 height 12
click at [365, 524] on div "Vestlus algas [DATE] Kui ma soovin [PERSON_NAME] telefoni 3 võrdses osas siis k…" at bounding box center [512, 339] width 512 height 497
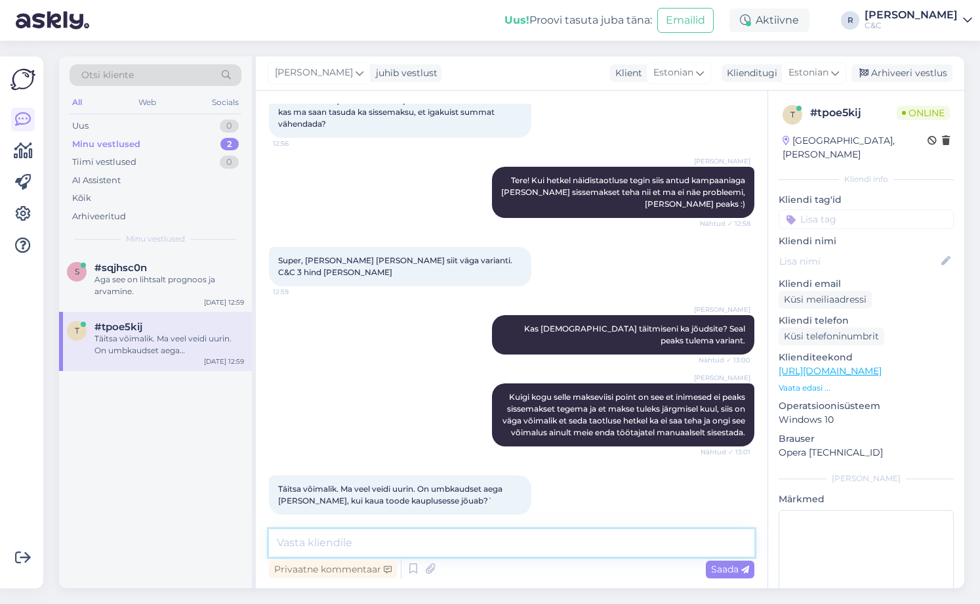
click at [367, 543] on textarea at bounding box center [512, 543] width 486 height 28
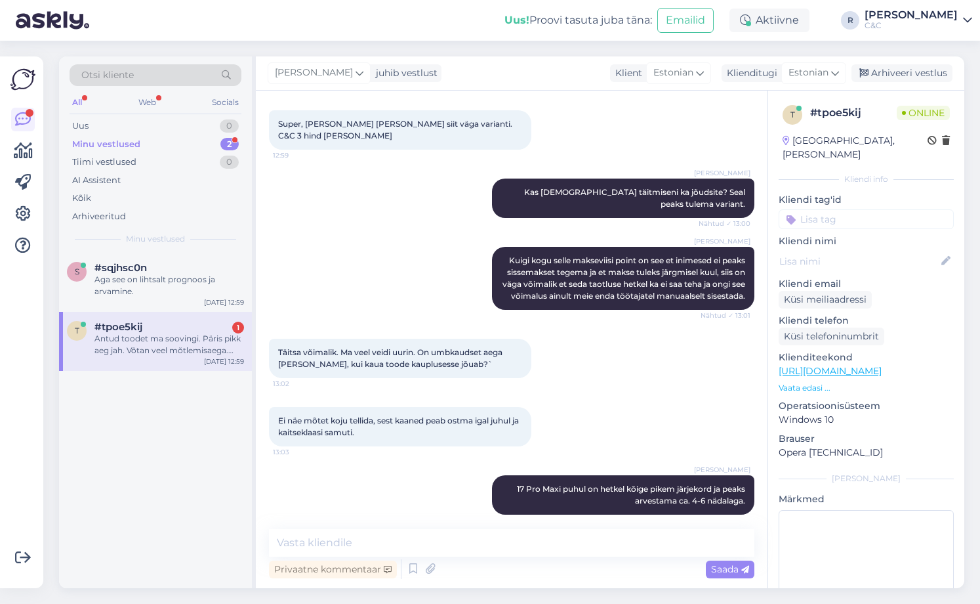
scroll to position [291, 0]
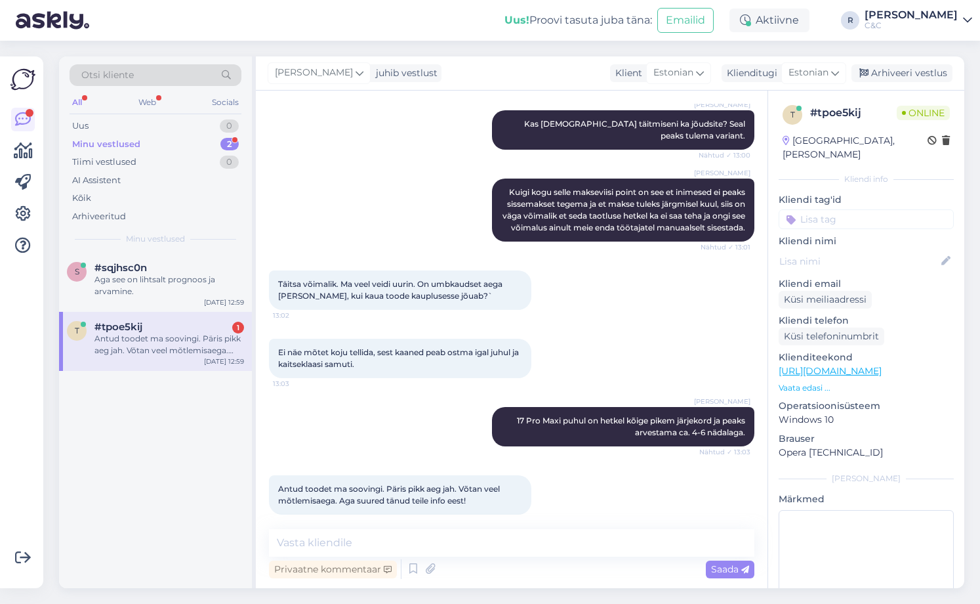
click at [203, 426] on div "s #sqjhsc0n Aga see on lihtsalt prognoos ja arvamine. [DATE] 12:59 t #tpoe5kij …" at bounding box center [155, 420] width 193 height 335
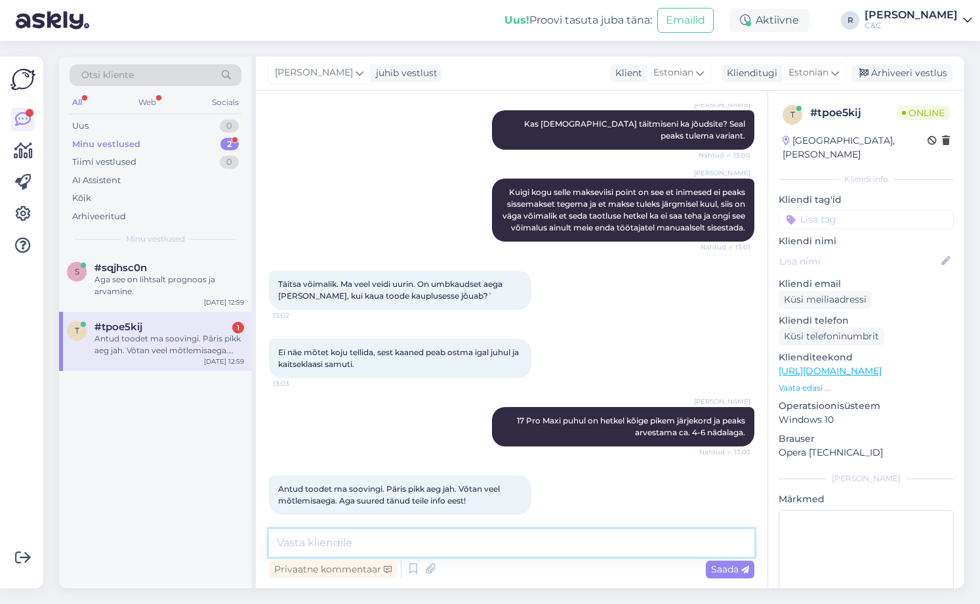
click at [417, 531] on textarea at bounding box center [512, 543] width 486 height 28
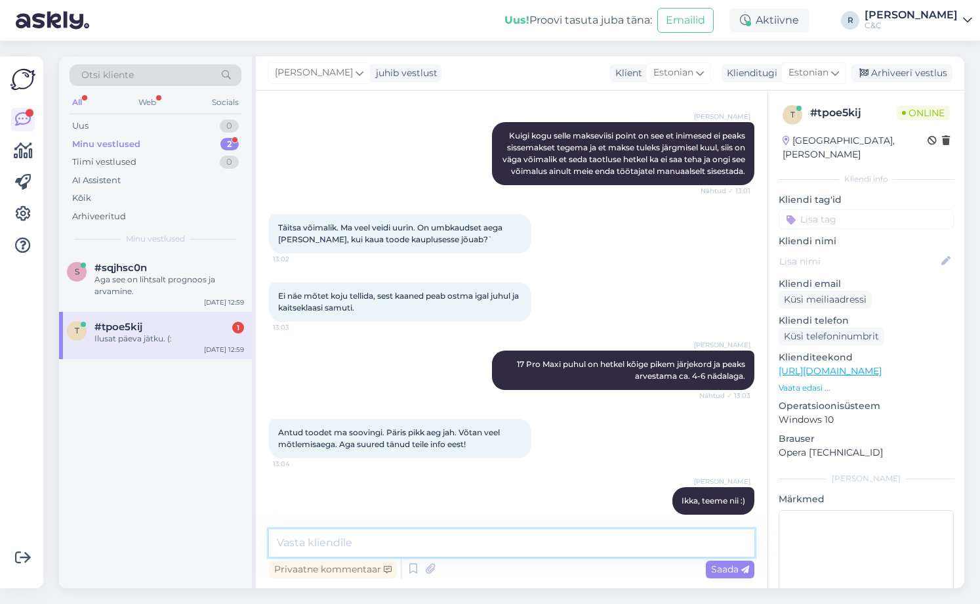
scroll to position [404, 0]
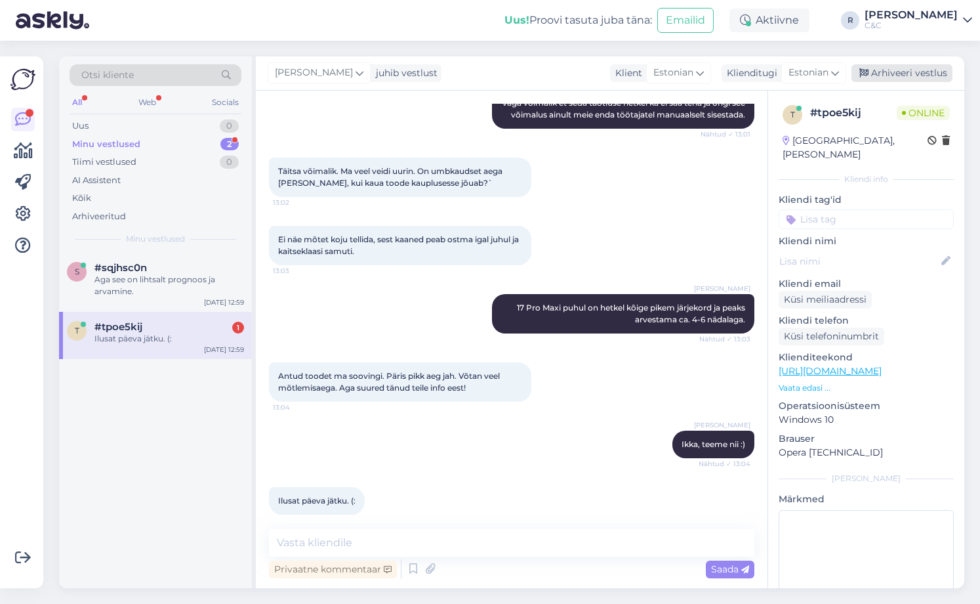
click at [884, 75] on div "Arhiveeri vestlus" at bounding box center [902, 73] width 101 height 18
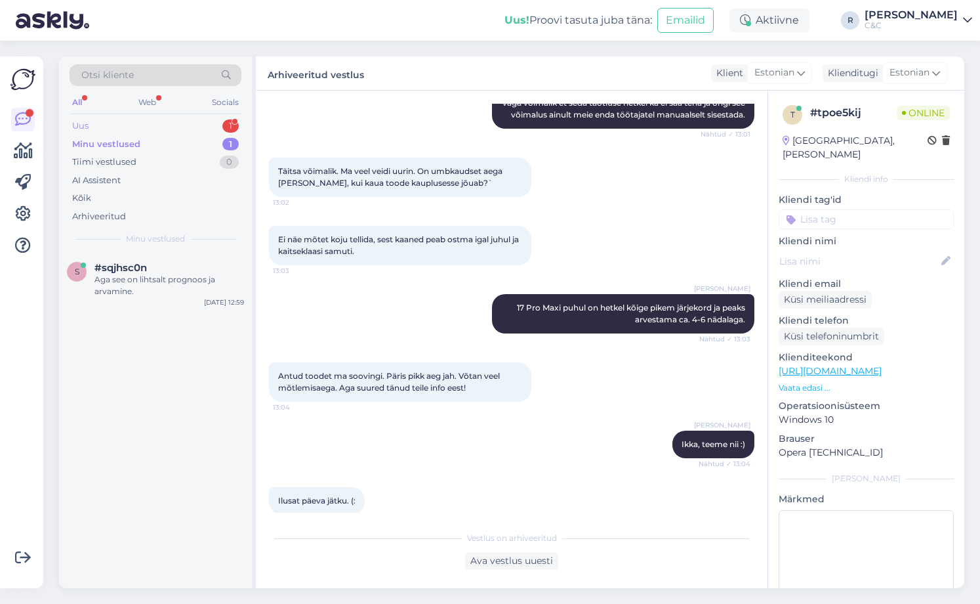
click at [207, 127] on div "Uus 1" at bounding box center [156, 126] width 172 height 18
click at [208, 300] on div "[DATE] 13:06" at bounding box center [223, 302] width 41 height 10
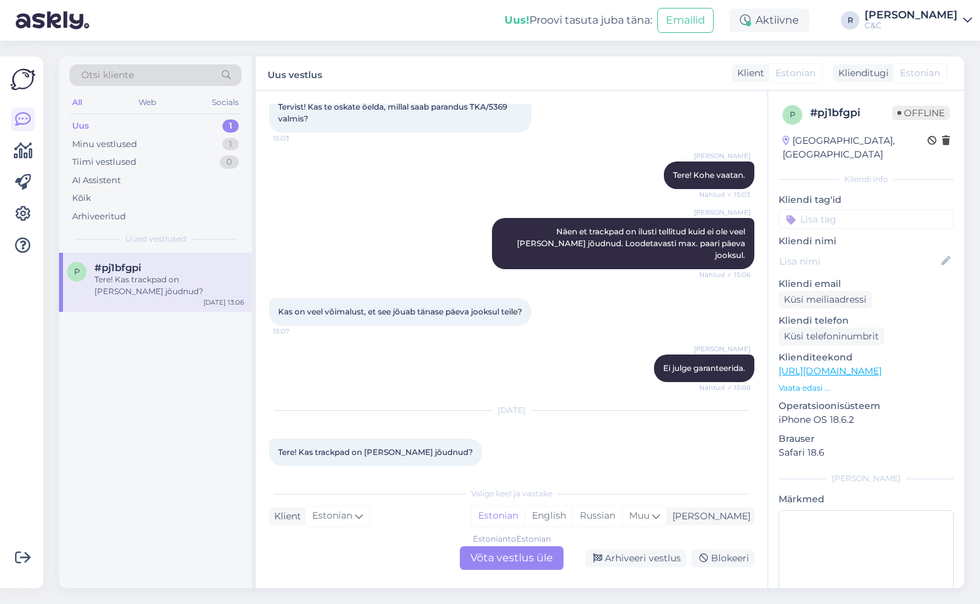
scroll to position [93, 0]
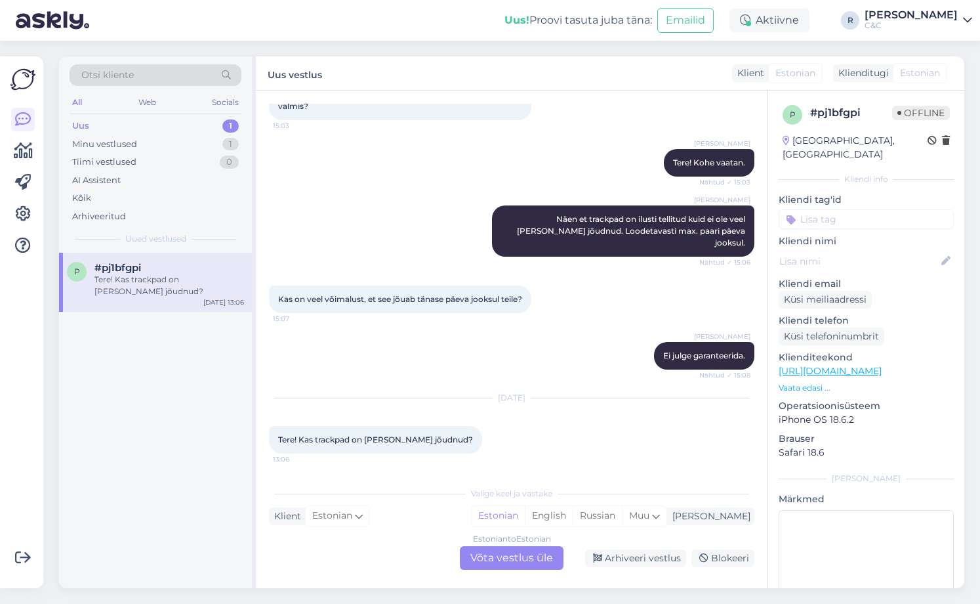
click at [499, 550] on div "Estonian to Estonian Võta vestlus üle" at bounding box center [512, 558] width 104 height 24
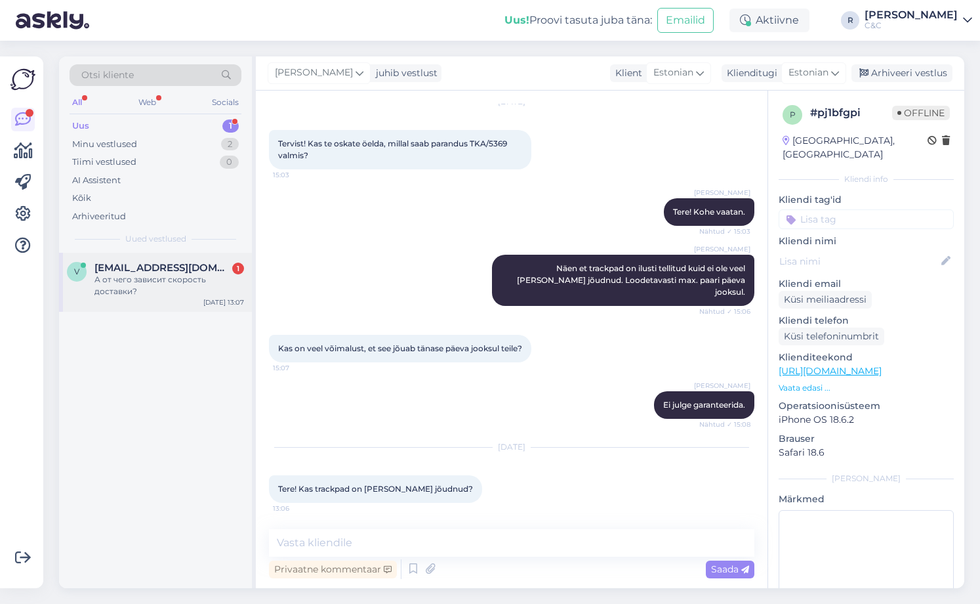
click at [250, 270] on div "v [EMAIL_ADDRESS][DOMAIN_NAME] 1 А от чего зависит скорость доставки? [DATE] 13…" at bounding box center [155, 282] width 193 height 59
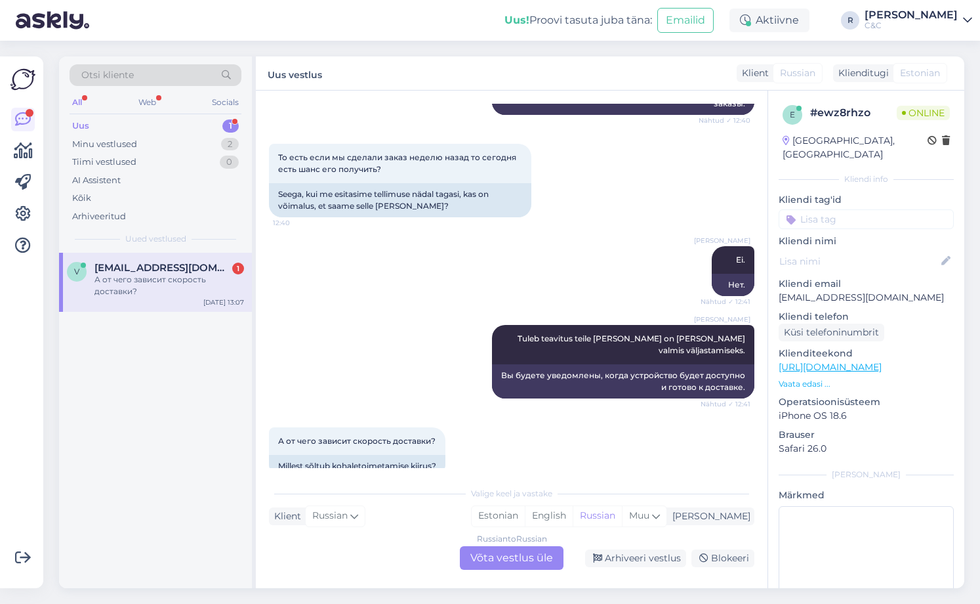
click at [518, 560] on div "Russian to Russian Võta vestlus üle" at bounding box center [512, 558] width 104 height 24
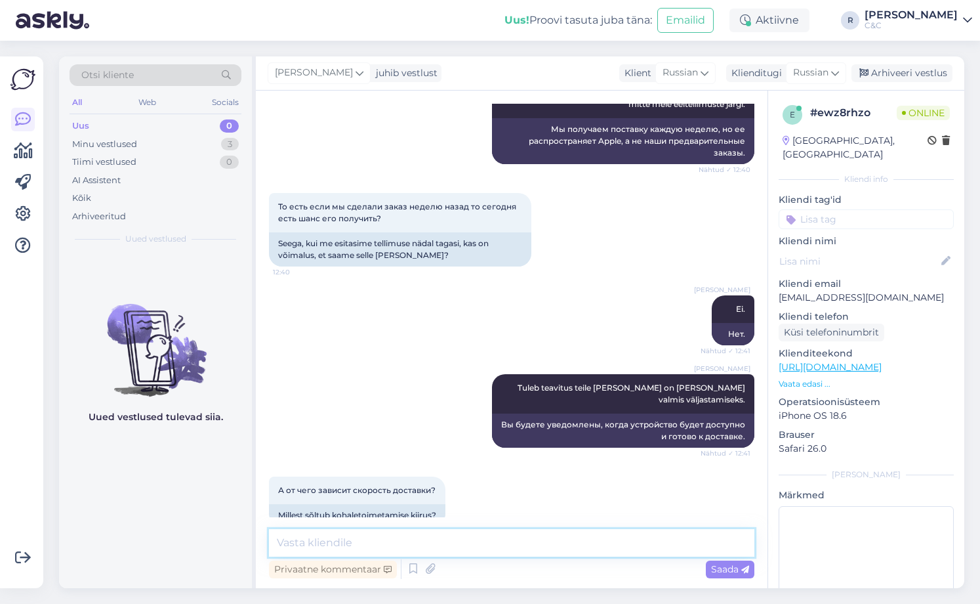
click at [434, 533] on textarea at bounding box center [512, 543] width 486 height 28
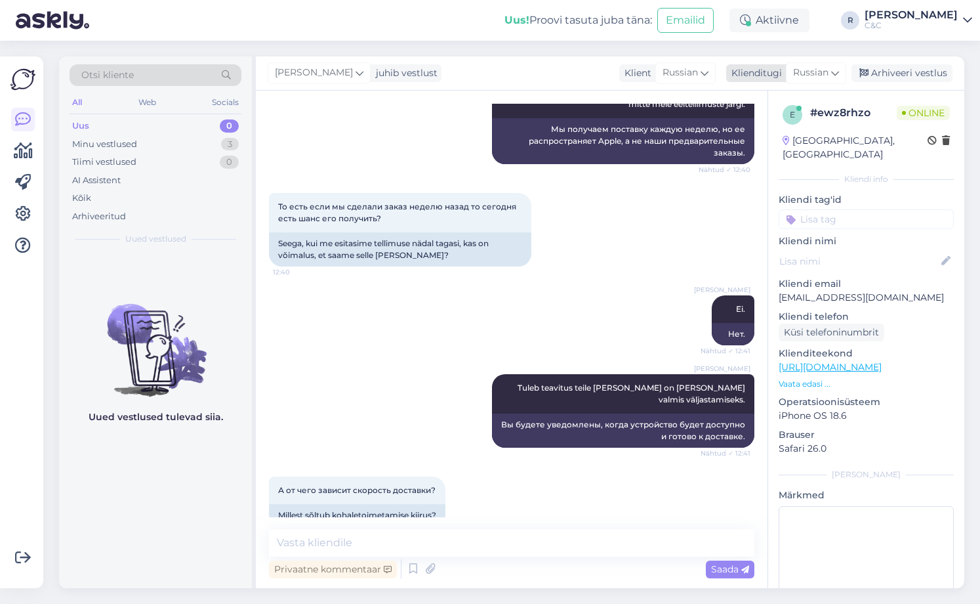
click at [808, 78] on span "Russian" at bounding box center [810, 73] width 35 height 14
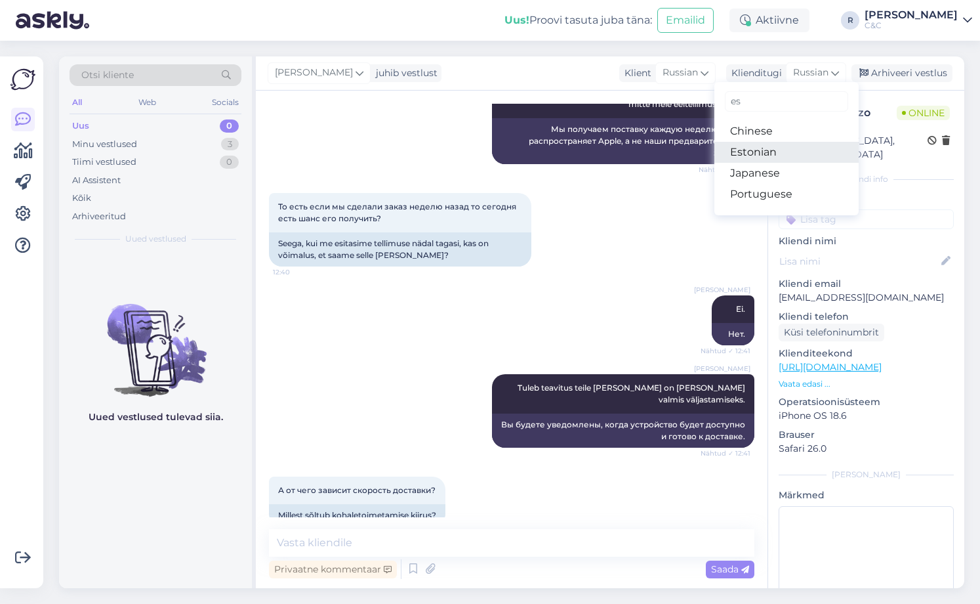
click at [774, 148] on link "Estonian" at bounding box center [787, 152] width 144 height 21
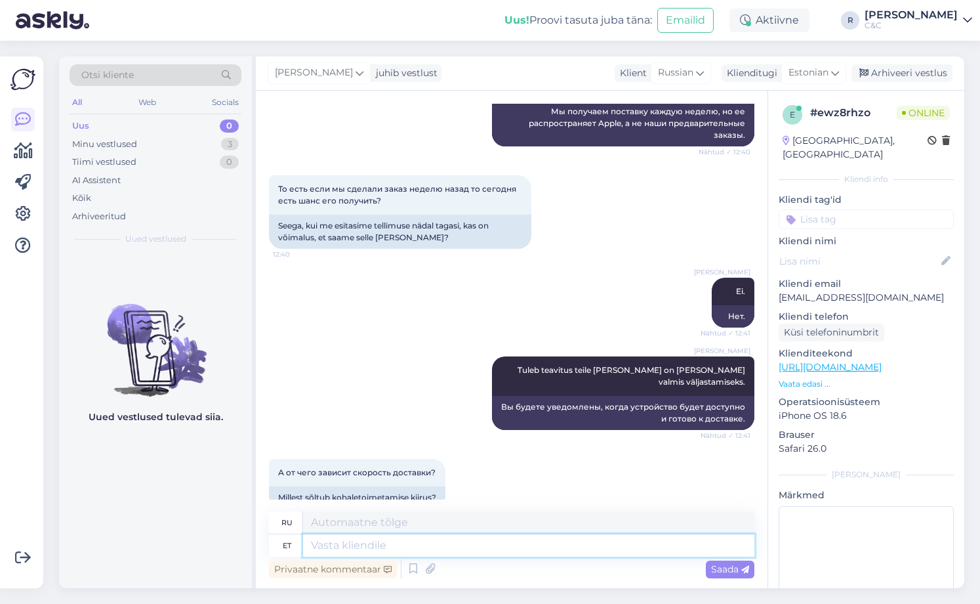
click at [413, 545] on textarea at bounding box center [528, 545] width 451 height 22
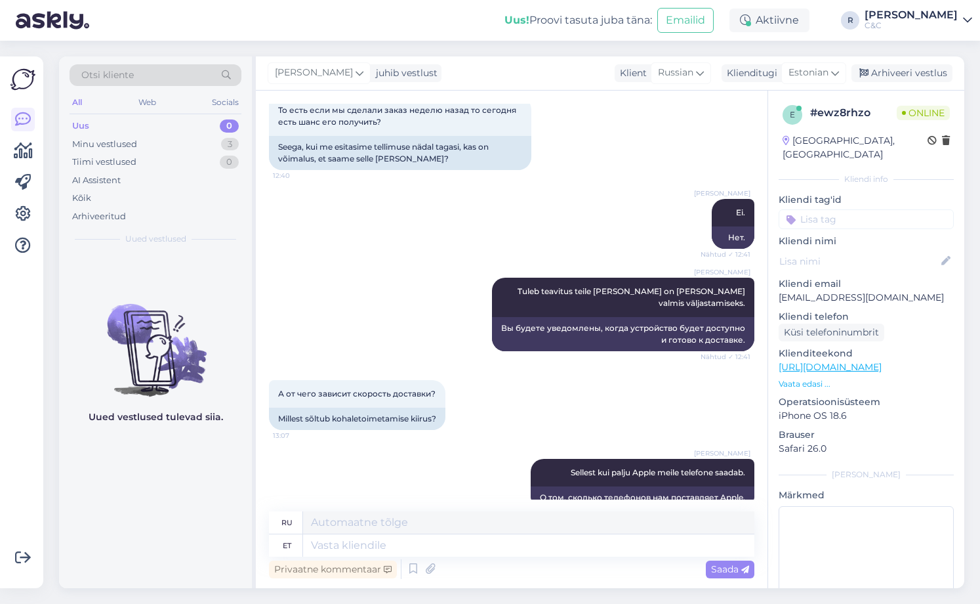
click at [159, 245] on div "Otsi kliente All Web Socials Uus 0 Minu vestlused 3 Tiimi vestlused 0 AI Assist…" at bounding box center [155, 154] width 193 height 196
click at [206, 147] on div "Minu vestlused 3" at bounding box center [156, 144] width 172 height 18
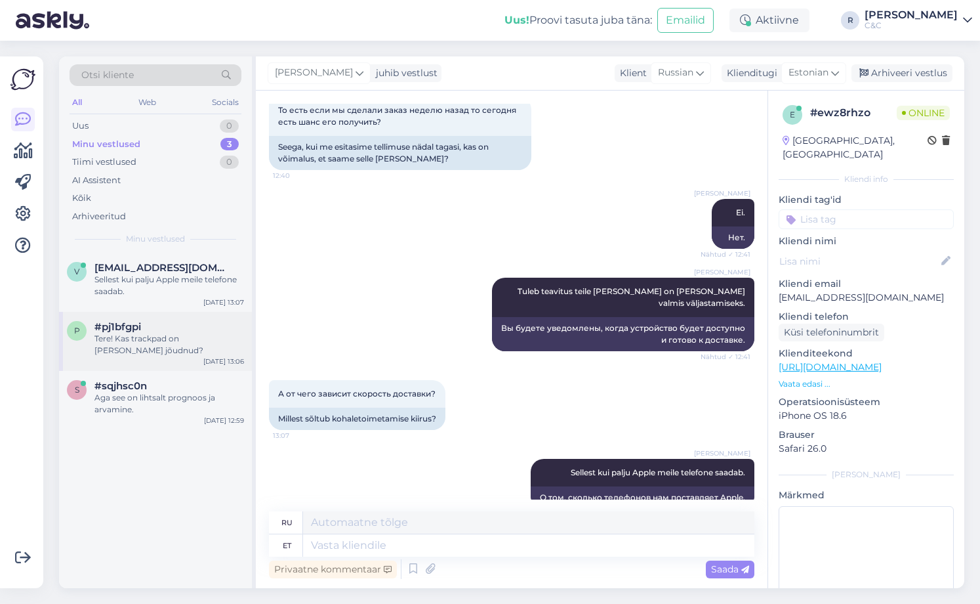
click at [160, 329] on div "#pj1bfgpi" at bounding box center [169, 327] width 150 height 12
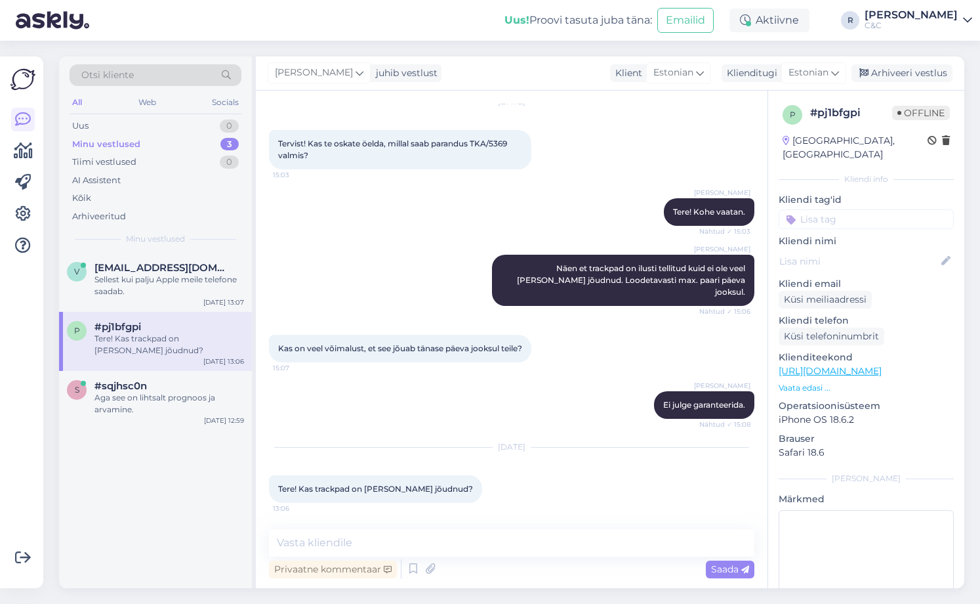
click at [417, 528] on div "Vestlus algas [DATE] Tervist! Kas te oskate öelda, millal saab parandus TKA/536…" at bounding box center [512, 339] width 512 height 497
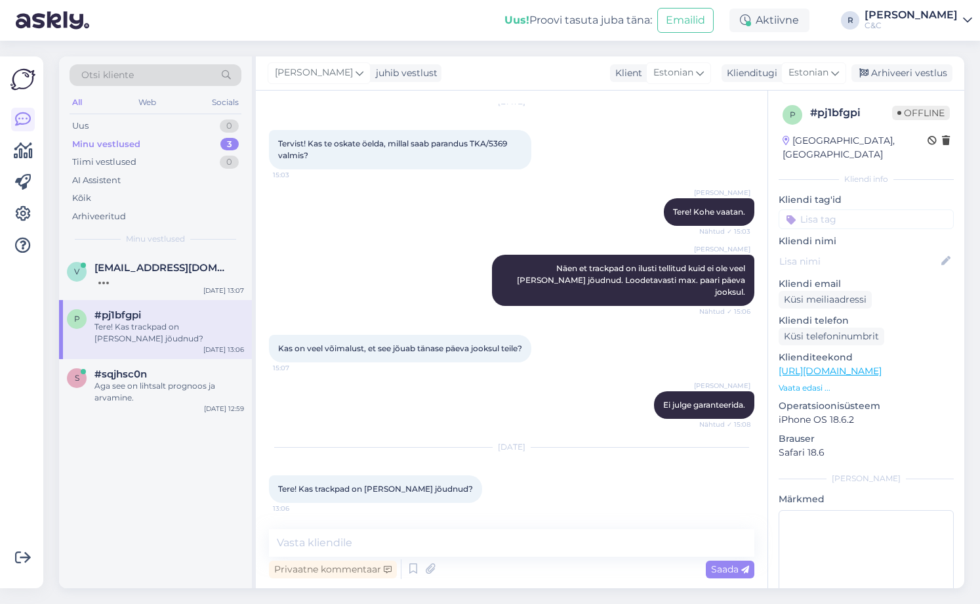
click at [417, 528] on div "Vestlus algas [DATE] Tervist! Kas te oskate öelda, millal saab parandus TKA/536…" at bounding box center [512, 339] width 512 height 497
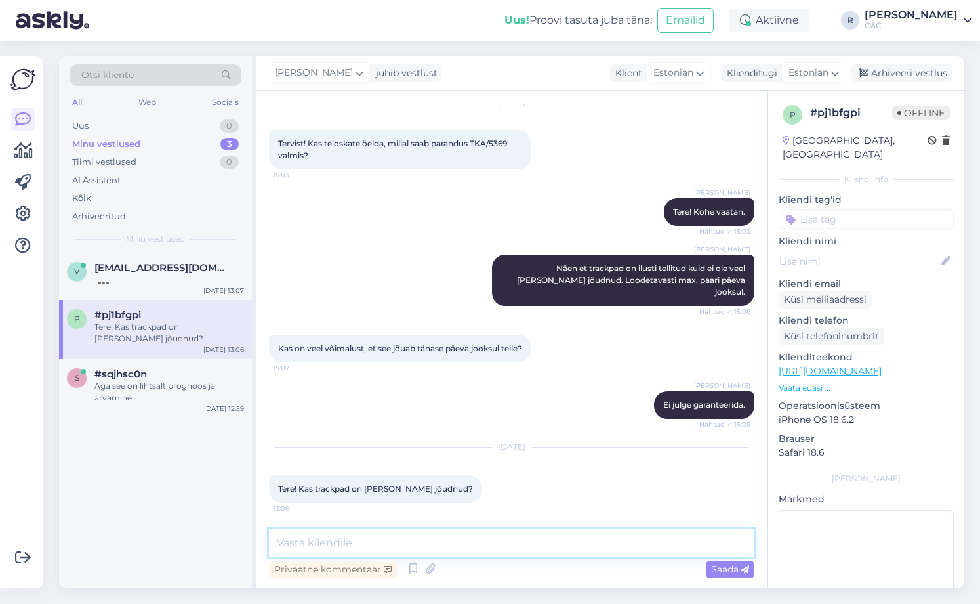
click at [402, 542] on textarea at bounding box center [512, 543] width 486 height 28
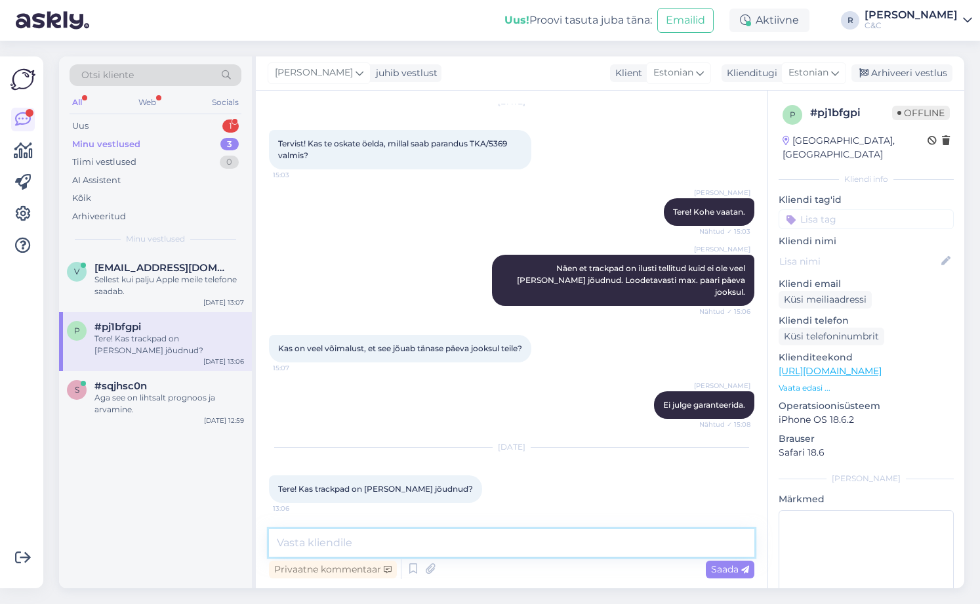
scroll to position [100, 0]
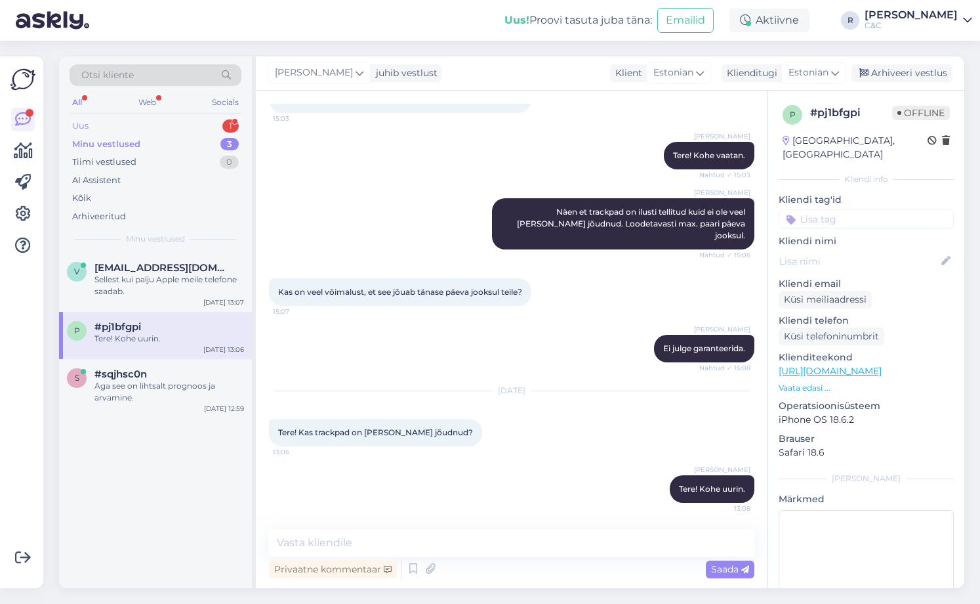
click at [211, 126] on div "Uus 1" at bounding box center [156, 126] width 172 height 18
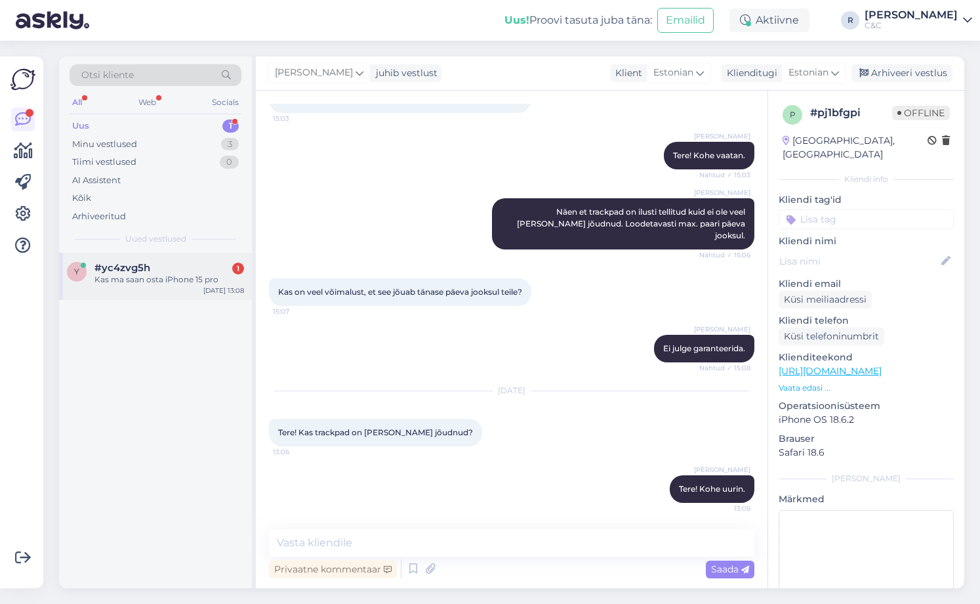
click at [176, 276] on div "Kas ma saan osta iPhone 15 pro" at bounding box center [169, 280] width 150 height 12
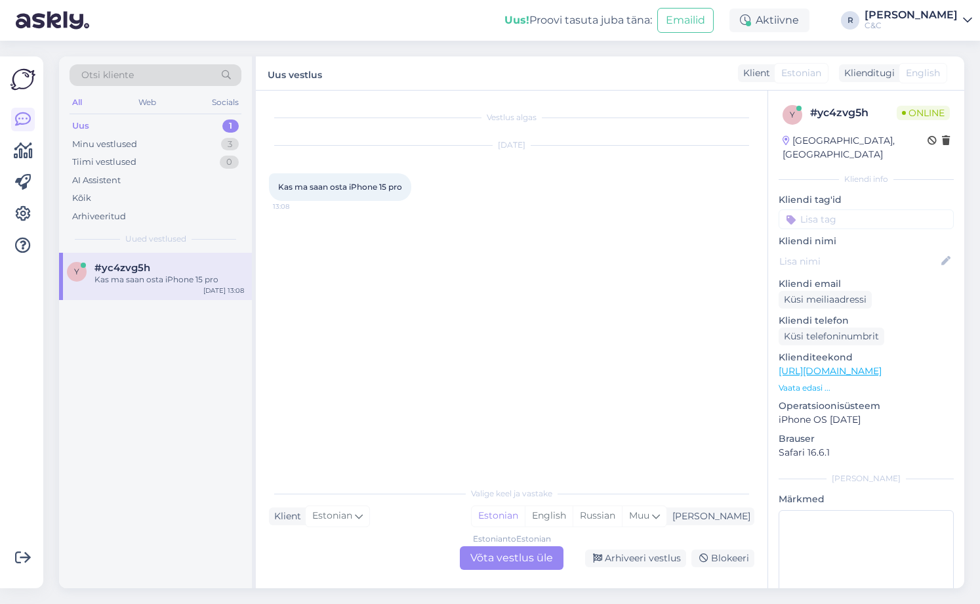
click at [531, 555] on div "Estonian to Estonian Võta vestlus üle" at bounding box center [512, 558] width 104 height 24
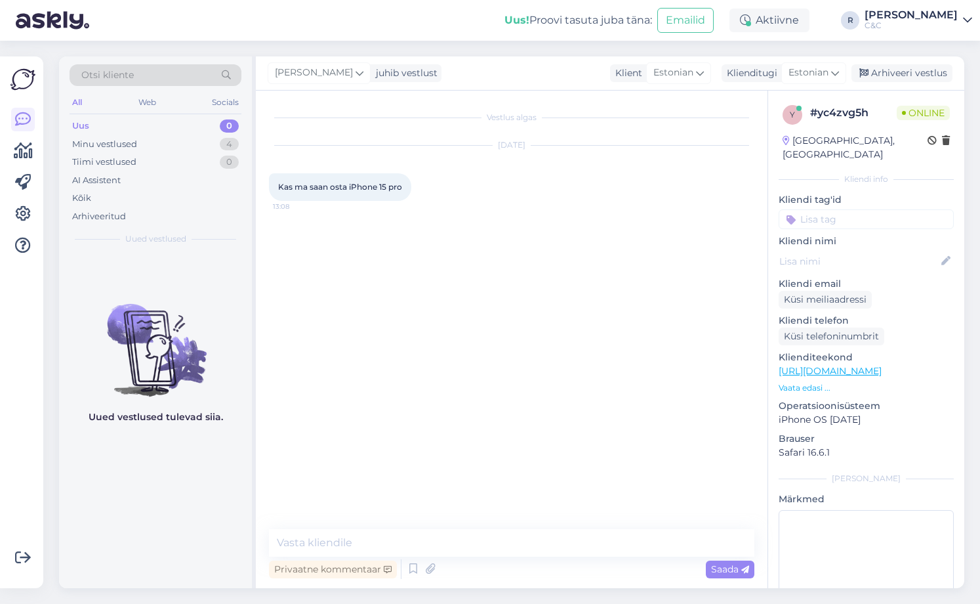
click at [844, 365] on link "[URL][DOMAIN_NAME]" at bounding box center [830, 371] width 103 height 12
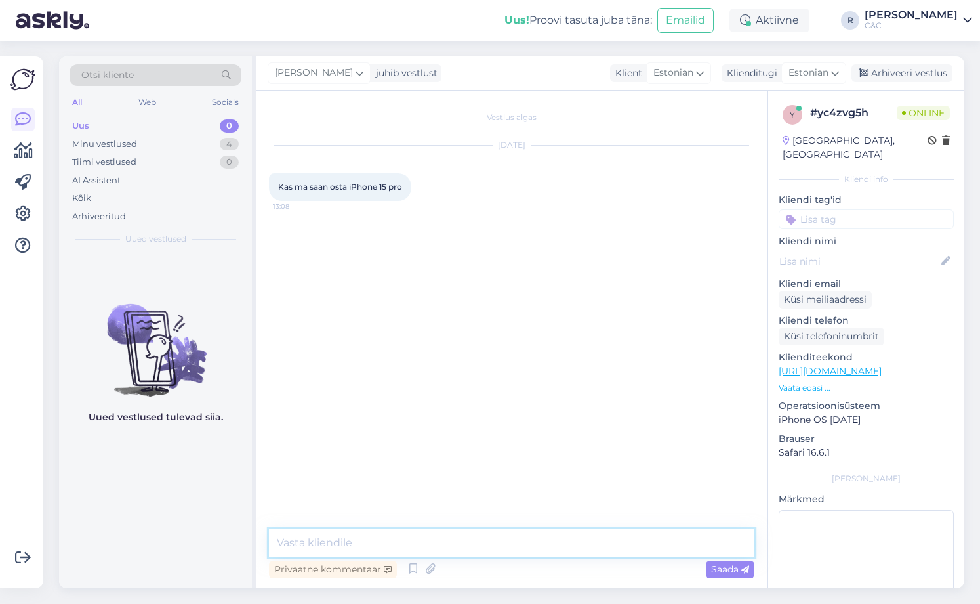
click at [386, 534] on textarea at bounding box center [512, 543] width 486 height 28
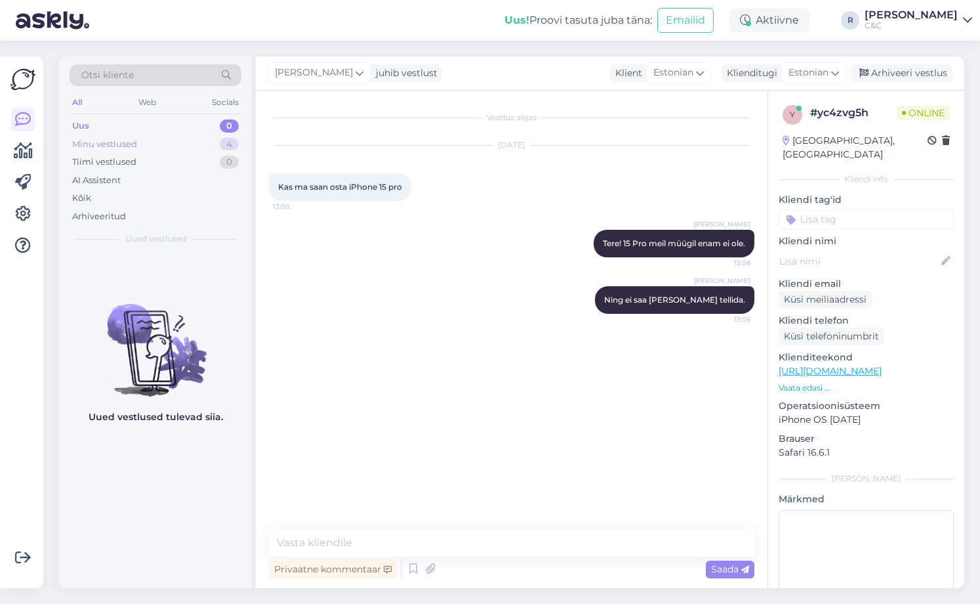
click at [219, 145] on div "Minu vestlused 4" at bounding box center [156, 144] width 172 height 18
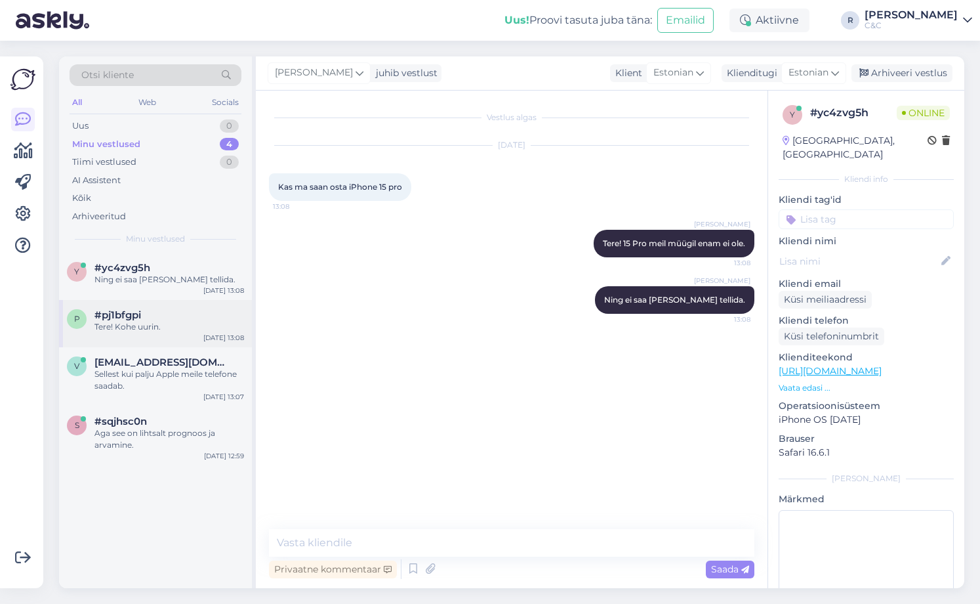
click at [169, 321] on div "Tere! Kohe uurin." at bounding box center [169, 327] width 150 height 12
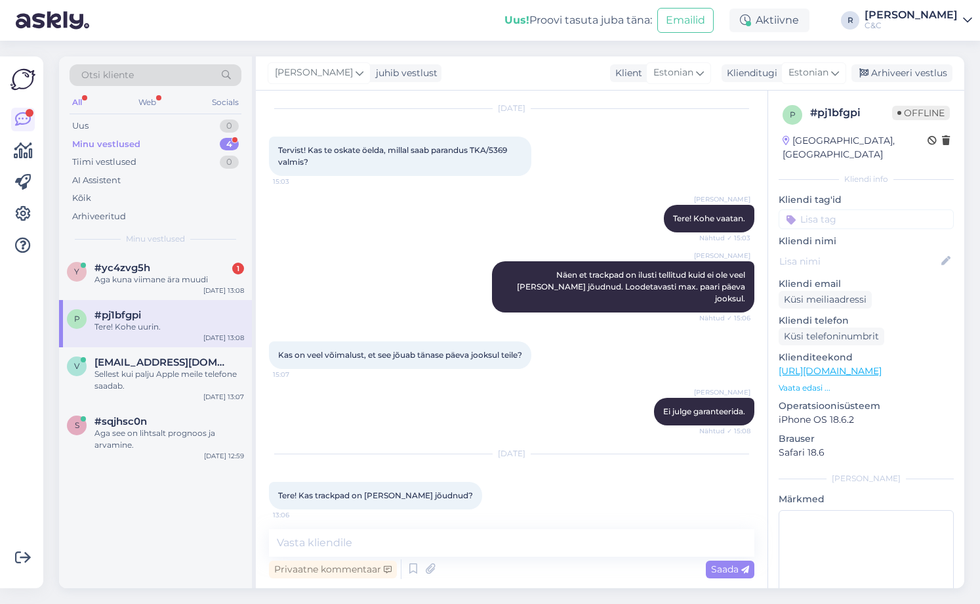
scroll to position [100, 0]
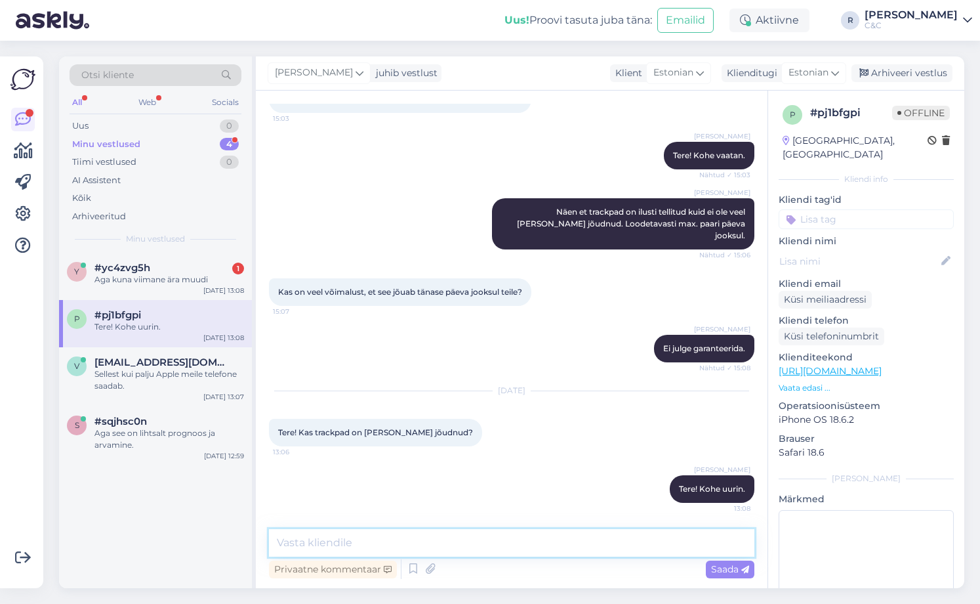
click at [451, 546] on textarea at bounding box center [512, 543] width 486 height 28
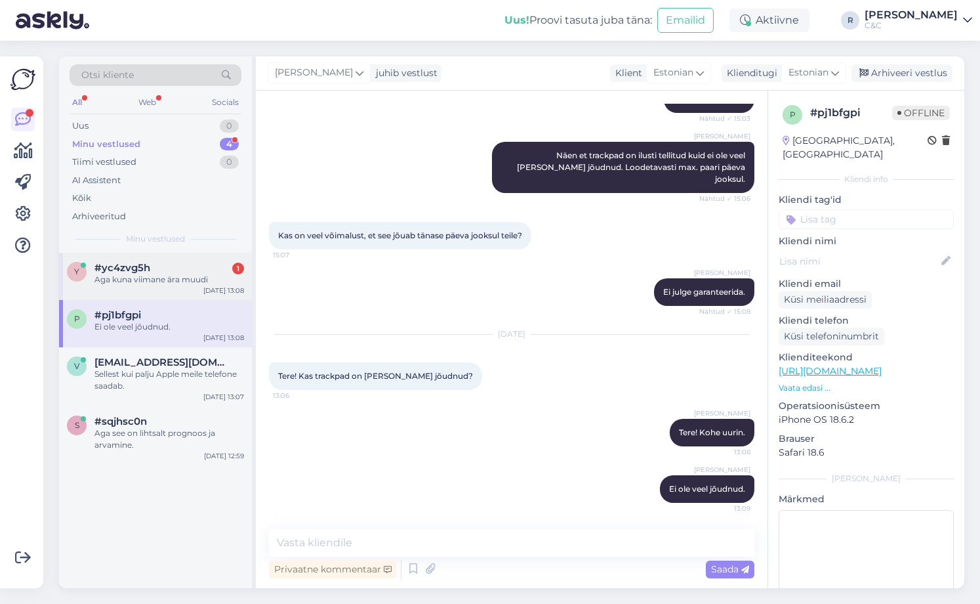
click at [194, 267] on div "#yc4zvg5h 1" at bounding box center [169, 268] width 150 height 12
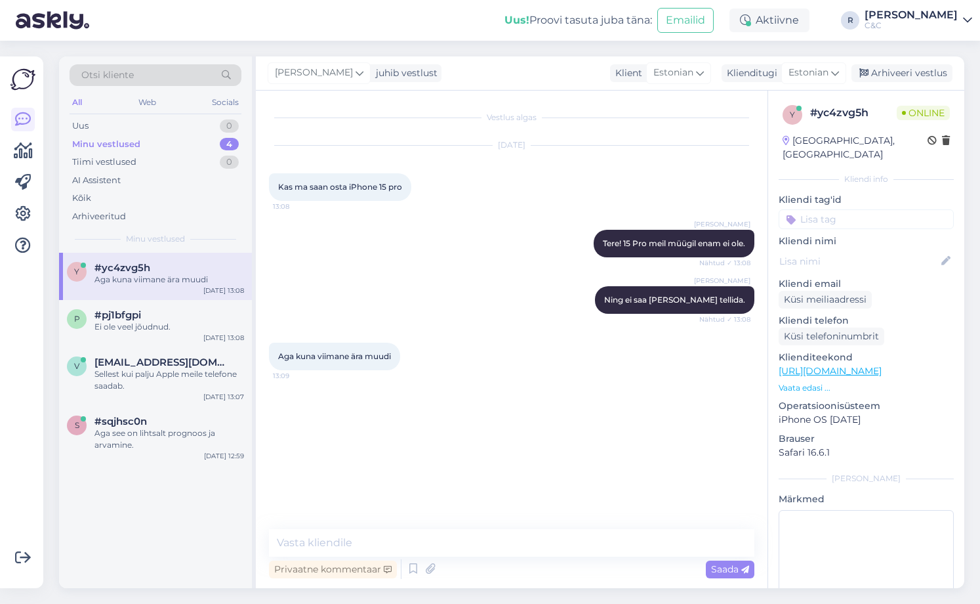
scroll to position [0, 0]
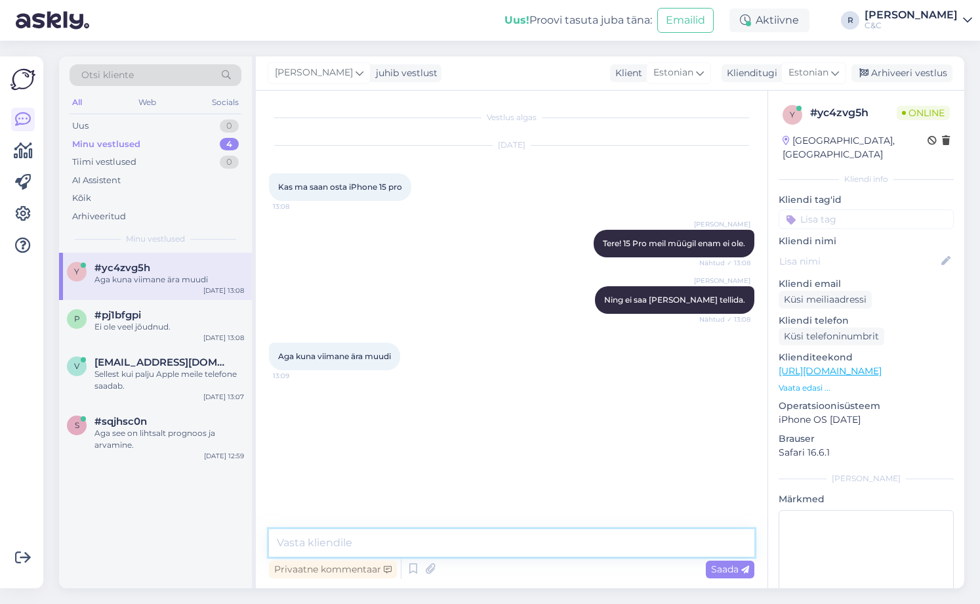
click at [408, 540] on textarea at bounding box center [512, 543] width 486 height 28
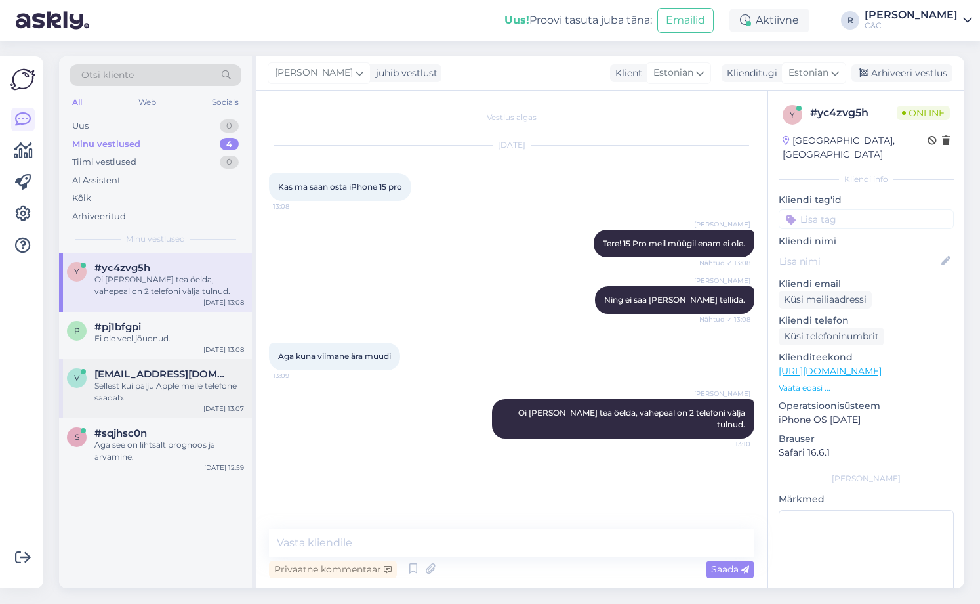
click at [186, 415] on div "v [EMAIL_ADDRESS][DOMAIN_NAME] Sellest kui palju Apple meile telefone saadab. […" at bounding box center [155, 388] width 193 height 59
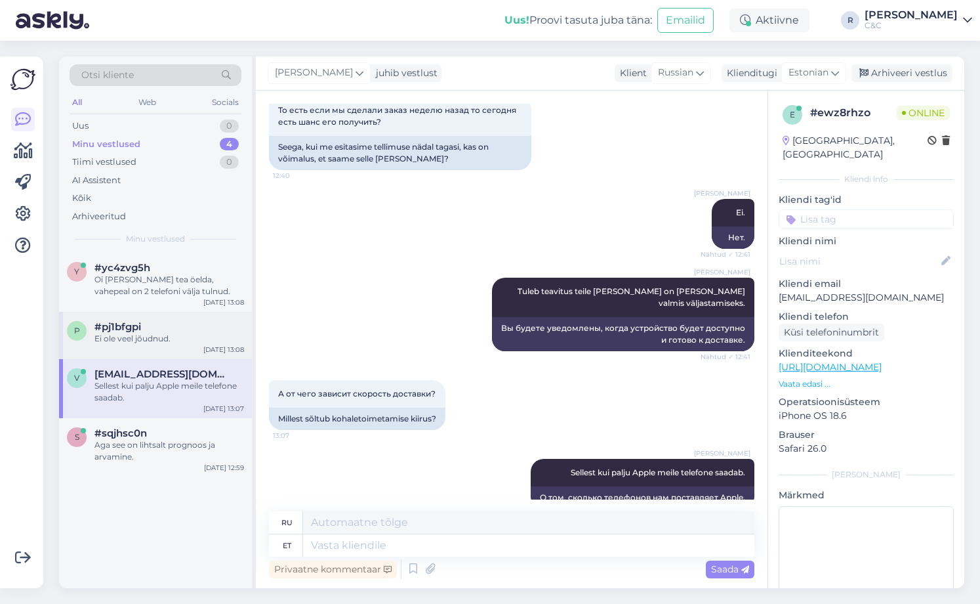
click at [144, 322] on div "#pj1bfgpi" at bounding box center [169, 327] width 150 height 12
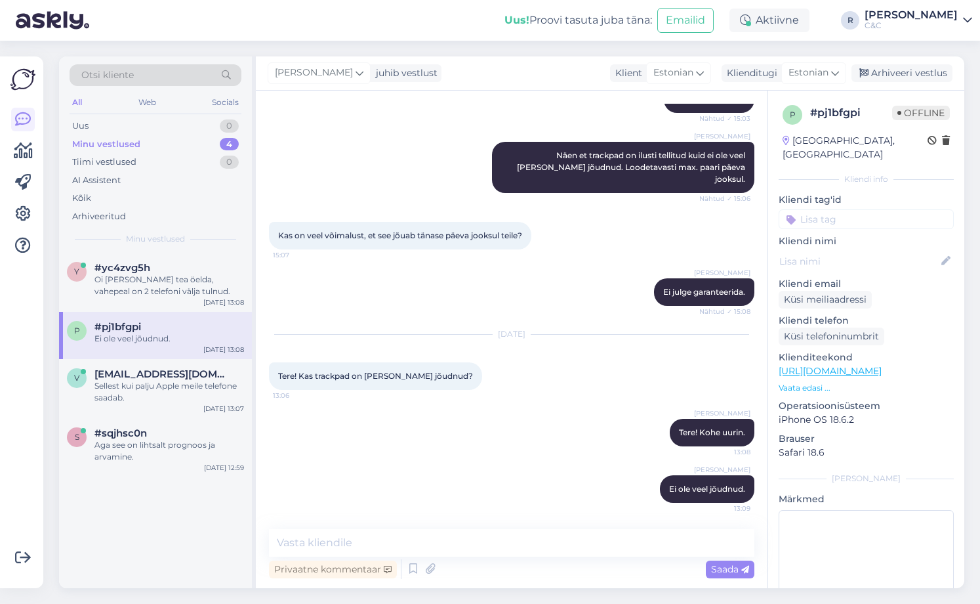
scroll to position [156, 0]
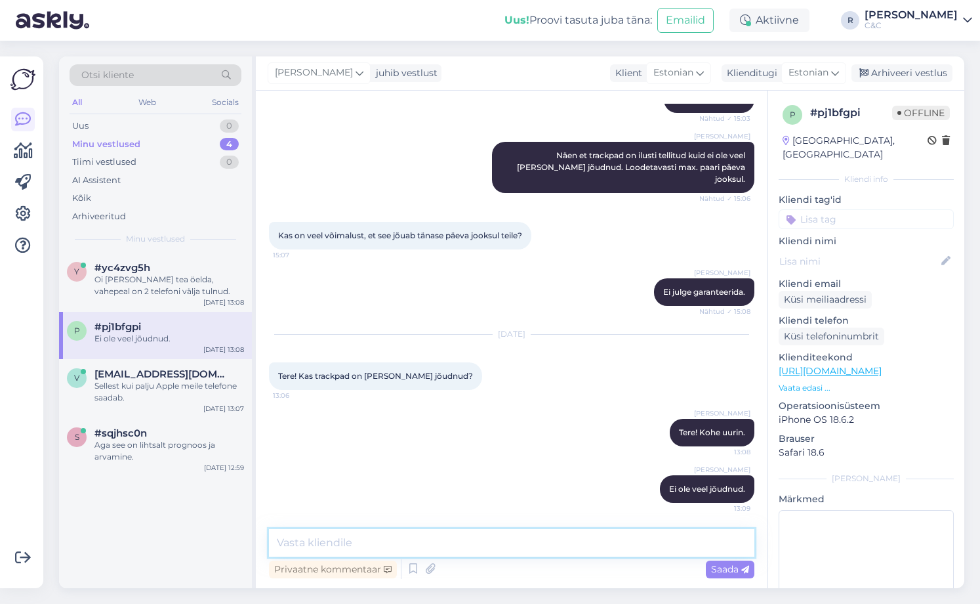
click at [404, 535] on textarea at bounding box center [512, 543] width 486 height 28
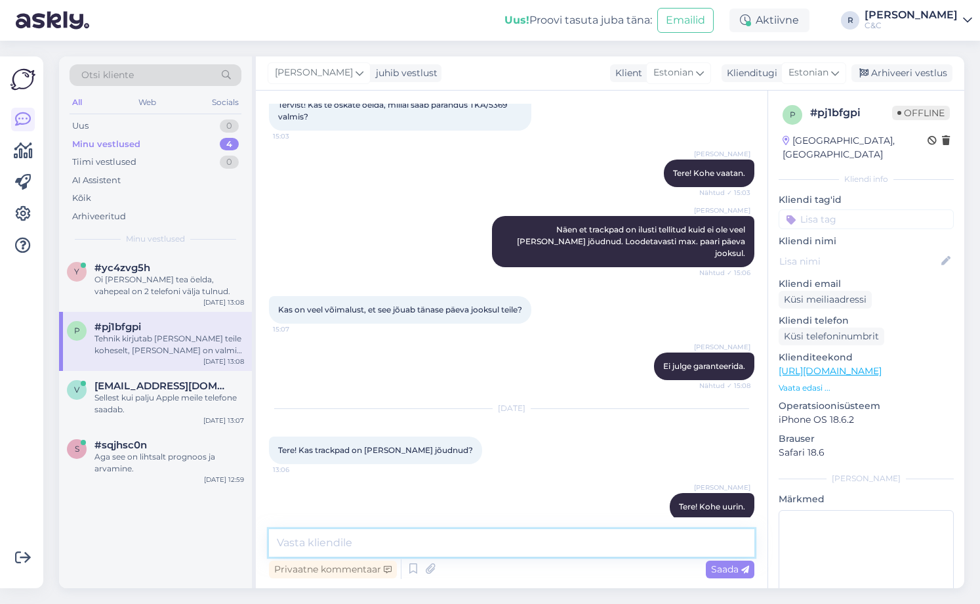
scroll to position [224, 0]
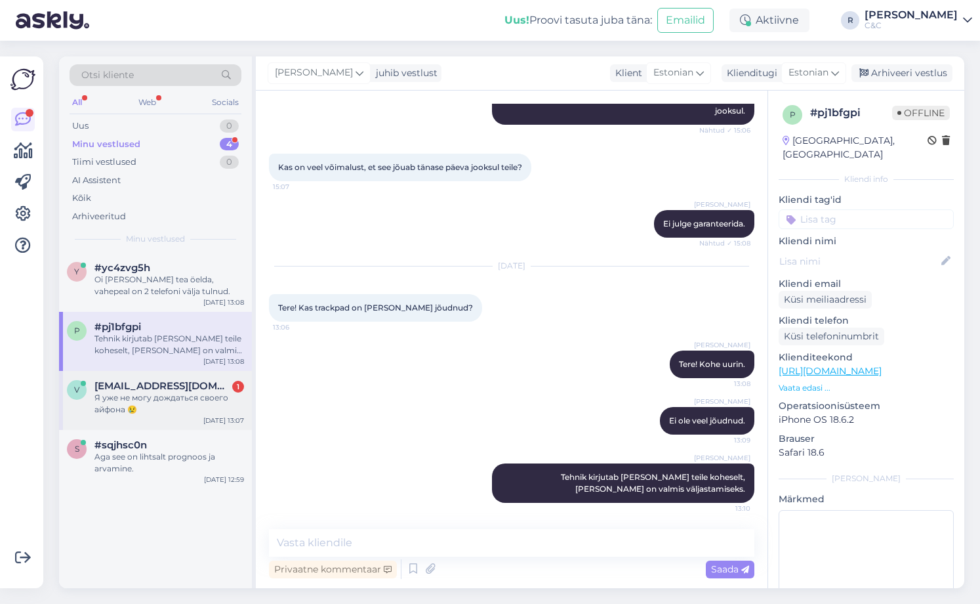
click at [131, 401] on div "Я уже не могу дождаться своего айфона 😢" at bounding box center [169, 404] width 150 height 24
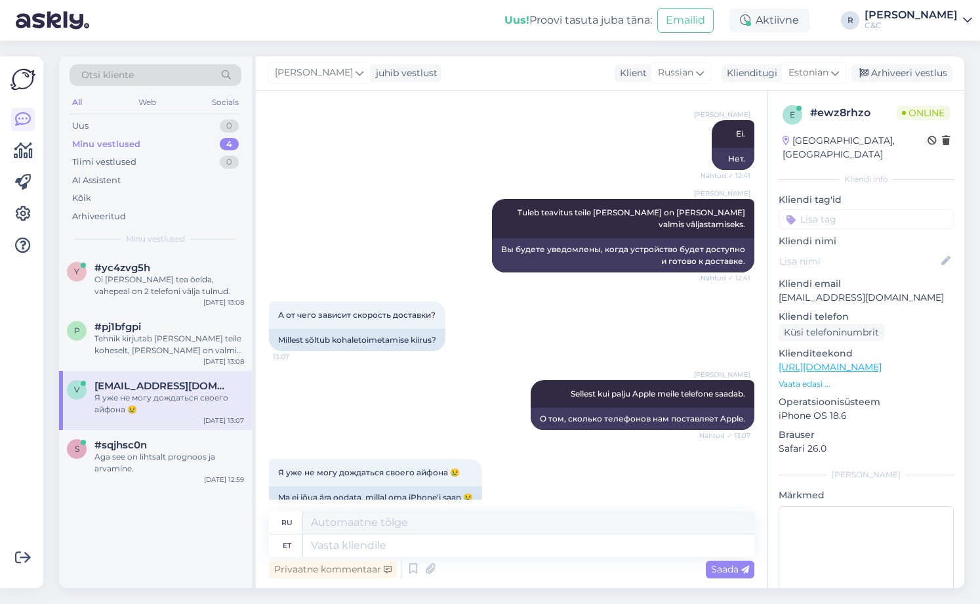
click at [221, 386] on span "[EMAIL_ADDRESS][DOMAIN_NAME]" at bounding box center [162, 386] width 136 height 12
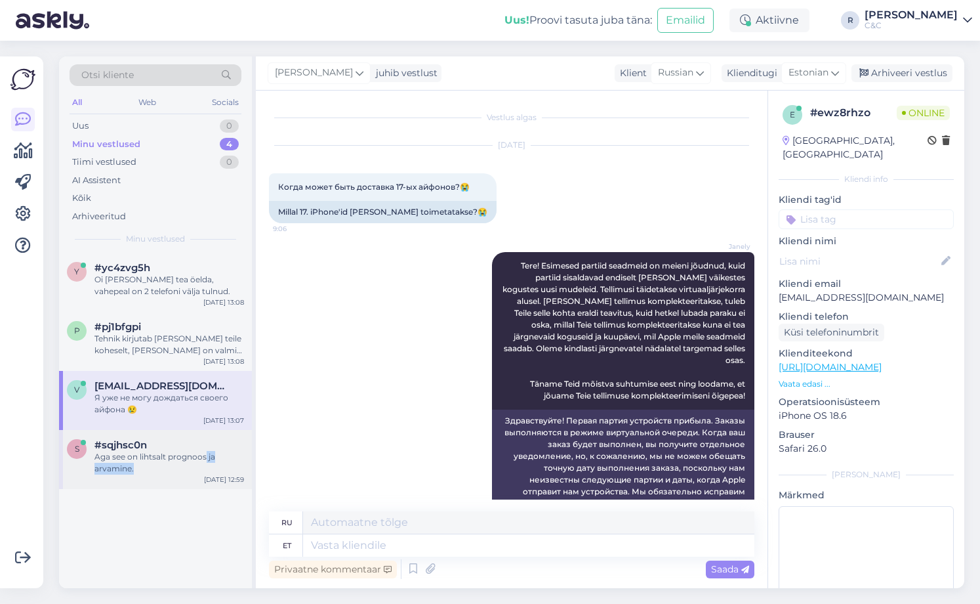
click at [203, 464] on div "Aga see on lihtsalt prognoos ja arvamine." at bounding box center [169, 463] width 150 height 24
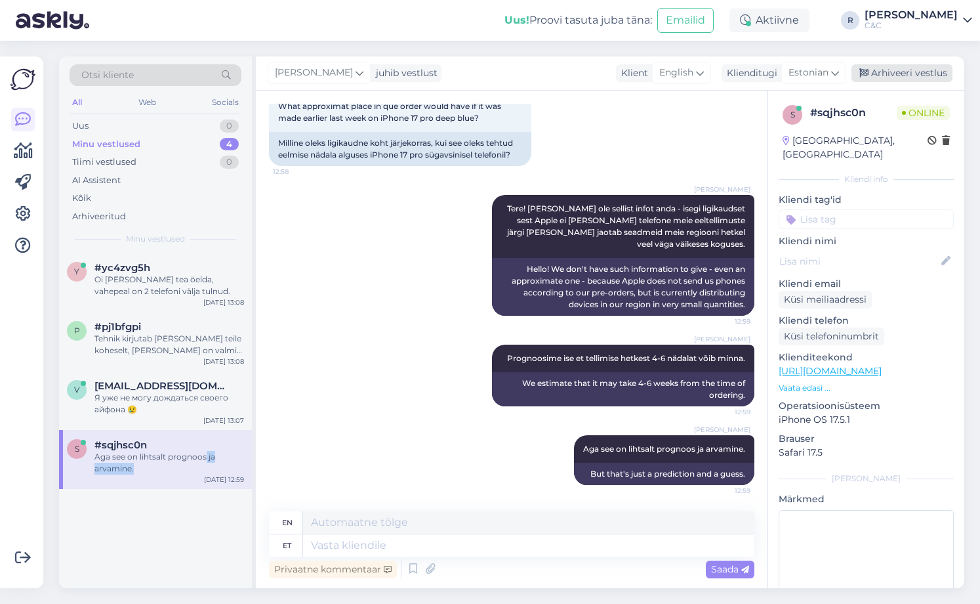
click at [889, 75] on div "Arhiveeri vestlus" at bounding box center [902, 73] width 101 height 18
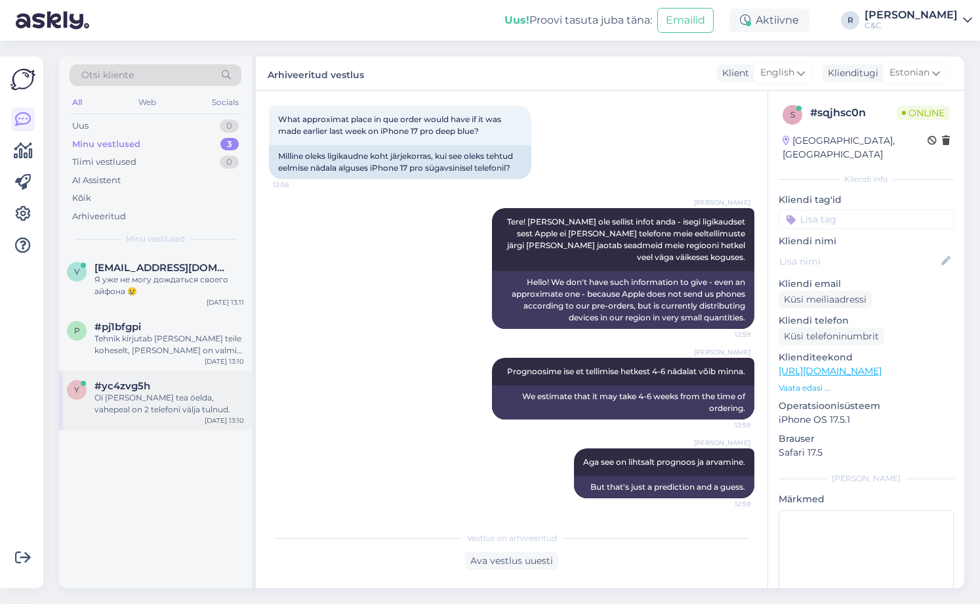
click at [191, 375] on div "y #yc4zvg5h Oi [PERSON_NAME] tea öelda, vahepeal on 2 telefoni välja tulnud. [D…" at bounding box center [155, 400] width 193 height 59
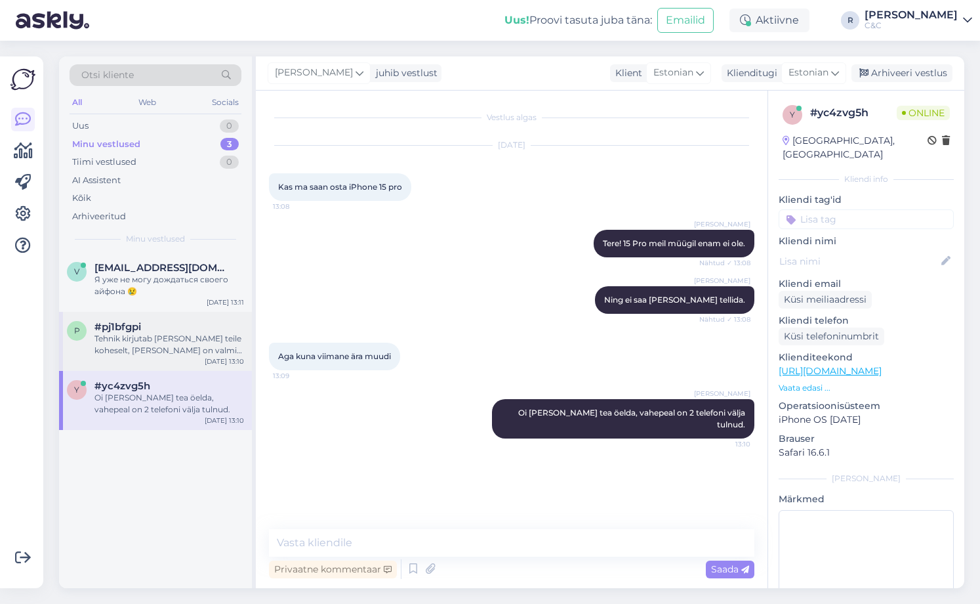
click at [192, 351] on div "Tehnik kirjutab [PERSON_NAME] teile koheselt, [PERSON_NAME] on valmis väljastam…" at bounding box center [169, 345] width 150 height 24
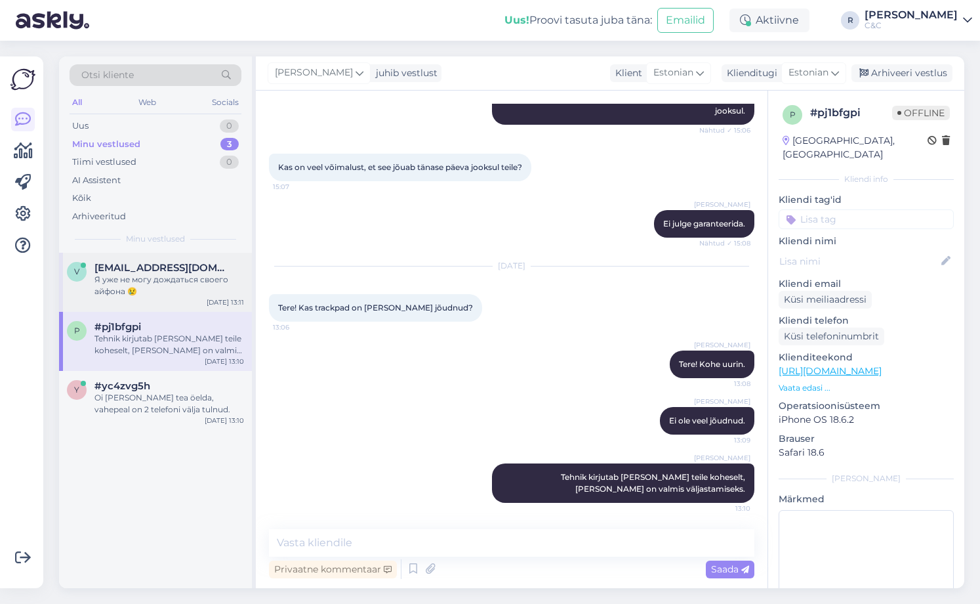
click at [176, 272] on span "[EMAIL_ADDRESS][DOMAIN_NAME]" at bounding box center [162, 268] width 136 height 12
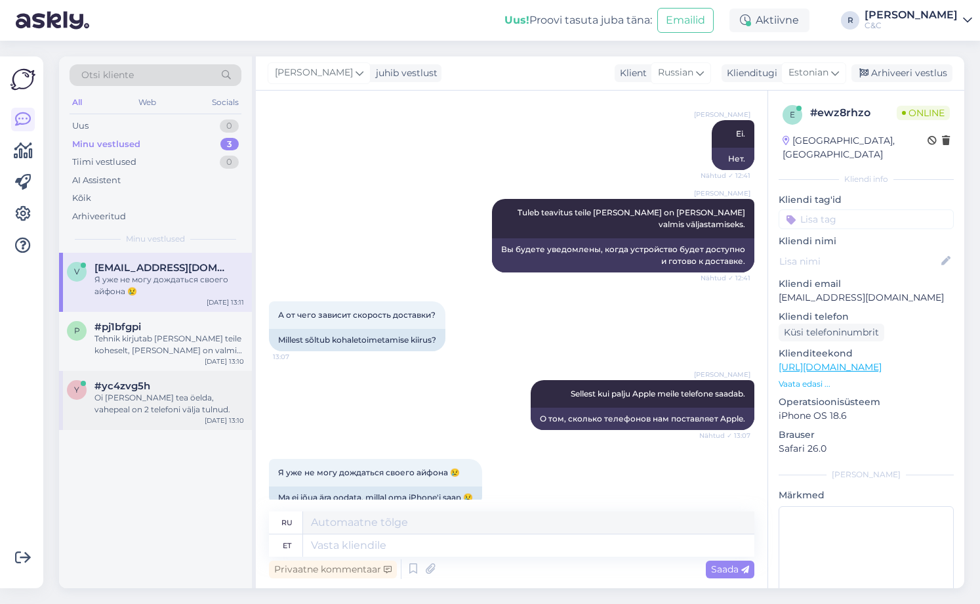
click at [176, 376] on div "y #yc4zvg5h Oi [PERSON_NAME] tea öelda, vahepeal on 2 telefoni välja tulnud. [D…" at bounding box center [155, 400] width 193 height 59
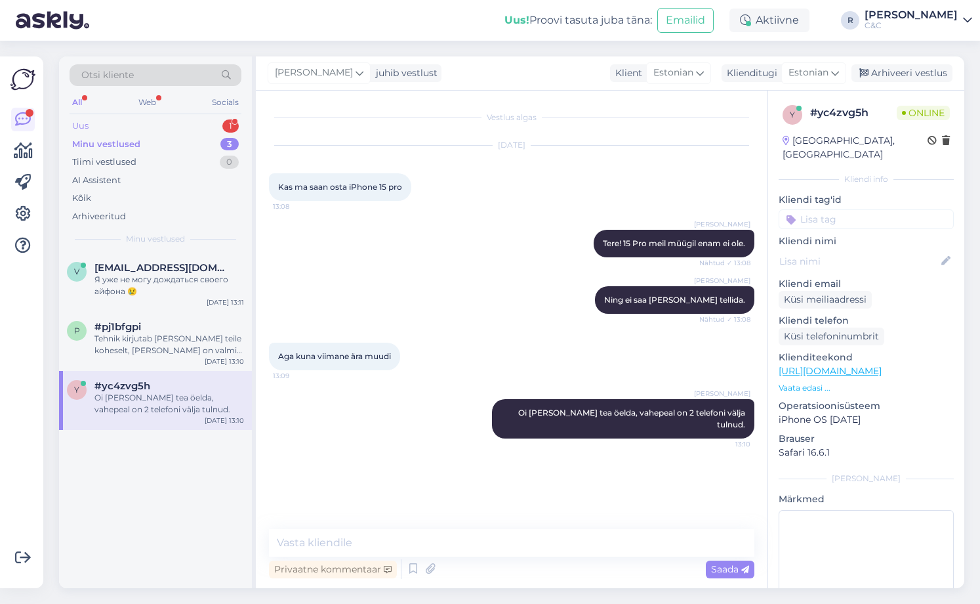
click at [198, 127] on div "Uus 1" at bounding box center [156, 126] width 172 height 18
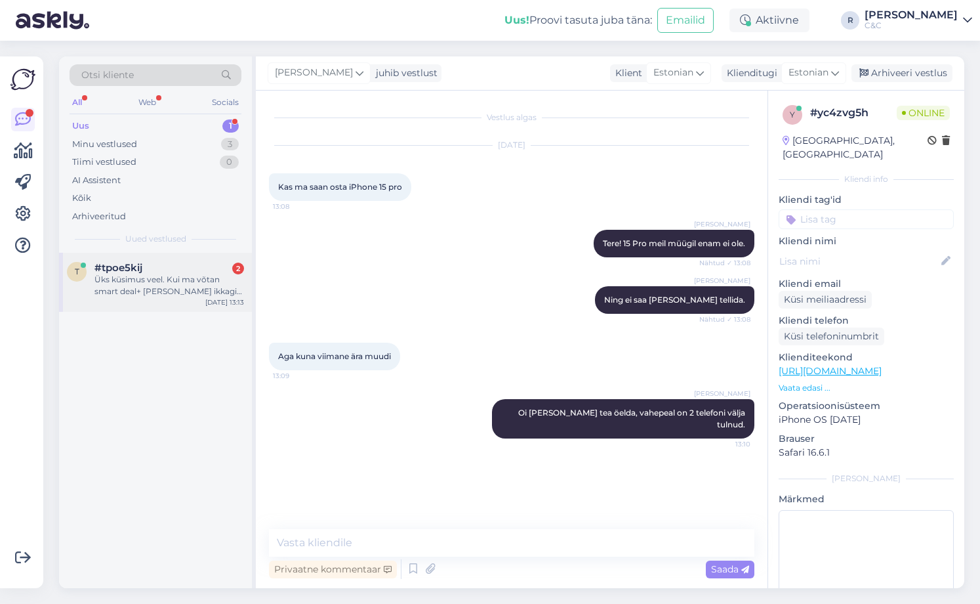
click at [199, 274] on div "Üks küsimus veel. Kui ma võtan smart deal+ [PERSON_NAME] ikkagi telefoni hiljem…" at bounding box center [169, 286] width 150 height 24
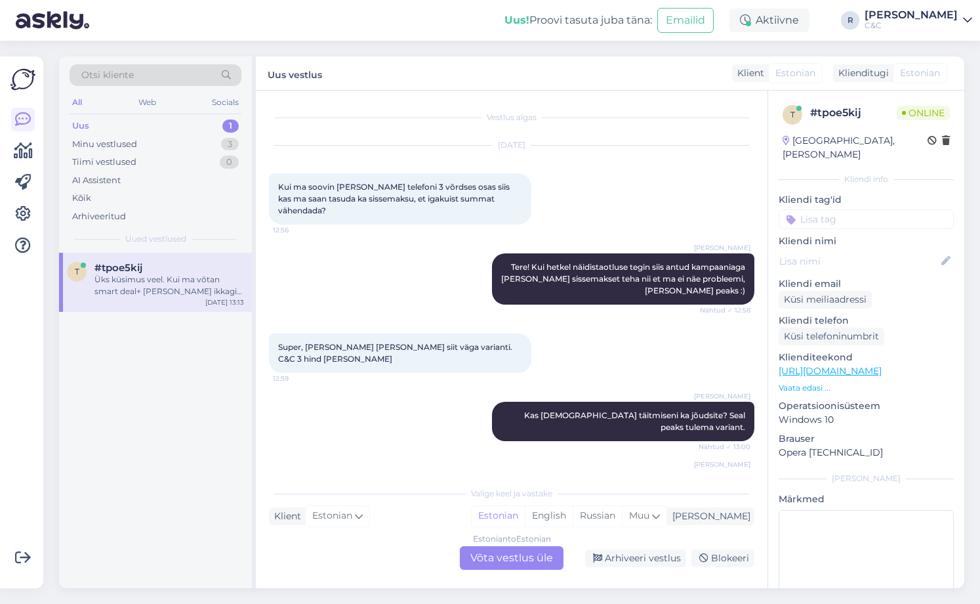
scroll to position [569, 0]
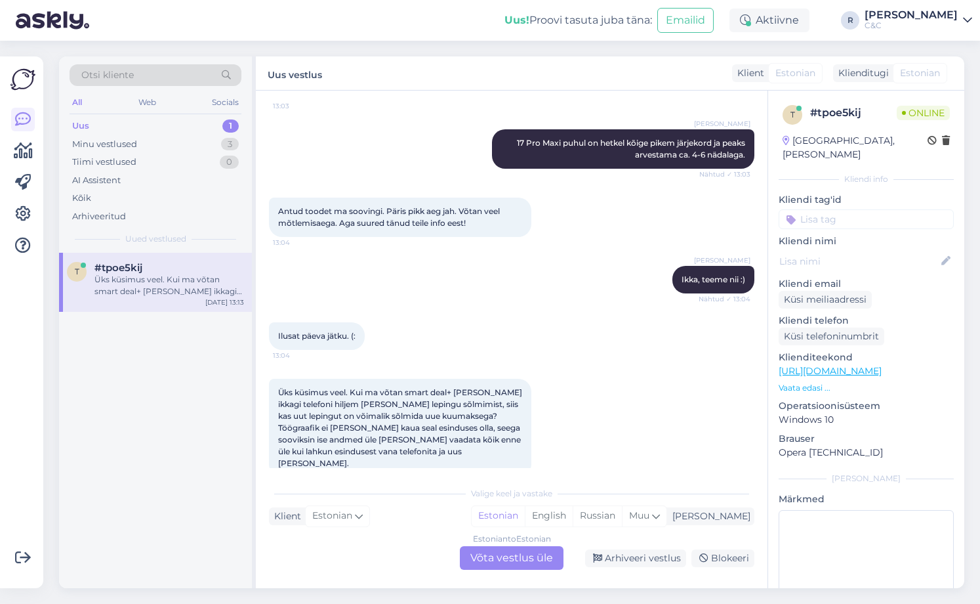
click at [543, 555] on div "Estonian to Estonian Võta vestlus üle" at bounding box center [512, 558] width 104 height 24
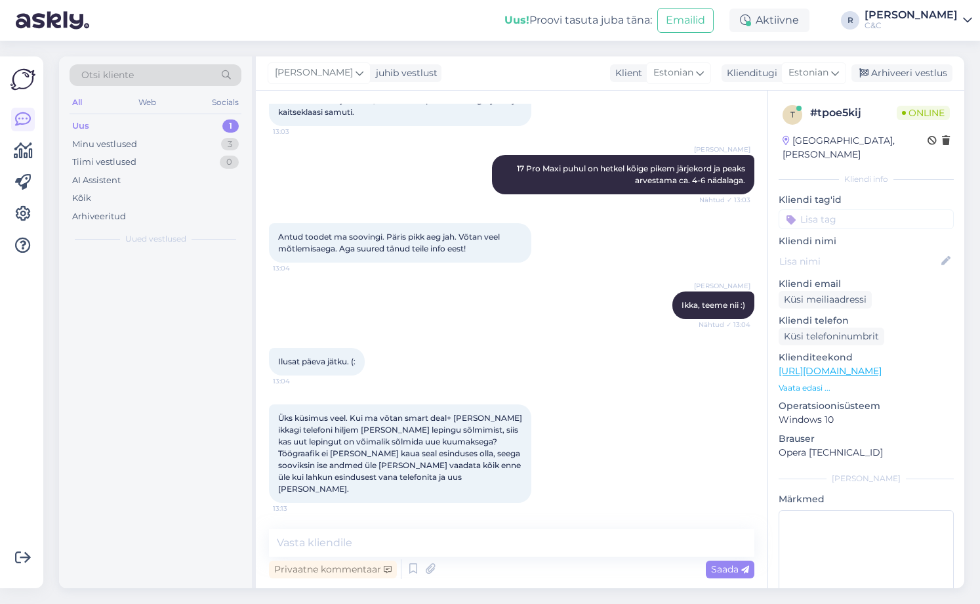
scroll to position [520, 0]
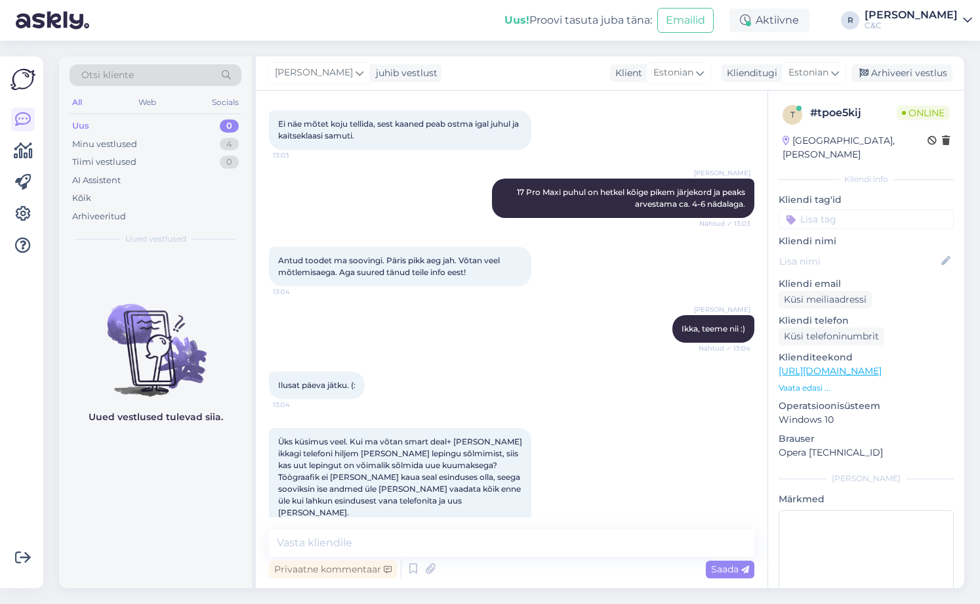
click at [189, 297] on img at bounding box center [155, 339] width 193 height 118
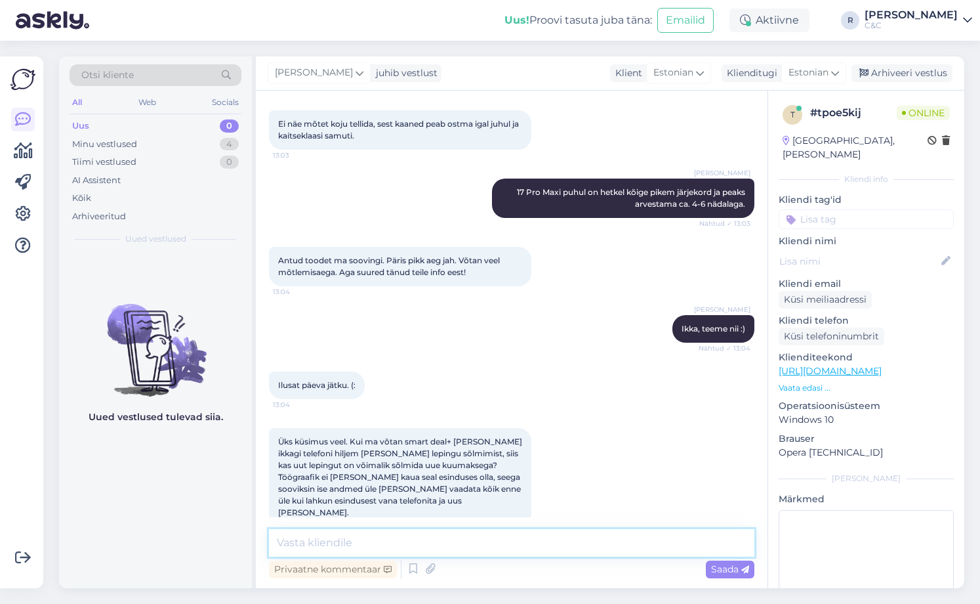
click at [410, 541] on textarea at bounding box center [512, 543] width 486 height 28
click at [410, 537] on textarea at bounding box center [512, 543] width 486 height 28
click at [413, 544] on textarea at bounding box center [512, 543] width 486 height 28
click at [406, 545] on textarea at bounding box center [512, 543] width 486 height 28
click at [420, 549] on textarea at bounding box center [512, 543] width 486 height 28
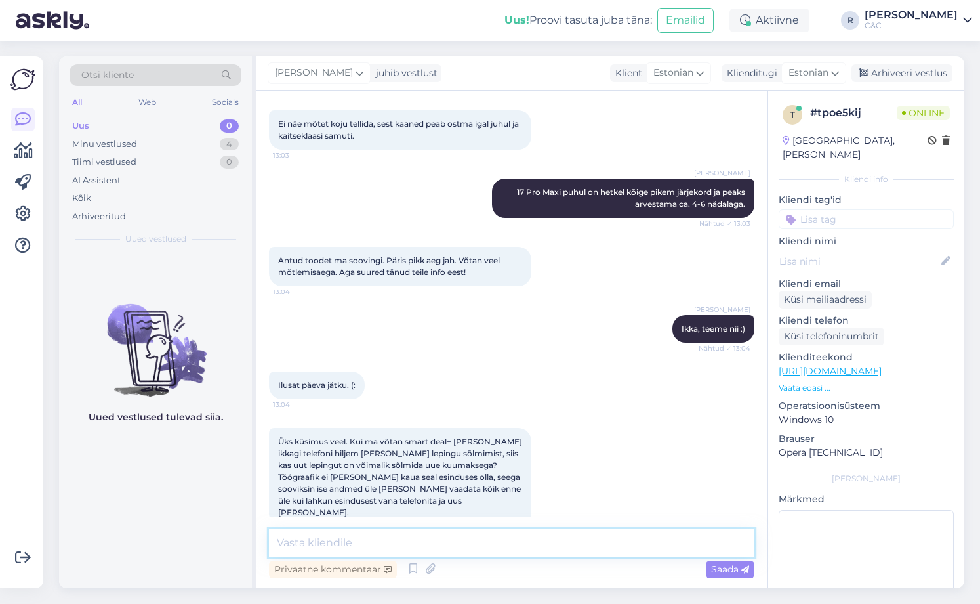
click at [420, 549] on textarea at bounding box center [512, 543] width 486 height 28
click at [375, 552] on textarea at bounding box center [512, 543] width 486 height 28
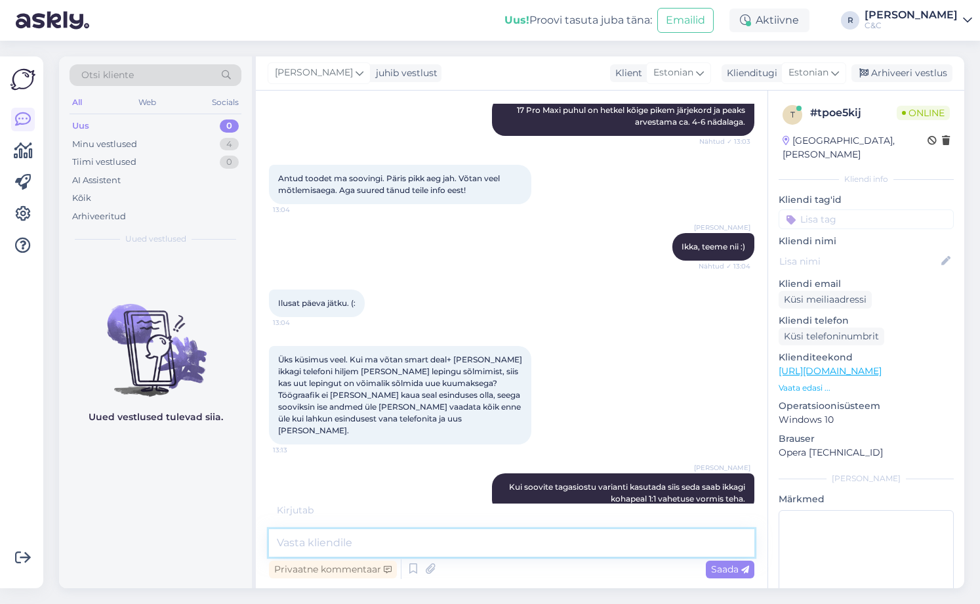
scroll to position [644, 0]
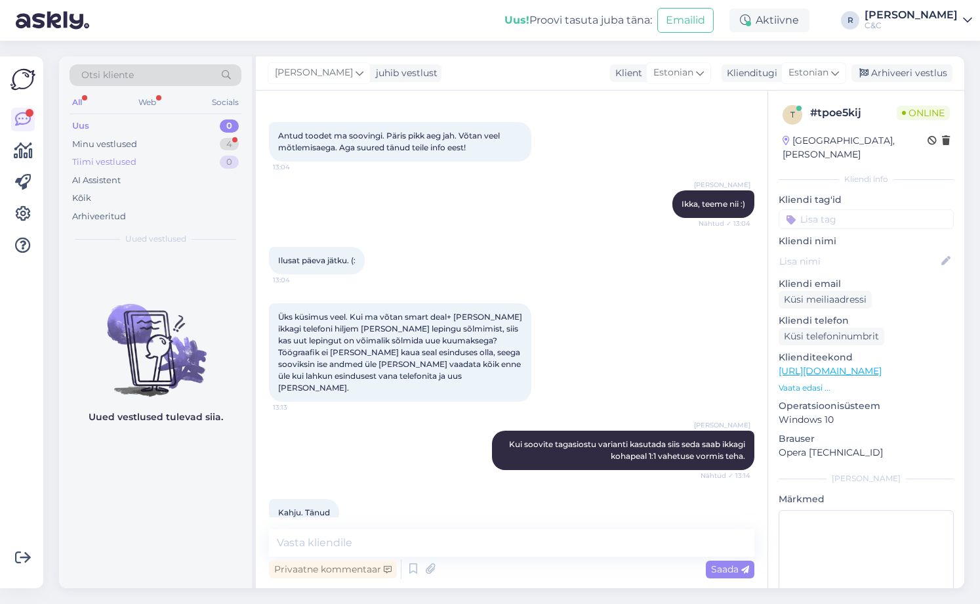
click at [184, 155] on div "Tiimi vestlused 0" at bounding box center [156, 162] width 172 height 18
click at [186, 148] on div "Minu vestlused 4" at bounding box center [156, 144] width 172 height 18
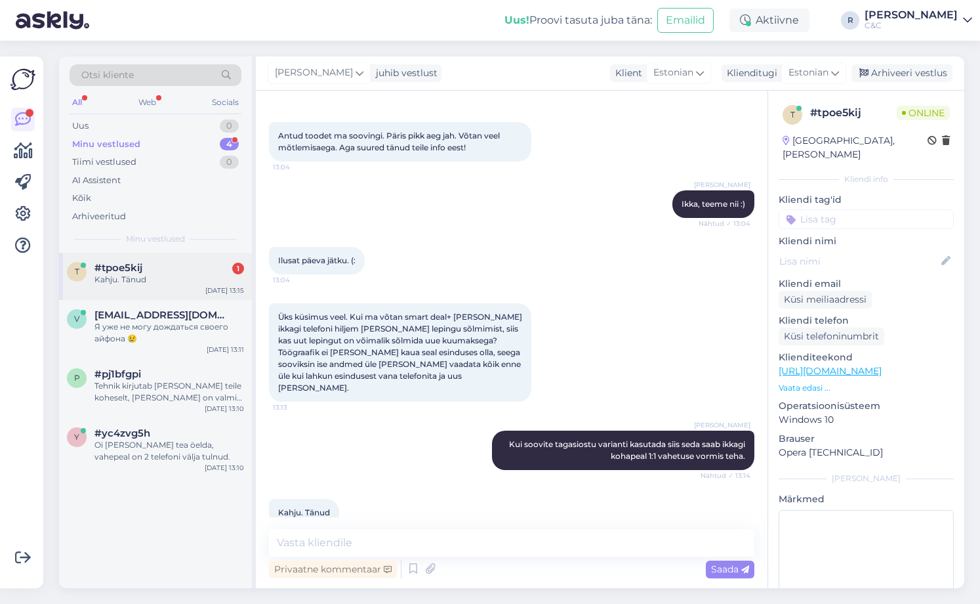
click at [174, 287] on div "t #tpoe5kij 1 Kahju. Tänud [DATE] 13:15" at bounding box center [155, 276] width 193 height 47
click at [165, 322] on div "Я уже не могу дождаться своего айфона 😢" at bounding box center [169, 333] width 150 height 24
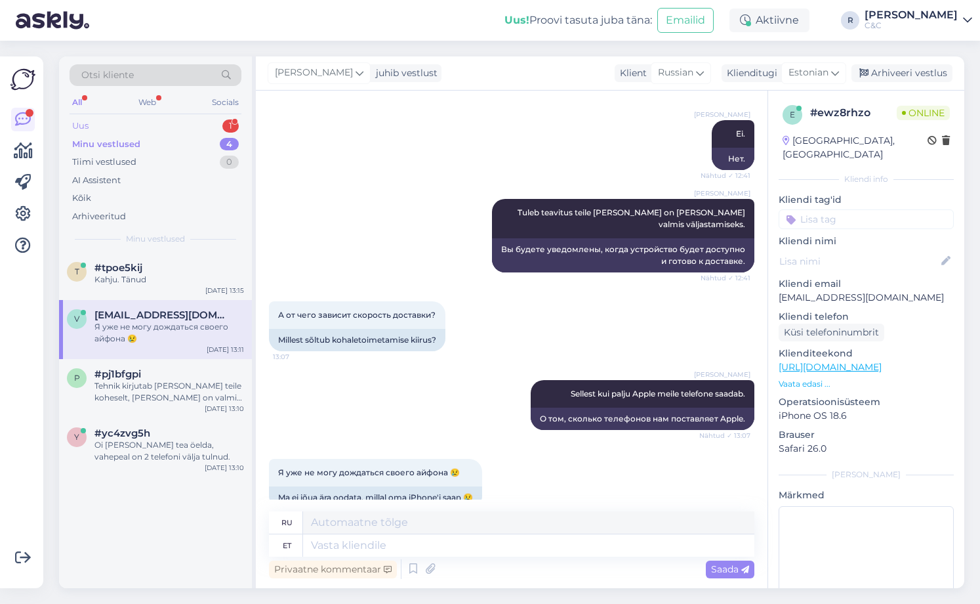
click at [205, 133] on div "Uus 1" at bounding box center [156, 126] width 172 height 18
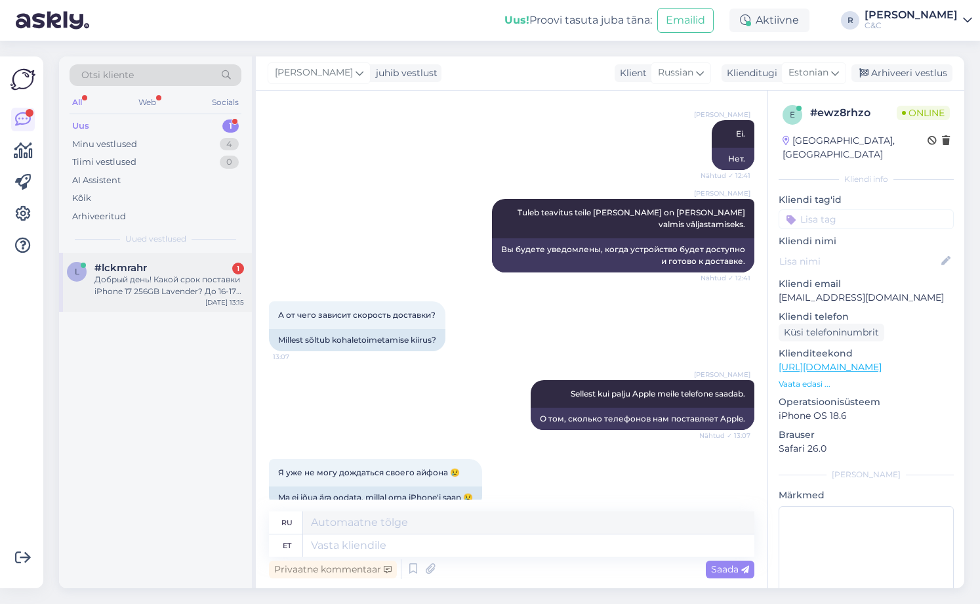
click at [195, 270] on div "#lckmrahr 1" at bounding box center [169, 268] width 150 height 12
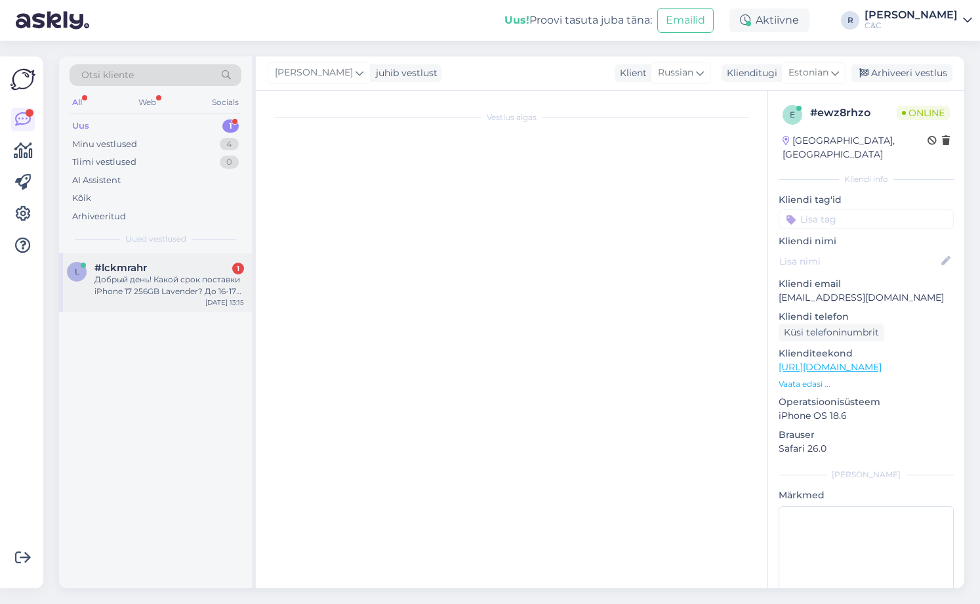
scroll to position [0, 0]
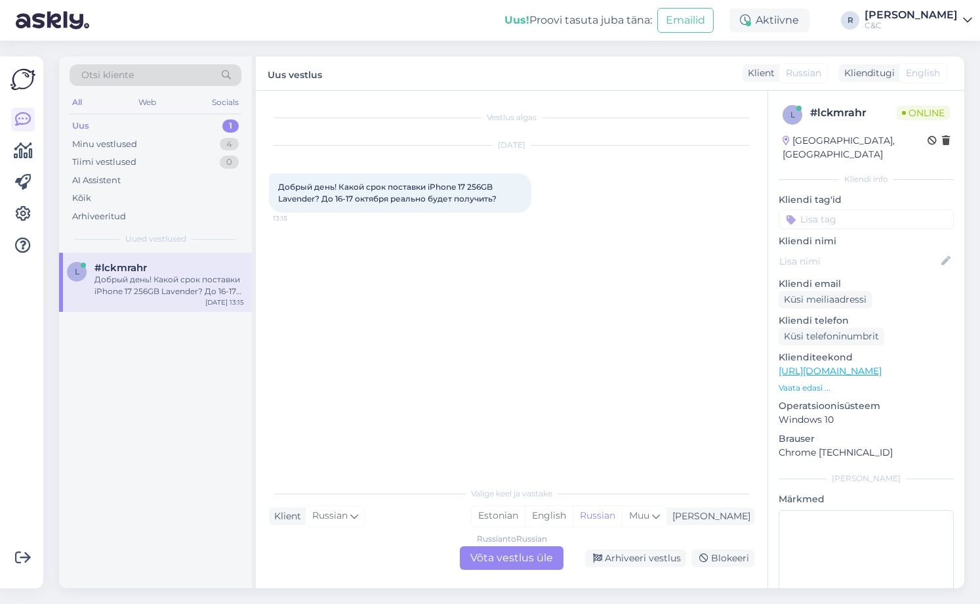
click at [900, 72] on div "English" at bounding box center [923, 73] width 49 height 20
click at [503, 557] on div "Russian to Russian Võta vestlus üle" at bounding box center [512, 558] width 104 height 24
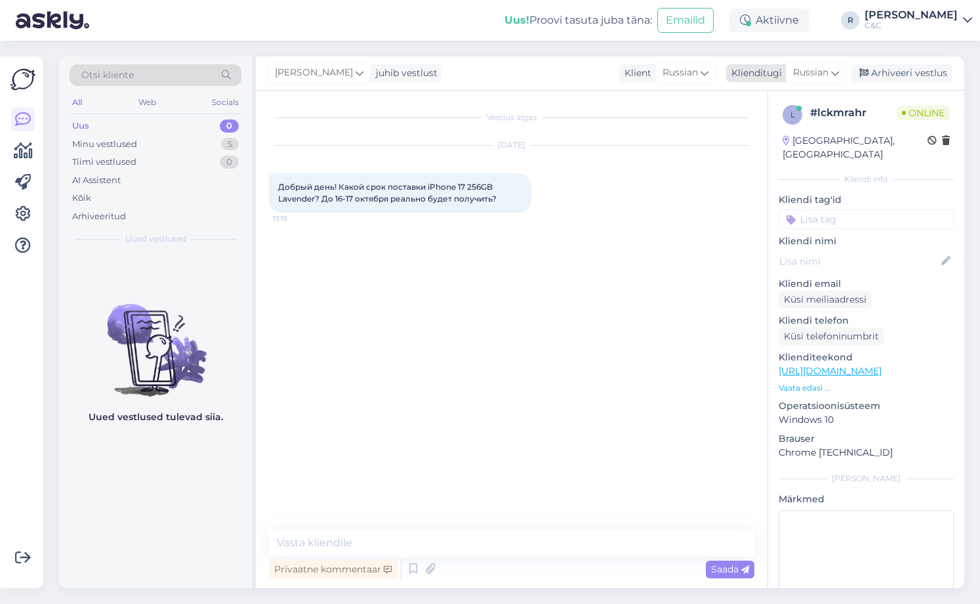
click at [819, 77] on span "Russian" at bounding box center [810, 73] width 35 height 14
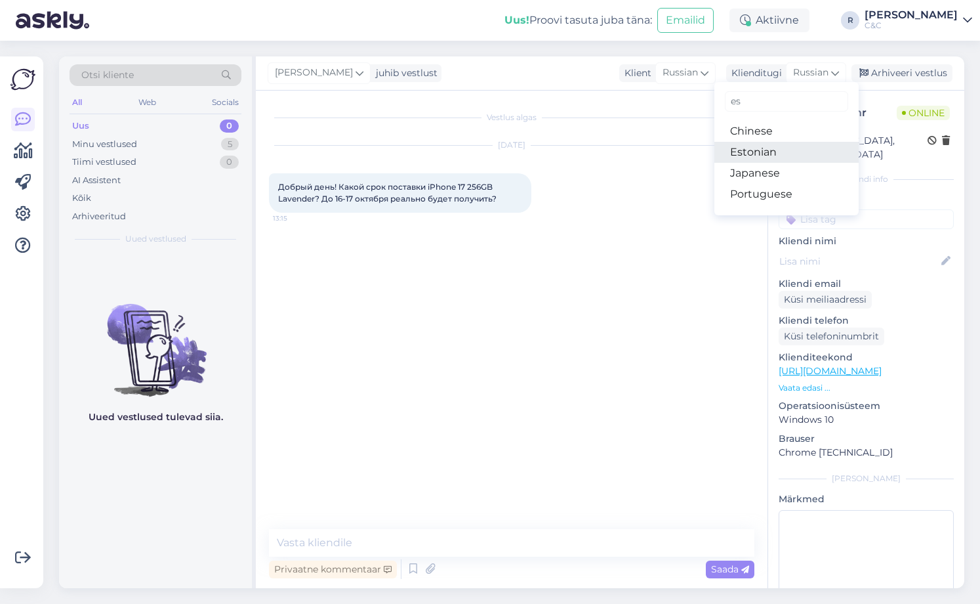
click at [773, 150] on link "Estonian" at bounding box center [787, 152] width 144 height 21
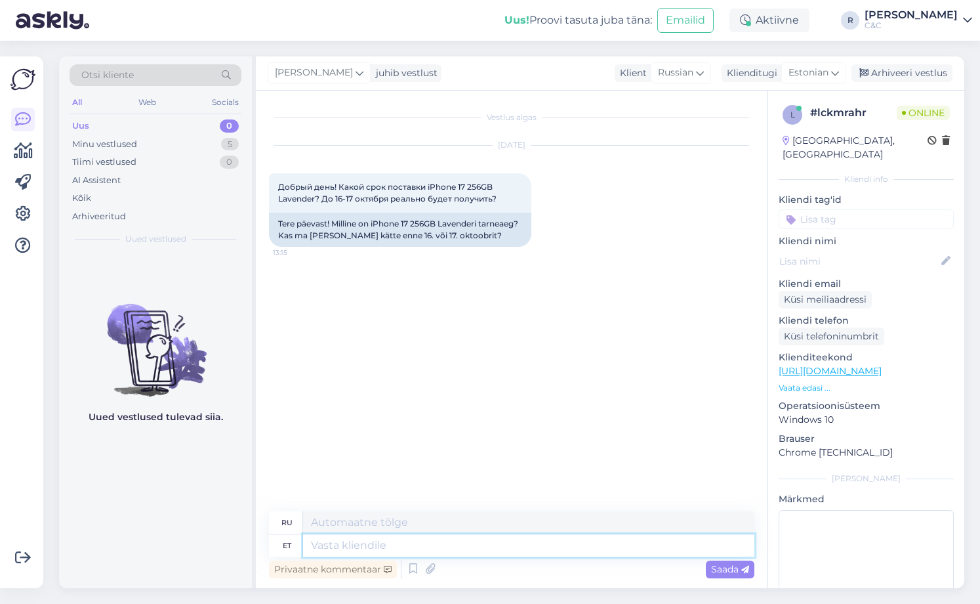
click at [440, 535] on textarea at bounding box center [528, 545] width 451 height 22
drag, startPoint x: 436, startPoint y: 538, endPoint x: 456, endPoint y: 547, distance: 22.1
click at [455, 543] on textarea at bounding box center [528, 545] width 451 height 22
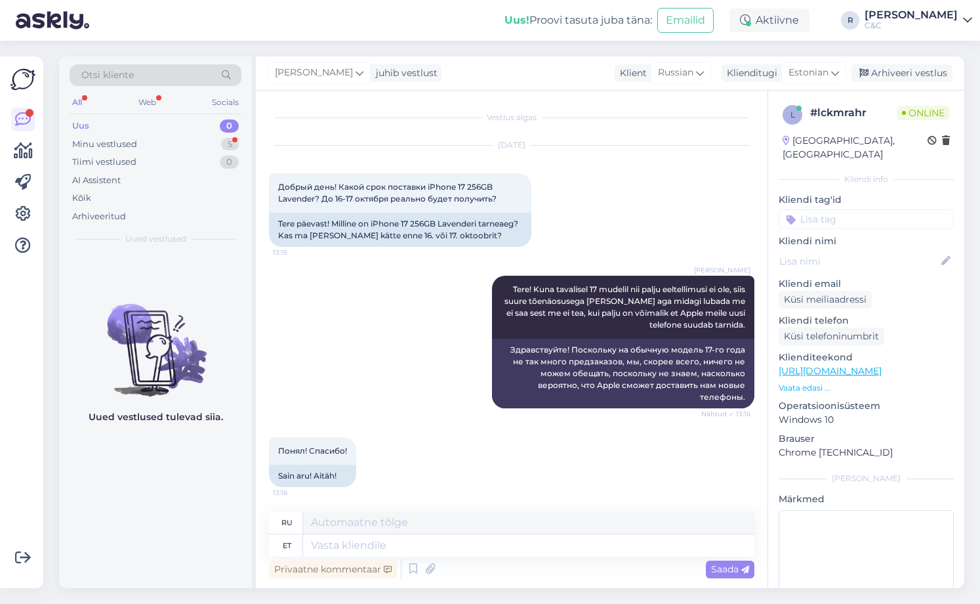
scroll to position [2, 0]
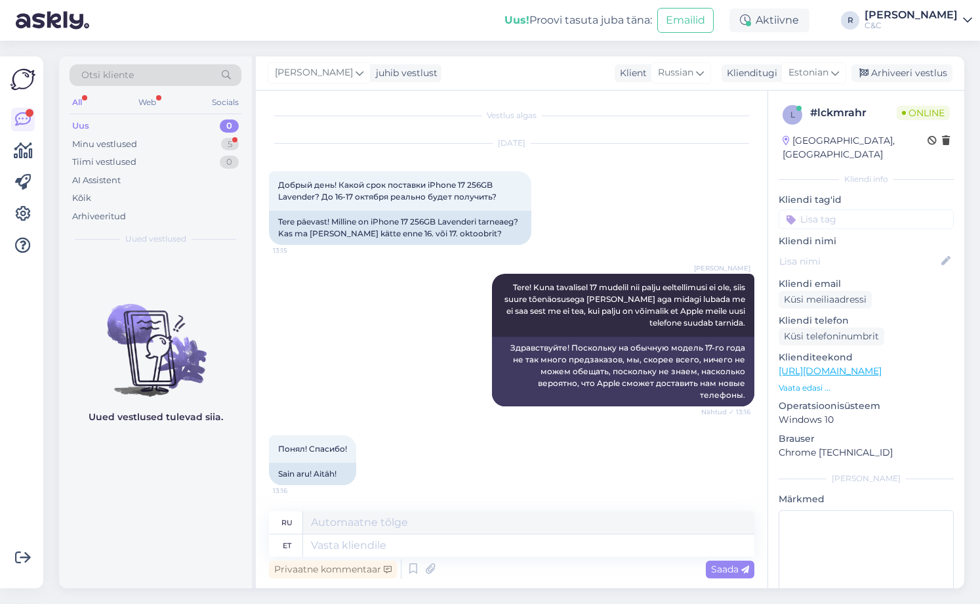
click at [193, 283] on img at bounding box center [155, 339] width 193 height 118
click at [886, 70] on div "Arhiveeri vestlus" at bounding box center [902, 73] width 101 height 18
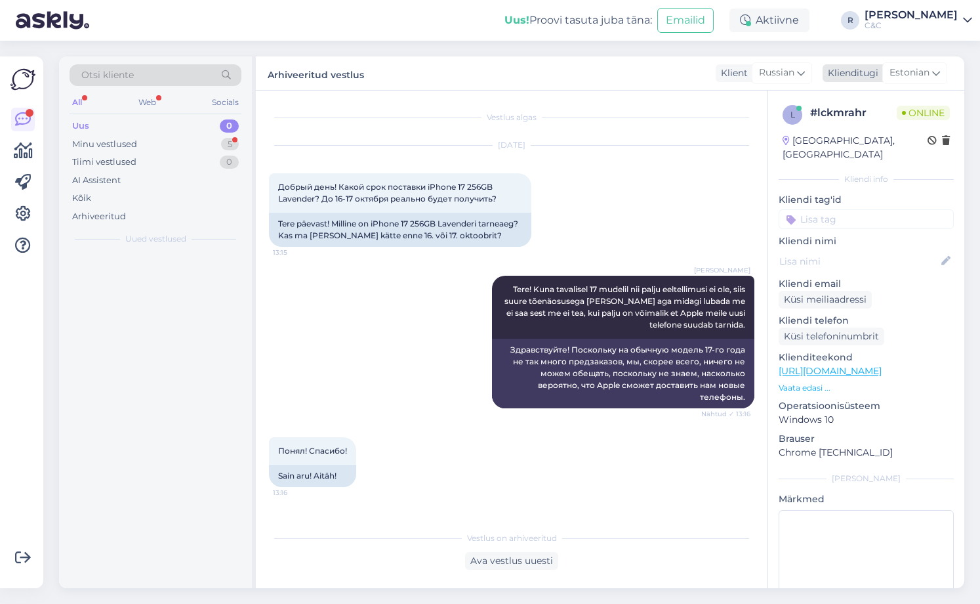
scroll to position [0, 0]
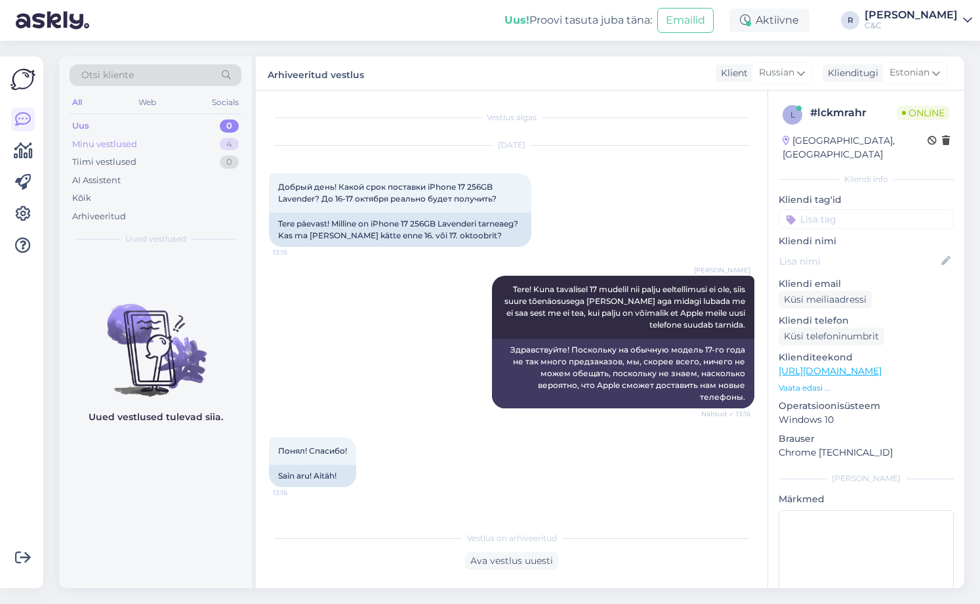
click at [221, 144] on div "4" at bounding box center [229, 144] width 19 height 13
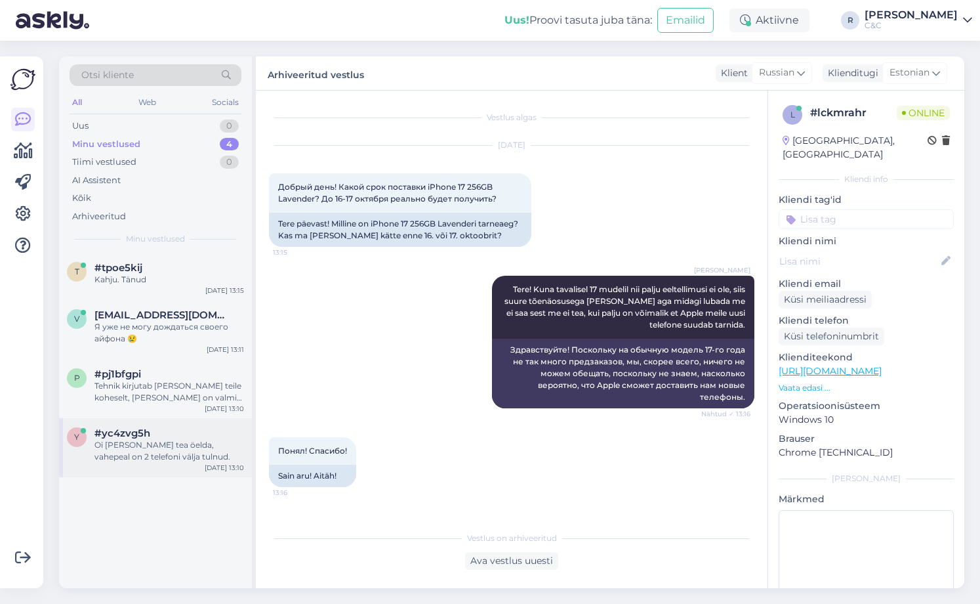
click at [123, 423] on div "y #yc4zvg5h Oi [PERSON_NAME] tea öelda, vahepeal on 2 telefoni välja tulnud. [D…" at bounding box center [155, 447] width 193 height 59
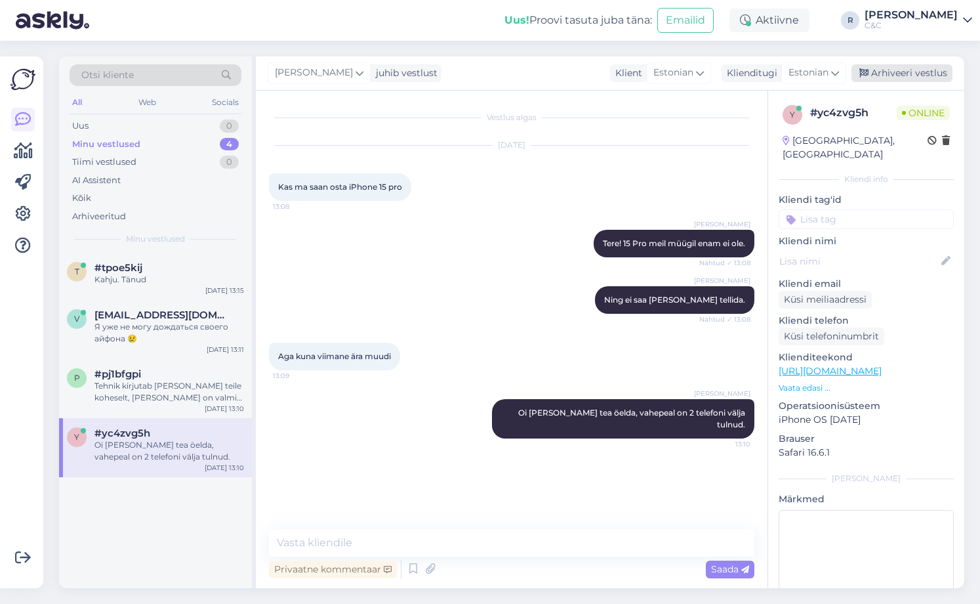
click at [898, 75] on div "Arhiveeri vestlus" at bounding box center [902, 73] width 101 height 18
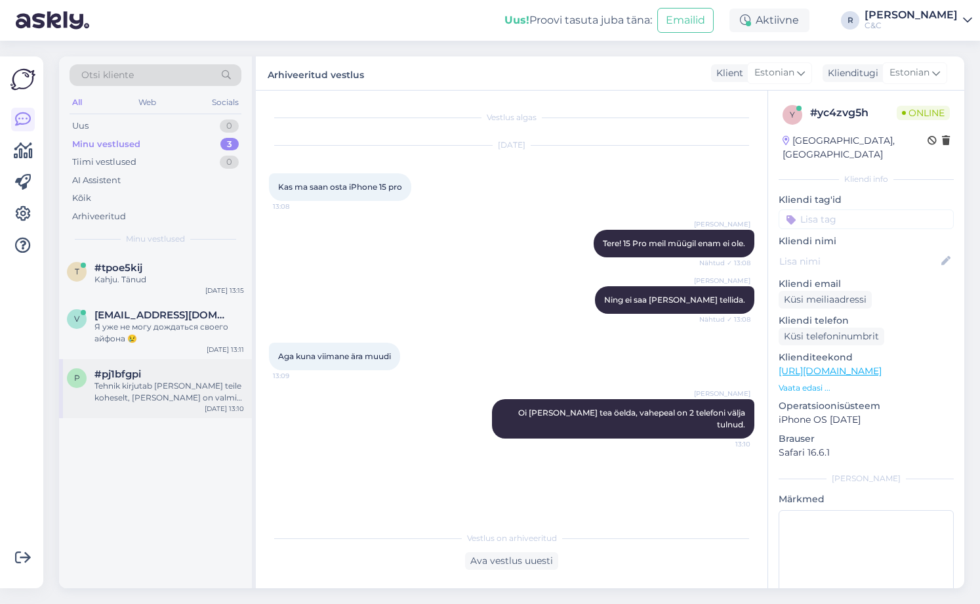
click at [181, 386] on div "Tehnik kirjutab [PERSON_NAME] teile koheselt, [PERSON_NAME] on valmis väljastam…" at bounding box center [169, 392] width 150 height 24
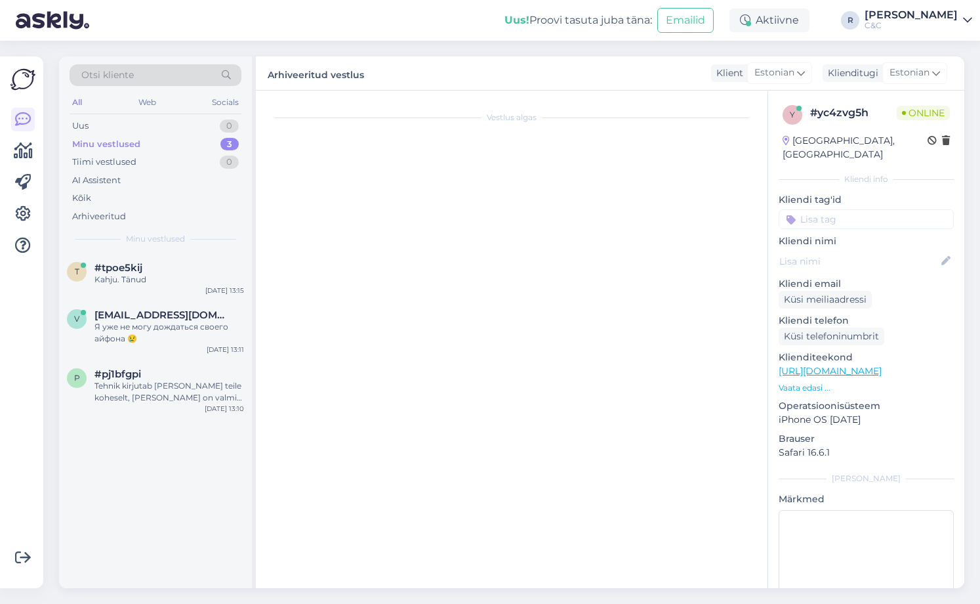
scroll to position [224, 0]
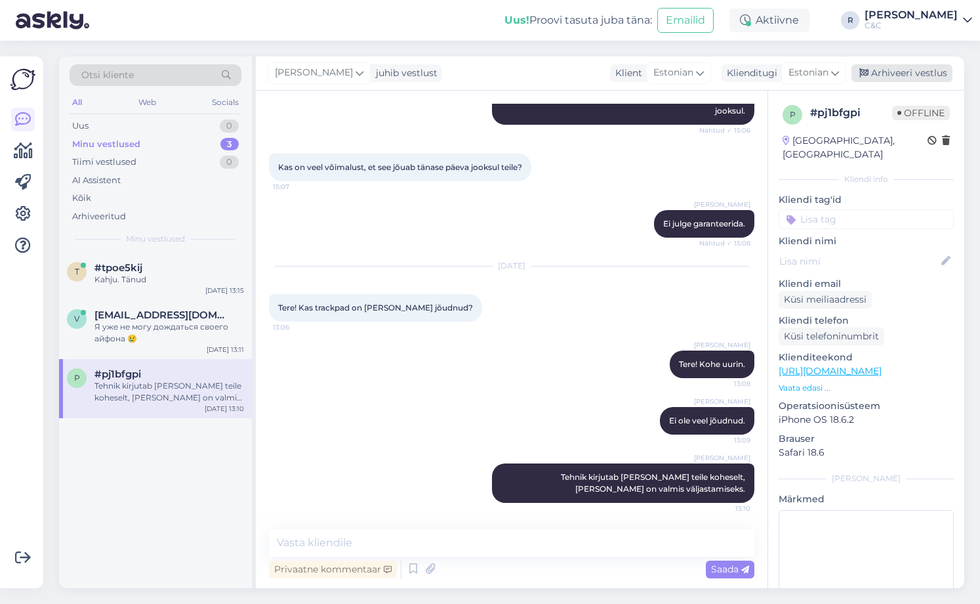
click at [880, 76] on div "Arhiveeri vestlus" at bounding box center [902, 73] width 101 height 18
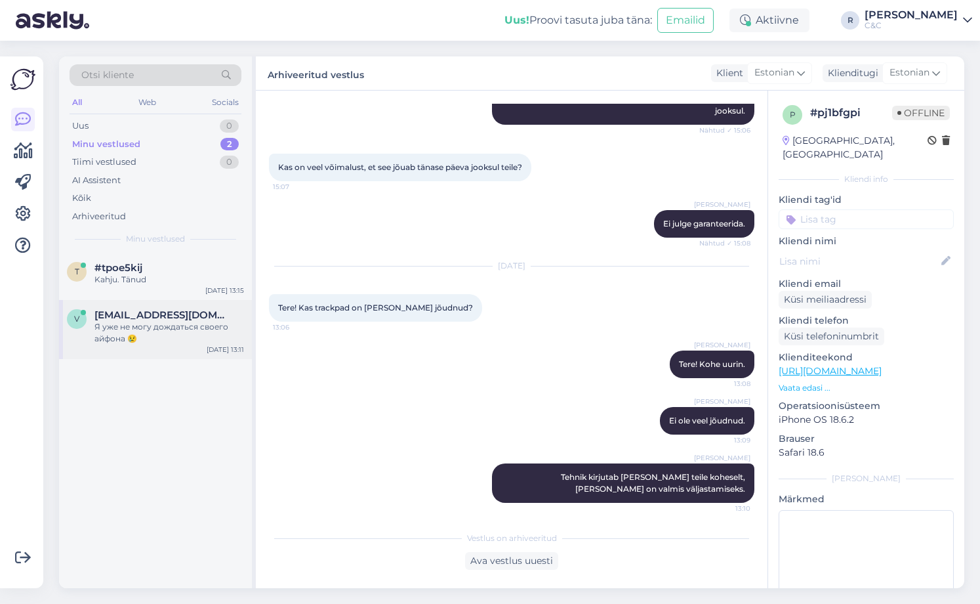
click at [203, 305] on div "v [EMAIL_ADDRESS][DOMAIN_NAME] Я уже не могу дождаться своего айфона 😢 [DATE] 1…" at bounding box center [155, 329] width 193 height 59
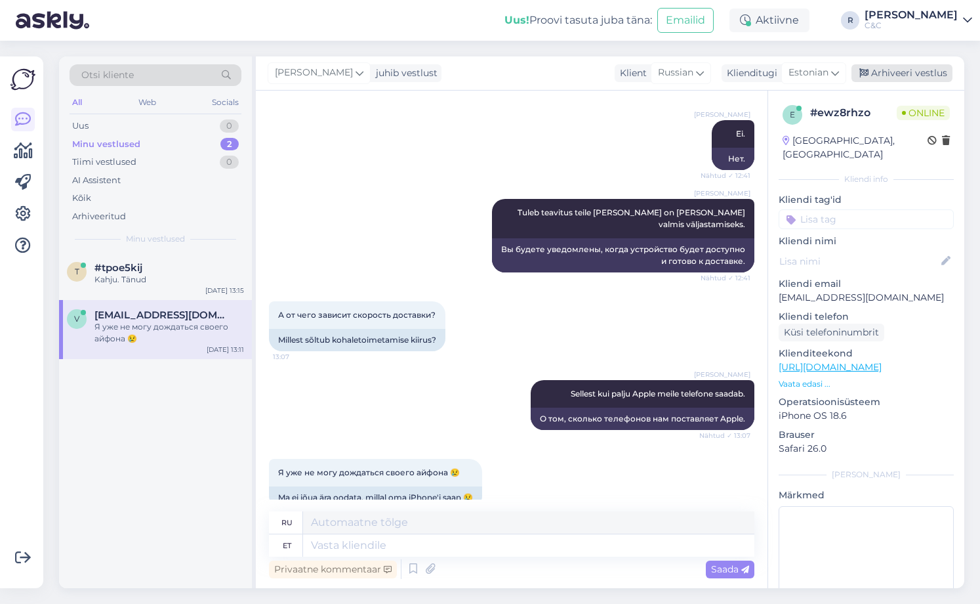
click at [864, 76] on icon at bounding box center [864, 73] width 9 height 9
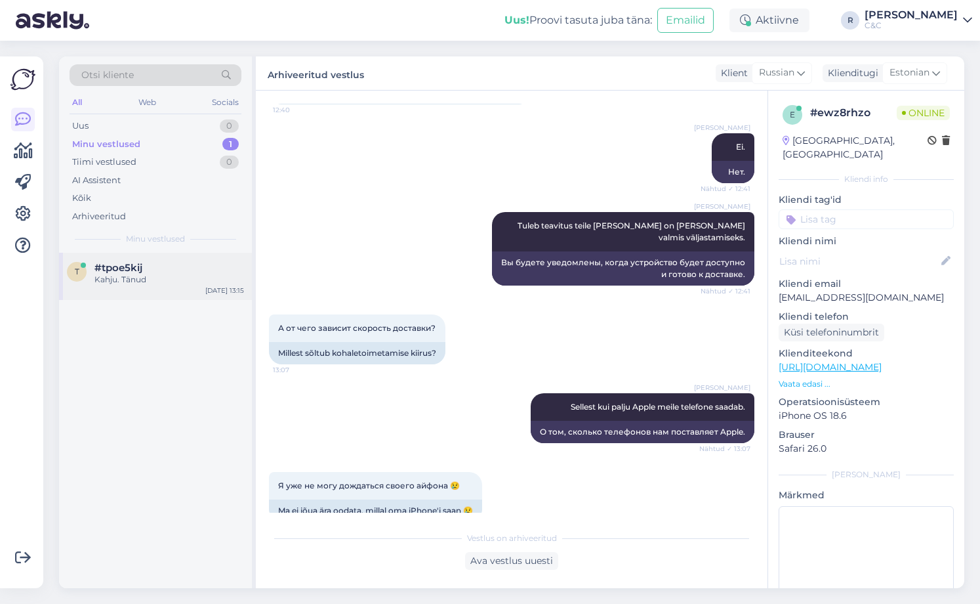
click at [234, 262] on div "#tpoe5kij" at bounding box center [169, 268] width 150 height 12
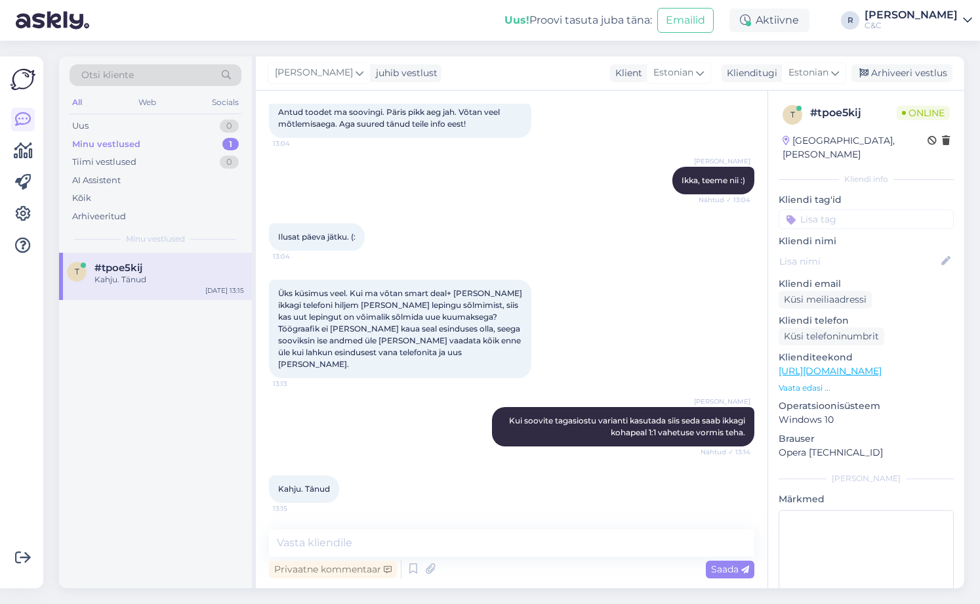
scroll to position [644, 0]
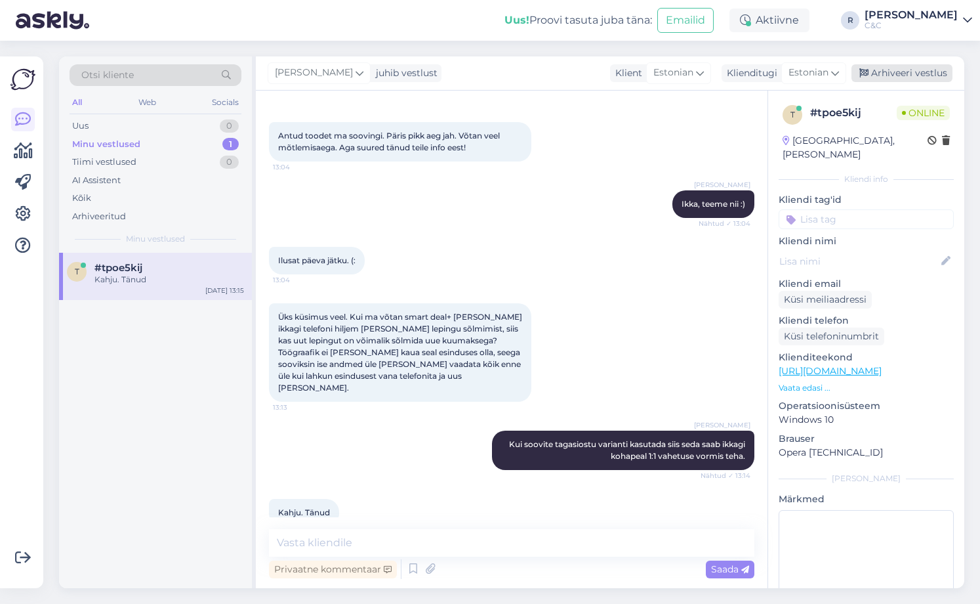
click at [917, 75] on div "Arhiveeri vestlus" at bounding box center [902, 73] width 101 height 18
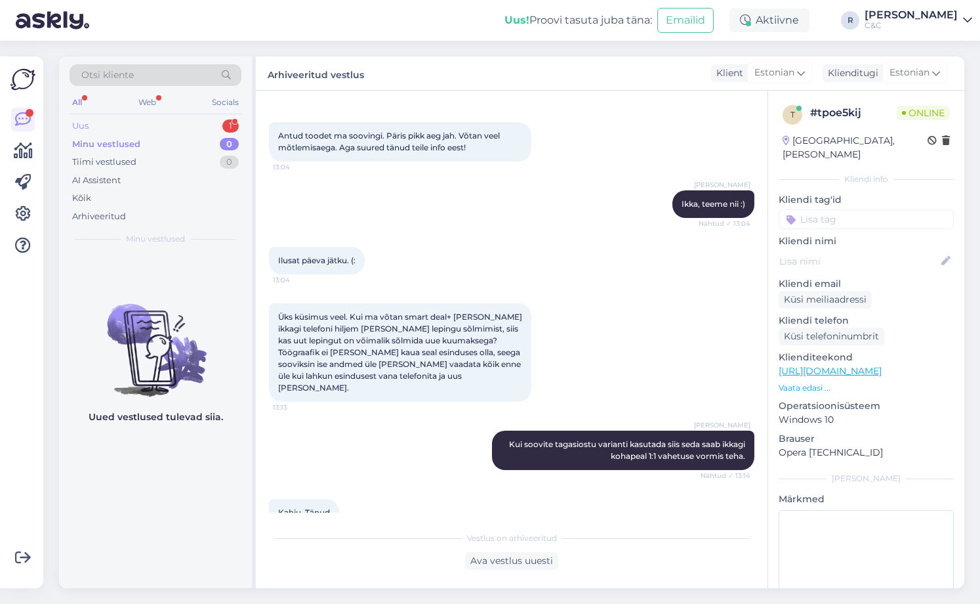
click at [219, 125] on div "Uus 1" at bounding box center [156, 126] width 172 height 18
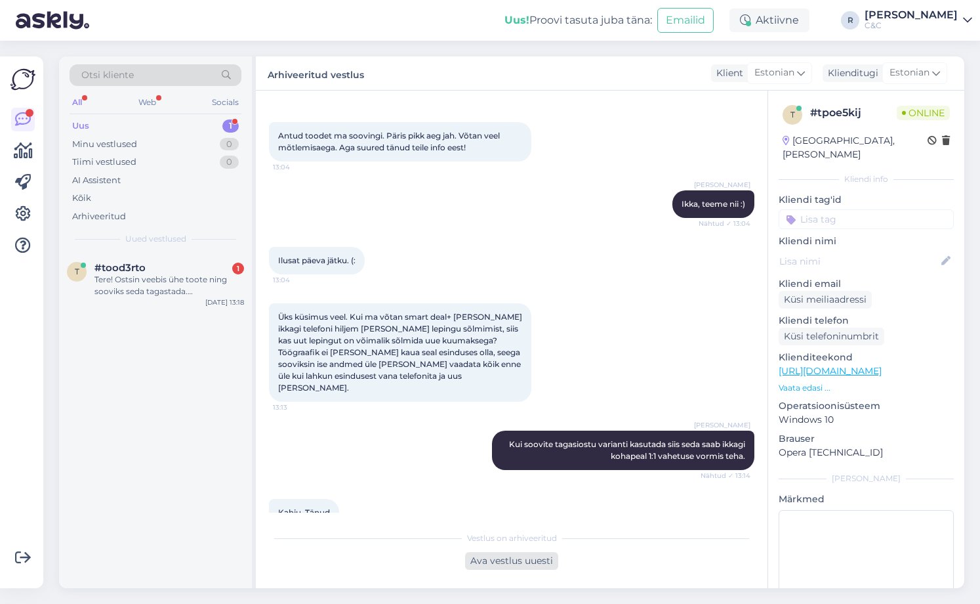
click at [483, 564] on div "Ava vestlus uuesti" at bounding box center [511, 561] width 93 height 18
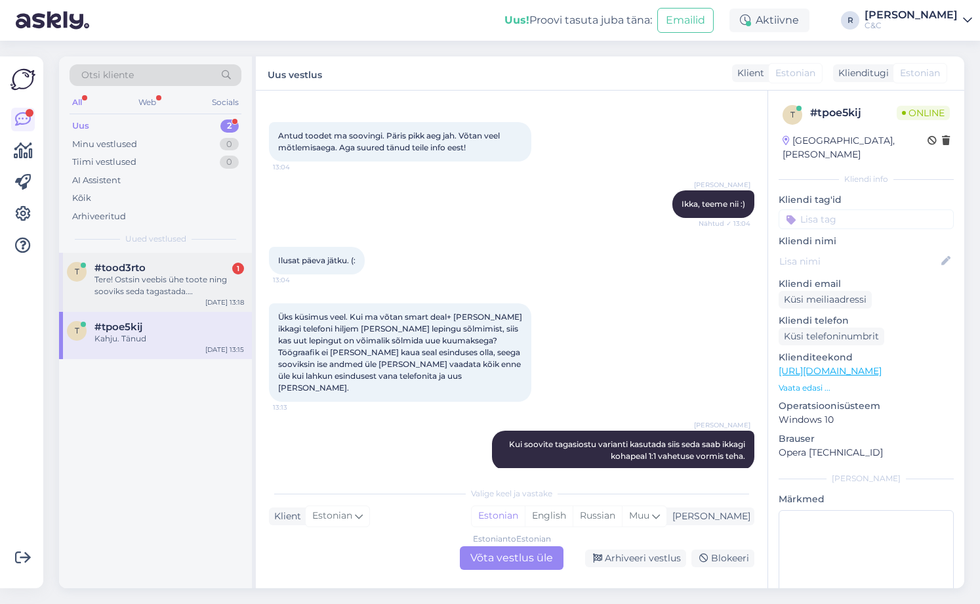
click at [206, 286] on div "Tere! Ostsin veebis ühe toote ning sooviks seda tagastada. [PERSON_NAME] emaili…" at bounding box center [169, 286] width 150 height 24
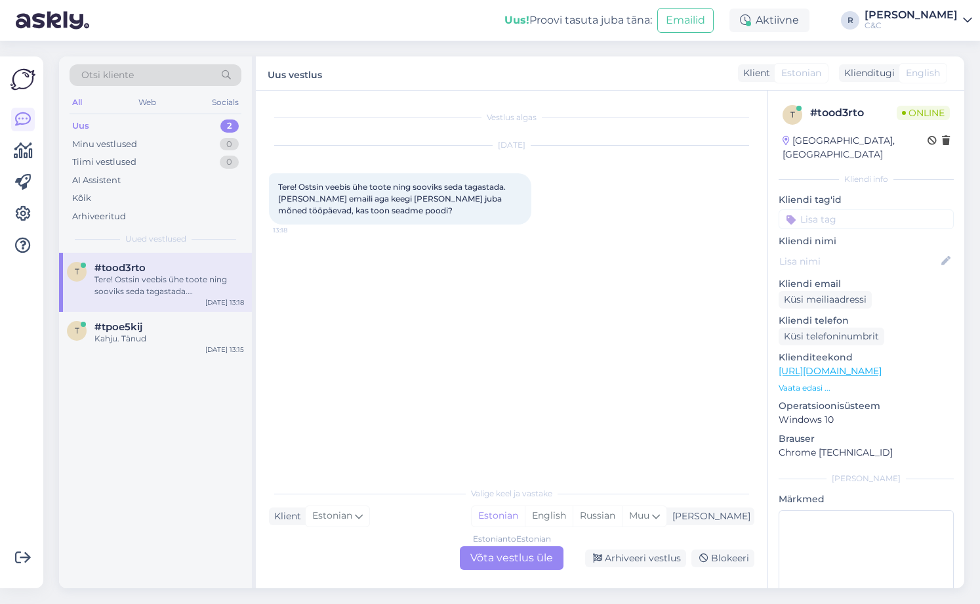
click at [499, 551] on div "Estonian to Estonian Võta vestlus üle" at bounding box center [512, 558] width 104 height 24
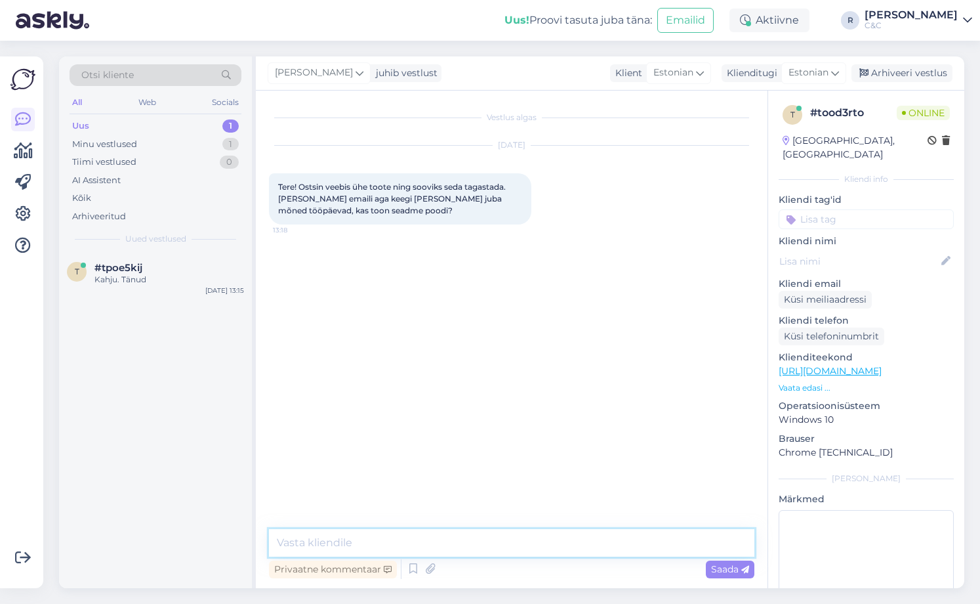
click at [371, 539] on textarea at bounding box center [512, 543] width 486 height 28
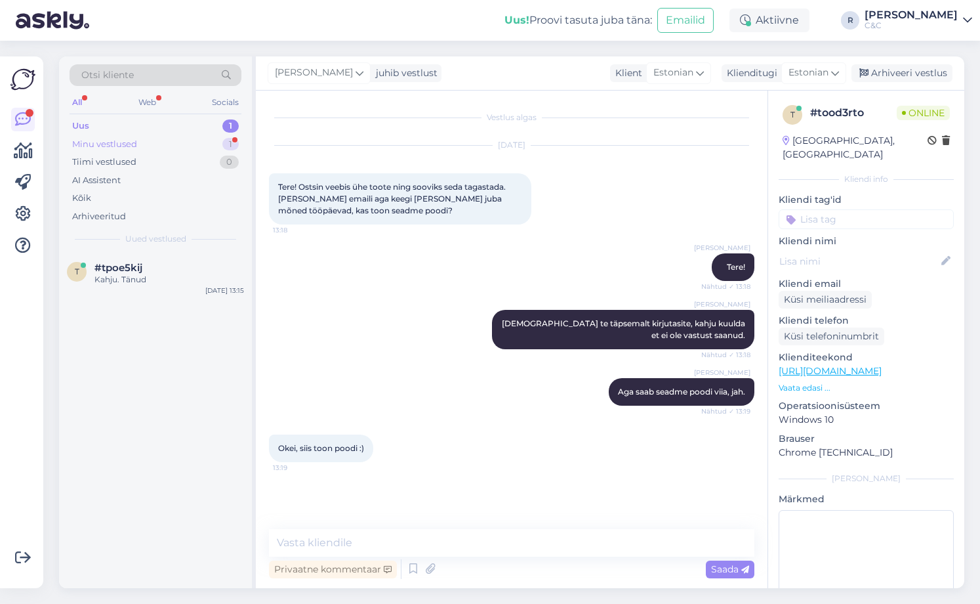
click at [232, 146] on div "1" at bounding box center [230, 144] width 16 height 13
click at [206, 265] on div "#tood3rto 1" at bounding box center [169, 268] width 150 height 12
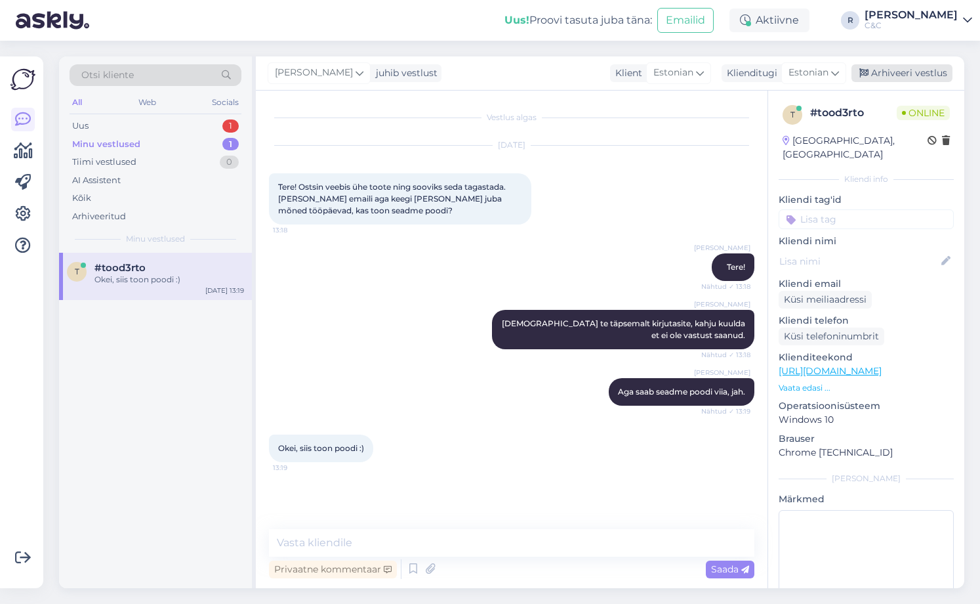
click at [916, 79] on div "Arhiveeri vestlus" at bounding box center [902, 73] width 101 height 18
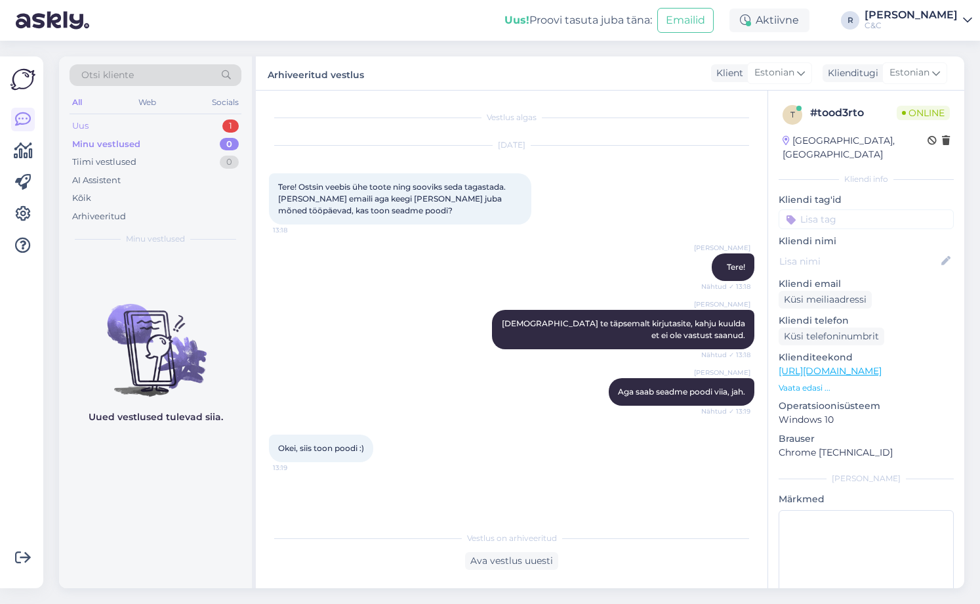
click at [203, 129] on div "Uus 1" at bounding box center [156, 126] width 172 height 18
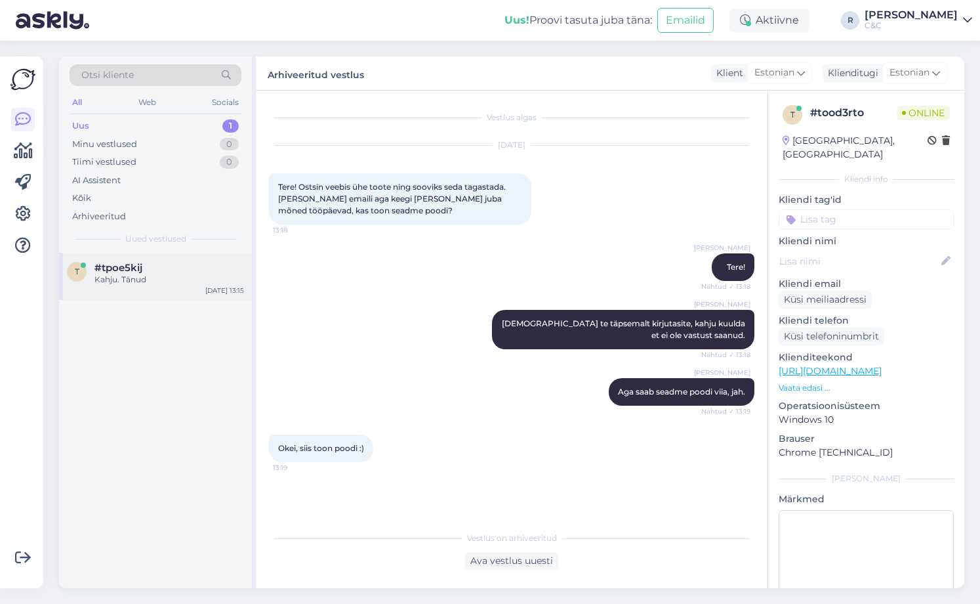
click at [196, 272] on div "#tpoe5kij" at bounding box center [169, 268] width 150 height 12
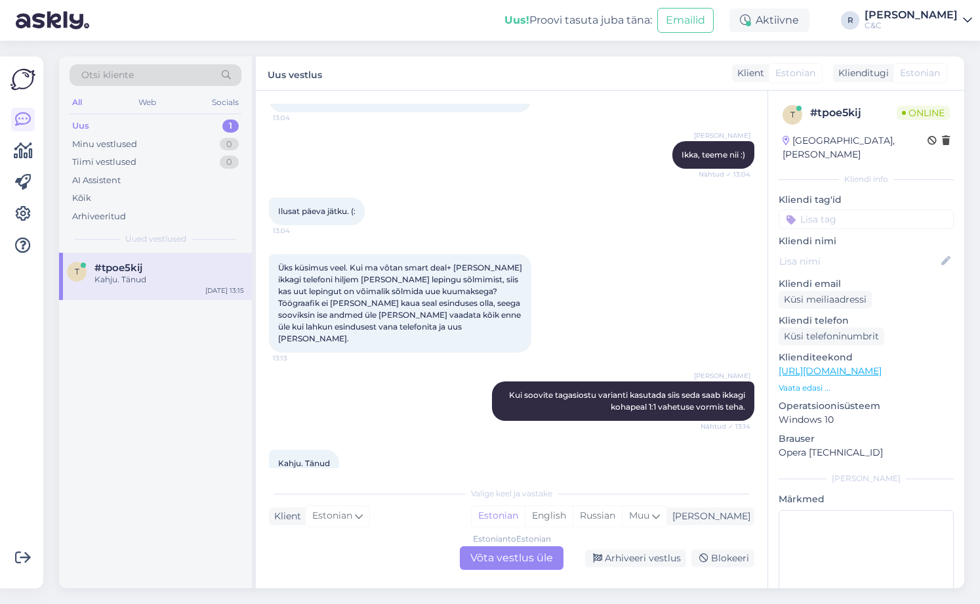
click at [516, 549] on div "Estonian to Estonian Võta vestlus üle" at bounding box center [512, 558] width 104 height 24
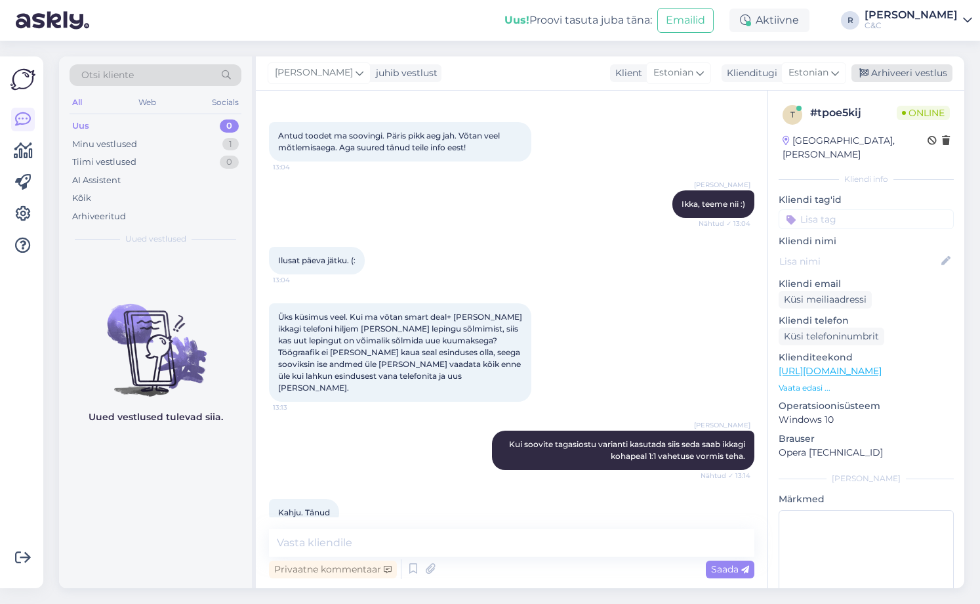
click at [875, 68] on div "Arhiveeri vestlus" at bounding box center [902, 73] width 101 height 18
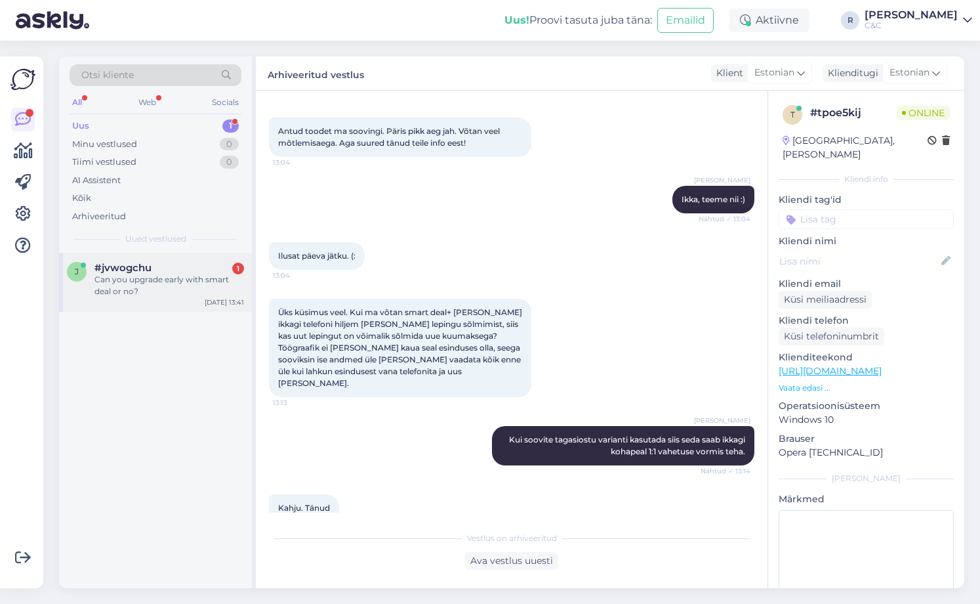
click at [178, 282] on div "Can you upgrade early with smart deal or no?" at bounding box center [169, 286] width 150 height 24
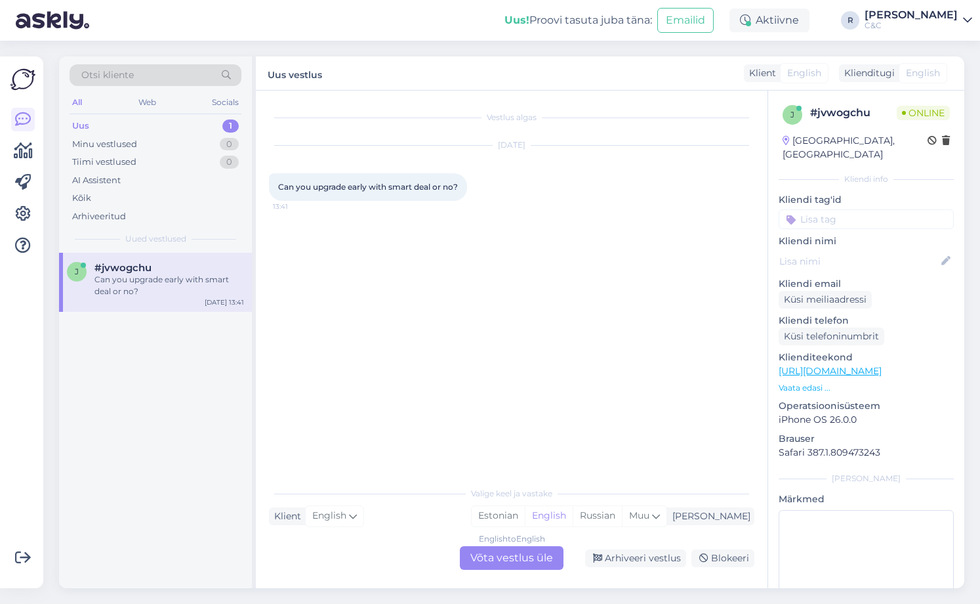
click at [518, 554] on div "English to English Võta vestlus üle" at bounding box center [512, 558] width 104 height 24
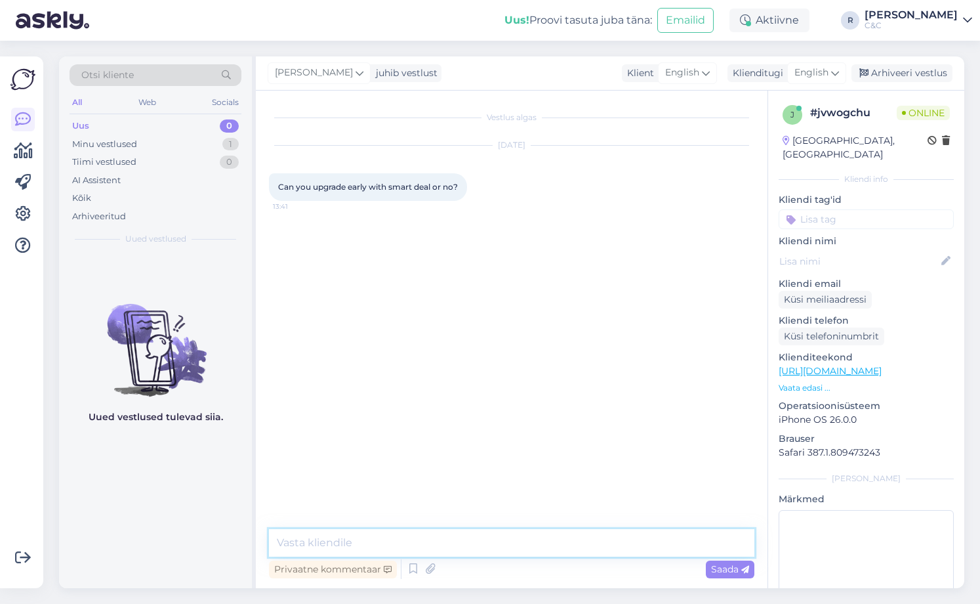
click at [508, 546] on textarea at bounding box center [512, 543] width 486 height 28
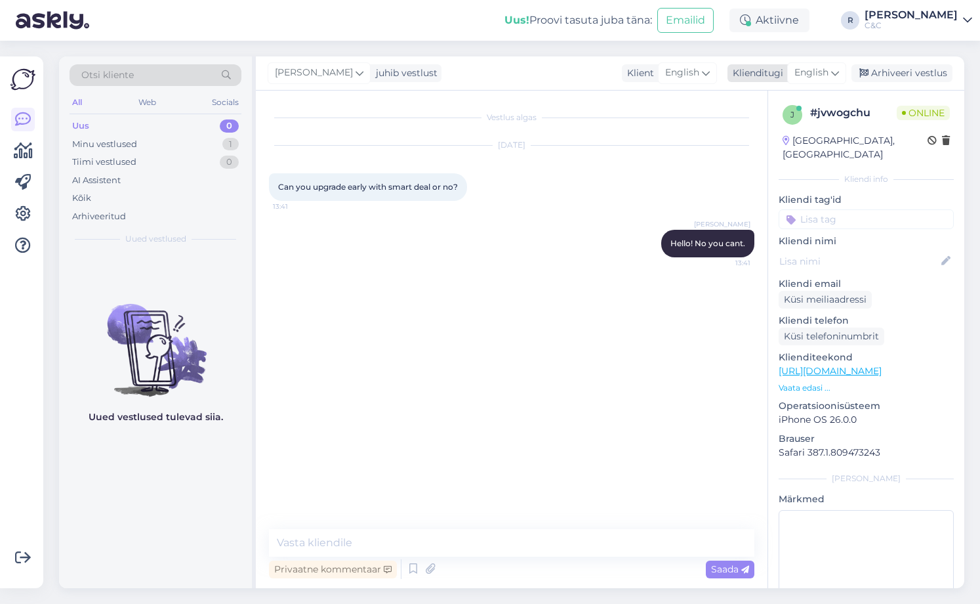
click at [833, 73] on icon at bounding box center [835, 73] width 8 height 14
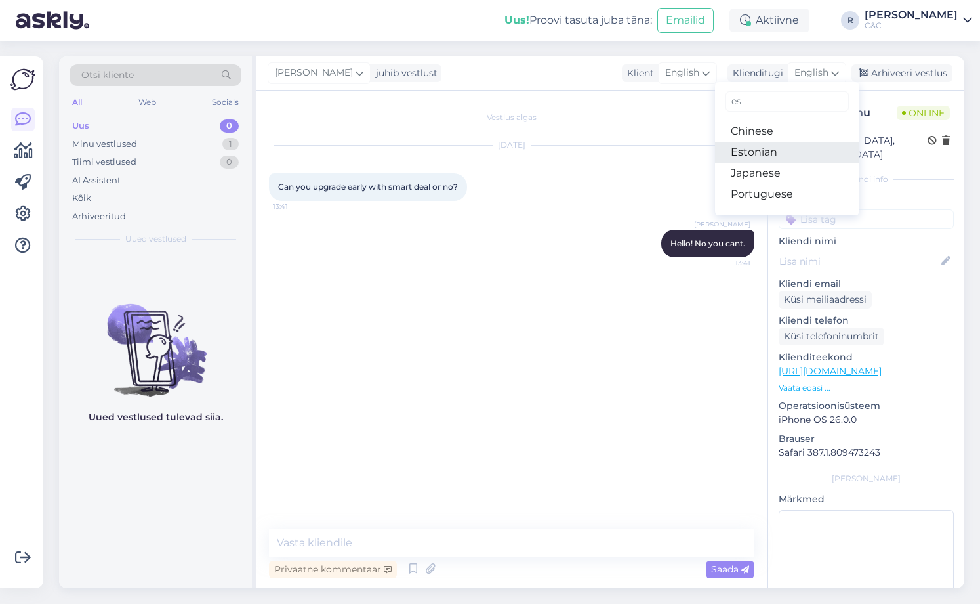
click at [778, 151] on link "Estonian" at bounding box center [787, 152] width 144 height 21
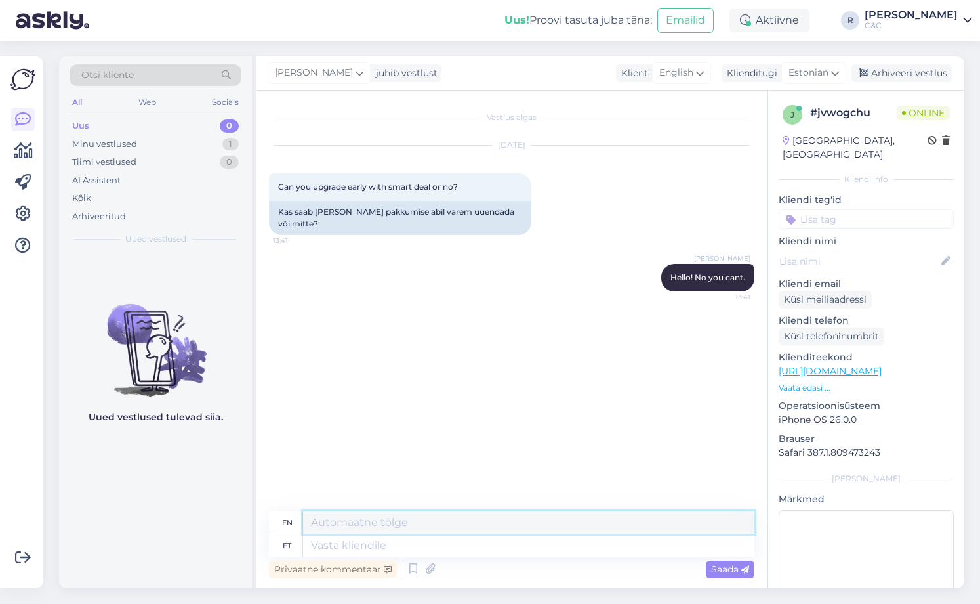
drag, startPoint x: 479, startPoint y: 528, endPoint x: 472, endPoint y: 538, distance: 12.4
click at [476, 532] on textarea at bounding box center [528, 522] width 451 height 22
click at [467, 549] on textarea at bounding box center [528, 545] width 451 height 22
click at [417, 567] on icon at bounding box center [413, 569] width 16 height 20
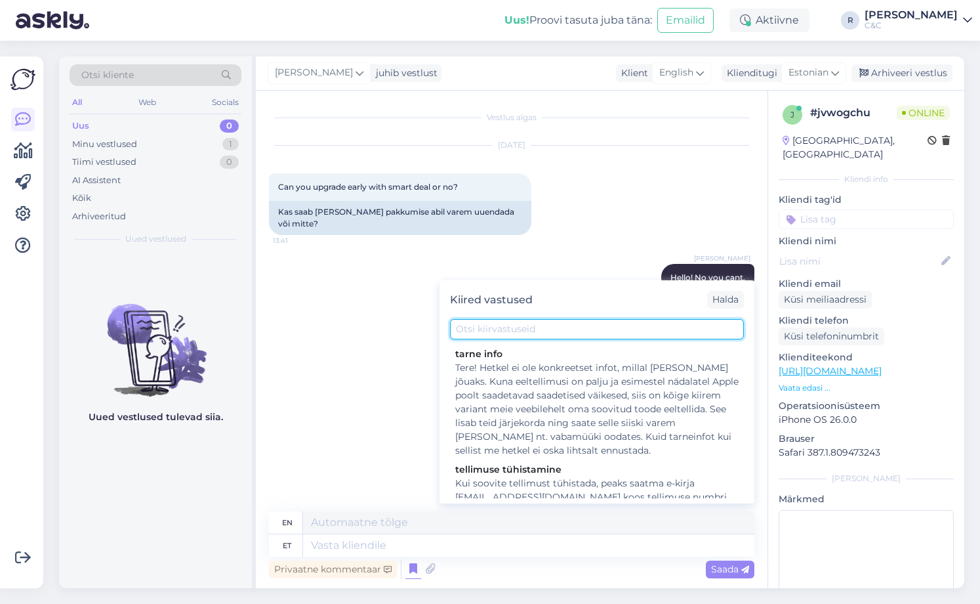
click at [510, 331] on input "text" at bounding box center [597, 329] width 294 height 20
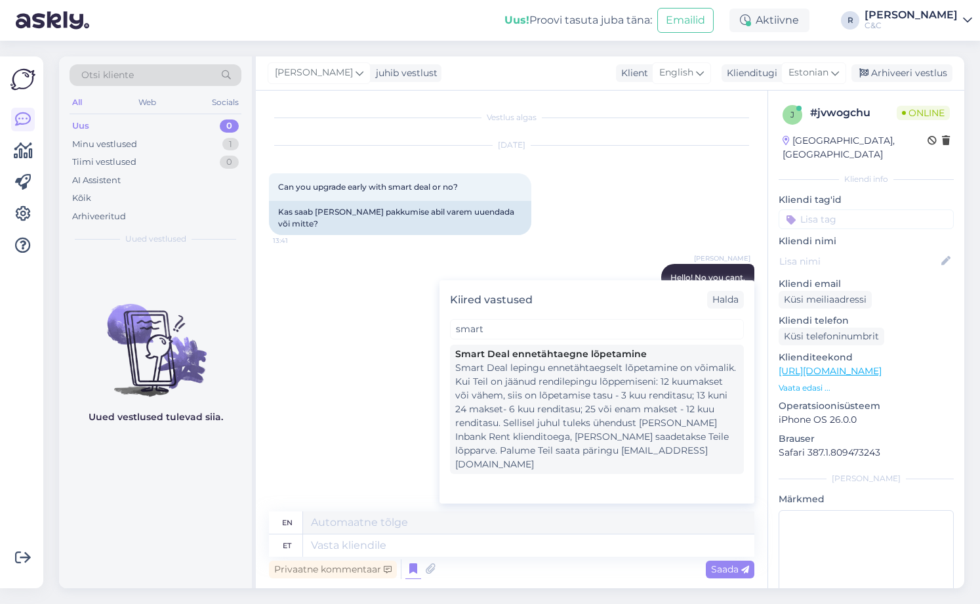
click at [512, 377] on div "Smart Deal lepingu ennetähtaegselt lõpetamine on võimalik. Kui Teil on jäänud r…" at bounding box center [596, 416] width 283 height 110
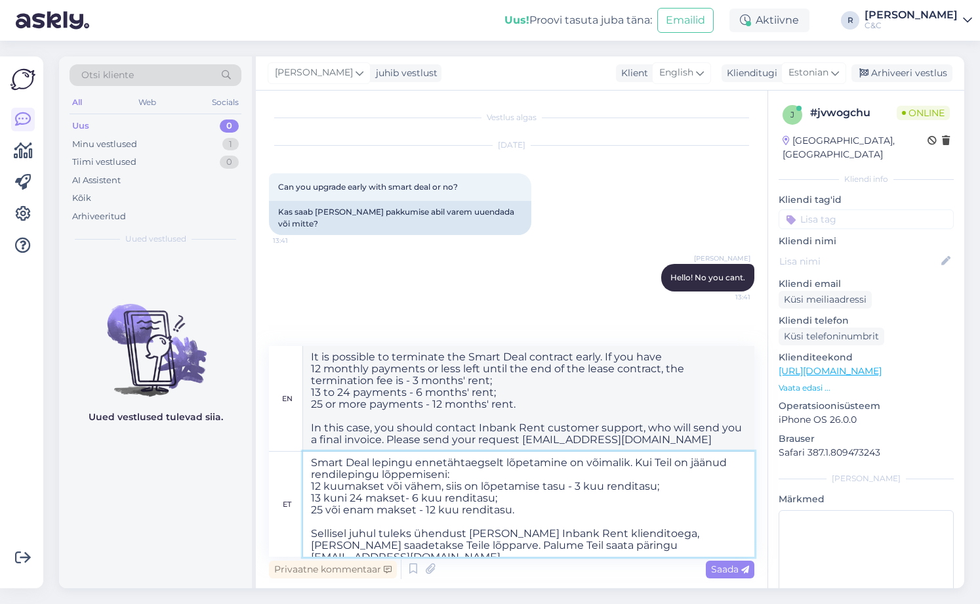
click at [504, 489] on textarea "Smart Deal lepingu ennetähtaegselt lõpetamine on võimalik. Kui Teil on jäänud r…" at bounding box center [528, 503] width 451 height 105
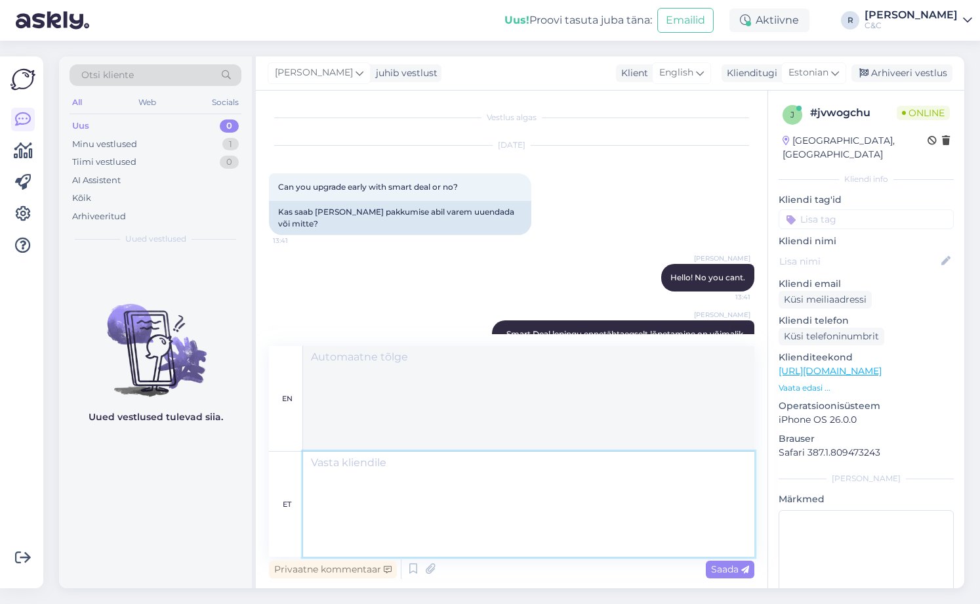
scroll to position [86, 0]
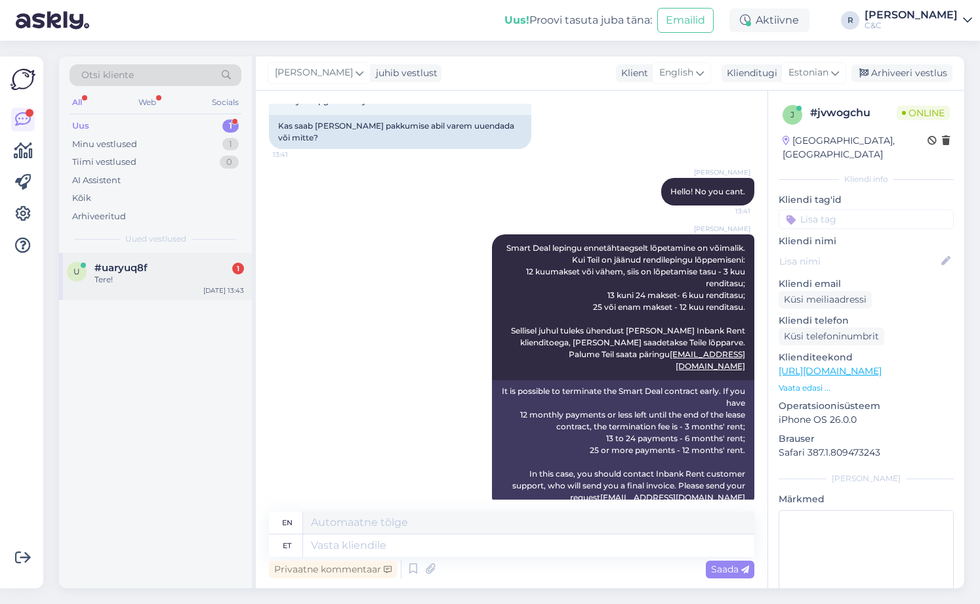
click at [210, 284] on div "Tere!" at bounding box center [169, 280] width 150 height 12
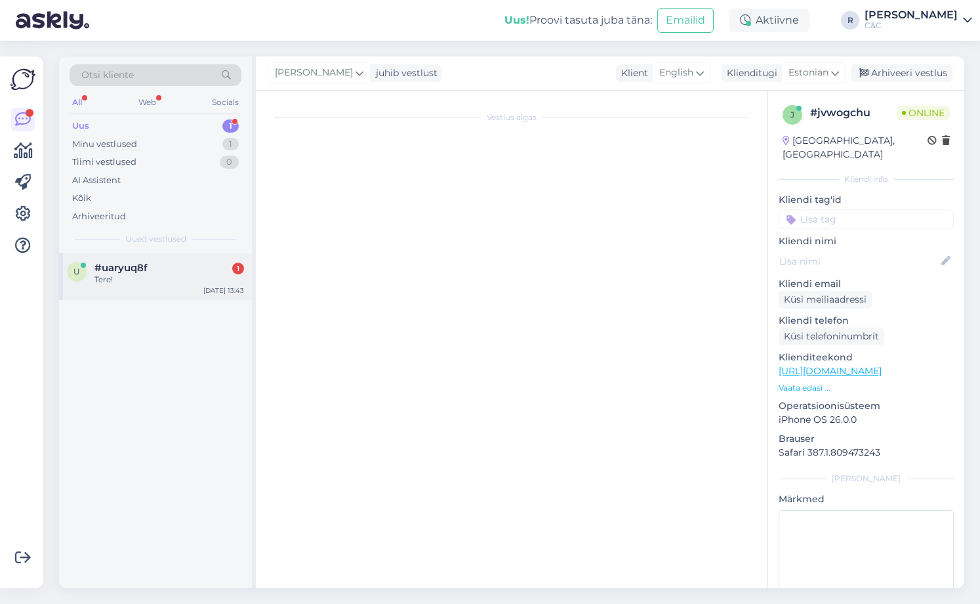
scroll to position [0, 0]
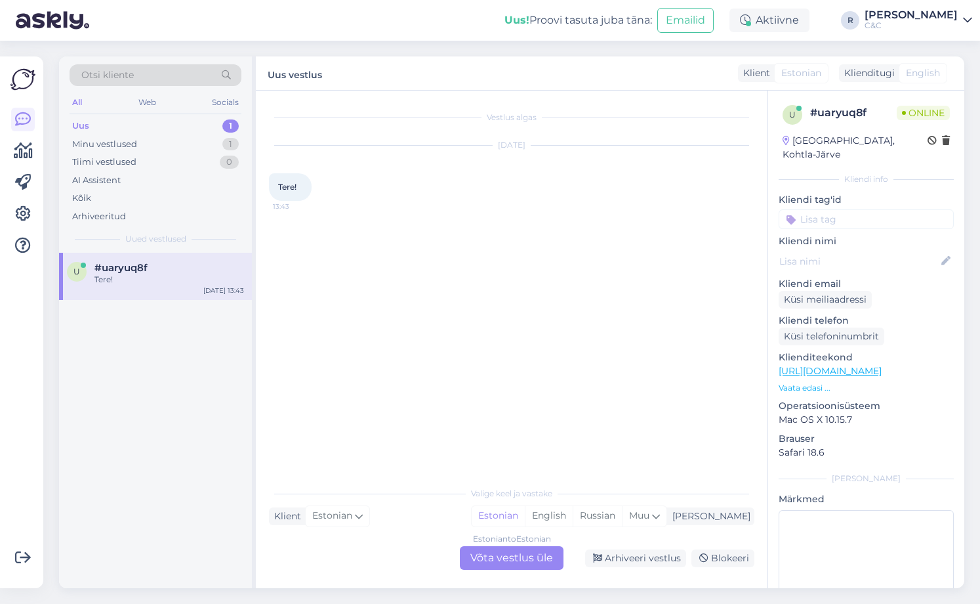
click at [496, 564] on div "Estonian to Estonian Võta vestlus üle" at bounding box center [512, 558] width 104 height 24
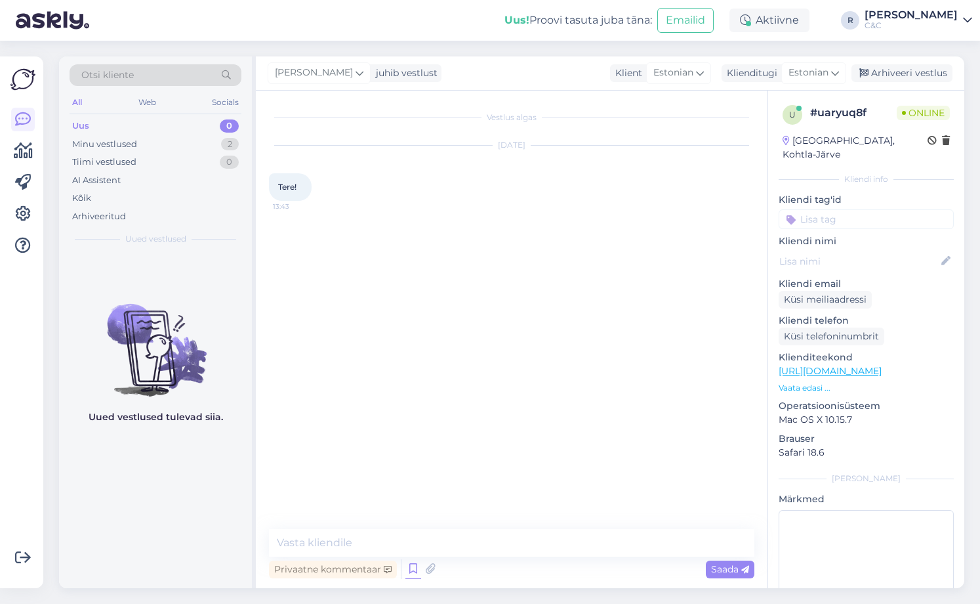
click at [417, 560] on icon at bounding box center [413, 569] width 16 height 20
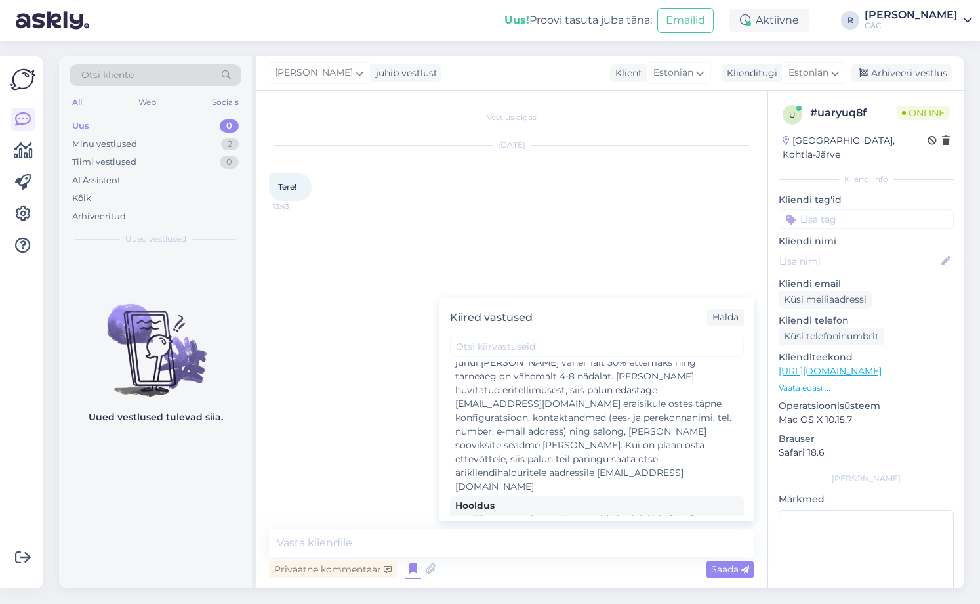
scroll to position [2599, 0]
click at [516, 609] on div "Tere! Kuidas saan teid abistada?" at bounding box center [596, 617] width 283 height 14
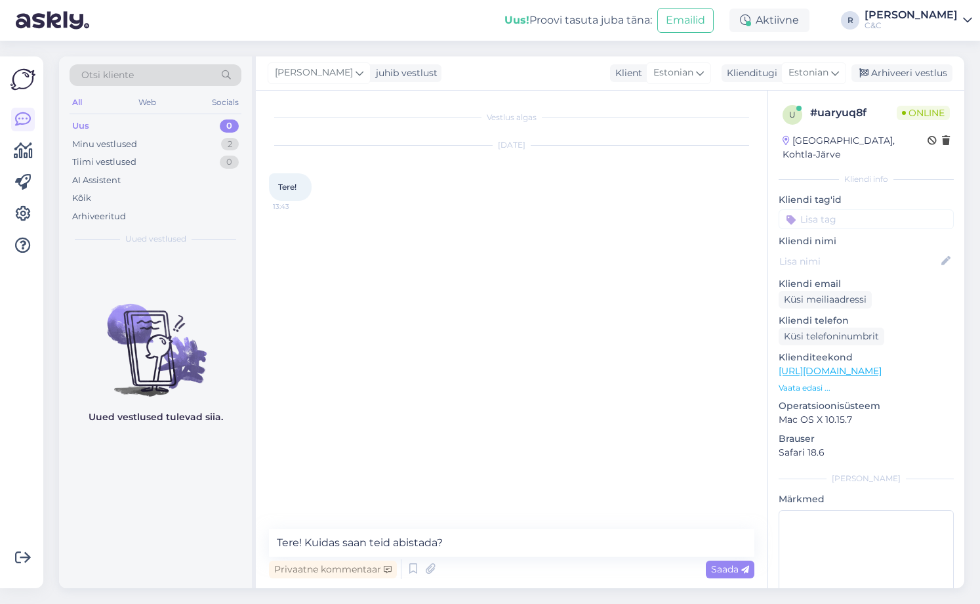
click at [718, 571] on span "Saada" at bounding box center [730, 569] width 38 height 12
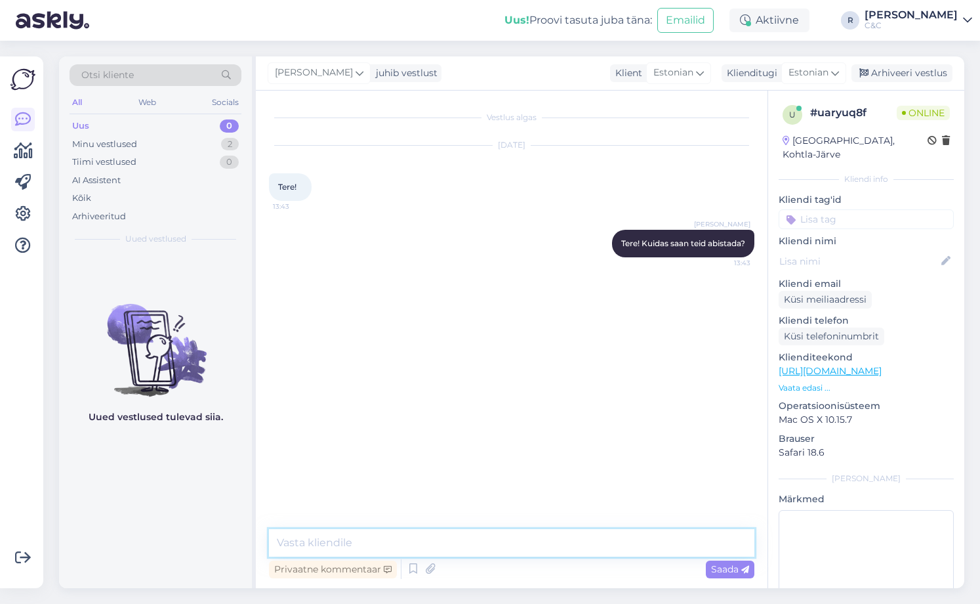
click at [453, 533] on textarea at bounding box center [512, 543] width 486 height 28
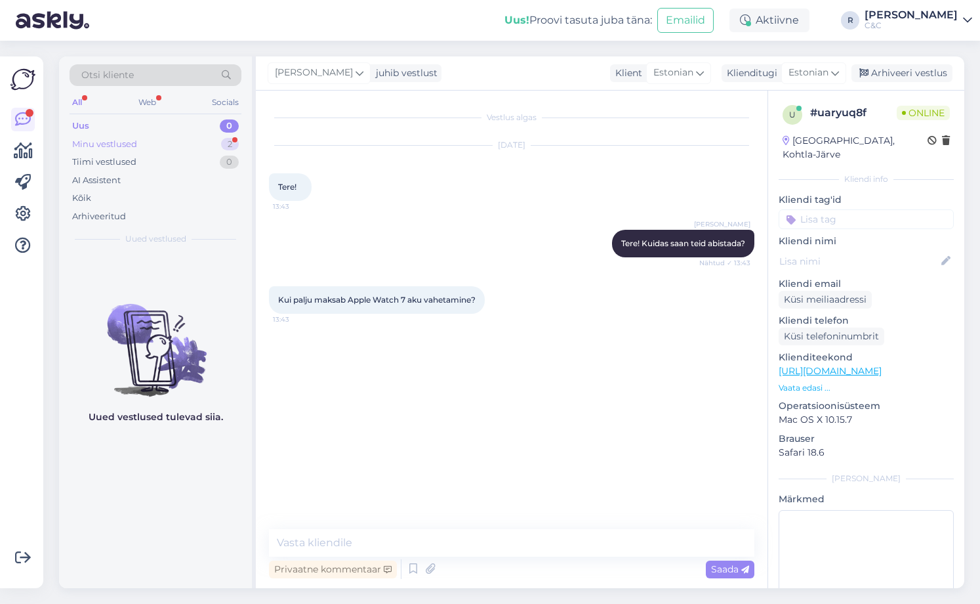
click at [222, 142] on div "2" at bounding box center [230, 144] width 18 height 13
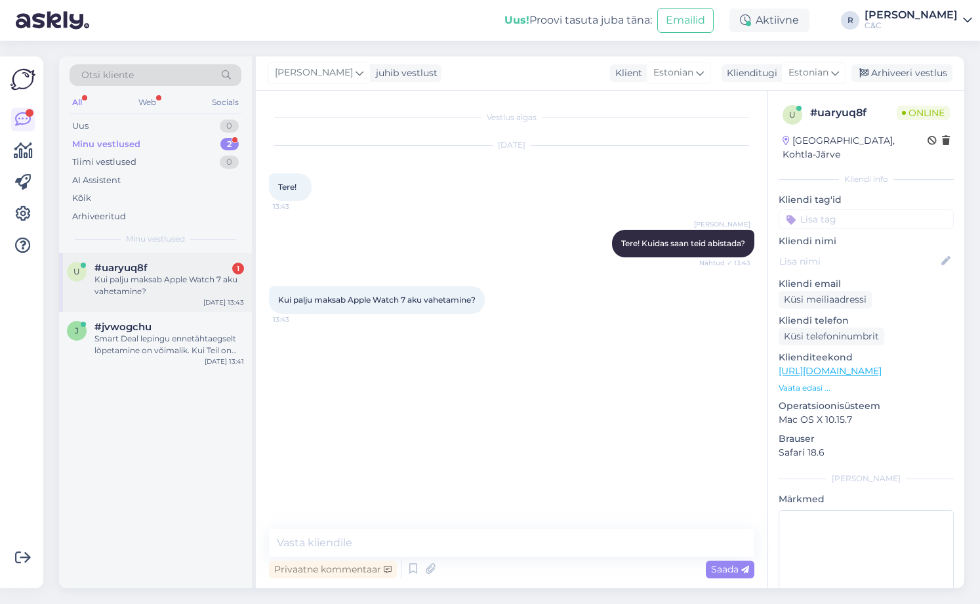
click at [205, 256] on div "u #uaryuq8f 1 Kui palju maksab Apple Watch 7 aku vahetamine? [DATE] 13:43" at bounding box center [155, 282] width 193 height 59
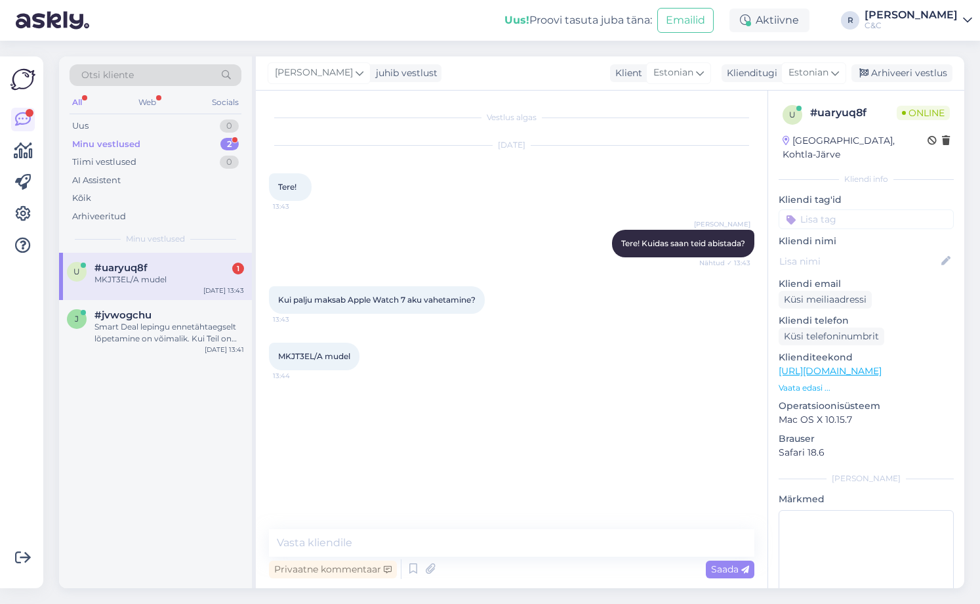
click at [192, 416] on div "u #uaryuq8f 1 MKJT3EL/A mudel [DATE] 13:43 j #jvwogchu Smart Deal lepingu ennet…" at bounding box center [155, 420] width 193 height 335
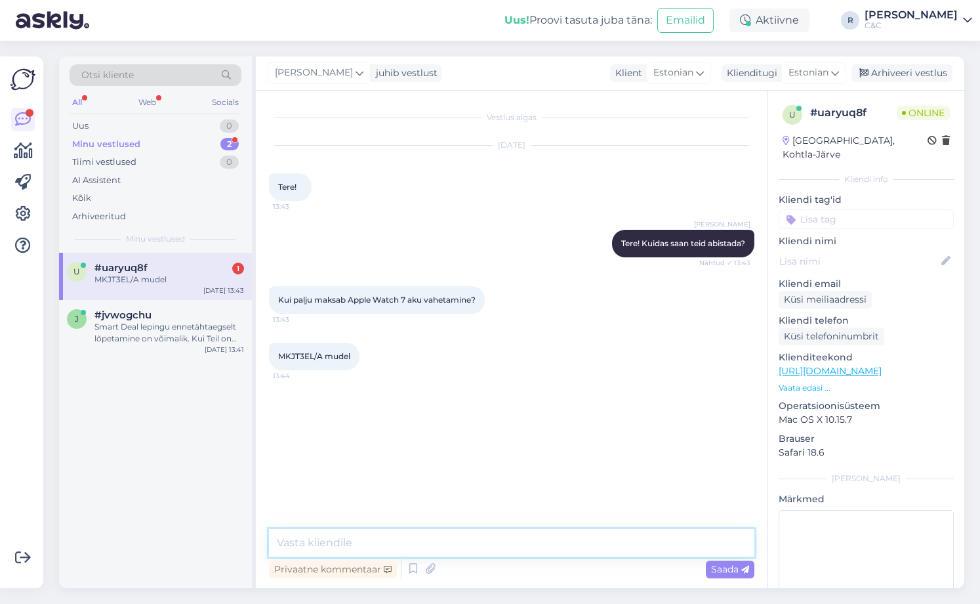
click at [345, 535] on textarea at bounding box center [512, 543] width 486 height 28
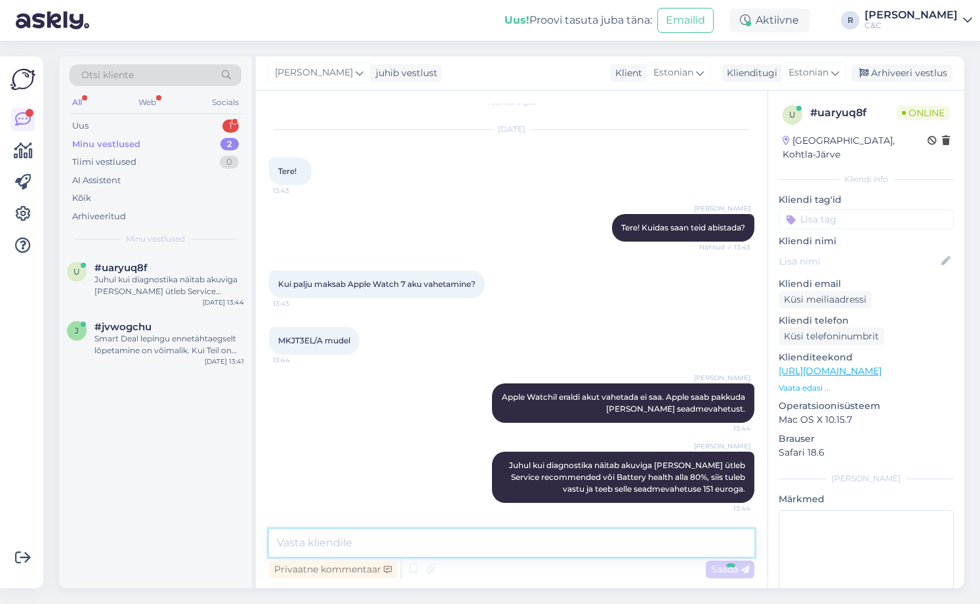
scroll to position [72, 0]
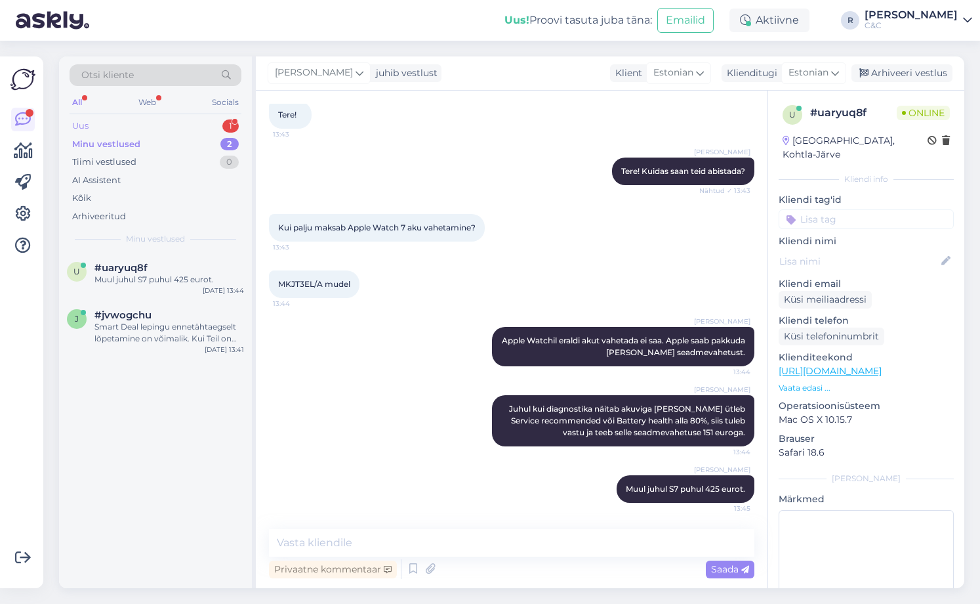
click at [194, 131] on div "Uus 1" at bounding box center [156, 126] width 172 height 18
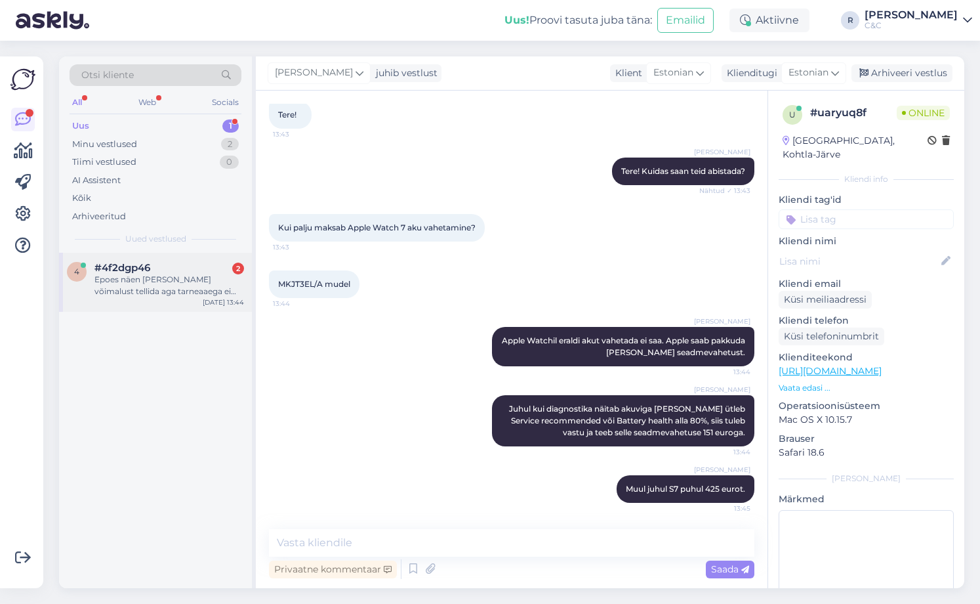
click at [155, 272] on div "#4f2dgp46 2" at bounding box center [169, 268] width 150 height 12
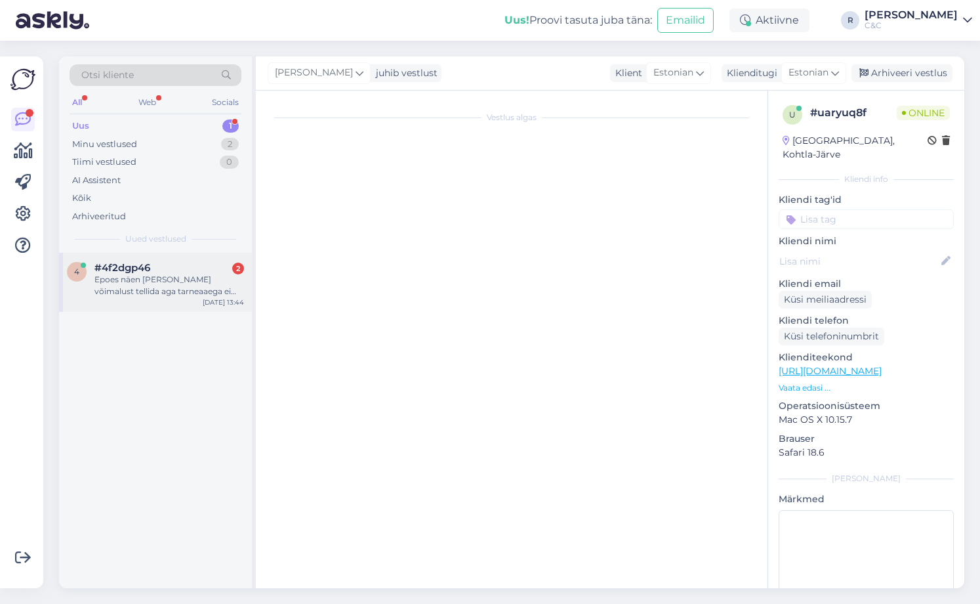
scroll to position [0, 0]
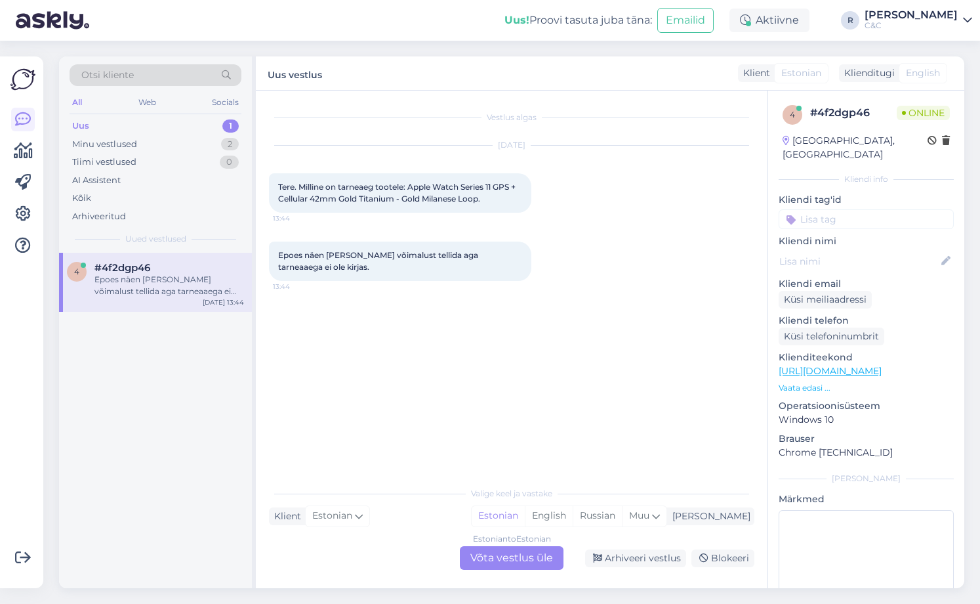
click at [507, 560] on div "Estonian to Estonian Võta vestlus üle" at bounding box center [512, 558] width 104 height 24
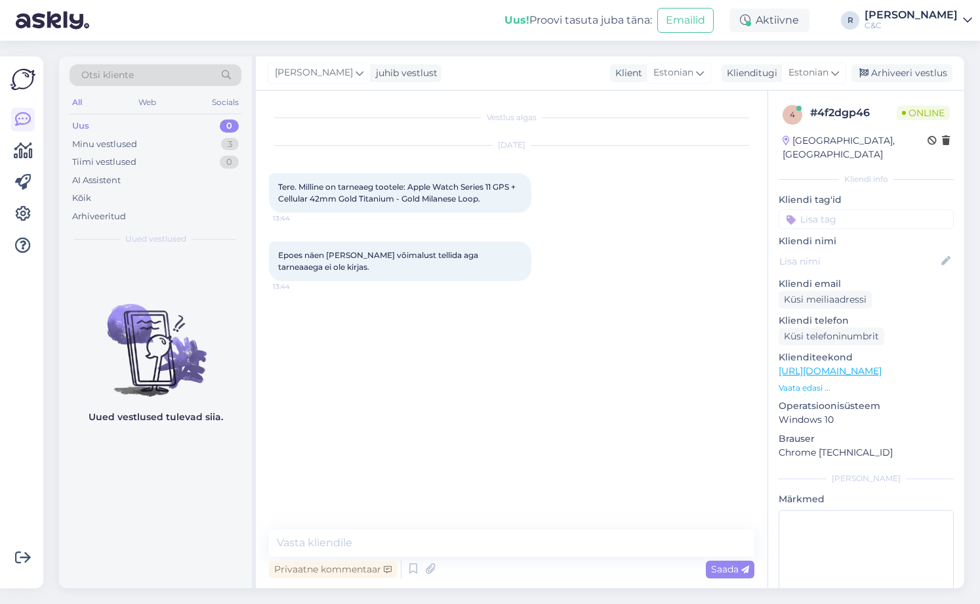
click at [847, 365] on link "[URL][DOMAIN_NAME]" at bounding box center [830, 371] width 103 height 12
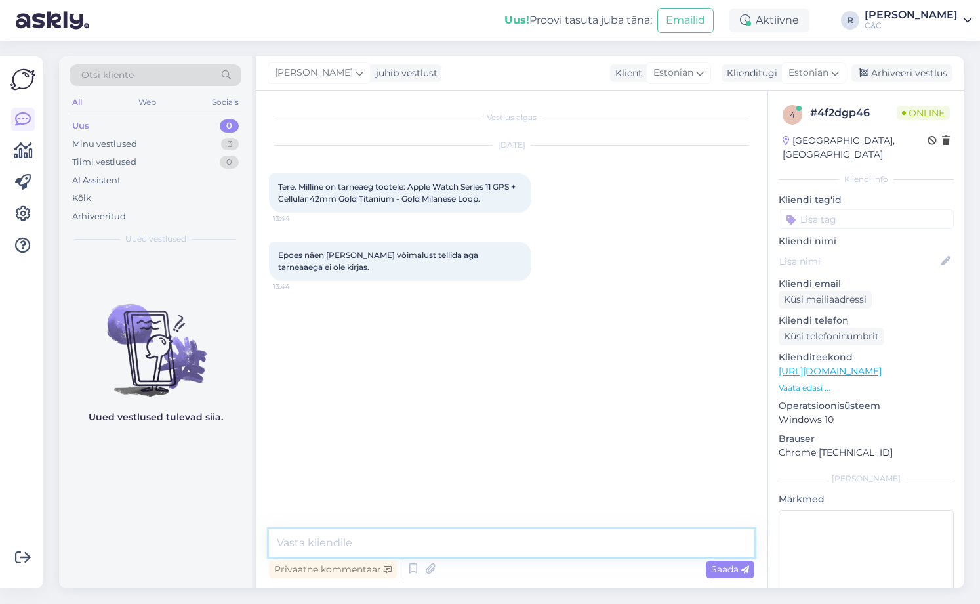
click at [387, 549] on textarea at bounding box center [512, 543] width 486 height 28
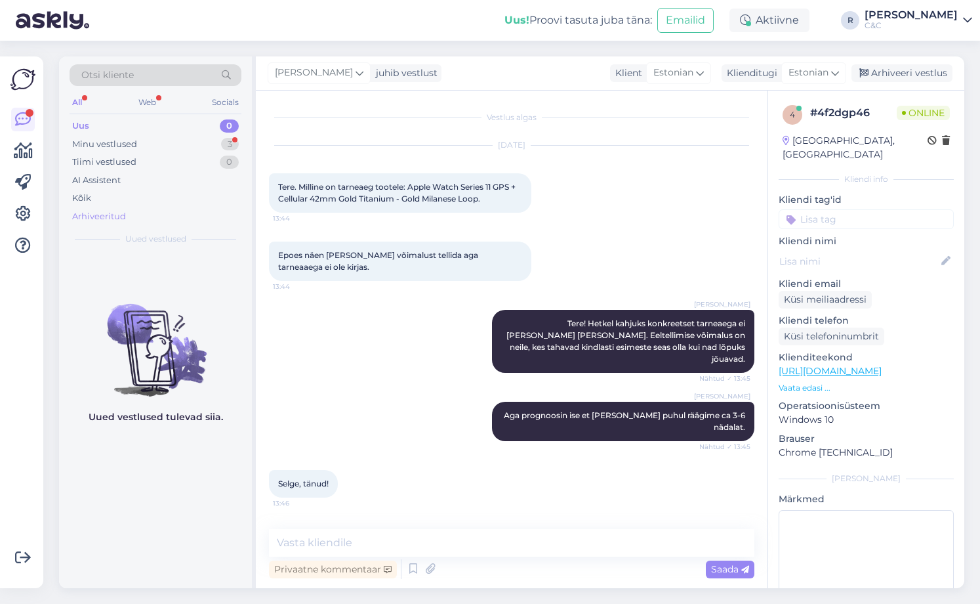
click at [222, 215] on div "Arhiveeritud" at bounding box center [156, 216] width 172 height 18
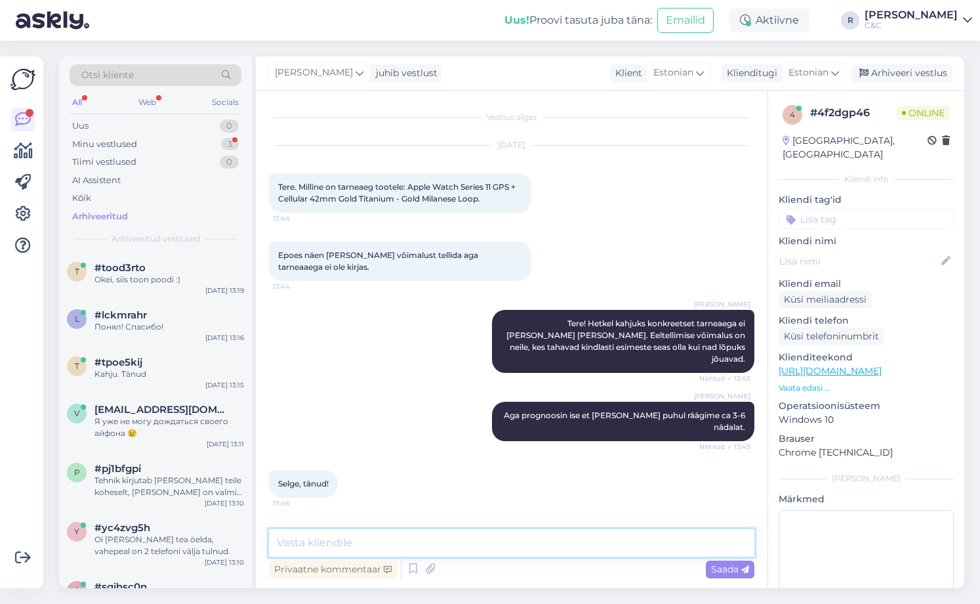
click at [373, 550] on textarea at bounding box center [512, 543] width 486 height 28
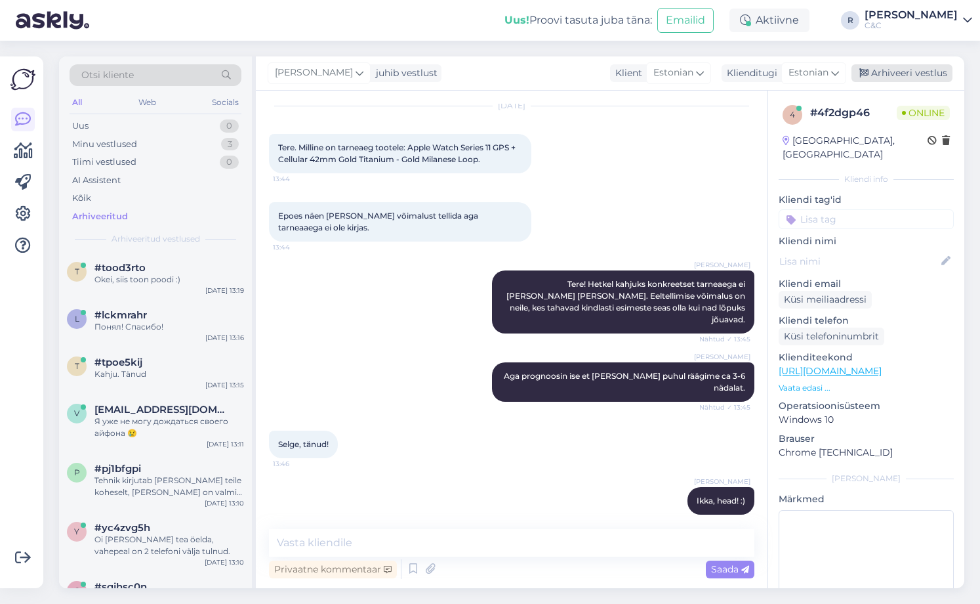
click at [896, 75] on div "Arhiveeri vestlus" at bounding box center [902, 73] width 101 height 18
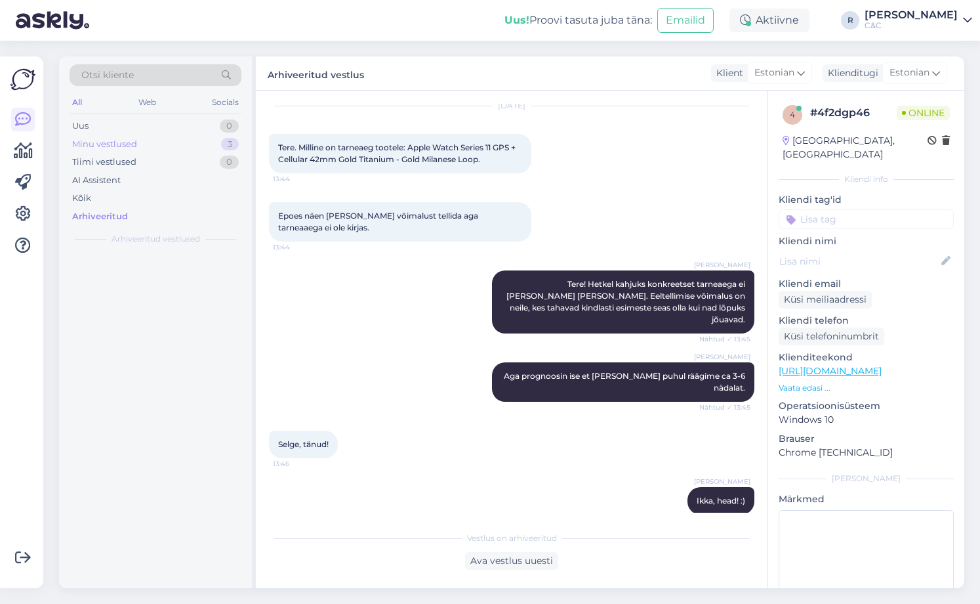
click at [206, 151] on div "Minu vestlused 3" at bounding box center [156, 144] width 172 height 18
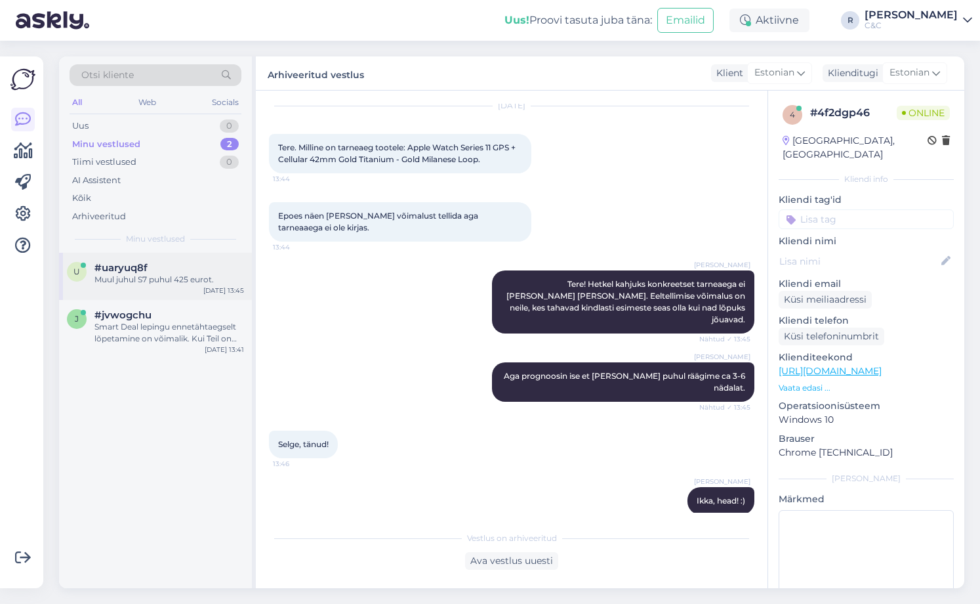
click at [173, 270] on div "#uaryuq8f" at bounding box center [169, 268] width 150 height 12
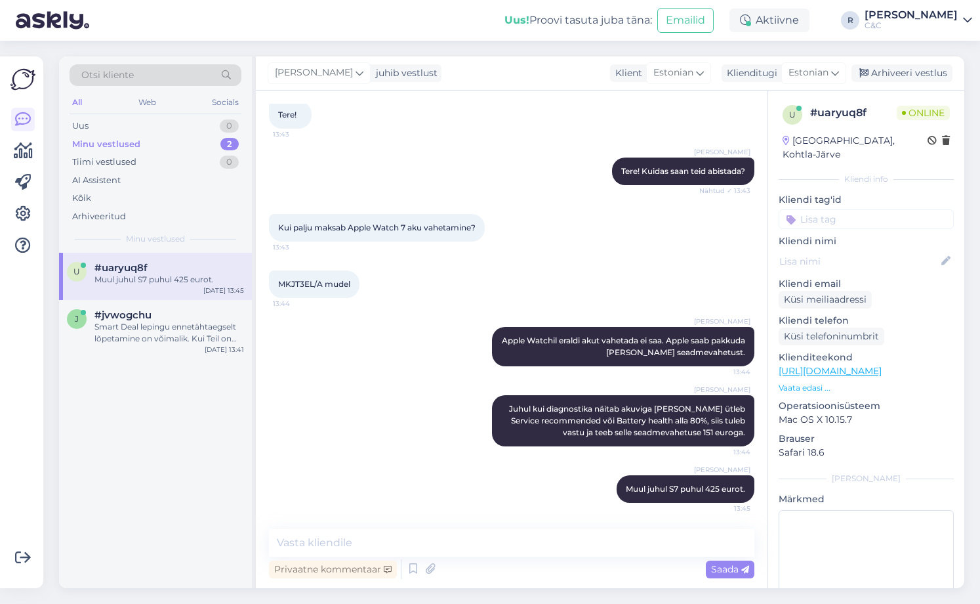
scroll to position [238, 0]
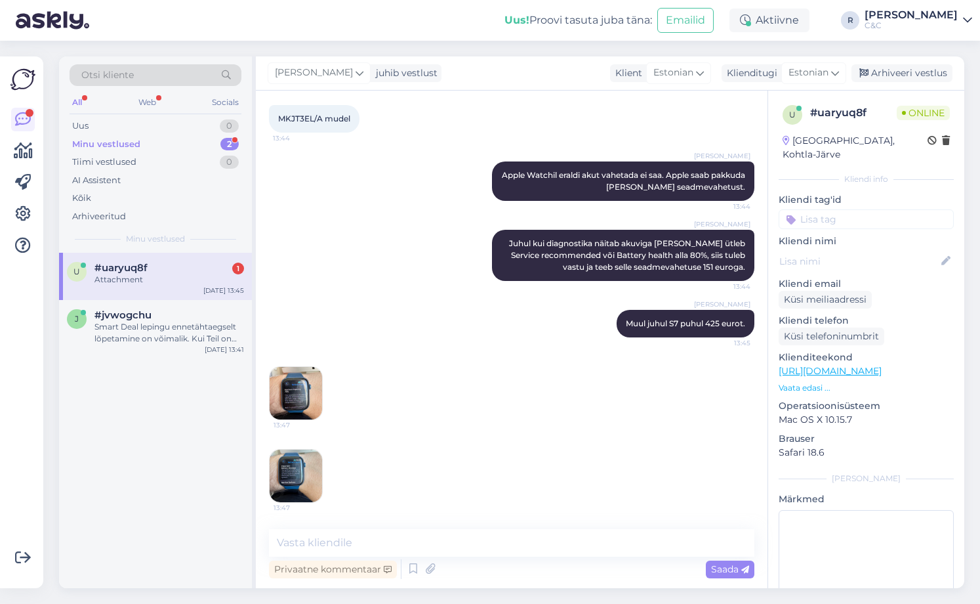
click at [249, 272] on div "u #uaryuq8f 1 Attachment [DATE] 13:45" at bounding box center [155, 276] width 193 height 47
click at [301, 397] on img at bounding box center [296, 393] width 52 height 52
click at [306, 469] on img at bounding box center [296, 475] width 52 height 52
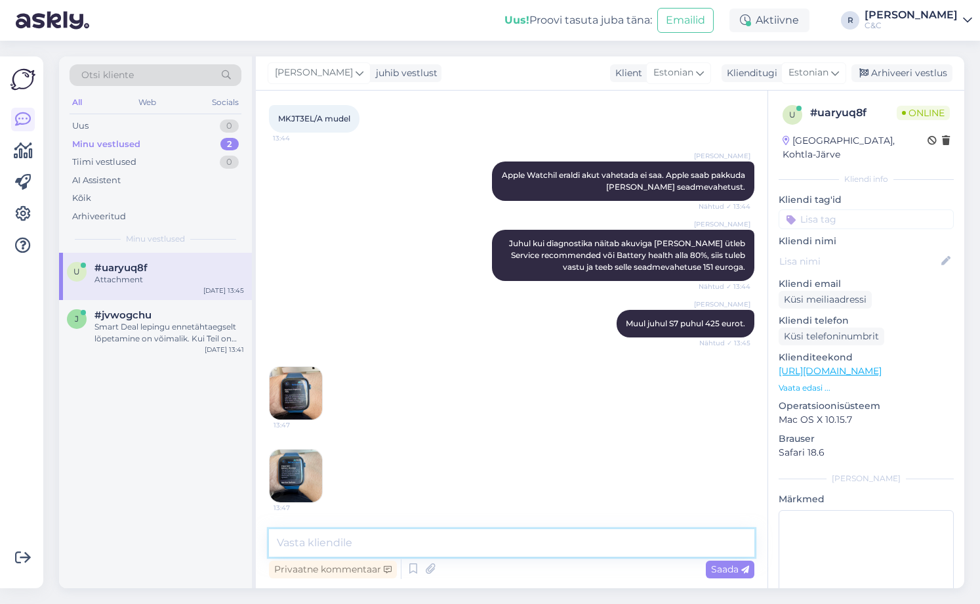
click at [455, 531] on textarea at bounding box center [512, 543] width 486 height 28
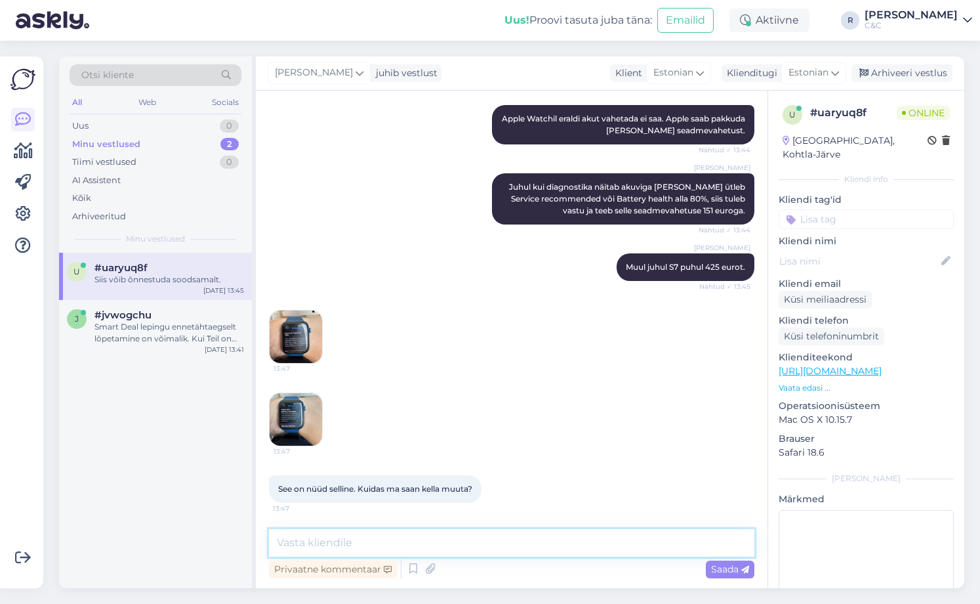
scroll to position [350, 0]
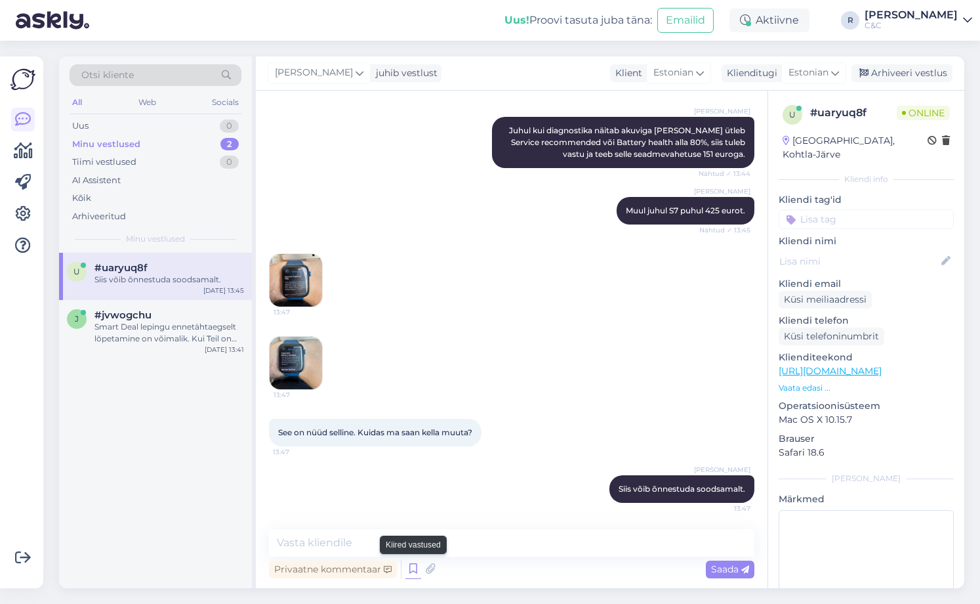
click at [417, 569] on icon at bounding box center [413, 569] width 16 height 20
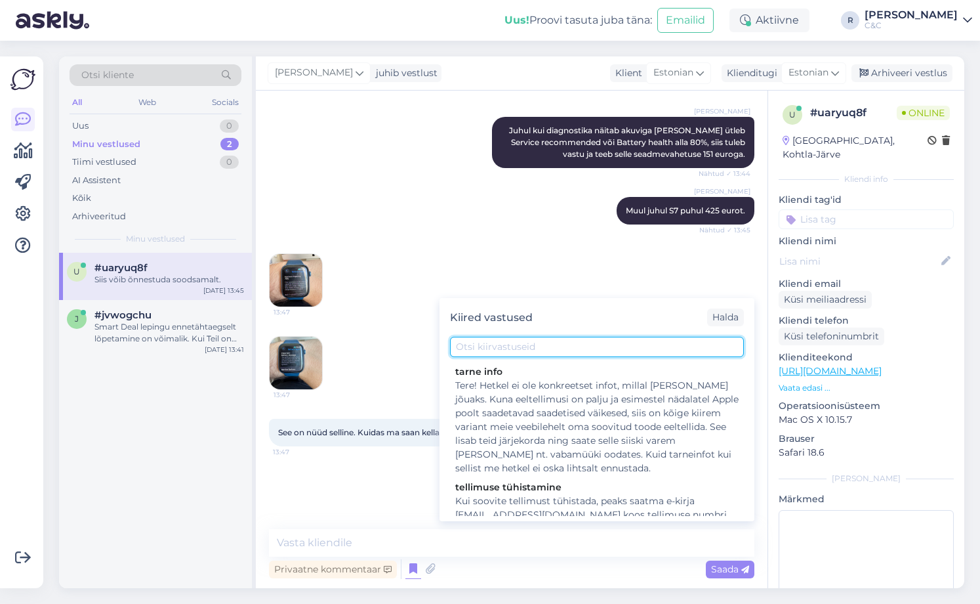
click at [537, 347] on input "text" at bounding box center [597, 347] width 294 height 20
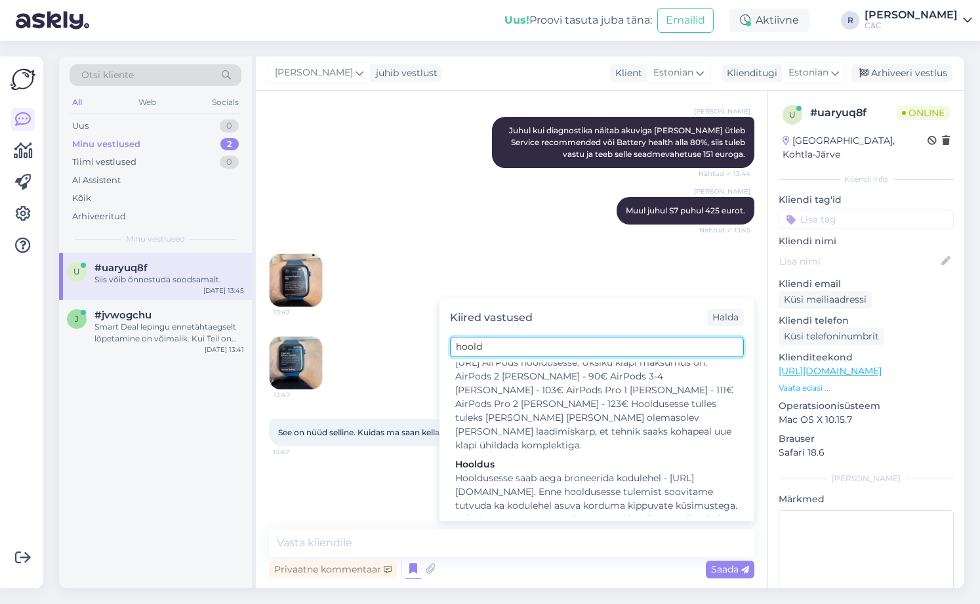
scroll to position [207, 0]
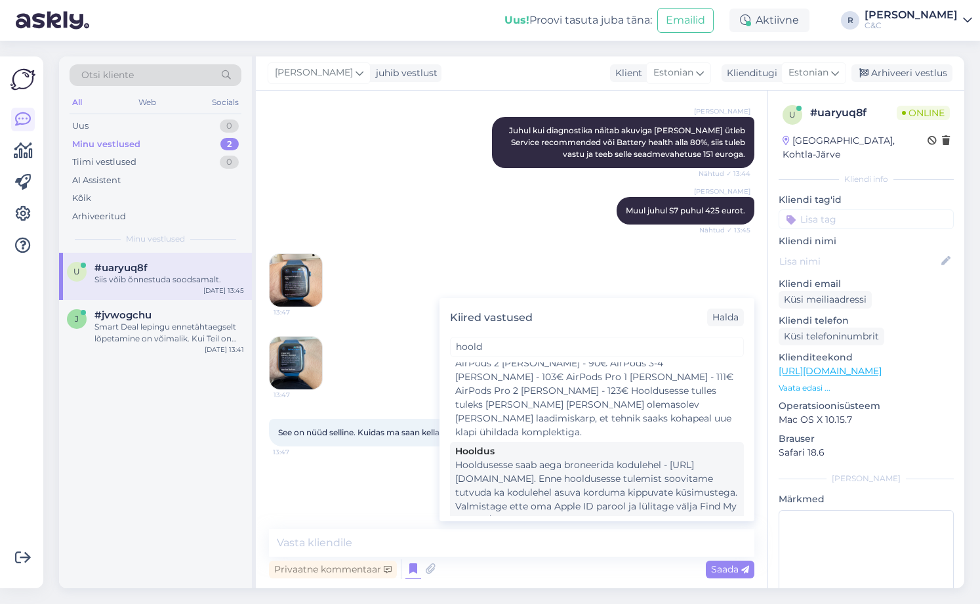
click at [526, 458] on div "Hooldusesse saab aega broneerida kodulehel - [URL][DOMAIN_NAME]. Enne hoolduses…" at bounding box center [596, 499] width 283 height 83
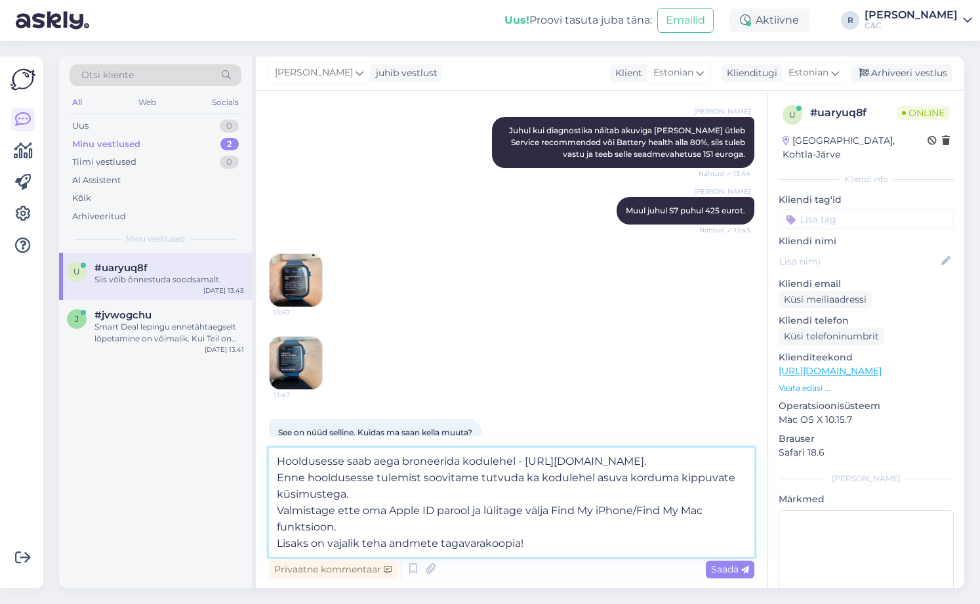
click at [488, 524] on textarea "Hooldusesse saab aega broneerida kodulehel - [URL][DOMAIN_NAME]. Enne hoolduses…" at bounding box center [512, 501] width 486 height 109
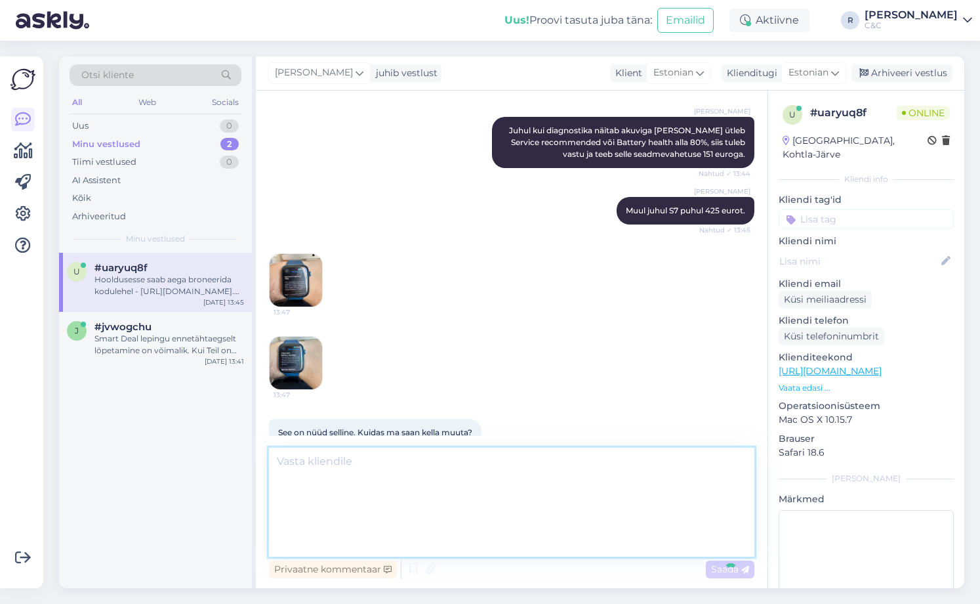
scroll to position [478, 0]
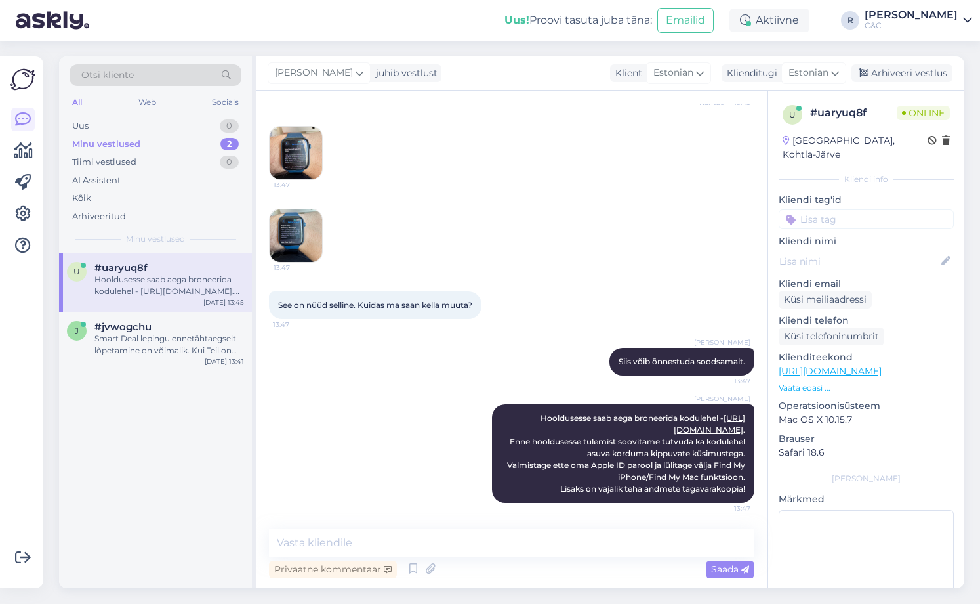
drag, startPoint x: 207, startPoint y: 379, endPoint x: 245, endPoint y: 373, distance: 37.9
click at [207, 380] on div "u #uaryuq8f Hooldusesse saab aega broneerida kodulehel - [URL][DOMAIN_NAME]. En…" at bounding box center [155, 420] width 193 height 335
click at [301, 249] on img at bounding box center [296, 235] width 52 height 52
click at [302, 142] on img at bounding box center [296, 153] width 52 height 52
click at [207, 342] on div "Smart Deal lepingu ennetähtaegselt lõpetamine on võimalik. Kui Teil on jäänud r…" at bounding box center [169, 345] width 150 height 24
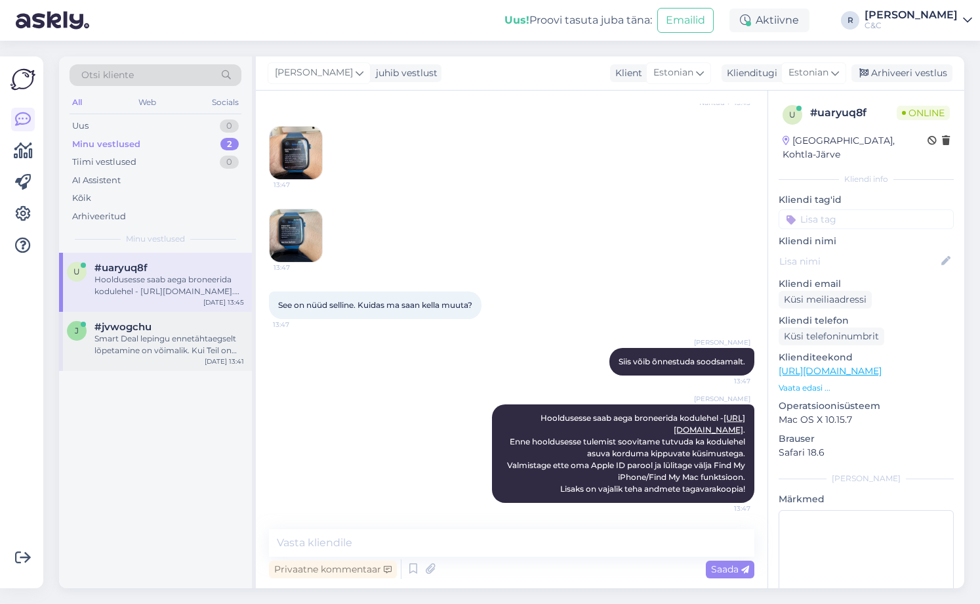
scroll to position [86, 0]
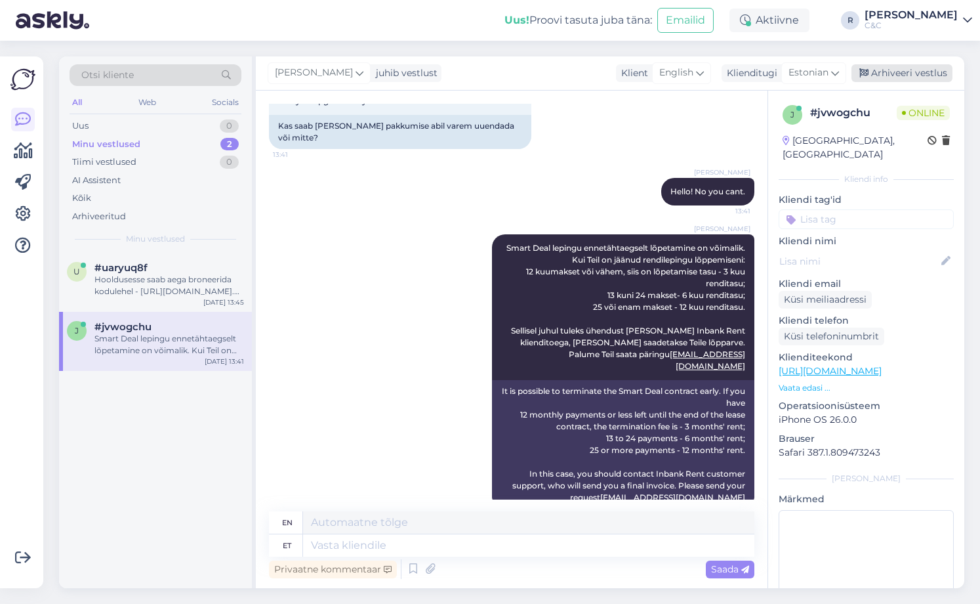
click at [913, 79] on div "Arhiveeri vestlus" at bounding box center [902, 73] width 101 height 18
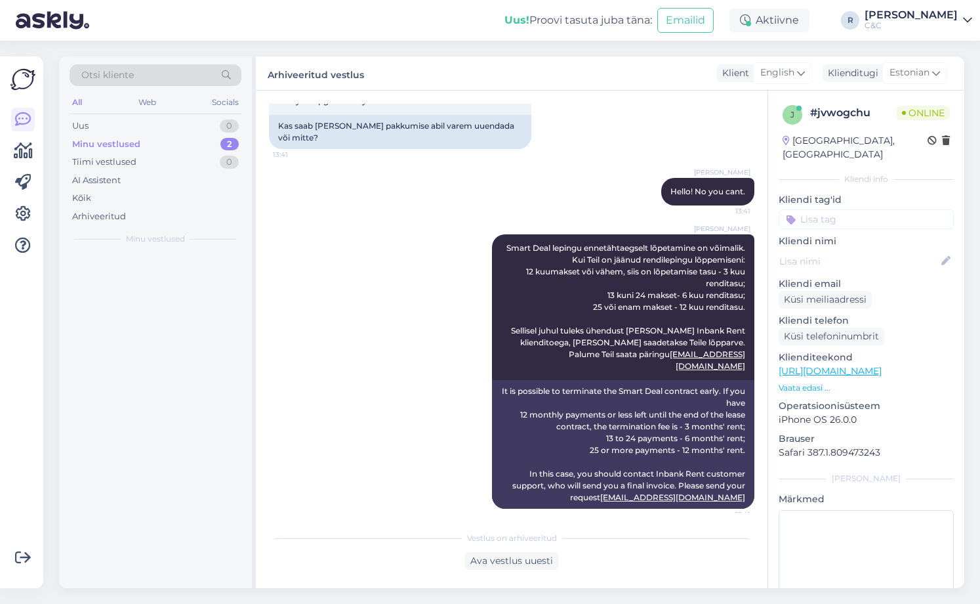
scroll to position [73, 0]
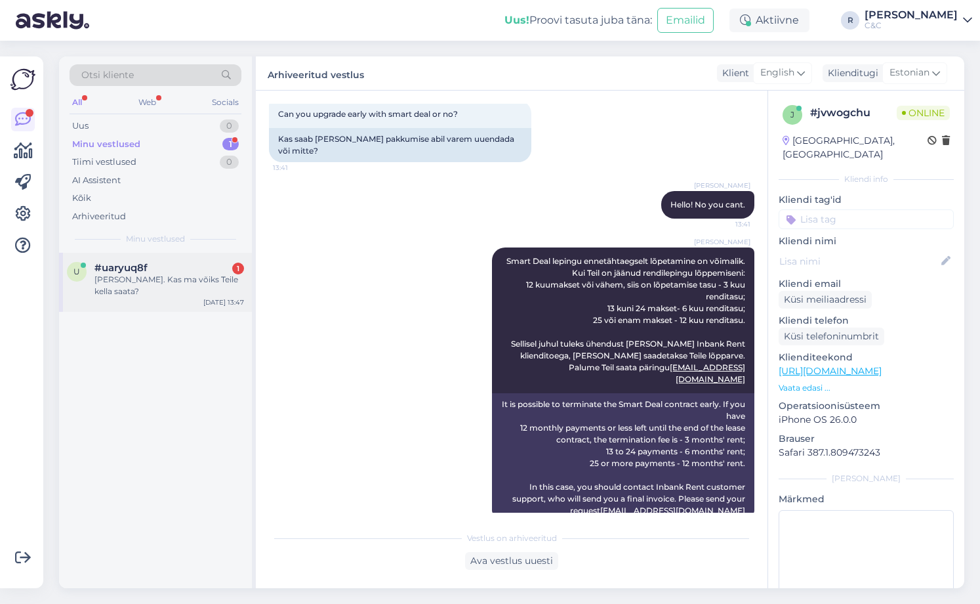
click at [178, 276] on div "[PERSON_NAME]. Kas ma võiks Teile kella saata?" at bounding box center [169, 286] width 150 height 24
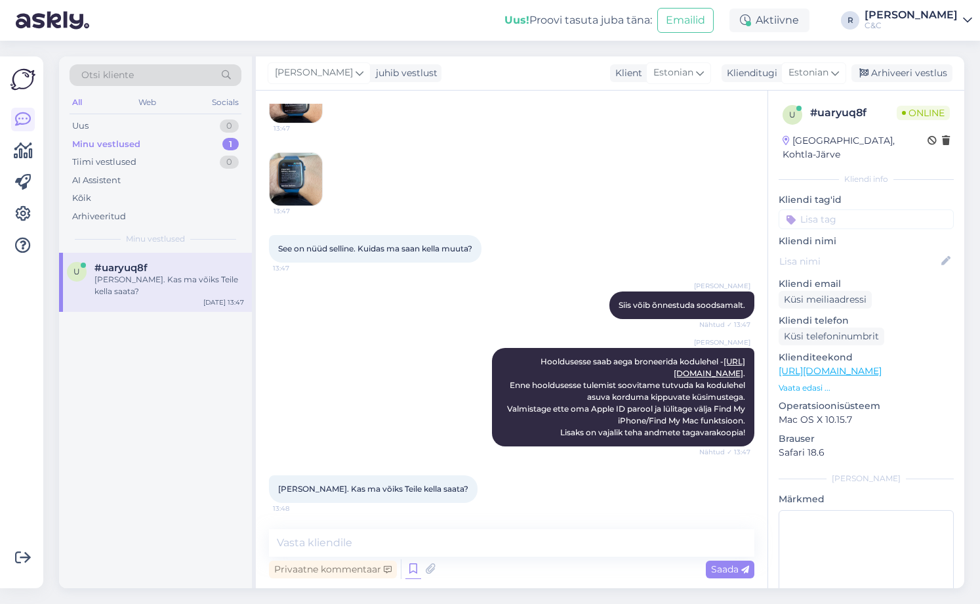
click at [416, 569] on icon at bounding box center [413, 569] width 16 height 20
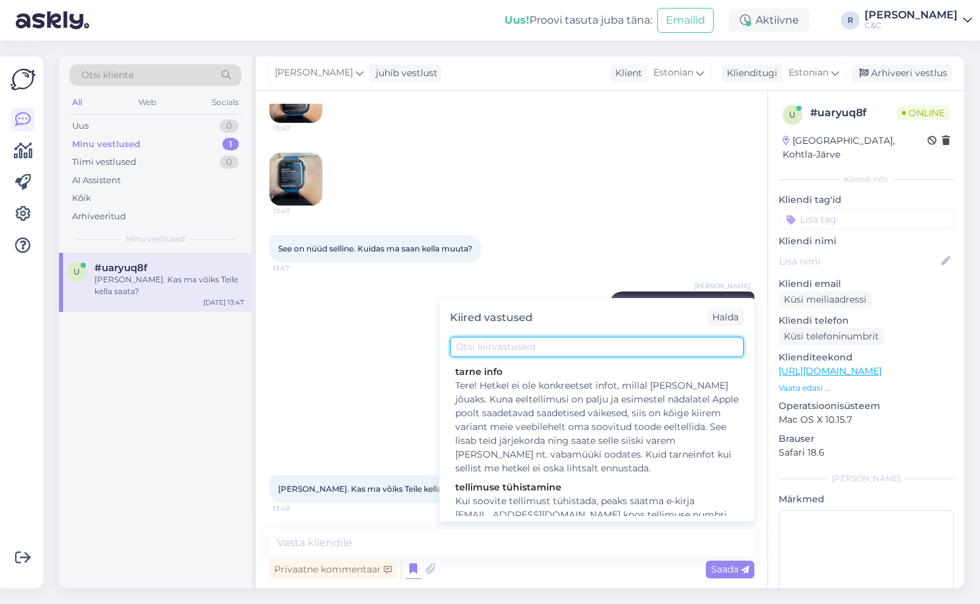
click at [537, 348] on input "text" at bounding box center [597, 347] width 294 height 20
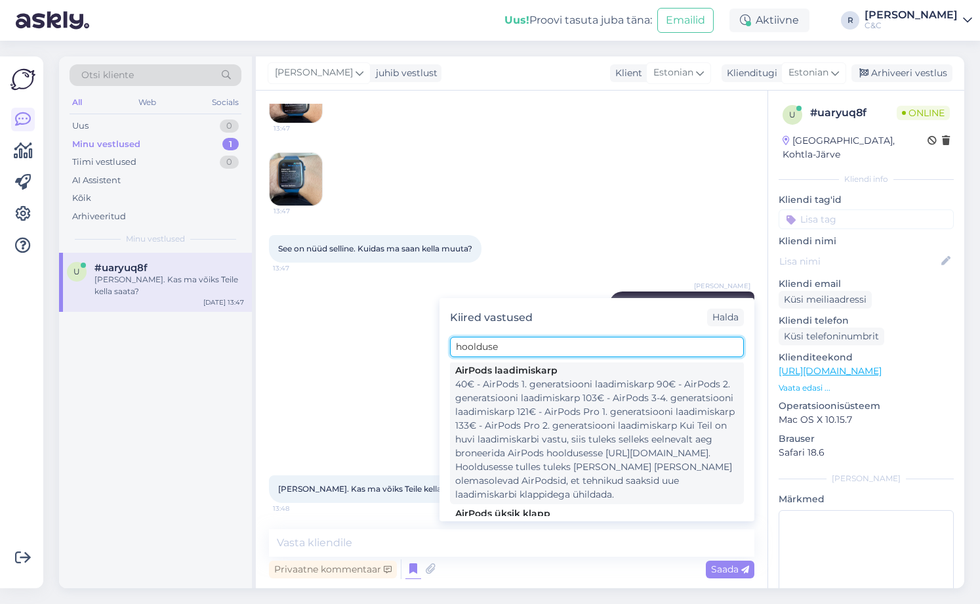
scroll to position [0, 0]
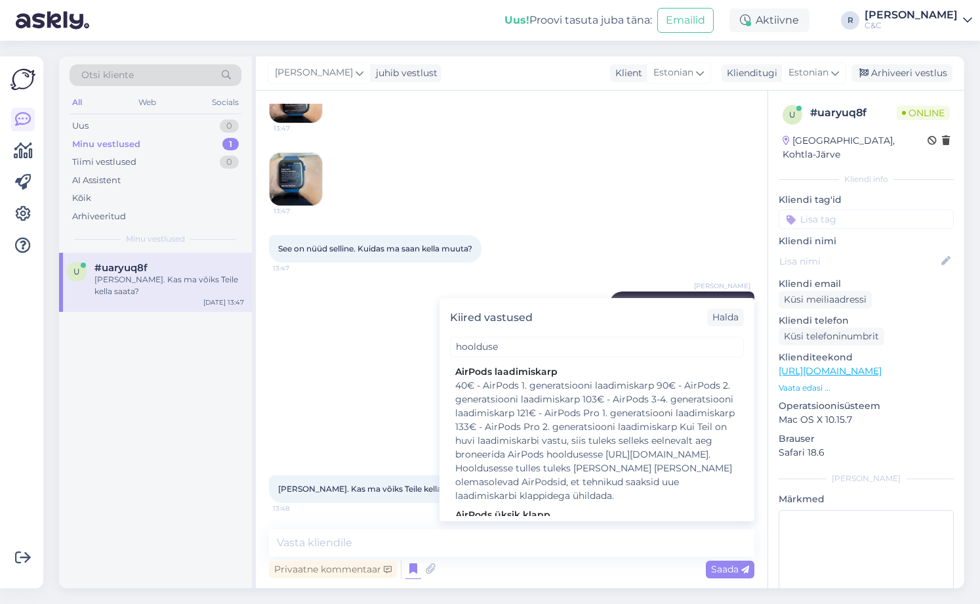
click at [863, 365] on link "[URL][DOMAIN_NAME]" at bounding box center [830, 371] width 103 height 12
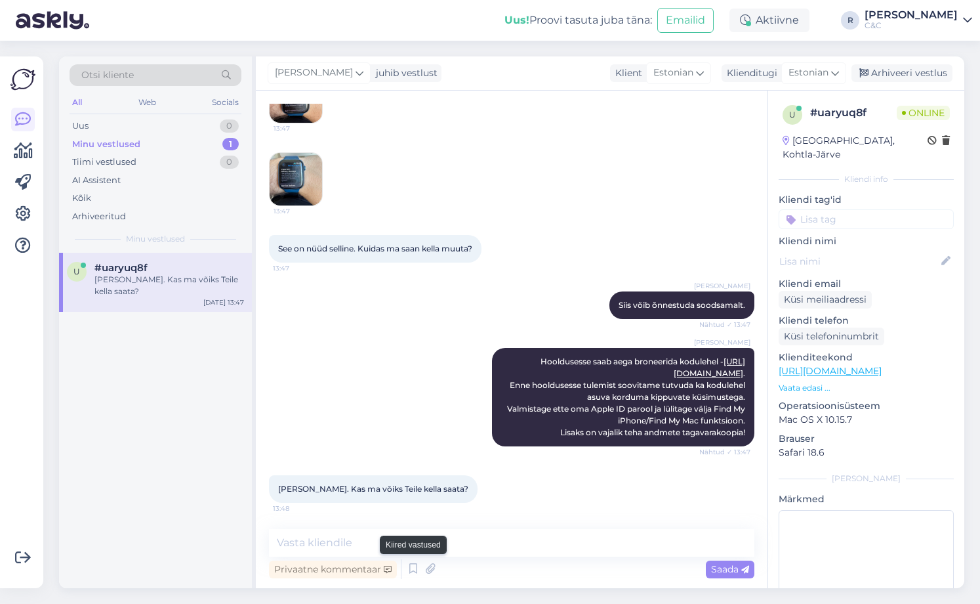
click at [417, 557] on div "Privaatne kommentaar Saada" at bounding box center [512, 568] width 486 height 25
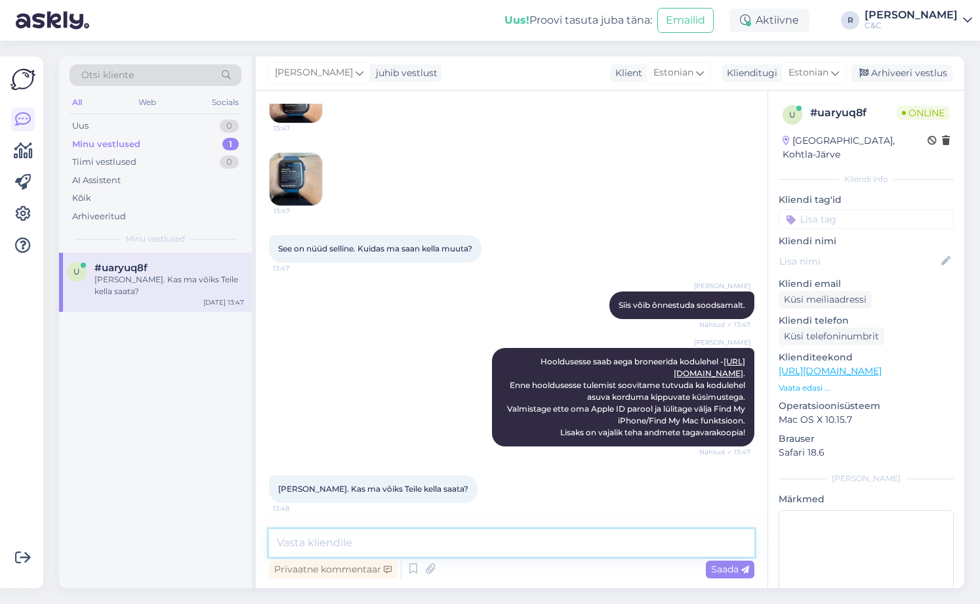
click at [413, 552] on textarea at bounding box center [512, 543] width 486 height 28
paste textarea "[URL][DOMAIN_NAME]"
paste textarea "[PERSON_NAME] kulleriga"
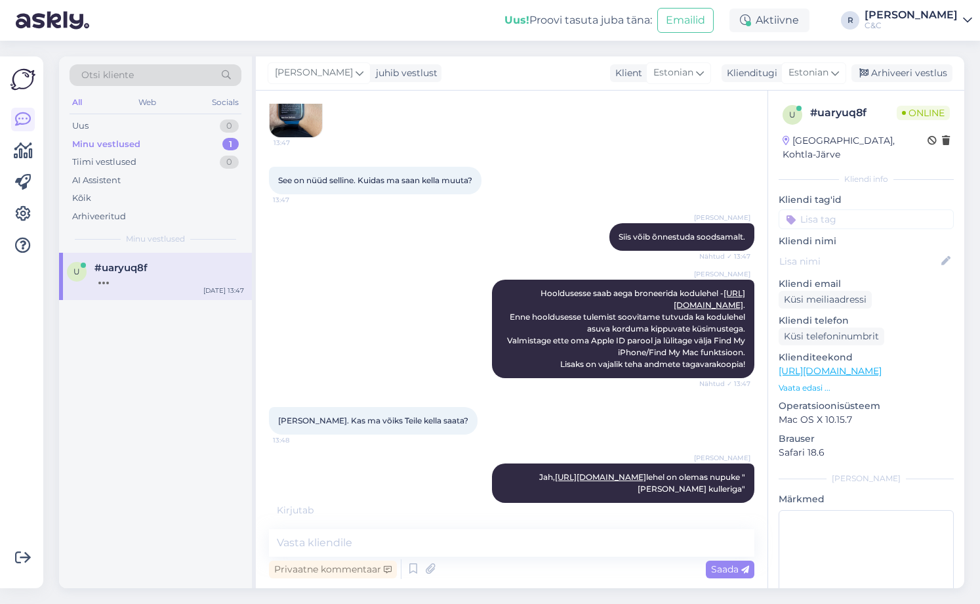
scroll to position [659, 0]
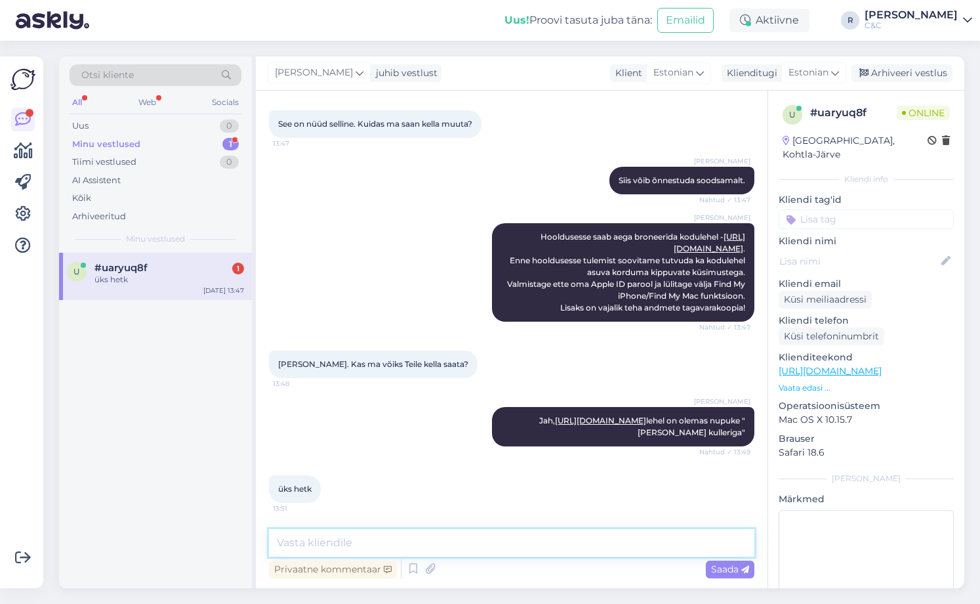
click at [416, 545] on textarea at bounding box center [512, 543] width 486 height 28
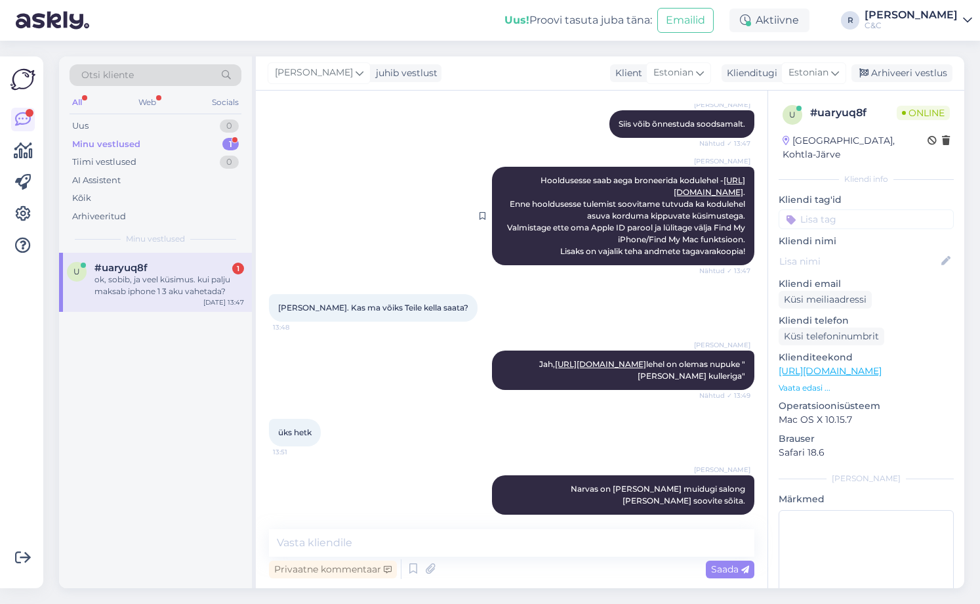
scroll to position [783, 0]
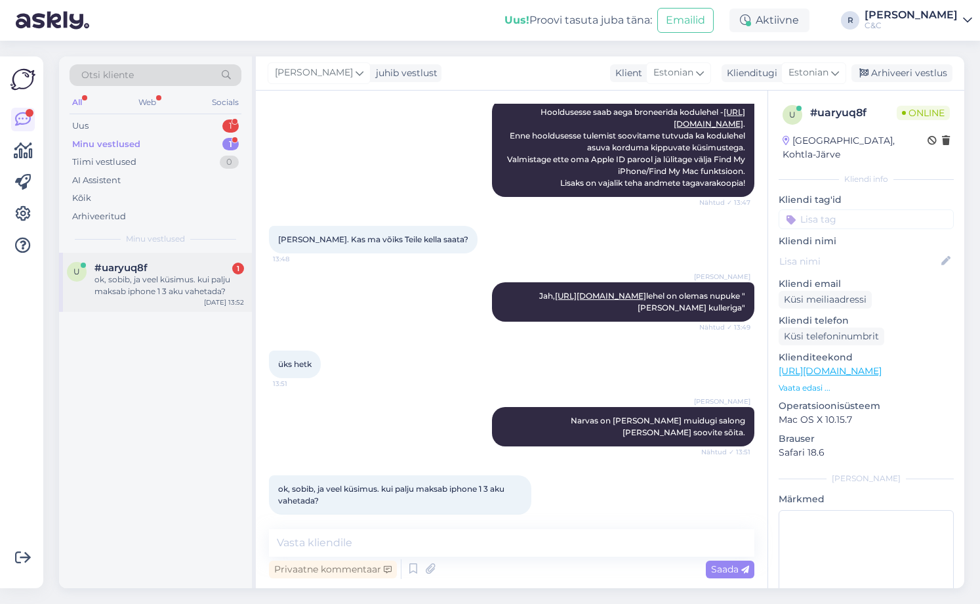
click at [194, 273] on div "#uaryuq8f 1" at bounding box center [169, 268] width 150 height 12
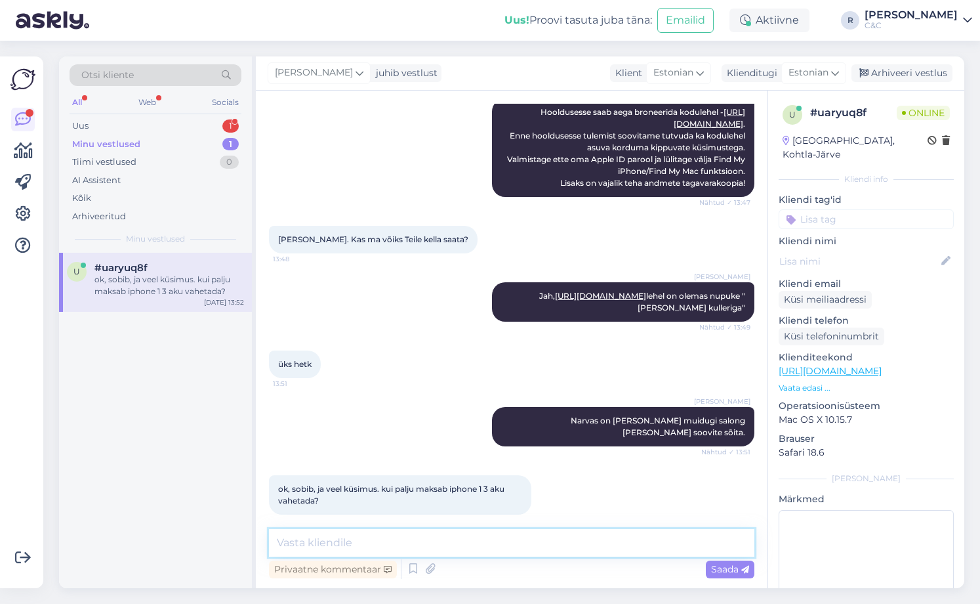
click at [442, 535] on textarea at bounding box center [512, 543] width 486 height 28
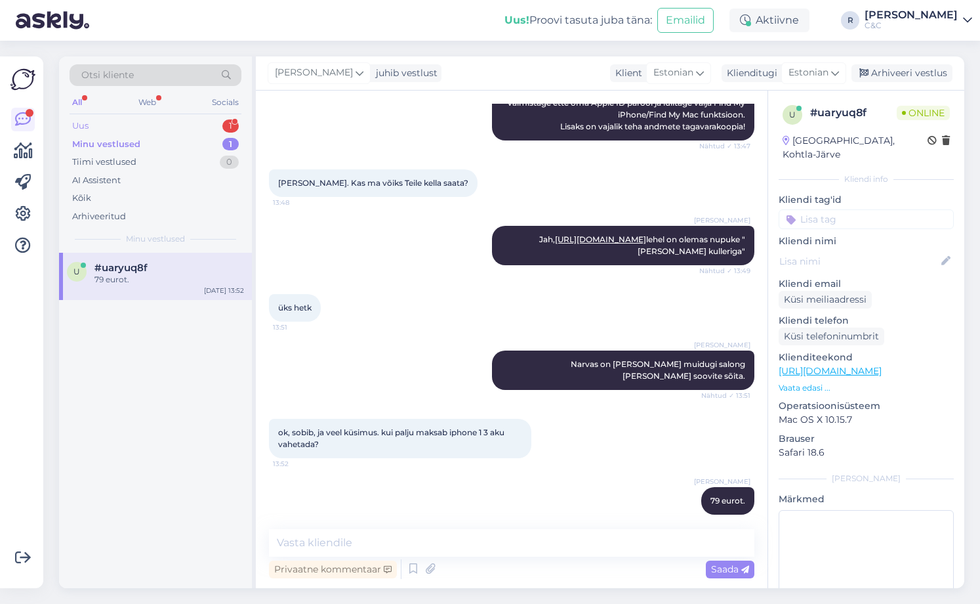
click at [200, 125] on div "Uus 1" at bounding box center [156, 126] width 172 height 18
click at [180, 259] on div "x #xui0i2x1 2 Või noh kampaania lõpukuupäeva sooviks teada [DATE] 13:52" at bounding box center [155, 282] width 193 height 59
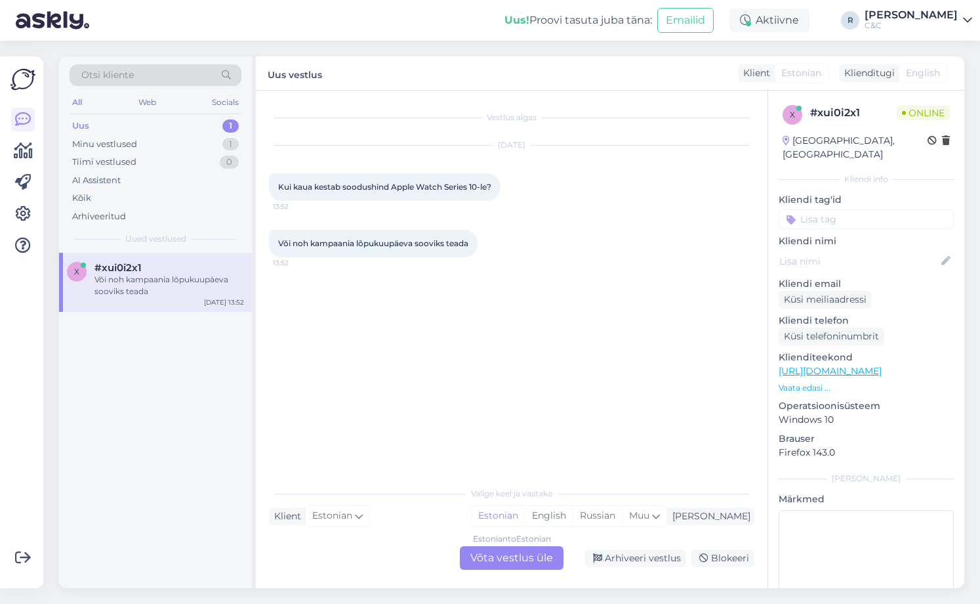
click at [535, 552] on div "Estonian to Estonian Võta vestlus üle" at bounding box center [512, 558] width 104 height 24
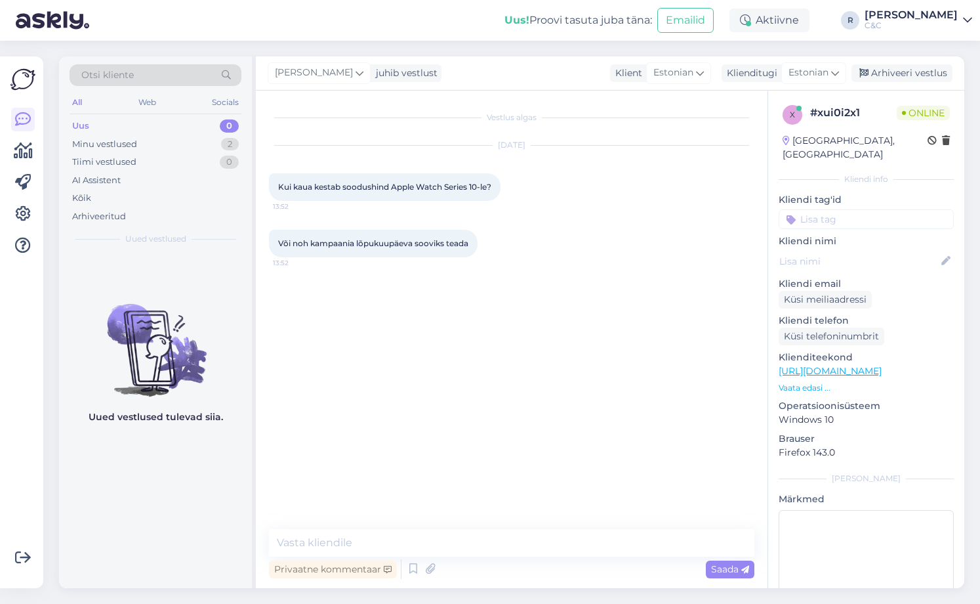
click at [837, 365] on link "[URL][DOMAIN_NAME]" at bounding box center [830, 371] width 103 height 12
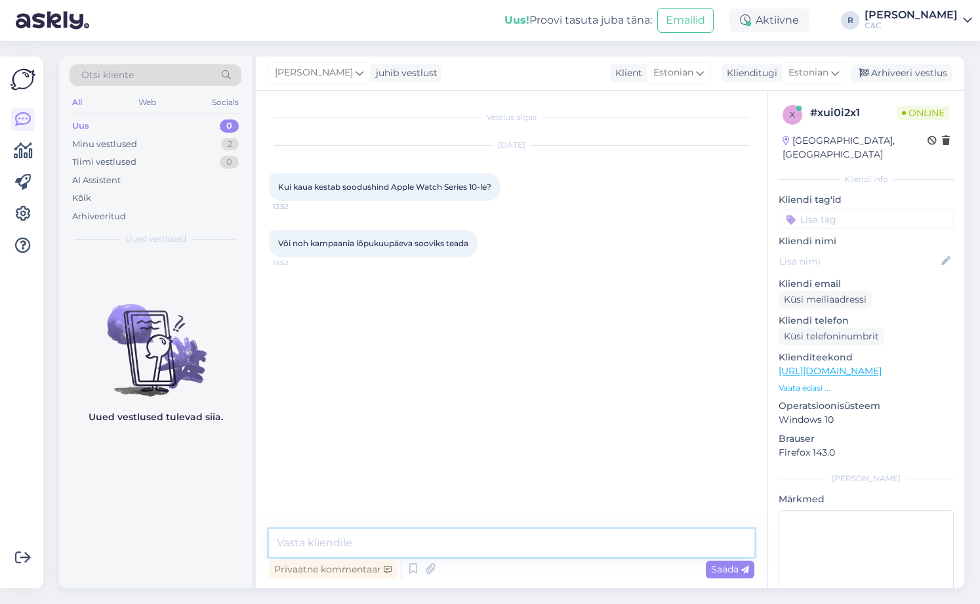
click at [469, 539] on textarea at bounding box center [512, 543] width 486 height 28
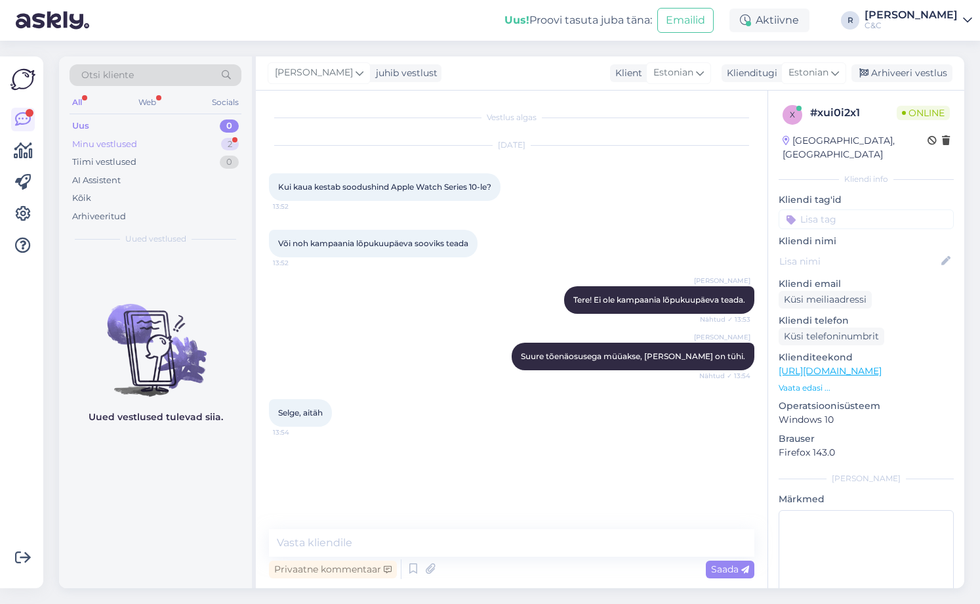
click at [191, 146] on div "Minu vestlused 2" at bounding box center [156, 144] width 172 height 18
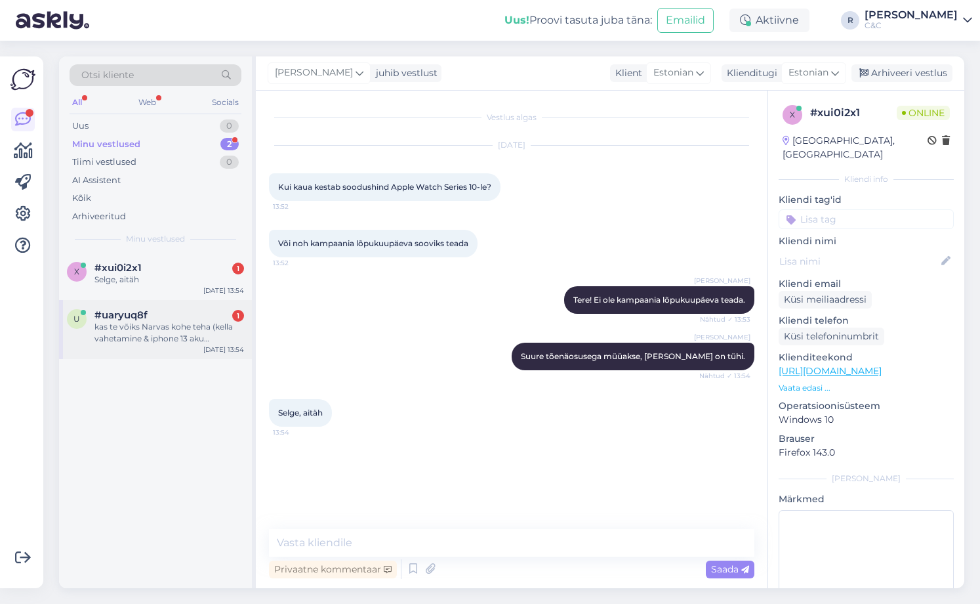
click at [160, 328] on div "kas te võiks Narvas kohe teha (kella vahetamine & iphone 13 aku vahetamine)? vo…" at bounding box center [169, 333] width 150 height 24
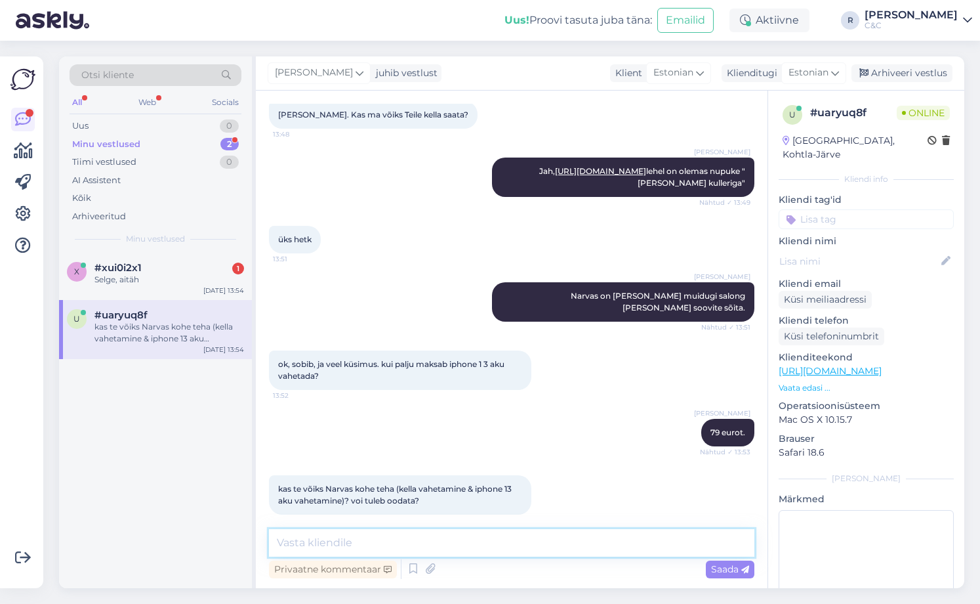
click at [389, 546] on textarea at bounding box center [512, 543] width 486 height 28
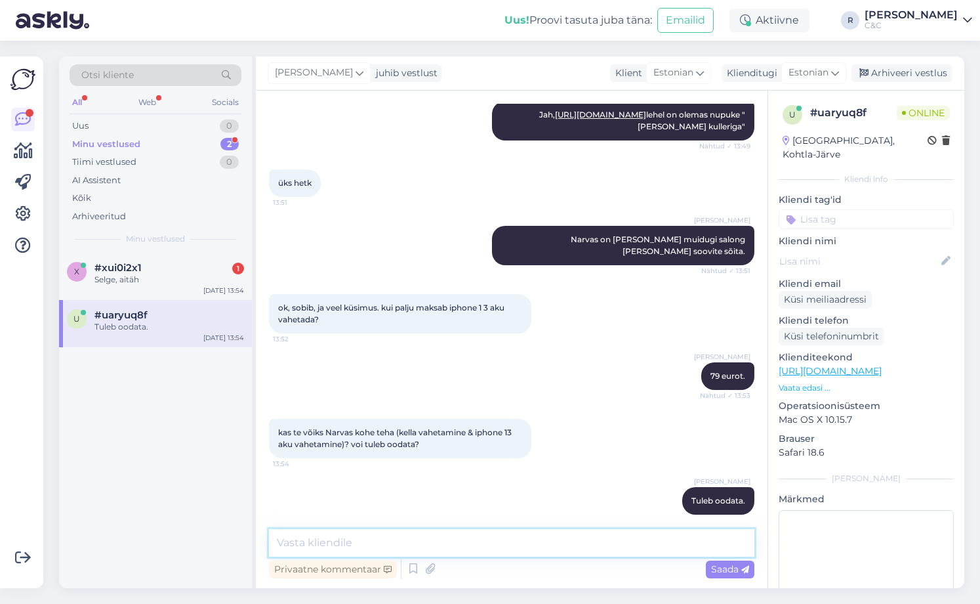
scroll to position [1033, 0]
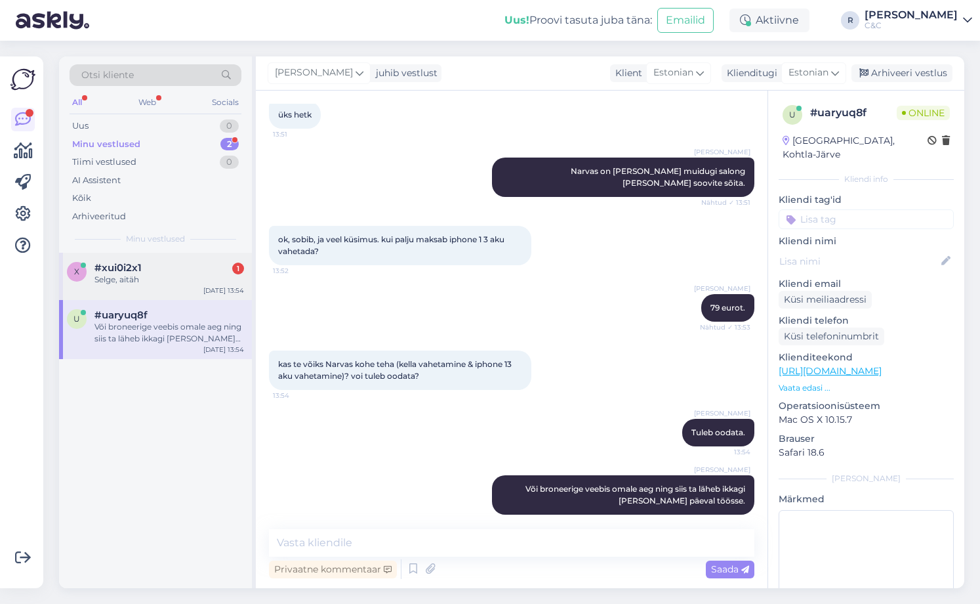
click at [186, 273] on div "#xui0i2x1 1 Selge, aitäh" at bounding box center [169, 274] width 150 height 24
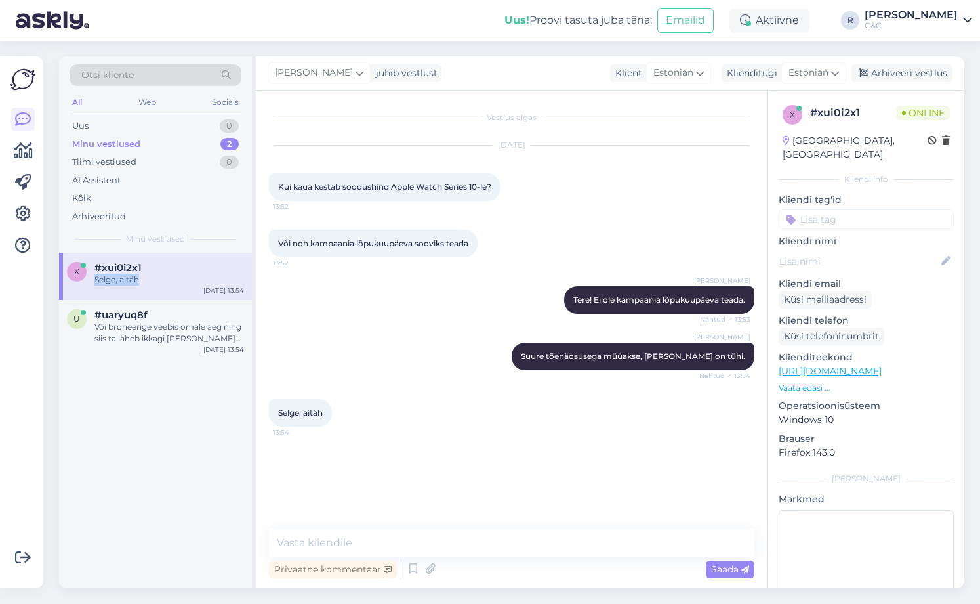
scroll to position [0, 0]
click at [363, 529] on div "Vestlus algas [DATE] Kui kaua kestab soodushind Apple Watch Series 10-le? 13:52…" at bounding box center [512, 339] width 512 height 497
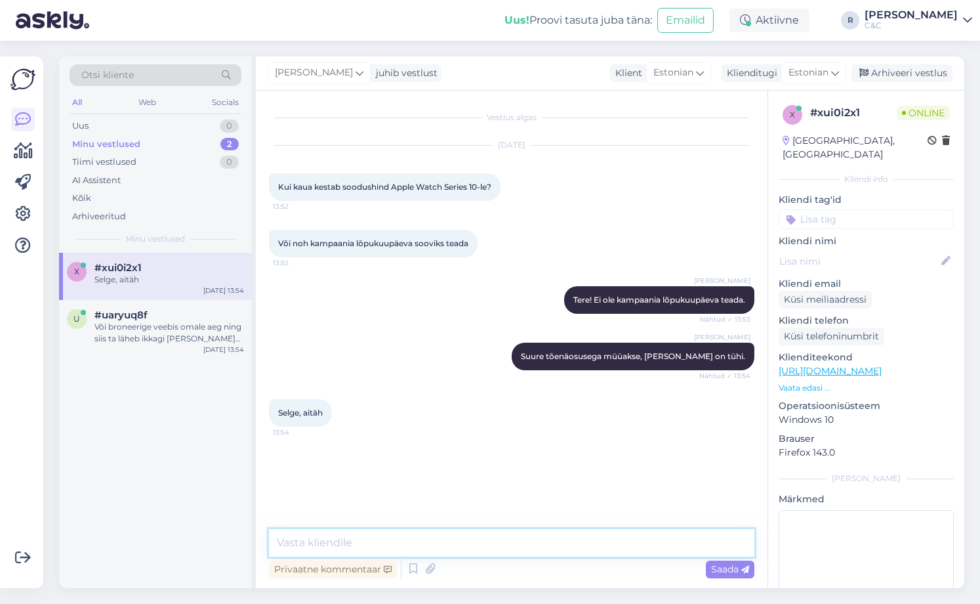
click at [362, 535] on textarea at bounding box center [512, 543] width 486 height 28
click at [358, 531] on textarea at bounding box center [512, 543] width 486 height 28
click at [368, 545] on textarea at bounding box center [512, 543] width 486 height 28
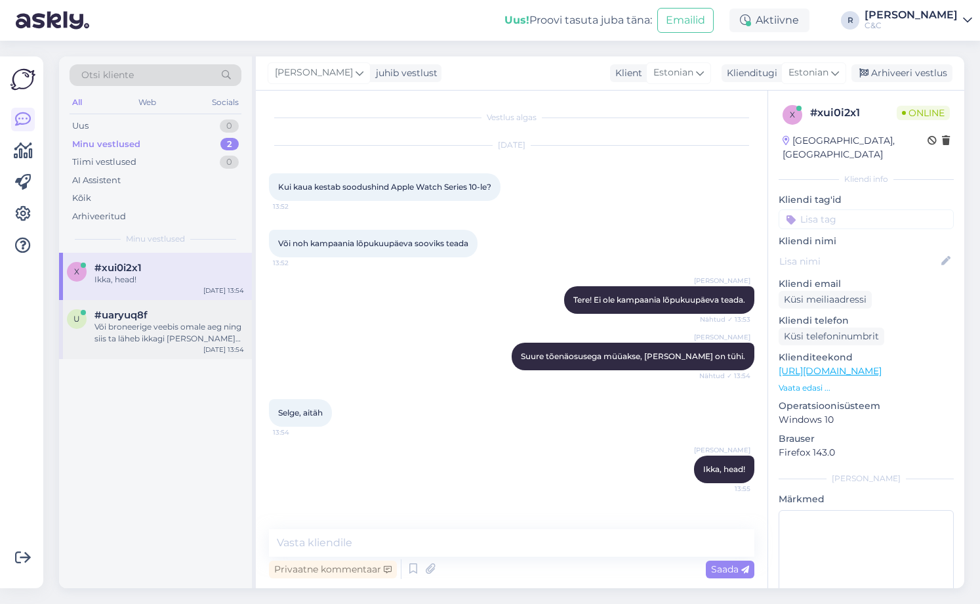
click at [152, 356] on div "u #uaryuq8f Või broneerige veebis omale aeg ning siis ta läheb ikkagi [PERSON_N…" at bounding box center [155, 329] width 193 height 59
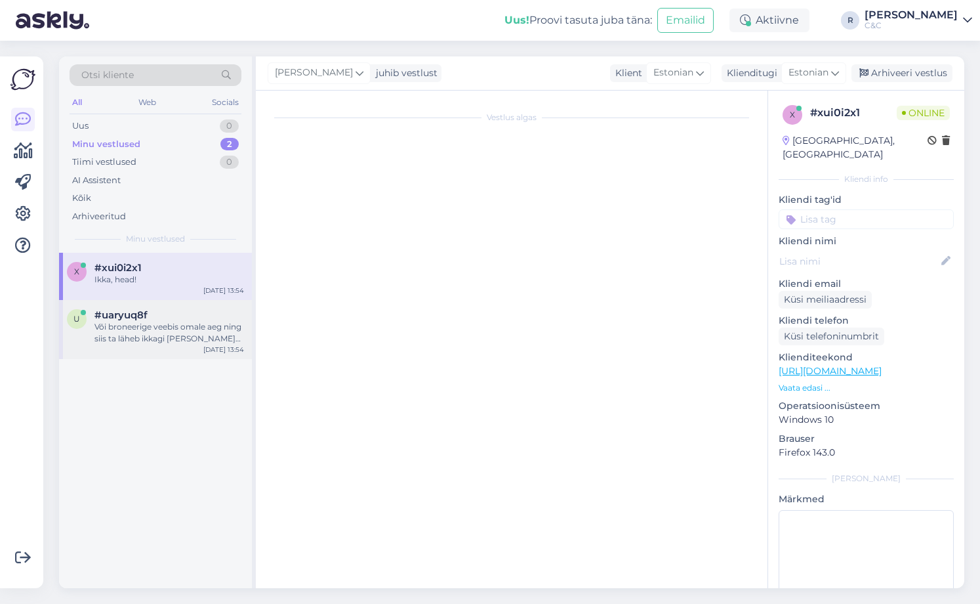
scroll to position [1033, 0]
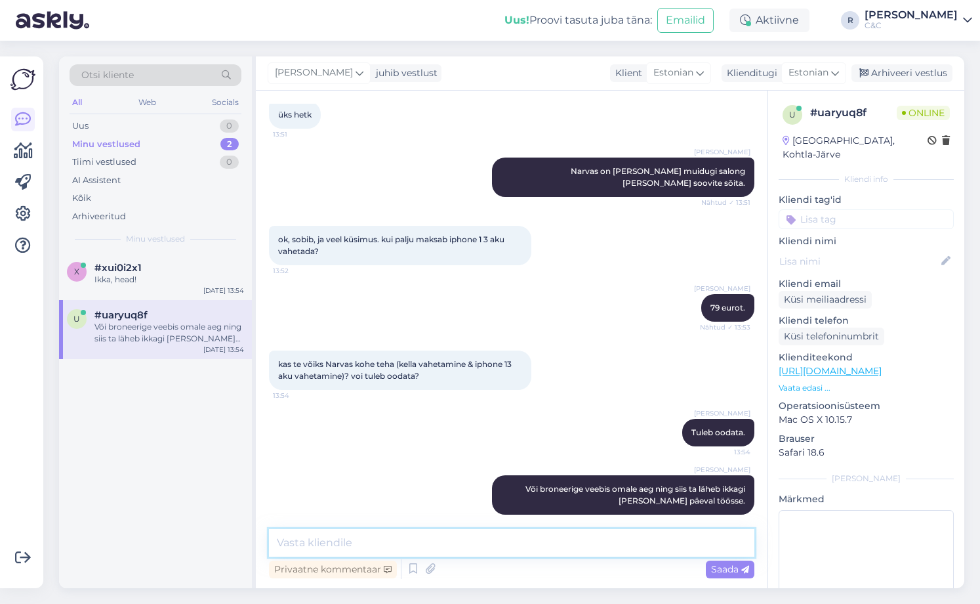
click at [340, 530] on textarea at bounding box center [512, 543] width 486 height 28
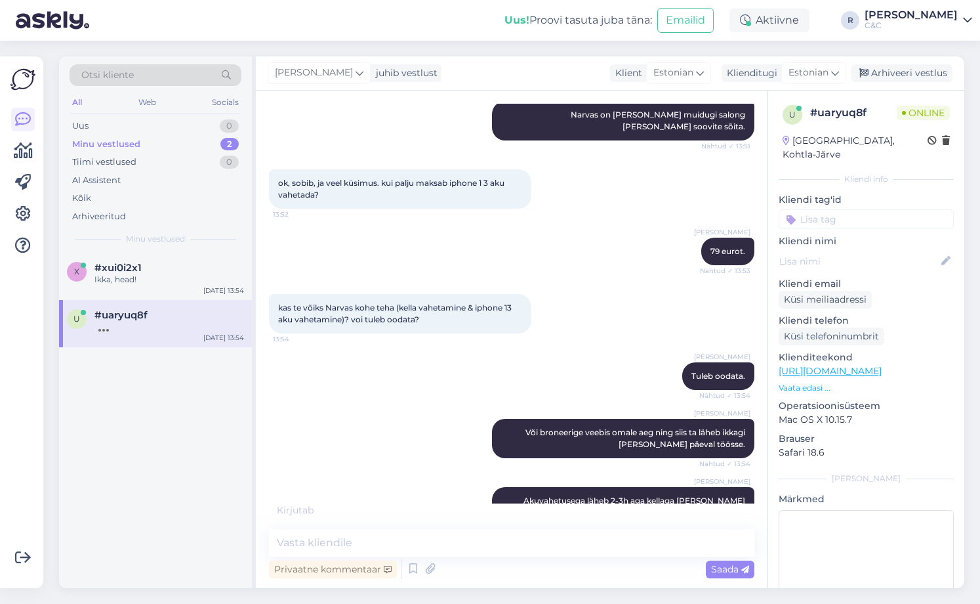
scroll to position [1146, 0]
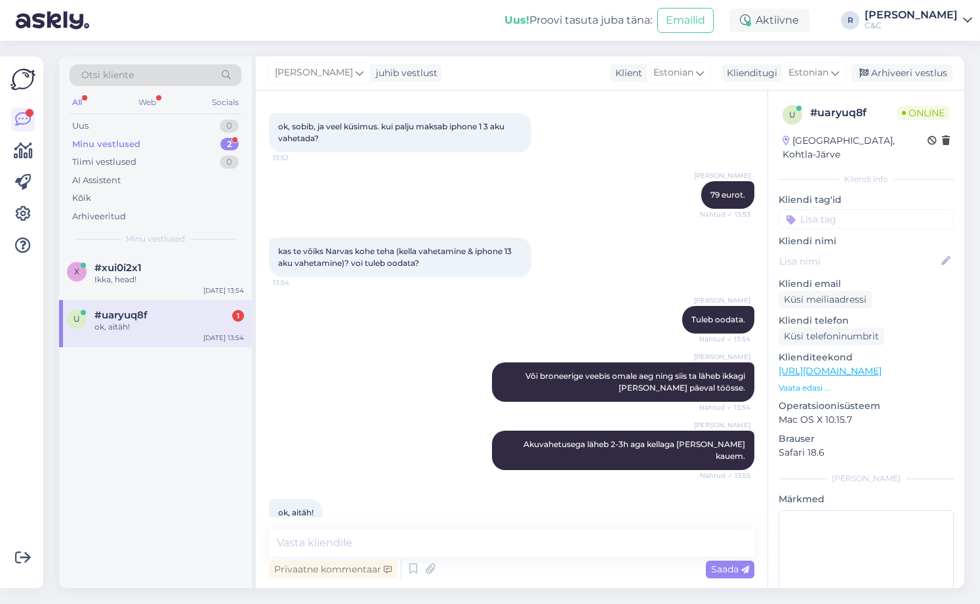
click at [190, 302] on div "u #uaryuq8f 1 ok, aitäh! [DATE] 13:54" at bounding box center [155, 323] width 193 height 47
click at [906, 70] on div "Arhiveeri vestlus" at bounding box center [902, 73] width 101 height 18
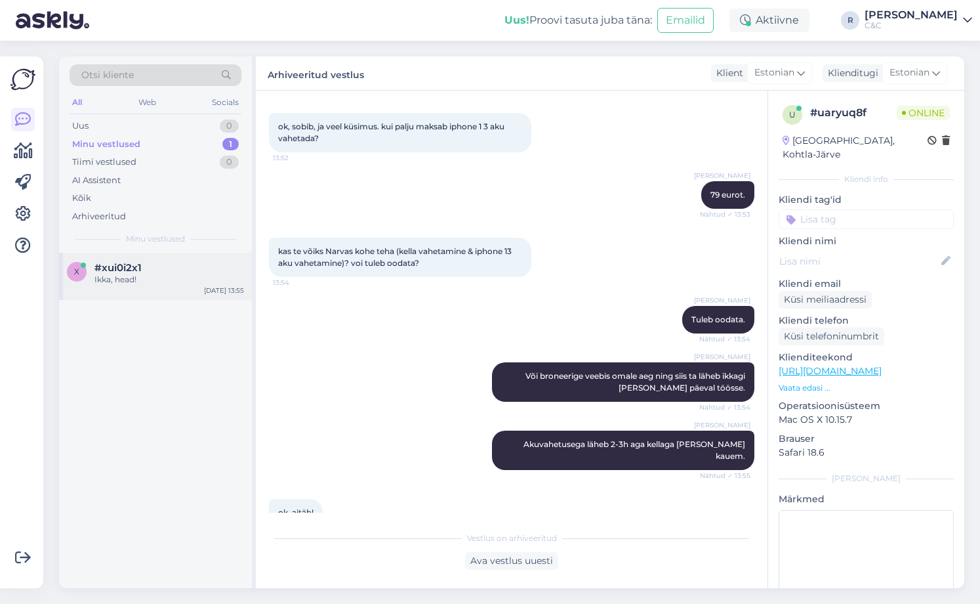
click at [183, 274] on div "Ikka, head!" at bounding box center [169, 280] width 150 height 12
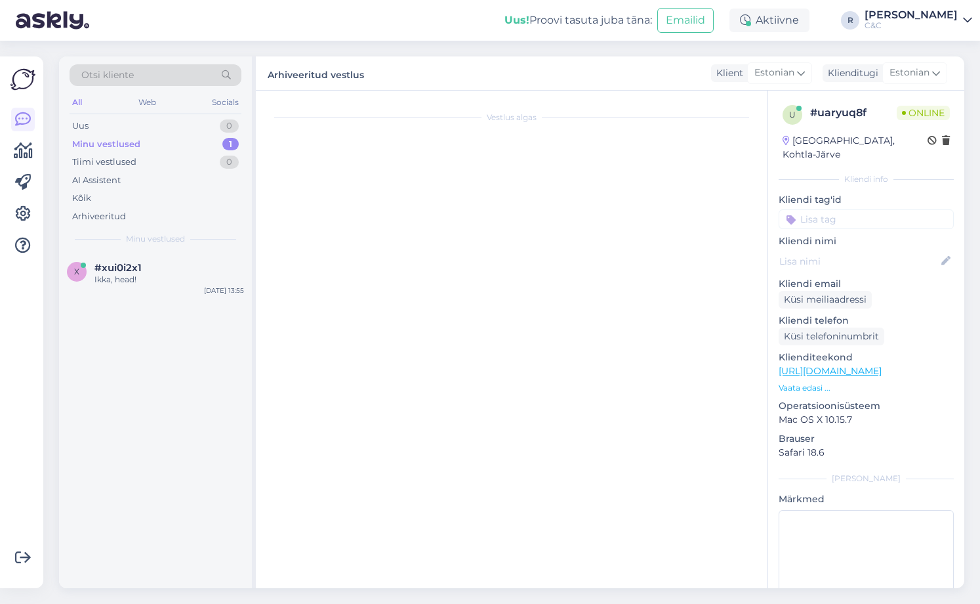
scroll to position [0, 0]
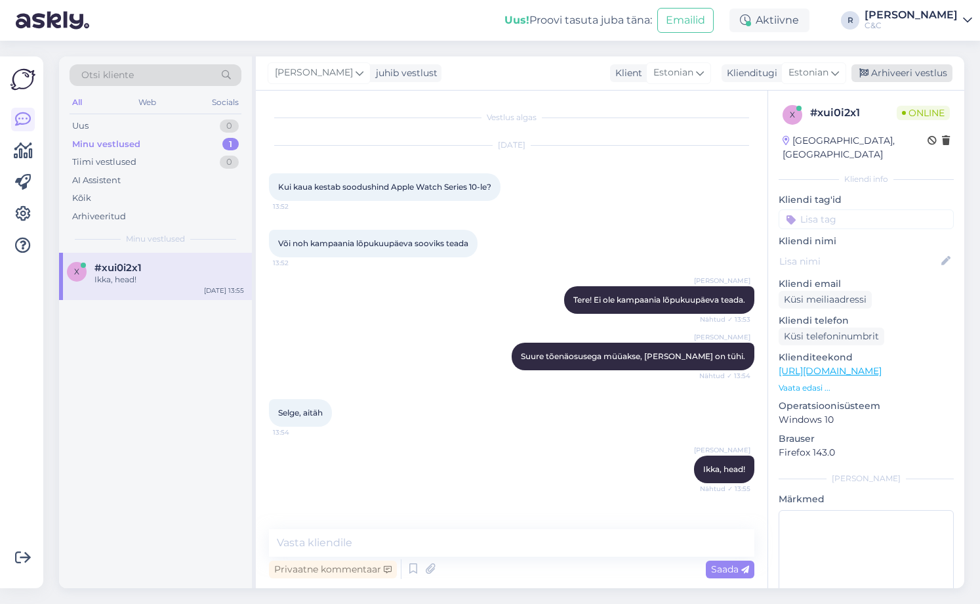
click at [902, 71] on div "Arhiveeri vestlus" at bounding box center [902, 73] width 101 height 18
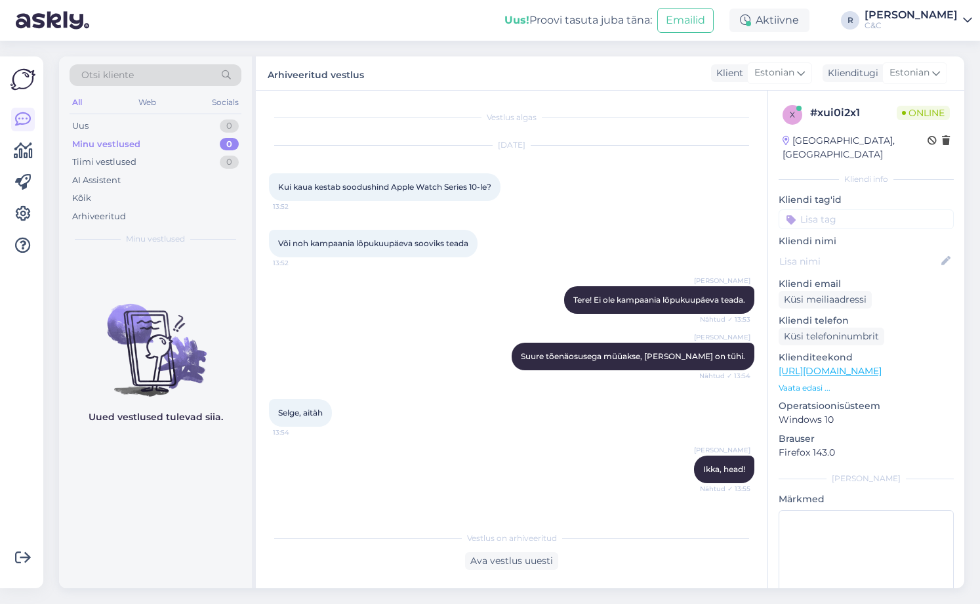
click at [218, 360] on img at bounding box center [155, 339] width 193 height 118
